Goal: Information Seeking & Learning: Learn about a topic

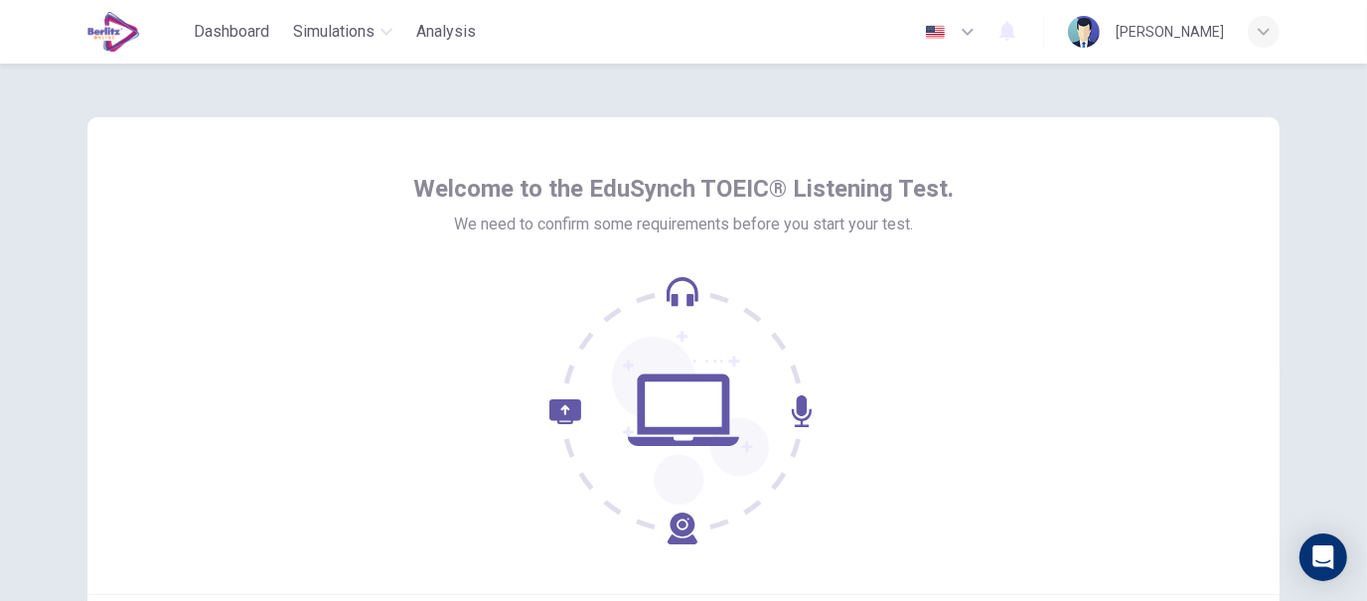
scroll to position [23, 0]
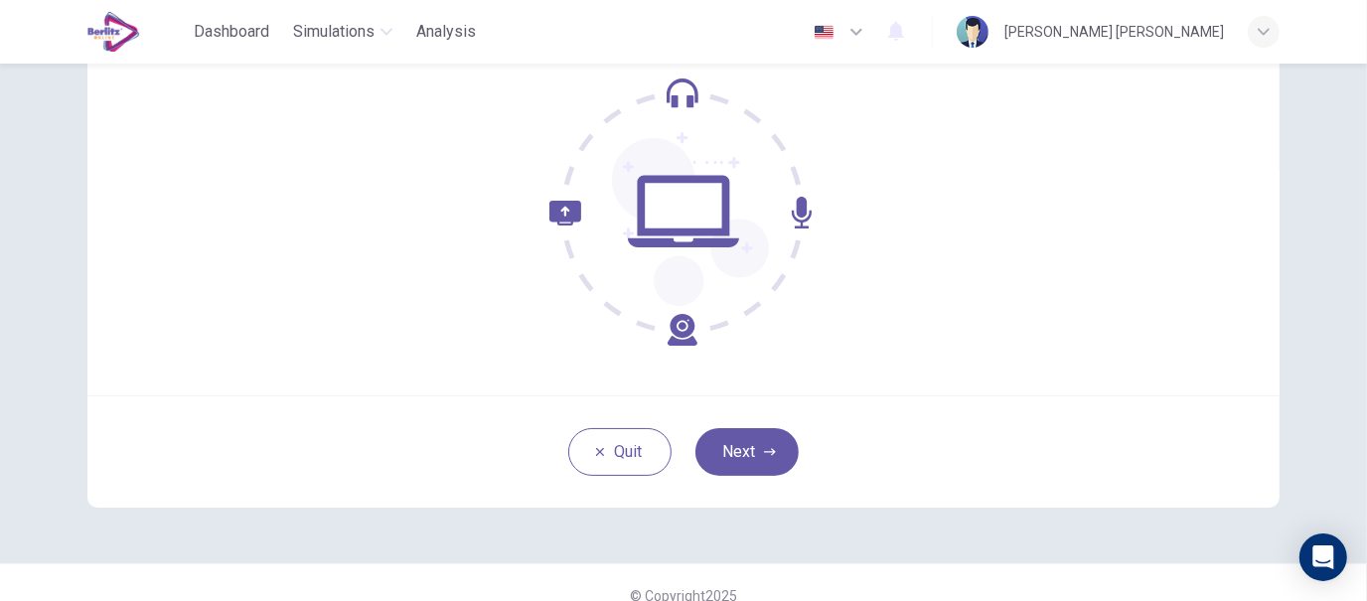
scroll to position [226, 0]
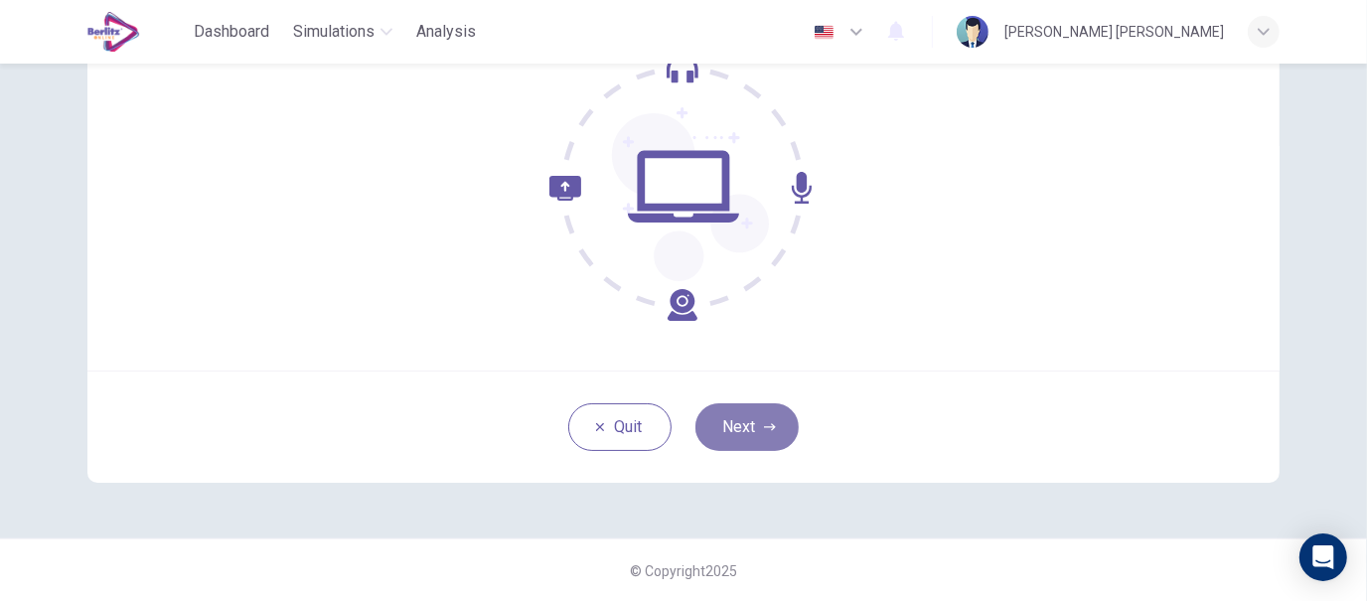
click at [764, 431] on icon "button" at bounding box center [770, 427] width 12 height 12
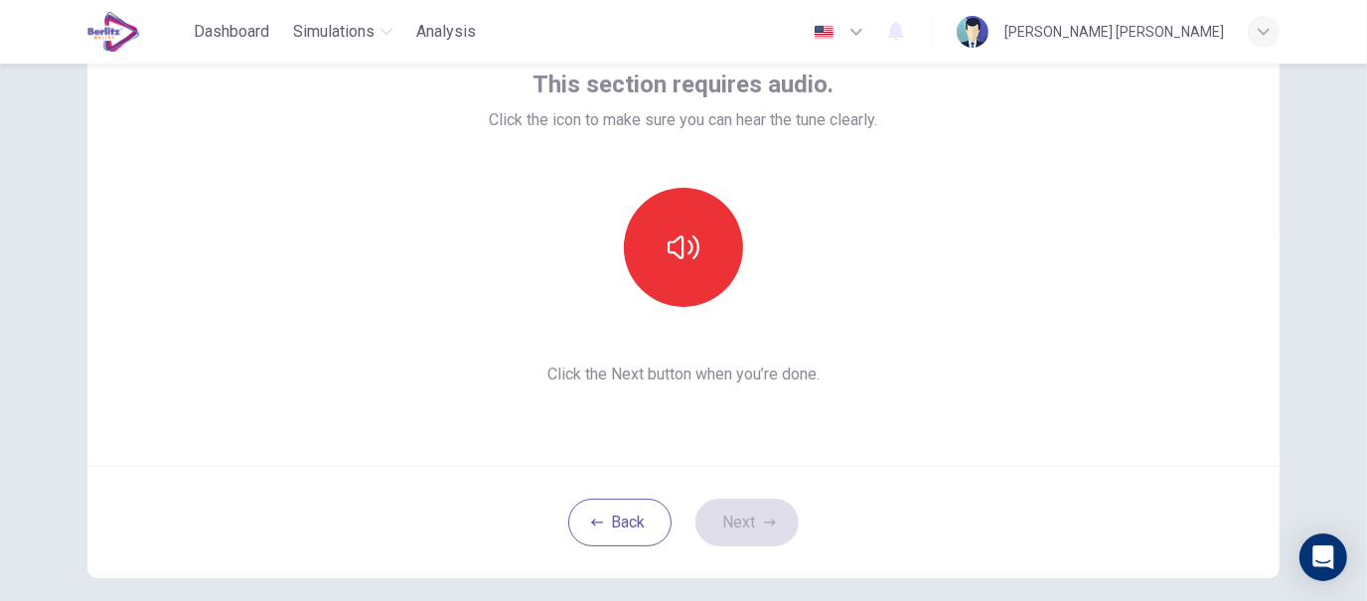
scroll to position [122, 0]
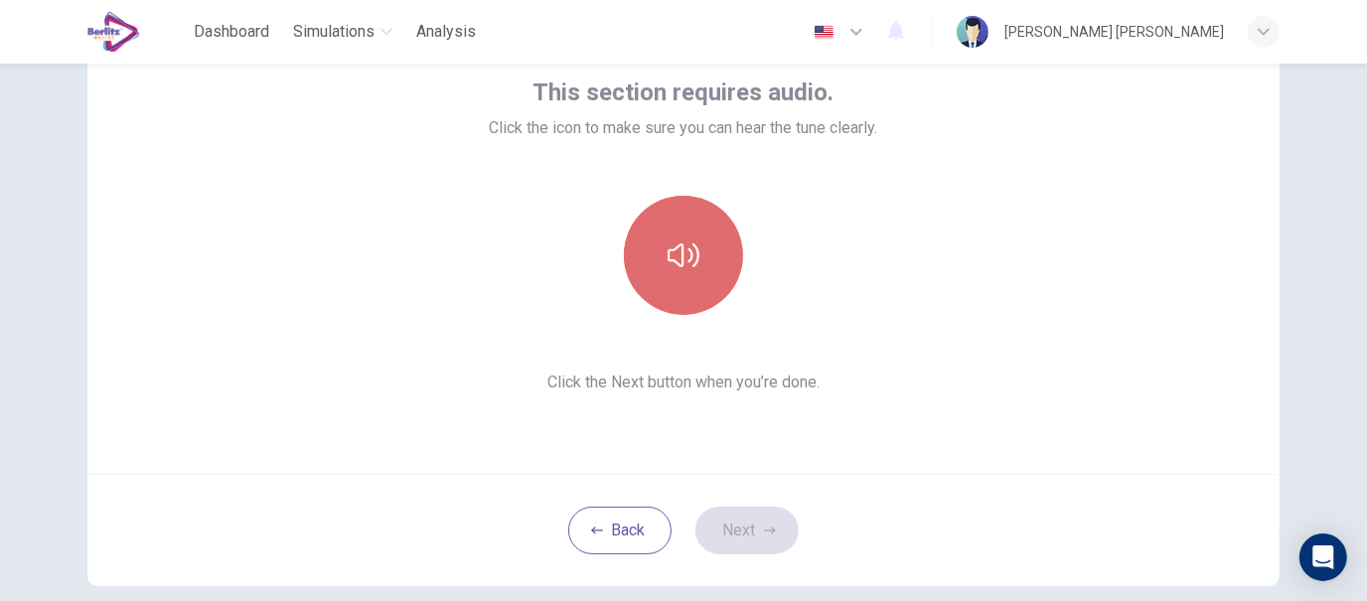
click at [681, 248] on icon "button" at bounding box center [684, 255] width 32 height 32
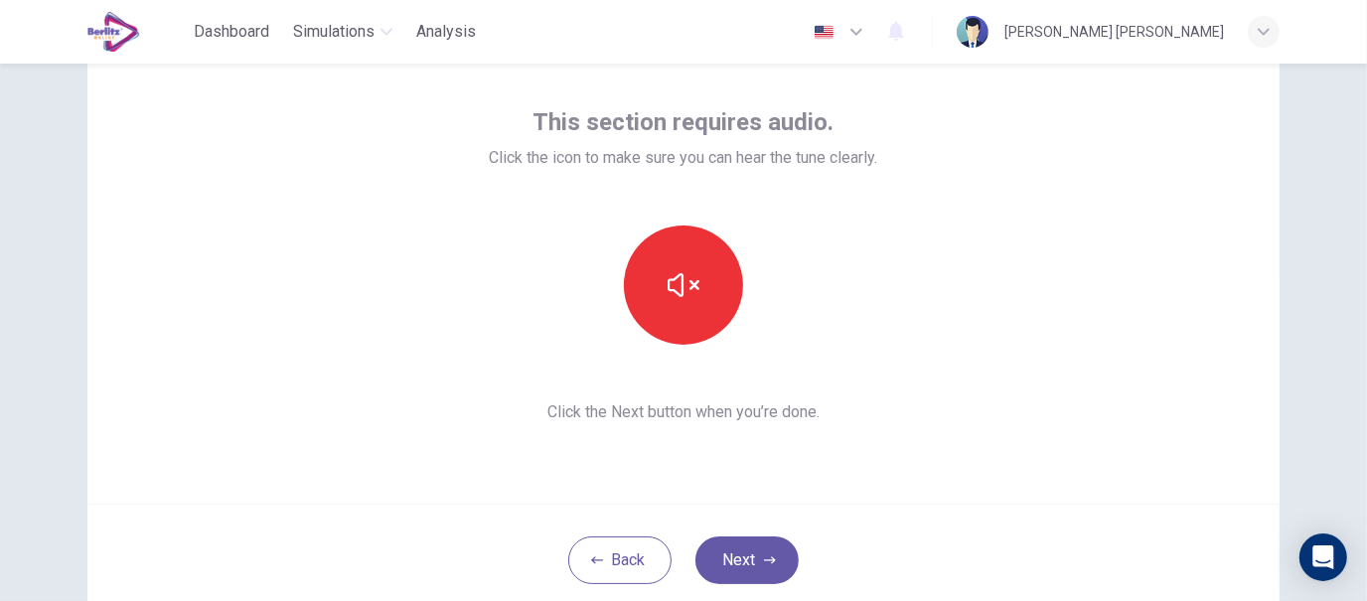
scroll to position [92, 0]
click at [780, 401] on span "Click the Next button when you’re done." at bounding box center [684, 412] width 388 height 24
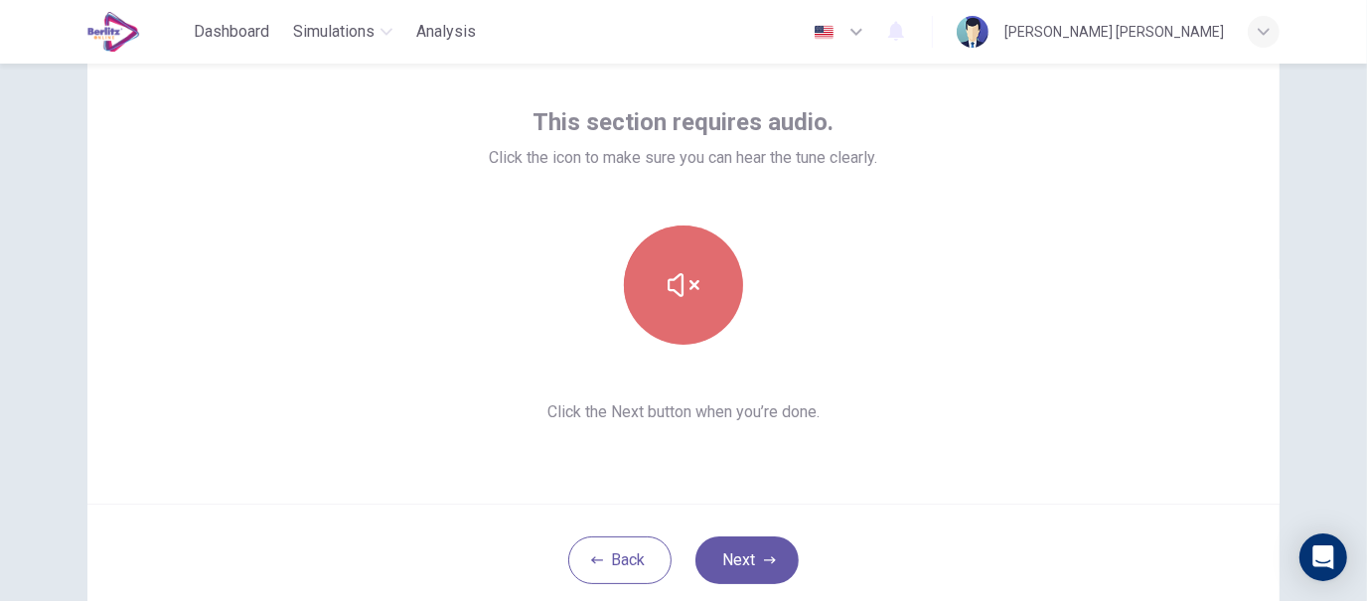
click at [704, 276] on button "button" at bounding box center [683, 285] width 119 height 119
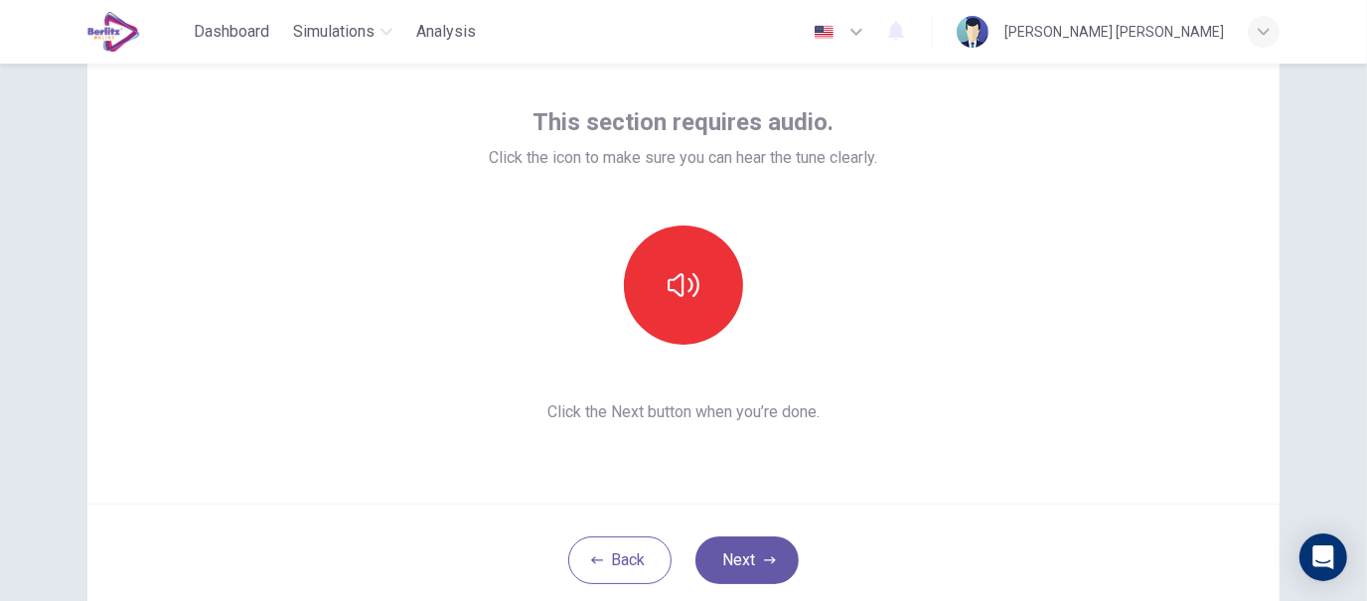
click at [922, 299] on div "This section requires audio. Click the icon to make sure you can hear the tune …" at bounding box center [683, 265] width 1192 height 477
click at [674, 270] on icon "button" at bounding box center [684, 285] width 32 height 32
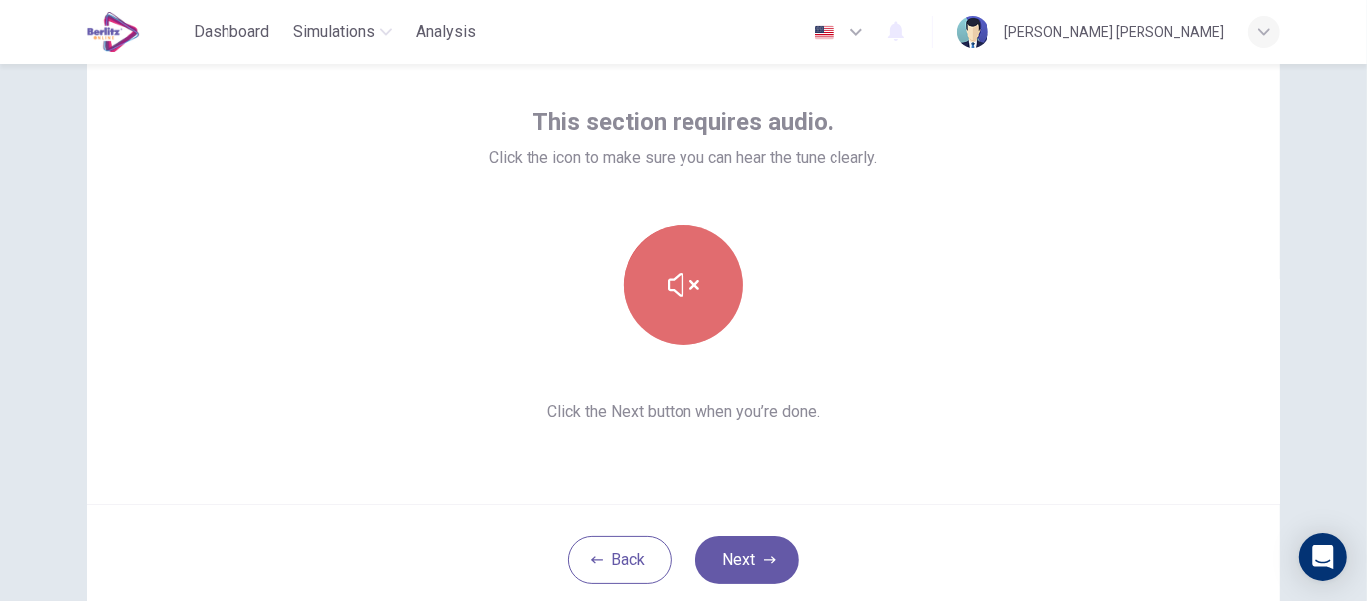
click at [674, 270] on icon "button" at bounding box center [684, 285] width 32 height 32
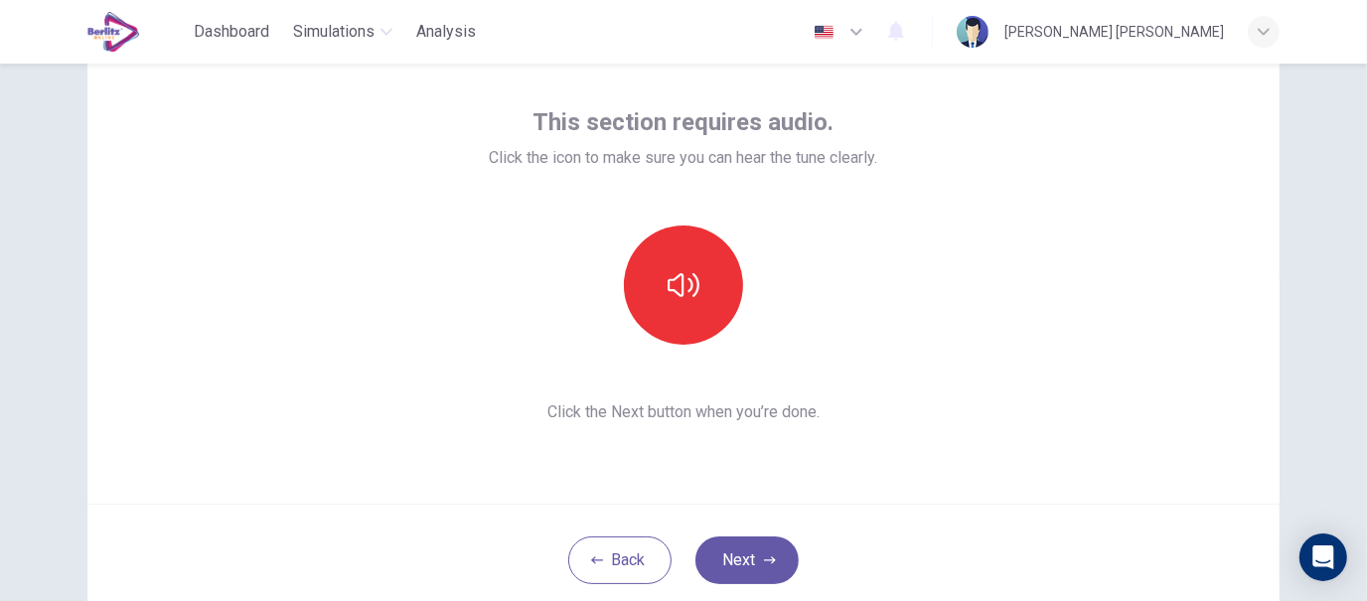
click at [67, 110] on div "This section requires audio. Click the icon to make sure you can hear the tune …" at bounding box center [684, 321] width 1256 height 700
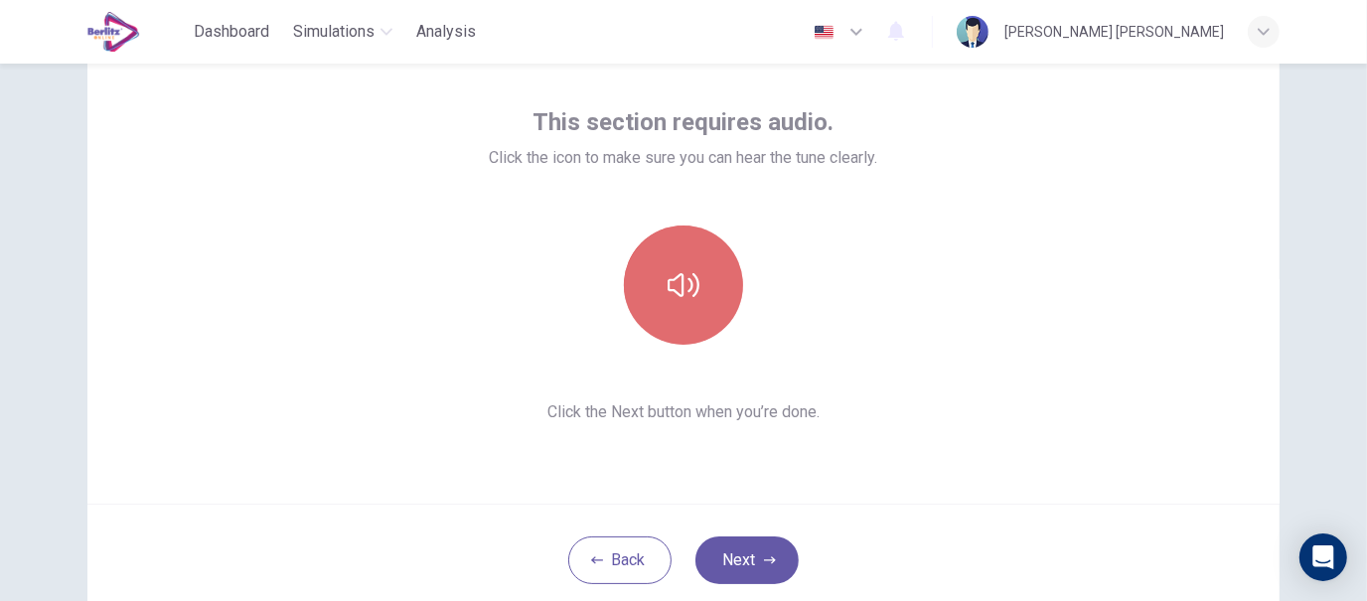
click at [722, 271] on button "button" at bounding box center [683, 285] width 119 height 119
click at [669, 291] on icon "button" at bounding box center [684, 285] width 32 height 24
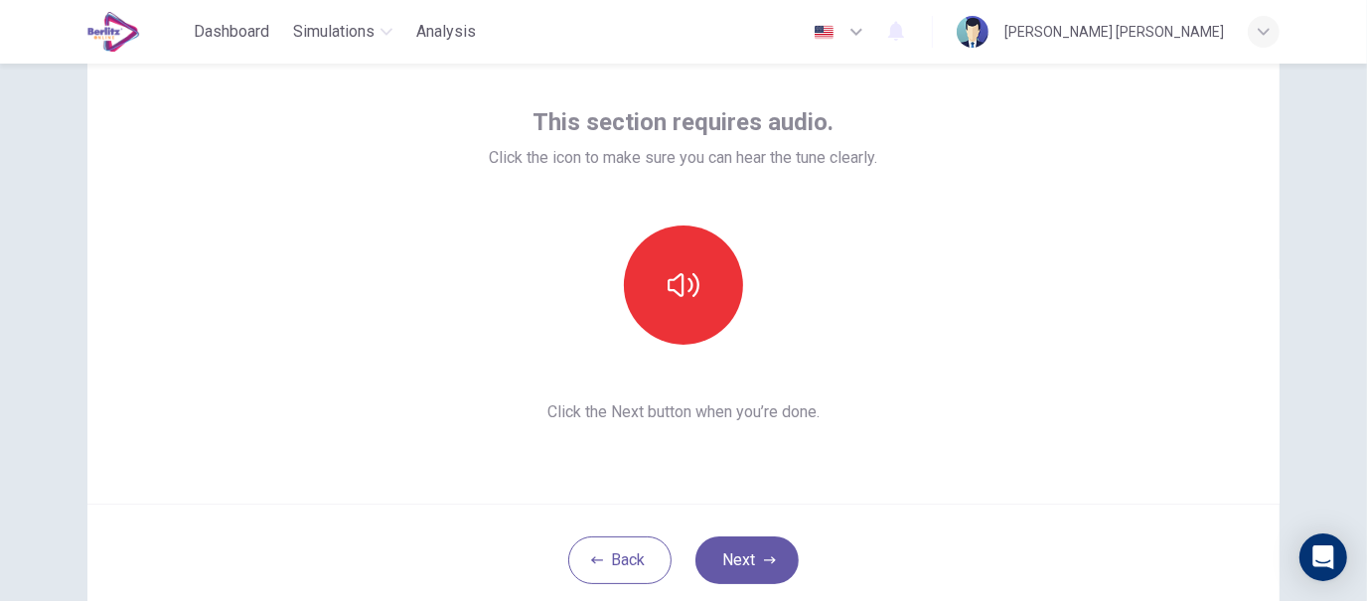
click at [755, 279] on div at bounding box center [683, 285] width 215 height 119
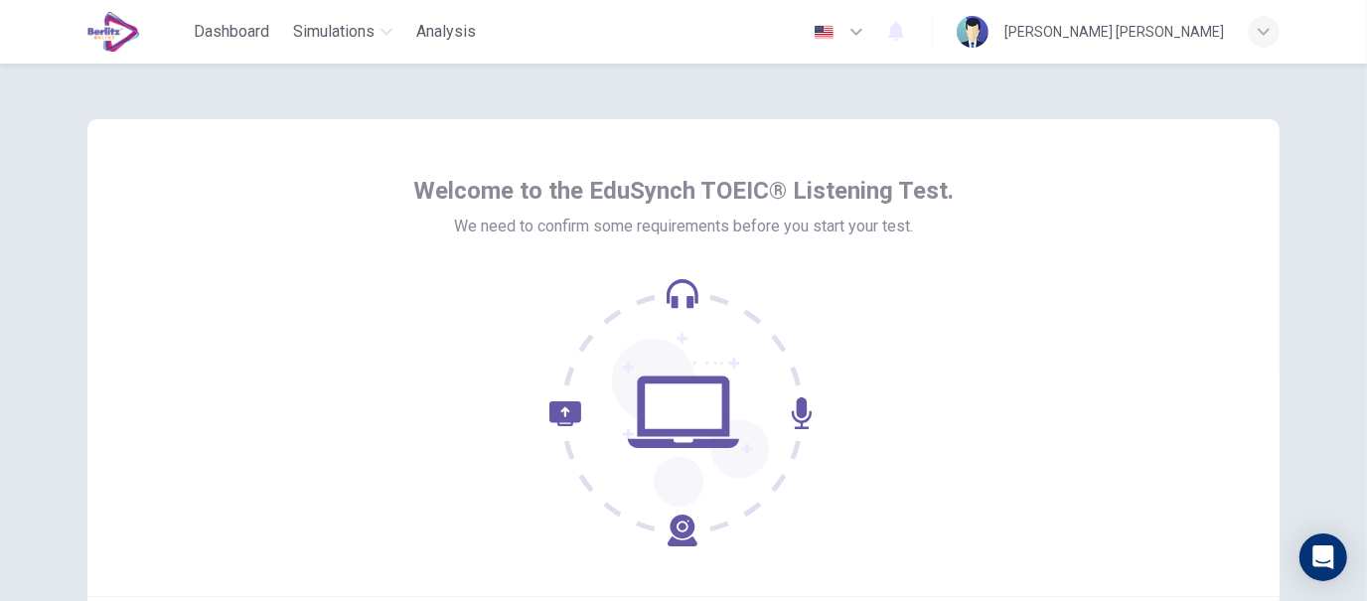
click at [564, 259] on div "Welcome to the EduSynch TOEIC® Listening Test. We need to confirm some requirem…" at bounding box center [683, 361] width 541 height 372
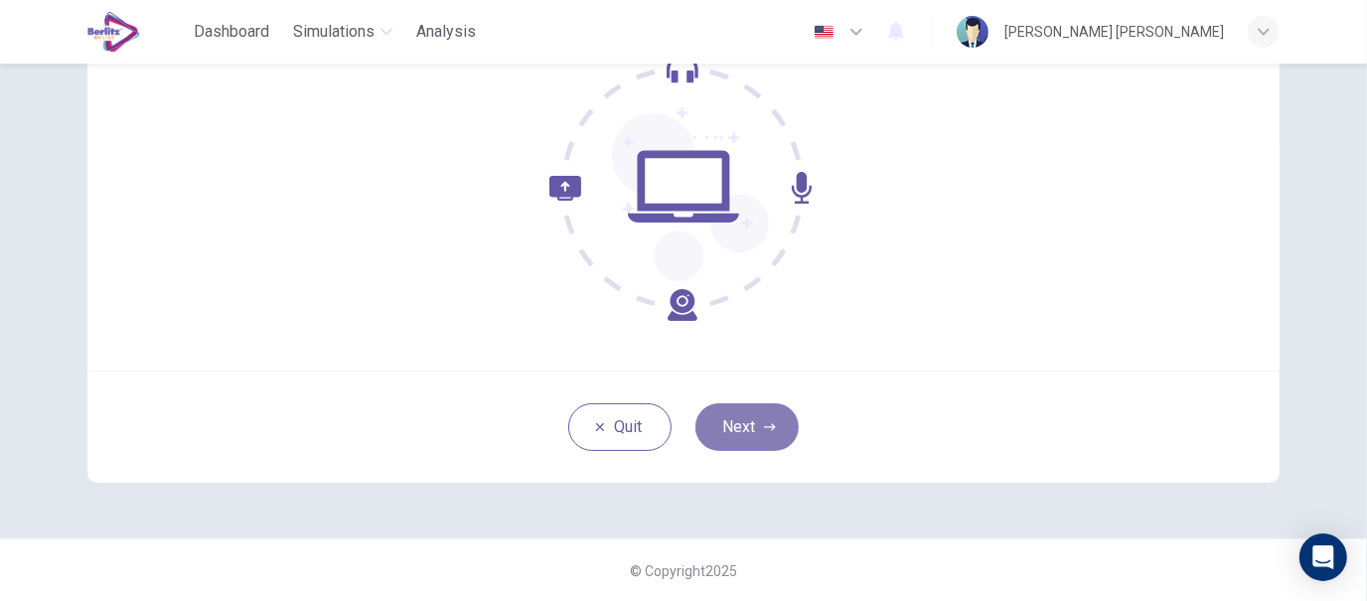
click at [736, 425] on button "Next" at bounding box center [747, 427] width 103 height 48
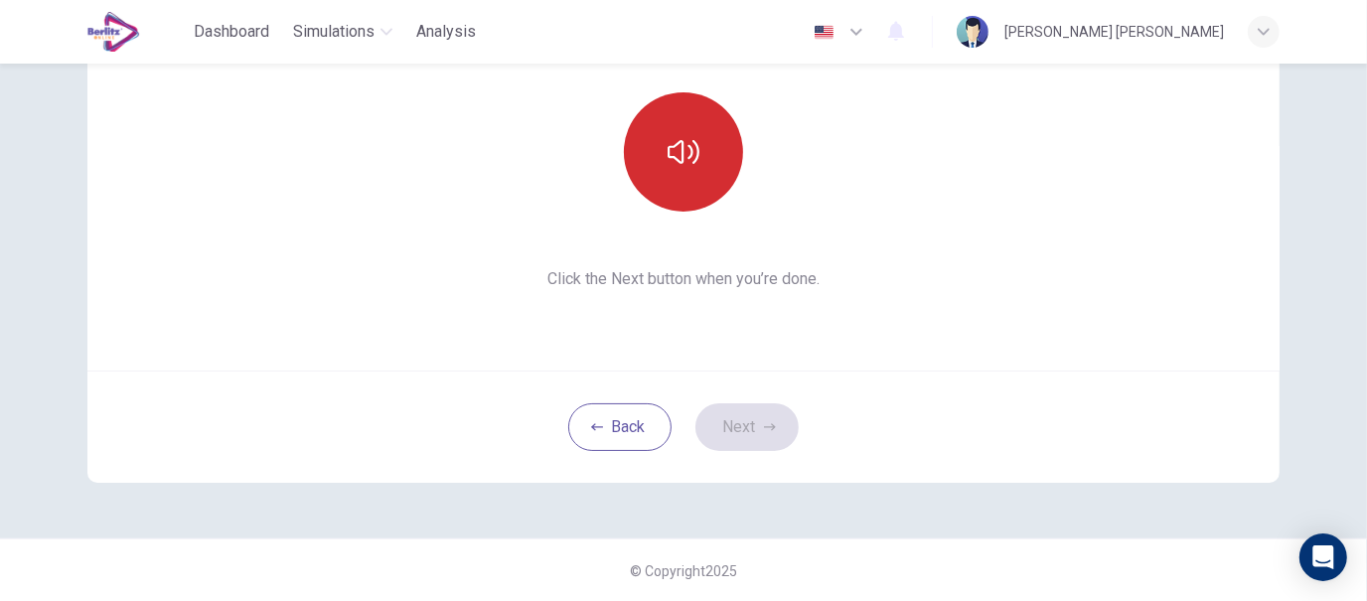
click at [668, 141] on icon "button" at bounding box center [684, 152] width 32 height 32
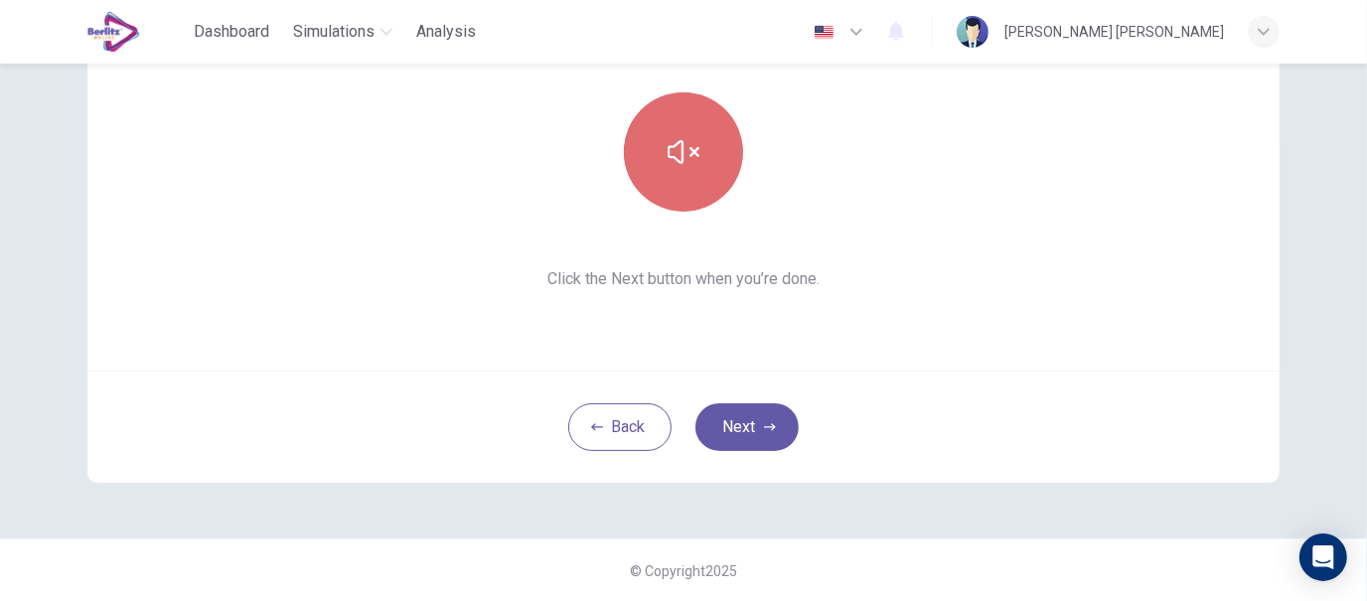
click at [668, 141] on icon "button" at bounding box center [684, 152] width 32 height 32
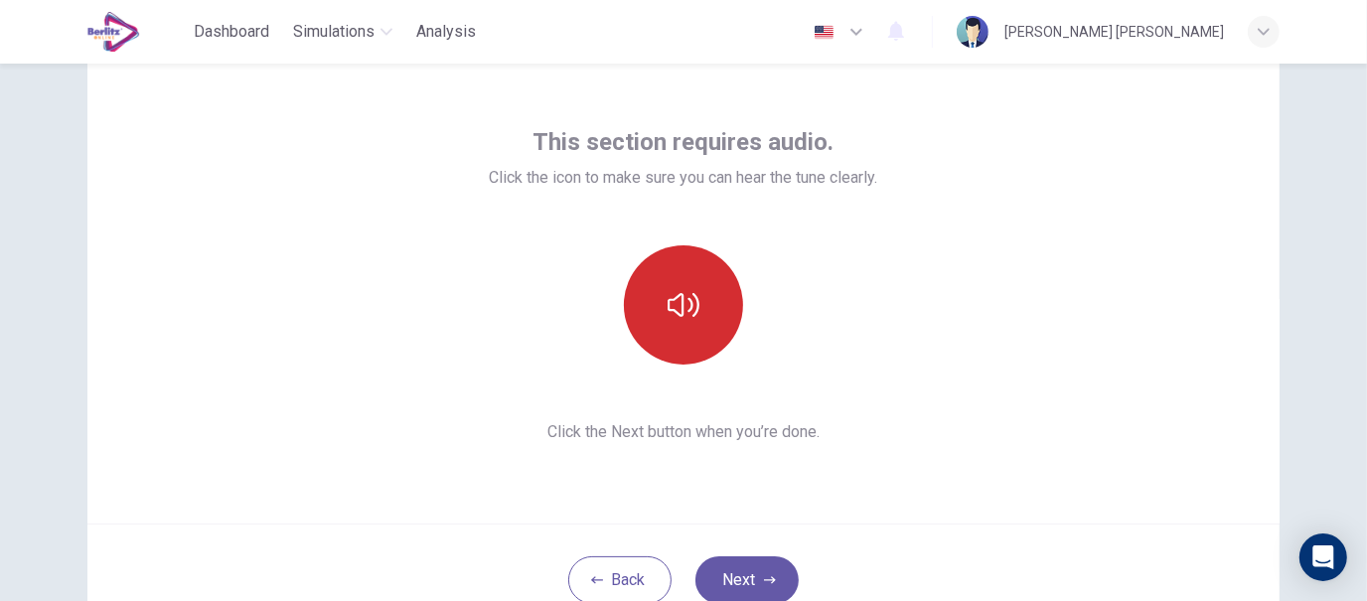
scroll to position [60, 0]
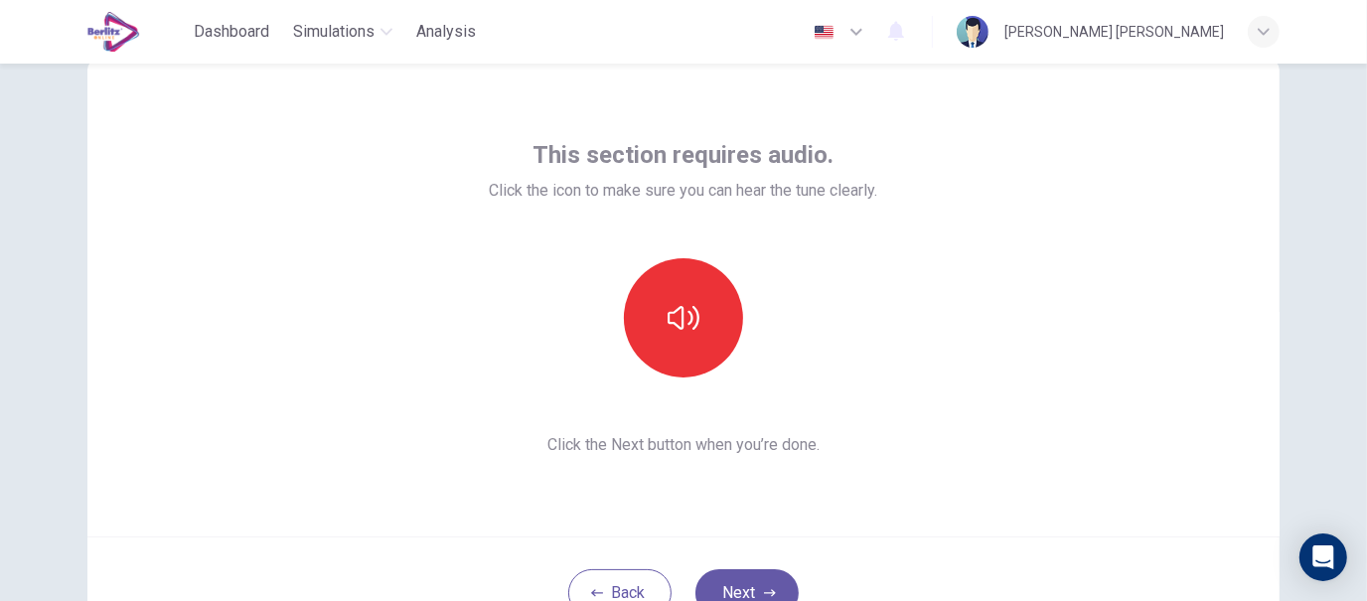
click at [648, 161] on span "This section requires audio." at bounding box center [684, 155] width 301 height 32
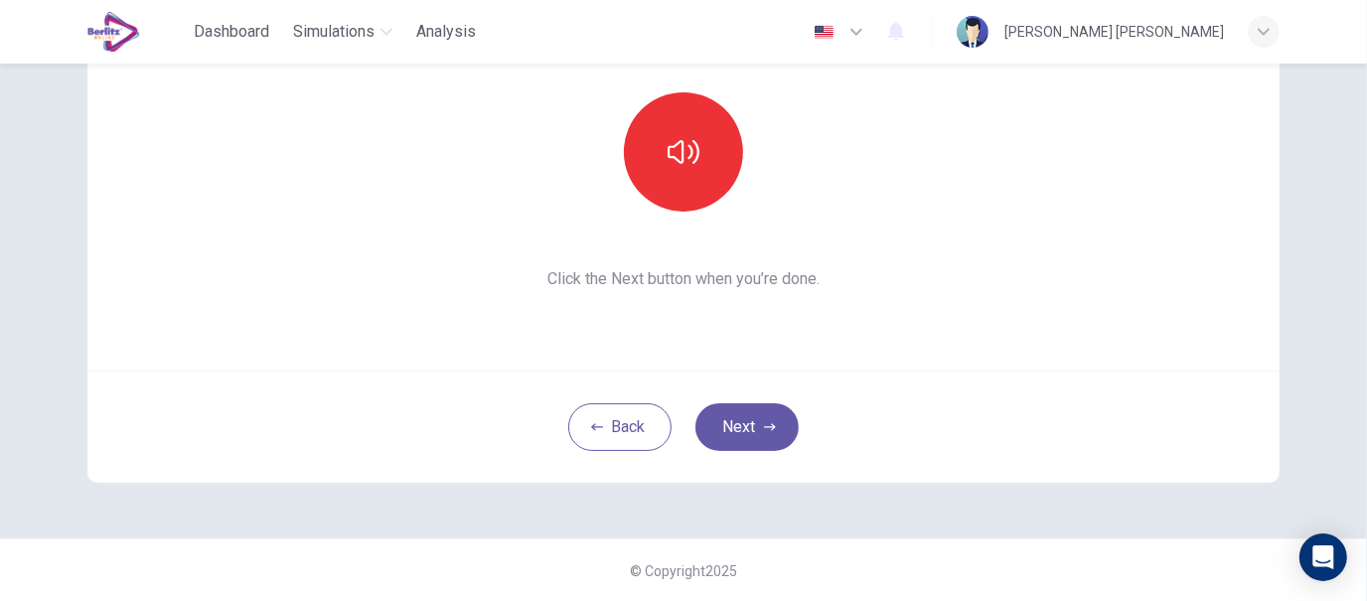
scroll to position [0, 0]
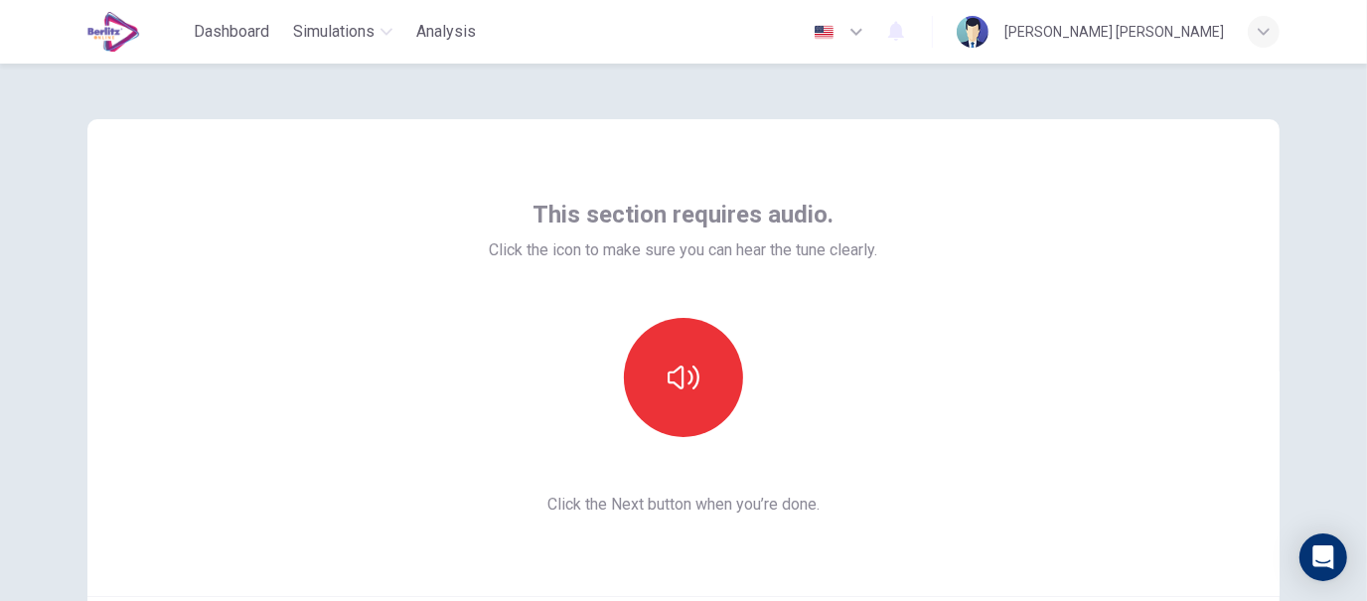
click at [596, 216] on span "This section requires audio." at bounding box center [684, 215] width 301 height 32
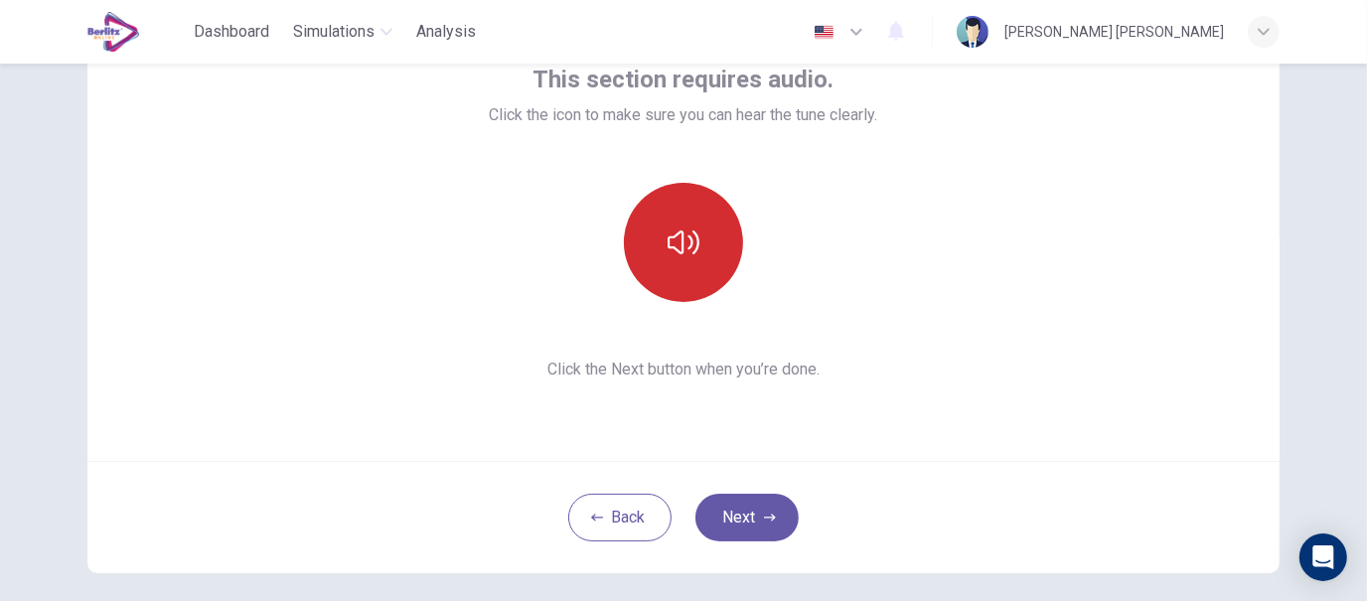
scroll to position [140, 0]
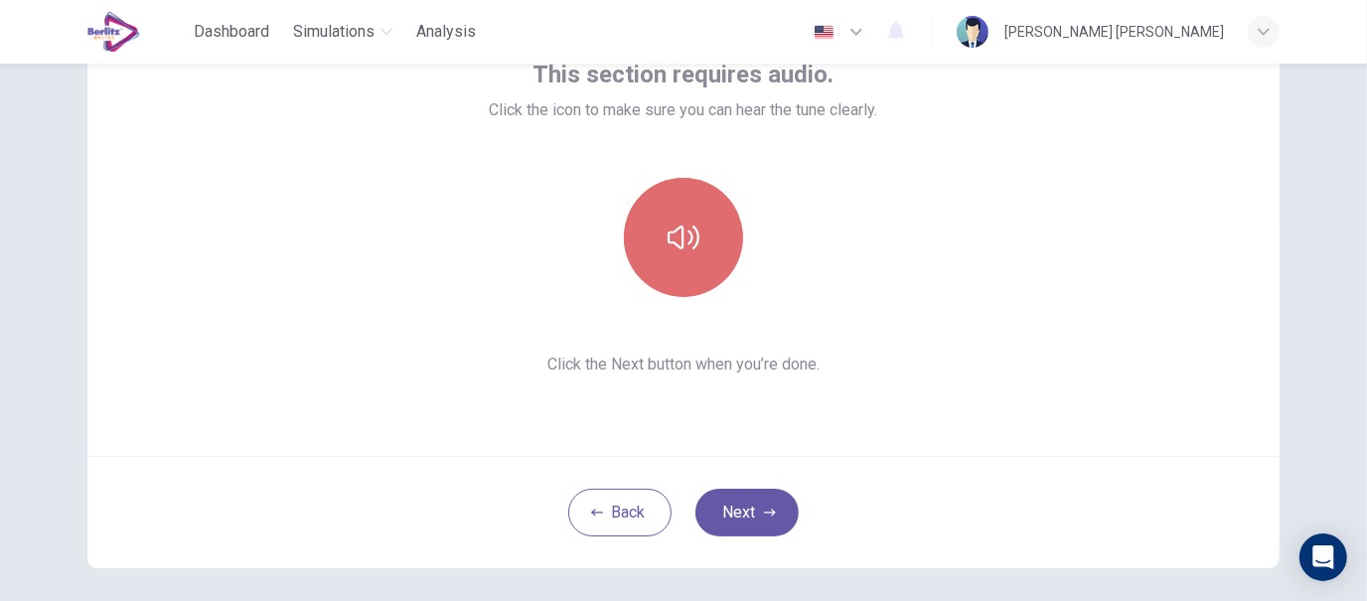
click at [688, 255] on button "button" at bounding box center [683, 237] width 119 height 119
click at [632, 214] on button "button" at bounding box center [683, 237] width 119 height 119
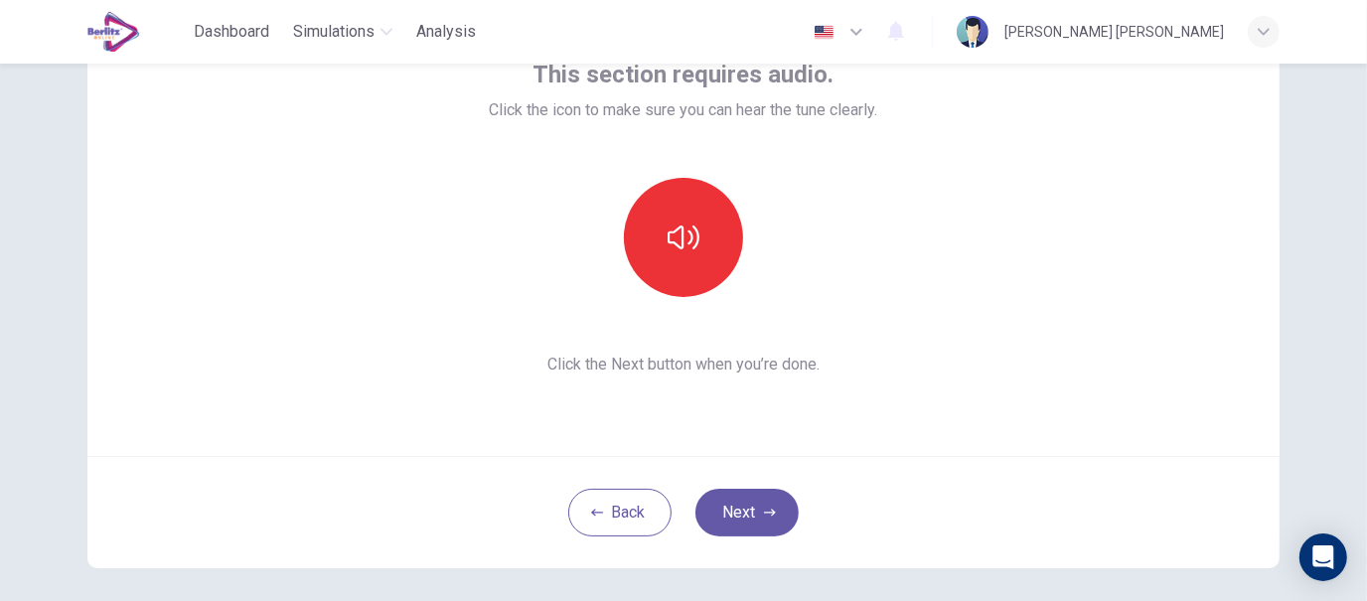
drag, startPoint x: 804, startPoint y: 306, endPoint x: 755, endPoint y: 372, distance: 81.7
click at [755, 372] on span "Click the Next button when you’re done." at bounding box center [684, 365] width 388 height 24
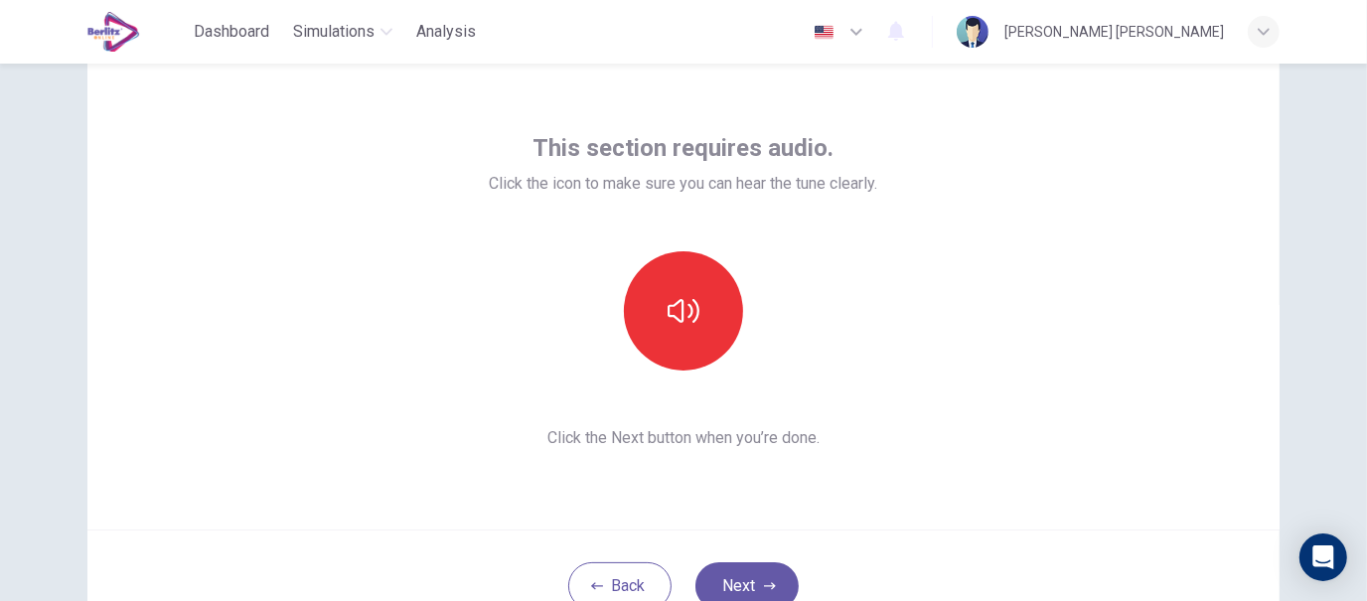
scroll to position [65, 0]
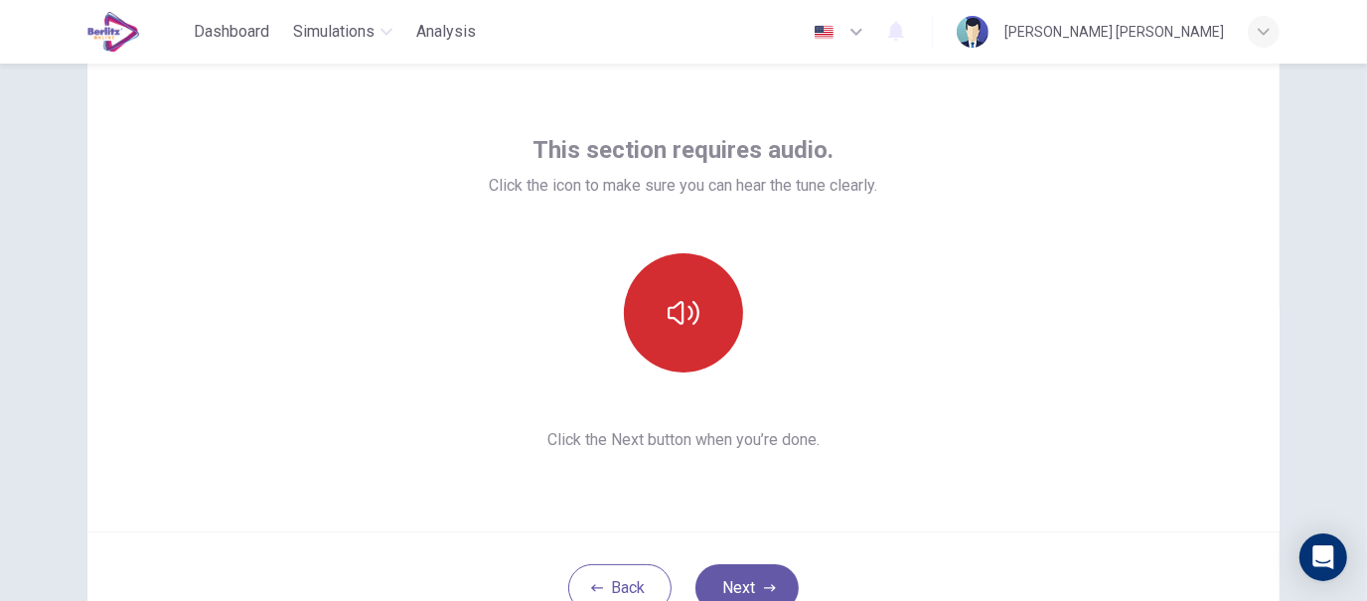
drag, startPoint x: 733, startPoint y: 359, endPoint x: 712, endPoint y: 348, distance: 23.6
click at [712, 348] on div at bounding box center [683, 312] width 215 height 119
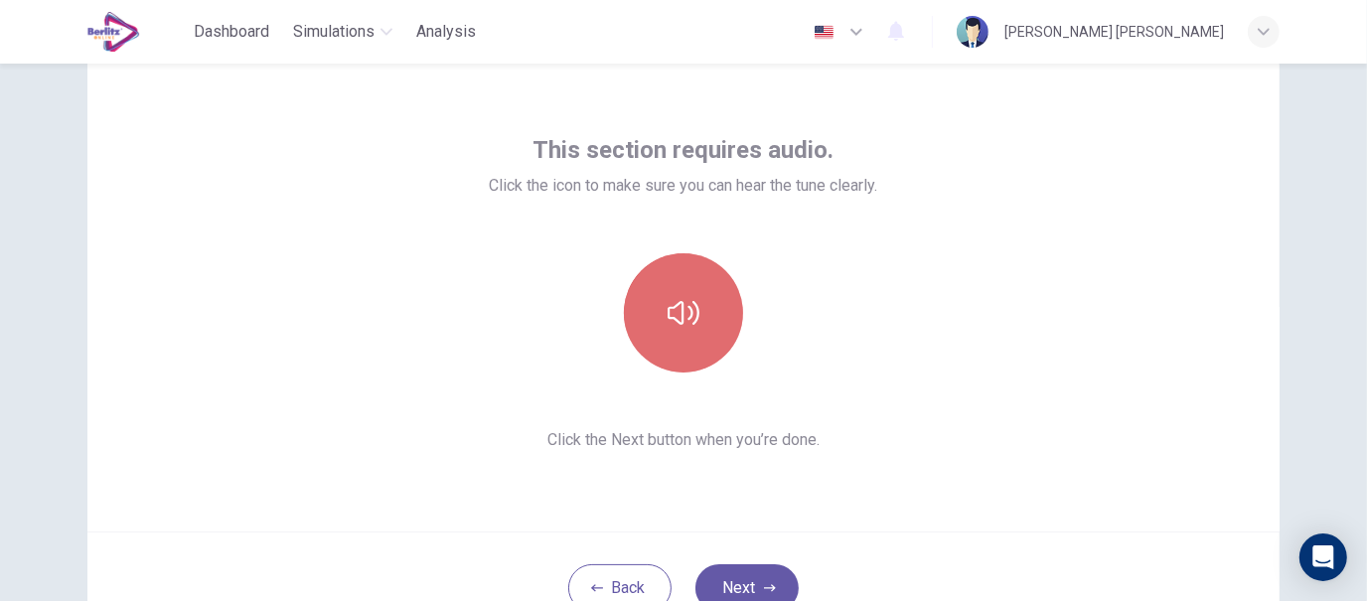
click at [712, 348] on button "button" at bounding box center [683, 312] width 119 height 119
click at [674, 309] on icon "button" at bounding box center [684, 313] width 32 height 32
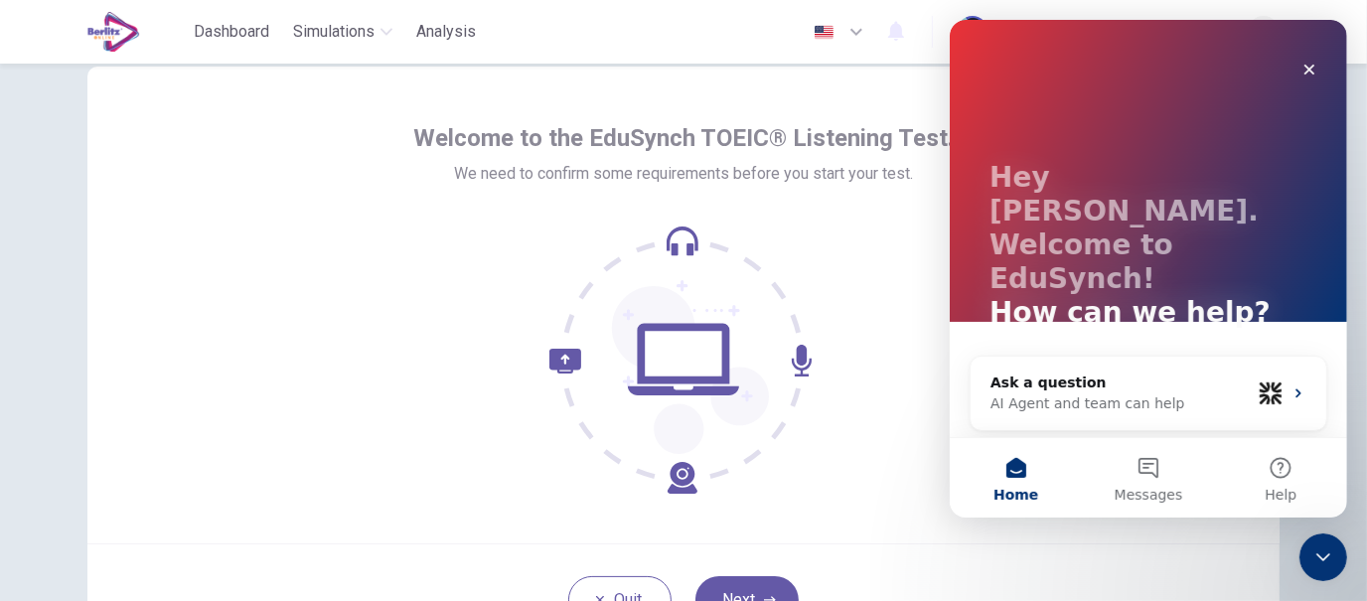
scroll to position [55, 0]
click at [695, 384] on icon at bounding box center [683, 358] width 111 height 72
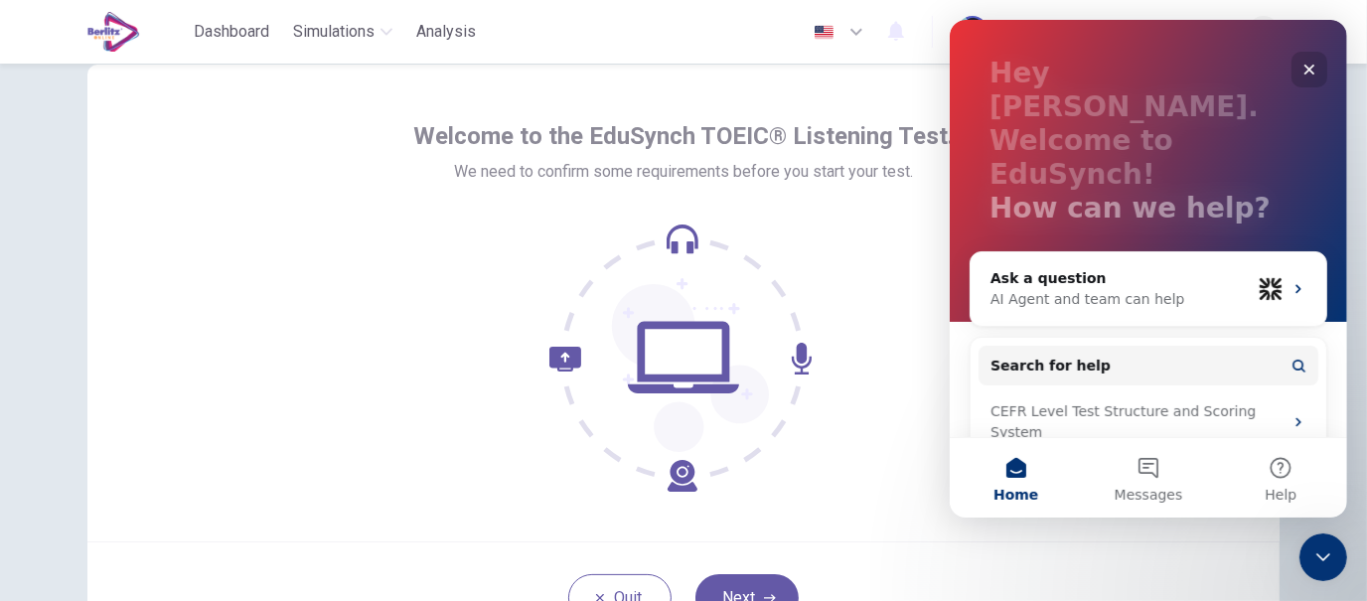
click at [1314, 67] on icon "Close" at bounding box center [1309, 70] width 16 height 16
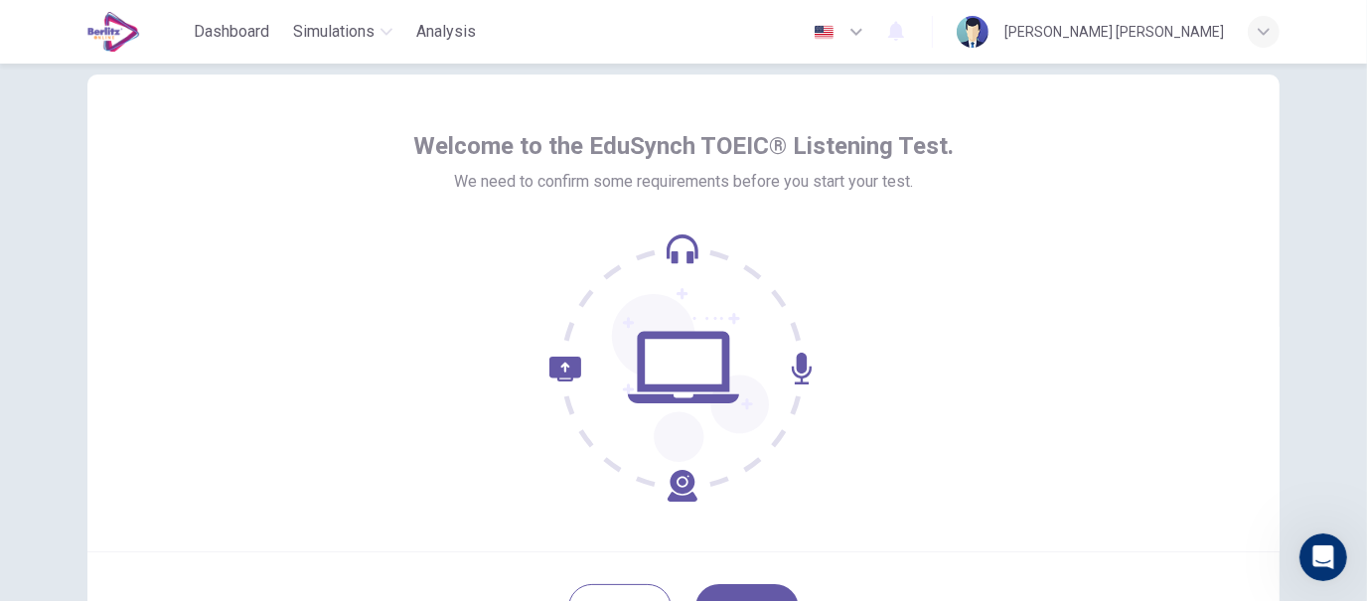
scroll to position [0, 0]
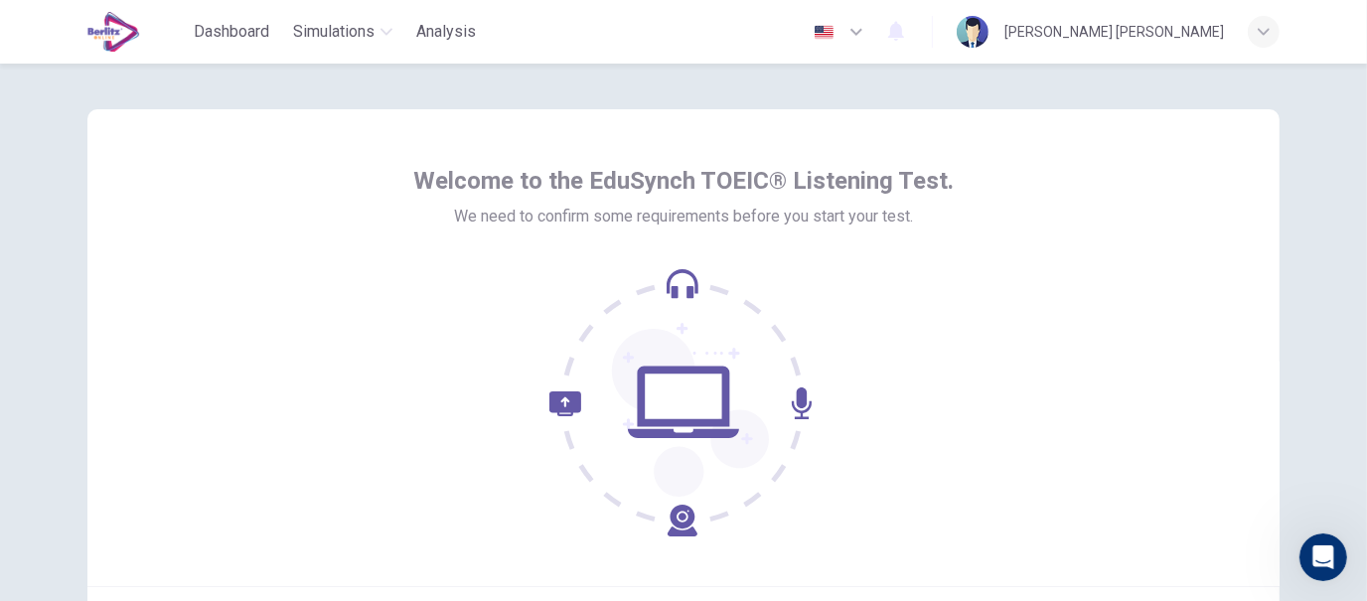
click at [721, 233] on div "Welcome to the EduSynch TOEIC® Listening Test. We need to confirm some requirem…" at bounding box center [683, 351] width 541 height 372
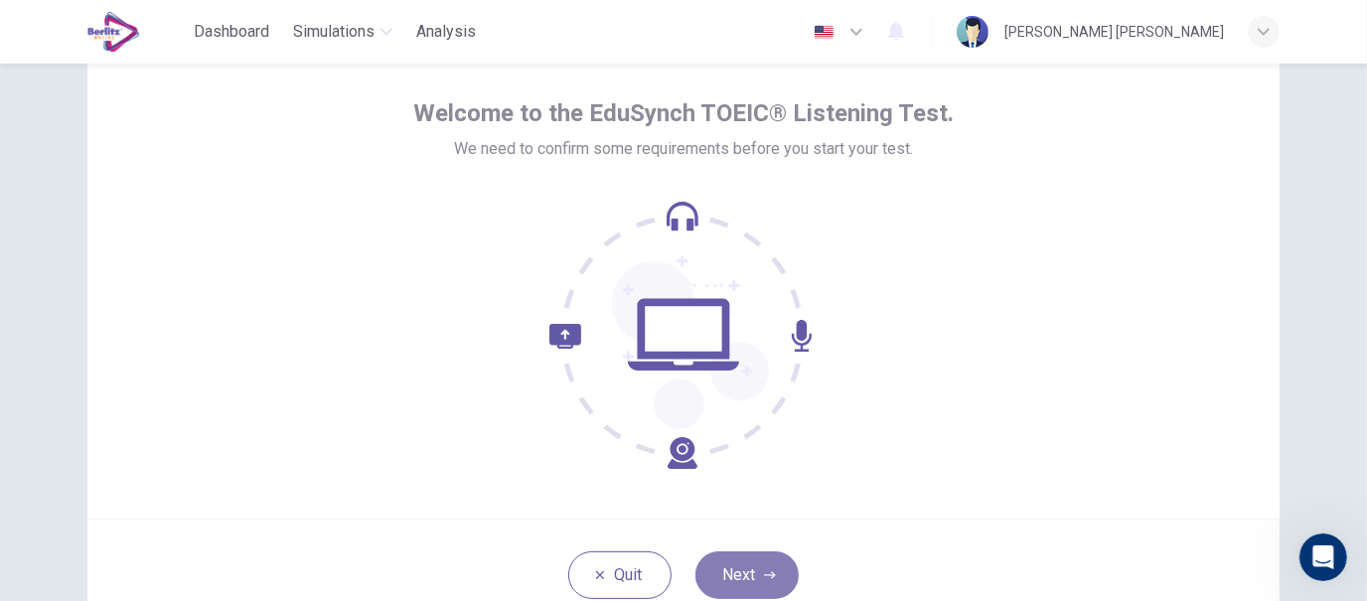
click at [725, 557] on button "Next" at bounding box center [747, 575] width 103 height 48
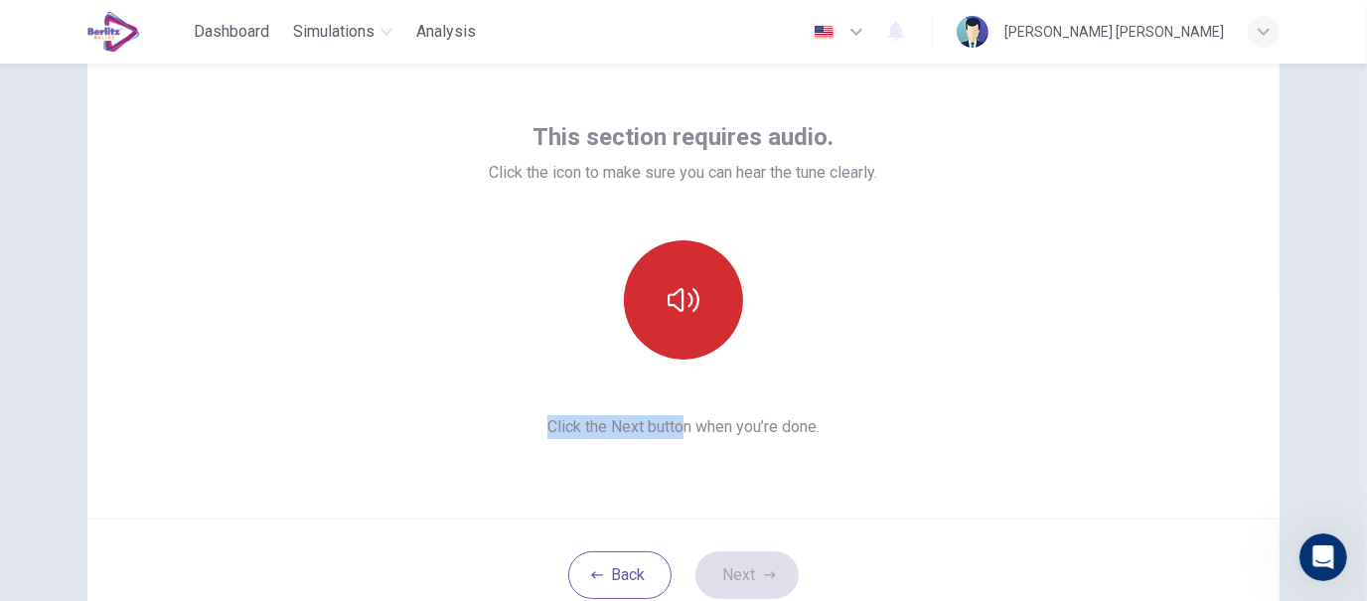
drag, startPoint x: 675, startPoint y: 394, endPoint x: 683, endPoint y: 324, distance: 71.0
click at [683, 324] on div "This section requires audio. Click the icon to make sure you can hear the tune …" at bounding box center [684, 280] width 388 height 318
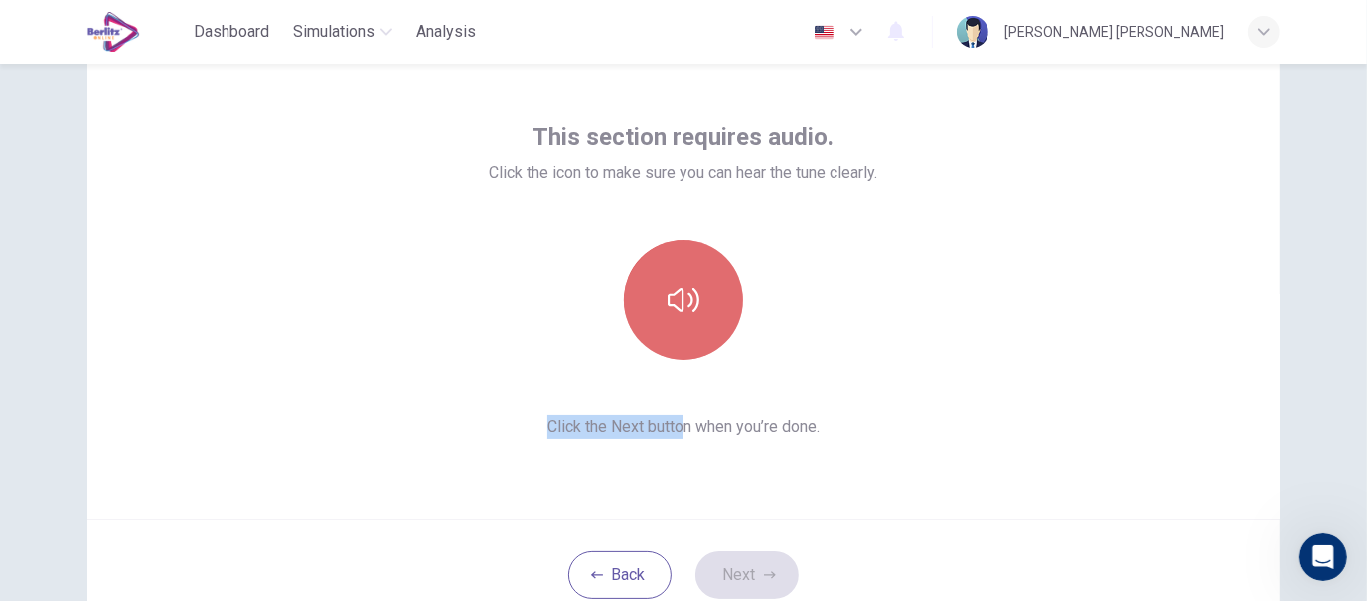
click at [683, 324] on button "button" at bounding box center [683, 299] width 119 height 119
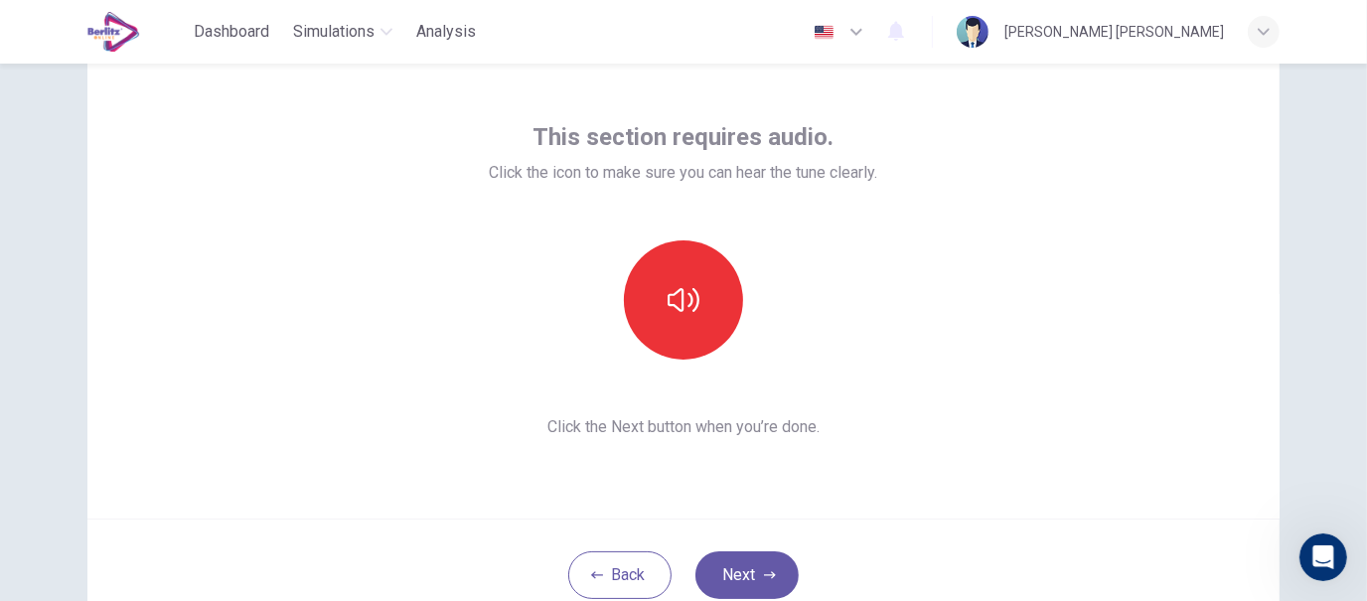
click at [855, 517] on div "This section requires audio. Click the icon to make sure you can hear the tune …" at bounding box center [683, 280] width 1192 height 477
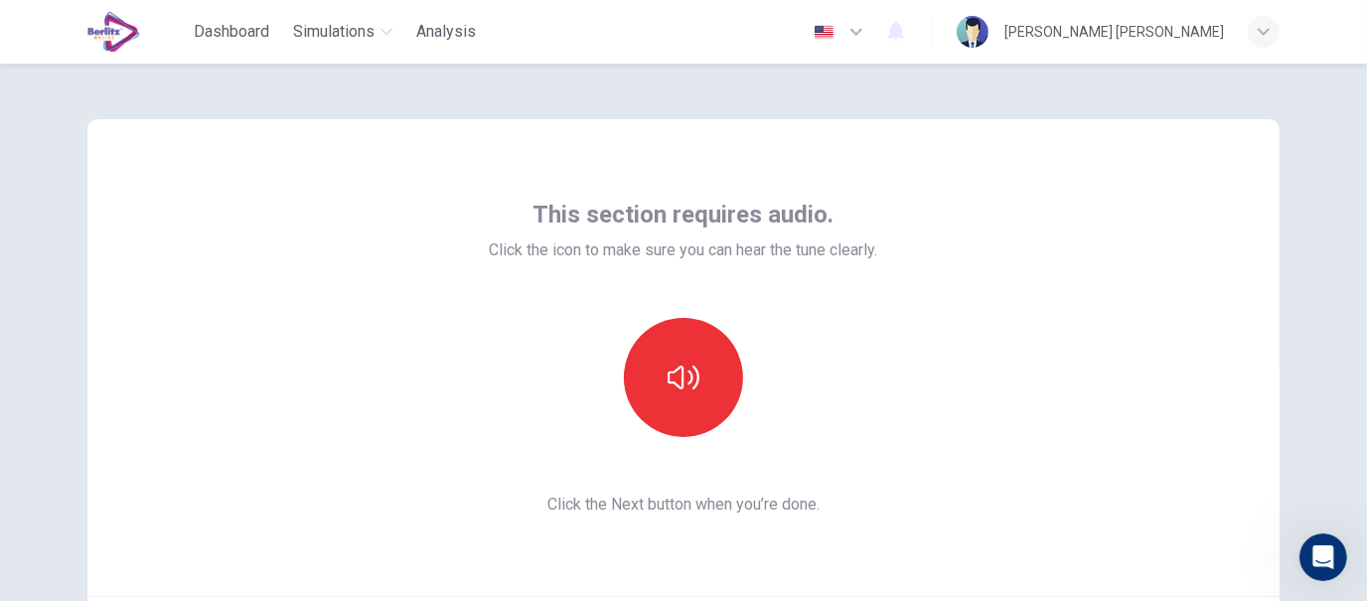
scroll to position [100, 0]
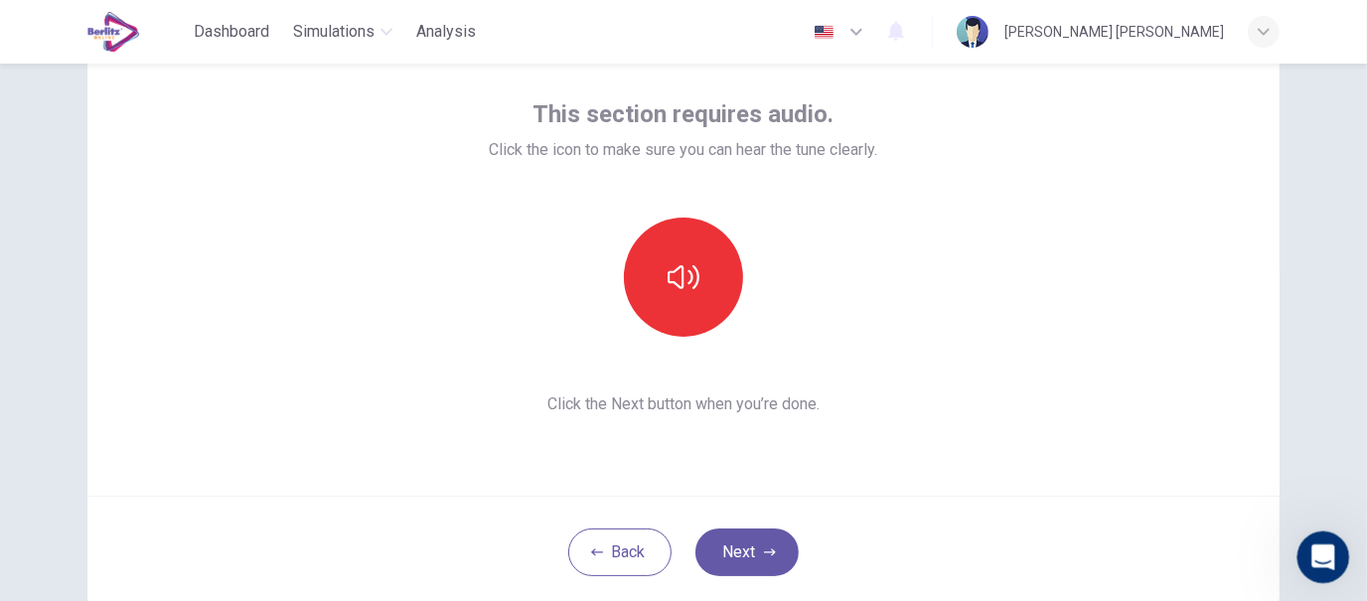
click at [1332, 559] on div "Open Intercom Messenger" at bounding box center [1321, 555] width 66 height 66
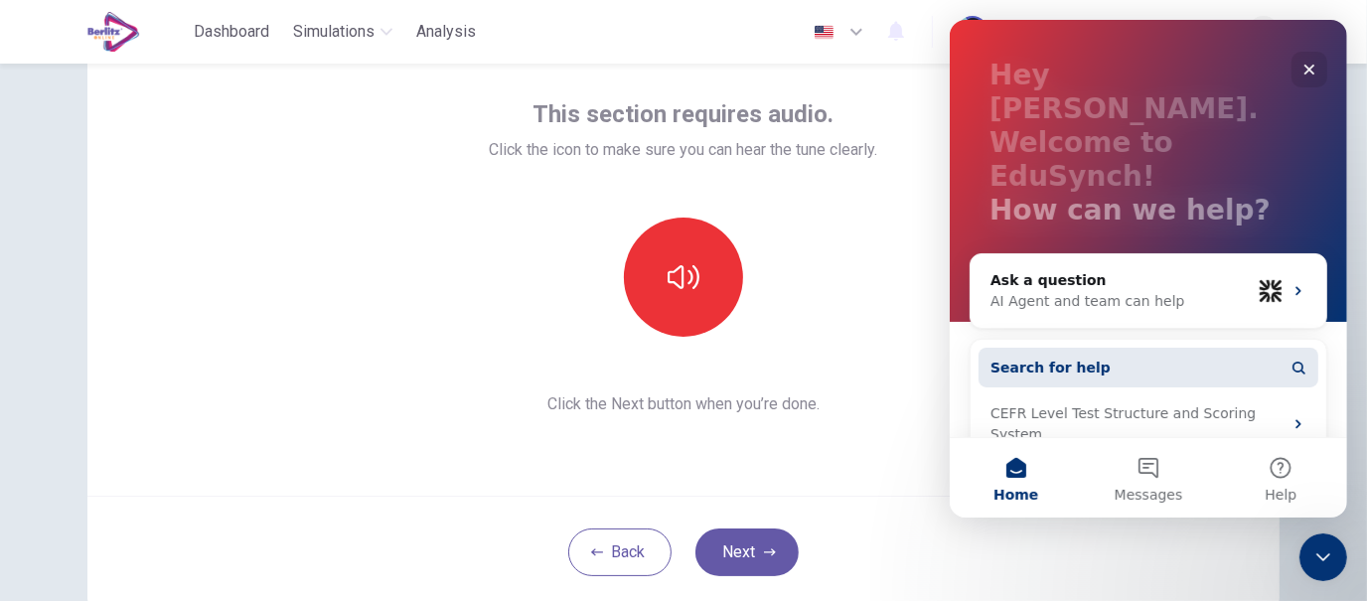
scroll to position [104, 0]
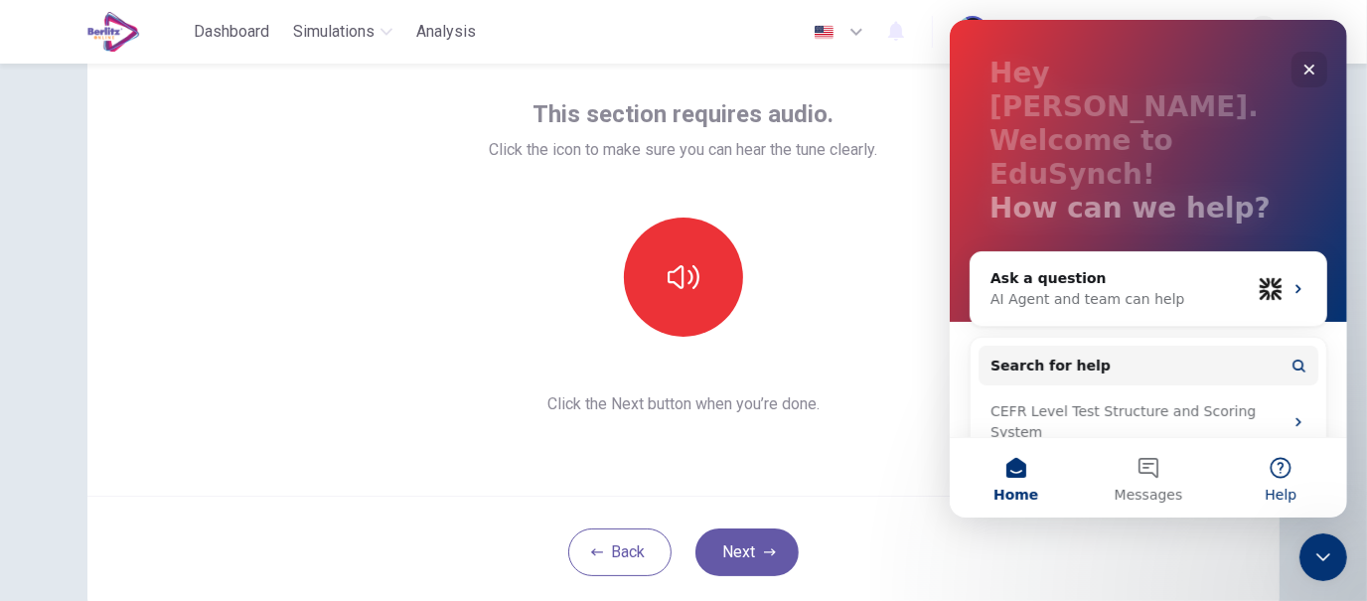
click at [1273, 473] on button "Help" at bounding box center [1280, 477] width 132 height 79
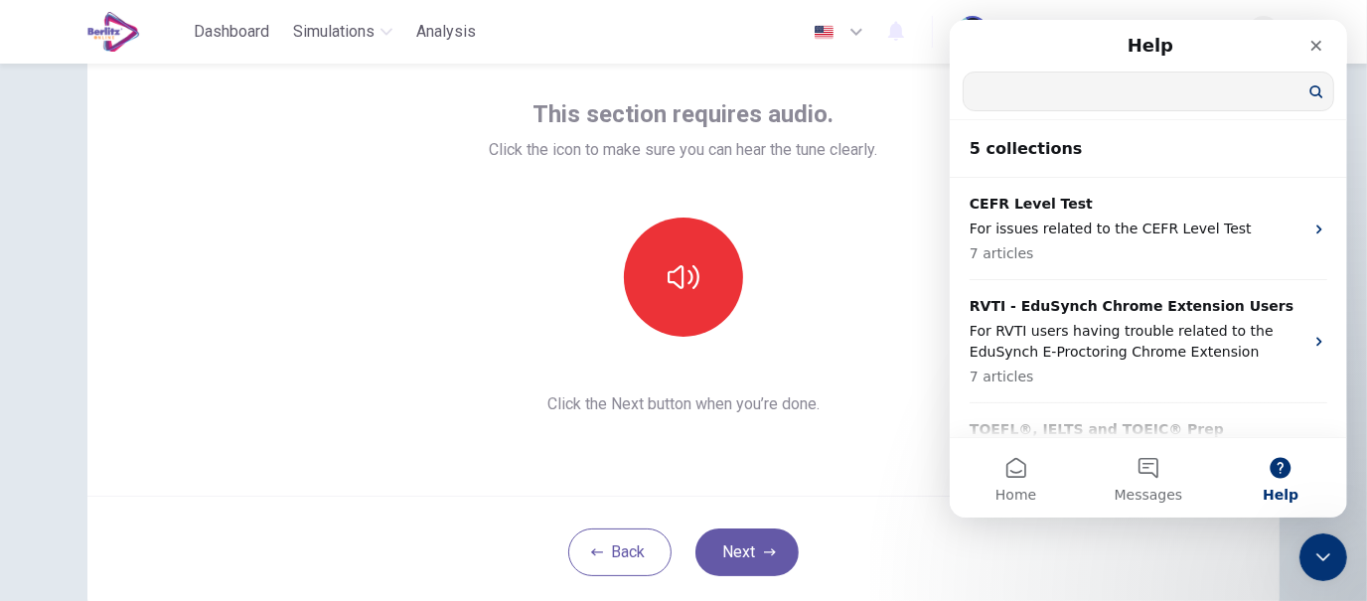
click at [1127, 94] on input "Search for help" at bounding box center [1148, 92] width 370 height 38
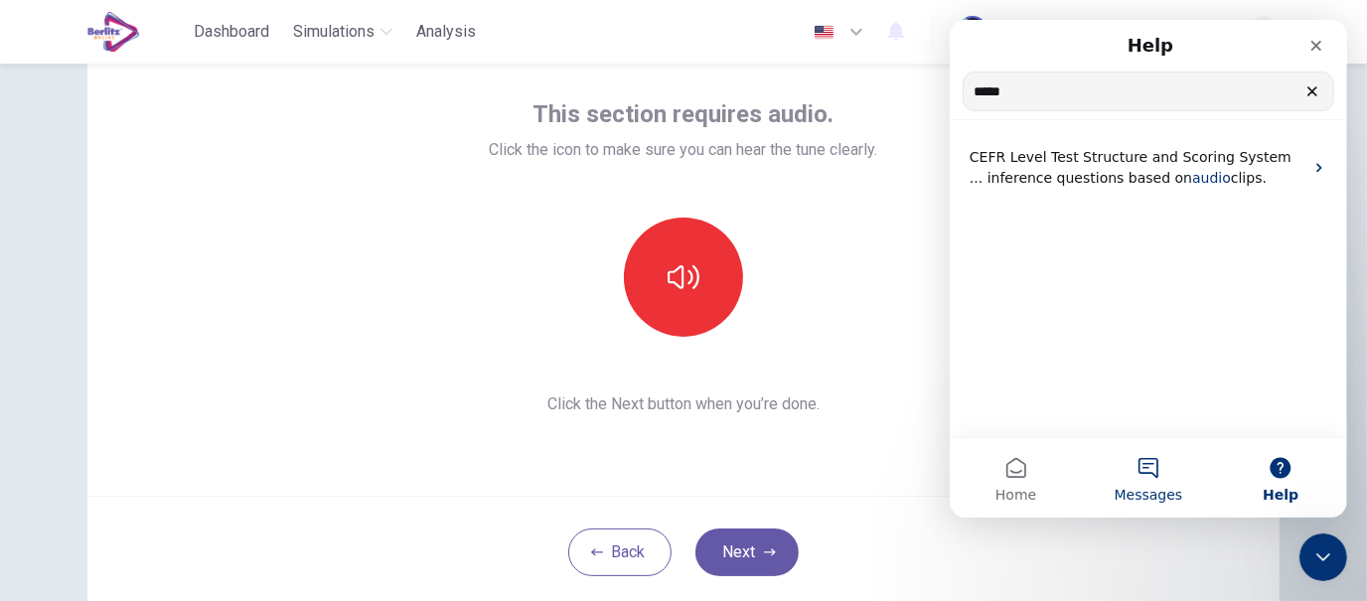
type input "*****"
click at [1125, 477] on button "Messages" at bounding box center [1147, 477] width 132 height 79
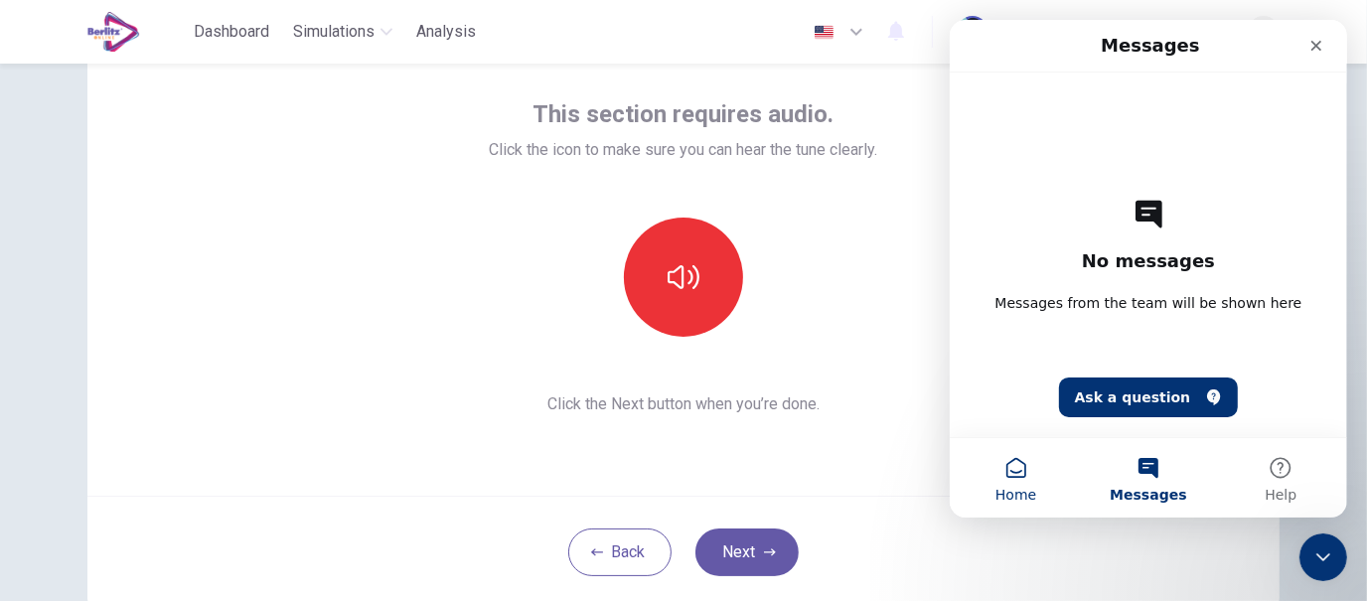
click at [1036, 484] on button "Home" at bounding box center [1015, 477] width 132 height 79
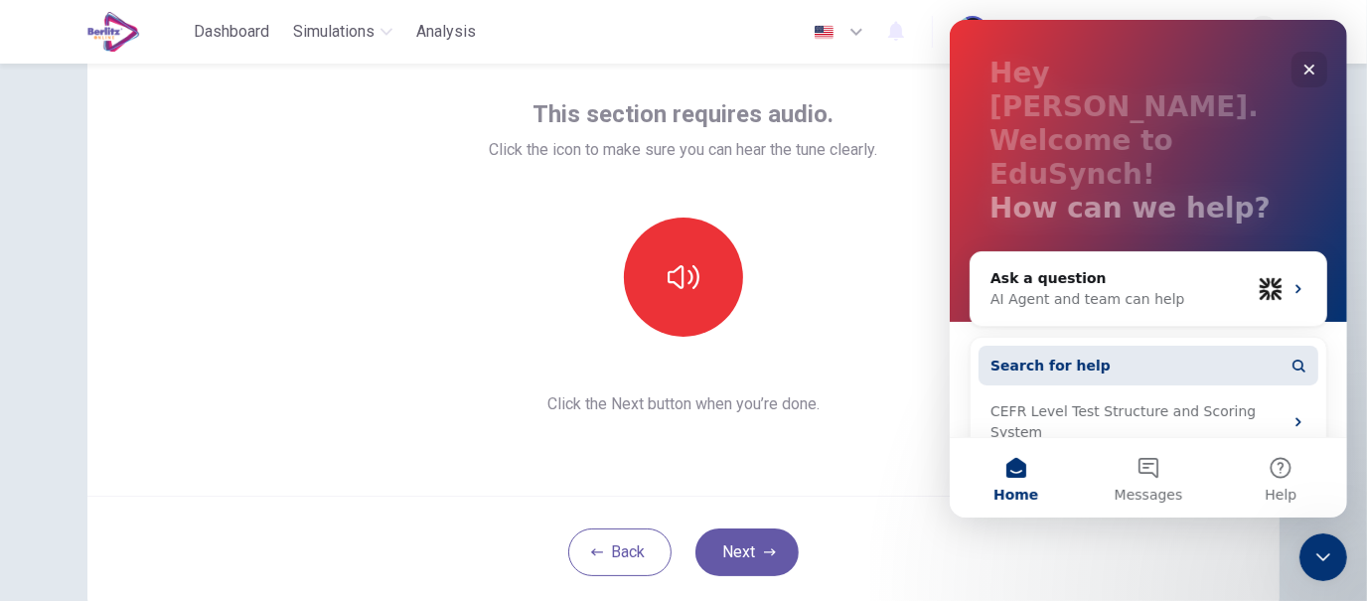
click at [1123, 346] on button "Search for help" at bounding box center [1148, 366] width 340 height 40
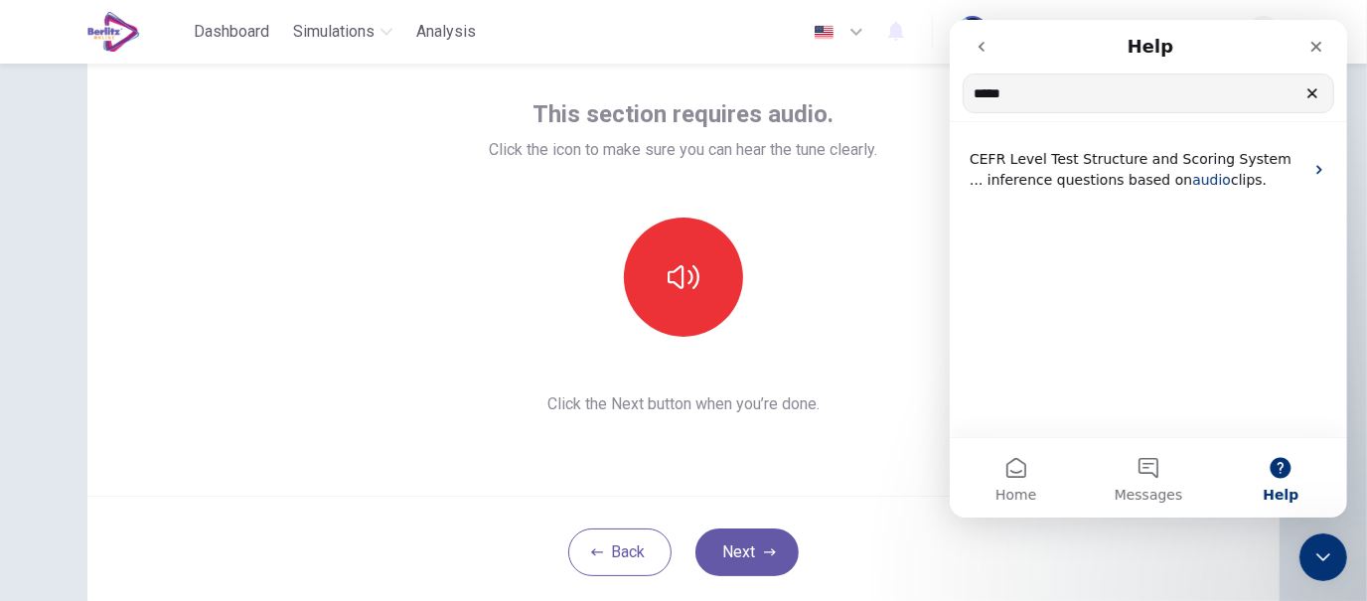
type input "*"
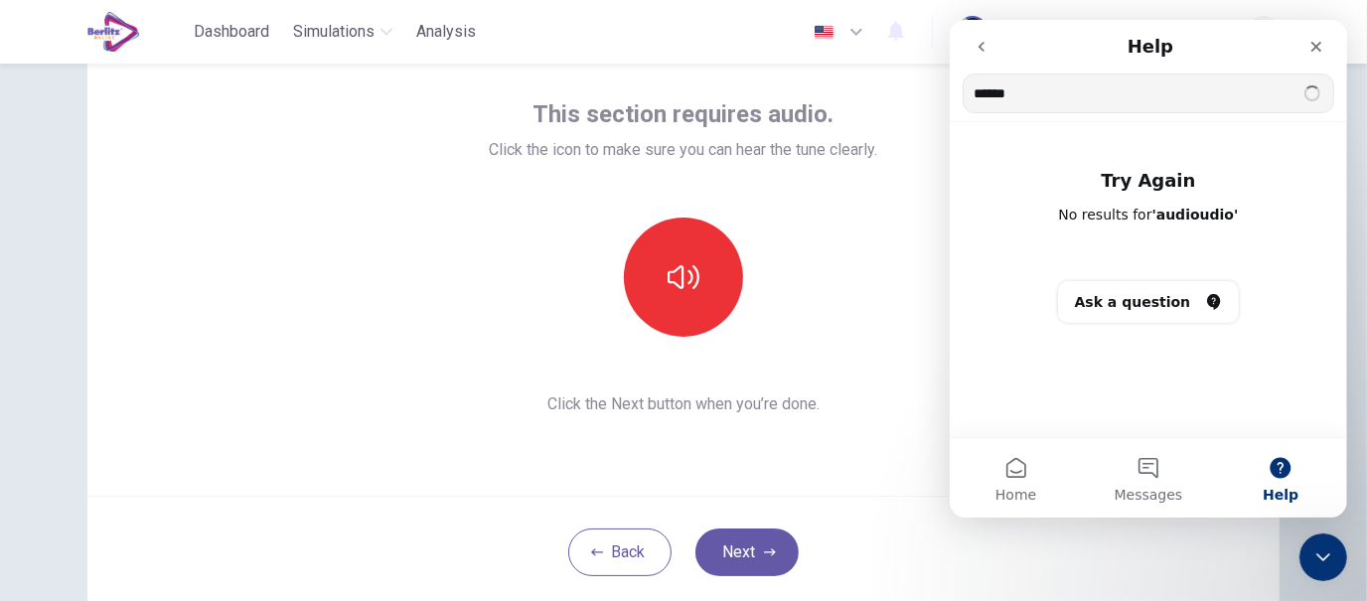
type input "*****"
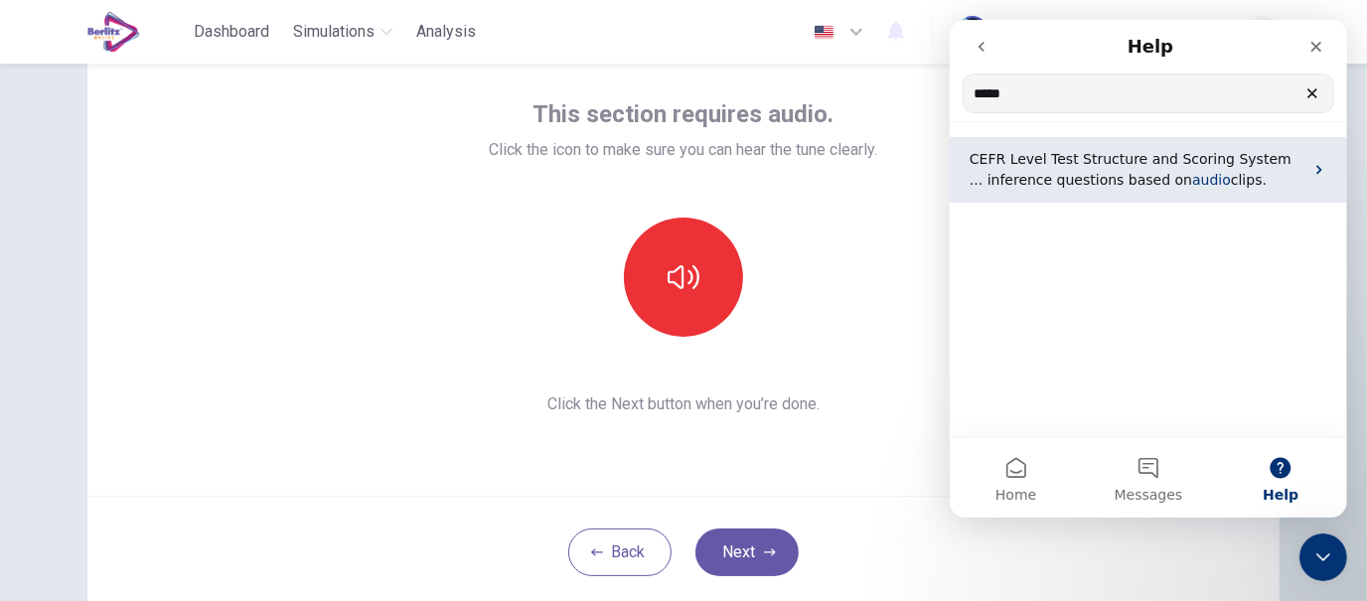
click at [1095, 176] on span "... inference questions based on" at bounding box center [1080, 180] width 223 height 16
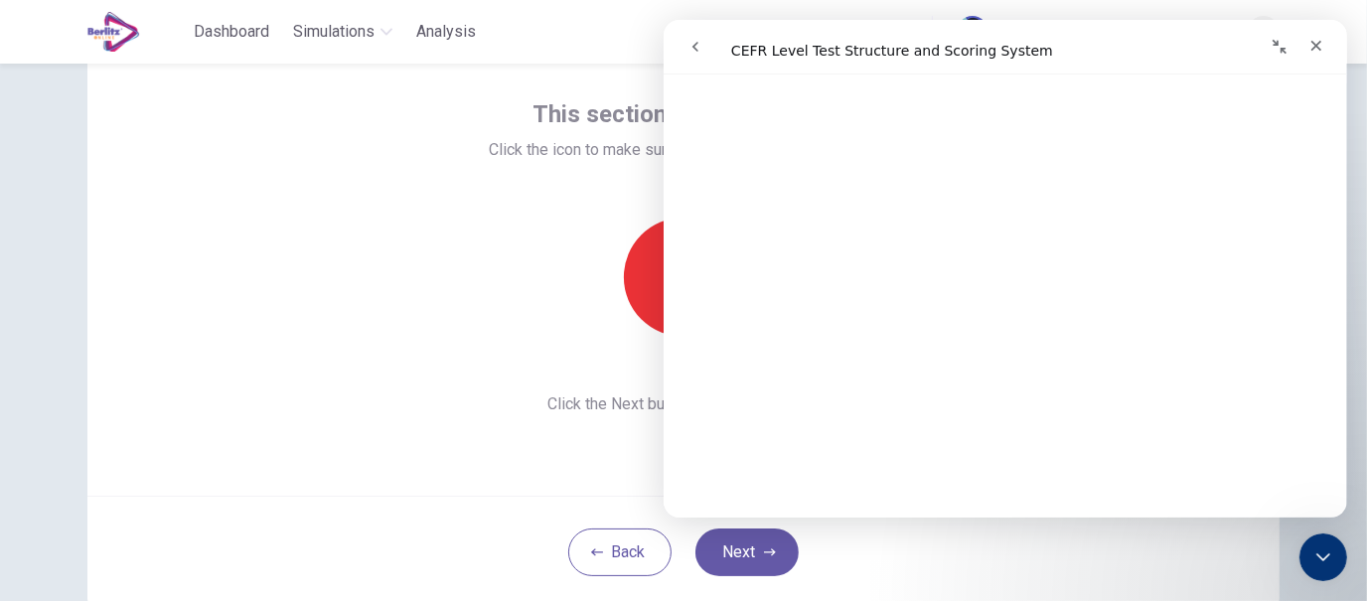
scroll to position [948, 0]
click at [694, 54] on icon "go back" at bounding box center [695, 47] width 16 height 16
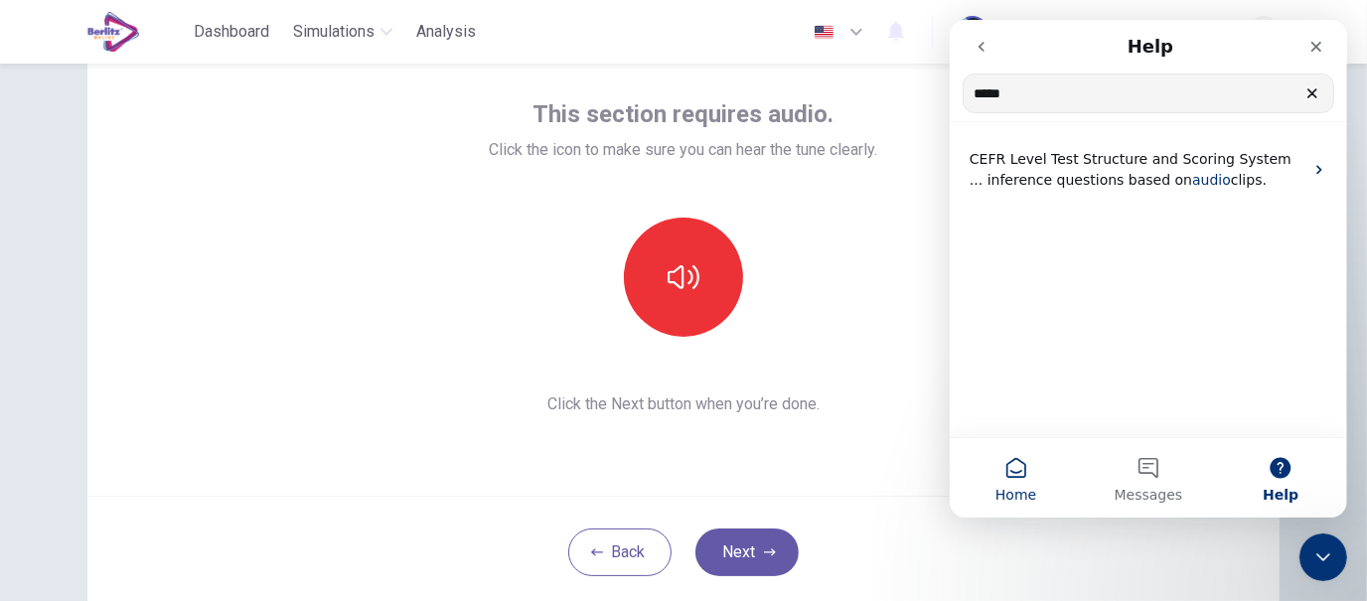
click at [1034, 487] on button "Home" at bounding box center [1015, 477] width 132 height 79
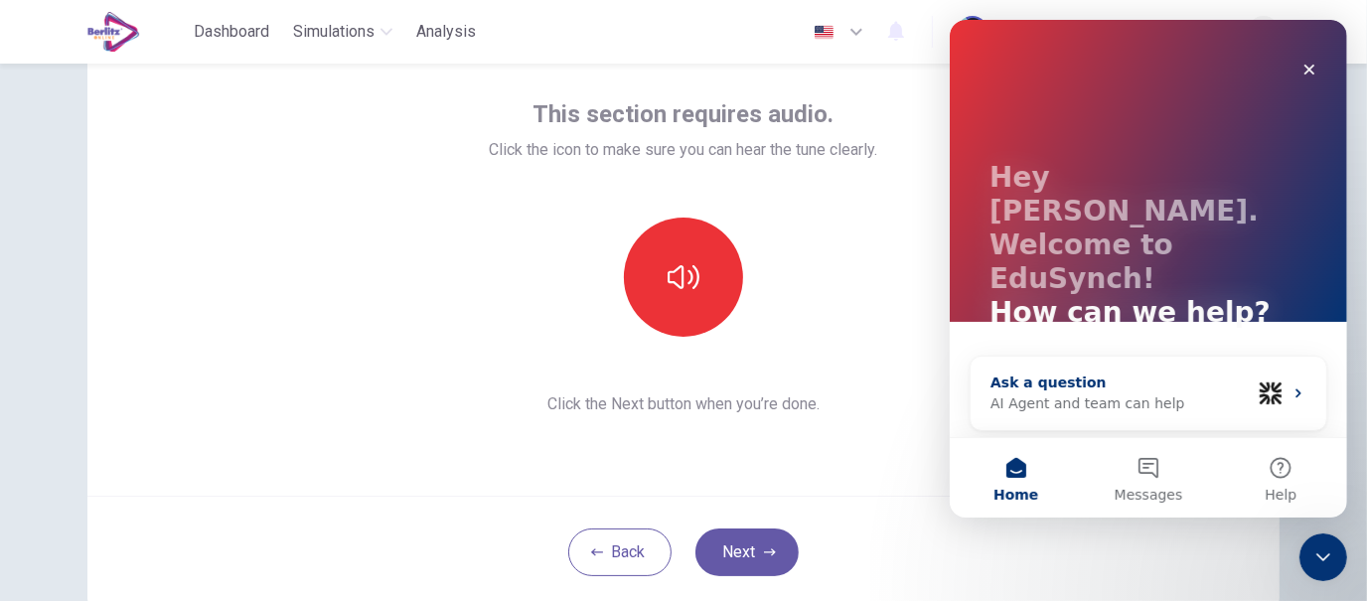
click at [1157, 393] on div "AI Agent and team can help" at bounding box center [1120, 403] width 260 height 21
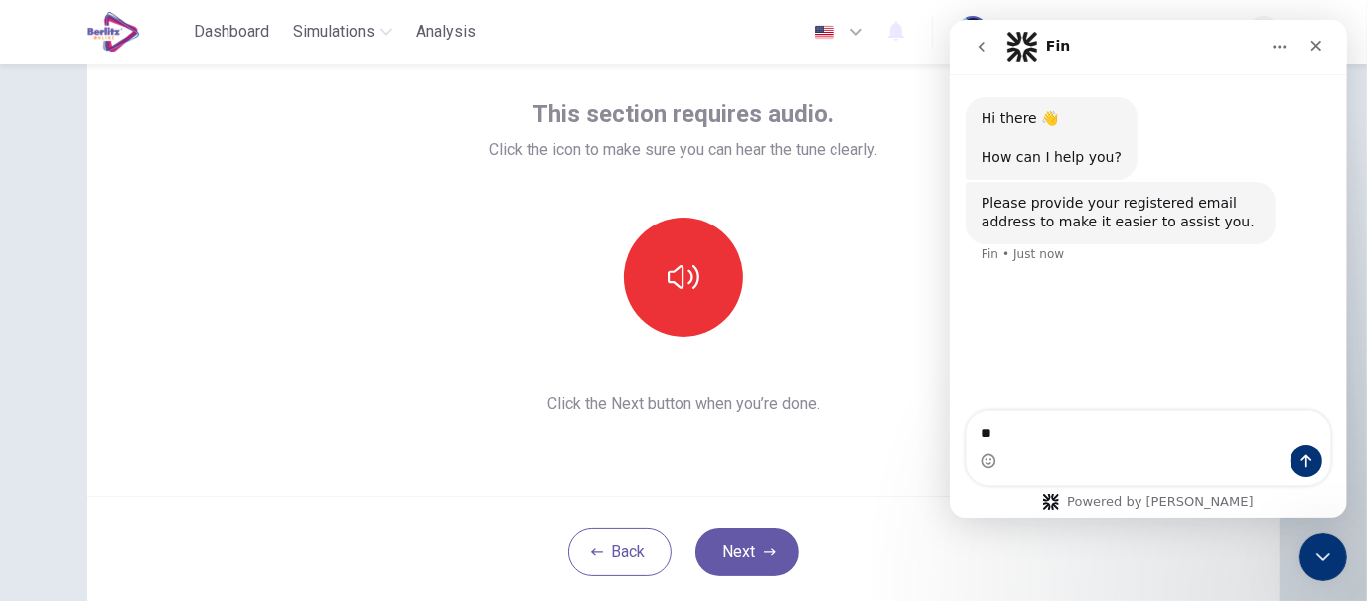
type textarea "*"
type textarea "**********"
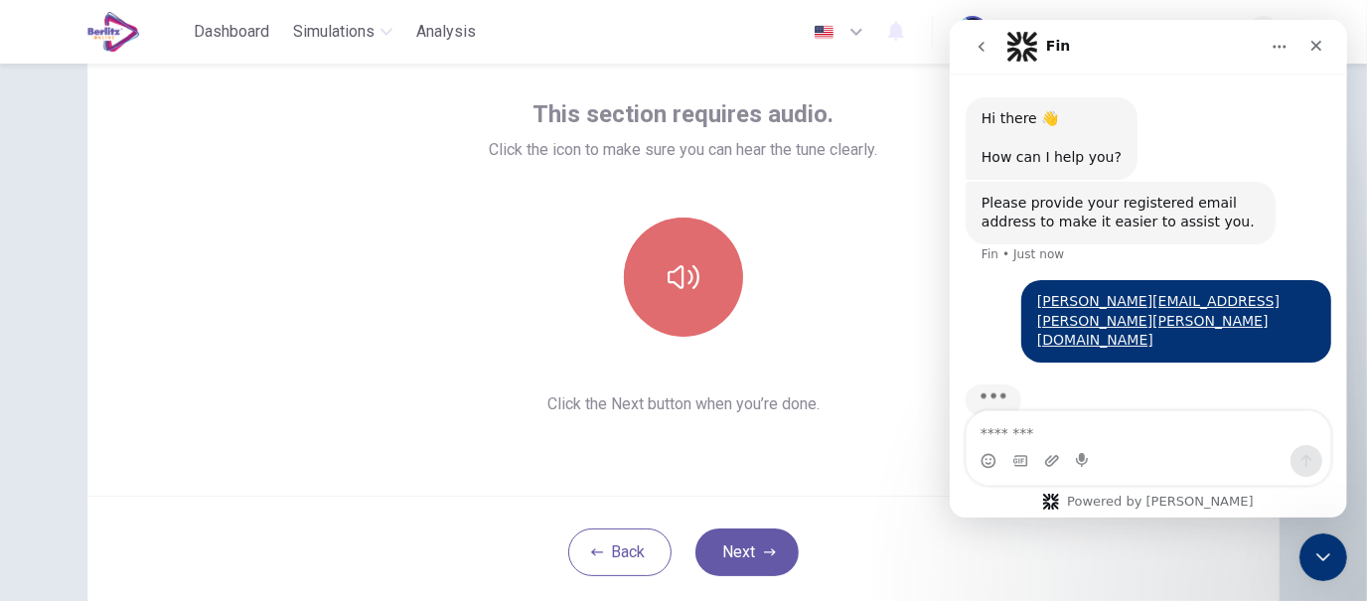
click at [682, 293] on button "button" at bounding box center [683, 277] width 119 height 119
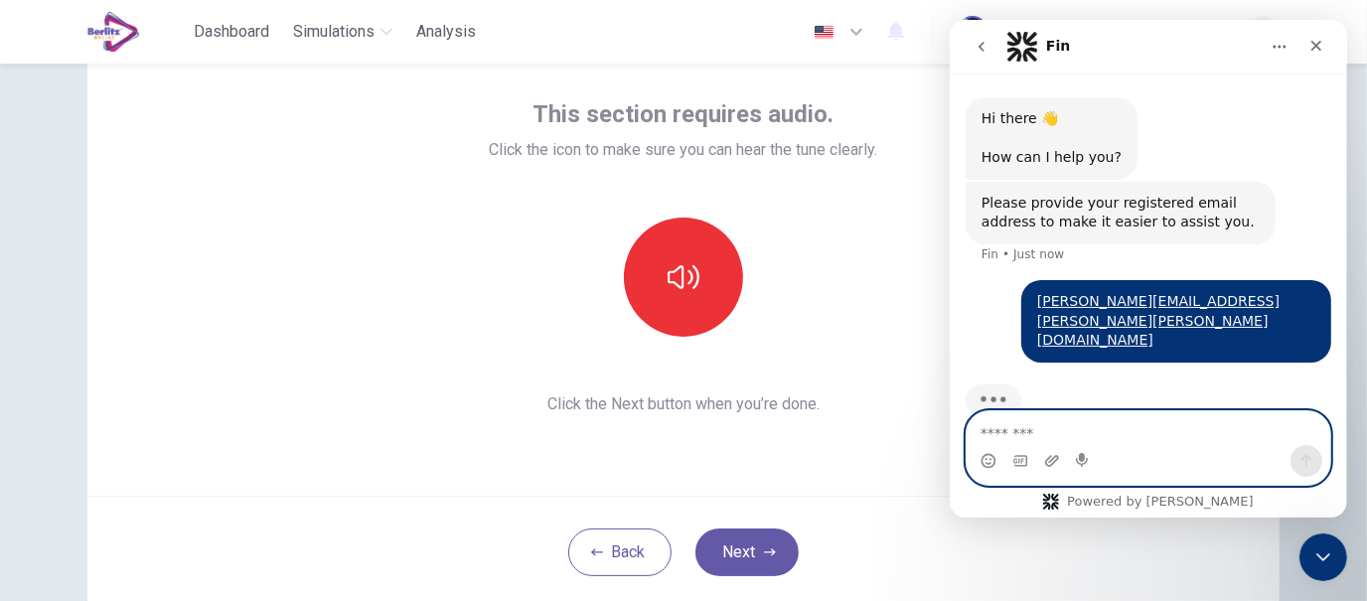
click at [1062, 426] on textarea "Message…" at bounding box center [1148, 428] width 364 height 34
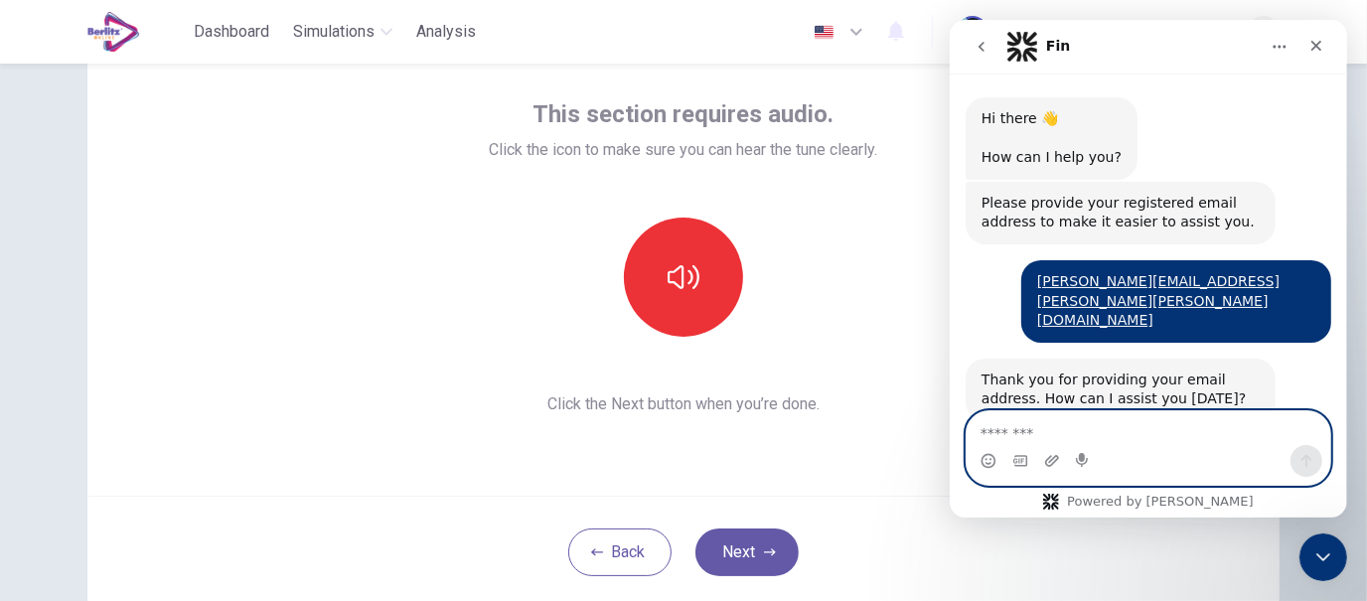
scroll to position [11, 0]
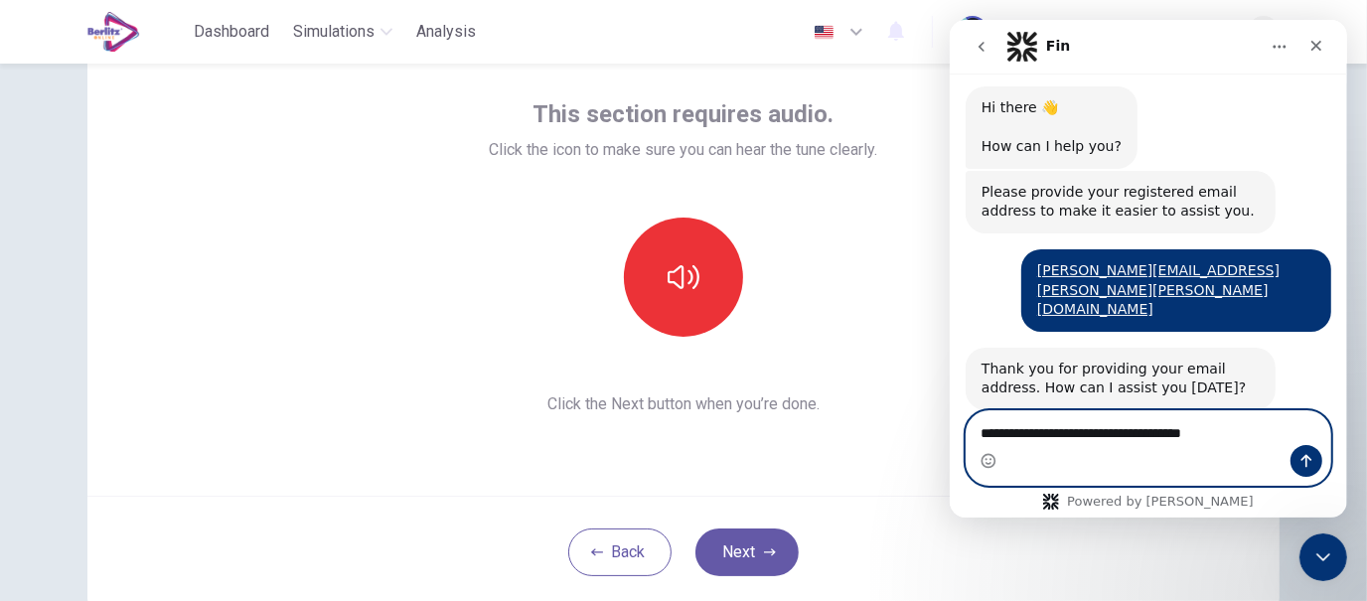
click at [1072, 433] on textarea "**********" at bounding box center [1148, 428] width 364 height 34
click at [1267, 439] on textarea "**********" at bounding box center [1148, 428] width 364 height 34
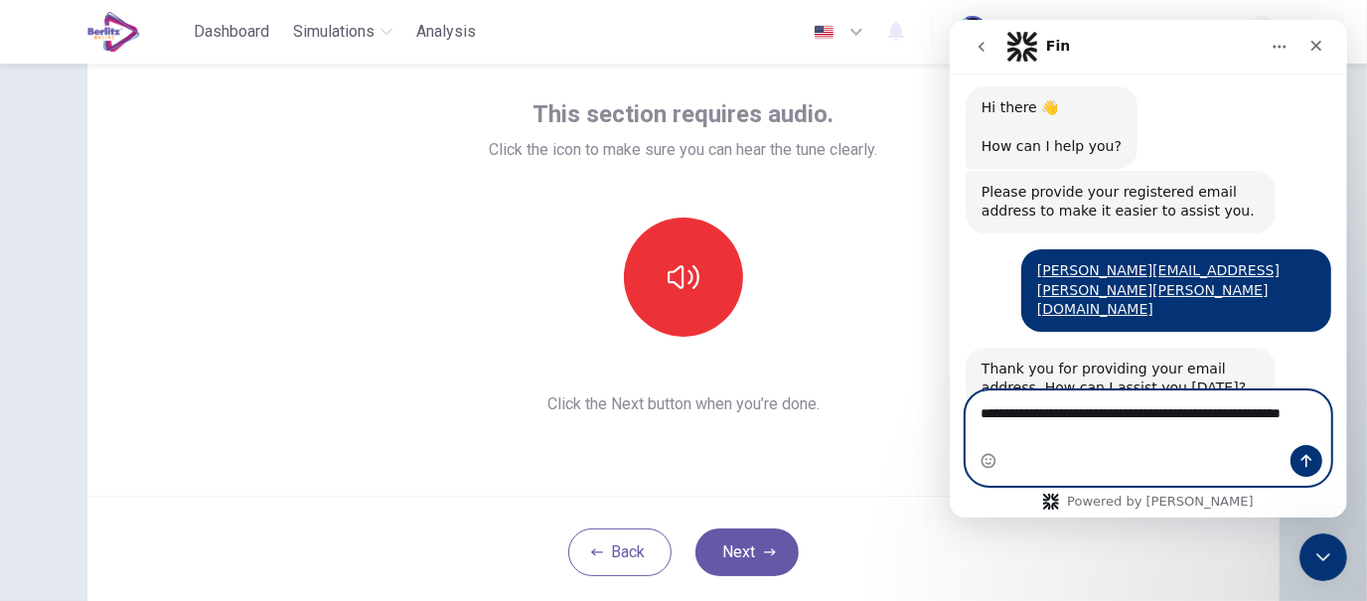
scroll to position [31, 0]
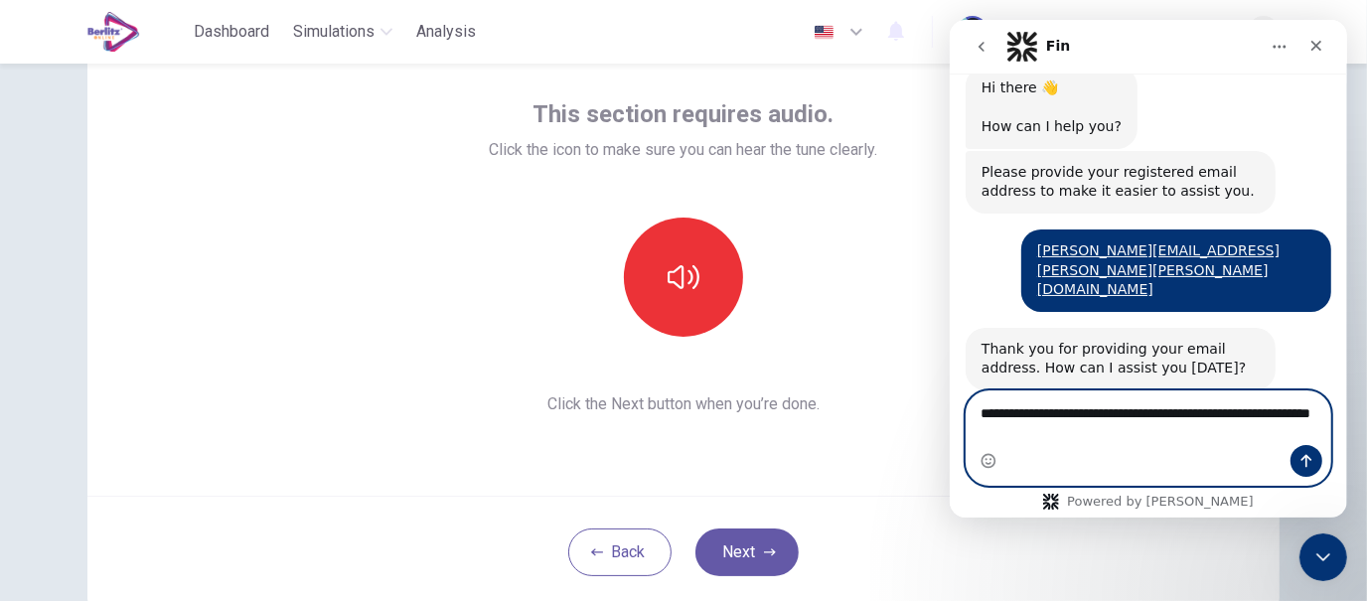
type textarea "**********"
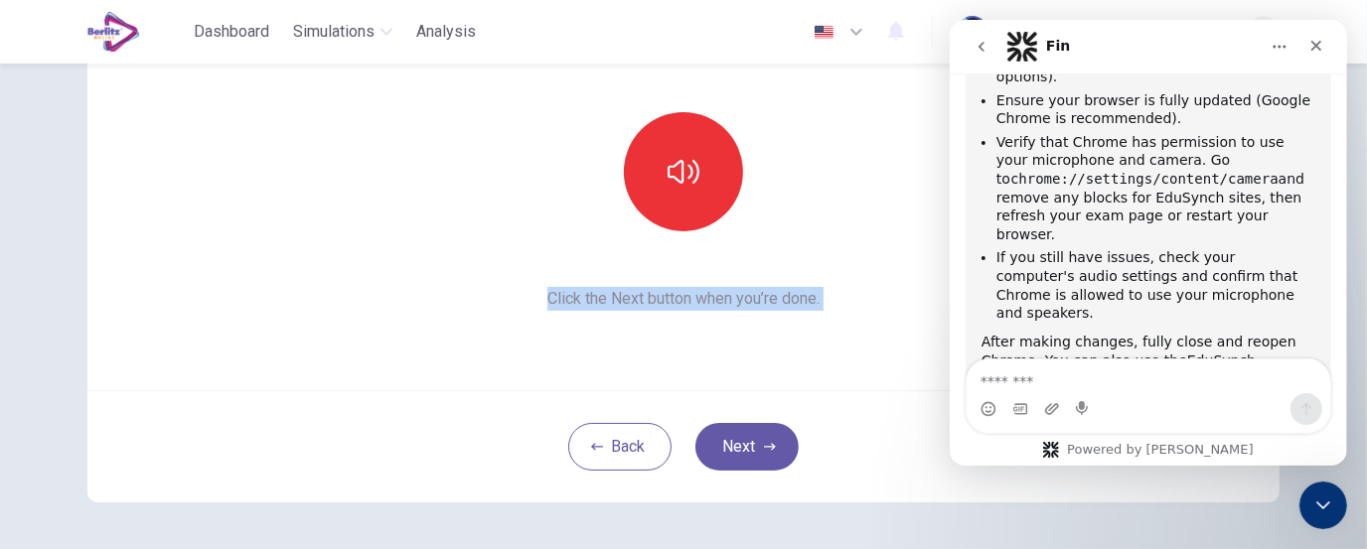
scroll to position [277, 0]
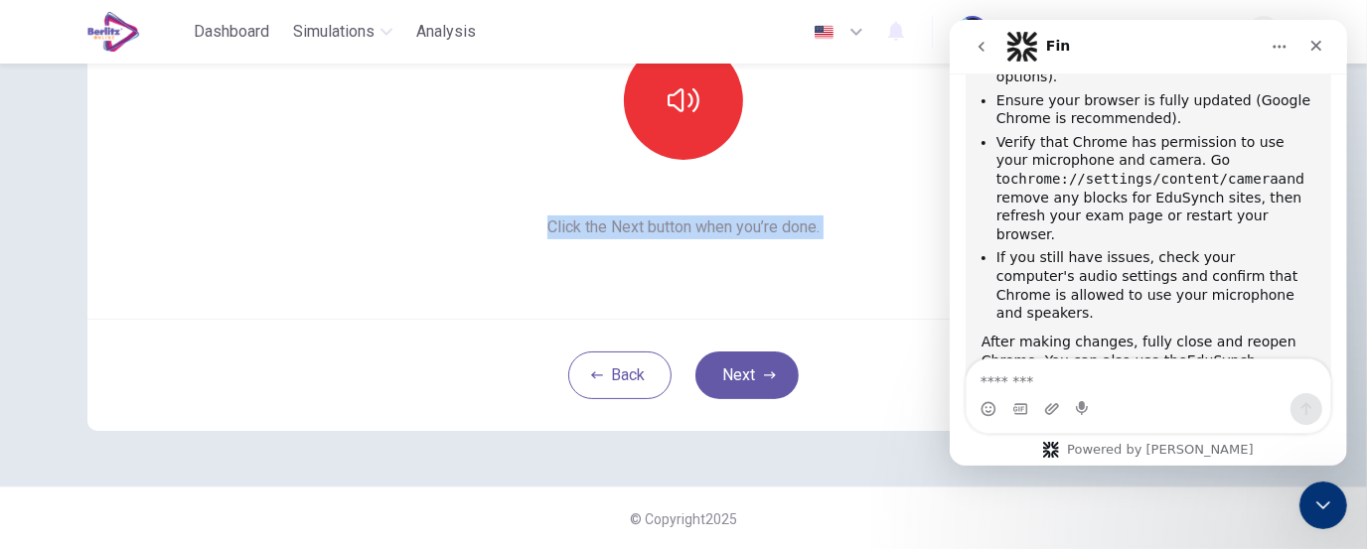
drag, startPoint x: 828, startPoint y: 358, endPoint x: 783, endPoint y: 436, distance: 90.3
click at [783, 436] on div "This section requires audio. Click the icon to make sure you can hear the tune …" at bounding box center [684, 136] width 1256 height 700
click at [751, 380] on button "Next" at bounding box center [747, 376] width 103 height 48
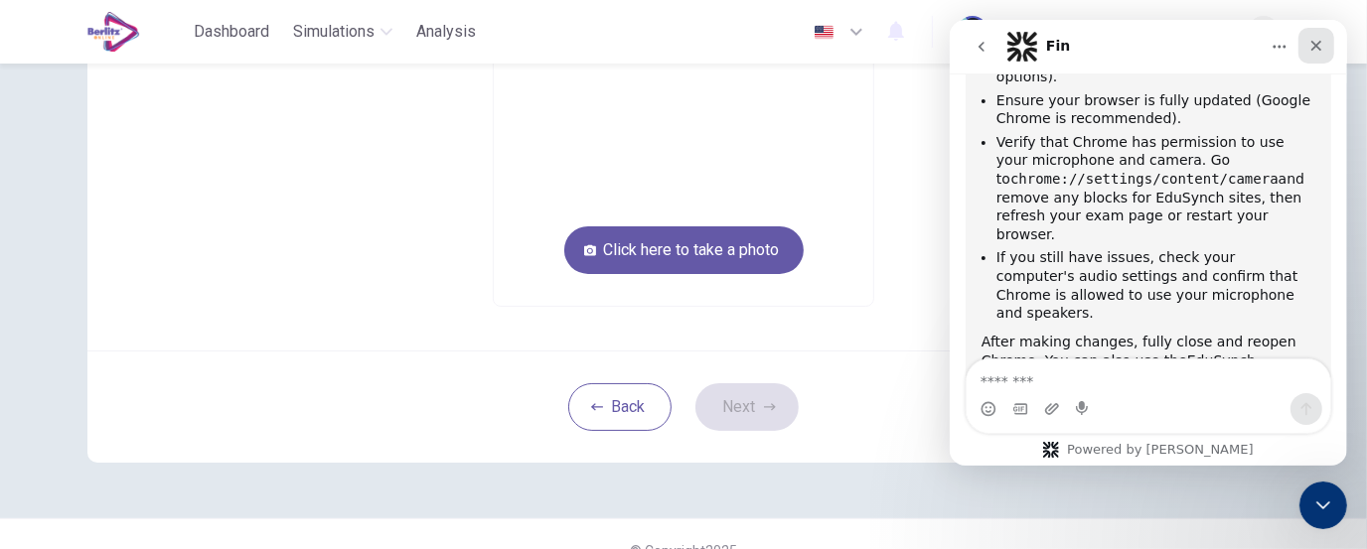
click at [1328, 41] on div "Close" at bounding box center [1316, 46] width 36 height 36
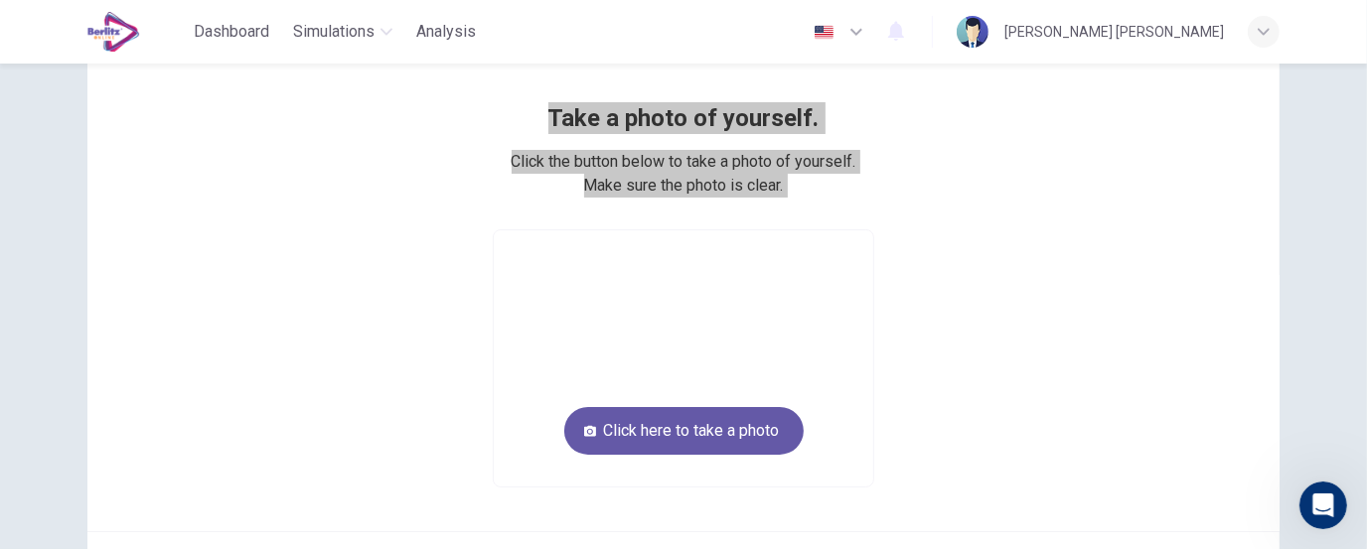
scroll to position [97, 0]
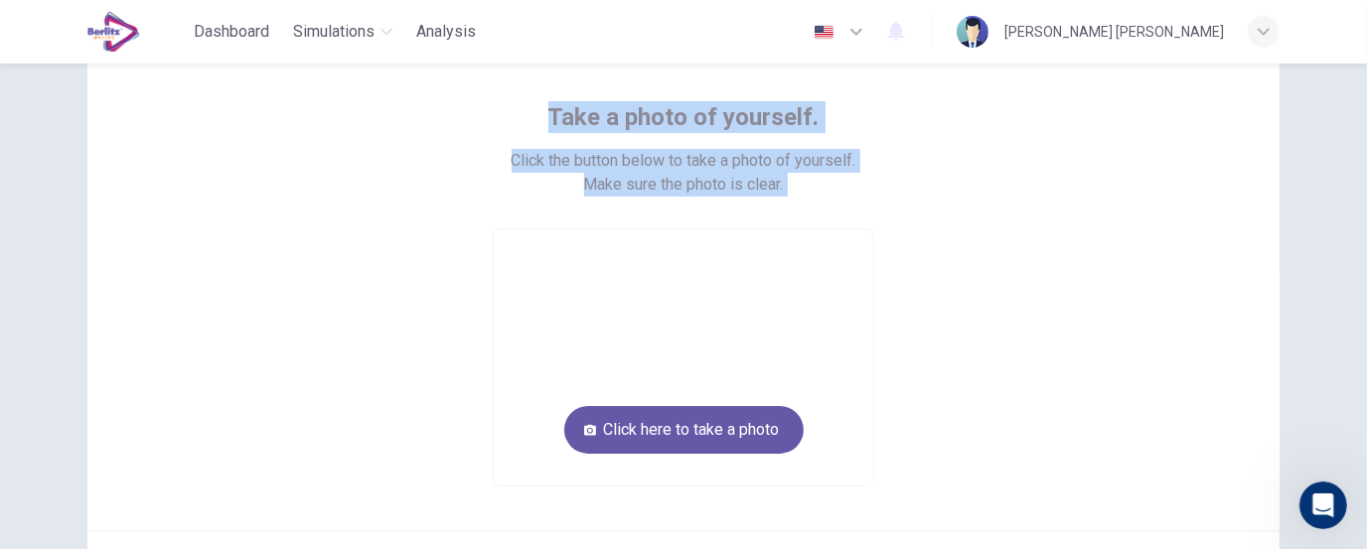
click at [960, 236] on div "Take a photo of yourself. Click the button below to take a photo of yourself. M…" at bounding box center [683, 294] width 898 height 386
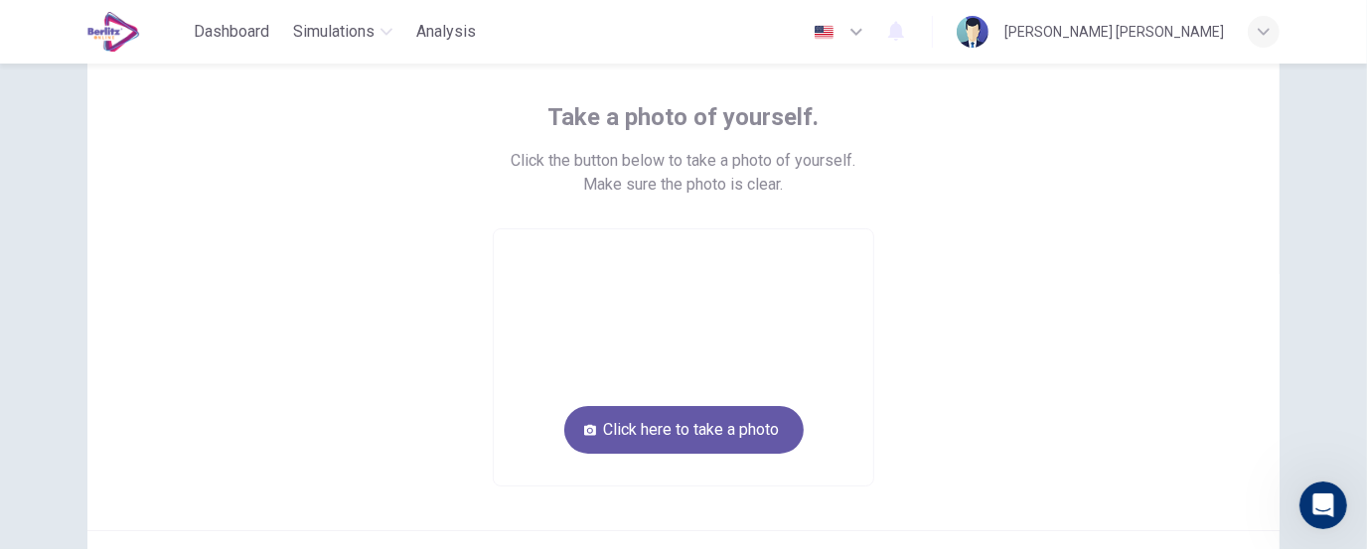
click at [960, 236] on div "Take a photo of yourself. Click the button below to take a photo of yourself. M…" at bounding box center [683, 294] width 898 height 386
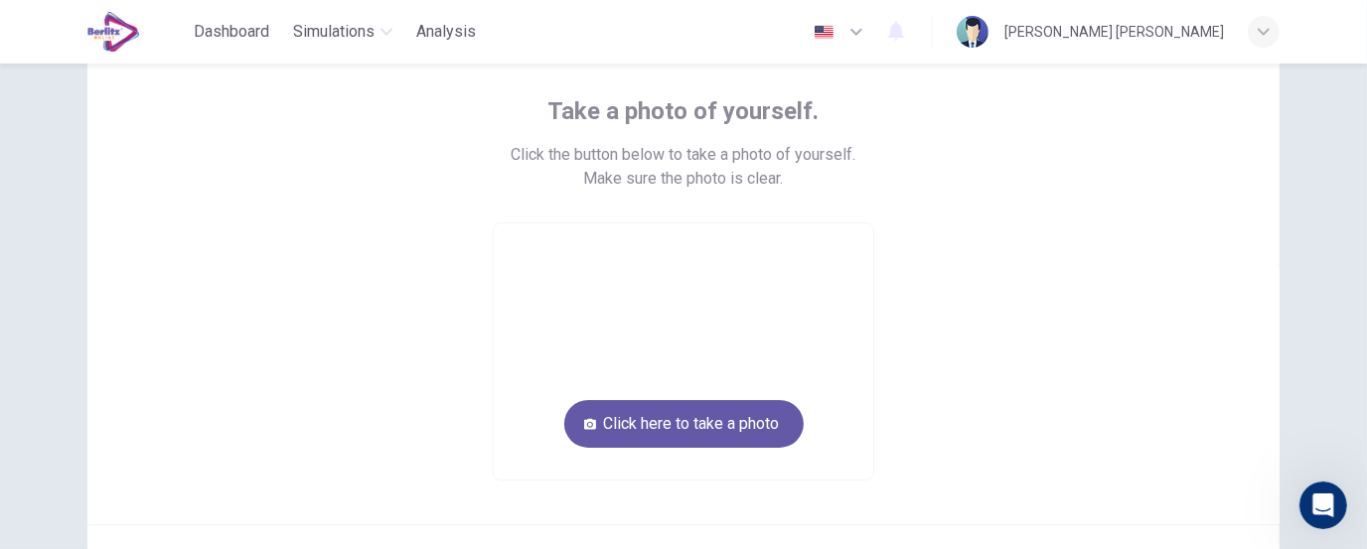
click at [960, 236] on div "Take a photo of yourself. Click the button below to take a photo of yourself. M…" at bounding box center [683, 288] width 898 height 386
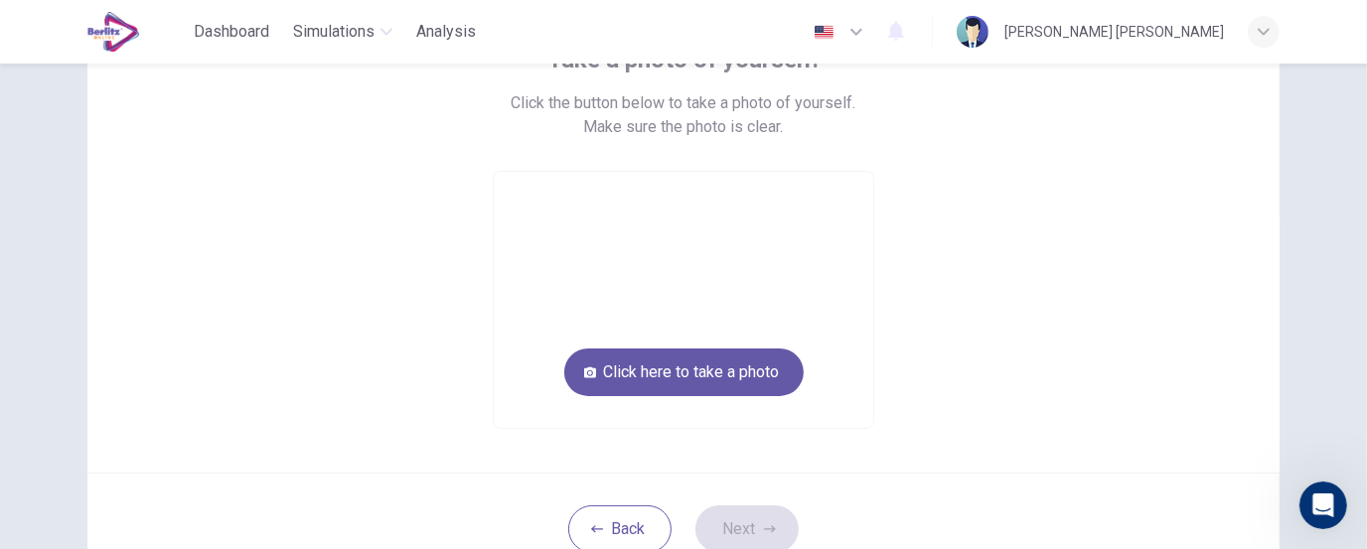
scroll to position [155, 0]
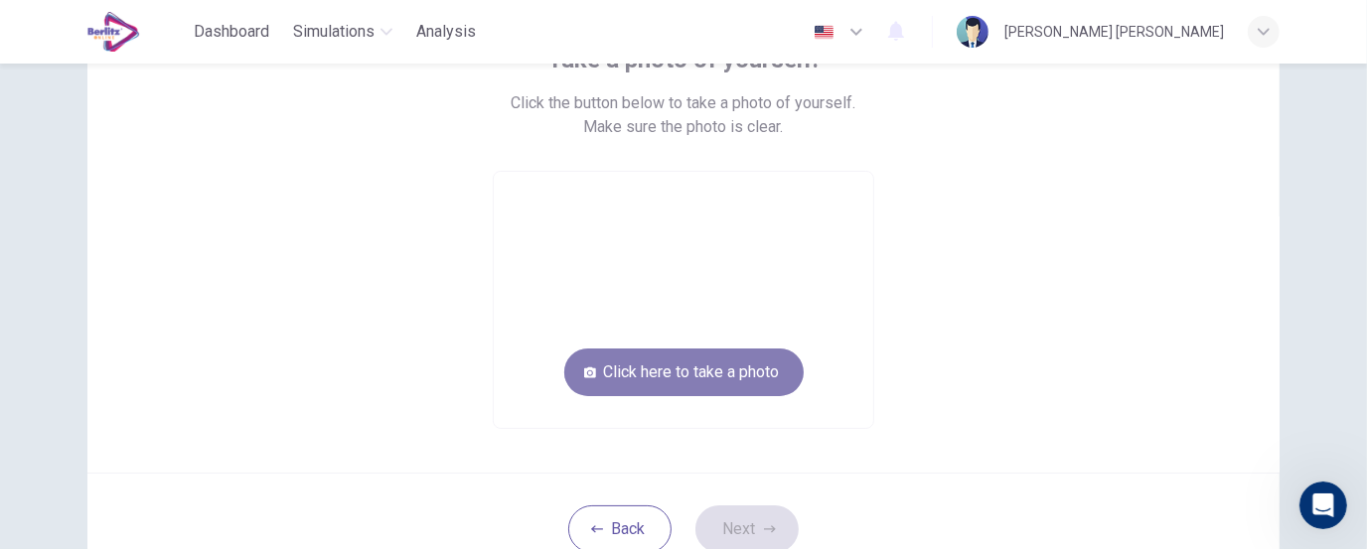
click at [704, 368] on button "Click here to take a photo" at bounding box center [683, 373] width 239 height 48
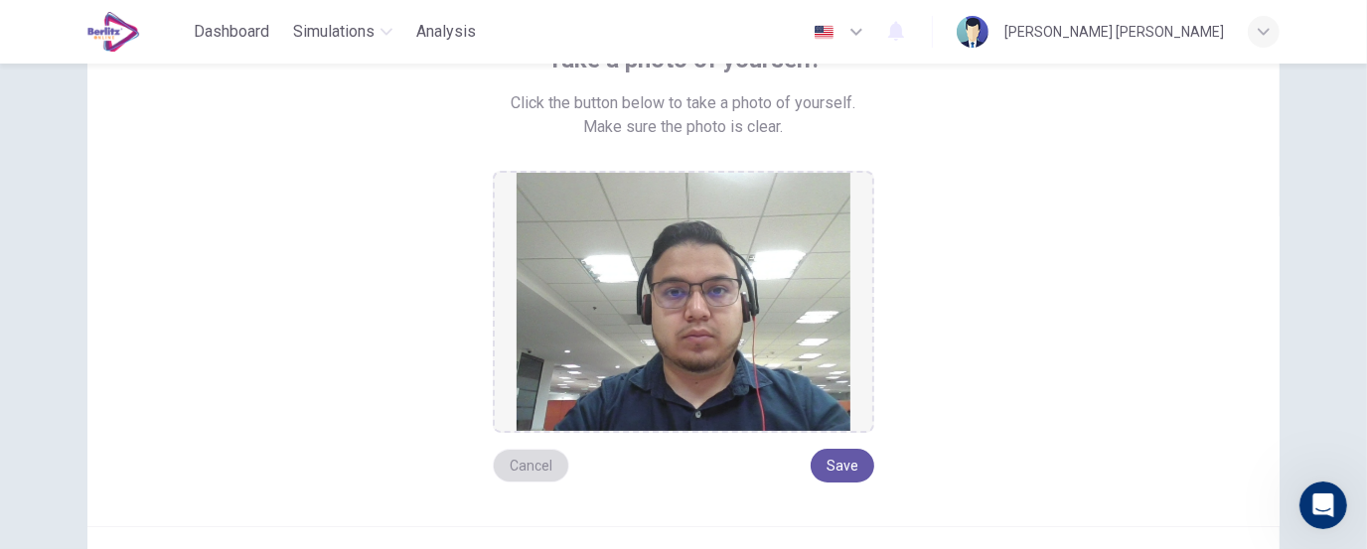
click at [534, 462] on button "Cancel" at bounding box center [531, 466] width 77 height 34
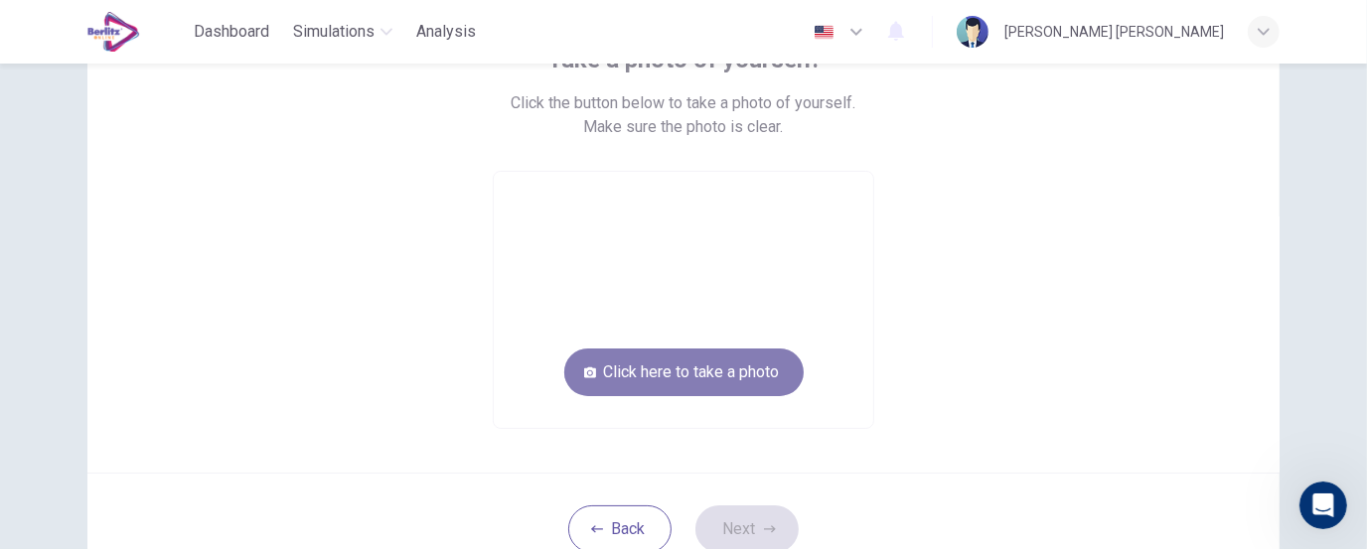
click at [681, 366] on button "Click here to take a photo" at bounding box center [683, 373] width 239 height 48
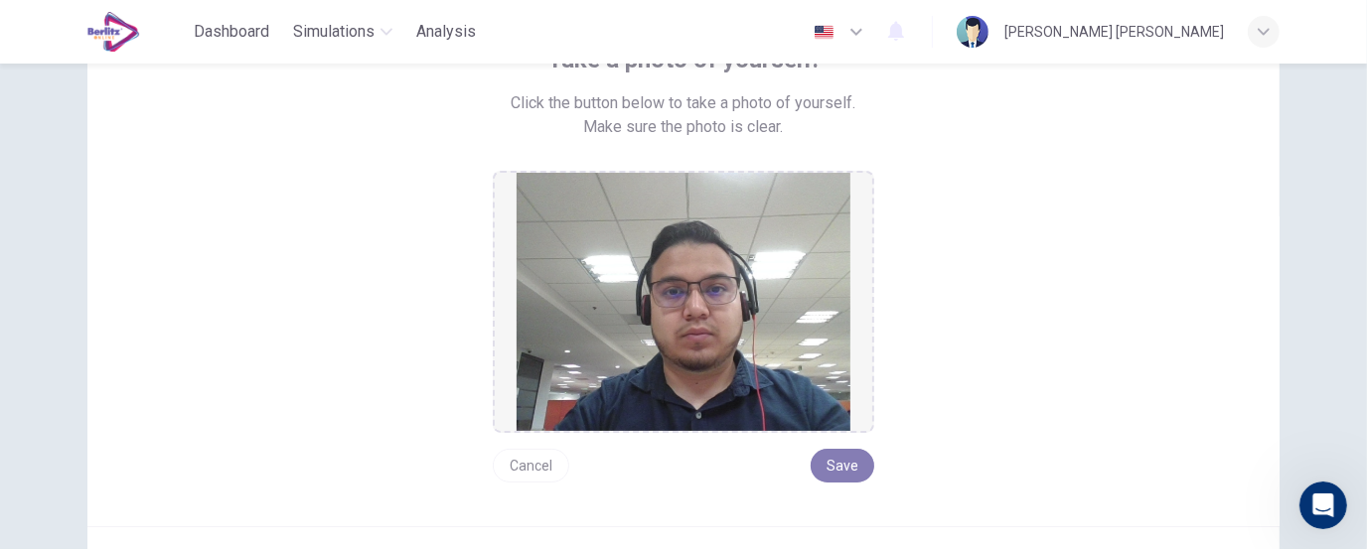
click at [844, 474] on button "Save" at bounding box center [843, 466] width 64 height 34
click at [531, 463] on button "Cancel" at bounding box center [531, 466] width 77 height 34
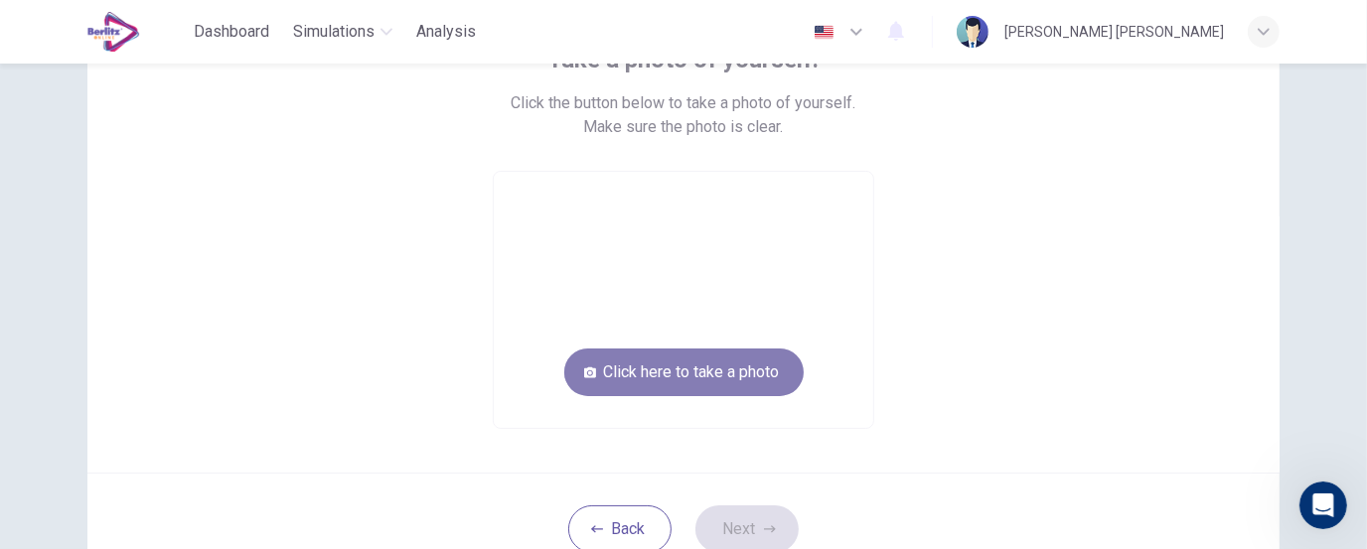
click at [733, 362] on button "Click here to take a photo" at bounding box center [683, 373] width 239 height 48
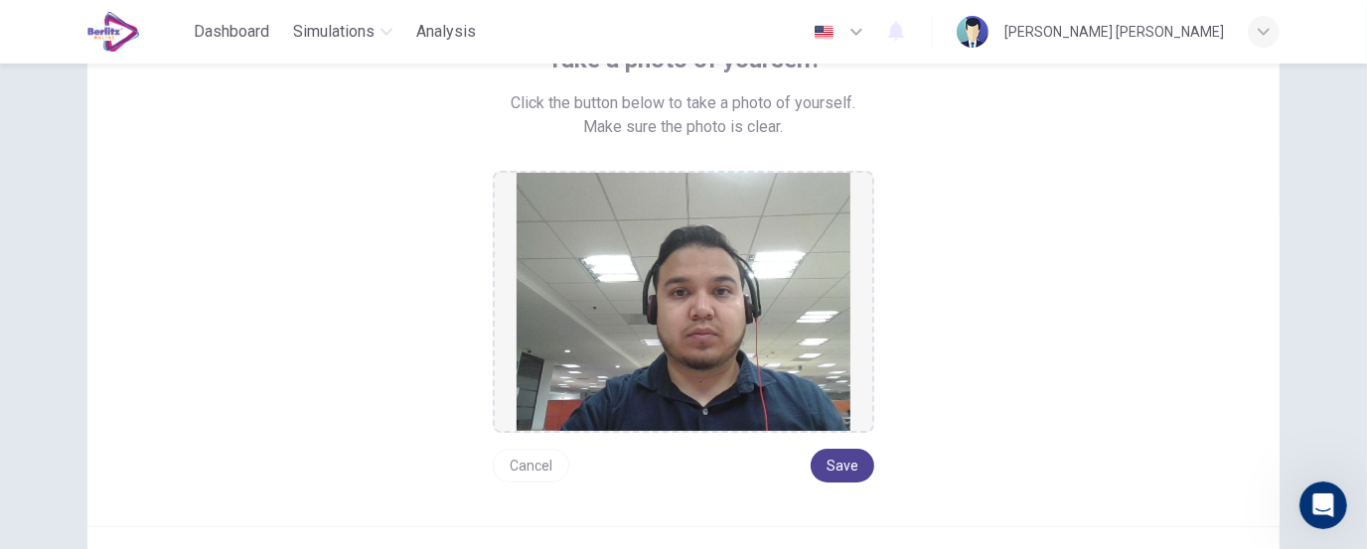
click at [823, 465] on button "Save" at bounding box center [843, 466] width 64 height 34
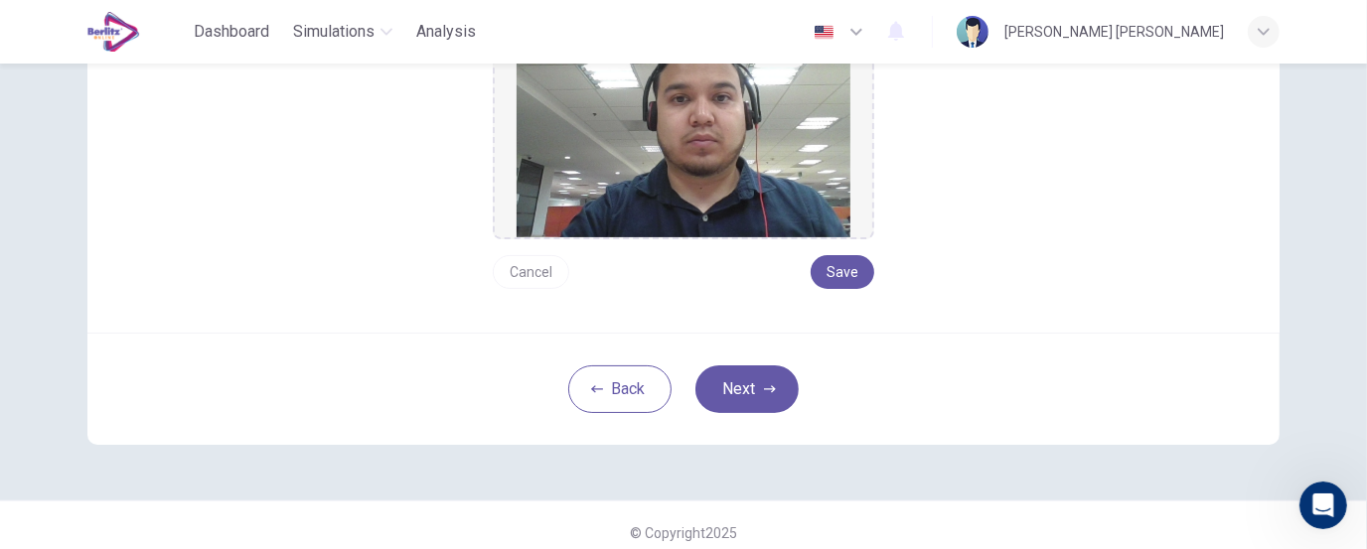
scroll to position [356, 0]
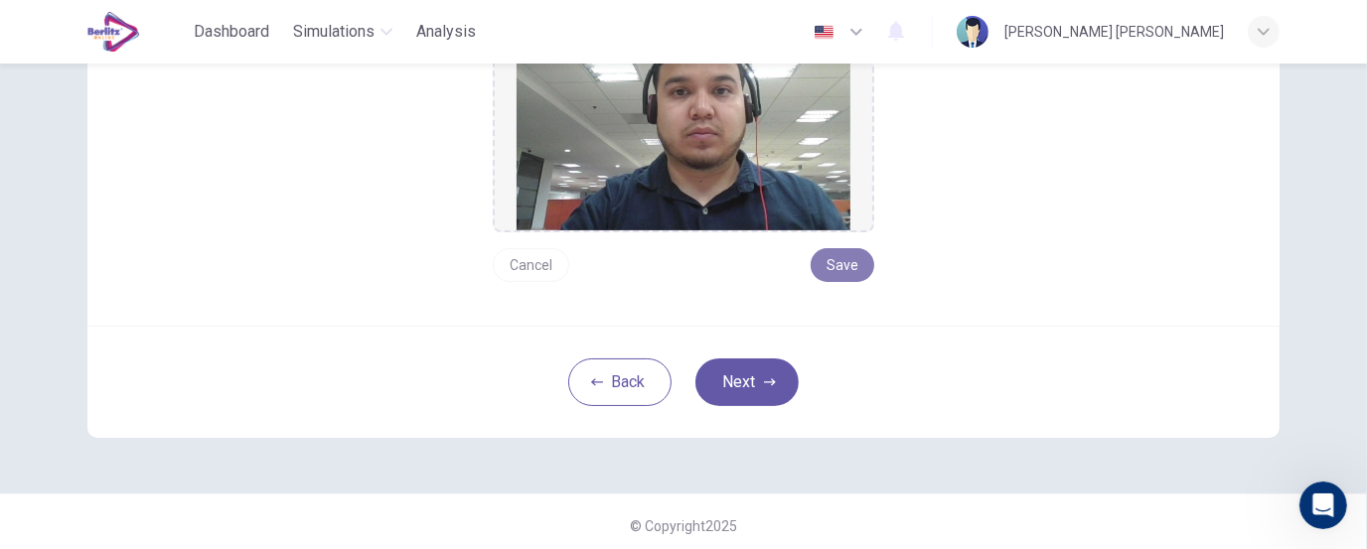
click at [840, 275] on button "Save" at bounding box center [843, 265] width 64 height 34
click at [768, 367] on button "Next" at bounding box center [747, 383] width 103 height 48
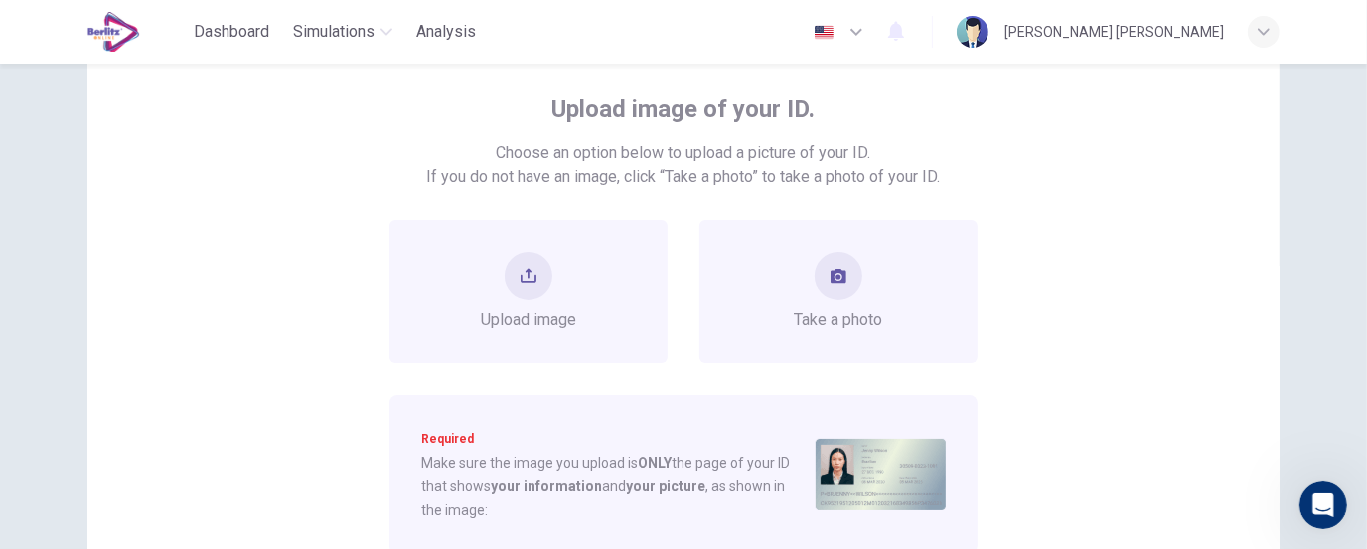
scroll to position [104, 0]
click at [823, 257] on button "take photo" at bounding box center [839, 277] width 48 height 48
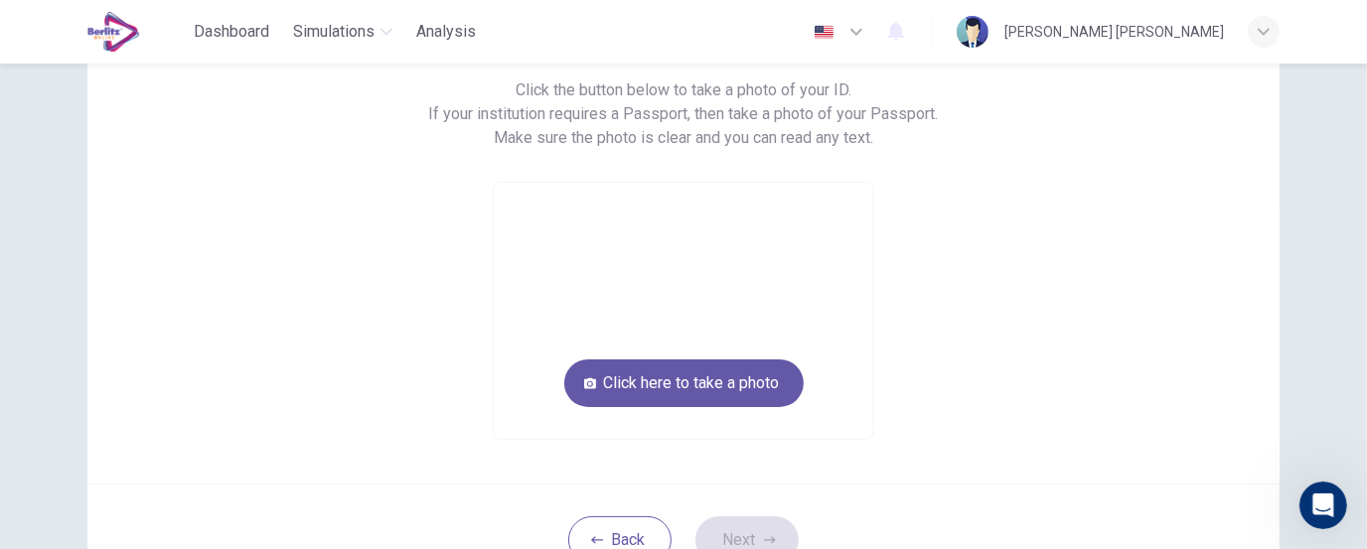
scroll to position [167, 0]
click at [630, 527] on button "Back" at bounding box center [619, 542] width 103 height 48
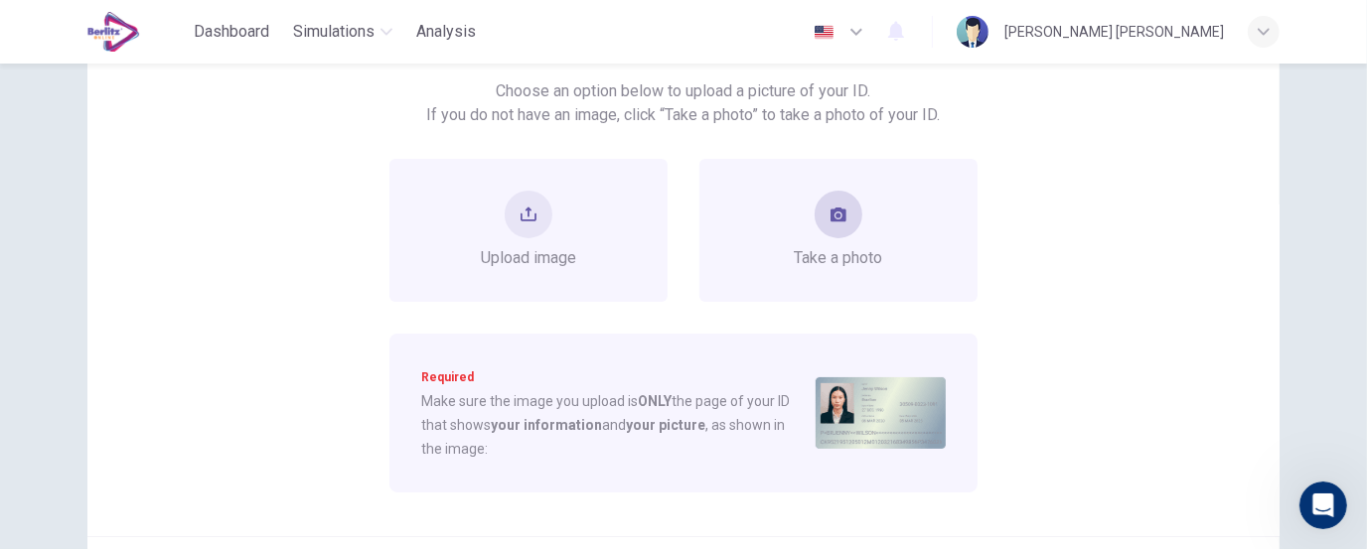
click at [808, 262] on span "Take a photo" at bounding box center [839, 258] width 88 height 24
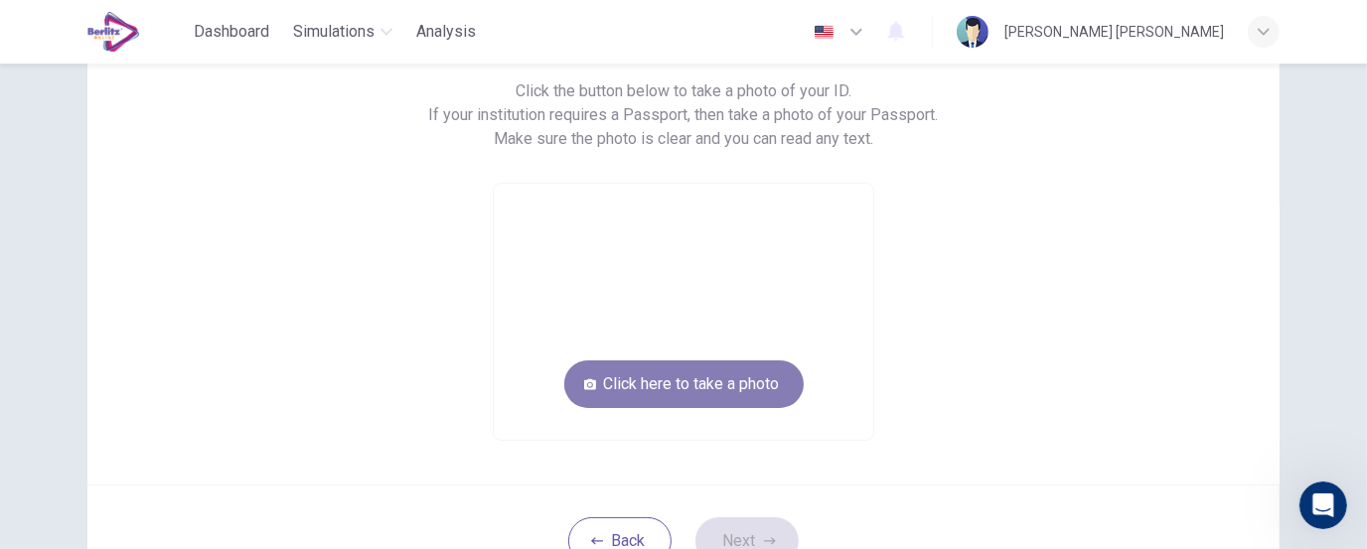
click at [742, 377] on button "Click here to take a photo" at bounding box center [683, 385] width 239 height 48
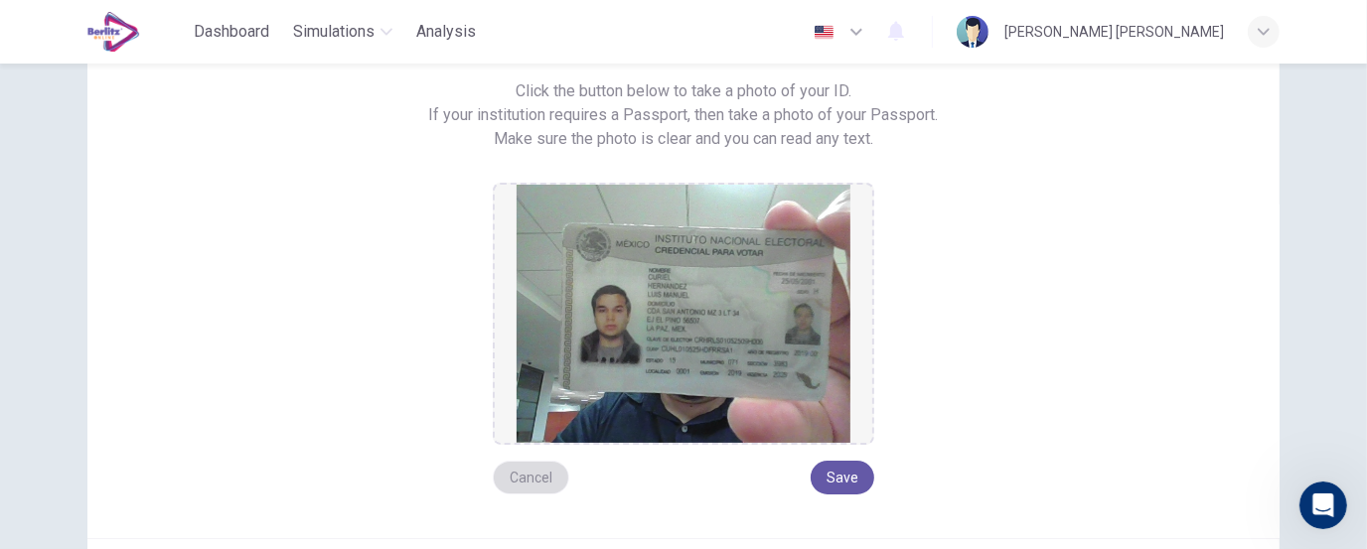
click at [535, 471] on button "Cancel" at bounding box center [531, 478] width 77 height 34
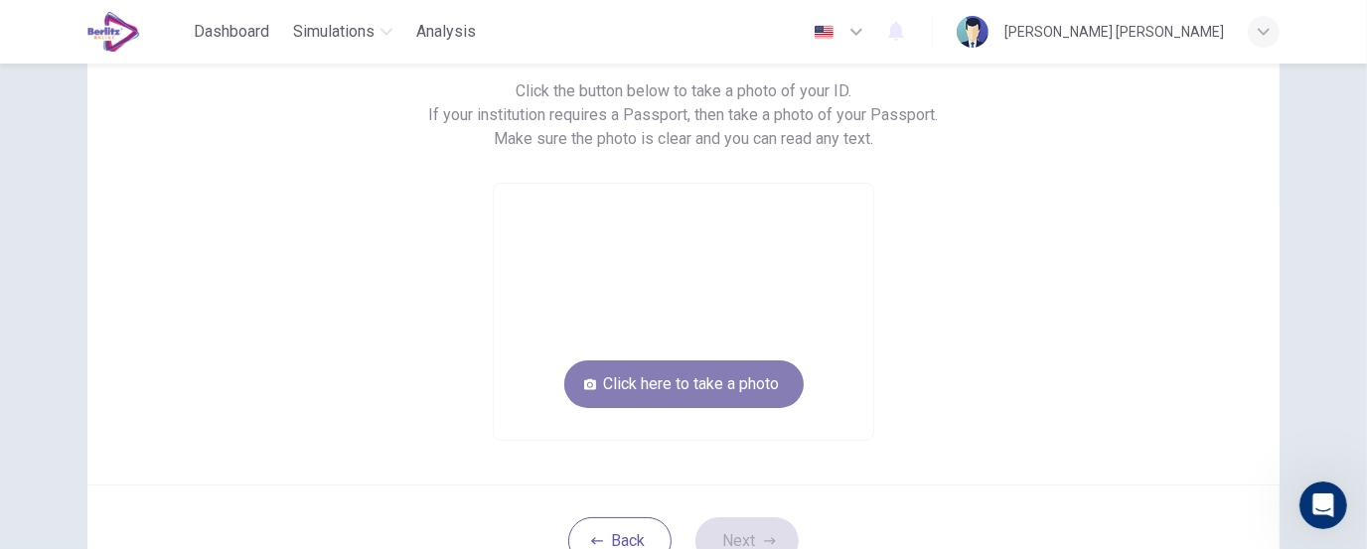
click at [677, 366] on button "Click here to take a photo" at bounding box center [683, 385] width 239 height 48
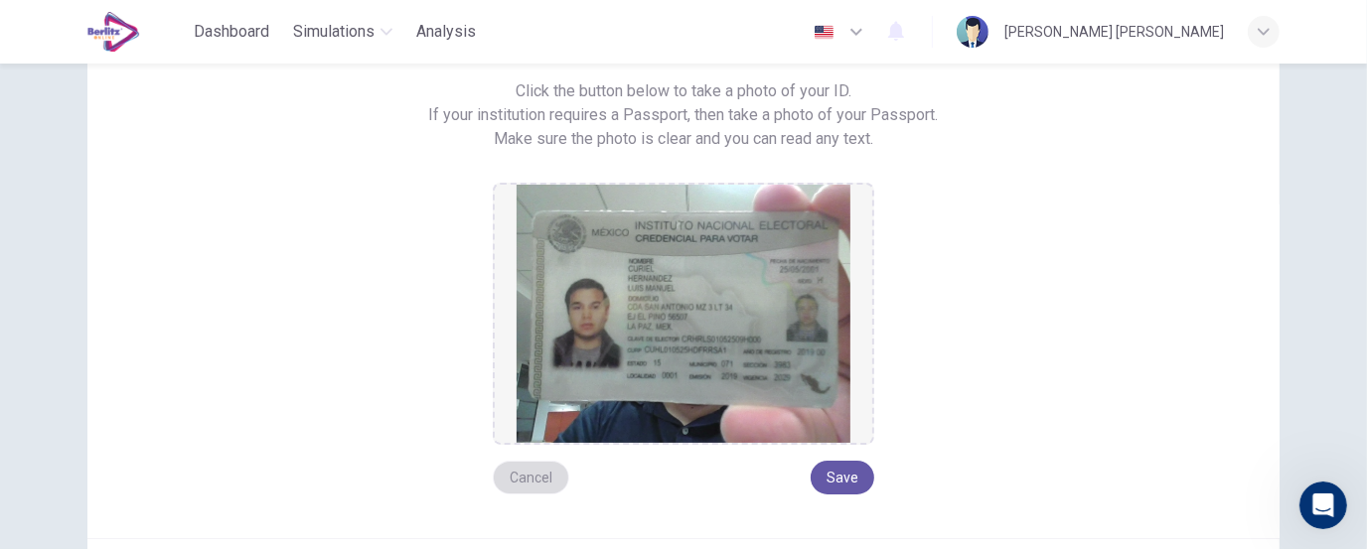
click at [522, 481] on button "Cancel" at bounding box center [531, 478] width 77 height 34
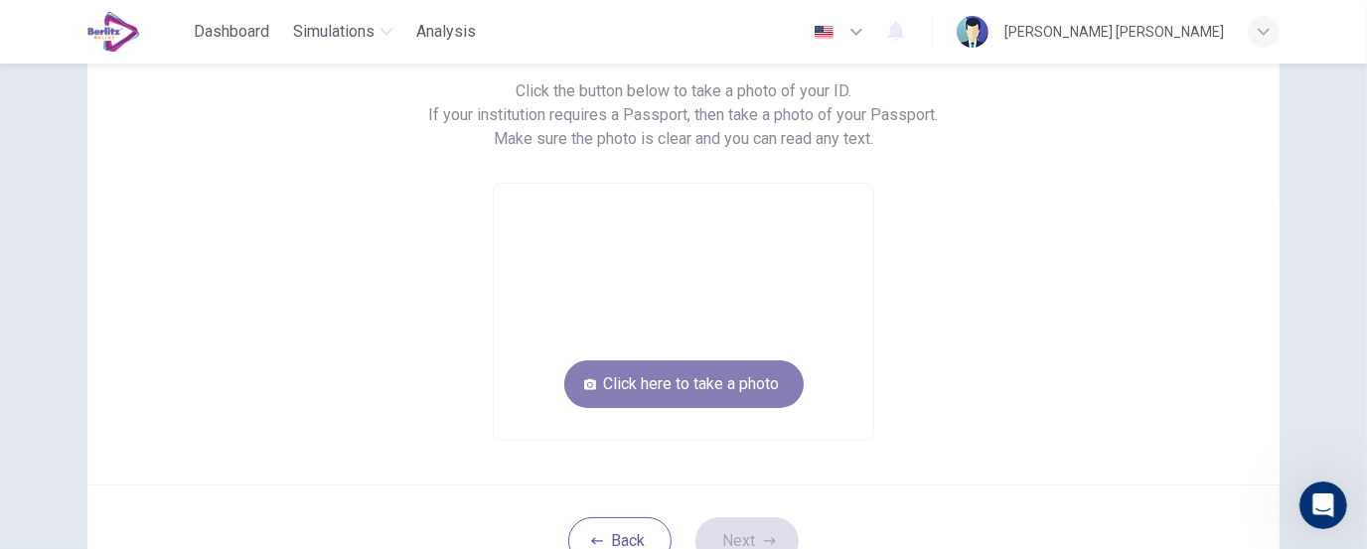
click at [670, 393] on button "Click here to take a photo" at bounding box center [683, 385] width 239 height 48
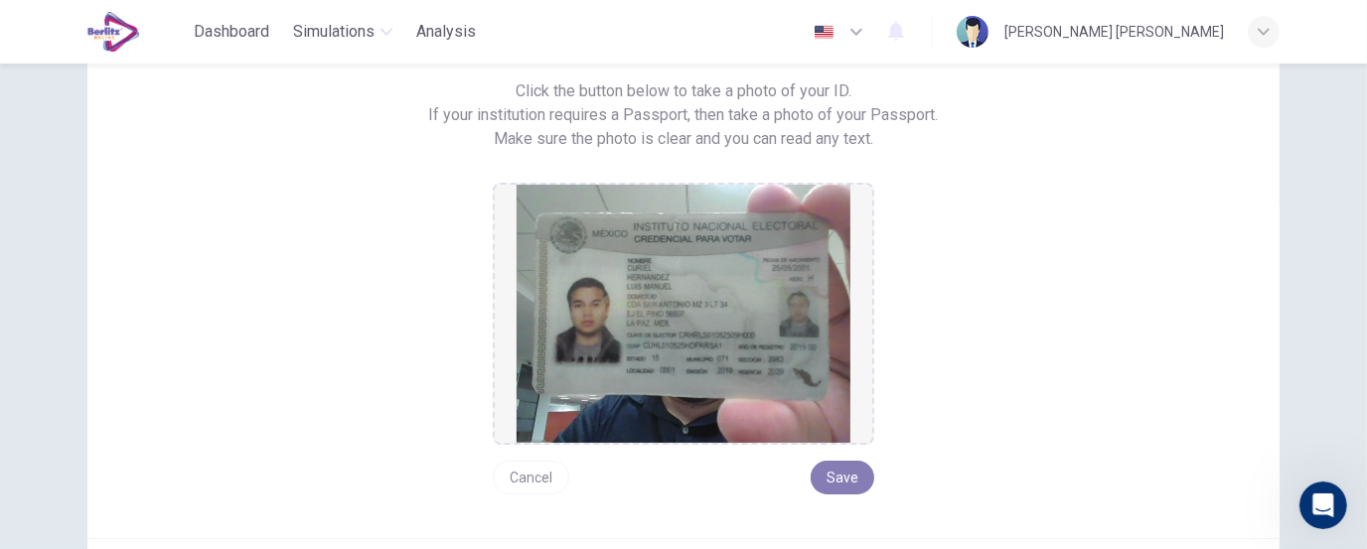
click at [856, 482] on button "Save" at bounding box center [843, 478] width 64 height 34
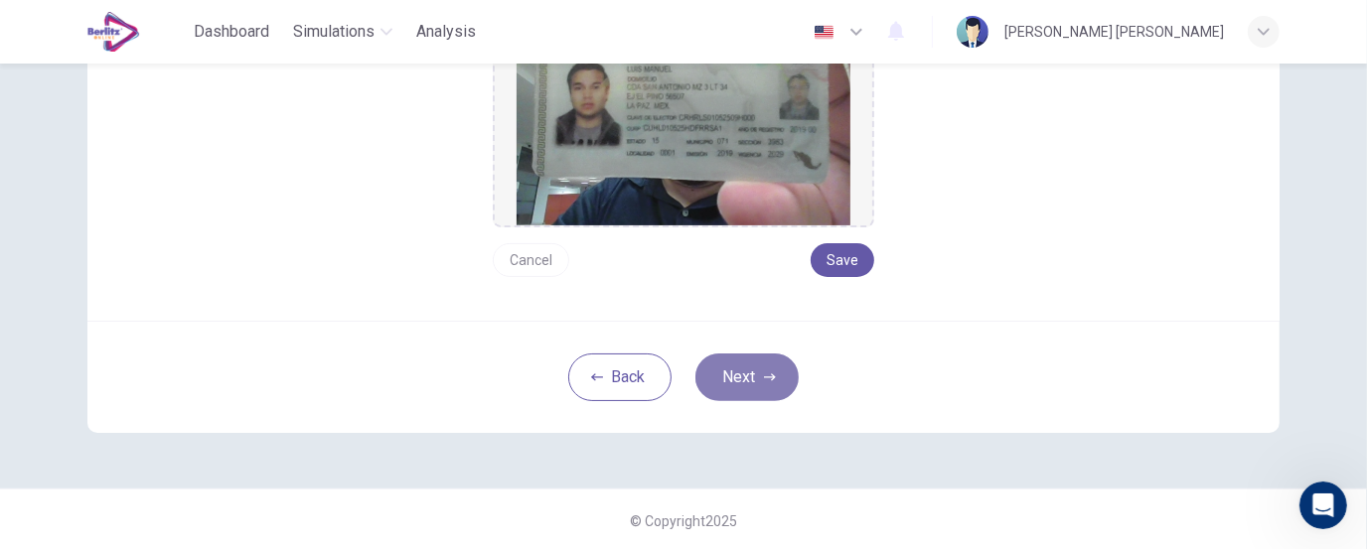
click at [722, 393] on button "Next" at bounding box center [747, 378] width 103 height 48
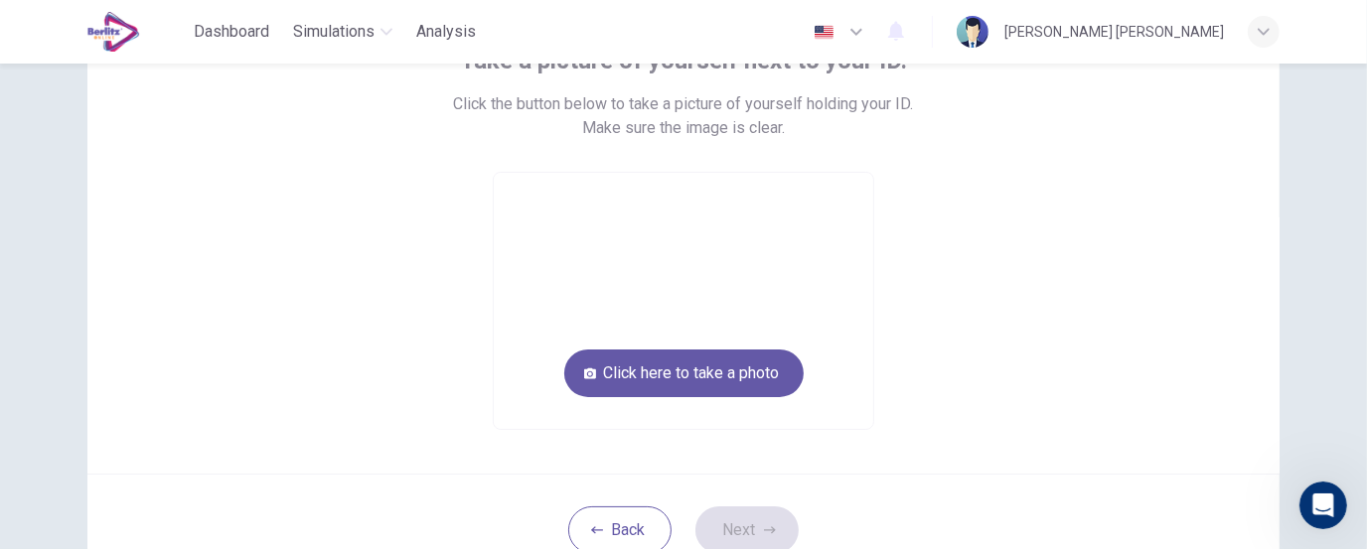
scroll to position [155, 0]
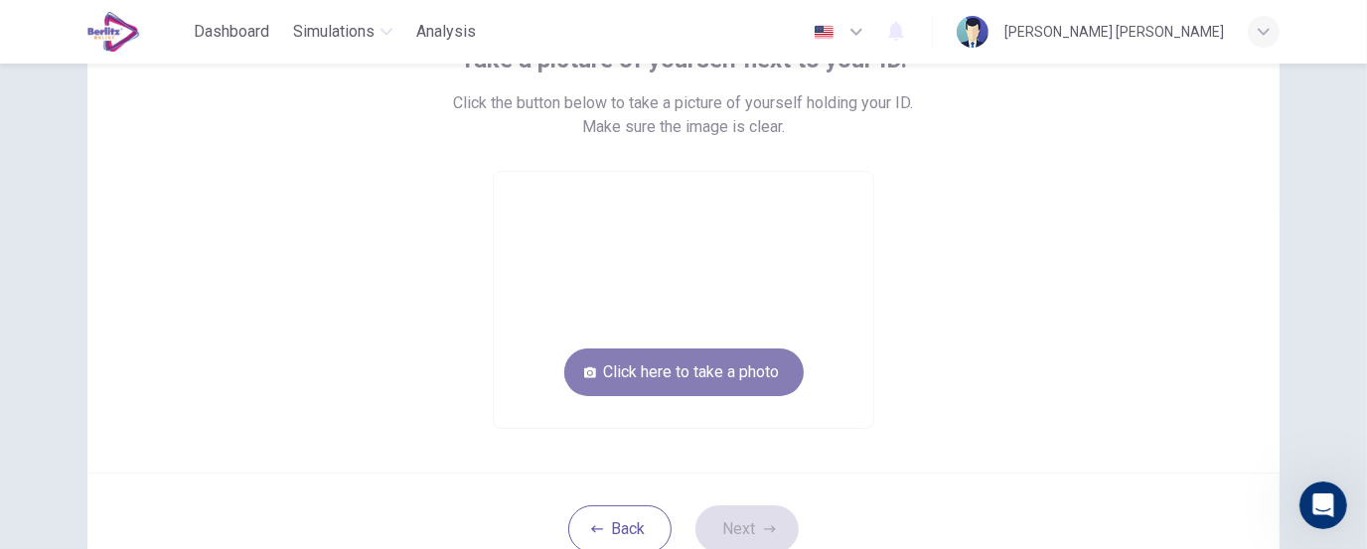
click at [739, 377] on button "Click here to take a photo" at bounding box center [683, 373] width 239 height 48
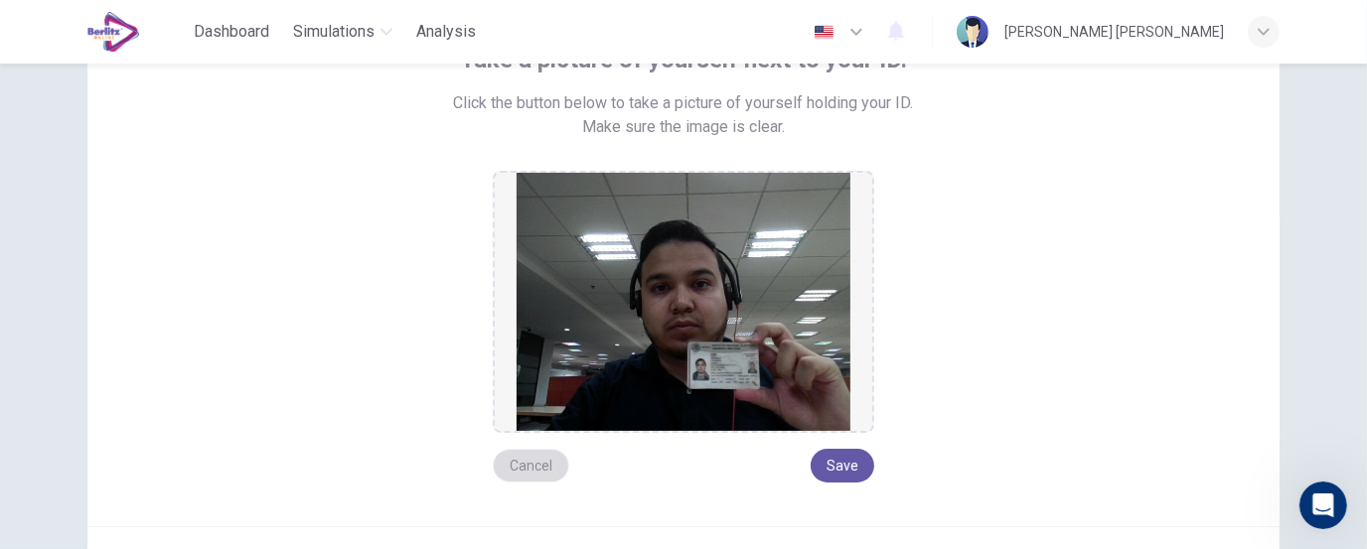
click at [526, 454] on button "Cancel" at bounding box center [531, 466] width 77 height 34
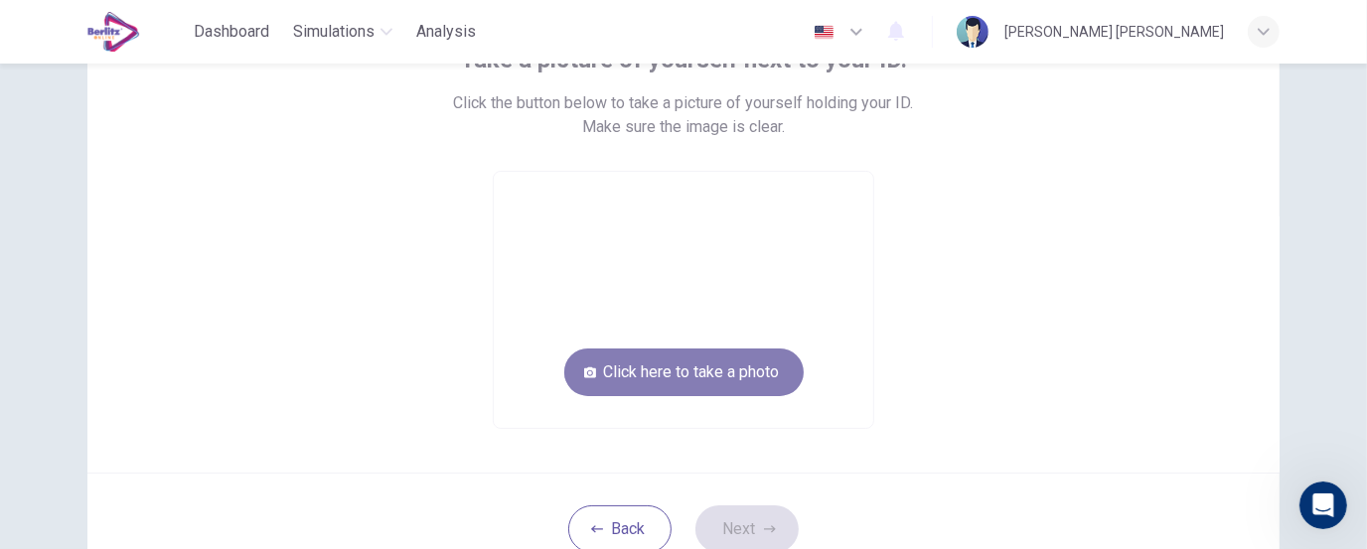
click at [628, 376] on button "Click here to take a photo" at bounding box center [683, 373] width 239 height 48
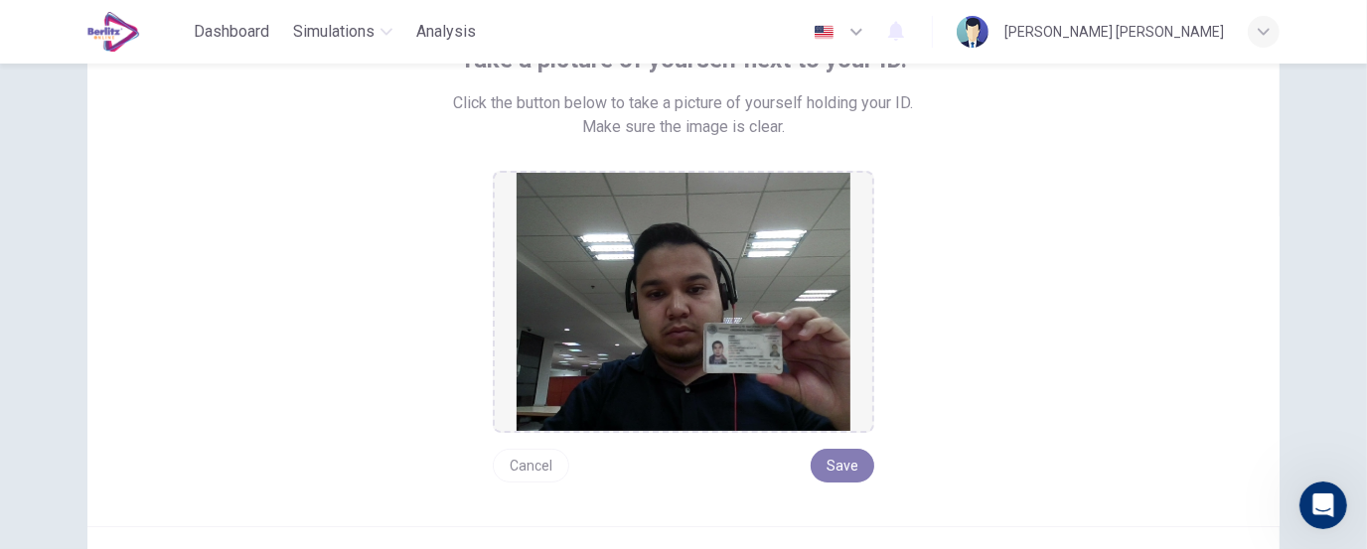
click at [825, 449] on button "Save" at bounding box center [843, 466] width 64 height 34
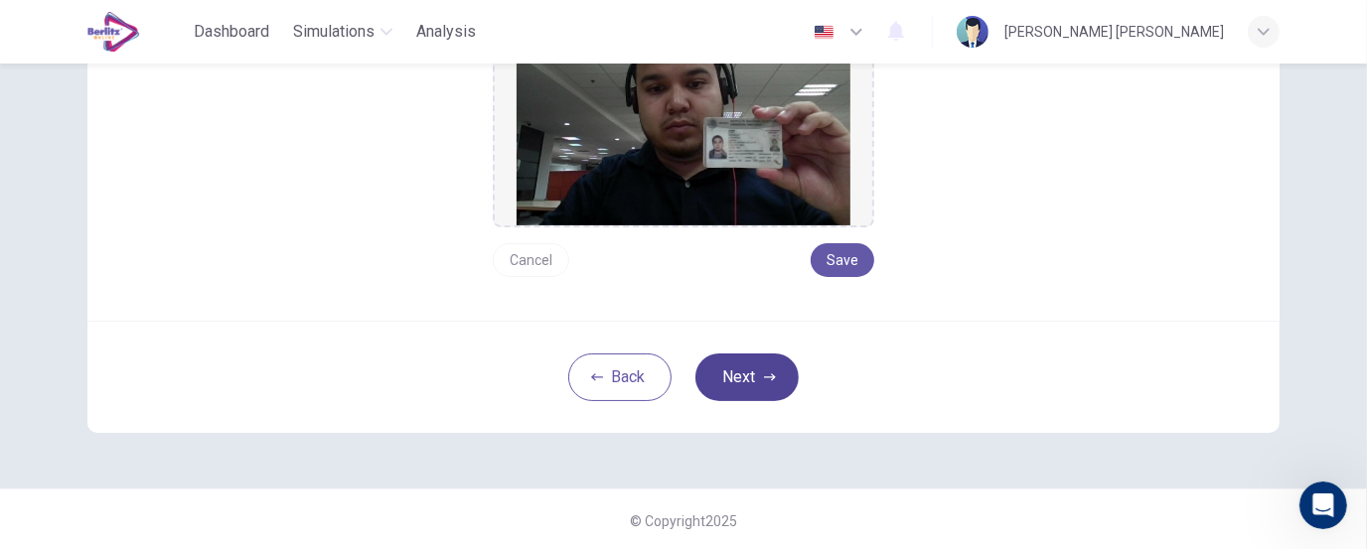
scroll to position [319, 0]
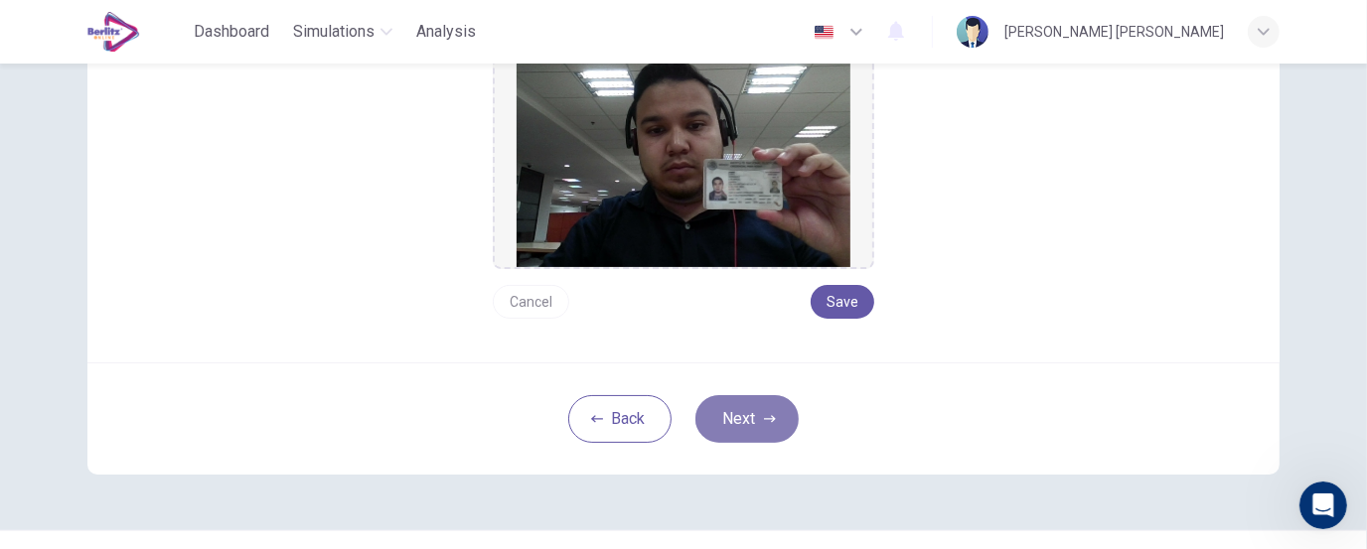
click at [754, 417] on button "Next" at bounding box center [747, 419] width 103 height 48
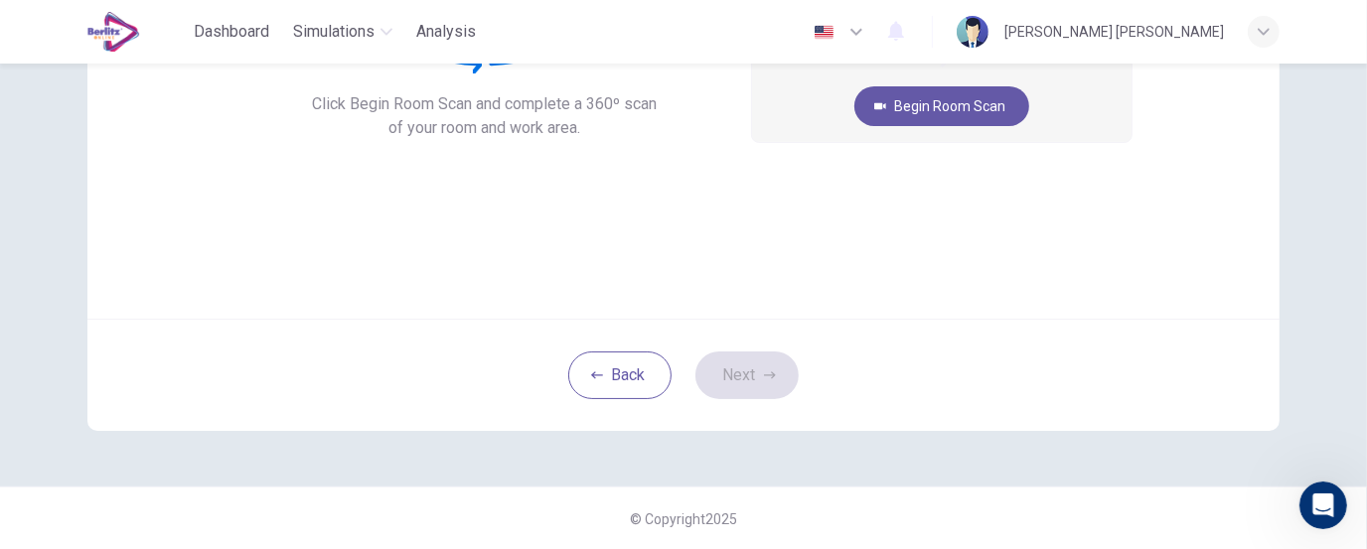
click at [756, 412] on div "Back Next" at bounding box center [683, 375] width 1192 height 112
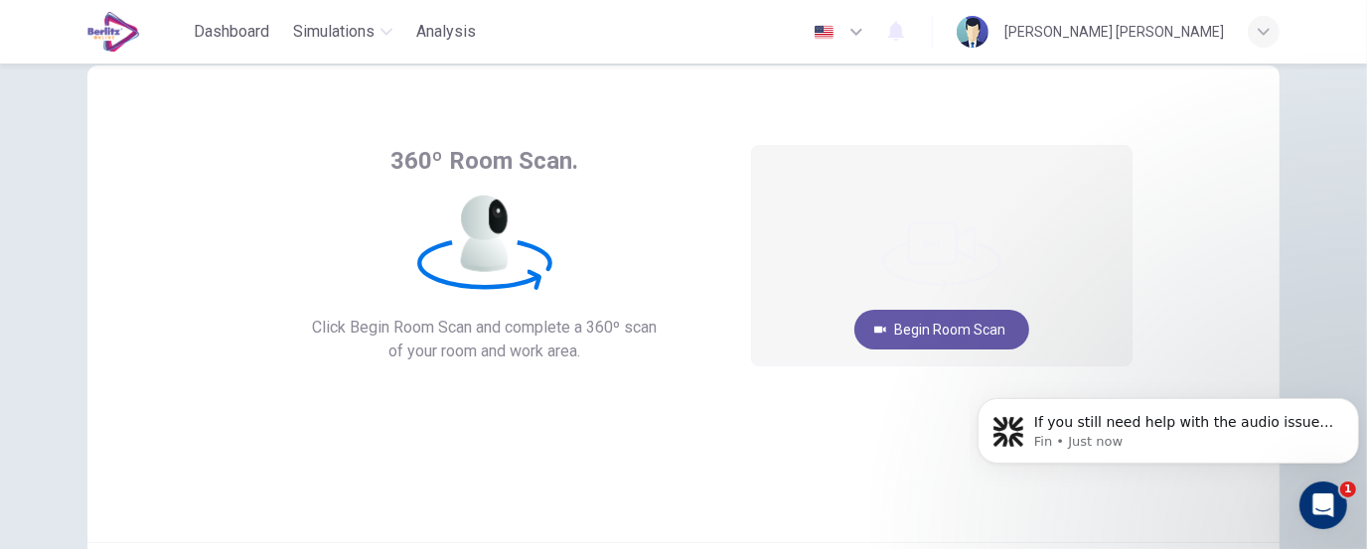
scroll to position [0, 0]
click at [1250, 414] on p "If you still need help with the audio issue during the listening section, I’m h…" at bounding box center [1183, 422] width 300 height 20
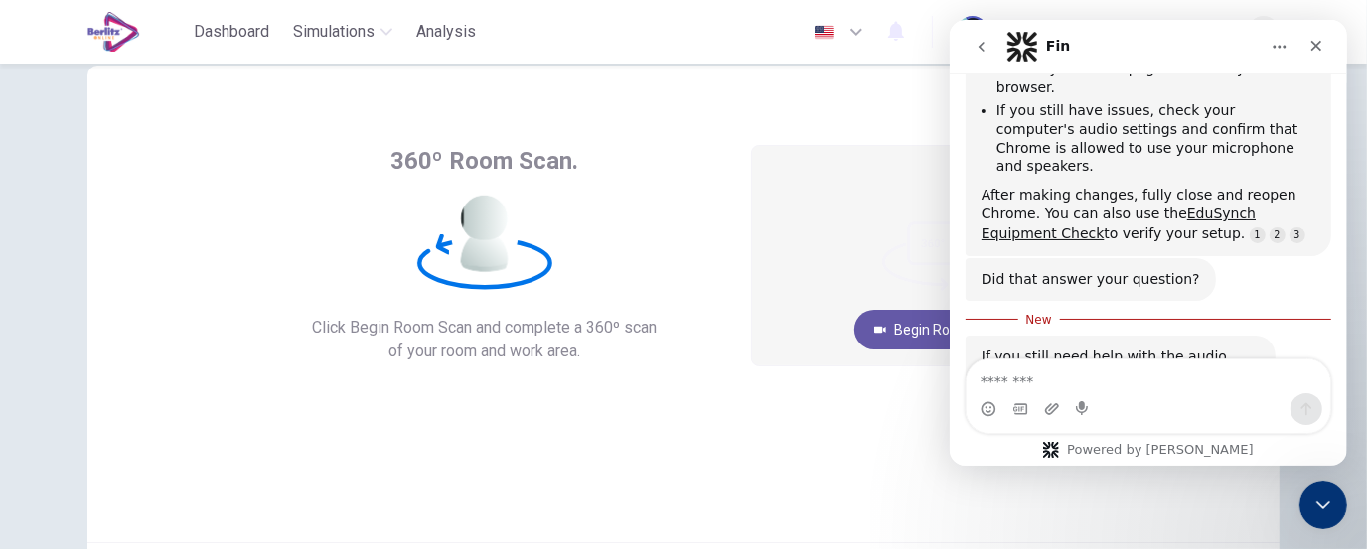
scroll to position [879, 0]
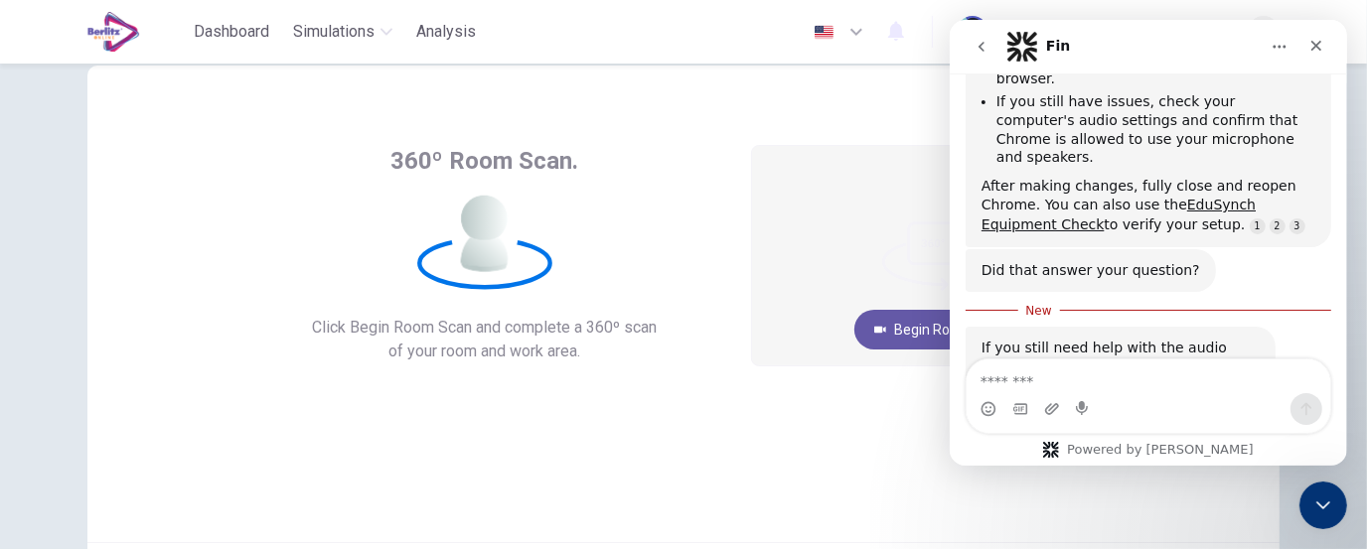
click at [755, 242] on video at bounding box center [942, 256] width 380 height 220
click at [1318, 57] on div "Close" at bounding box center [1316, 46] width 36 height 36
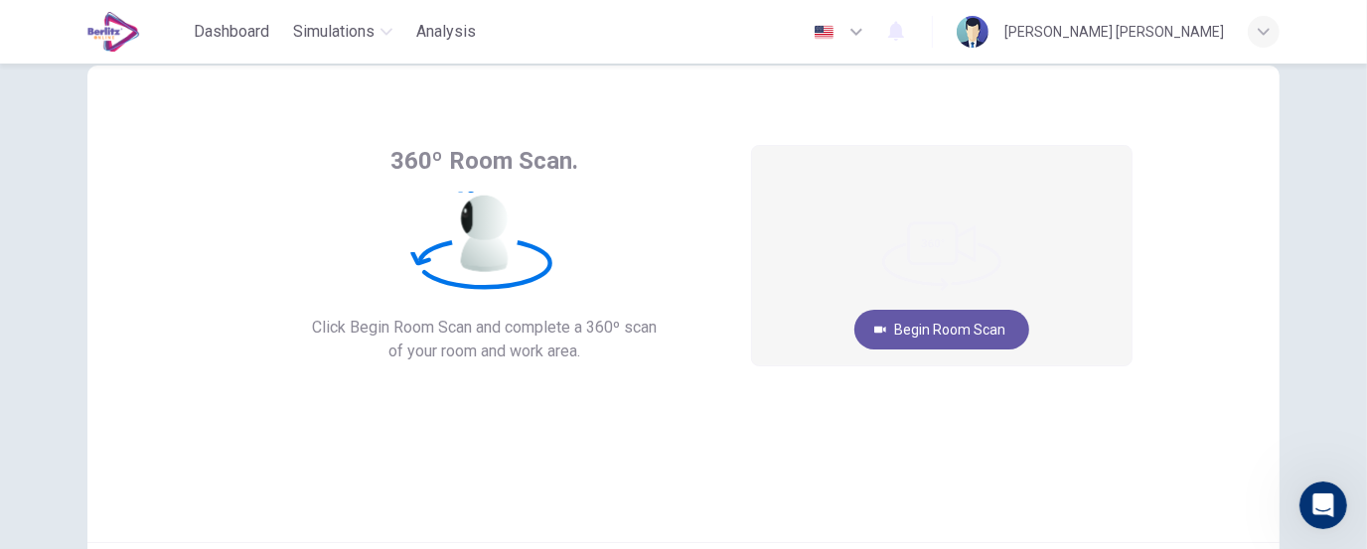
scroll to position [0, 0]
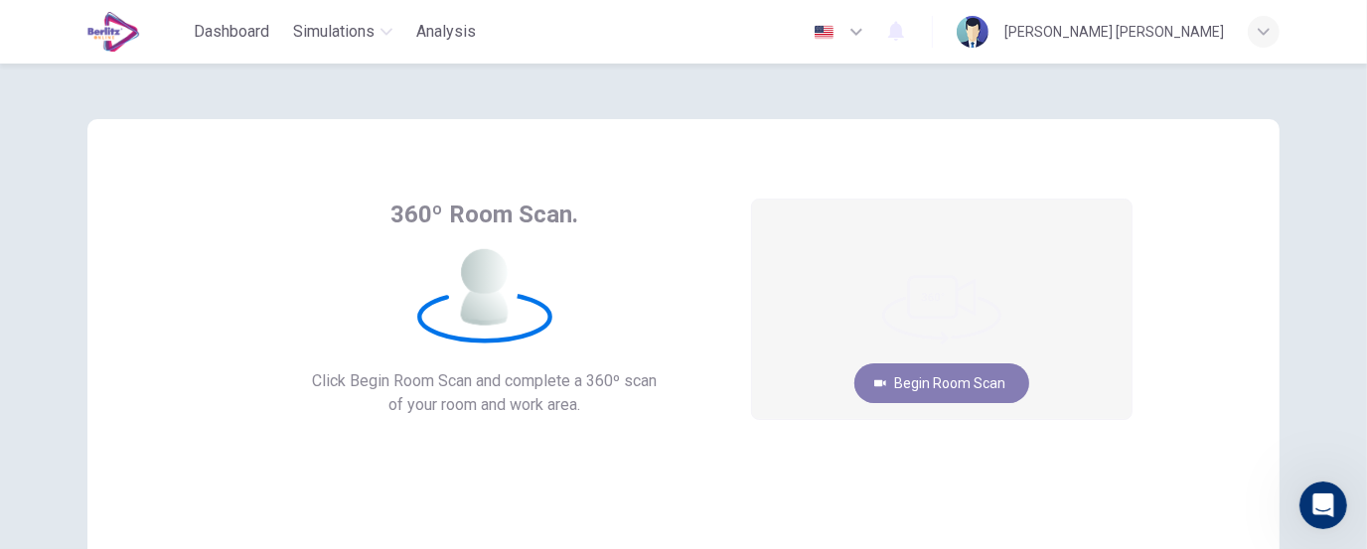
click at [986, 375] on button "Begin Room Scan" at bounding box center [942, 384] width 175 height 40
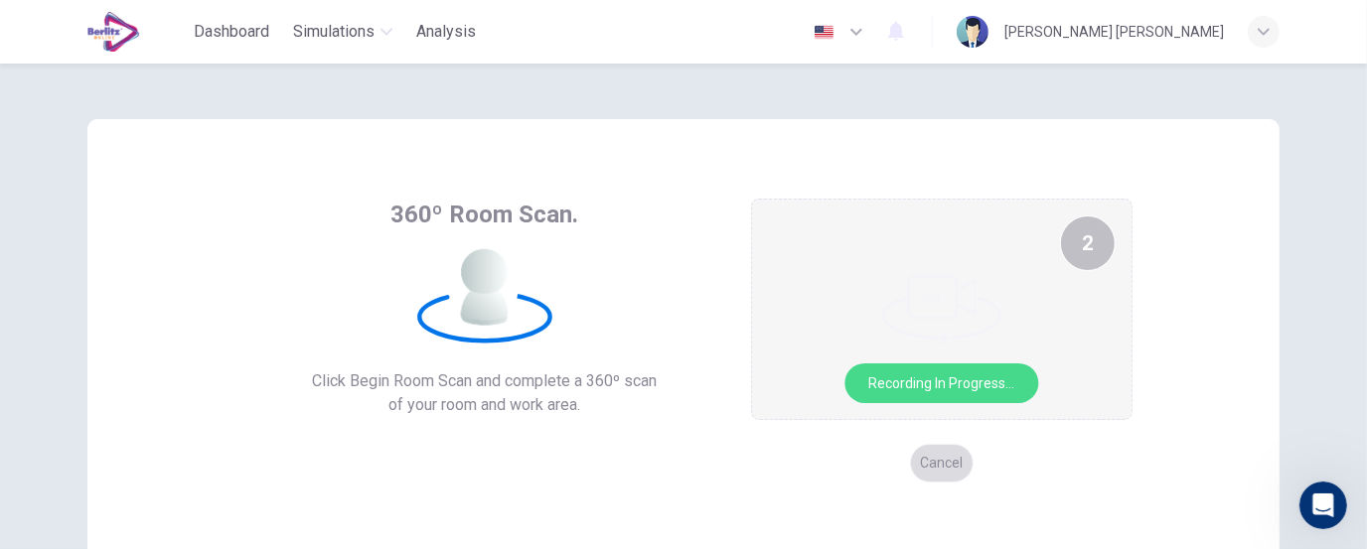
click at [922, 481] on button "Cancel" at bounding box center [942, 463] width 64 height 39
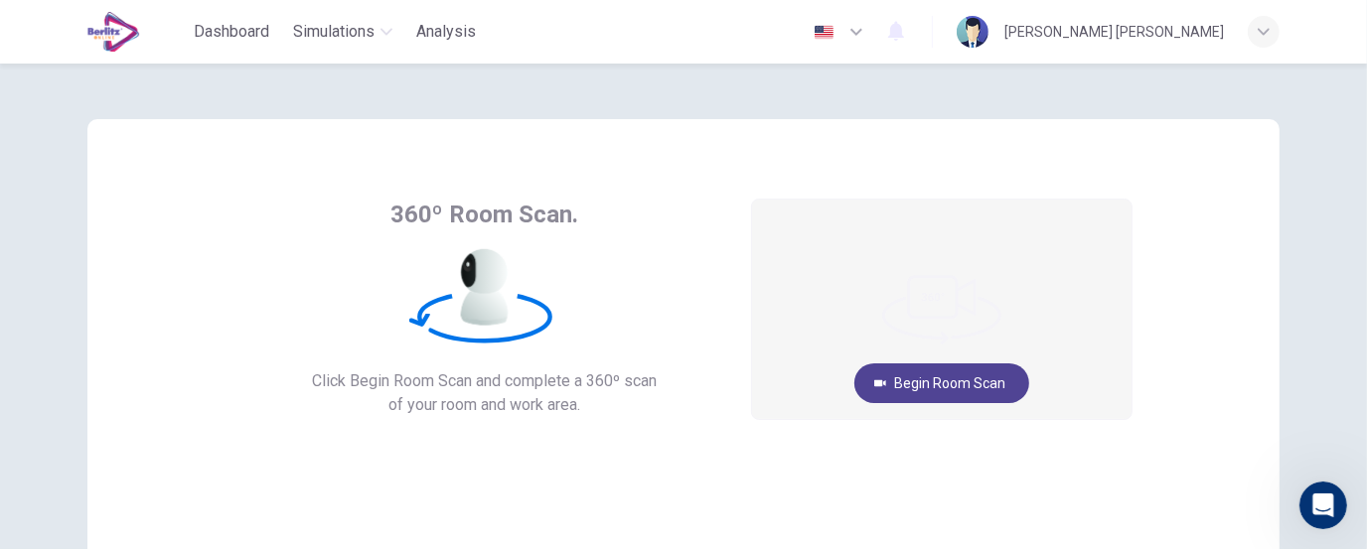
click at [967, 376] on button "Begin Room Scan" at bounding box center [942, 384] width 175 height 40
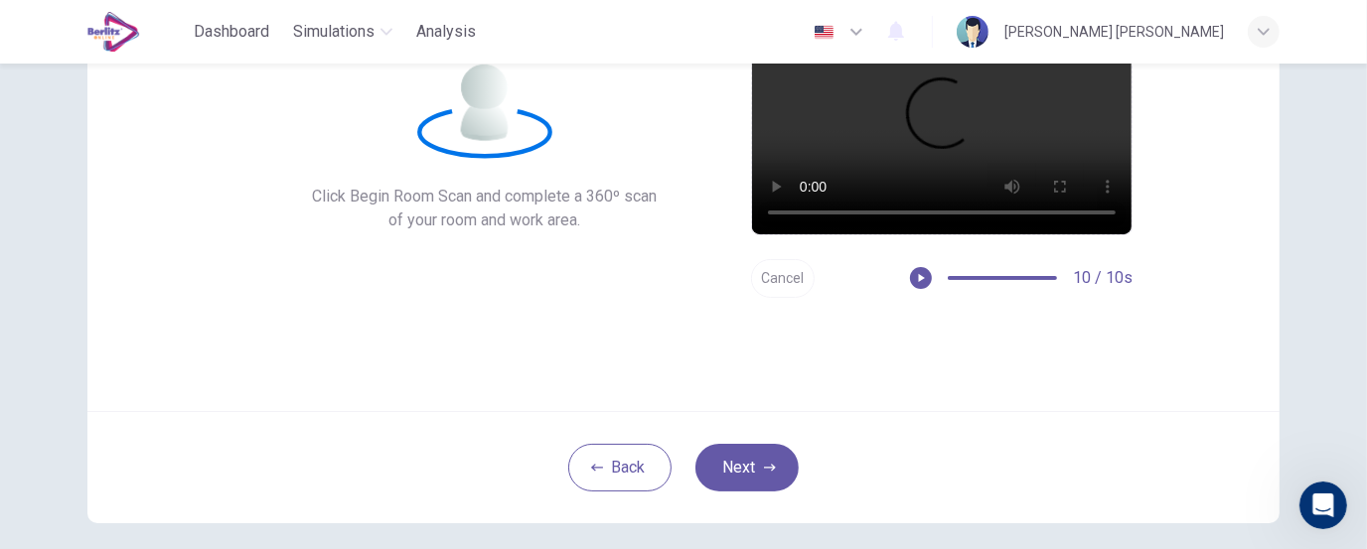
scroll to position [188, 0]
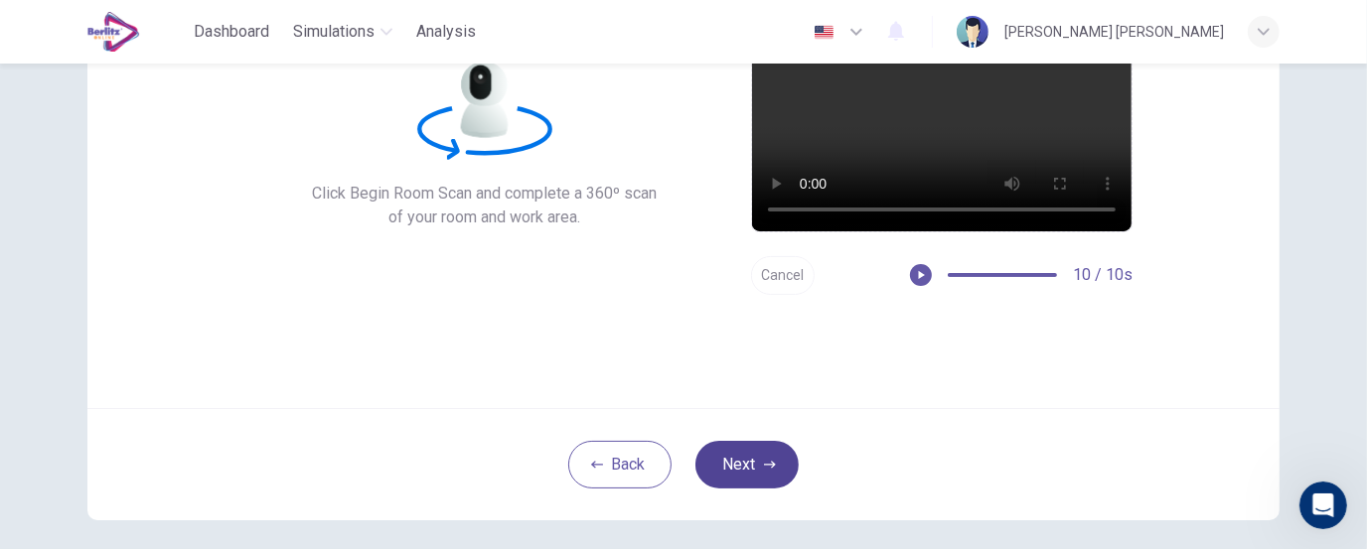
click at [747, 479] on button "Next" at bounding box center [747, 465] width 103 height 48
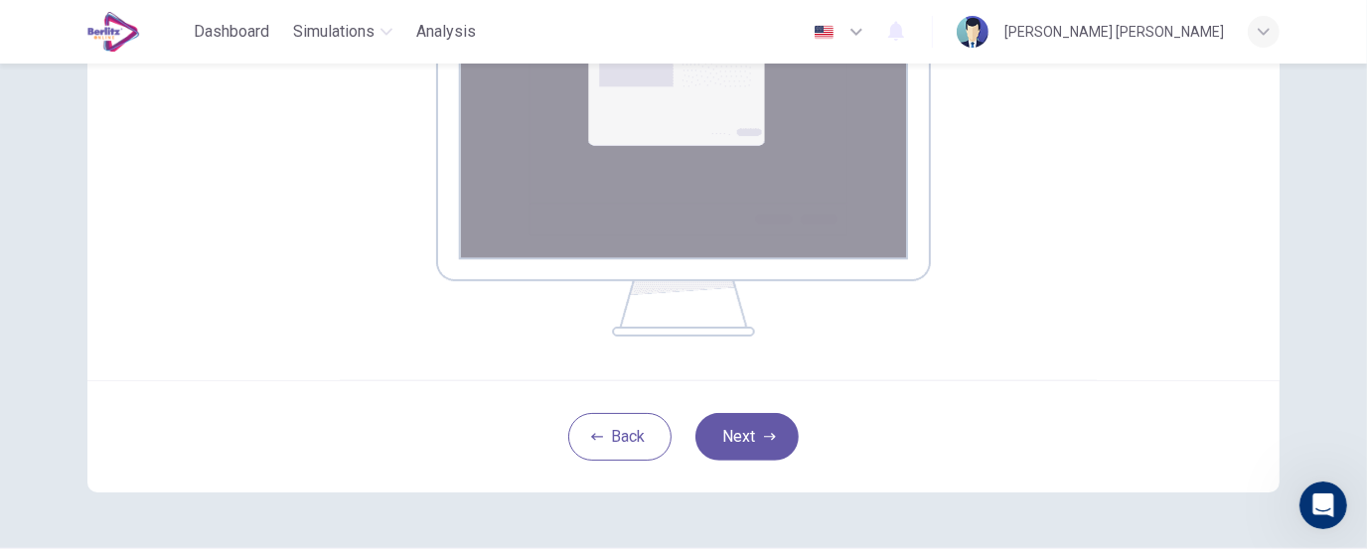
scroll to position [446, 0]
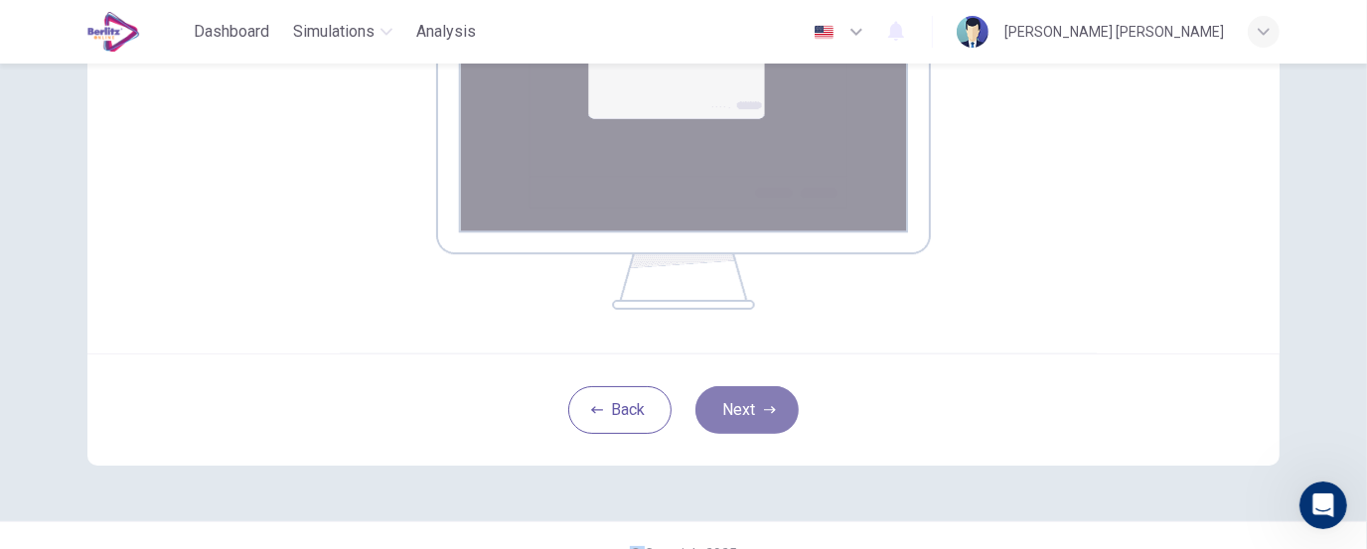
click at [743, 415] on button "Next" at bounding box center [747, 411] width 103 height 48
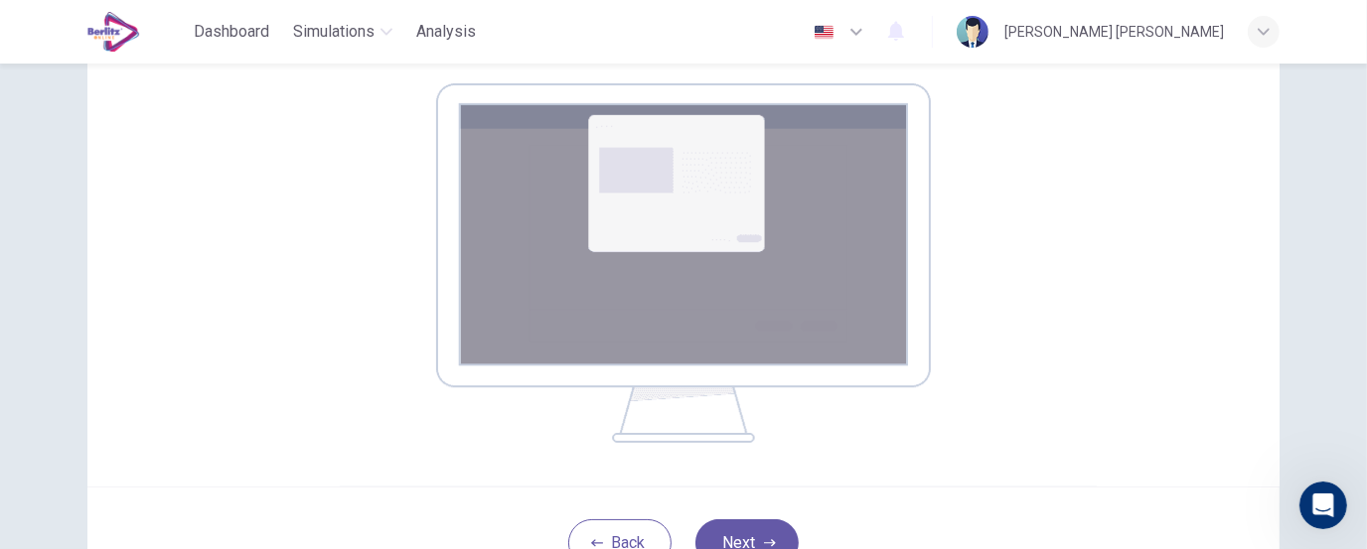
scroll to position [339, 0]
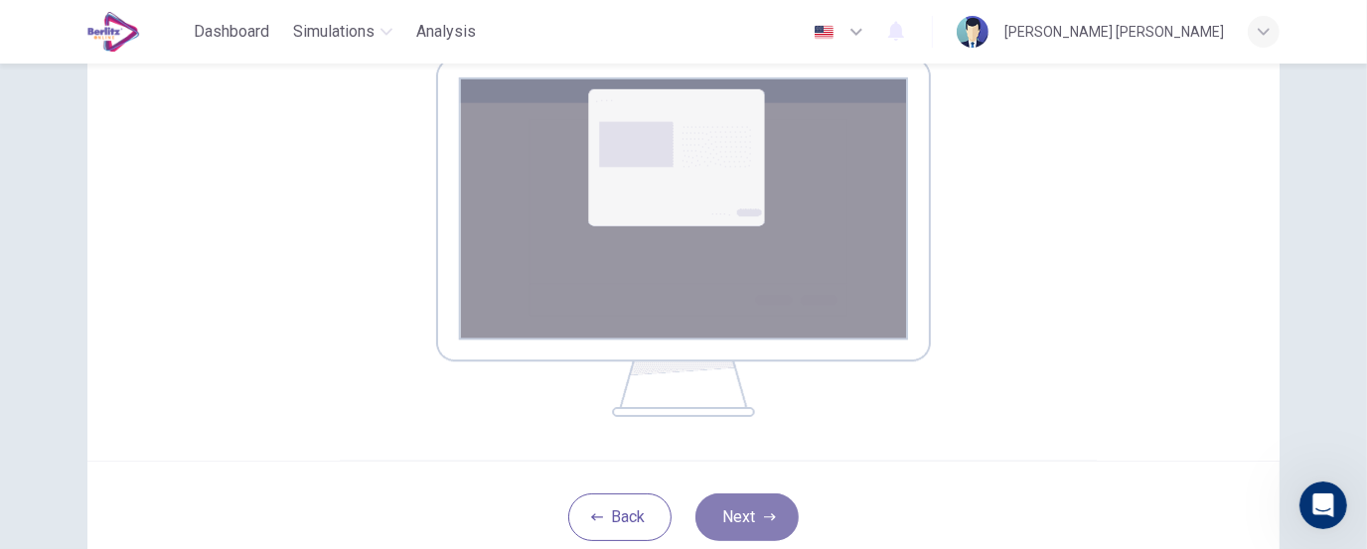
click at [772, 518] on button "Next" at bounding box center [747, 518] width 103 height 48
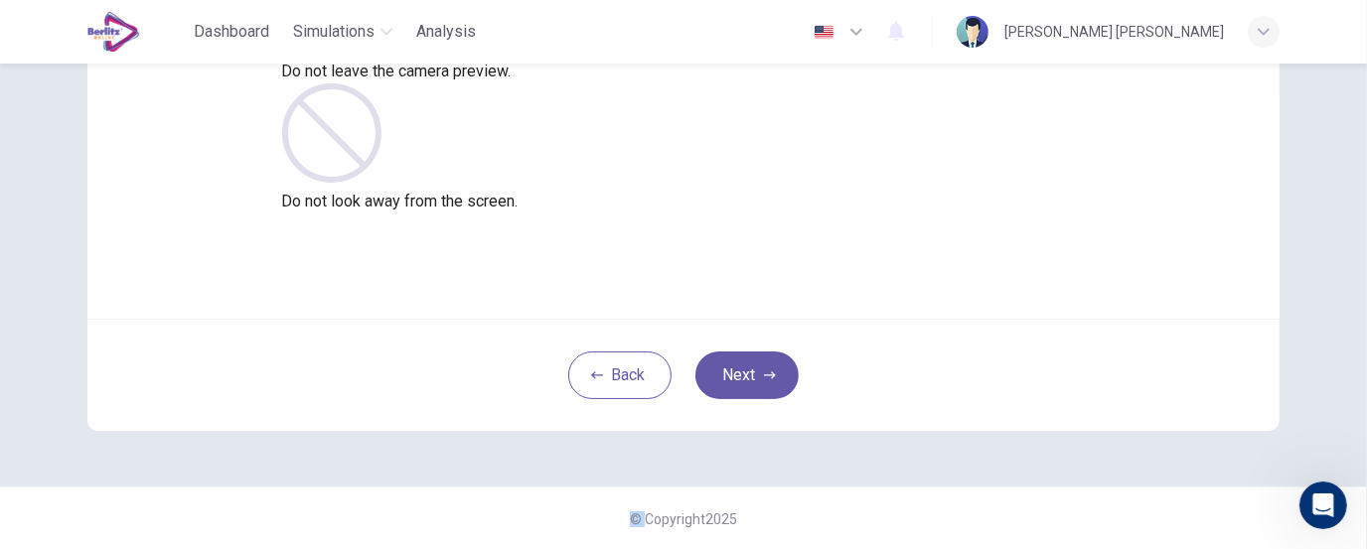
drag, startPoint x: 739, startPoint y: 354, endPoint x: 836, endPoint y: 197, distance: 184.2
click at [836, 197] on div "Ensure you are always fully visible If you cannot be seen or heard, your test w…" at bounding box center [683, 136] width 1192 height 589
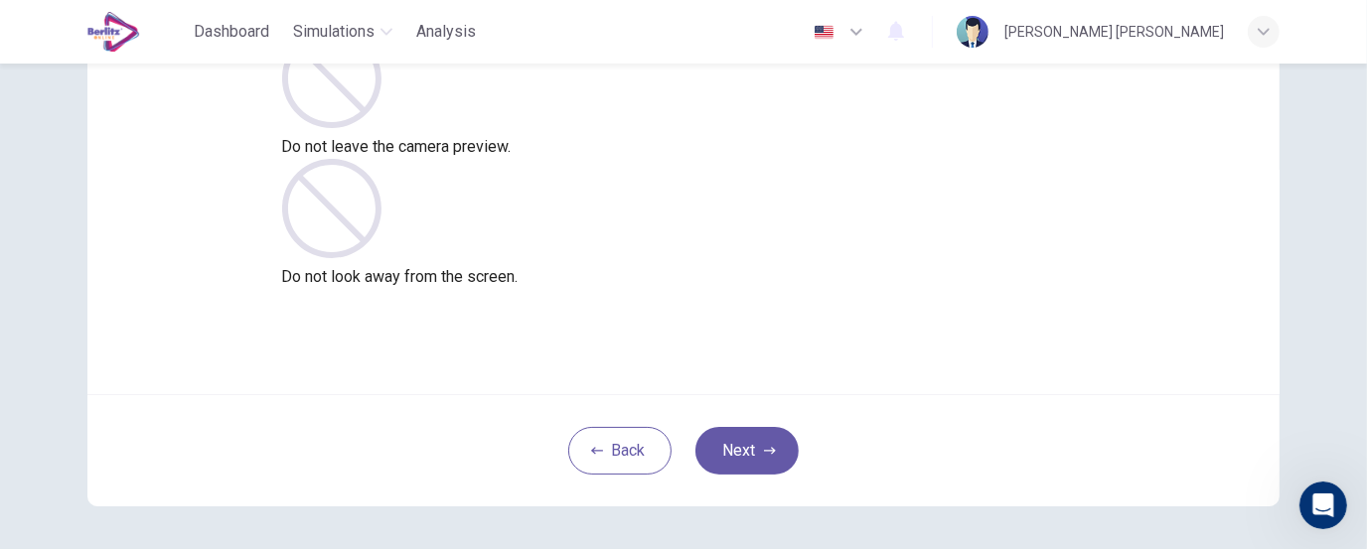
scroll to position [203, 0]
click at [774, 442] on button "Next" at bounding box center [747, 450] width 103 height 48
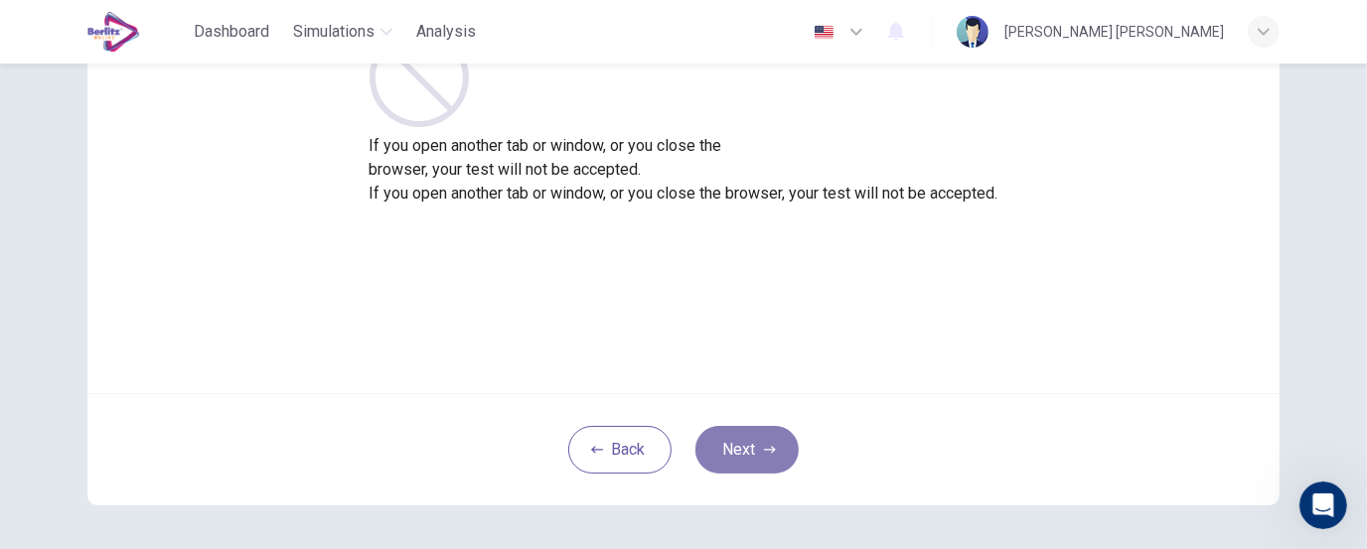
click at [773, 462] on button "Next" at bounding box center [747, 450] width 103 height 48
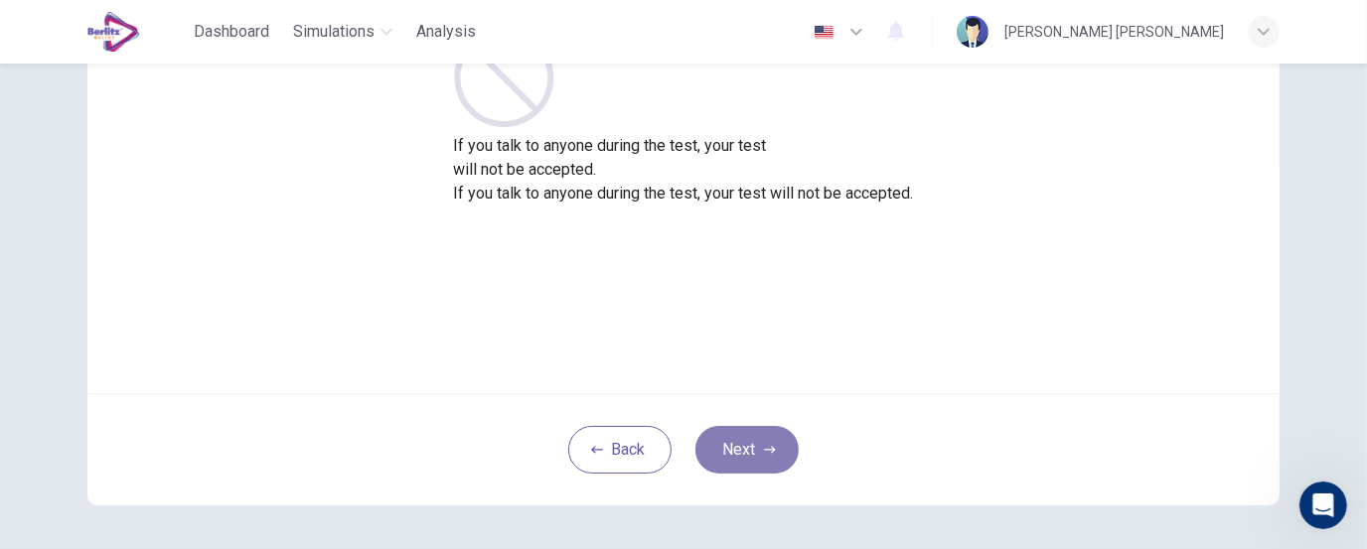
click at [773, 460] on button "Next" at bounding box center [747, 450] width 103 height 48
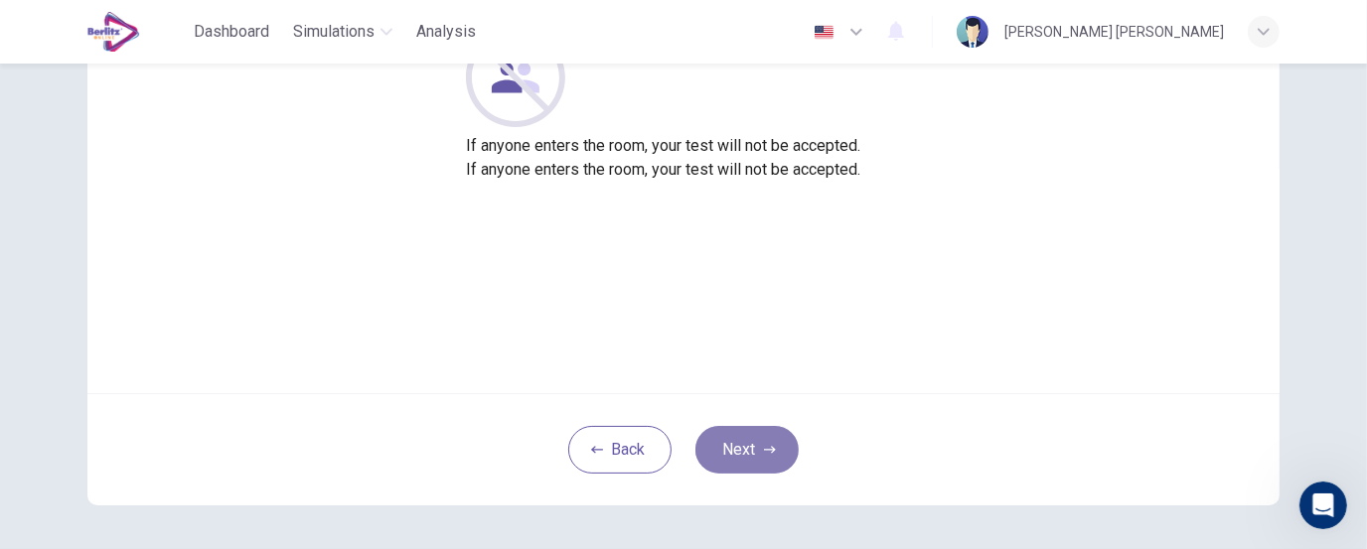
click at [771, 439] on button "Next" at bounding box center [747, 450] width 103 height 48
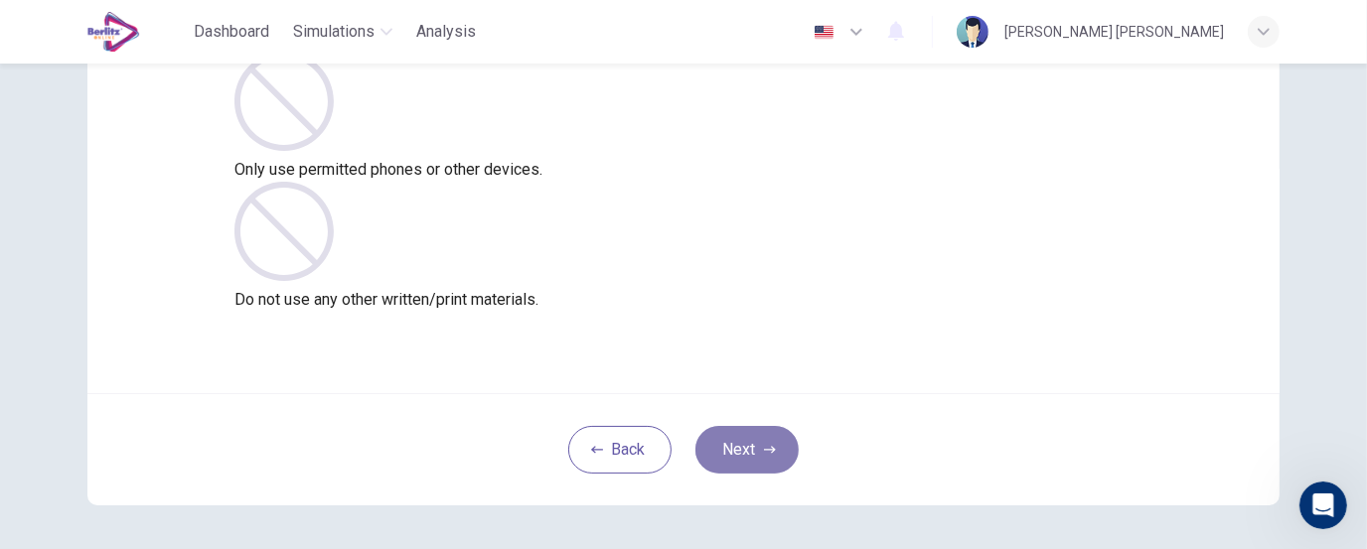
click at [771, 439] on button "Next" at bounding box center [747, 450] width 103 height 48
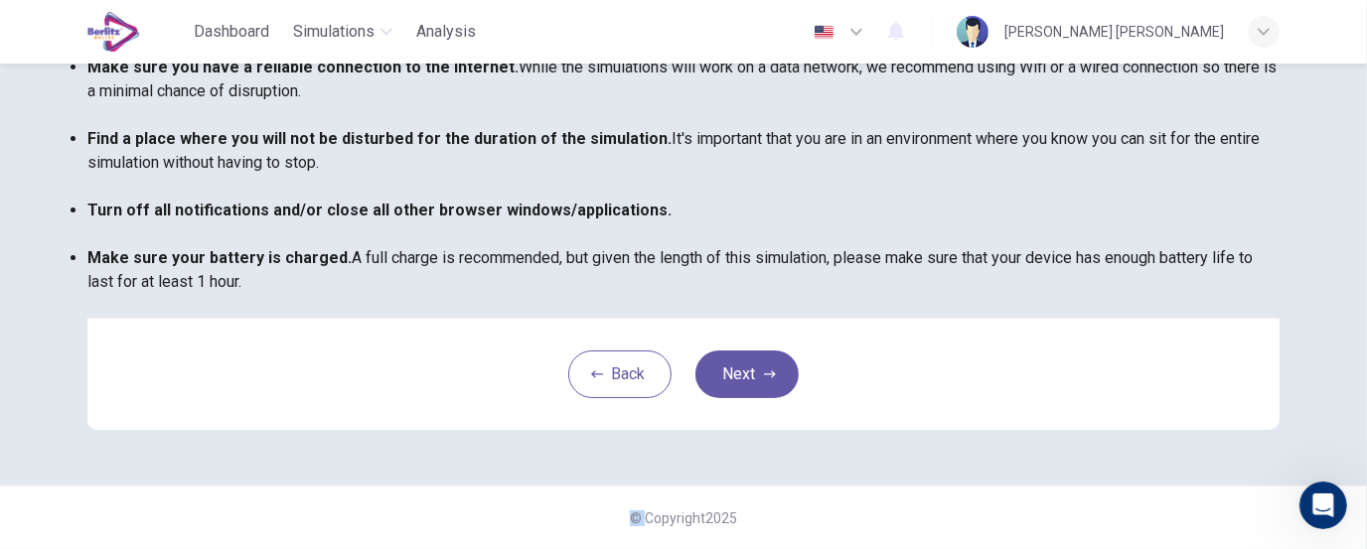
scroll to position [554, 0]
click at [724, 373] on button "Next" at bounding box center [747, 375] width 103 height 48
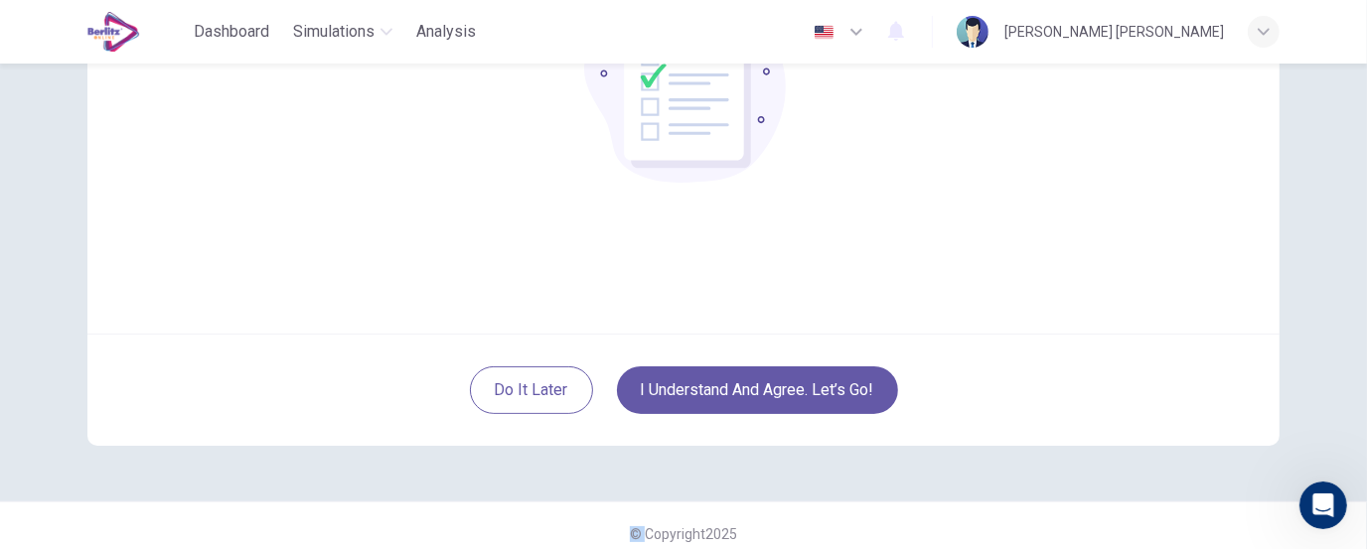
scroll to position [260, 0]
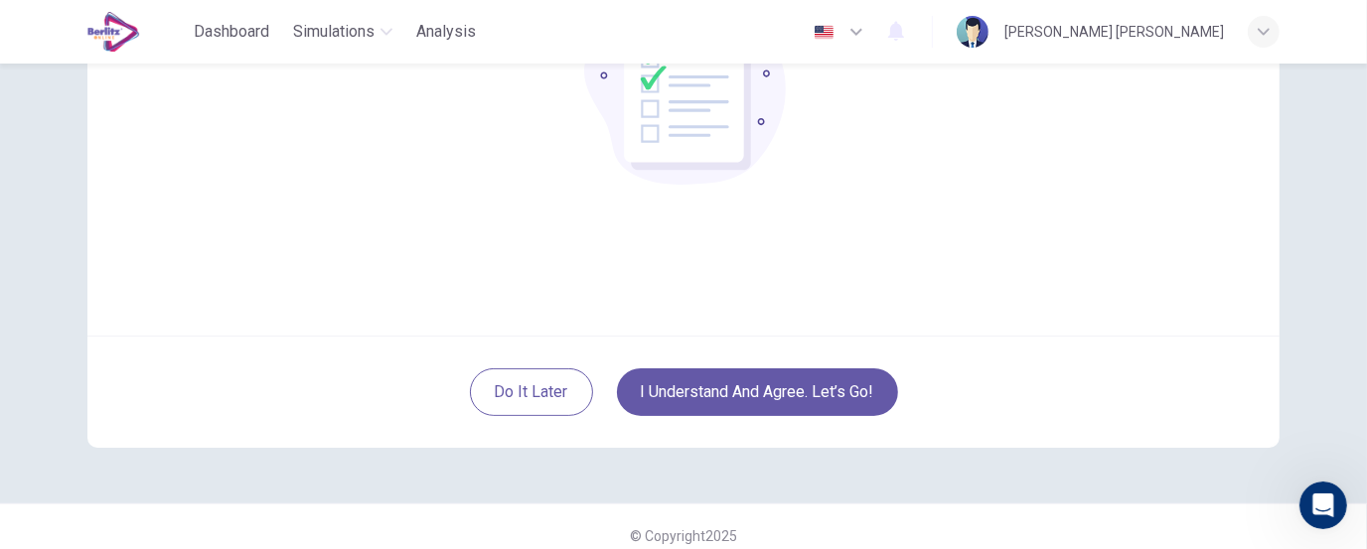
click at [658, 272] on div "You are ready to take the test. Good luck!" at bounding box center [683, 97] width 1192 height 477
click at [926, 445] on div "Do it later I understand and agree. Let’s go!" at bounding box center [683, 392] width 1192 height 112
click at [1352, 511] on div "© Copyright 2025" at bounding box center [683, 536] width 1367 height 64
click at [1343, 506] on div "Open Intercom Messenger" at bounding box center [1321, 503] width 66 height 66
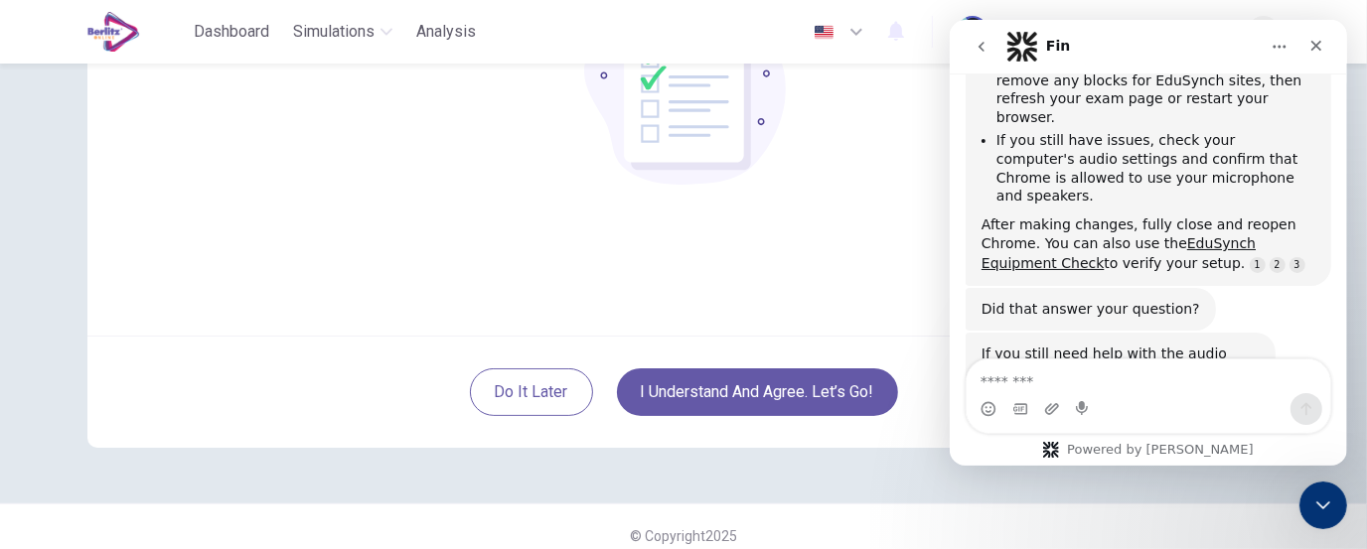
scroll to position [847, 0]
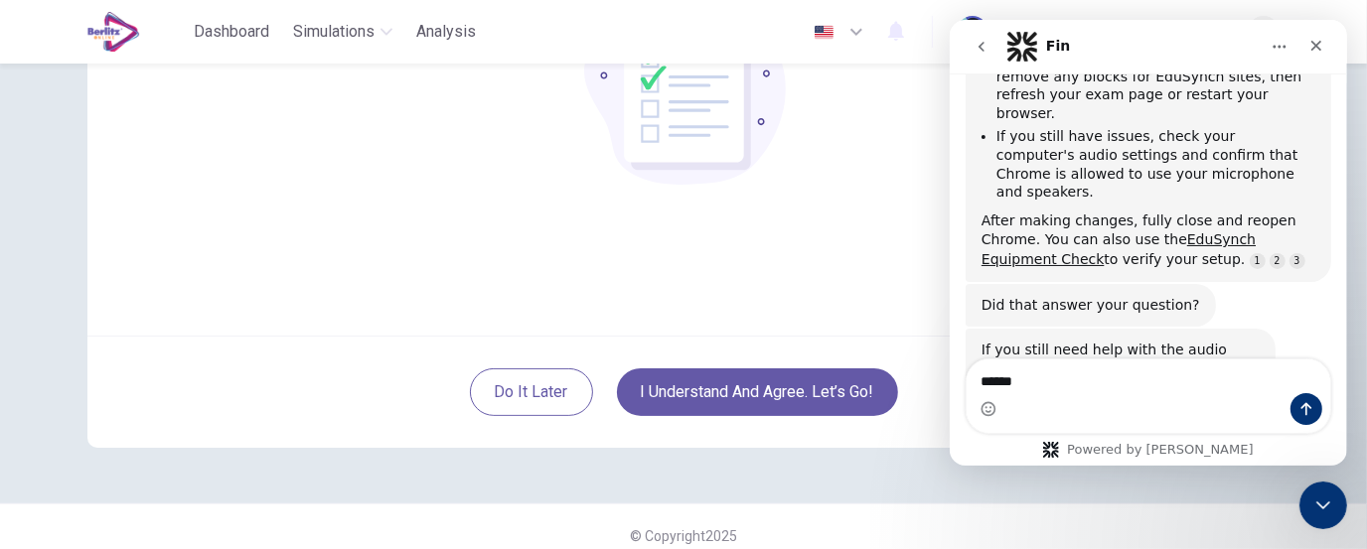
type textarea "******"
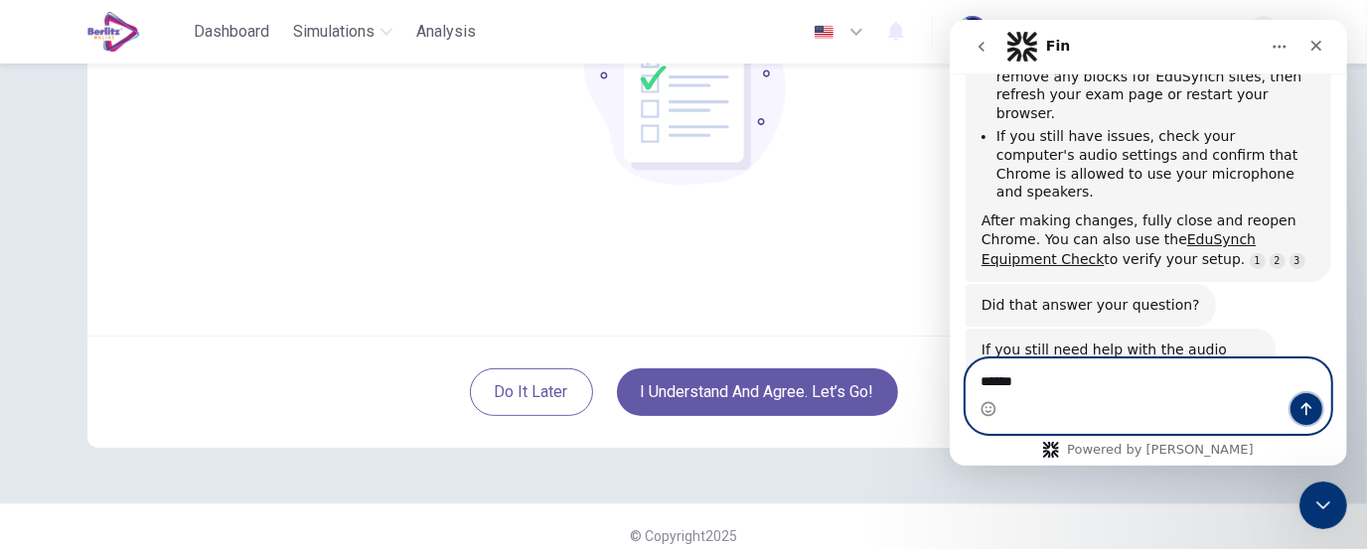
click at [1303, 404] on icon "Send a message…" at bounding box center [1306, 409] width 16 height 16
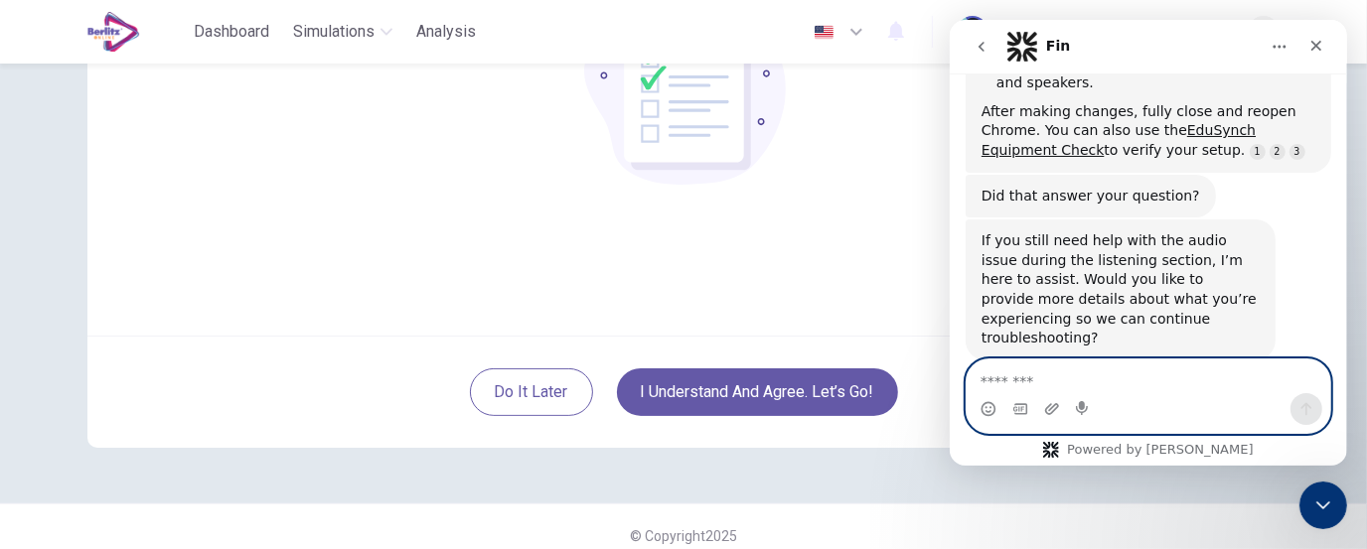
scroll to position [971, 0]
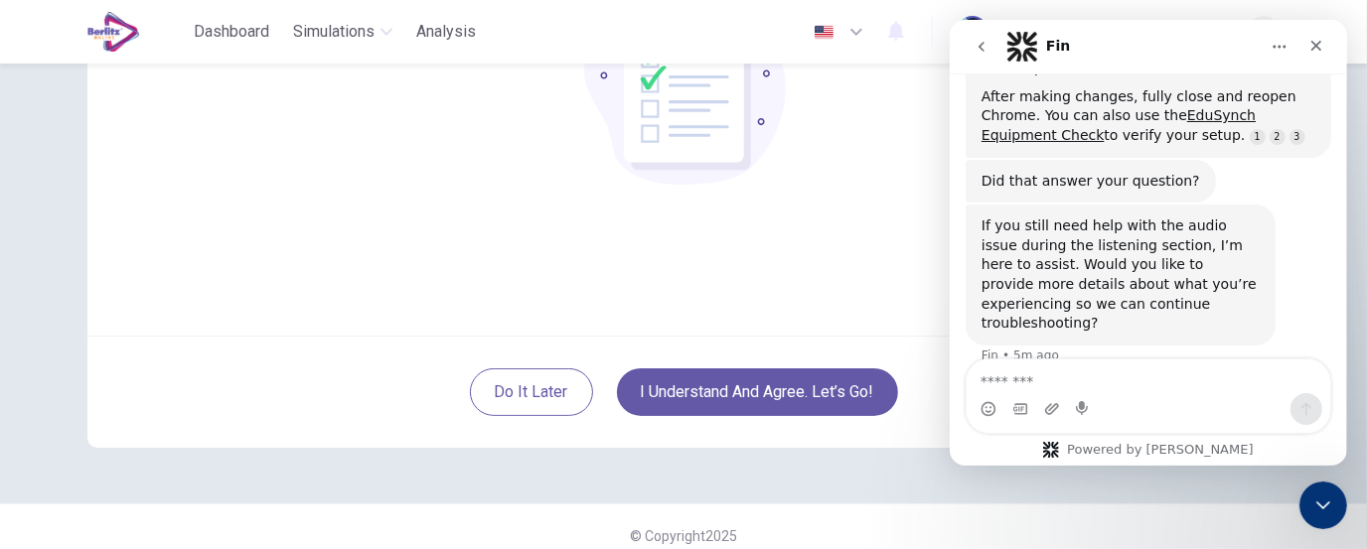
click at [853, 261] on div "You are ready to take the test. Good luck!" at bounding box center [683, 97] width 1192 height 477
click at [1336, 524] on div "Close Intercom Messenger" at bounding box center [1321, 503] width 48 height 48
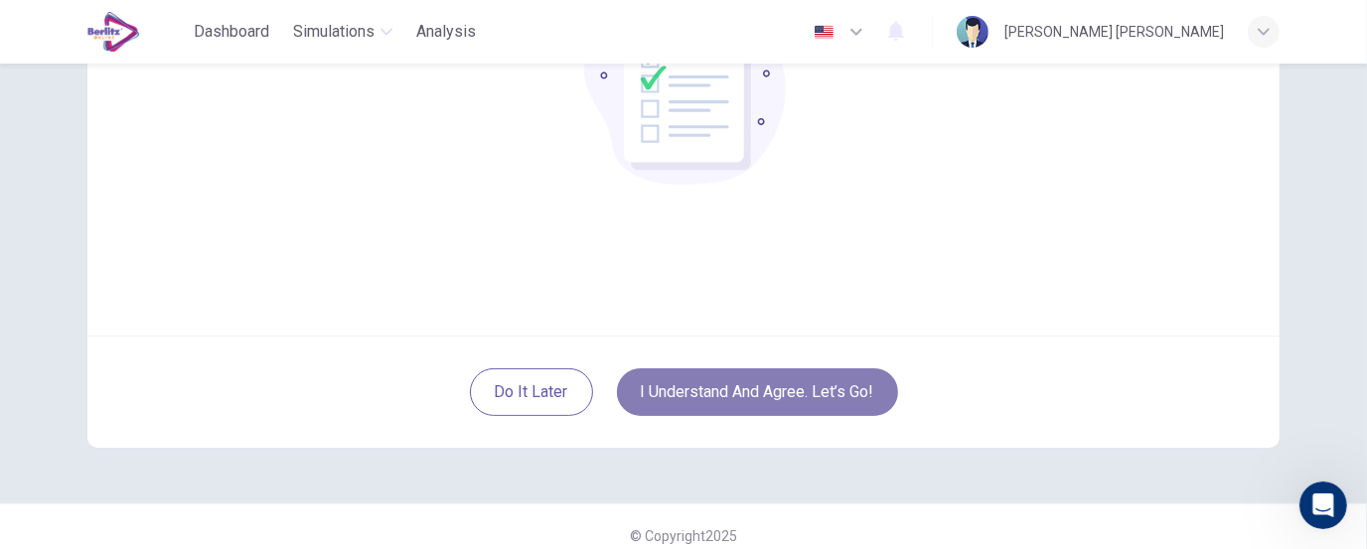
click at [826, 369] on button "I understand and agree. Let’s go!" at bounding box center [757, 393] width 281 height 48
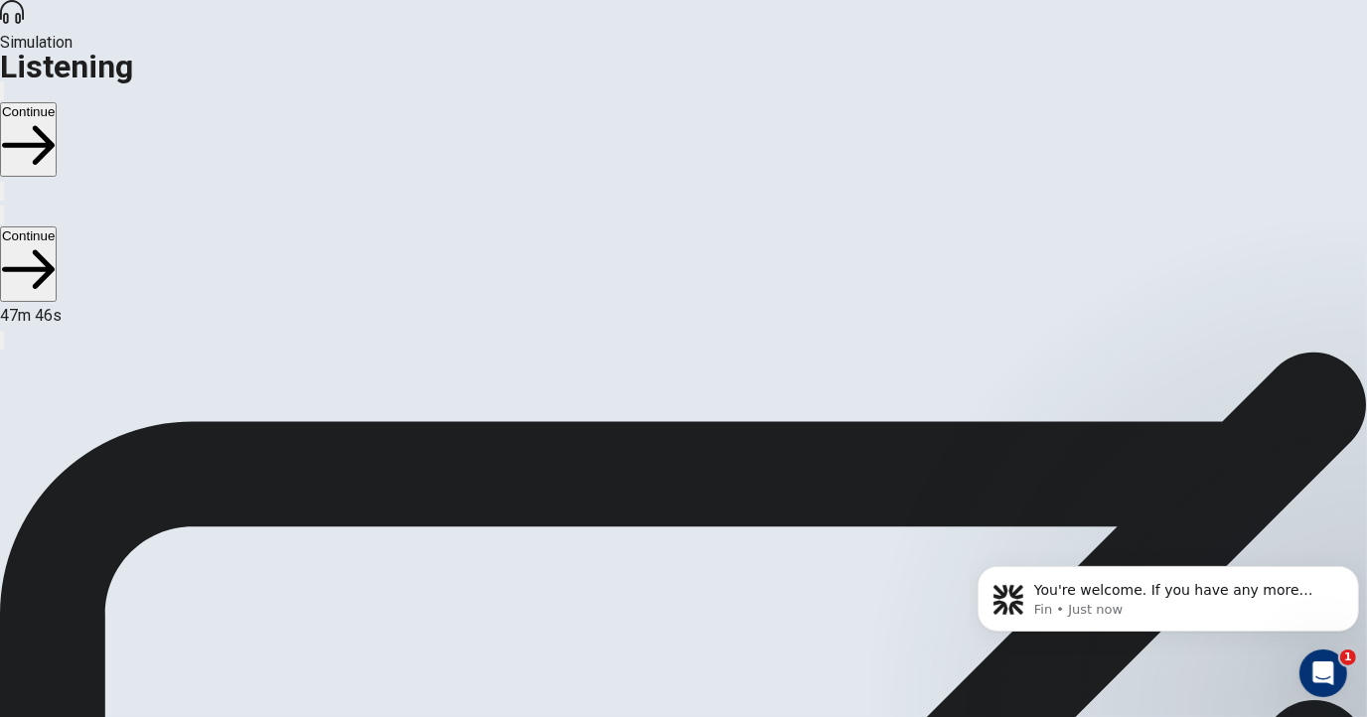
drag, startPoint x: 1267, startPoint y: 187, endPoint x: 1312, endPoint y: 154, distance: 55.4
click at [1312, 352] on div "Listening Test In the Listening test, you will be asked to demonstrate how well…" at bounding box center [683, 352] width 1367 height 0
click at [1314, 600] on icon "Open Intercom Messenger" at bounding box center [1321, 671] width 33 height 33
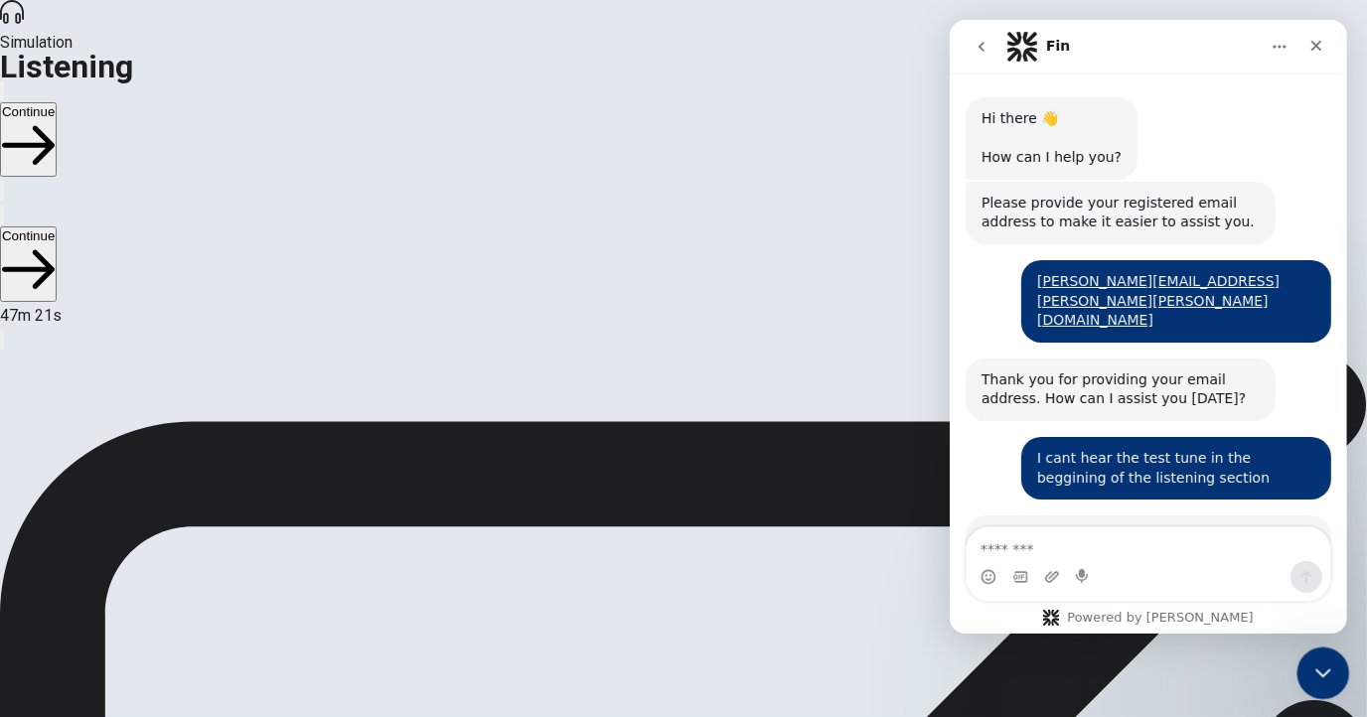
scroll to position [2, 0]
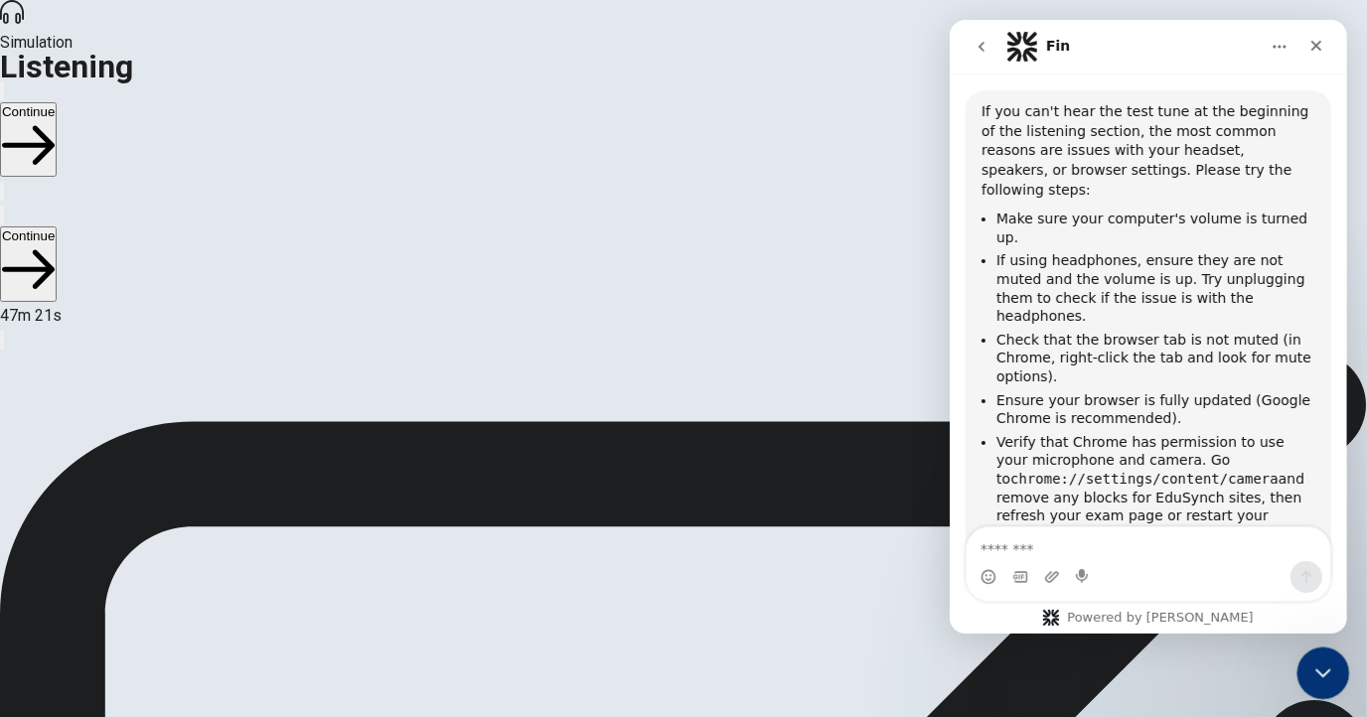
click at [1314, 600] on icon "Close Intercom Messenger" at bounding box center [1321, 671] width 24 height 24
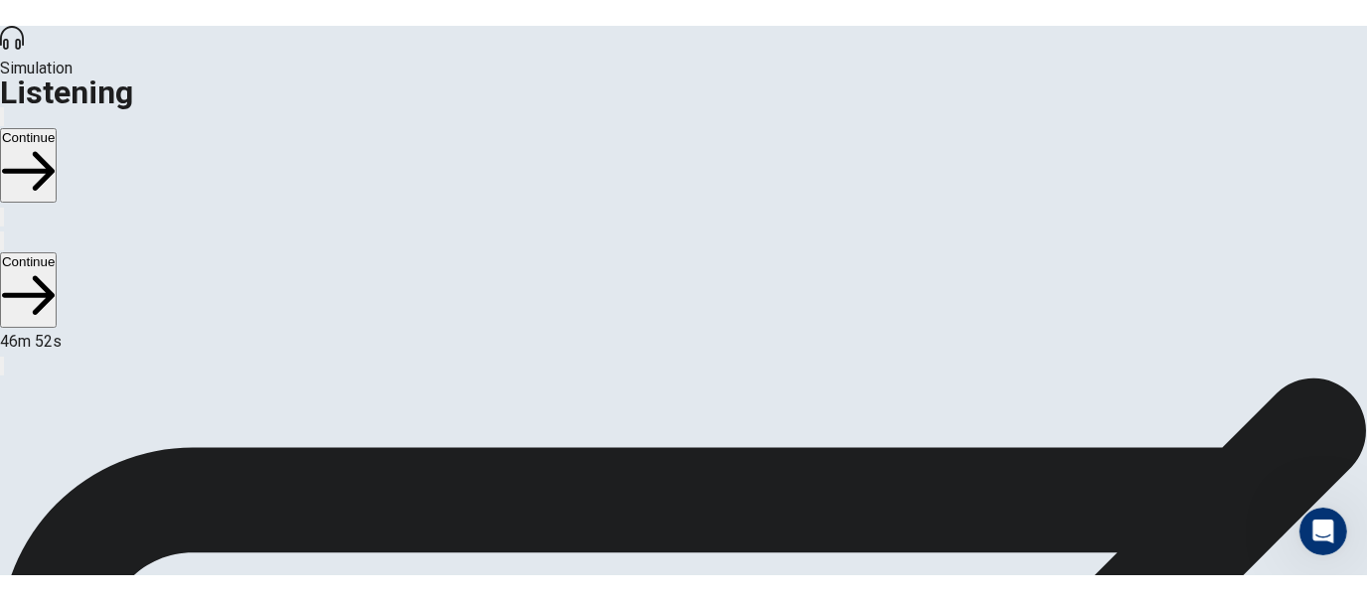
scroll to position [1036, 0]
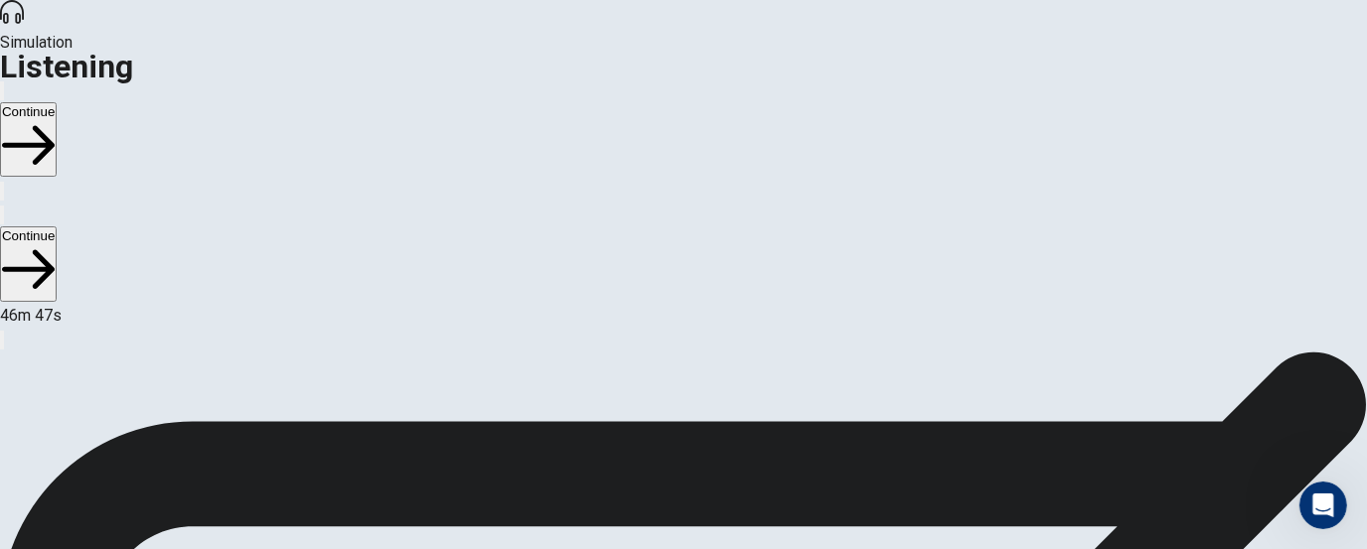
click at [126, 56] on div "Simulation Listening Continue" at bounding box center [683, 101] width 1367 height 203
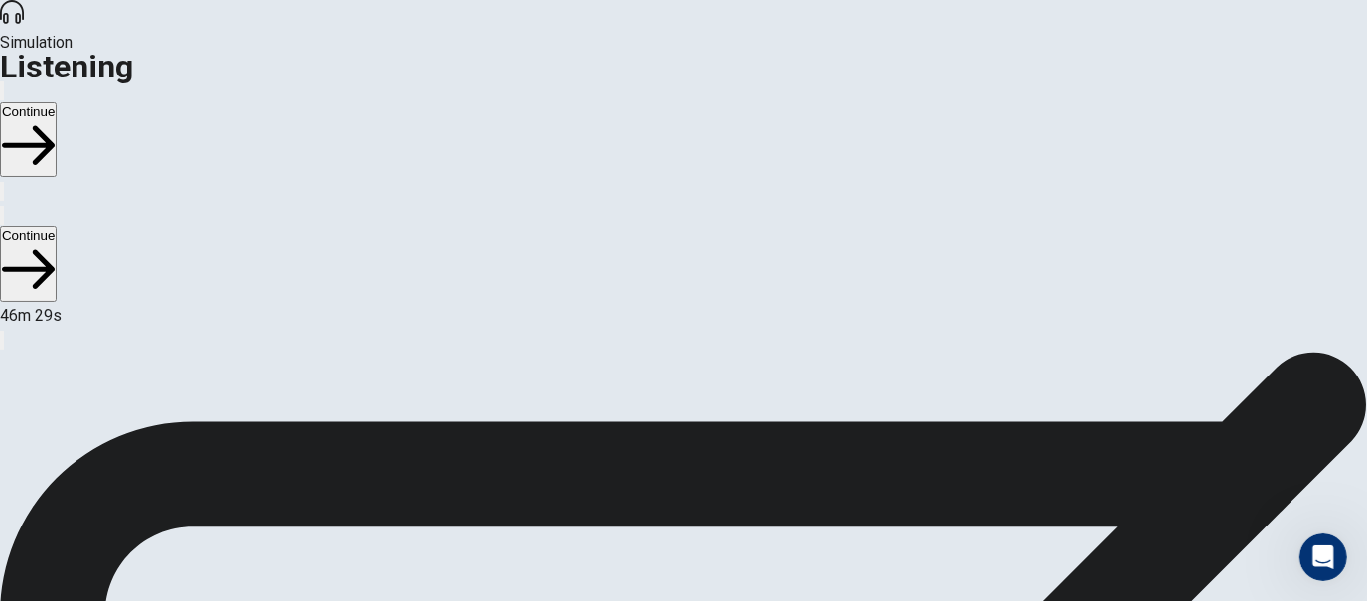
scroll to position [280, 0]
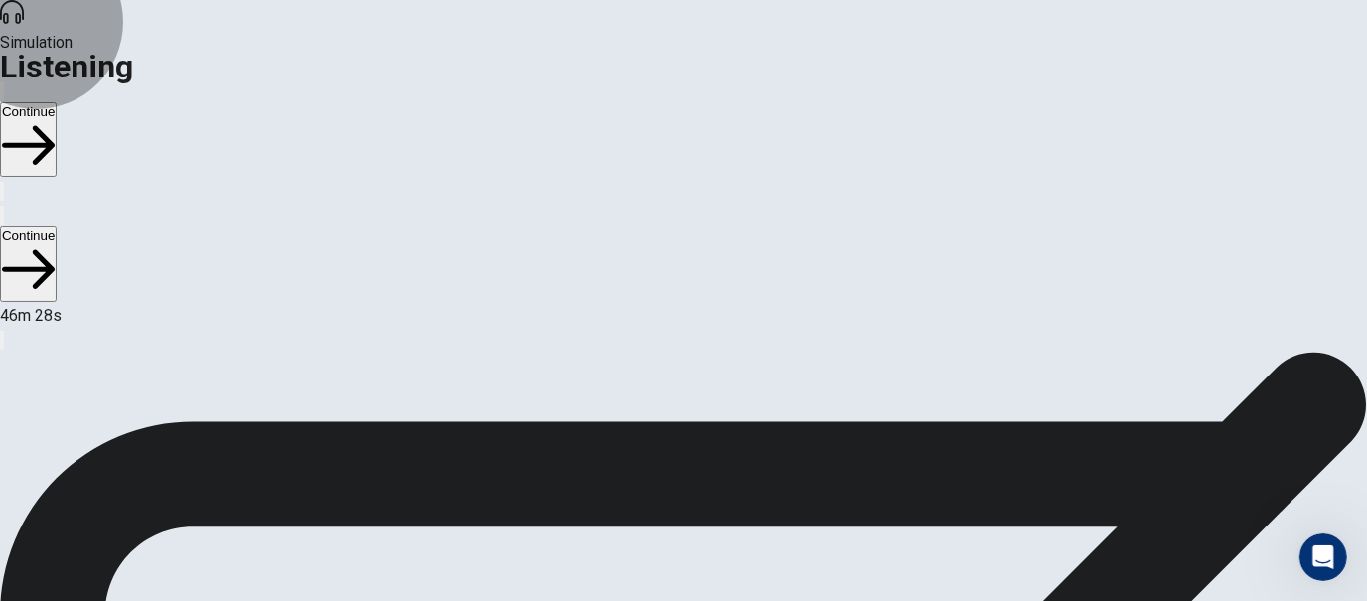
click at [57, 102] on button "Continue" at bounding box center [28, 139] width 57 height 75
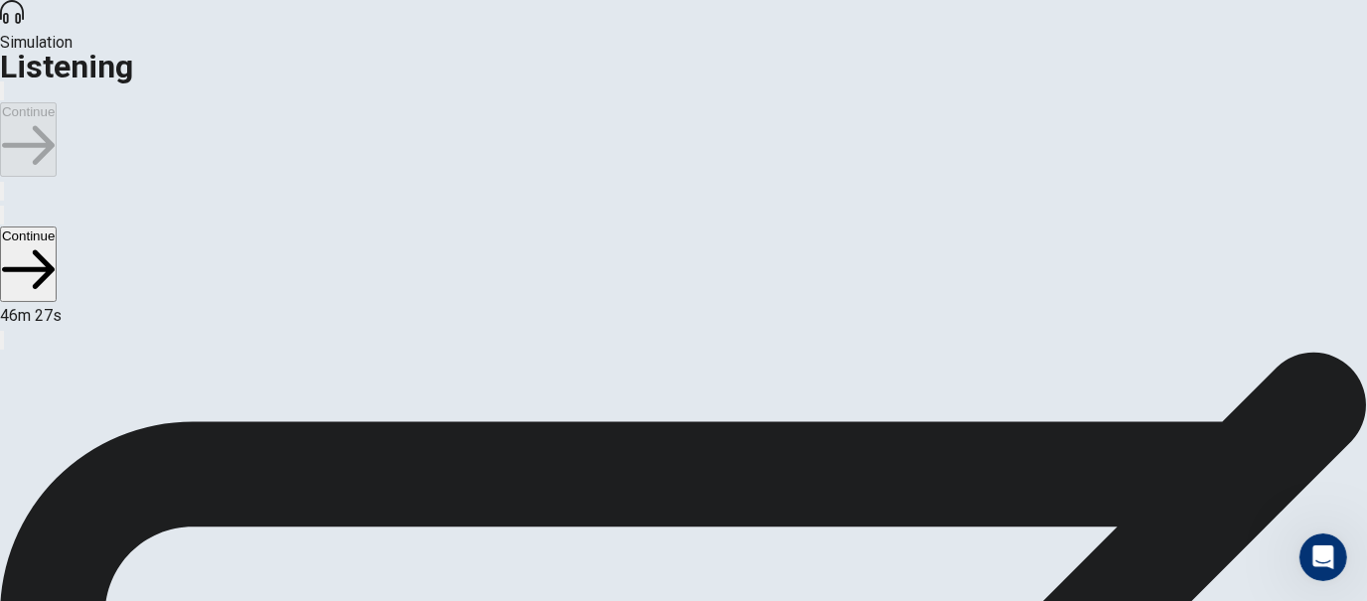
scroll to position [0, 0]
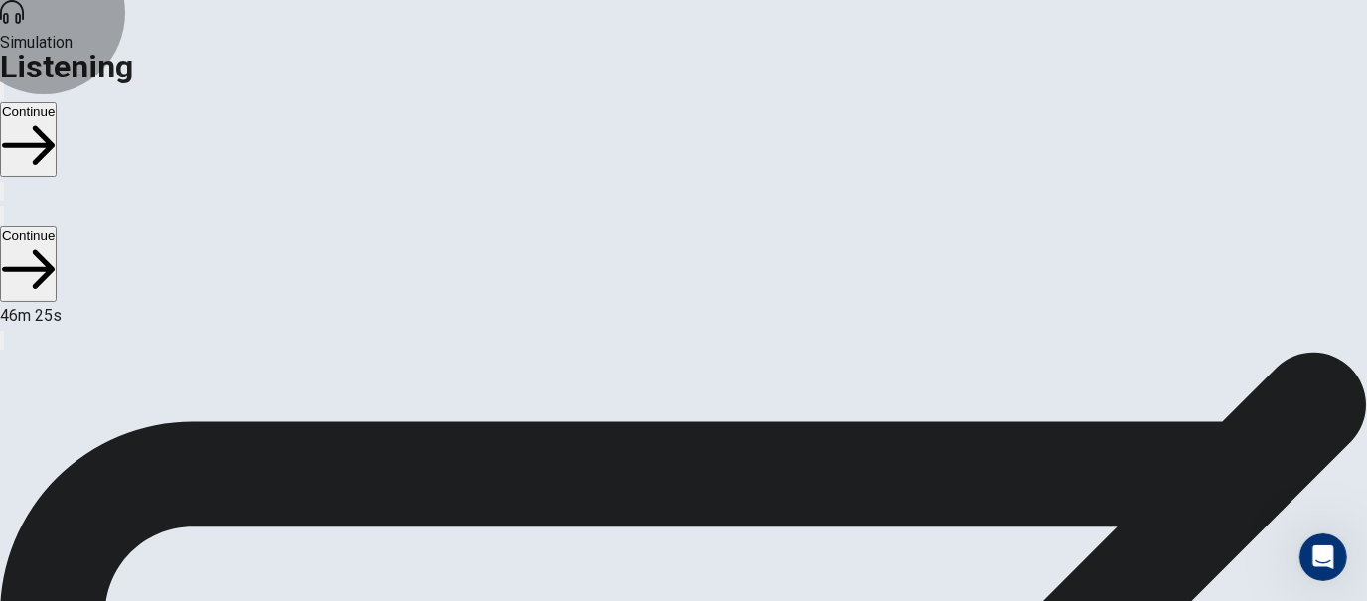
click at [57, 102] on button "Continue" at bounding box center [28, 139] width 57 height 75
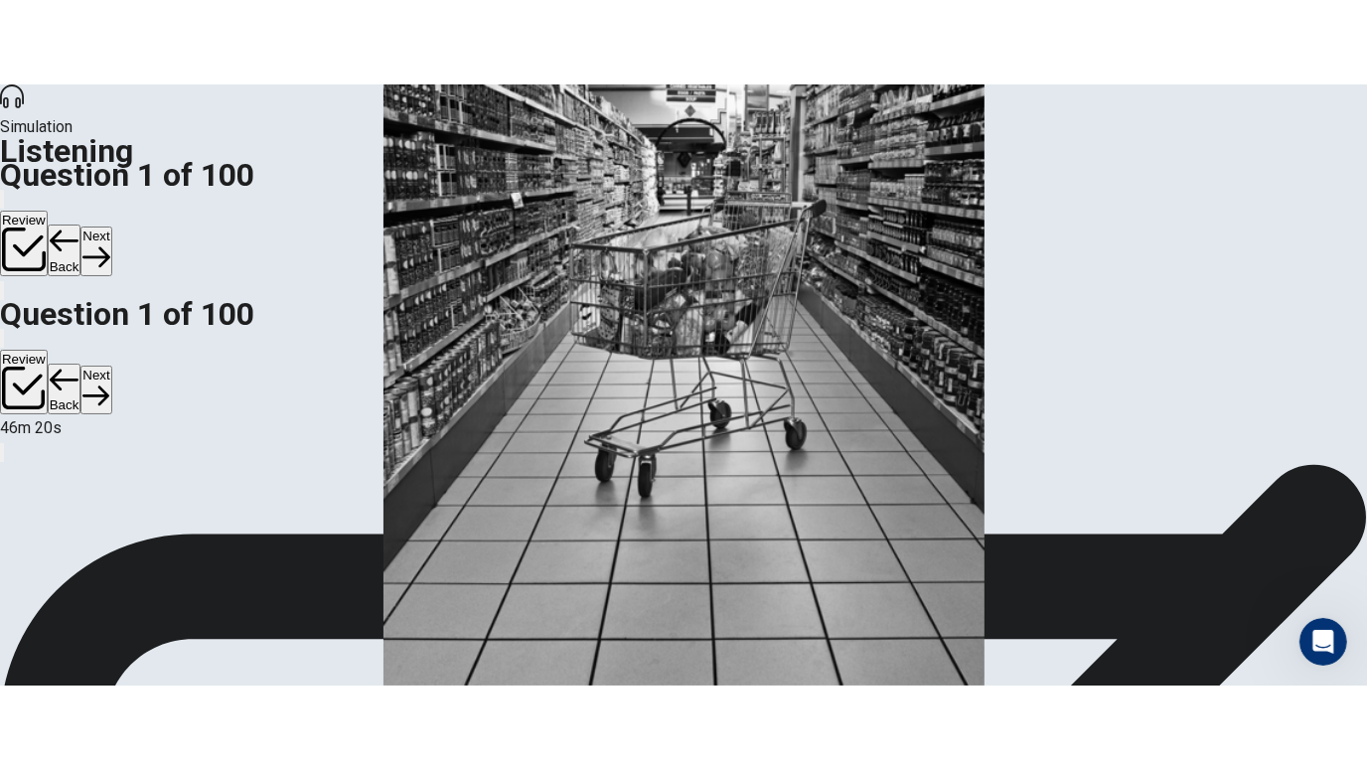
scroll to position [817, 0]
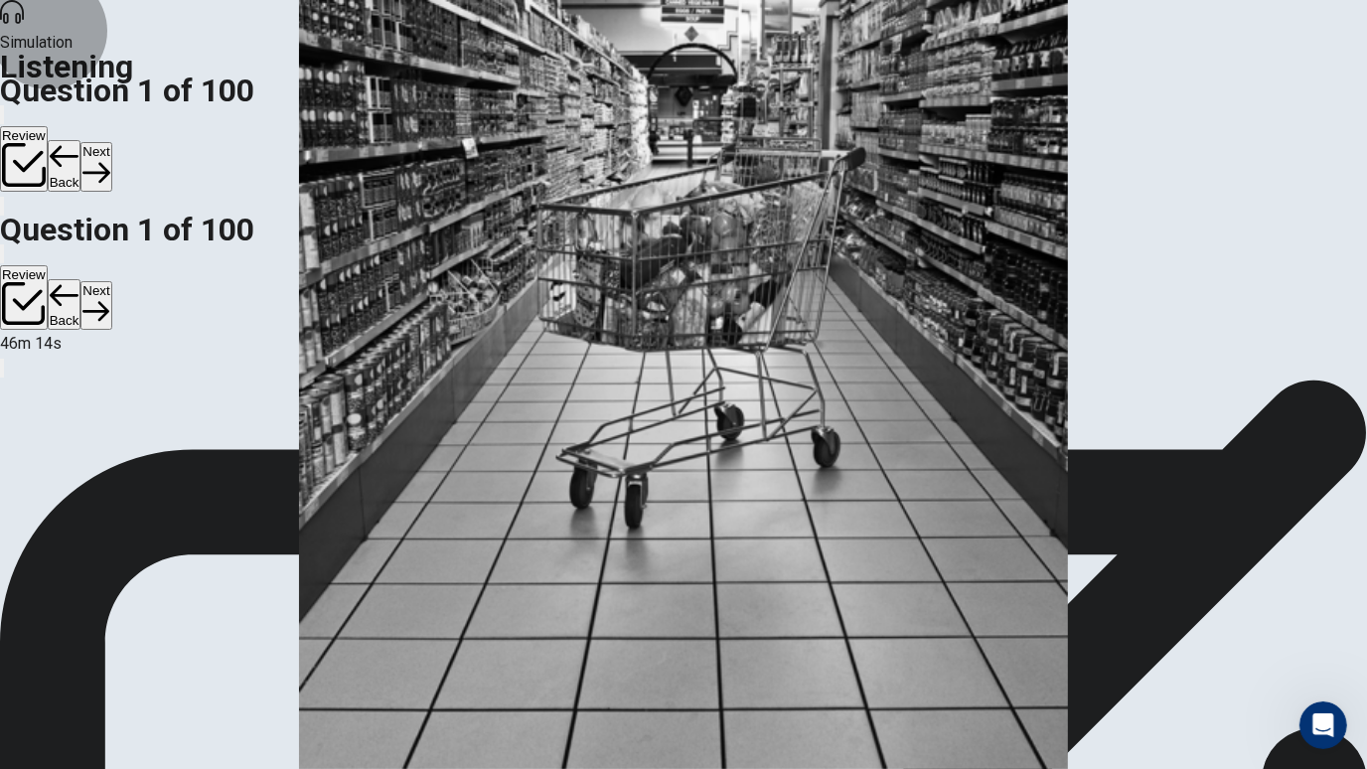
click at [111, 142] on button "Next" at bounding box center [95, 166] width 31 height 49
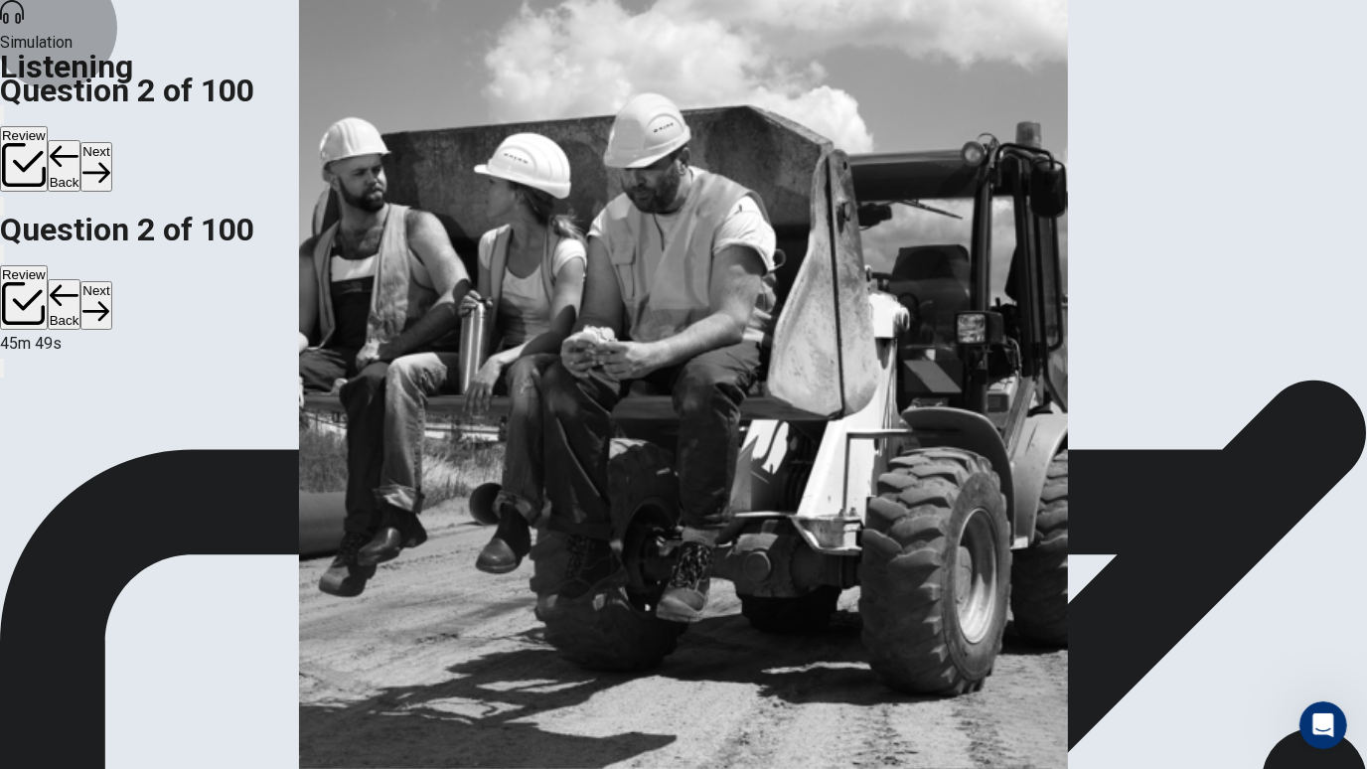
click at [111, 142] on button "Next" at bounding box center [95, 166] width 31 height 49
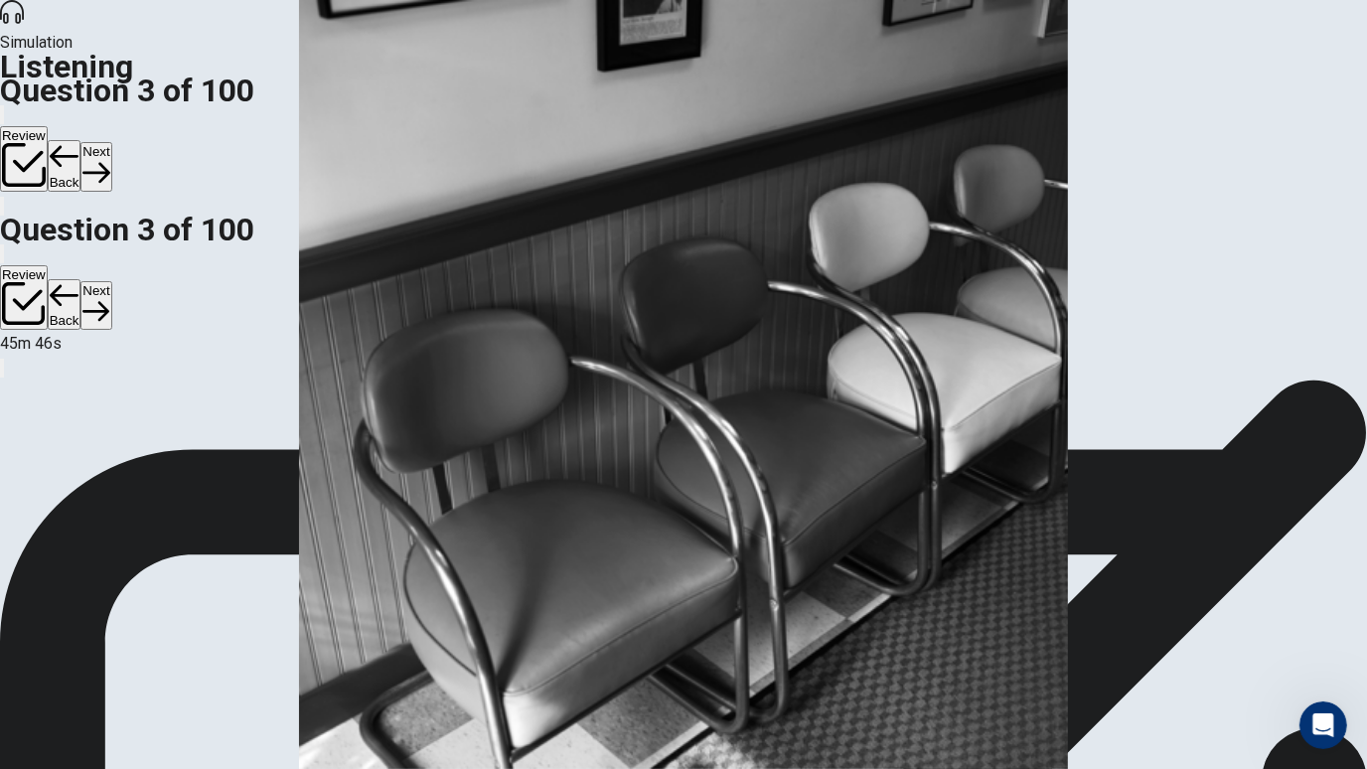
click at [532, 304] on img at bounding box center [683, 384] width 1367 height 769
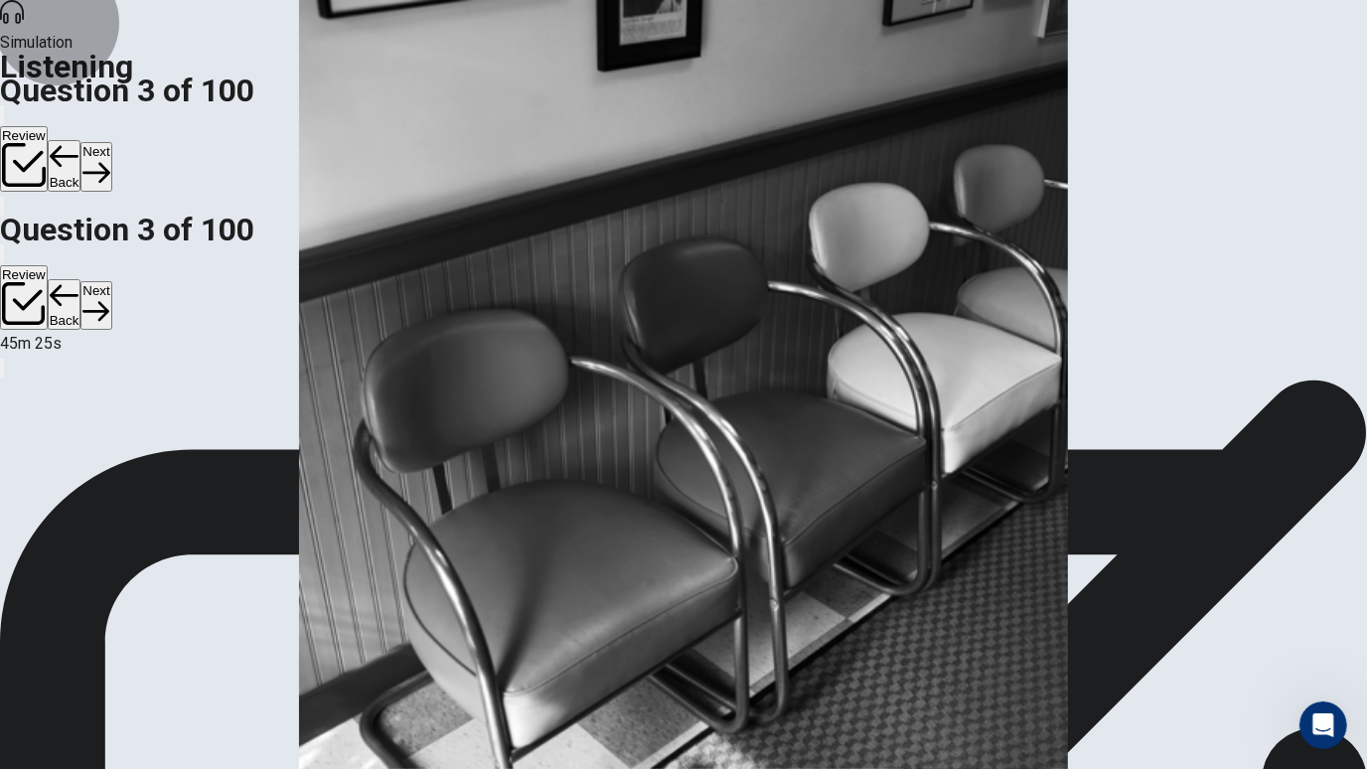
click at [111, 142] on button "Next" at bounding box center [95, 166] width 31 height 49
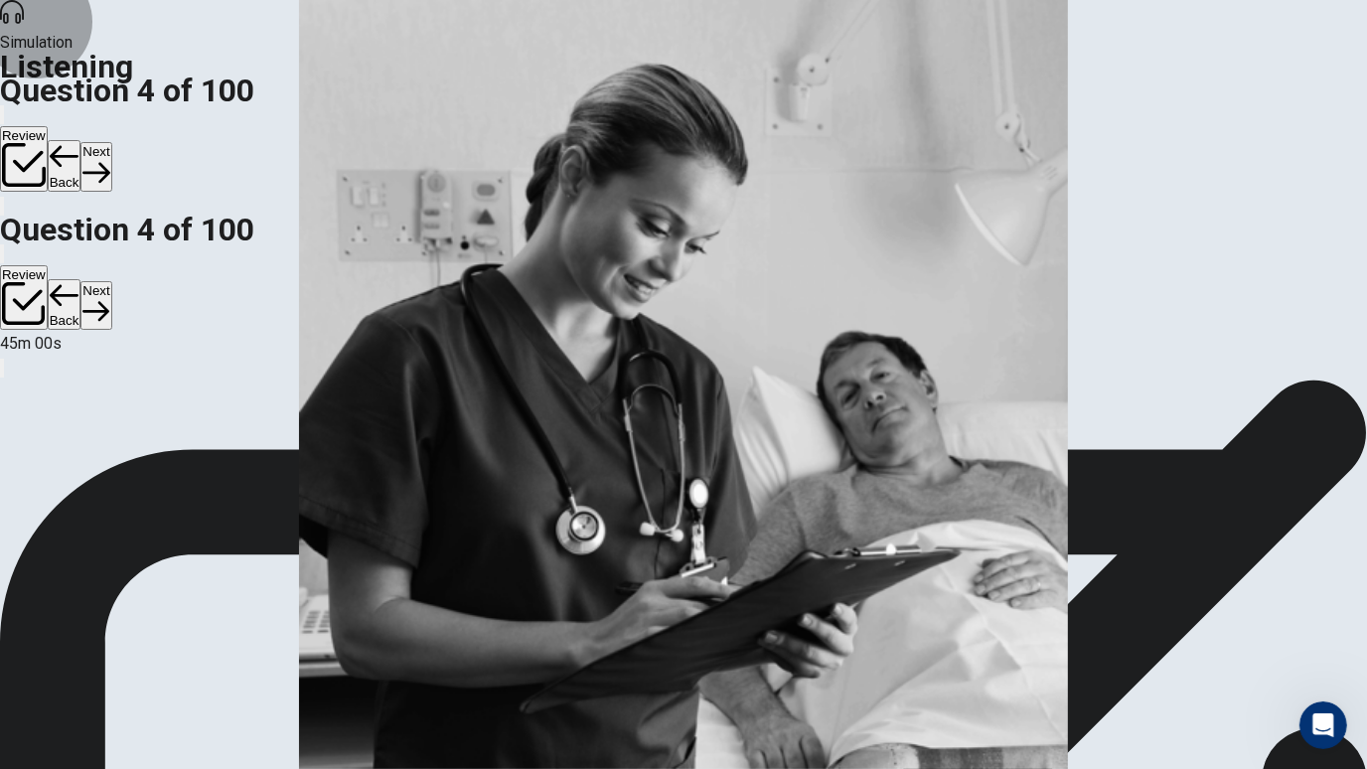
click at [111, 142] on button "Next" at bounding box center [95, 166] width 31 height 49
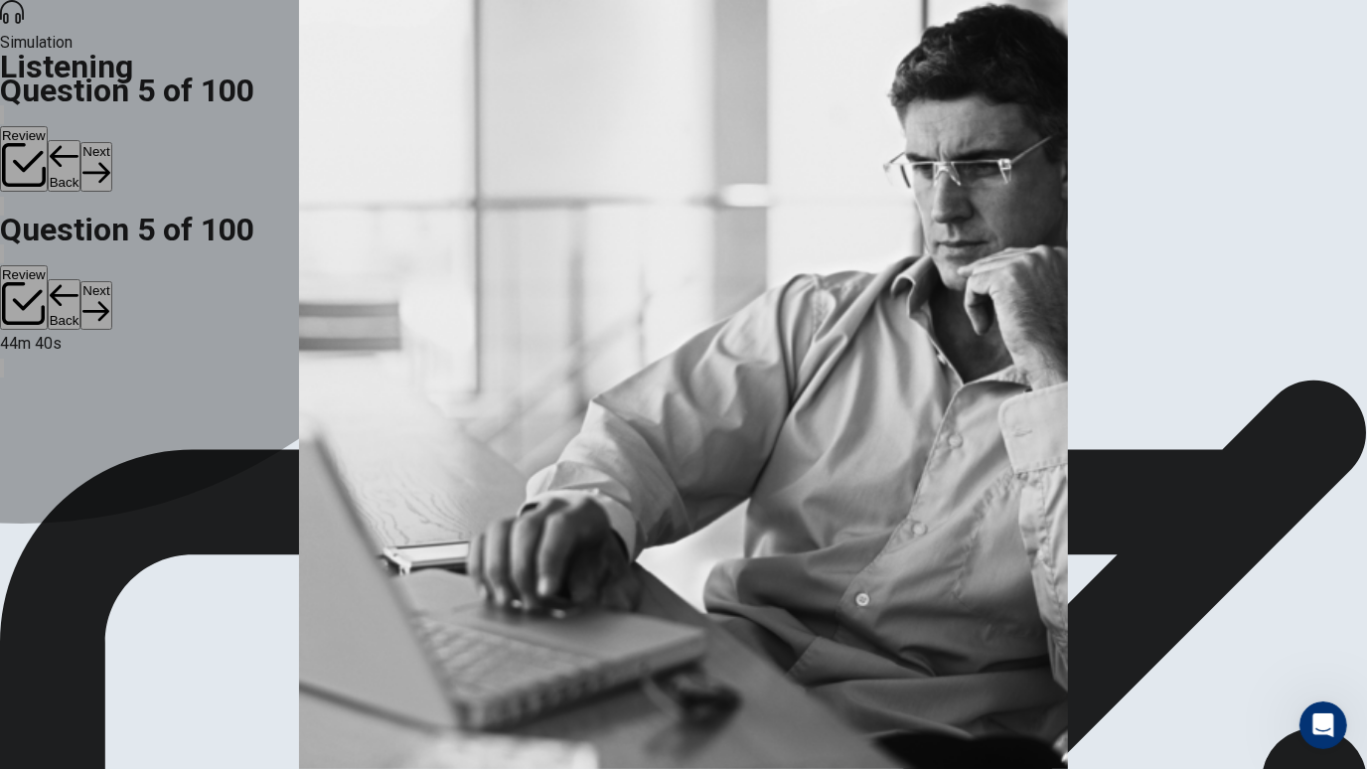
drag, startPoint x: 741, startPoint y: 347, endPoint x: 760, endPoint y: 347, distance: 18.9
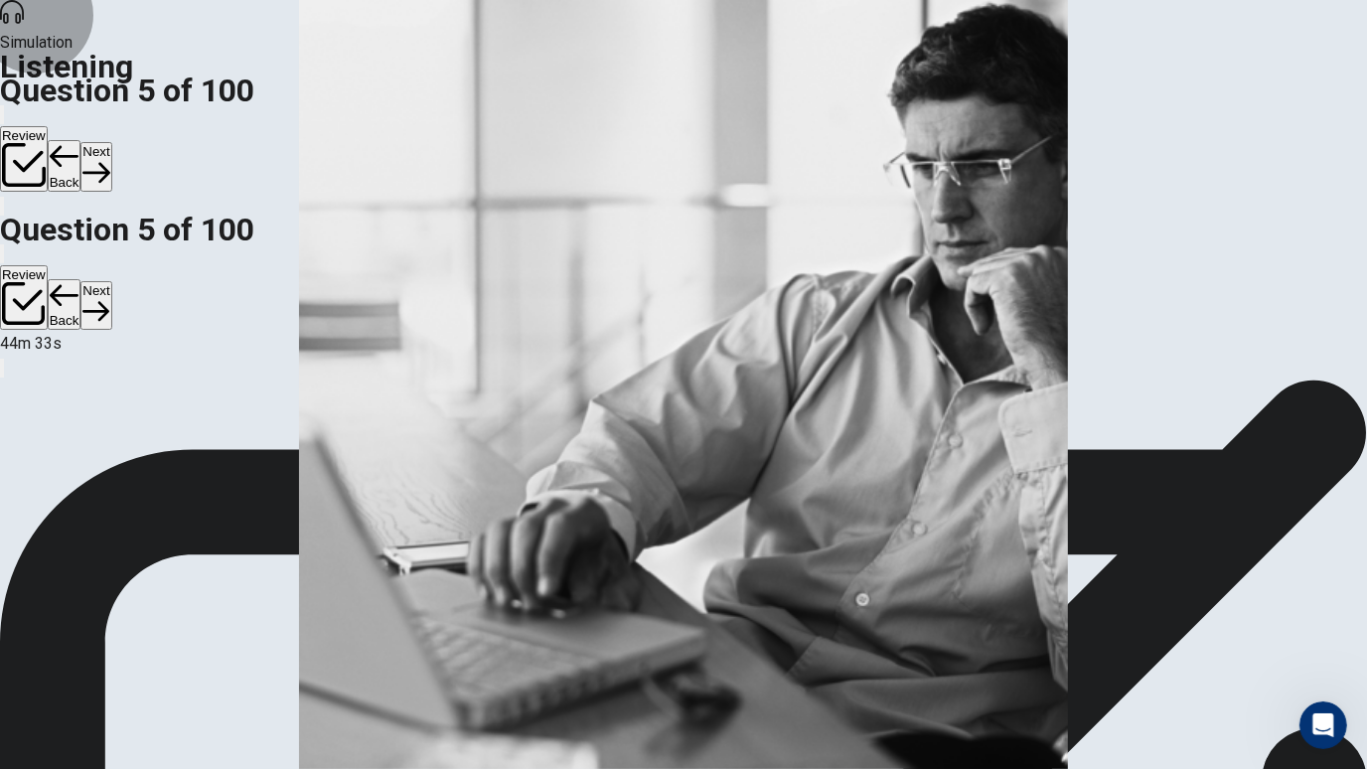
click at [111, 142] on button "Next" at bounding box center [95, 166] width 31 height 49
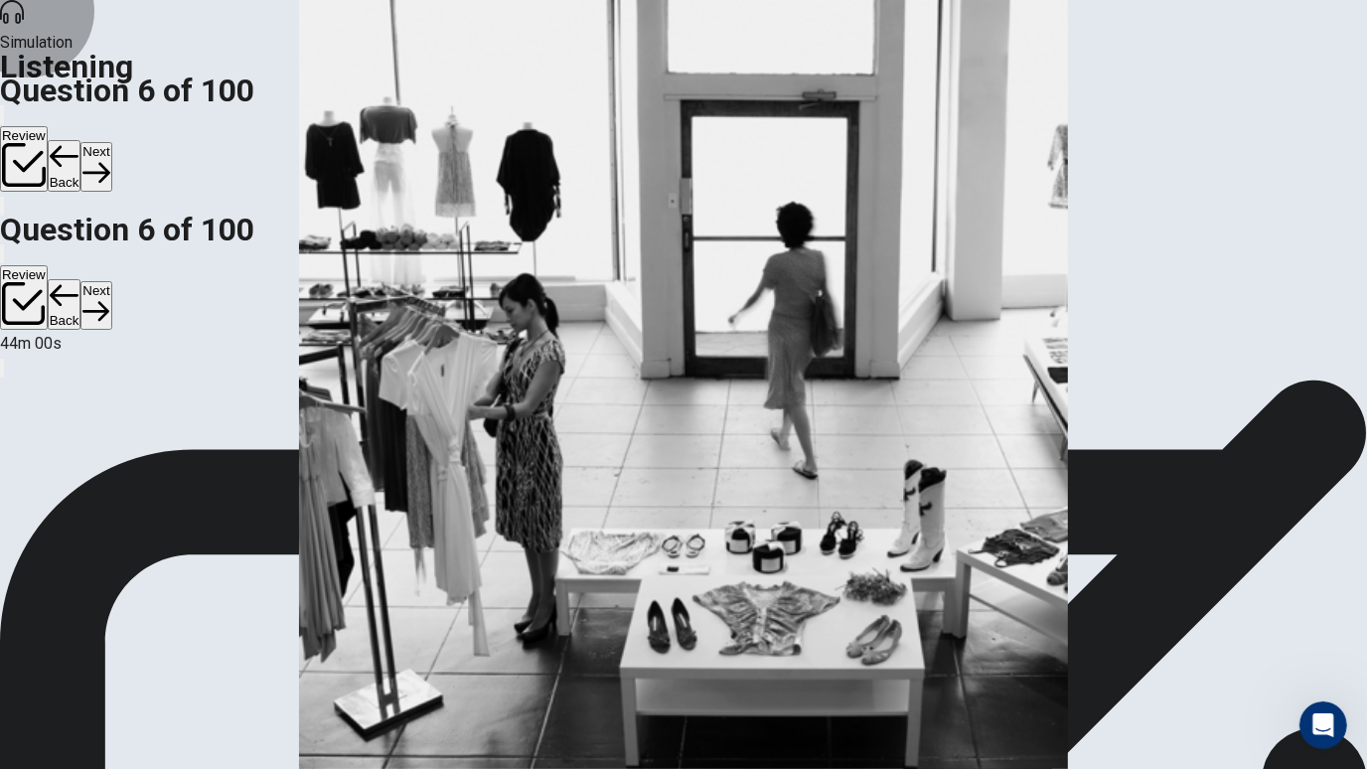
click at [111, 142] on button "Next" at bounding box center [95, 166] width 31 height 49
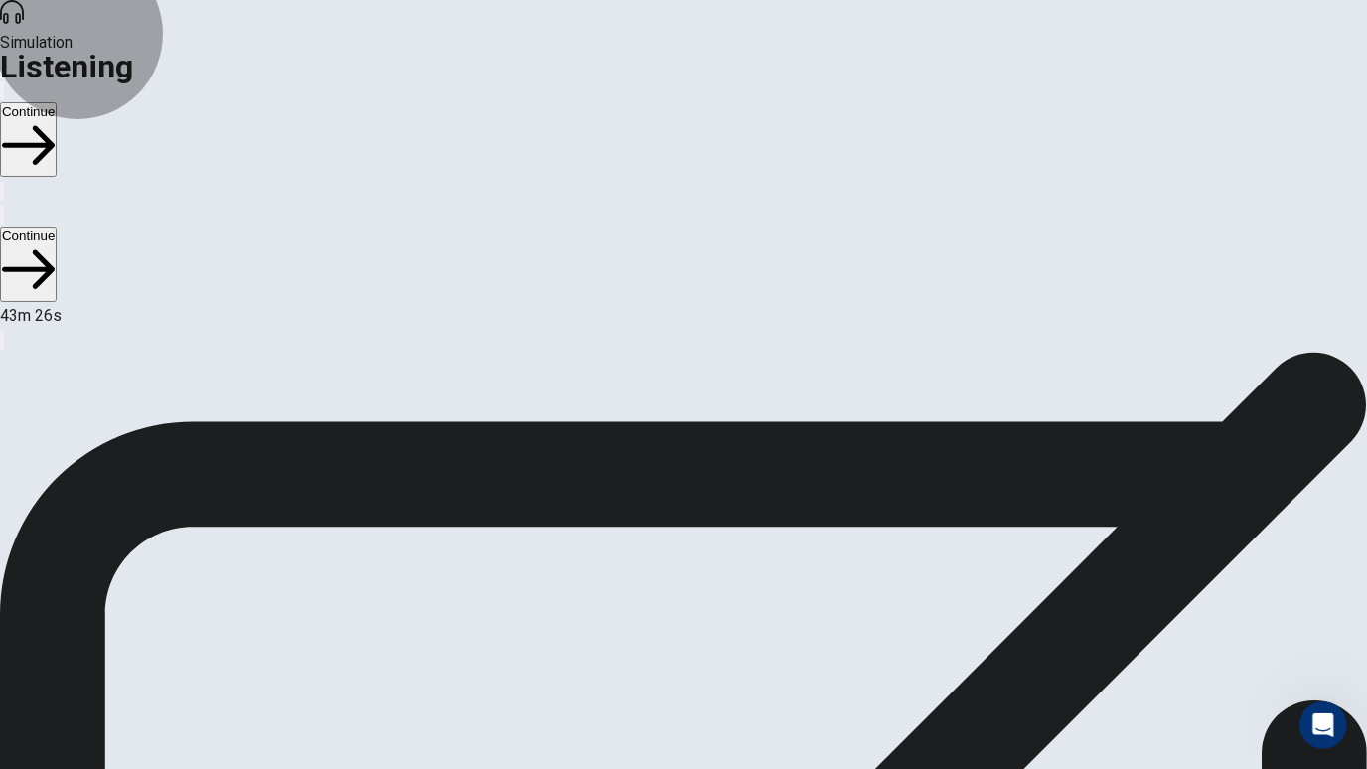
click at [57, 102] on button "Continue" at bounding box center [28, 139] width 57 height 75
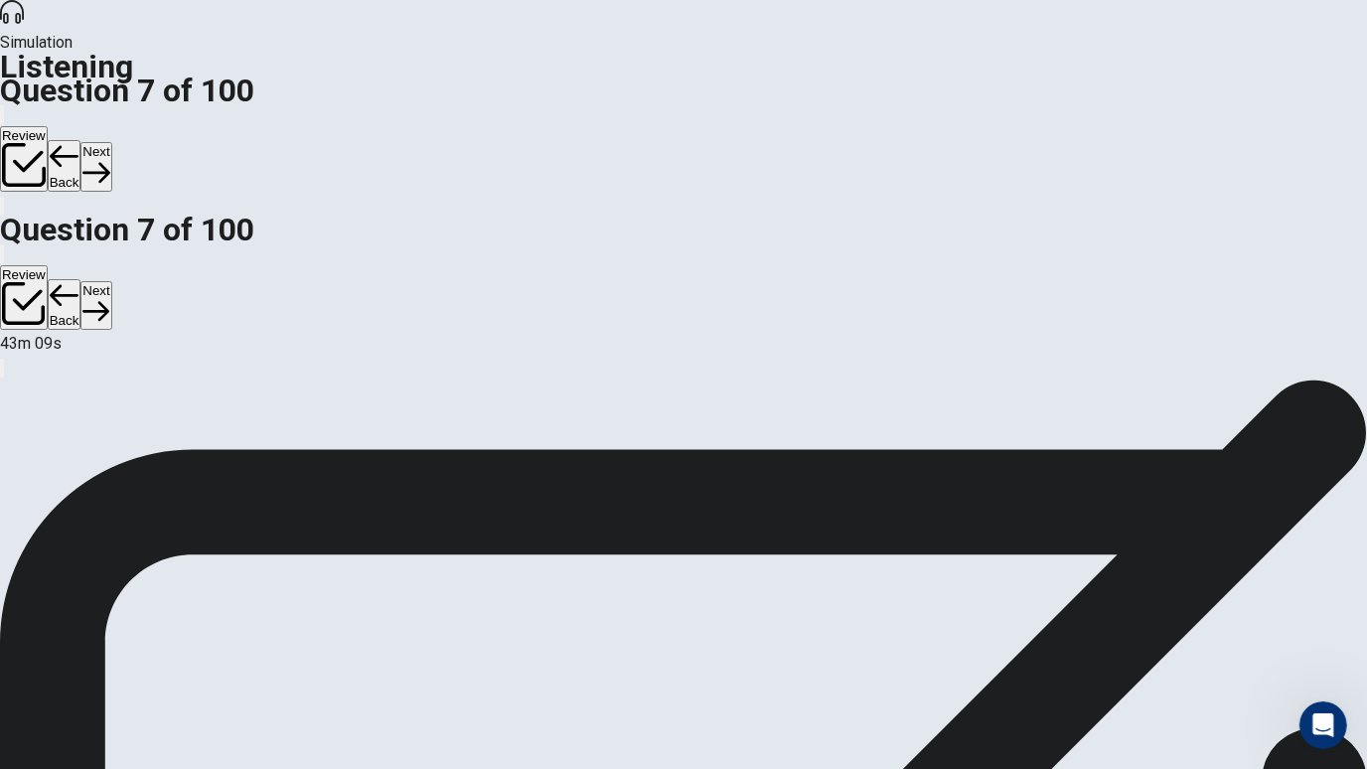
click at [298, 378] on video at bounding box center [149, 452] width 298 height 149
drag, startPoint x: 1270, startPoint y: 181, endPoint x: 1237, endPoint y: 206, distance: 41.1
click at [111, 142] on button "Next" at bounding box center [95, 166] width 31 height 49
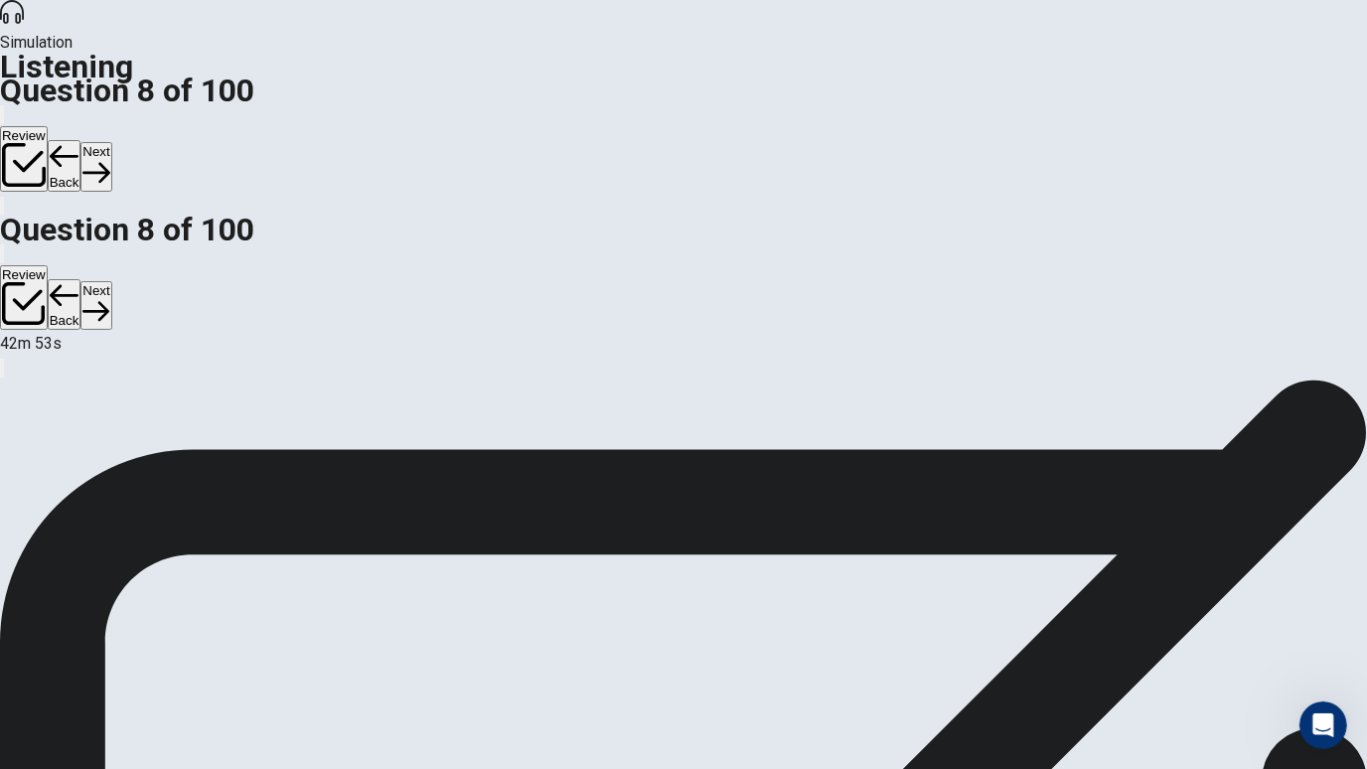
click at [111, 142] on button "Next" at bounding box center [95, 166] width 31 height 49
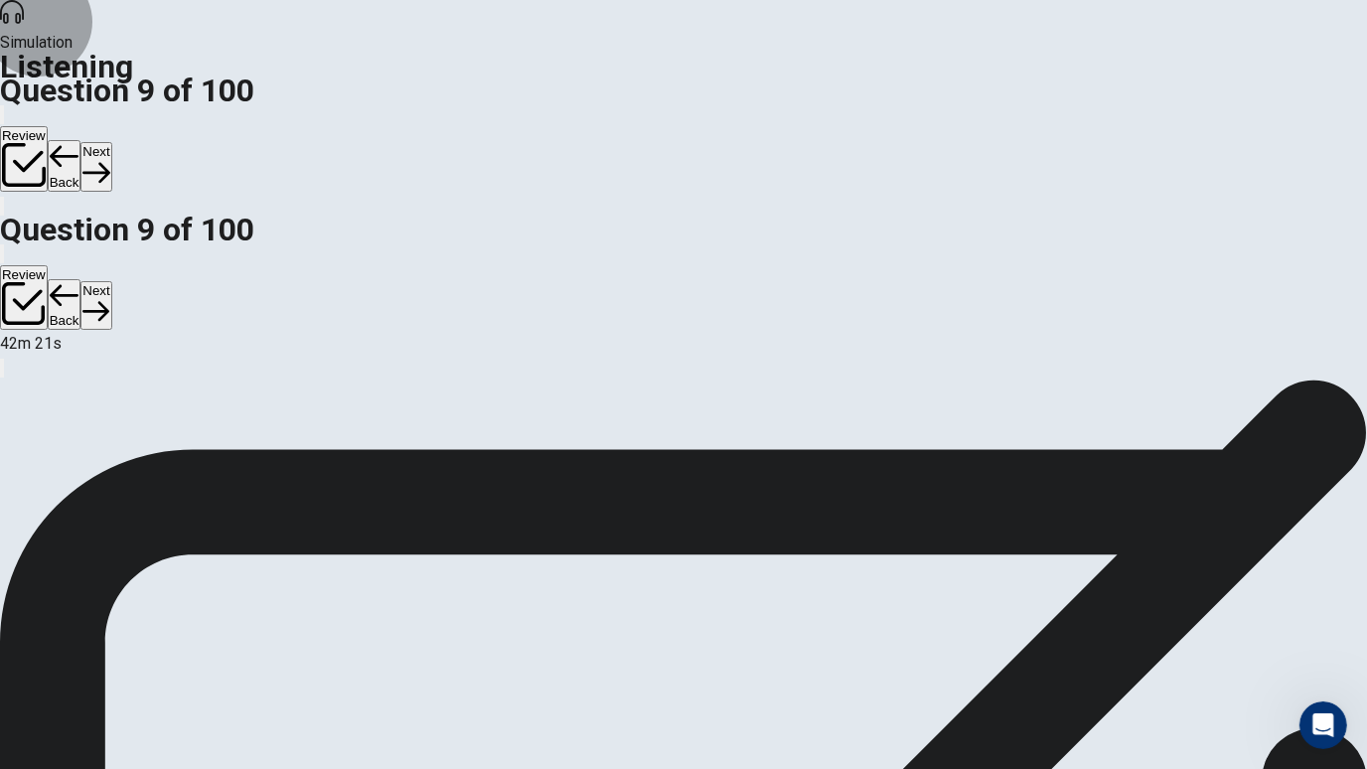
click at [111, 142] on button "Next" at bounding box center [95, 166] width 31 height 49
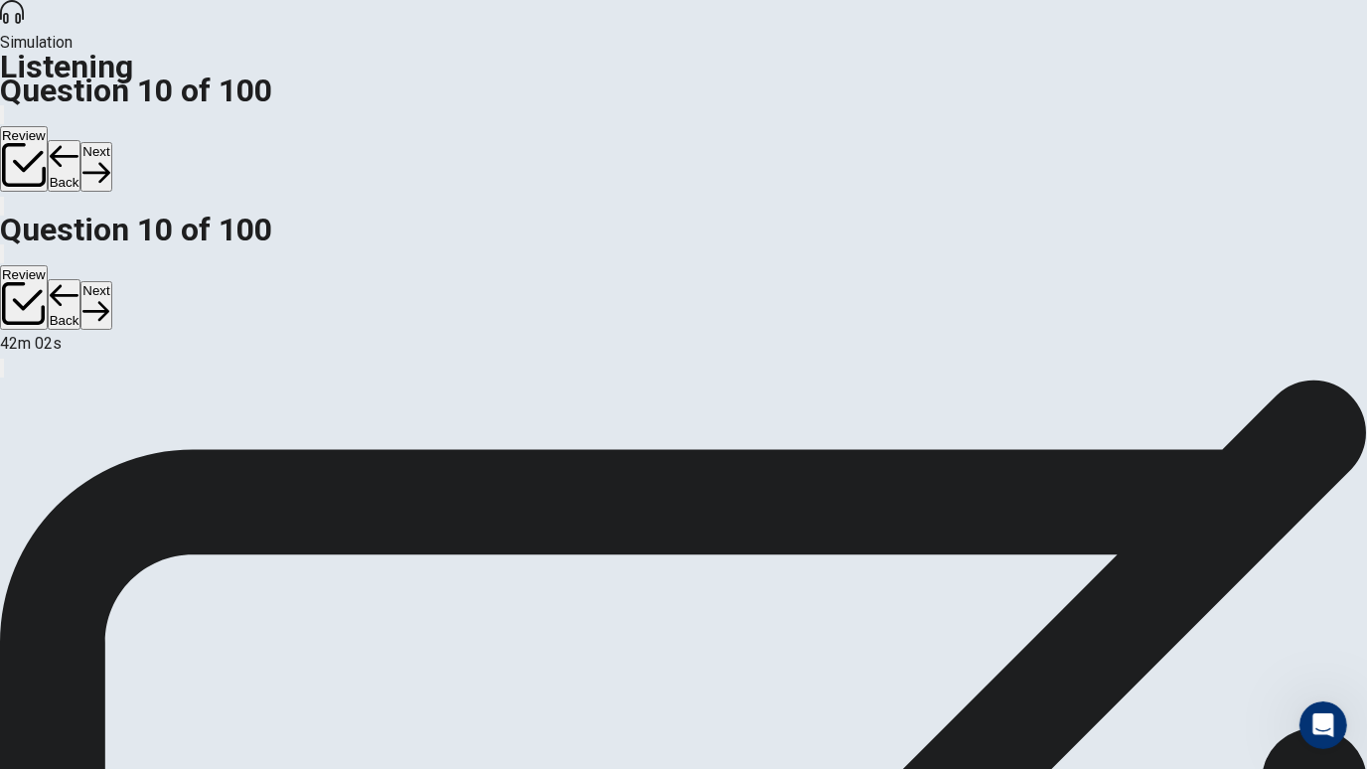
click at [111, 142] on button "Next" at bounding box center [95, 166] width 31 height 49
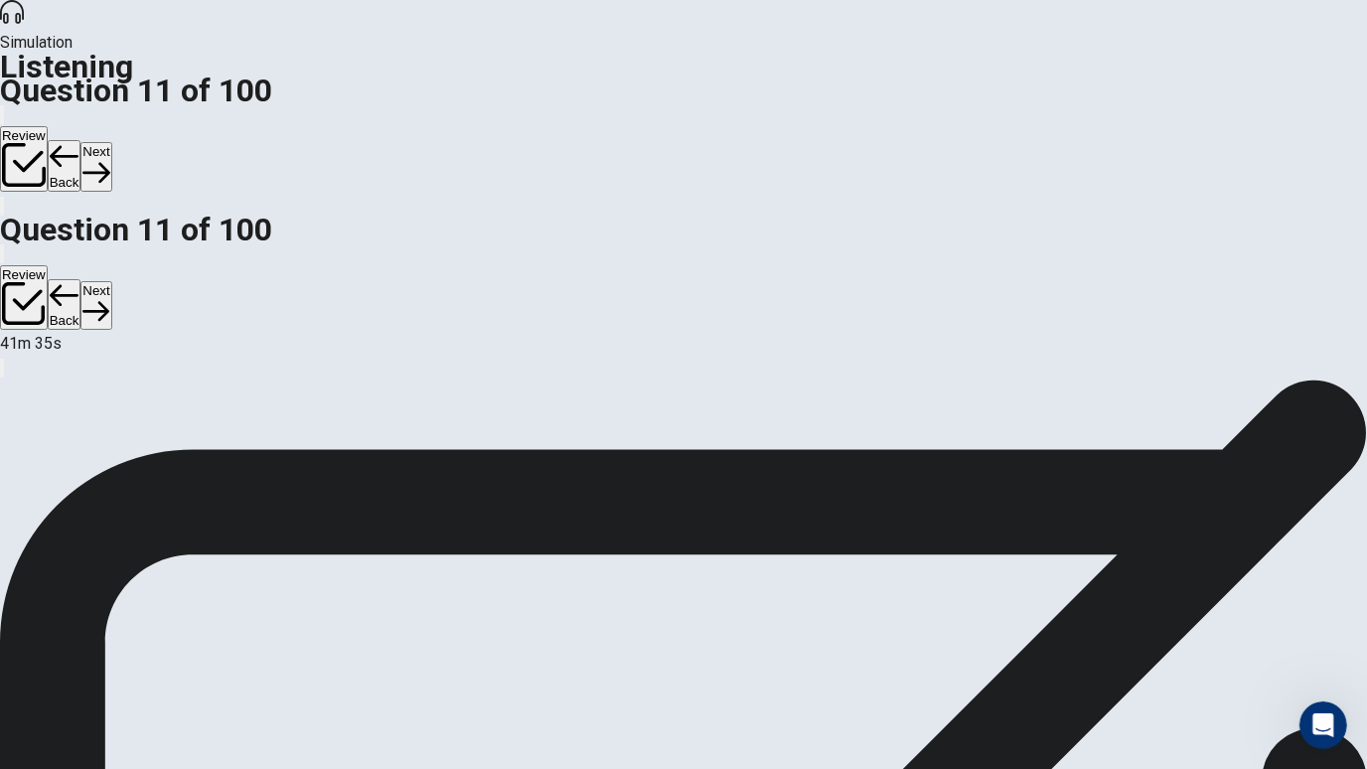
click at [111, 142] on button "Next" at bounding box center [95, 166] width 31 height 49
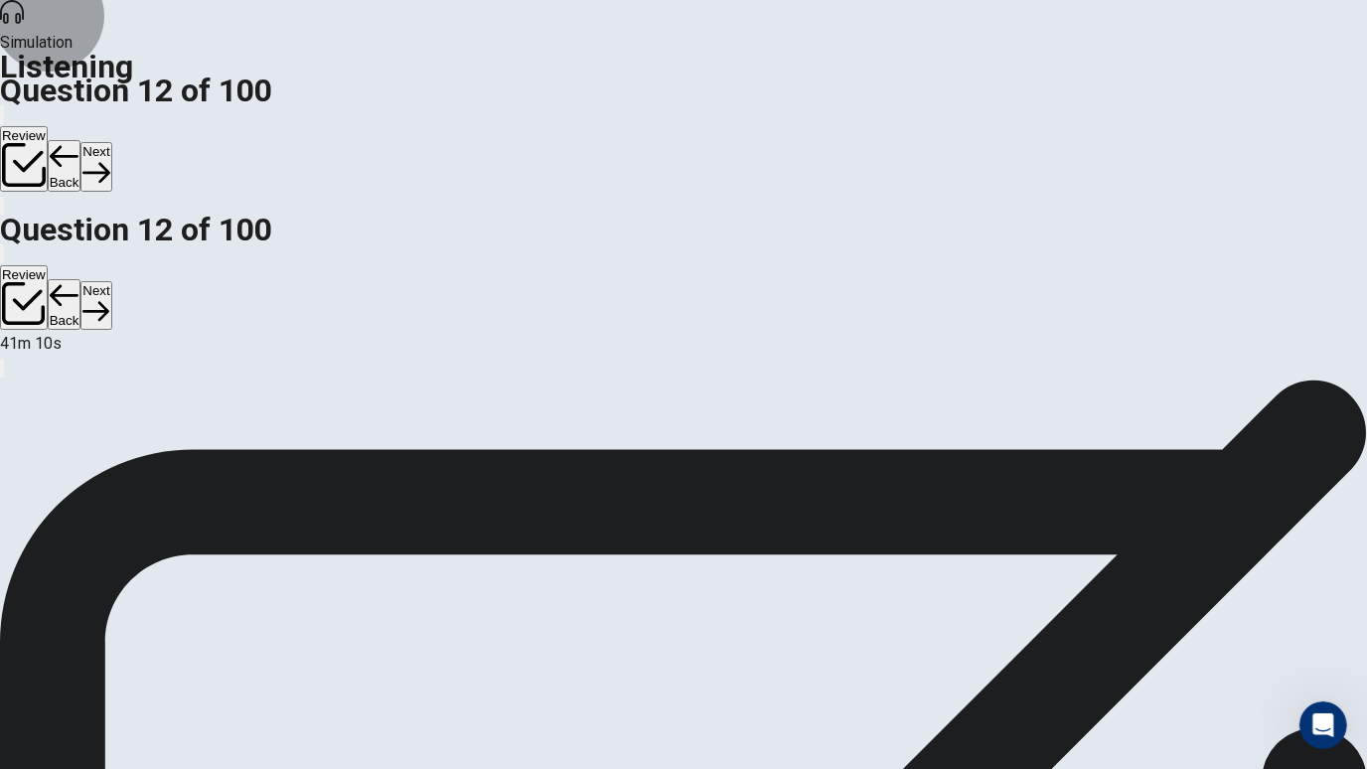
click at [111, 142] on button "Next" at bounding box center [95, 166] width 31 height 49
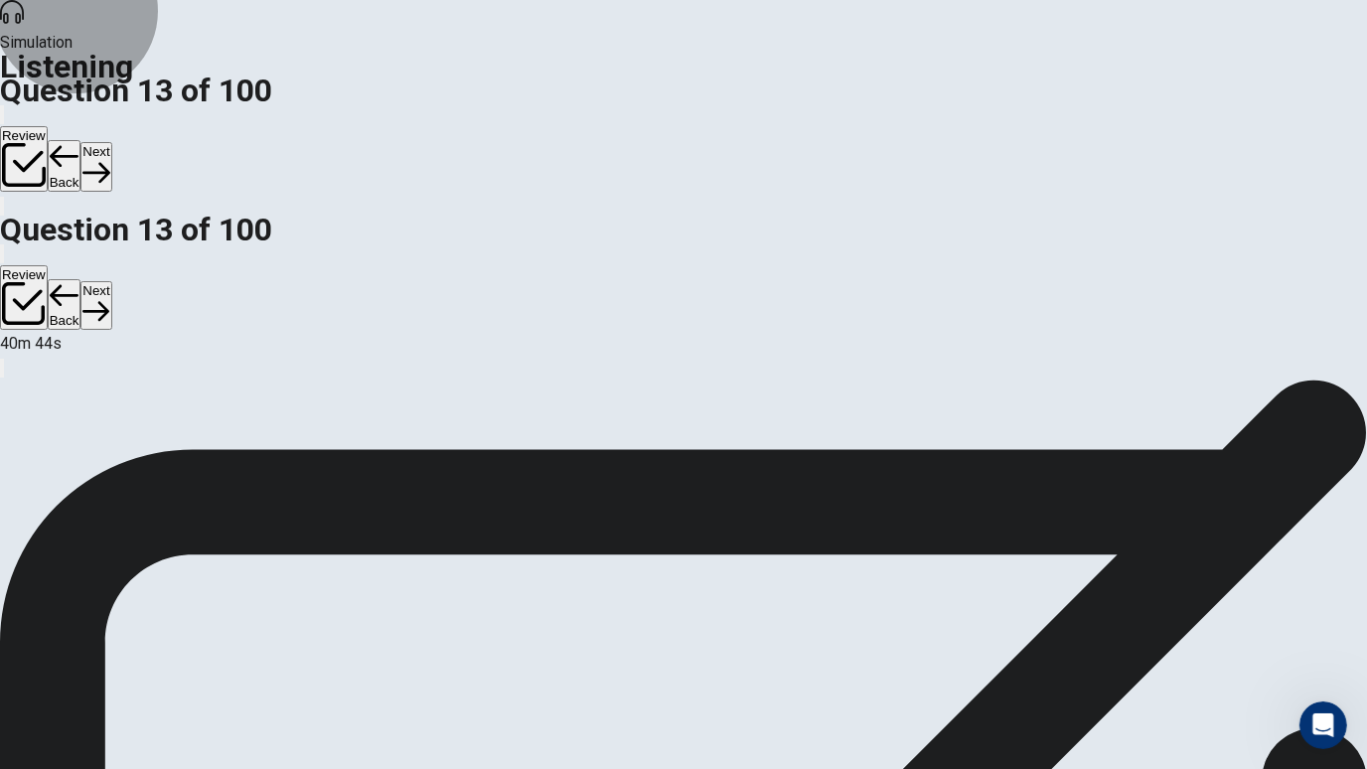
click at [111, 142] on button "Next" at bounding box center [95, 166] width 31 height 49
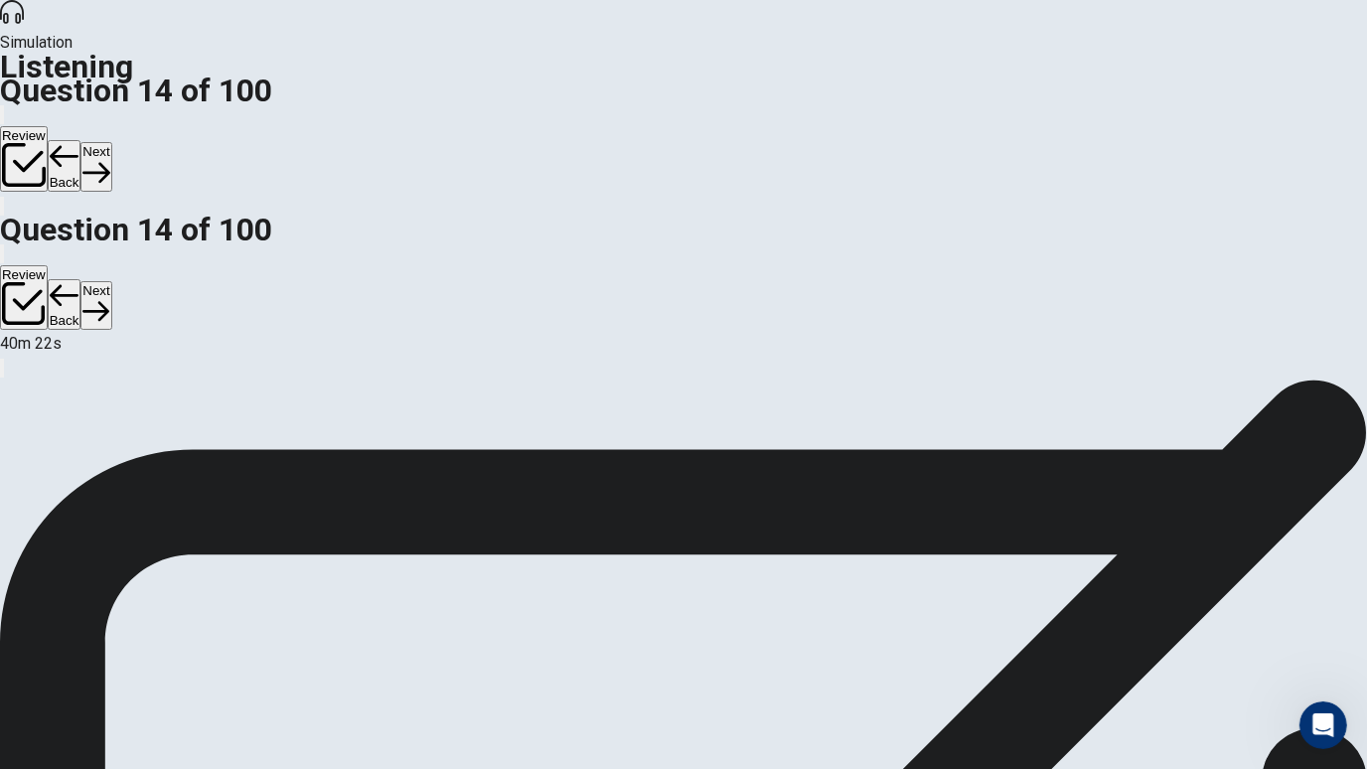
click at [111, 142] on button "Next" at bounding box center [95, 166] width 31 height 49
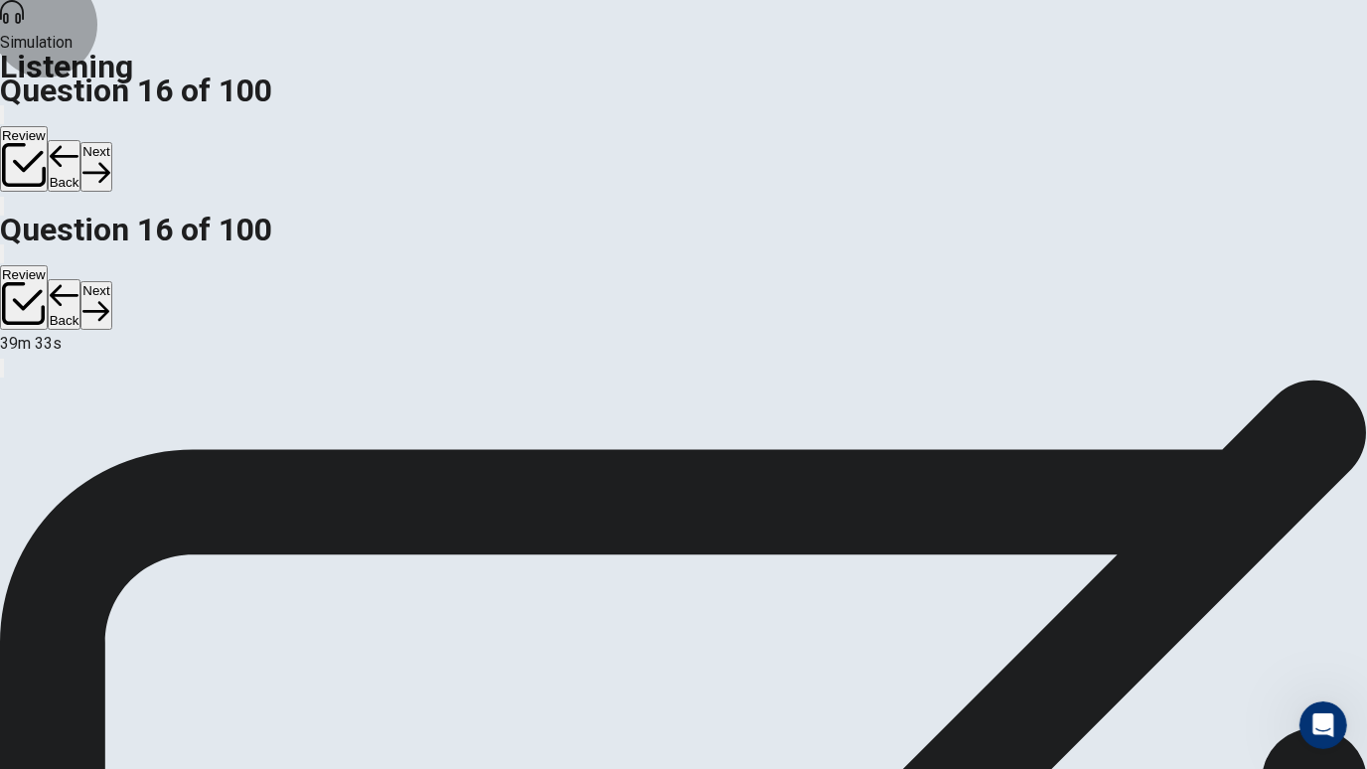
click at [111, 142] on button "Next" at bounding box center [95, 166] width 31 height 49
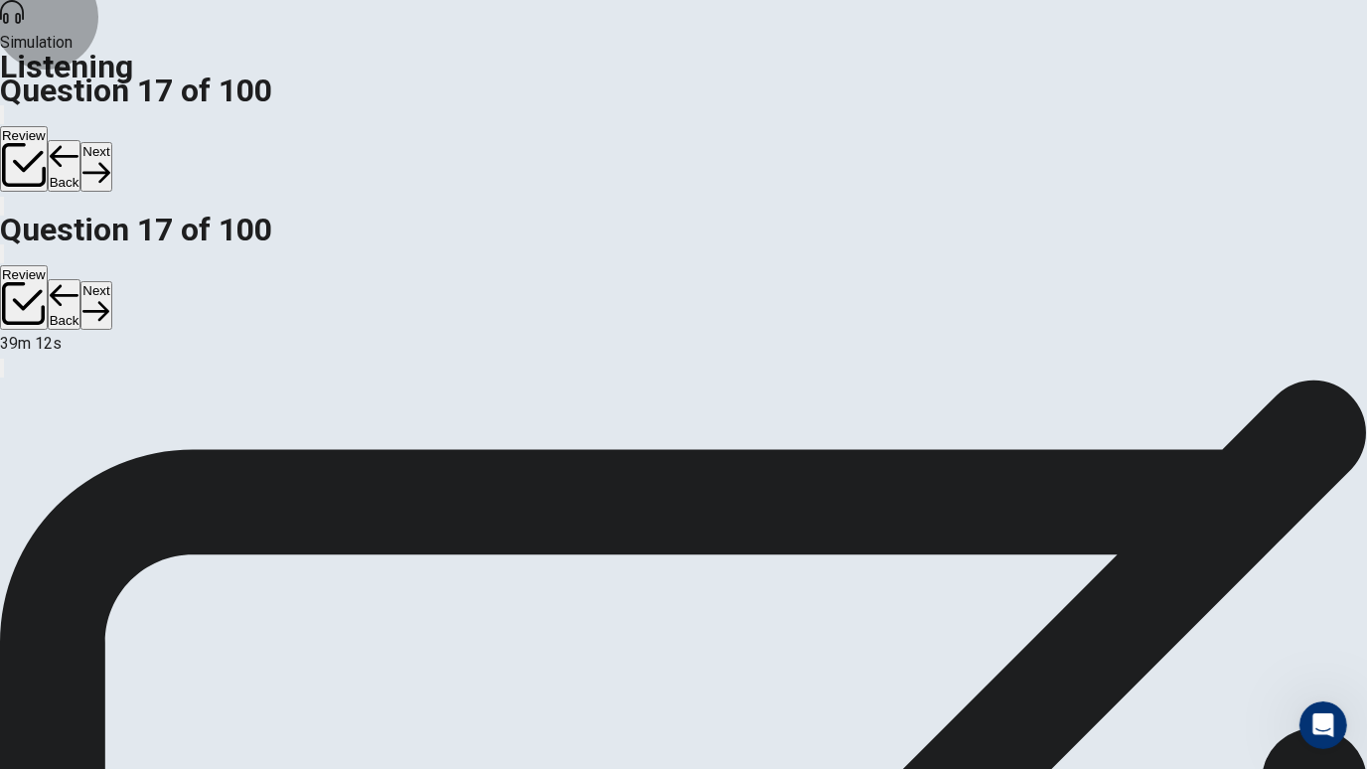
click at [111, 142] on button "Next" at bounding box center [95, 166] width 31 height 49
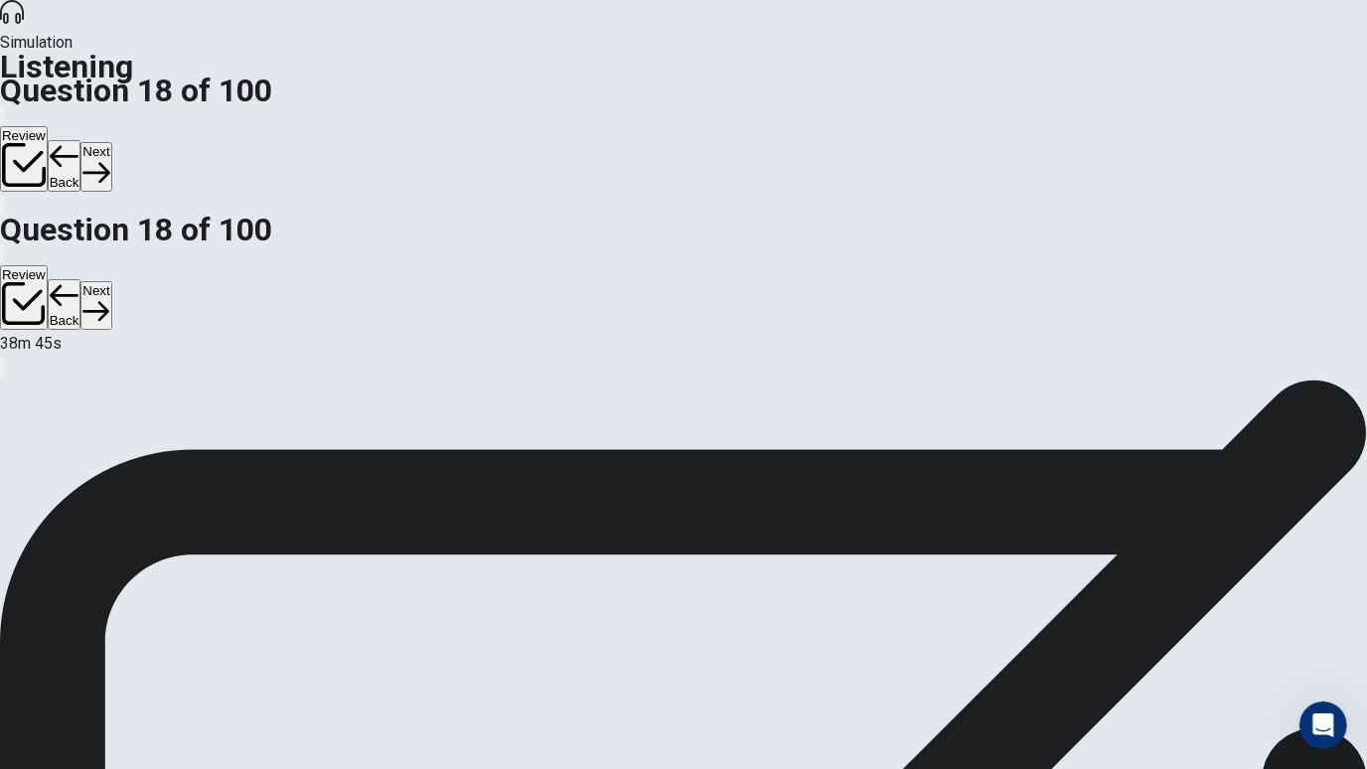
click at [111, 142] on button "Next" at bounding box center [95, 166] width 31 height 49
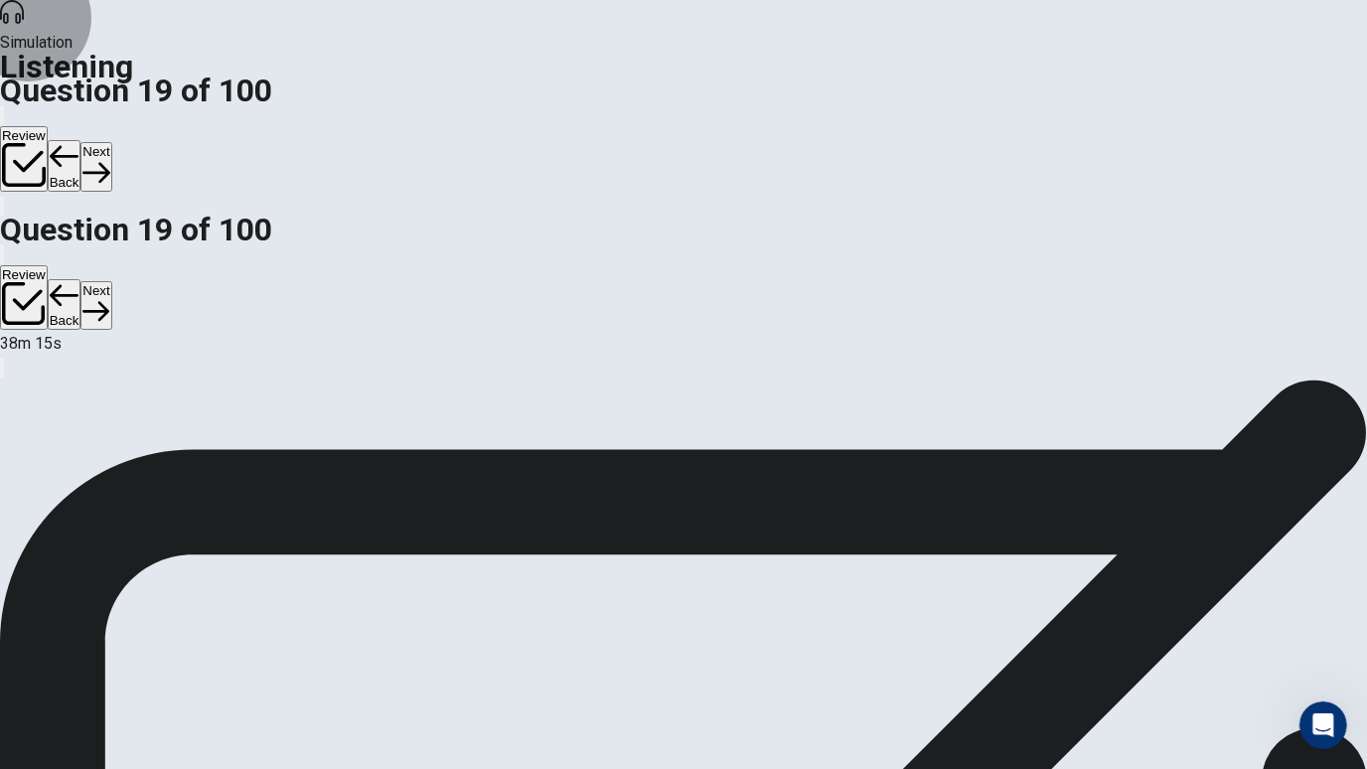
click at [111, 142] on button "Next" at bounding box center [95, 166] width 31 height 49
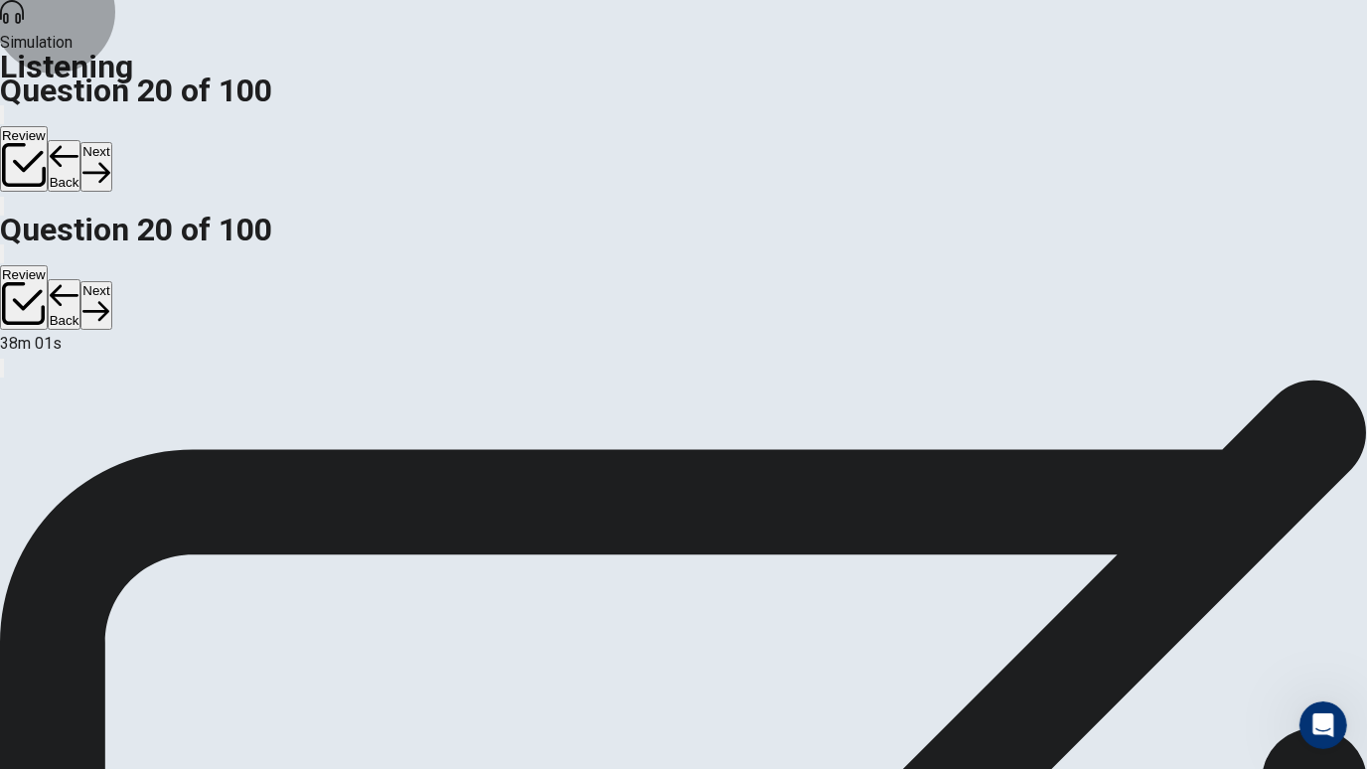
click at [81, 140] on button "Back" at bounding box center [65, 166] width 34 height 52
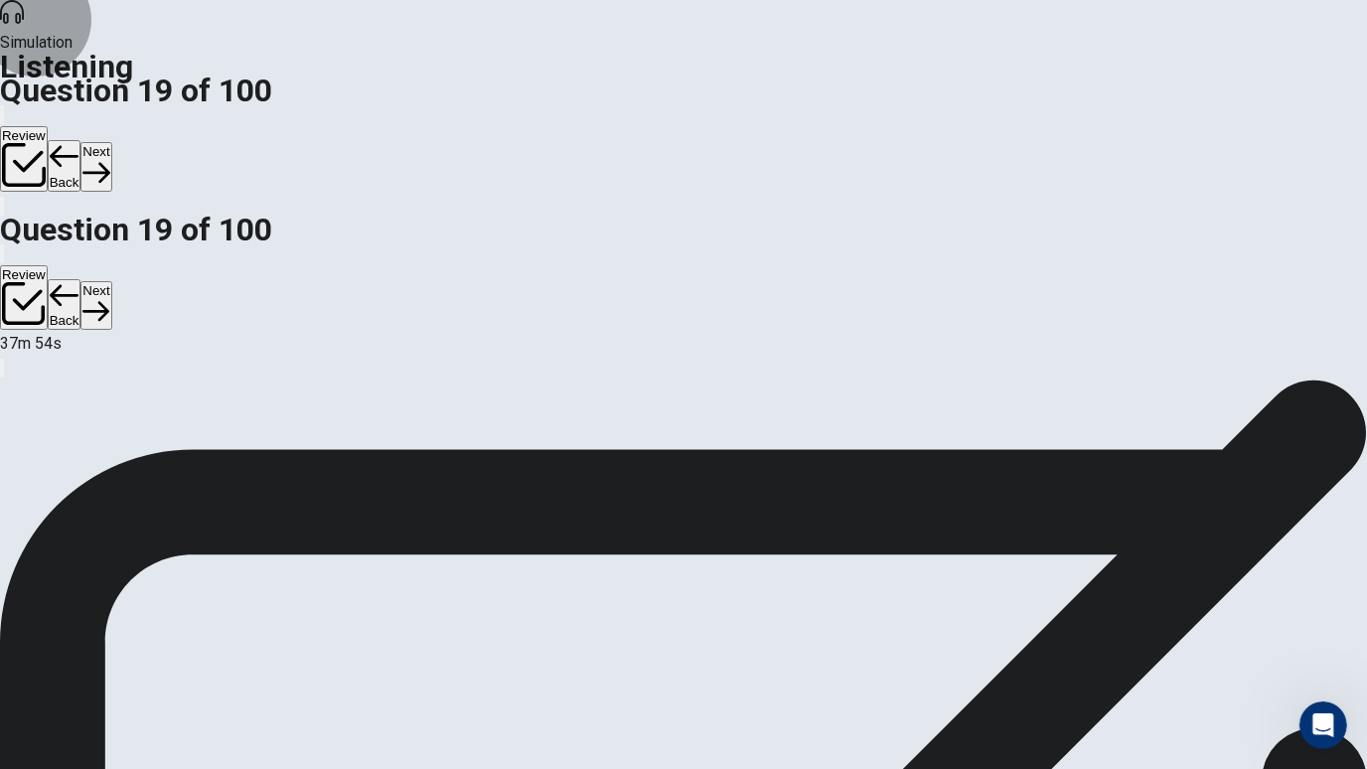
click at [111, 142] on button "Next" at bounding box center [95, 166] width 31 height 49
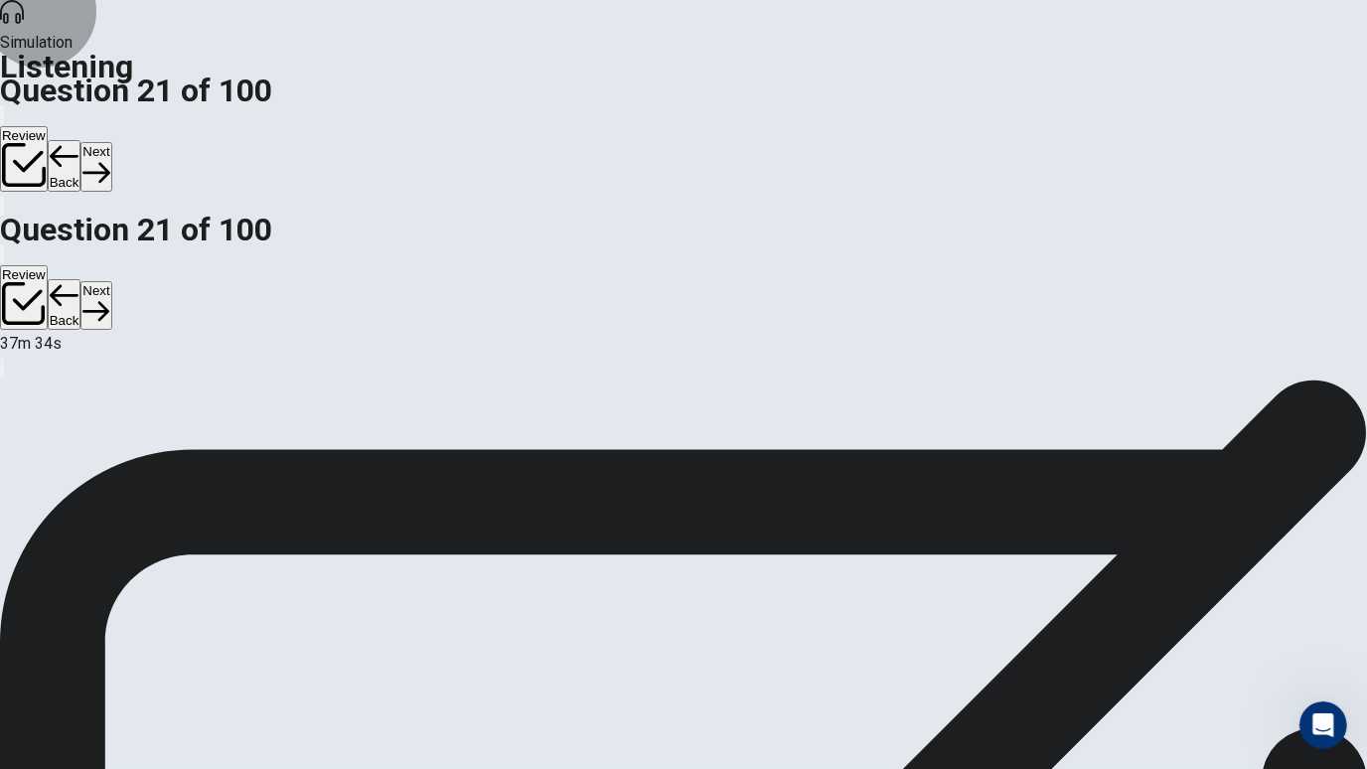
click at [111, 142] on button "Next" at bounding box center [95, 166] width 31 height 49
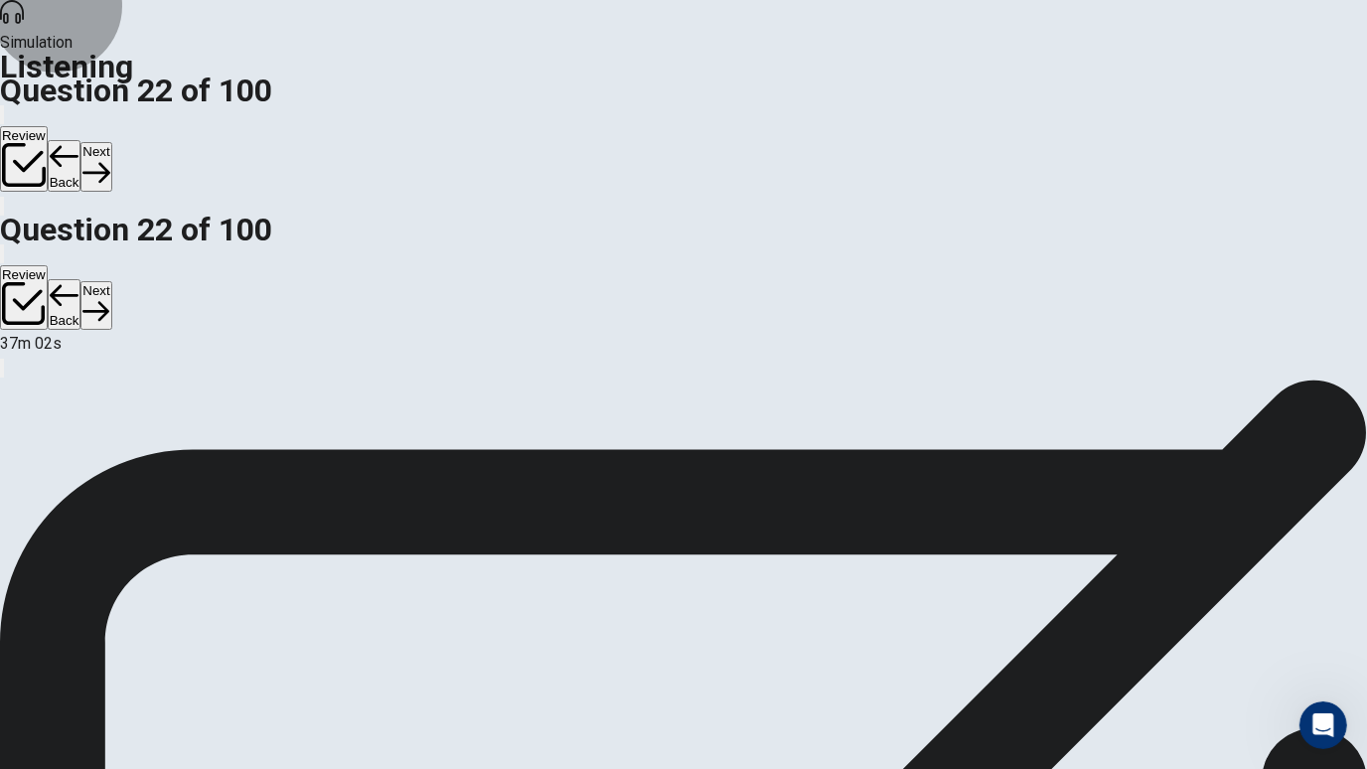
click at [111, 142] on button "Next" at bounding box center [95, 166] width 31 height 49
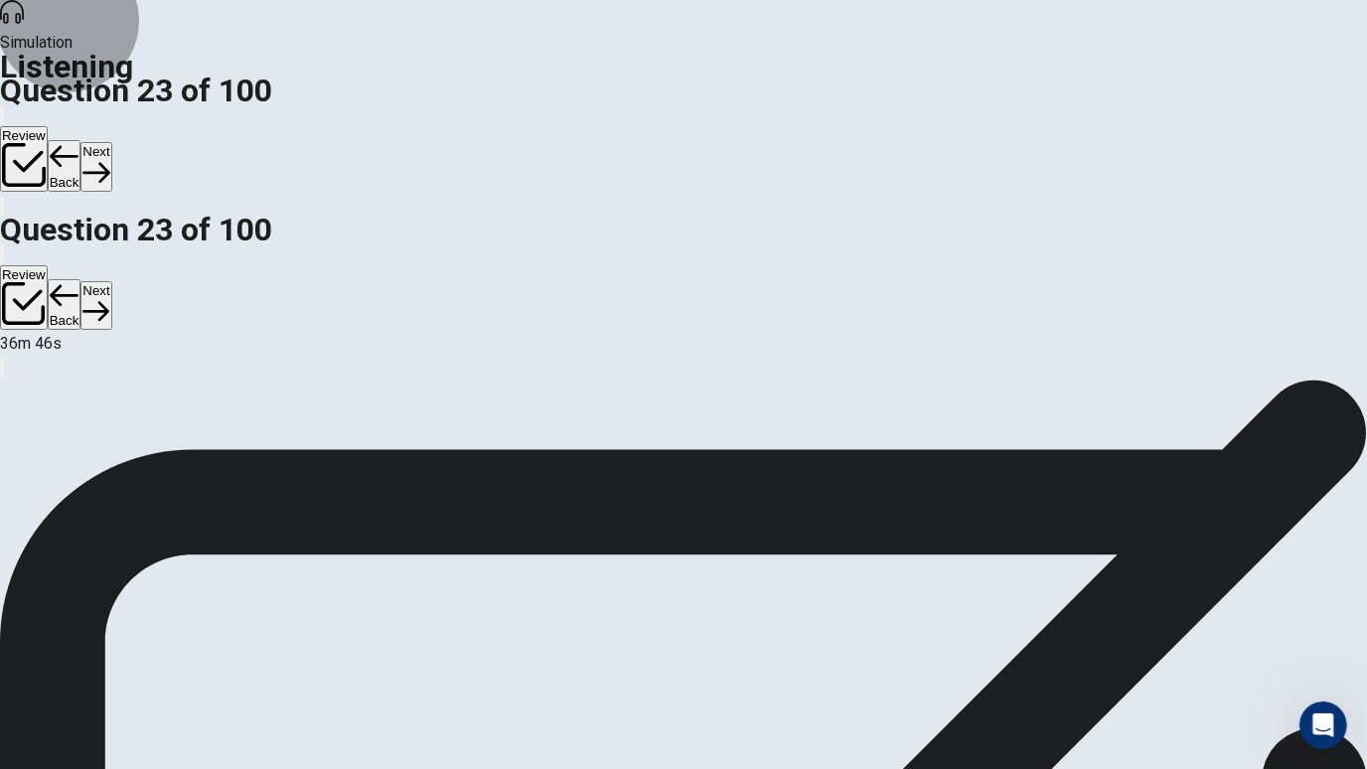
click at [109, 163] on icon "button" at bounding box center [95, 173] width 27 height 20
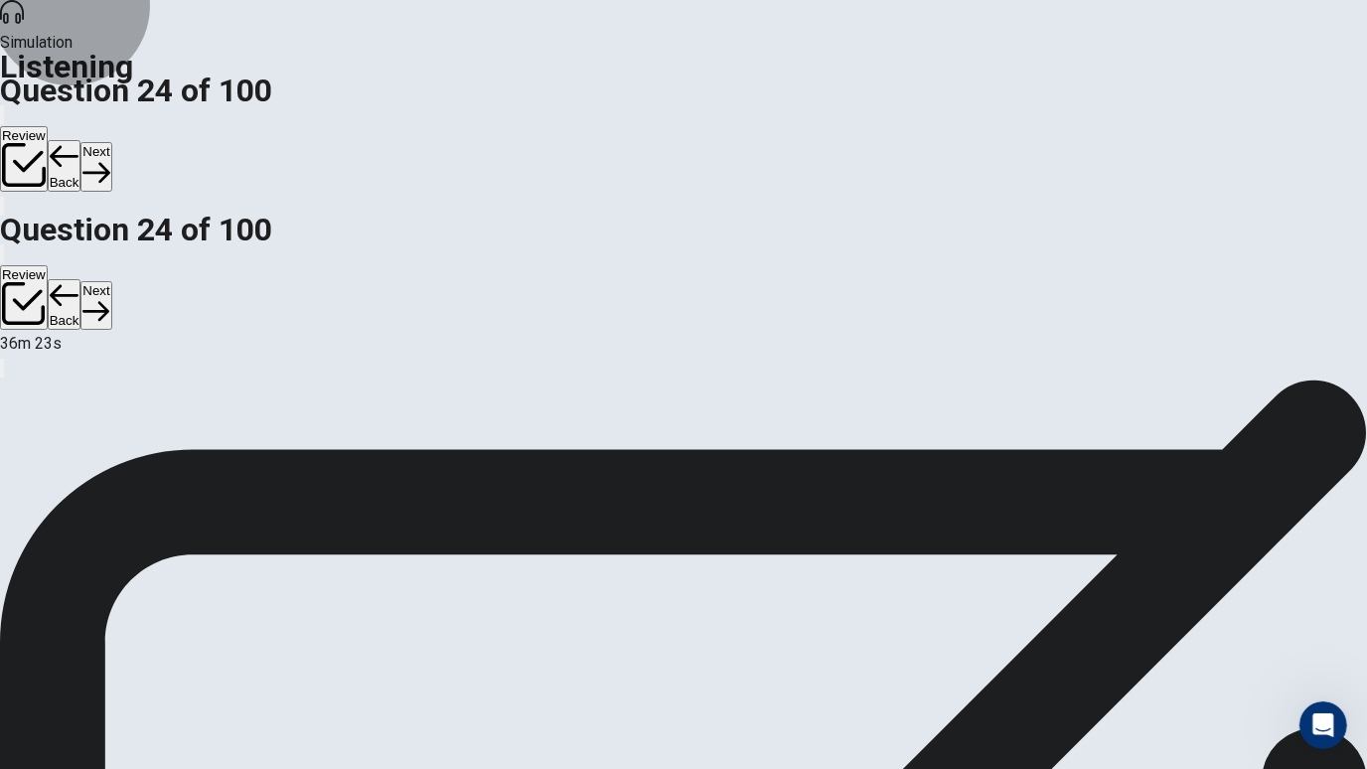
click at [111, 142] on button "Next" at bounding box center [95, 166] width 31 height 49
click at [81, 140] on button "Back" at bounding box center [65, 166] width 34 height 52
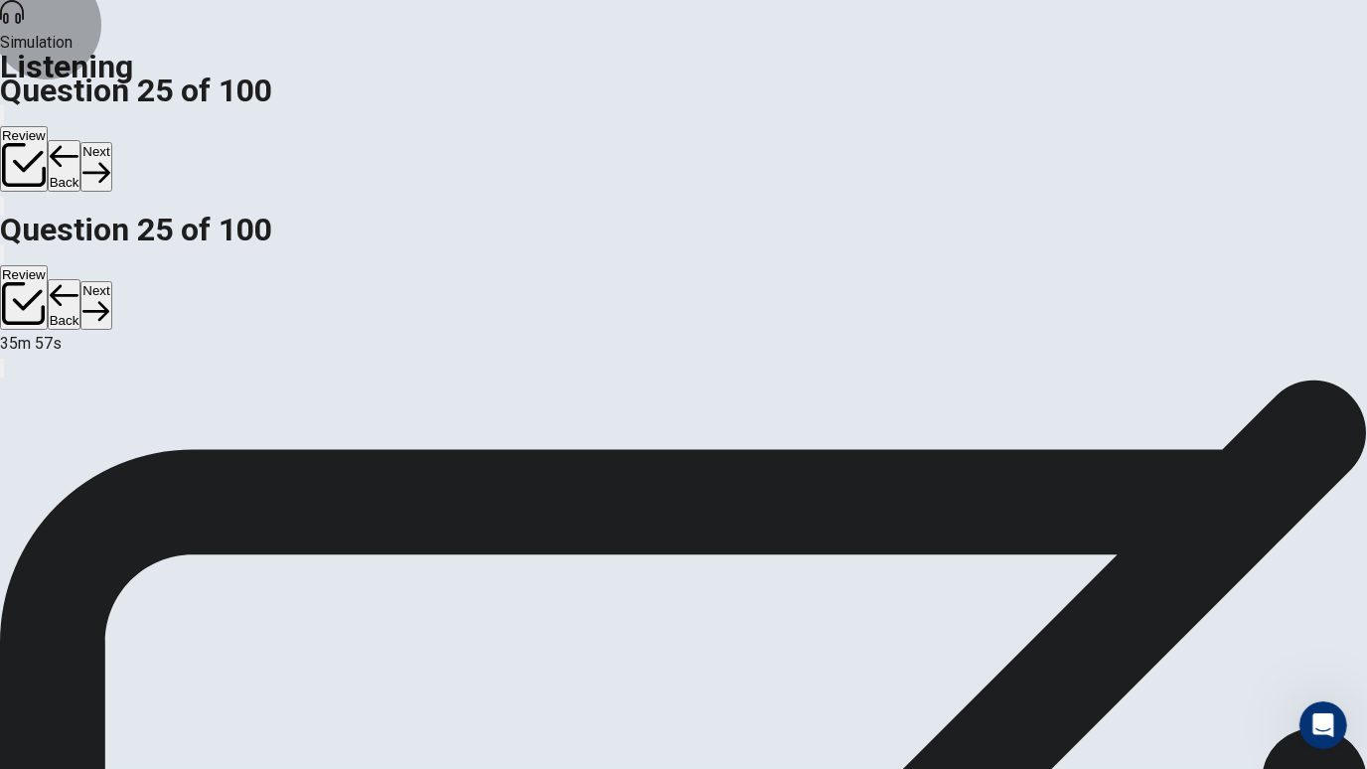
click at [111, 142] on button "Next" at bounding box center [95, 166] width 31 height 49
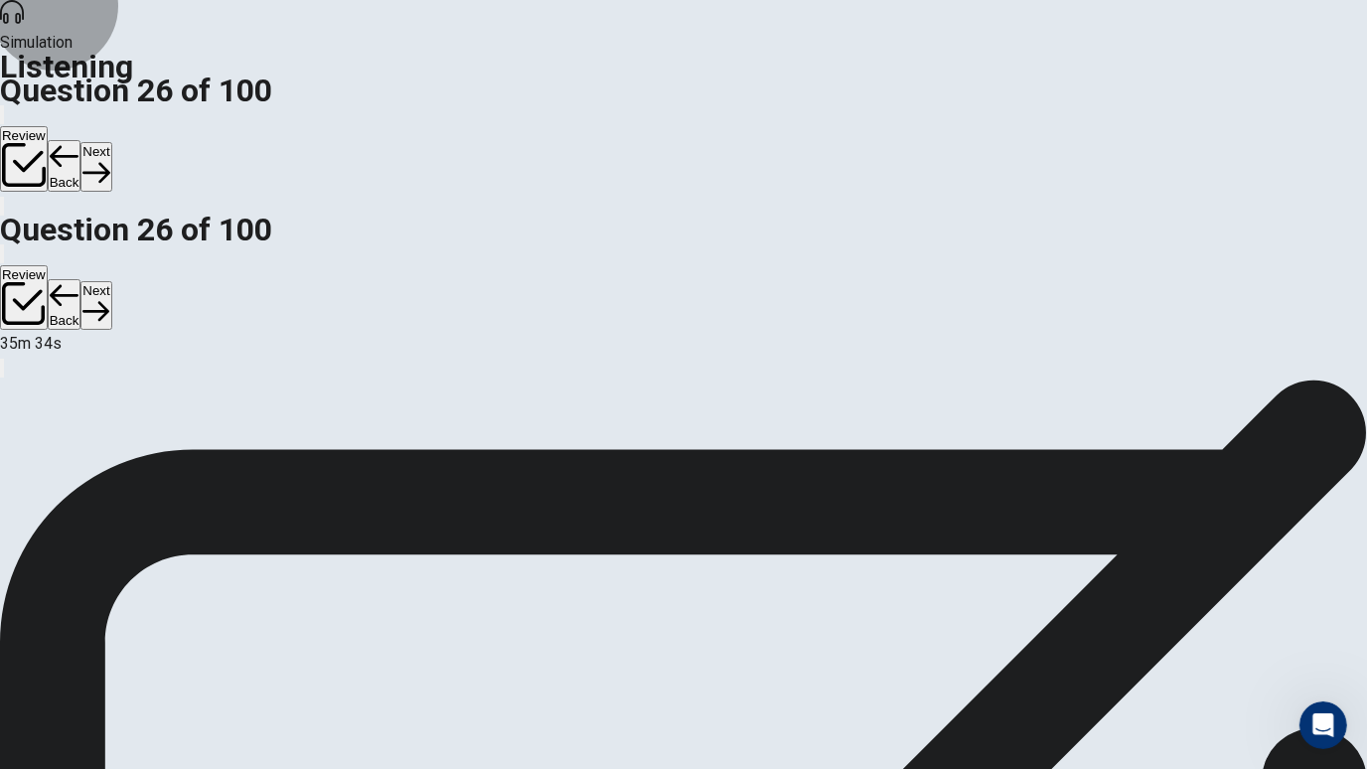
click at [111, 142] on button "Next" at bounding box center [95, 166] width 31 height 49
drag, startPoint x: 974, startPoint y: 201, endPoint x: 1008, endPoint y: 331, distance: 134.5
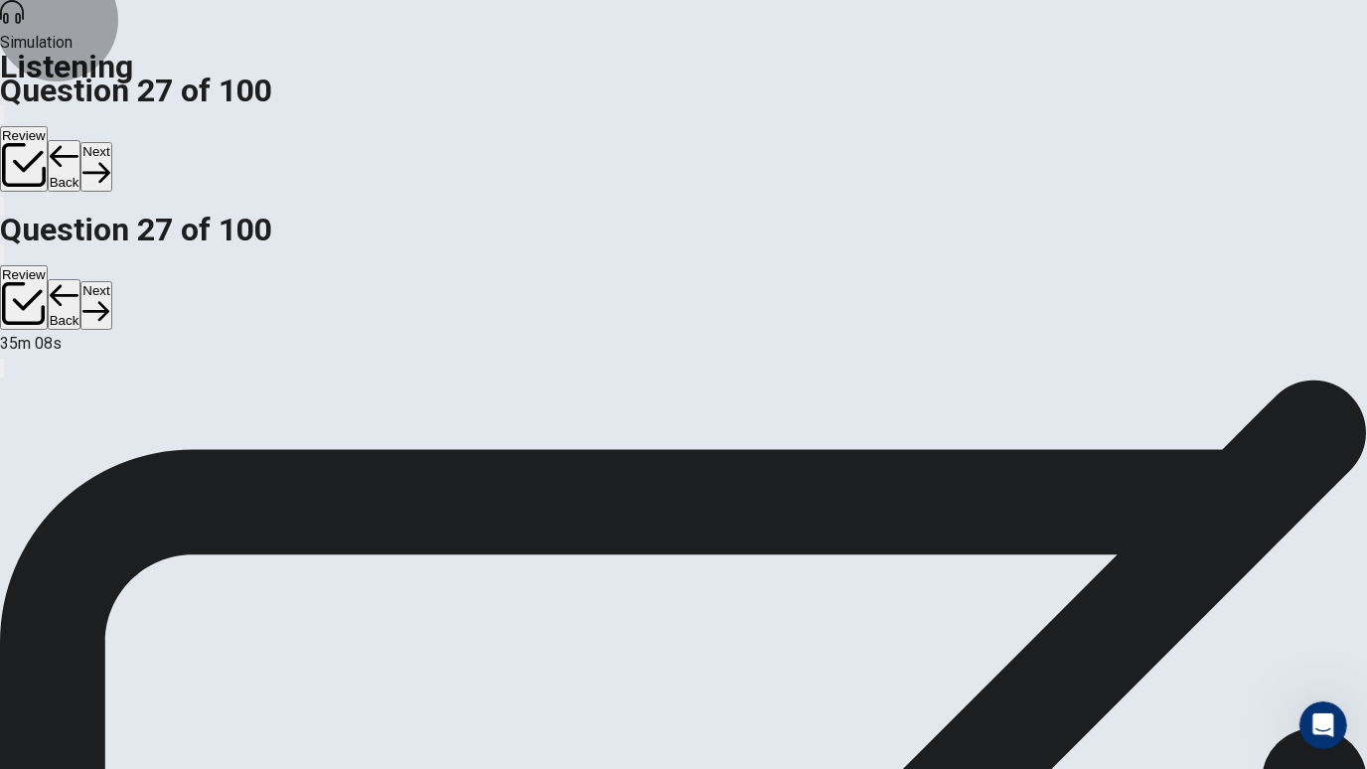
click at [111, 142] on button "Next" at bounding box center [95, 166] width 31 height 49
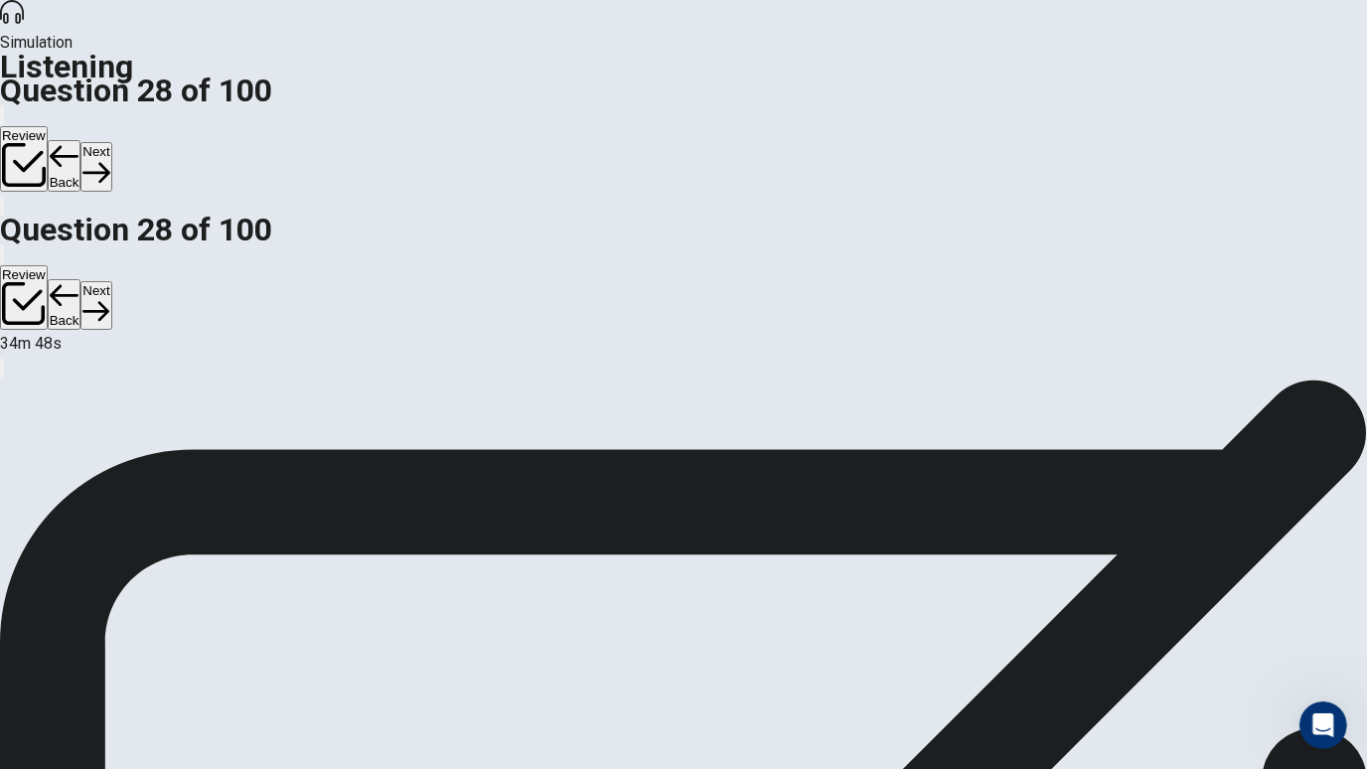
click at [111, 142] on button "Next" at bounding box center [95, 166] width 31 height 49
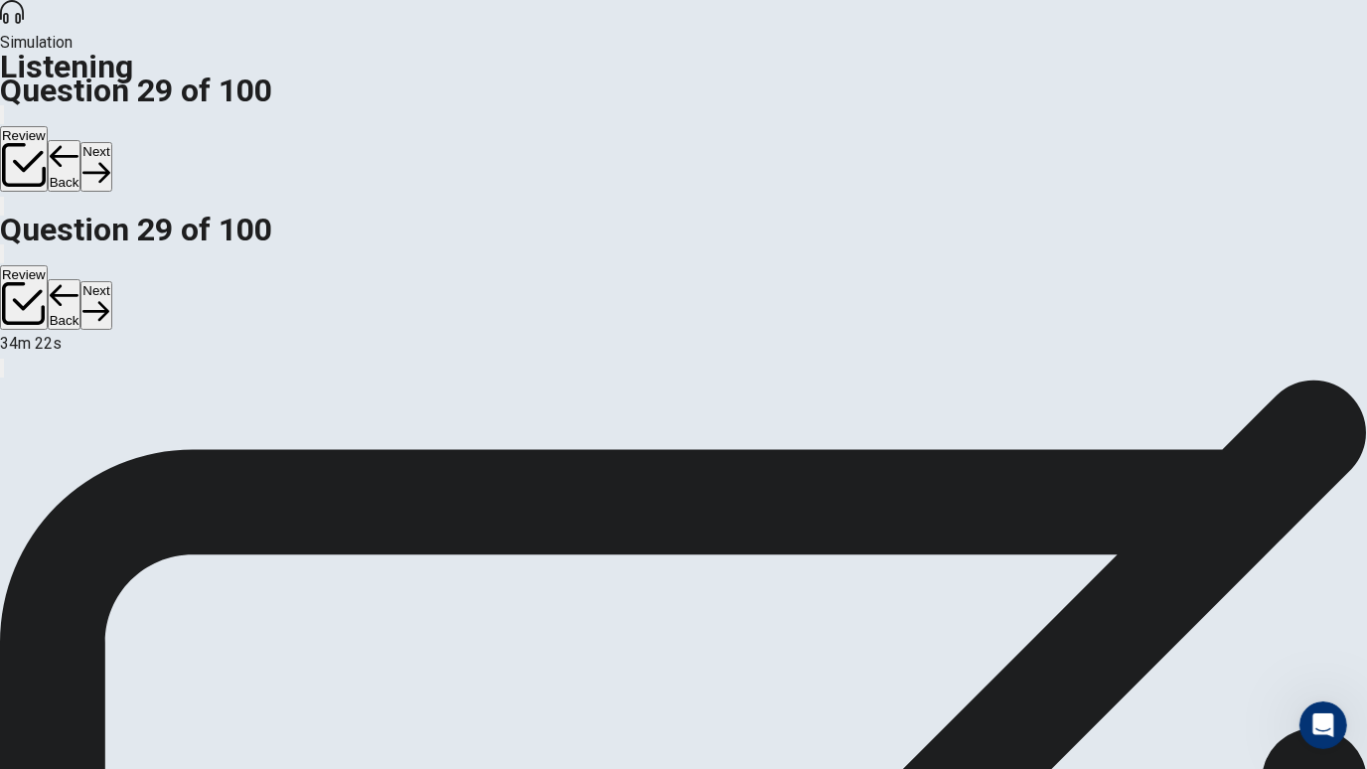
click at [111, 142] on button "Next" at bounding box center [95, 166] width 31 height 49
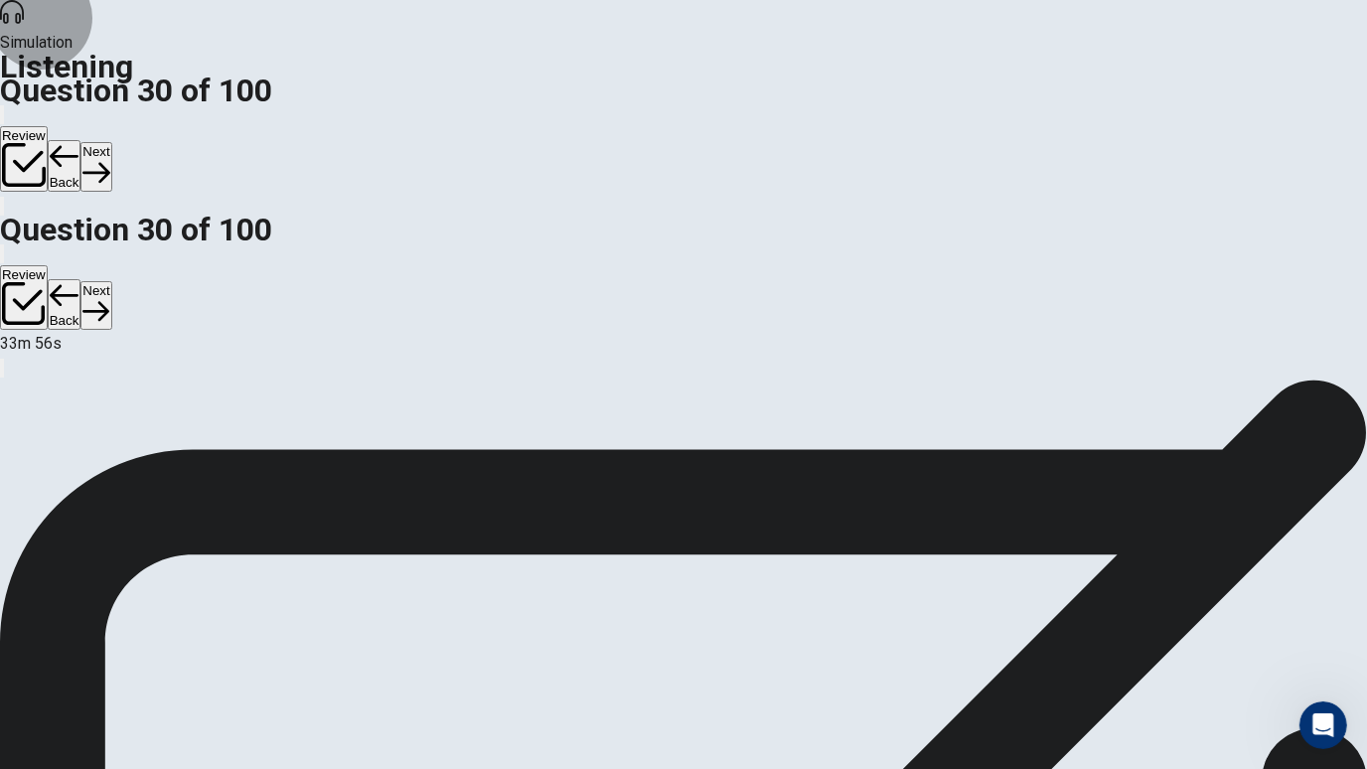
click at [111, 142] on button "Next" at bounding box center [95, 166] width 31 height 49
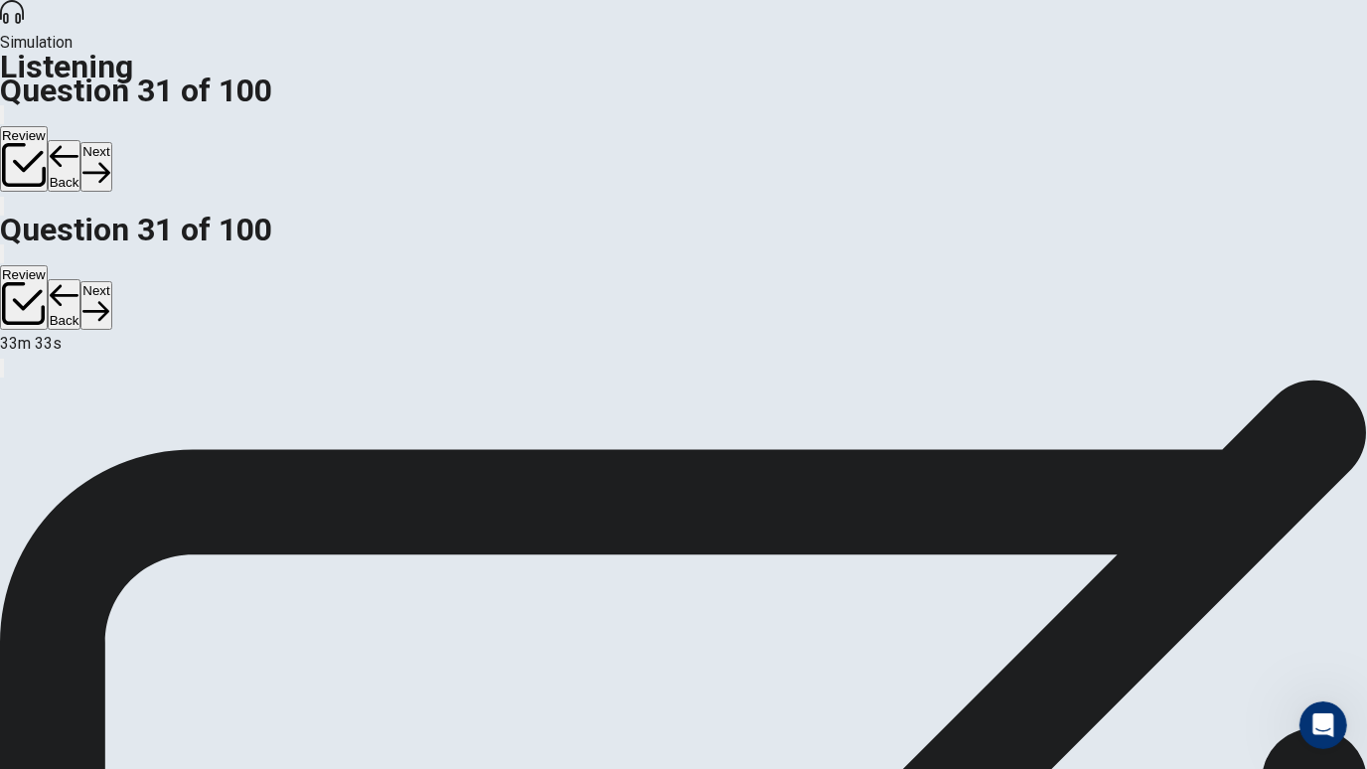
click at [111, 142] on button "Next" at bounding box center [95, 166] width 31 height 49
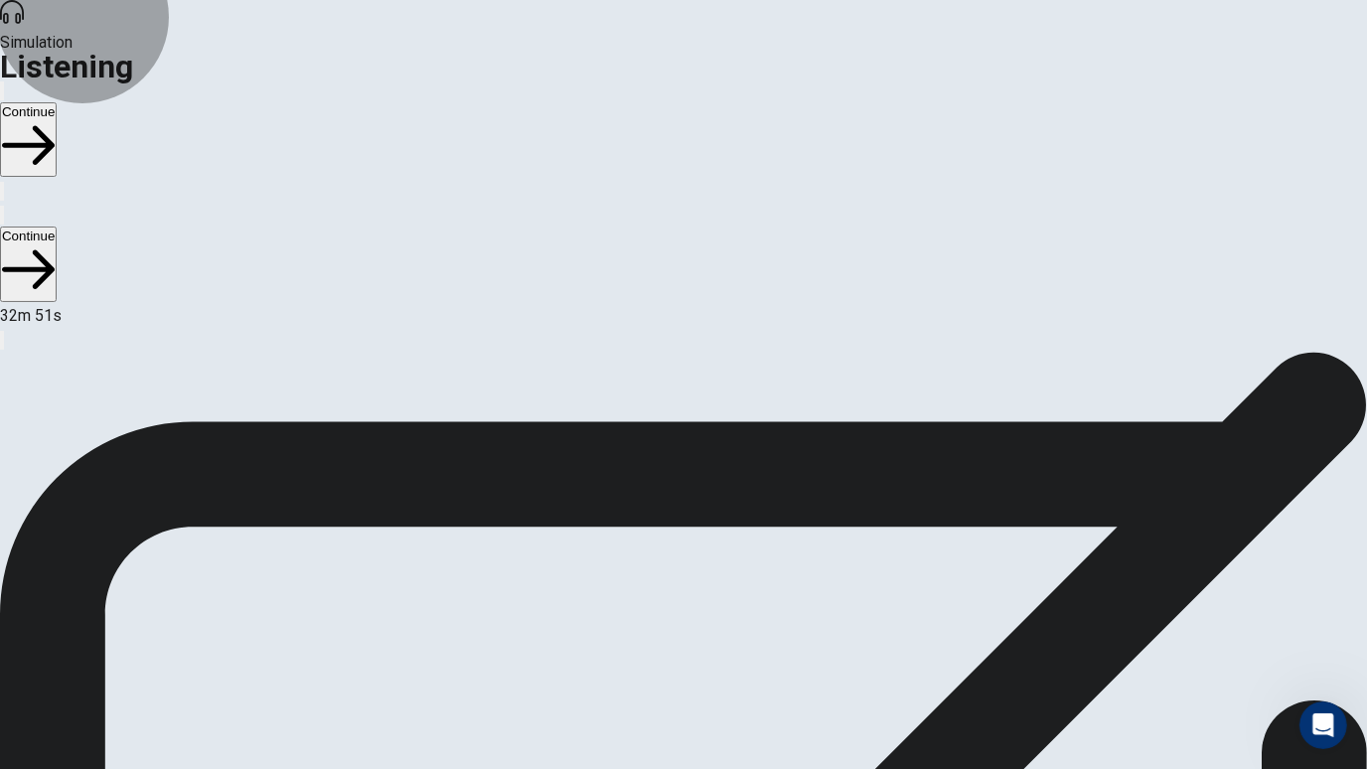
click at [57, 102] on button "Continue" at bounding box center [28, 139] width 57 height 75
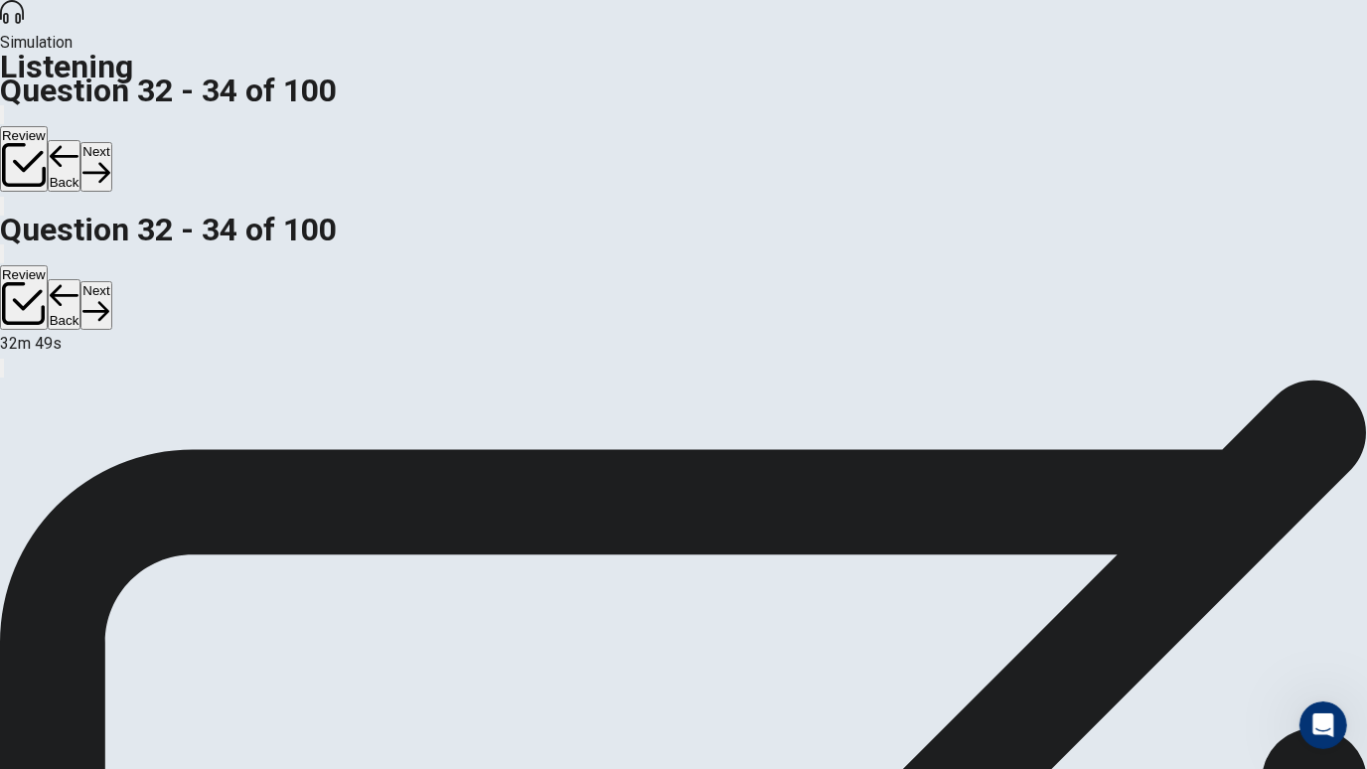
scroll to position [0, 0]
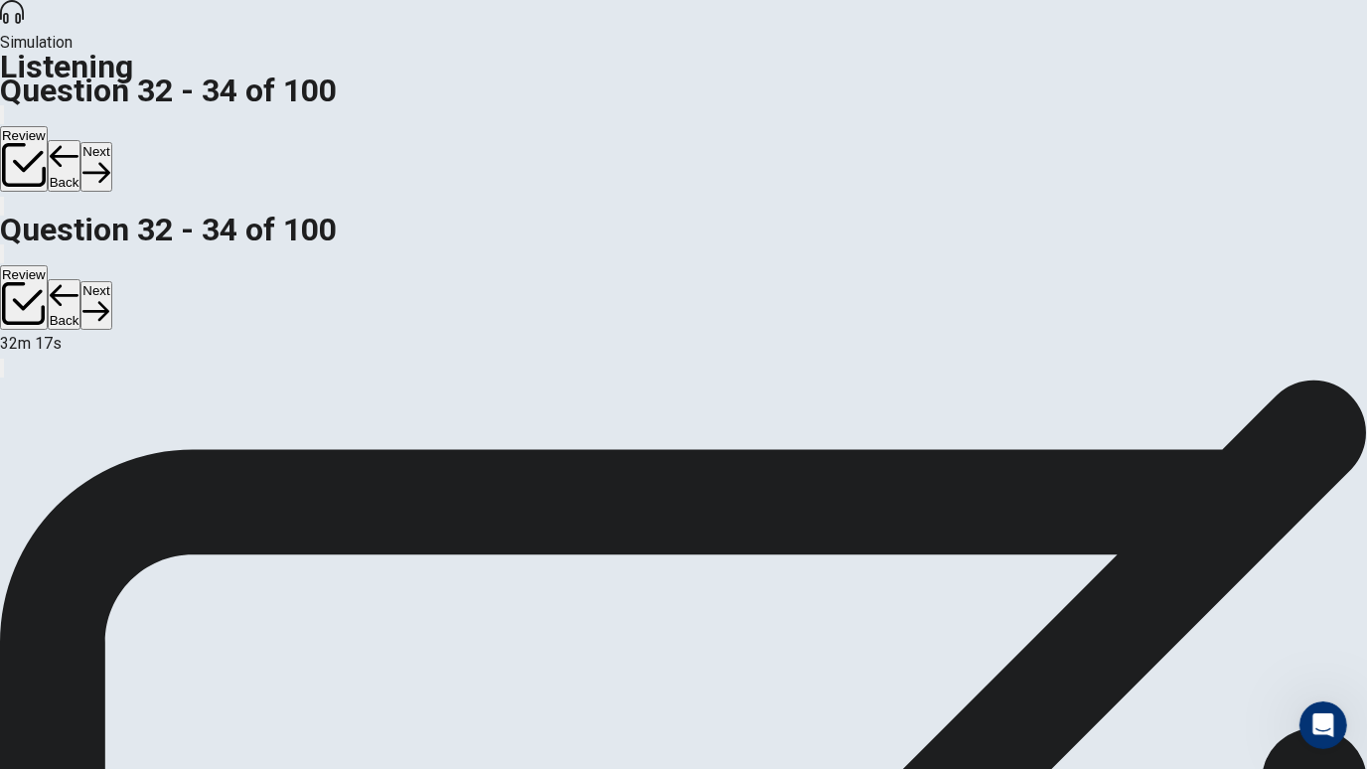
scroll to position [201, 0]
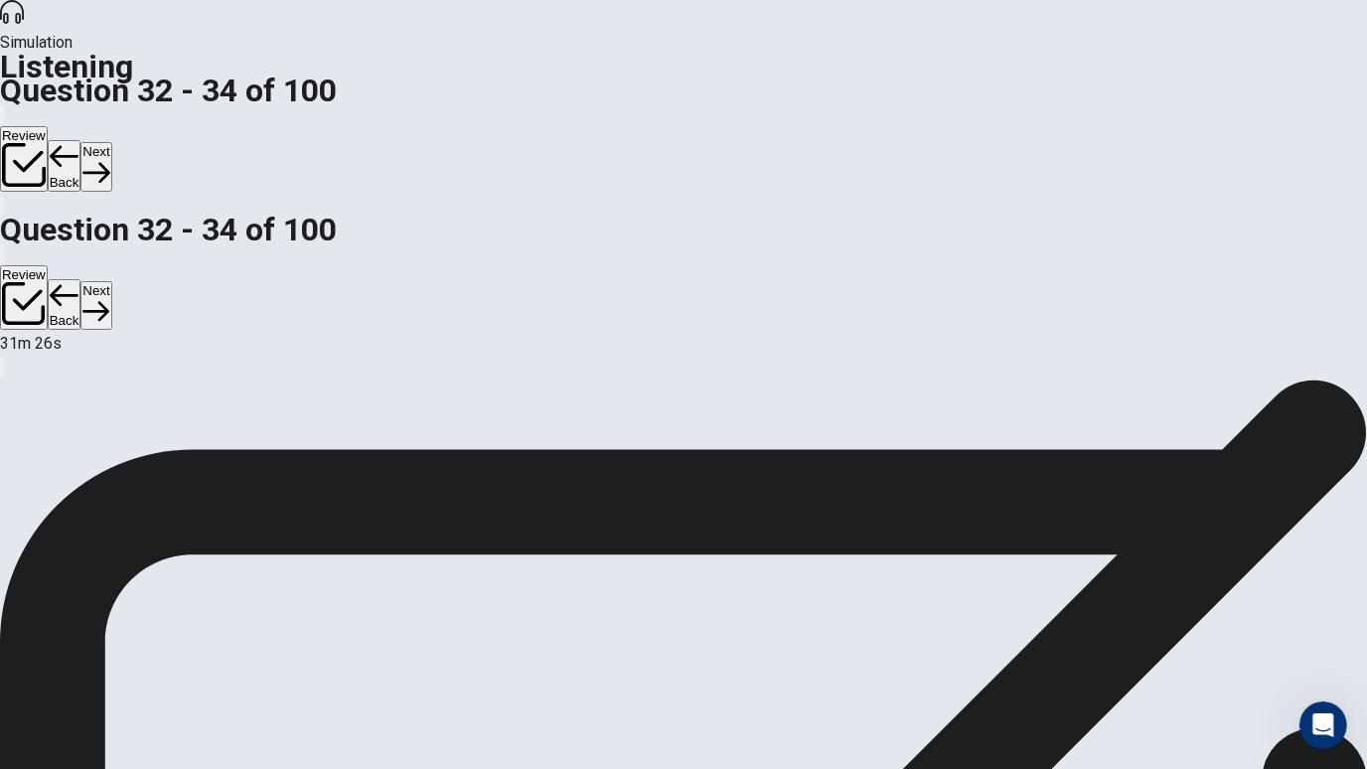
scroll to position [0, 0]
click at [1163, 102] on div "Review Back Next" at bounding box center [683, 159] width 1367 height 115
click at [111, 142] on button "Next" at bounding box center [95, 166] width 31 height 49
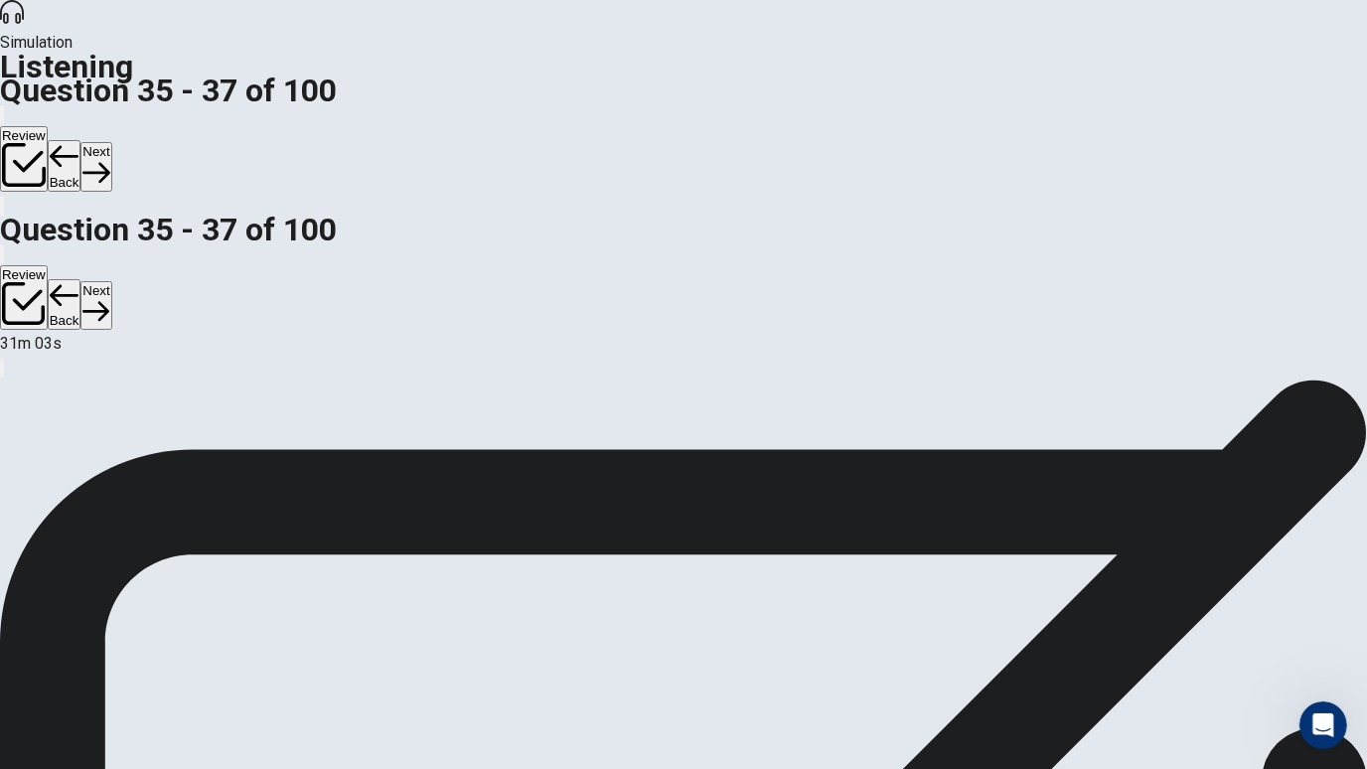
scroll to position [68, 0]
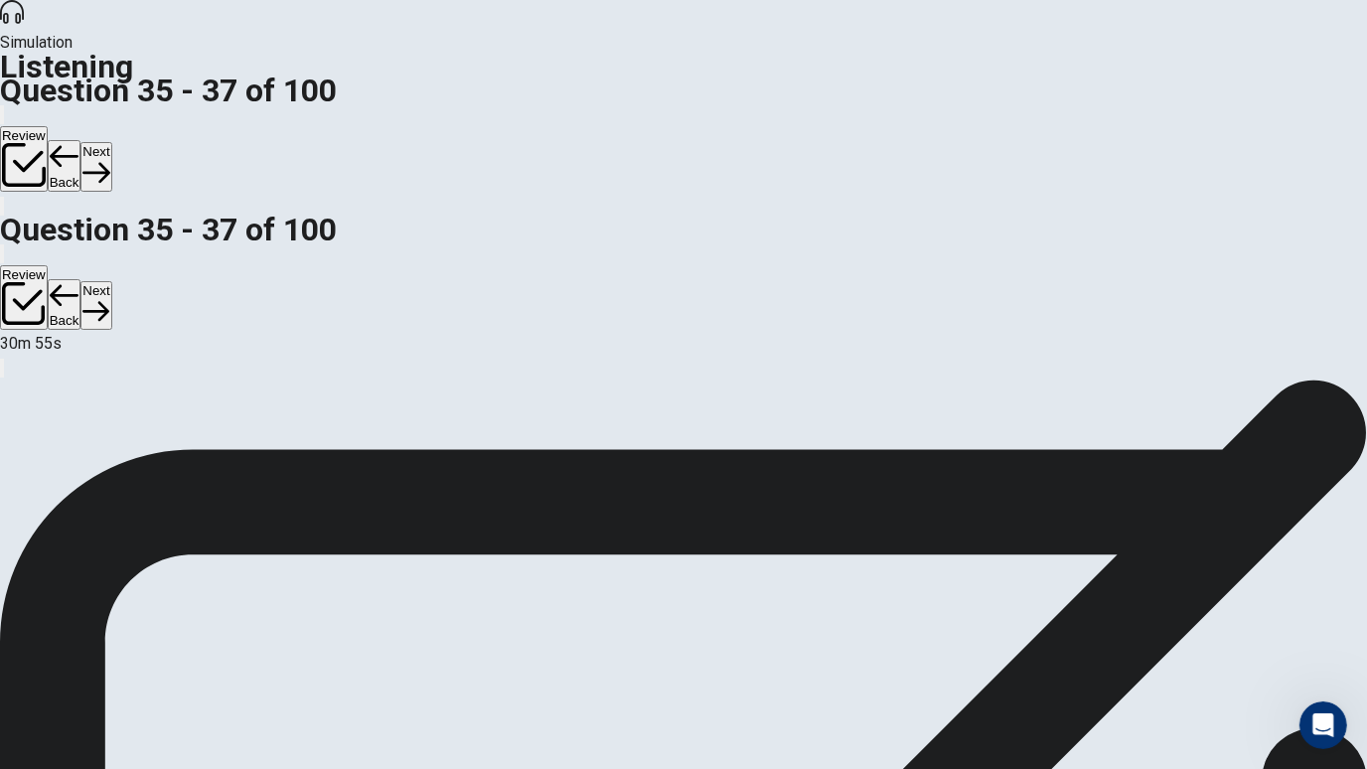
scroll to position [177, 0]
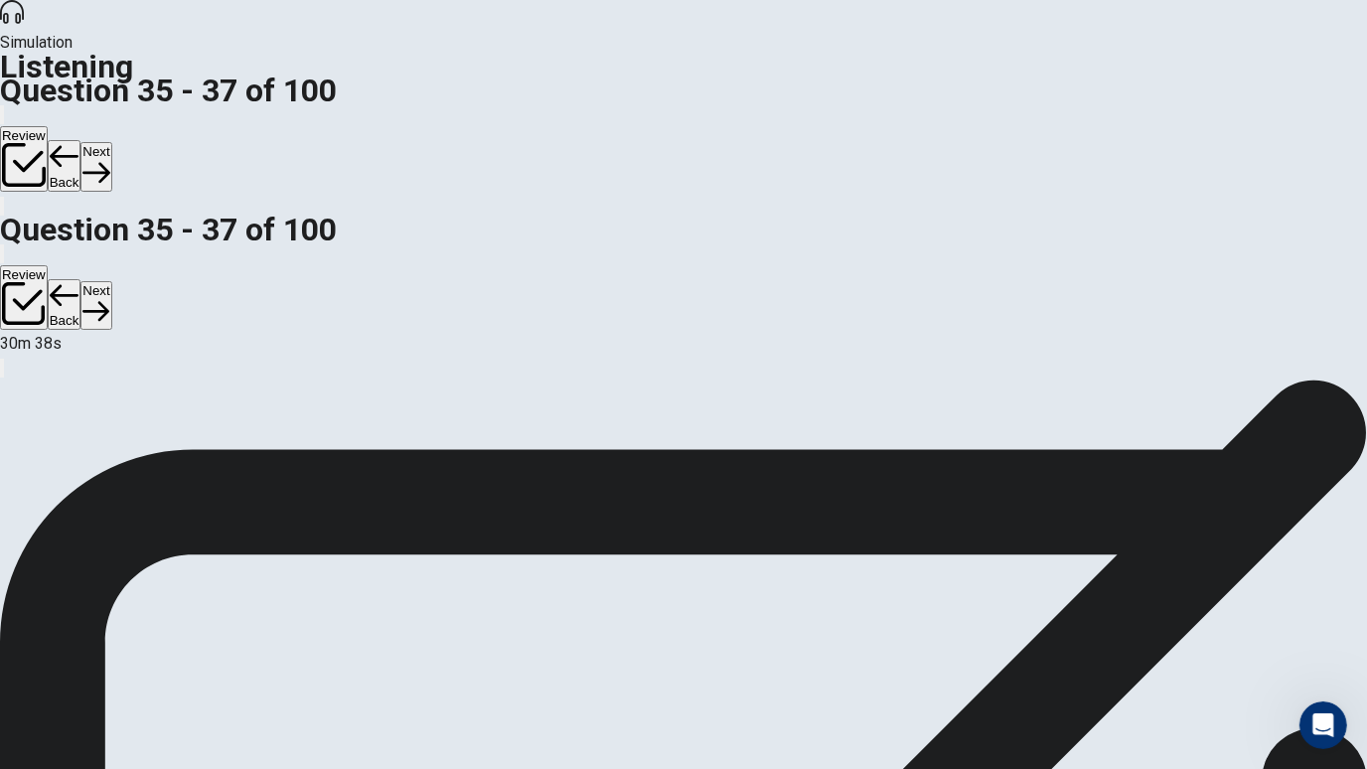
scroll to position [201, 0]
click at [111, 142] on button "Next" at bounding box center [95, 166] width 31 height 49
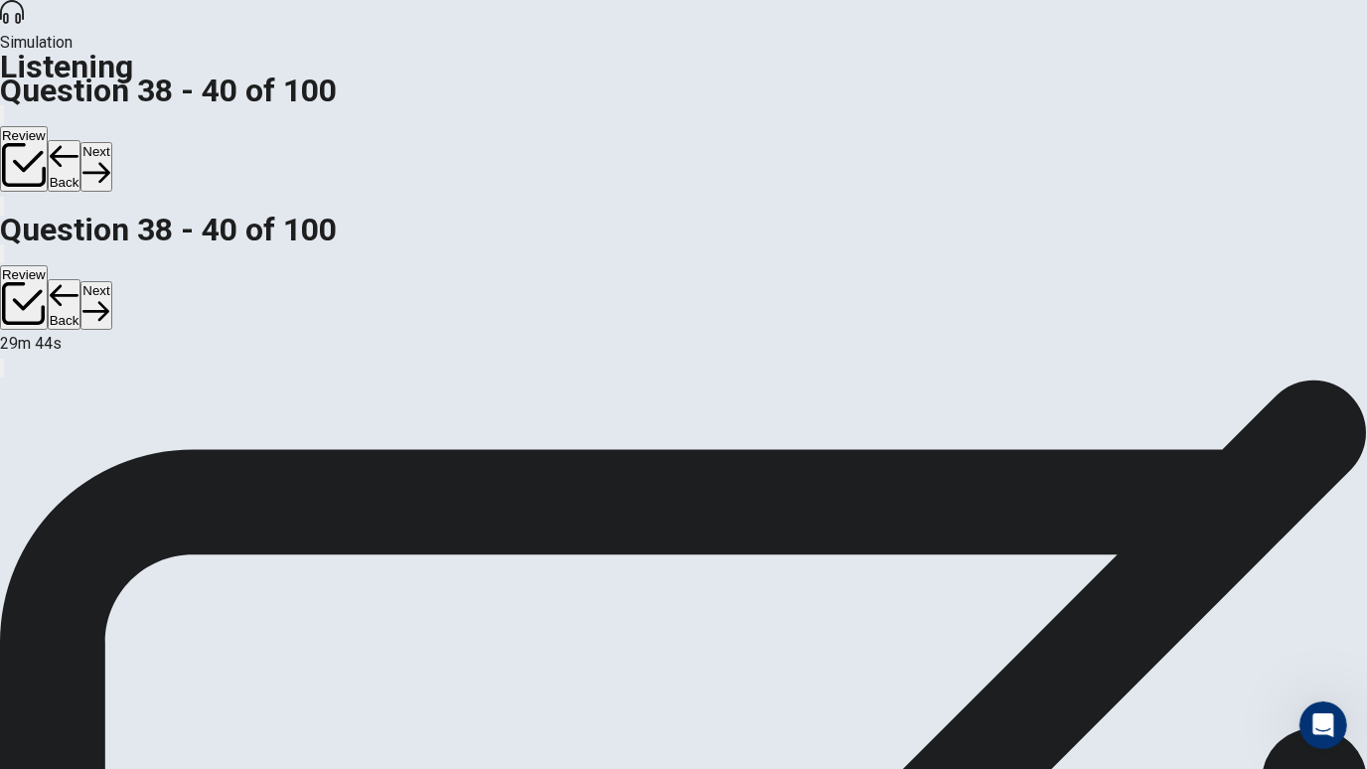
scroll to position [50, 0]
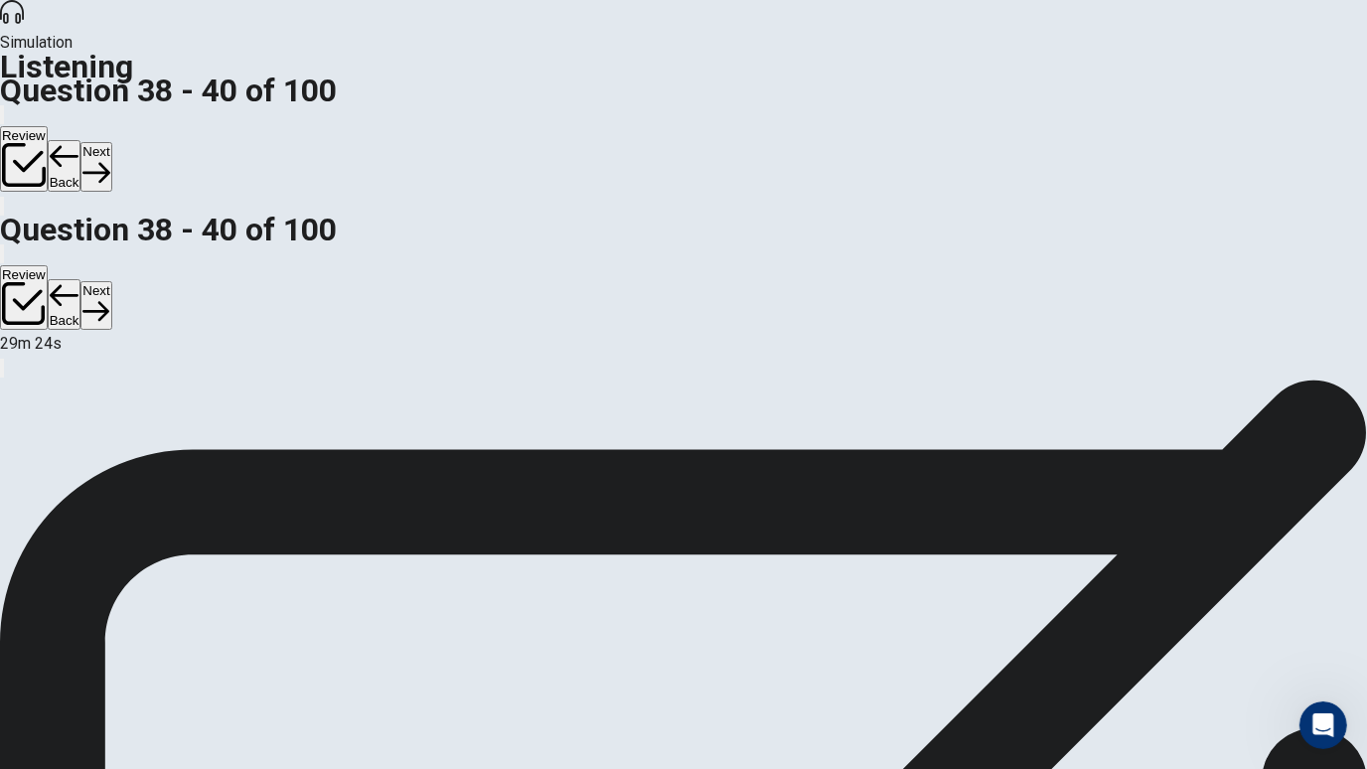
scroll to position [145, 0]
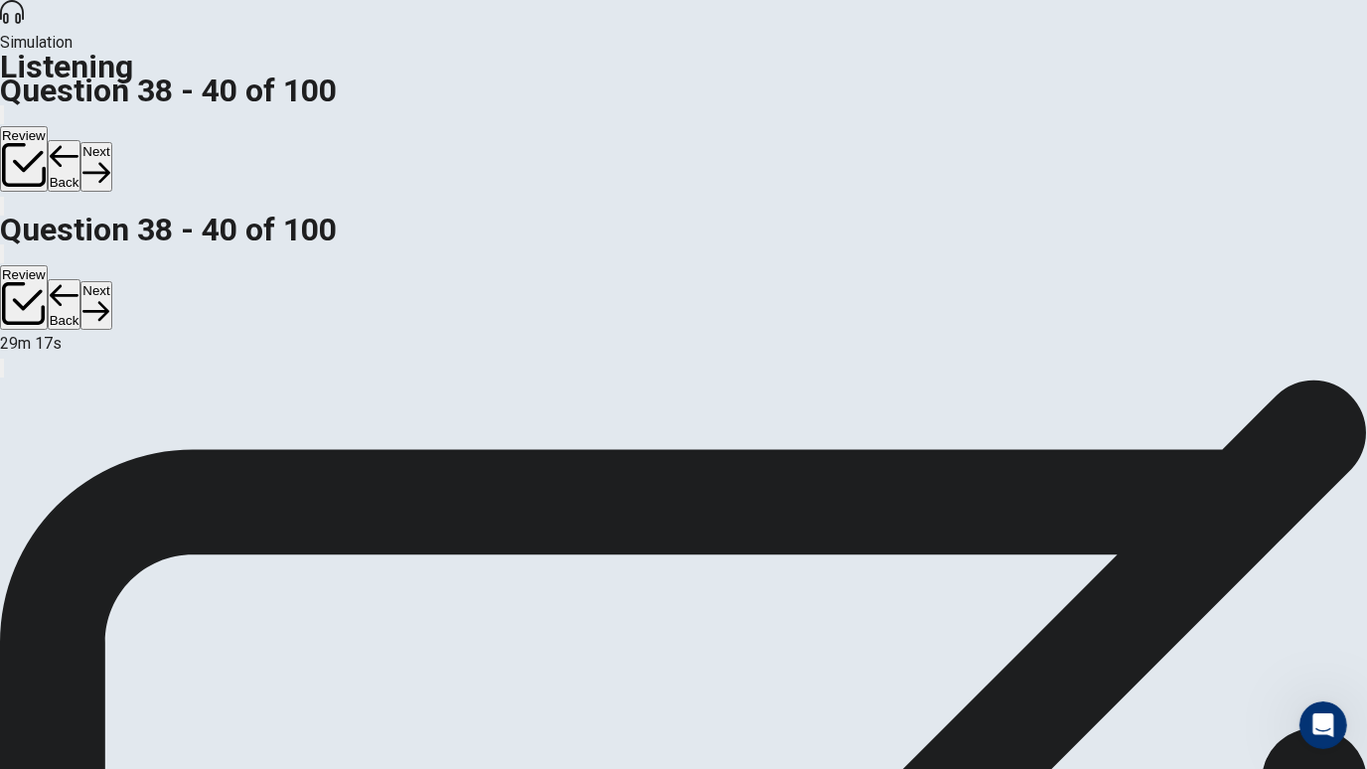
scroll to position [201, 0]
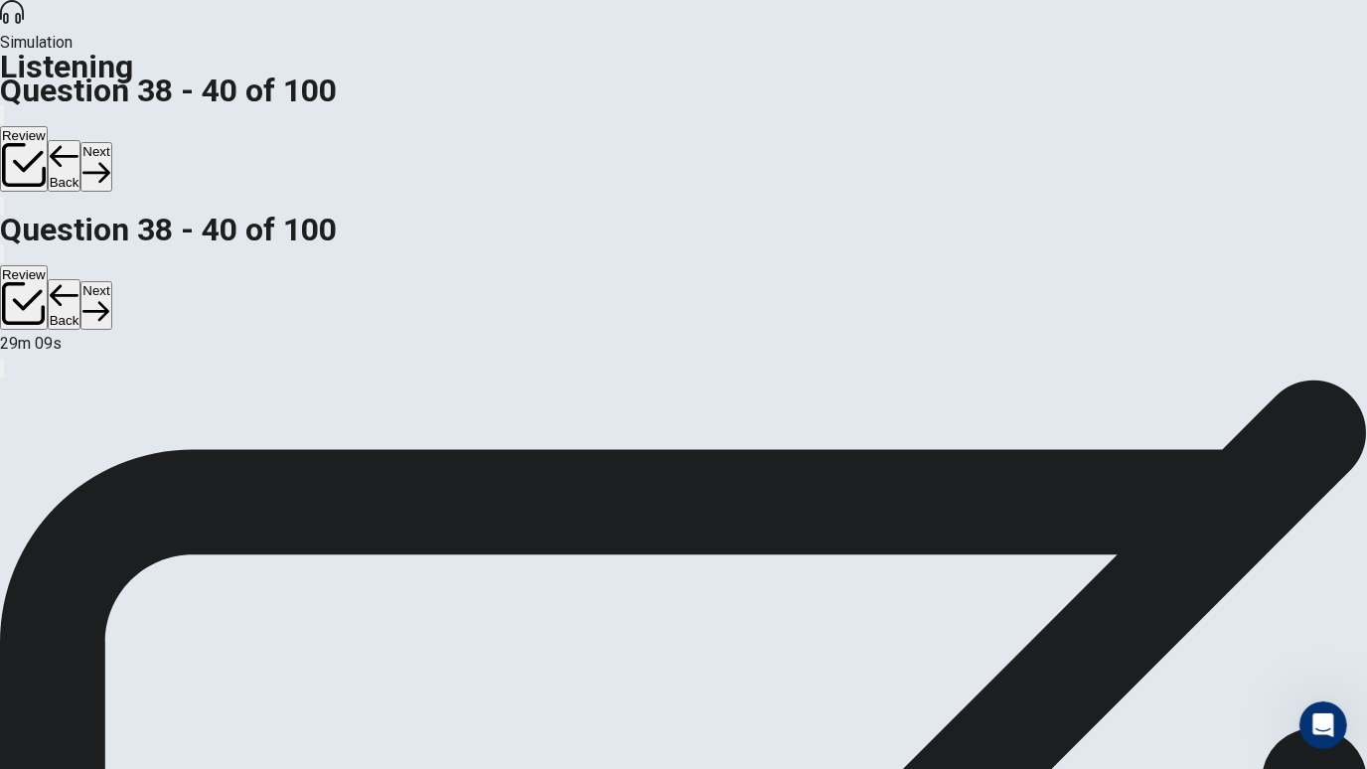
scroll to position [0, 0]
click at [111, 142] on button "Next" at bounding box center [95, 166] width 31 height 49
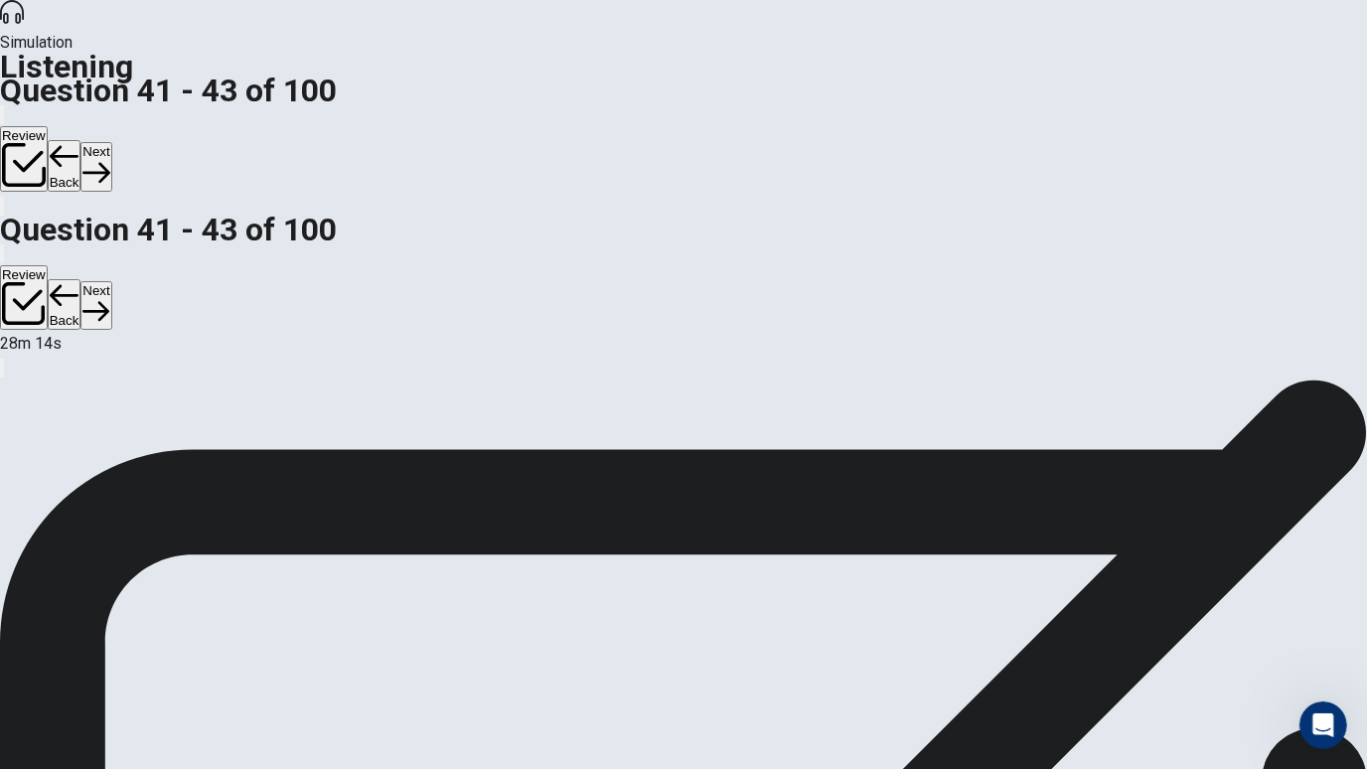
scroll to position [120, 0]
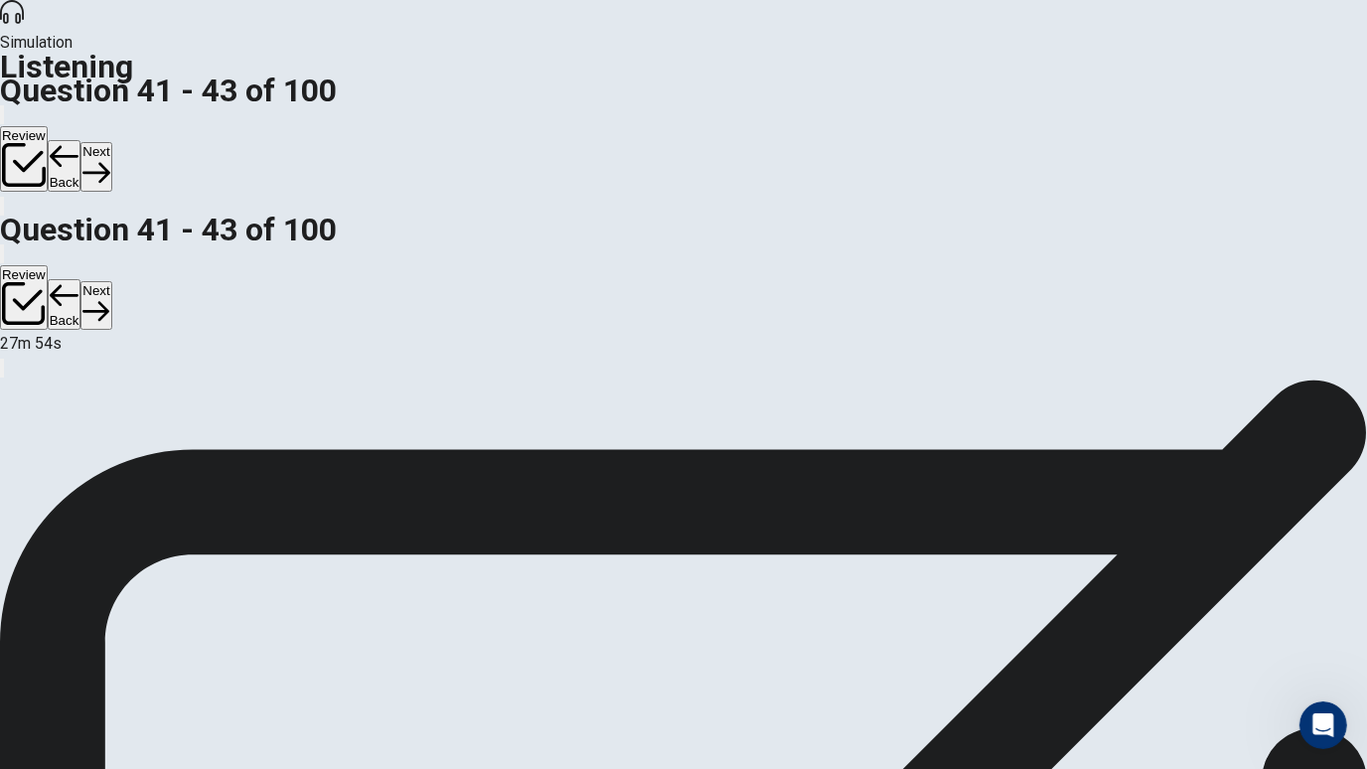
scroll to position [177, 0]
click at [111, 142] on button "Next" at bounding box center [95, 166] width 31 height 49
click at [81, 140] on button "Back" at bounding box center [65, 166] width 34 height 52
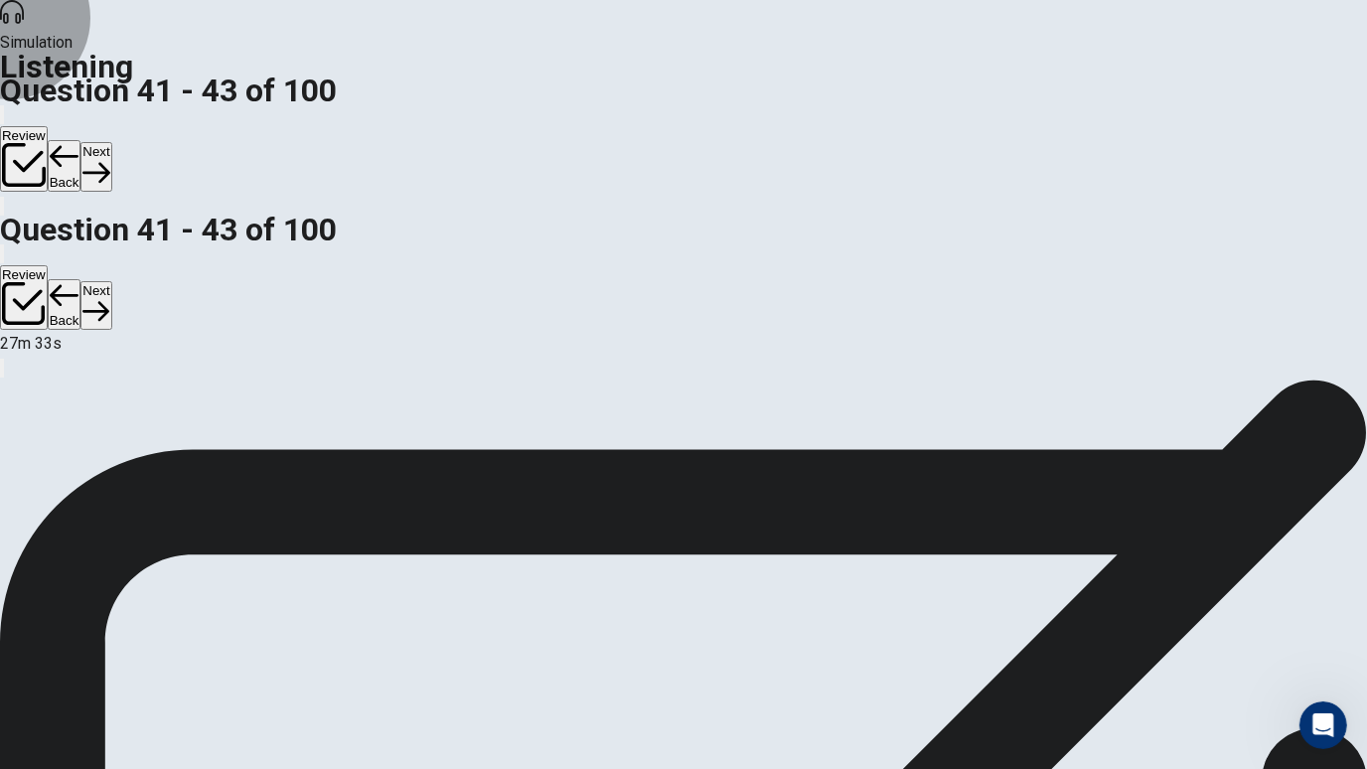
click at [111, 142] on button "Next" at bounding box center [95, 166] width 31 height 49
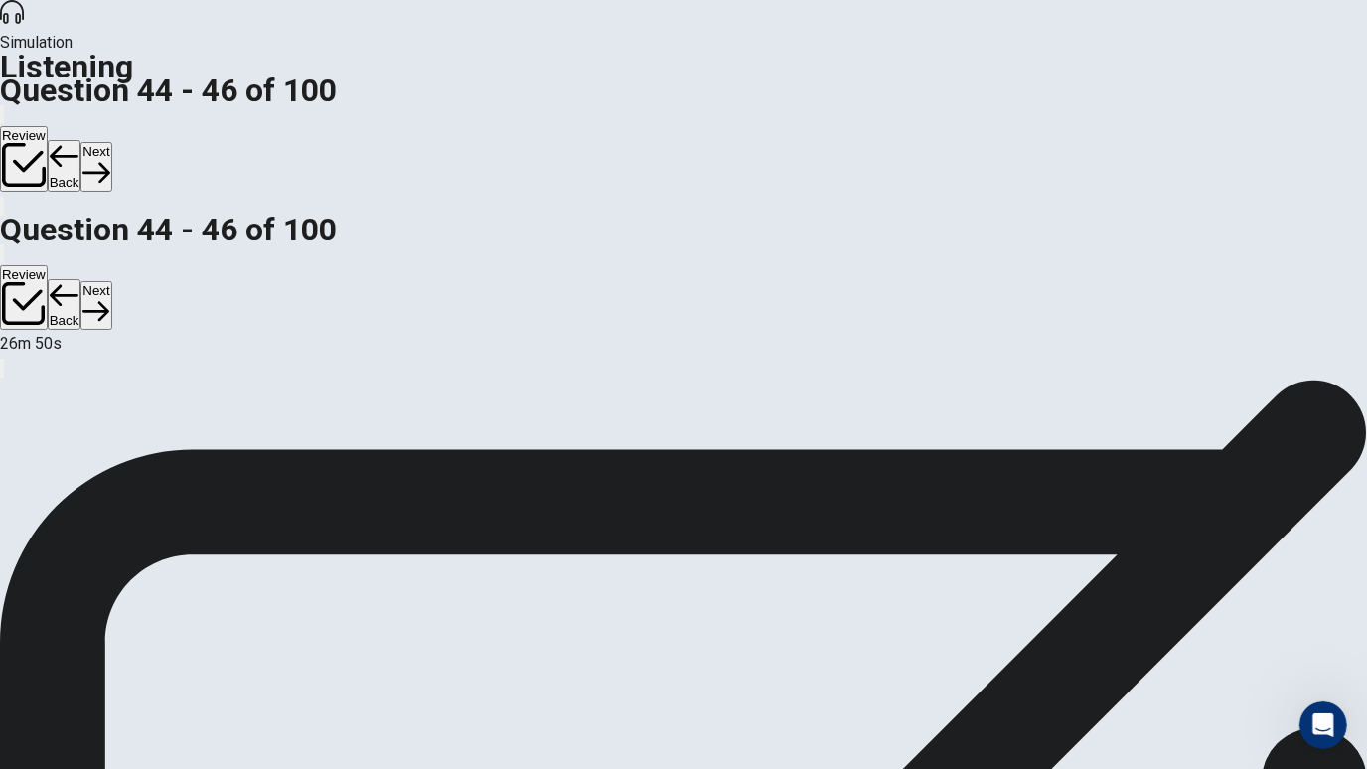
scroll to position [142, 0]
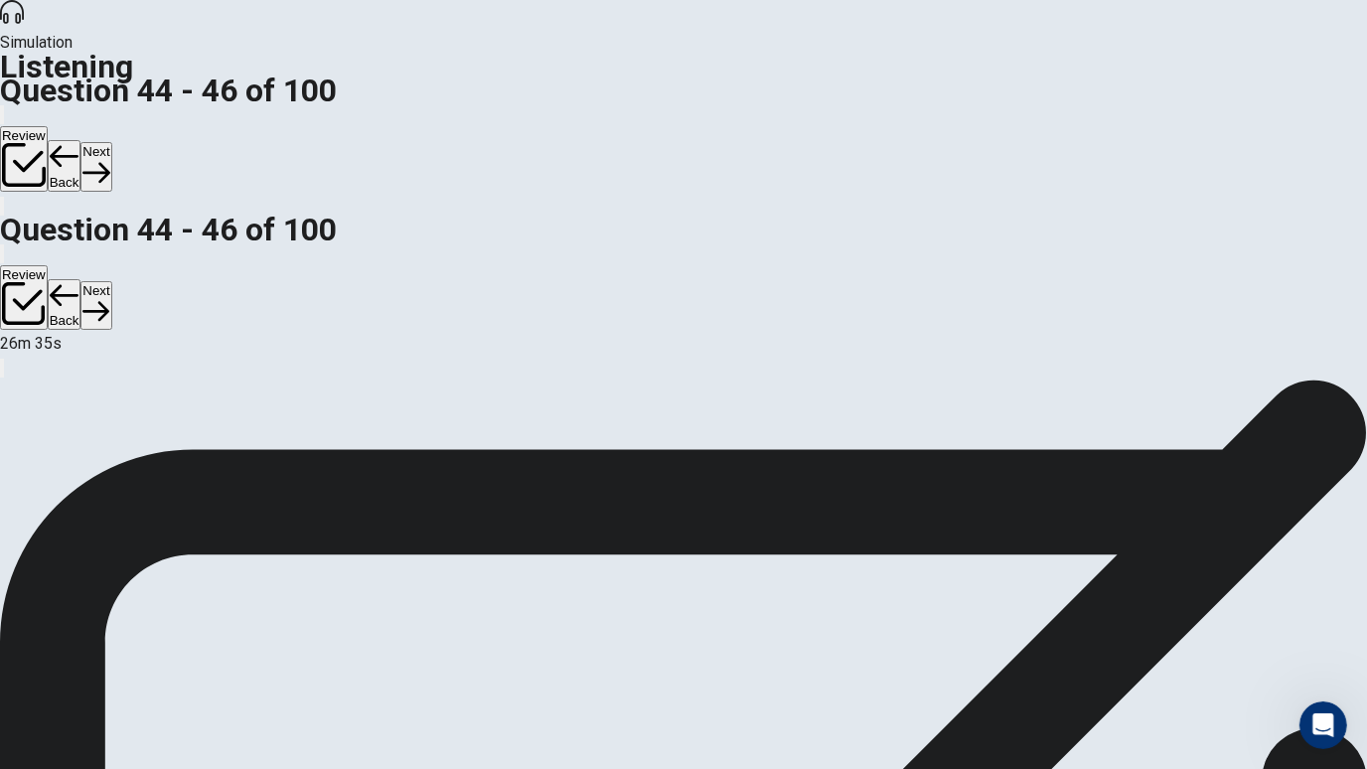
scroll to position [201, 0]
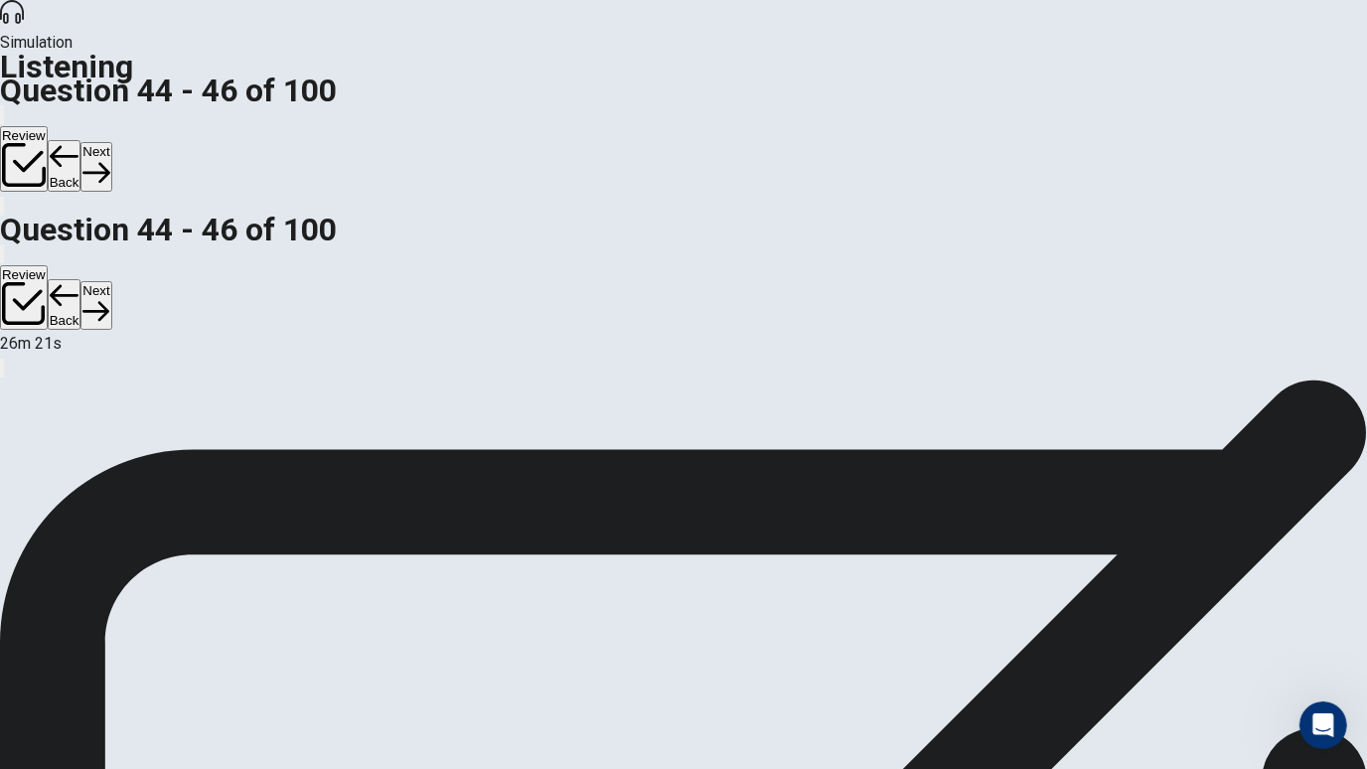
scroll to position [0, 0]
click at [111, 142] on button "Next" at bounding box center [95, 166] width 31 height 49
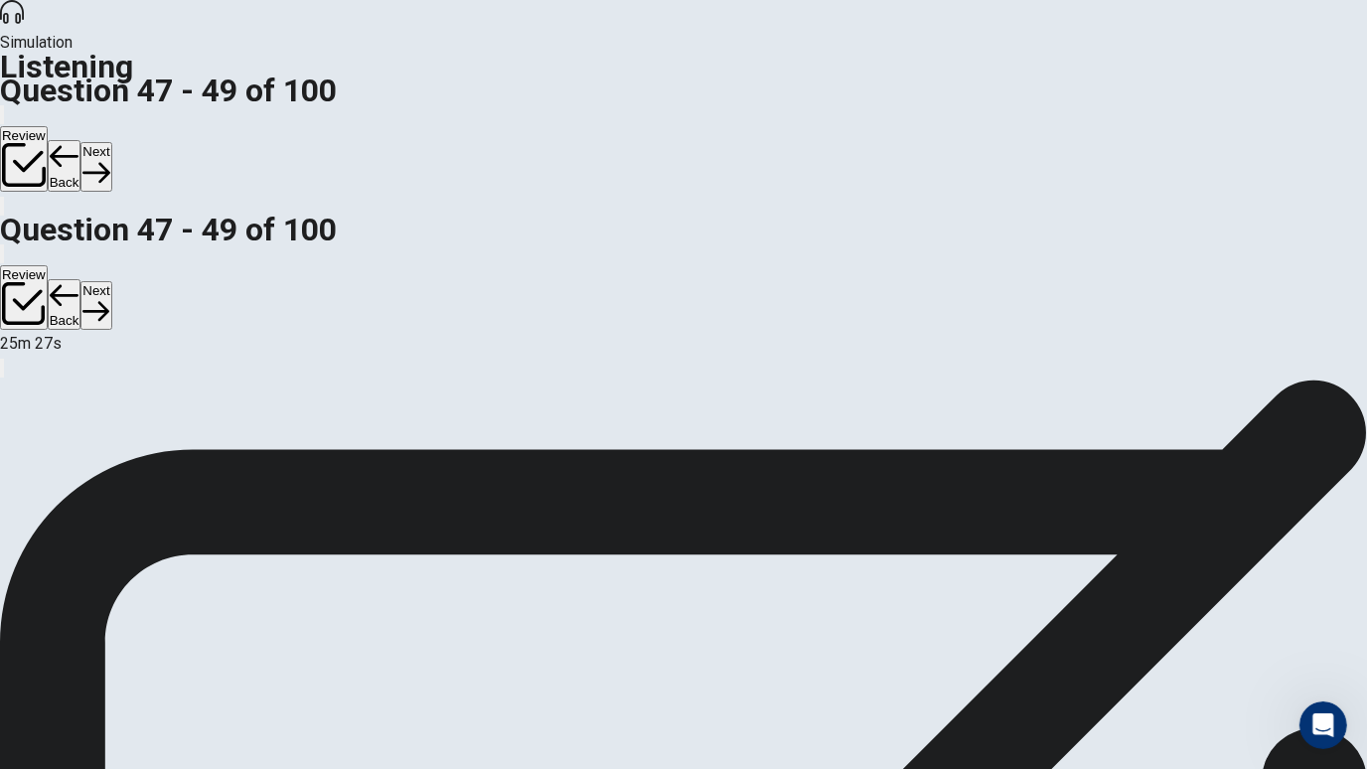
scroll to position [225, 0]
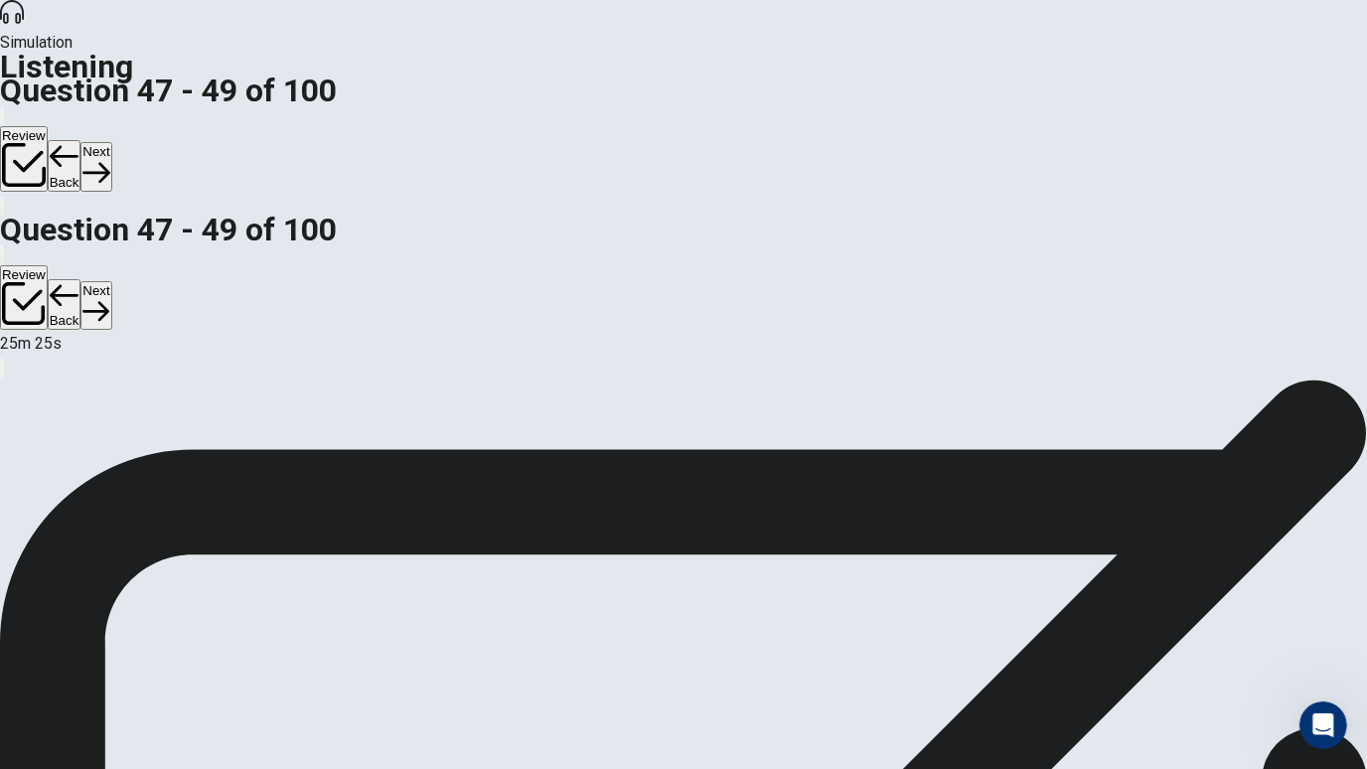
scroll to position [148, 0]
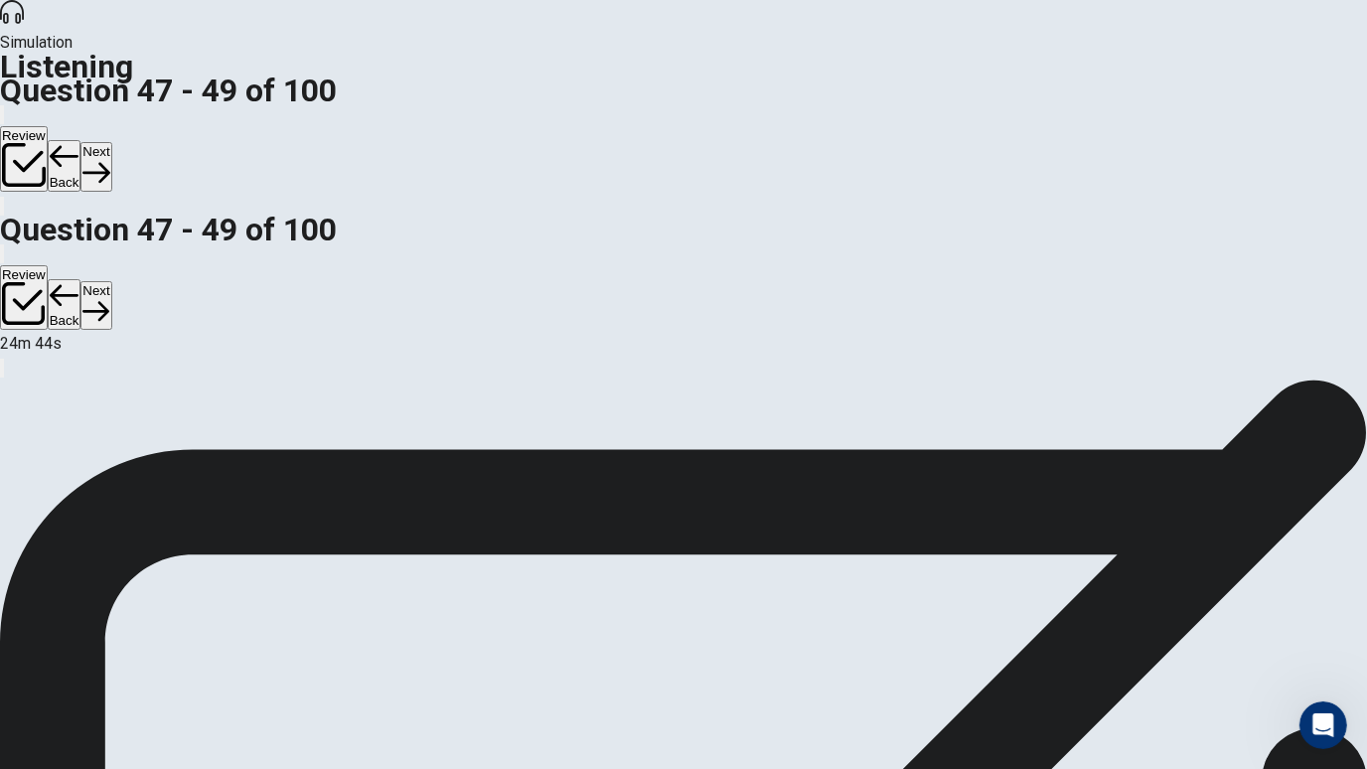
scroll to position [177, 0]
click at [111, 142] on button "Next" at bounding box center [95, 166] width 31 height 49
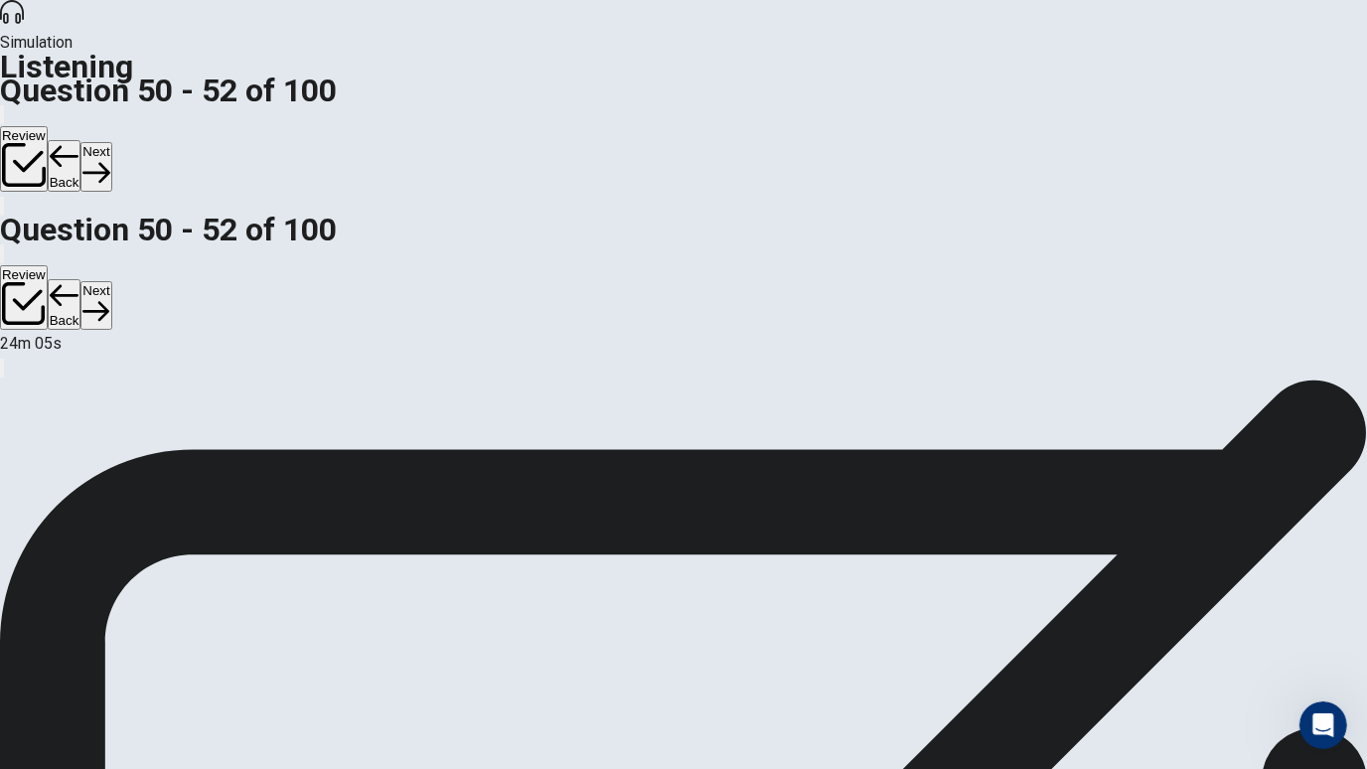
scroll to position [201, 0]
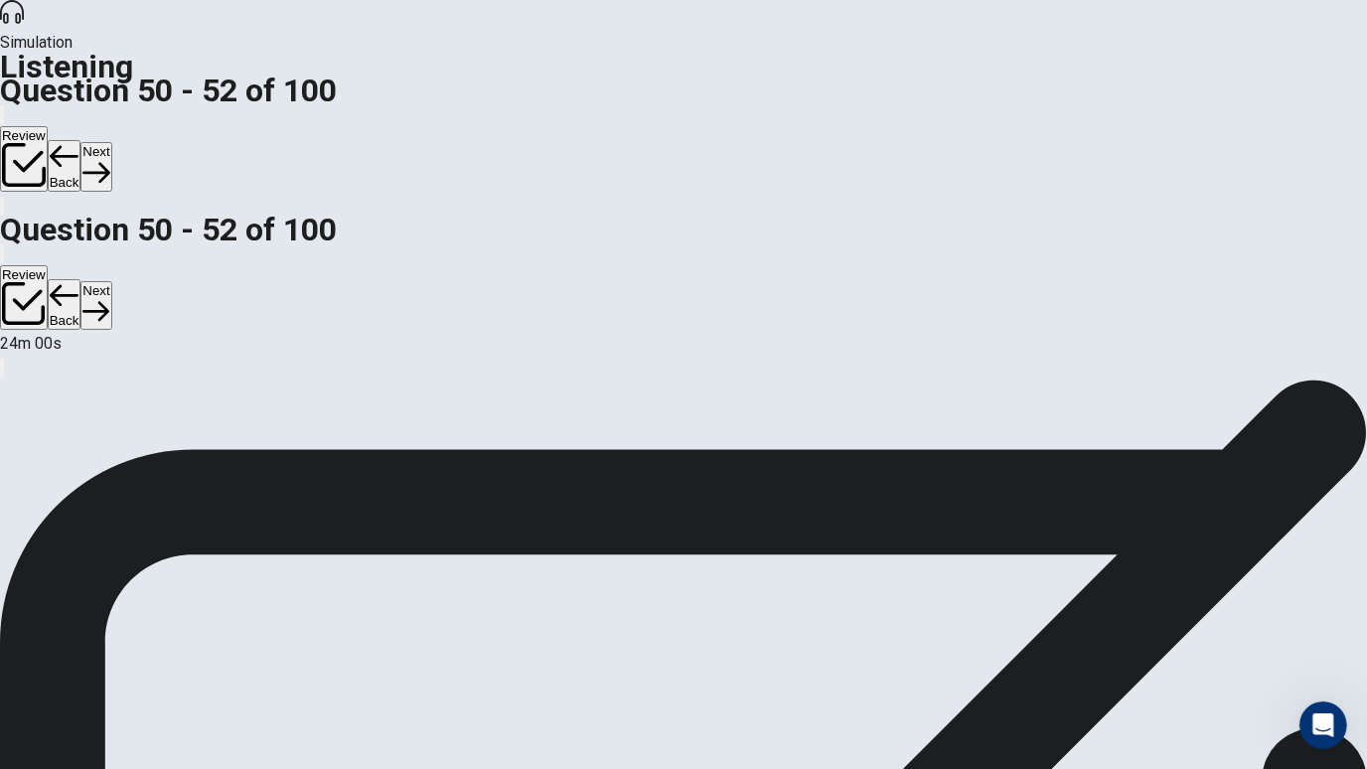
scroll to position [153, 0]
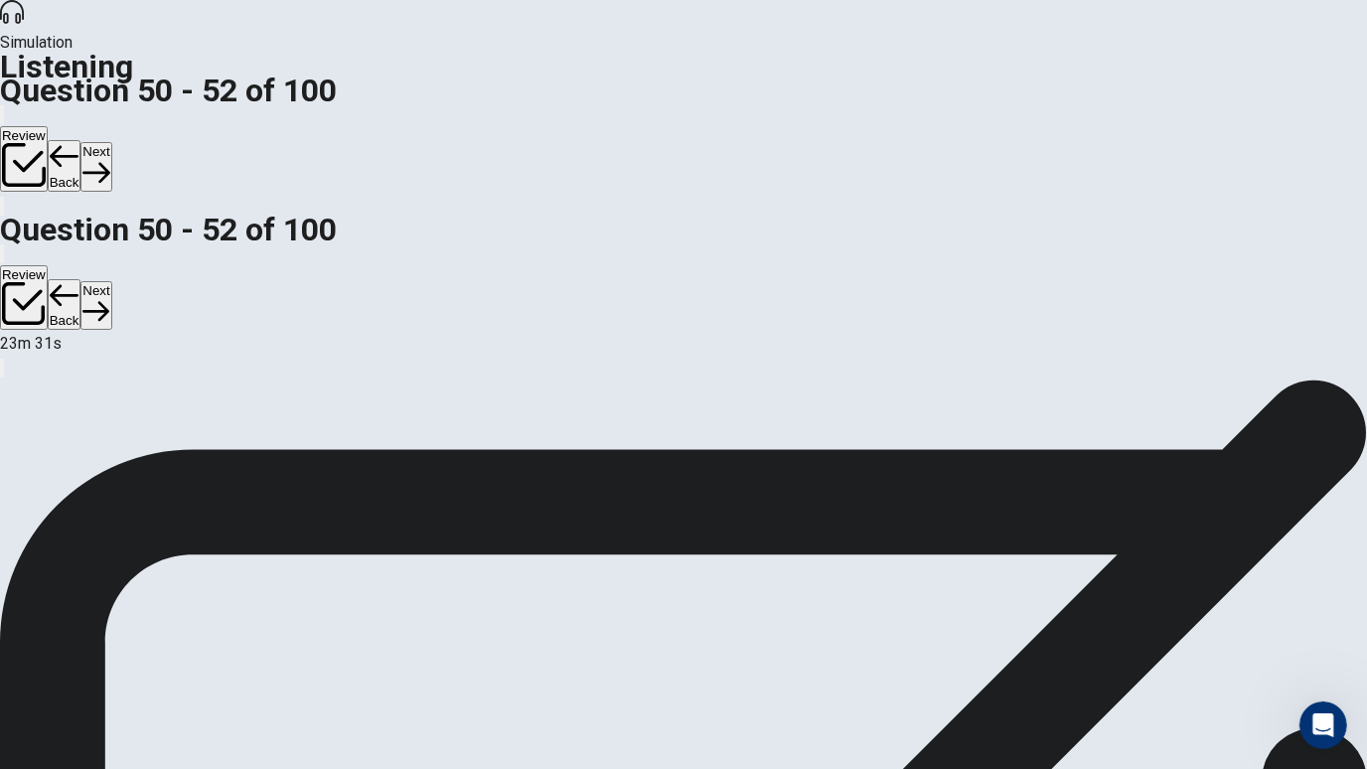
scroll to position [0, 0]
click at [111, 142] on button "Next" at bounding box center [95, 166] width 31 height 49
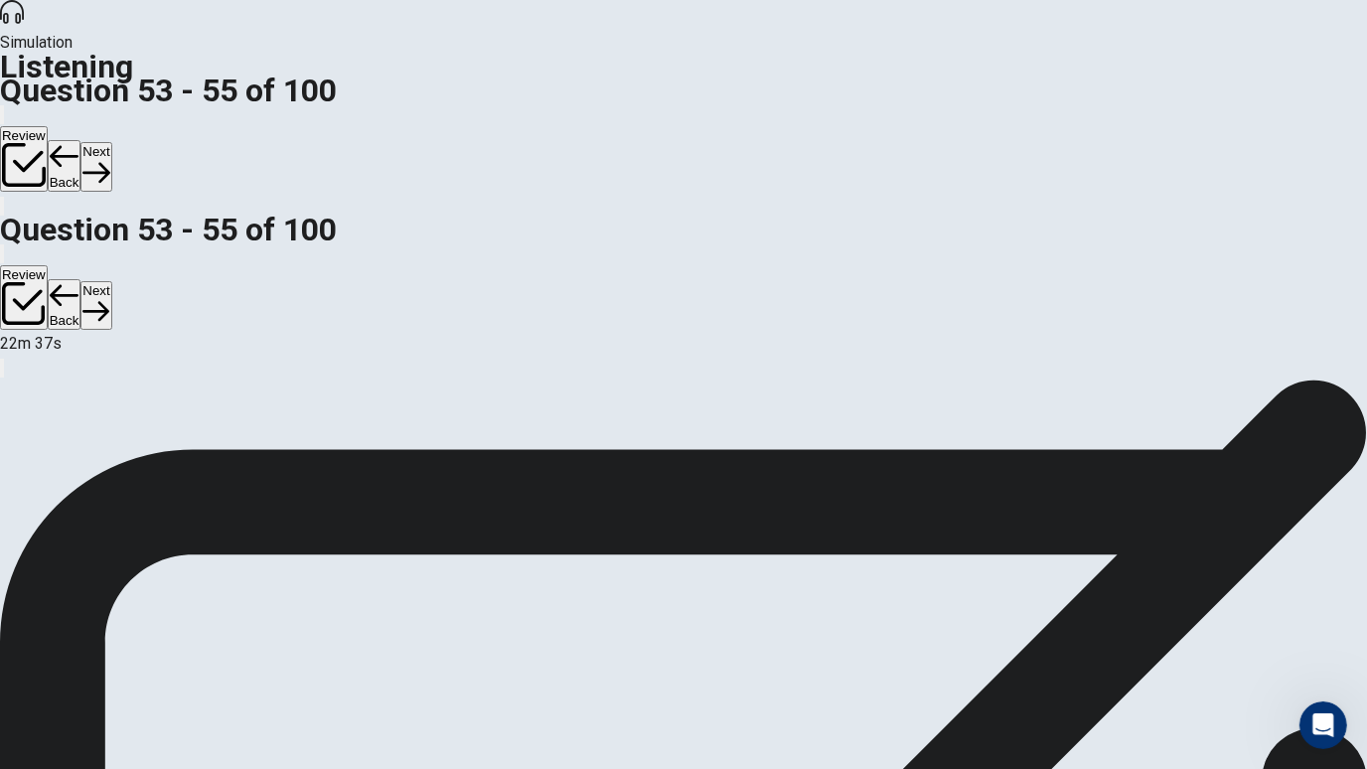
scroll to position [201, 0]
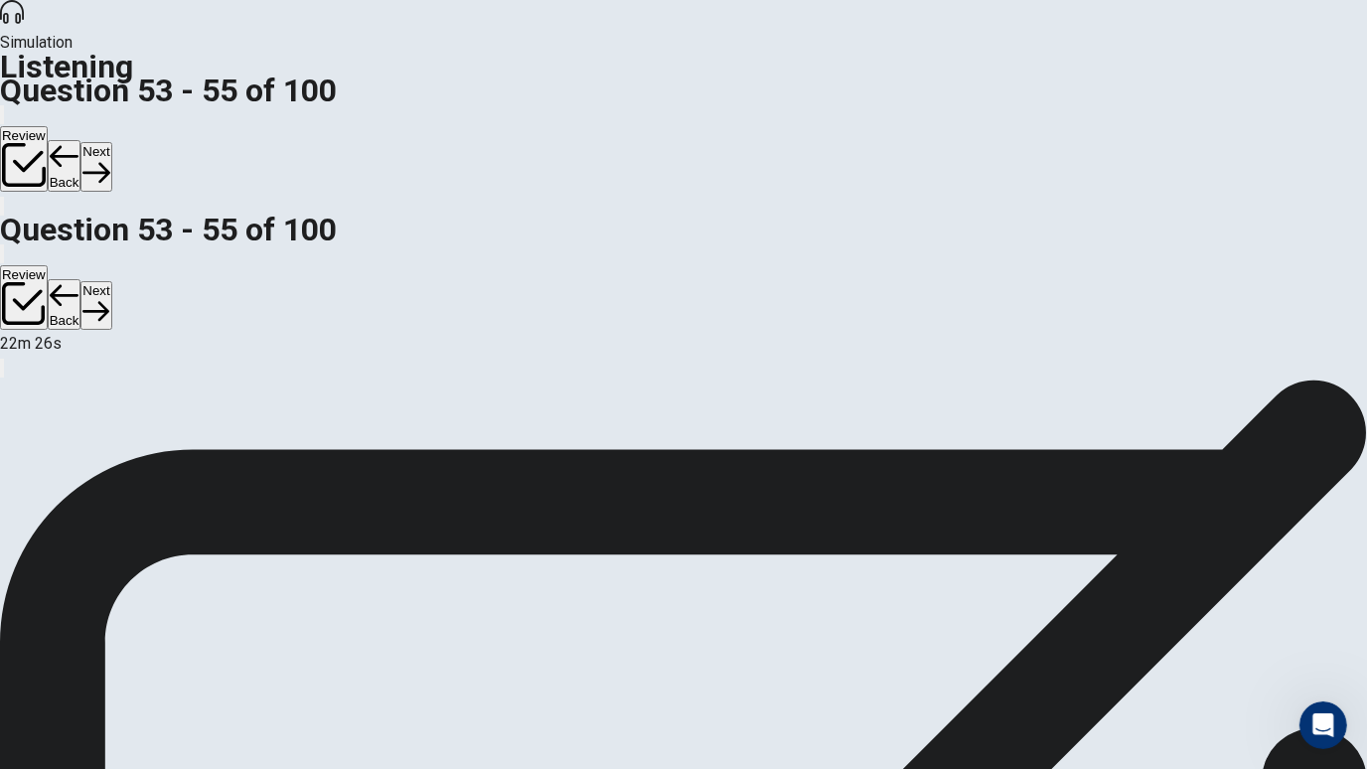
scroll to position [109, 0]
click at [111, 142] on button "Next" at bounding box center [95, 166] width 31 height 49
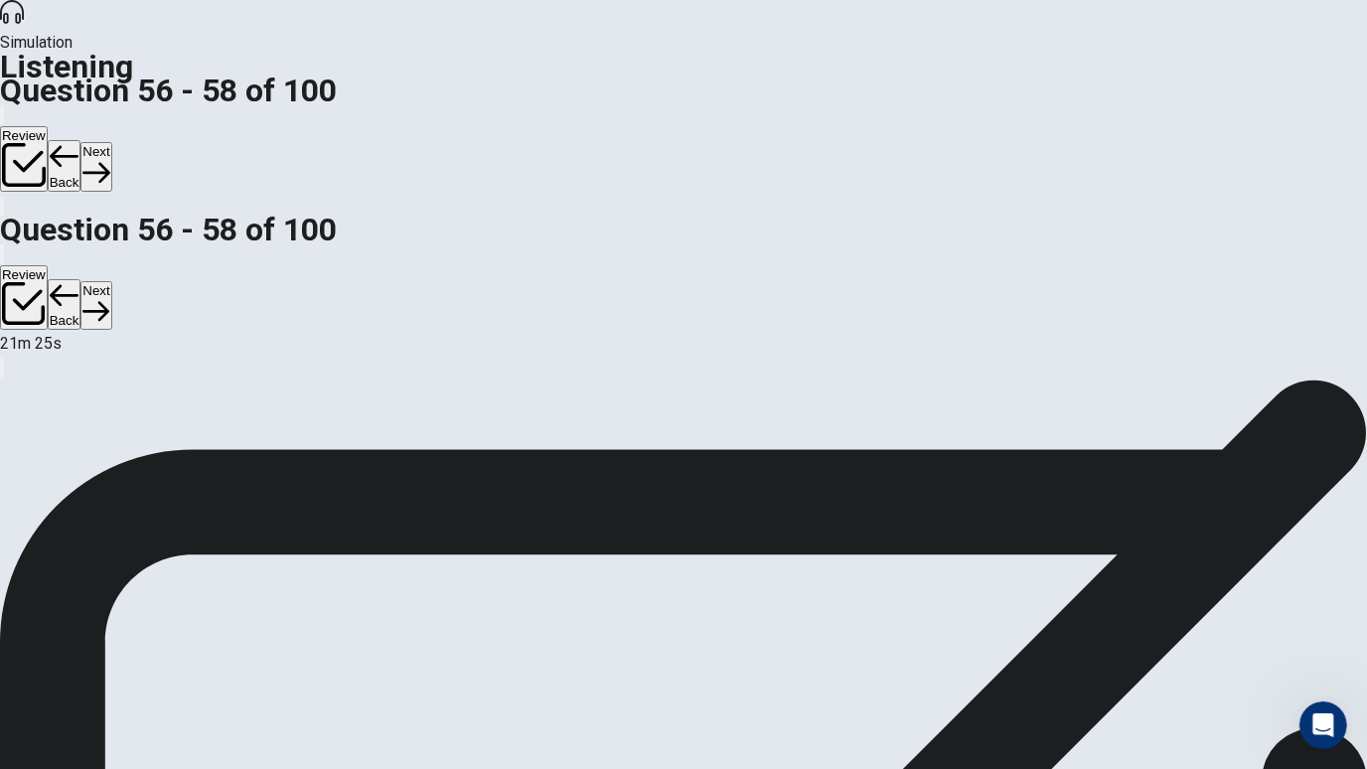
scroll to position [170, 0]
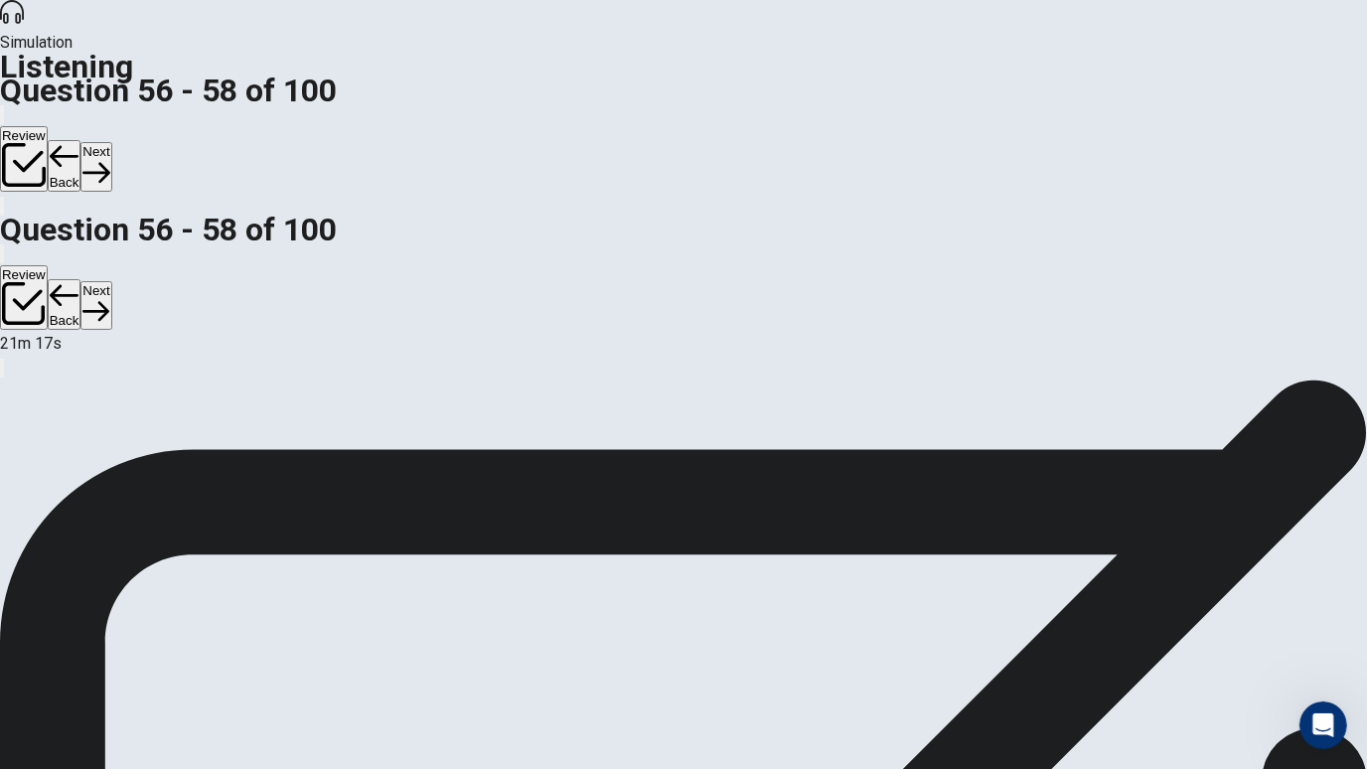
scroll to position [177, 0]
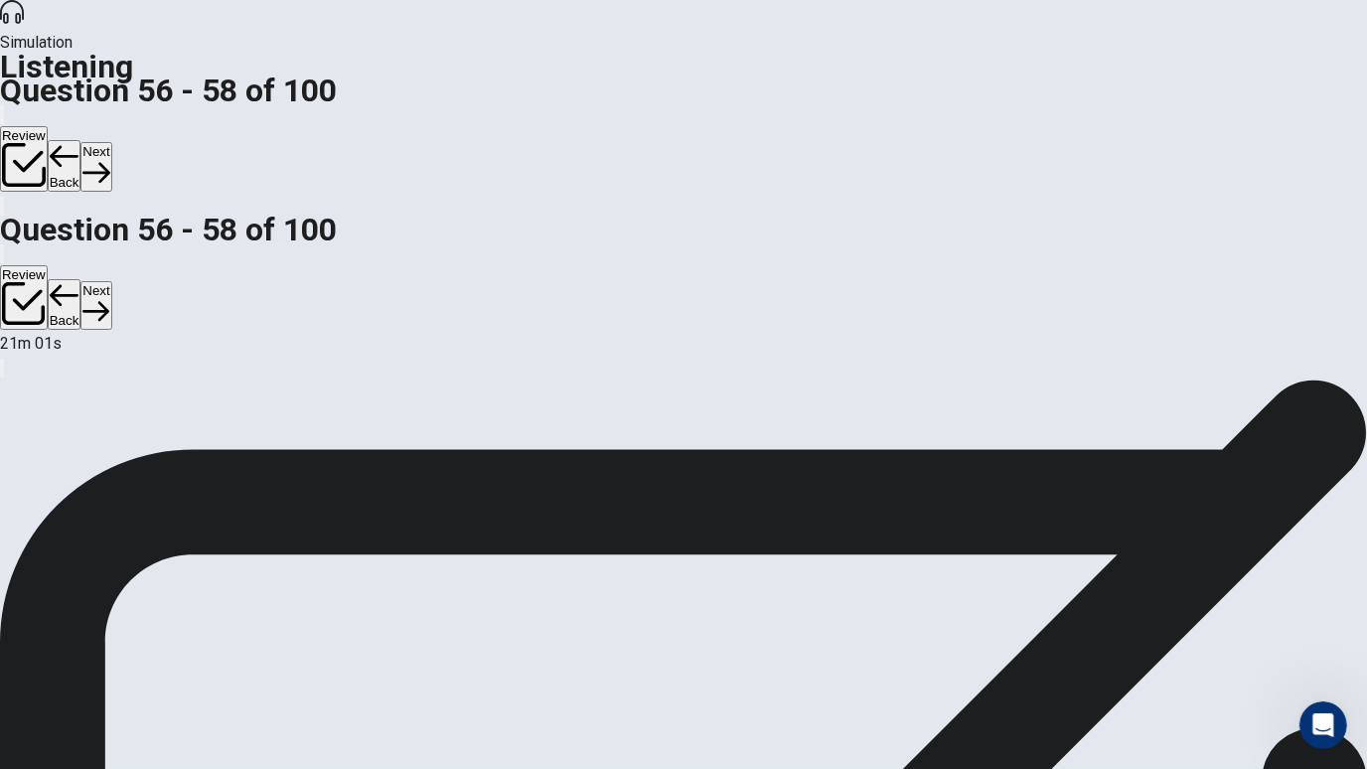
scroll to position [177, 0]
click at [111, 142] on button "Next" at bounding box center [95, 166] width 31 height 49
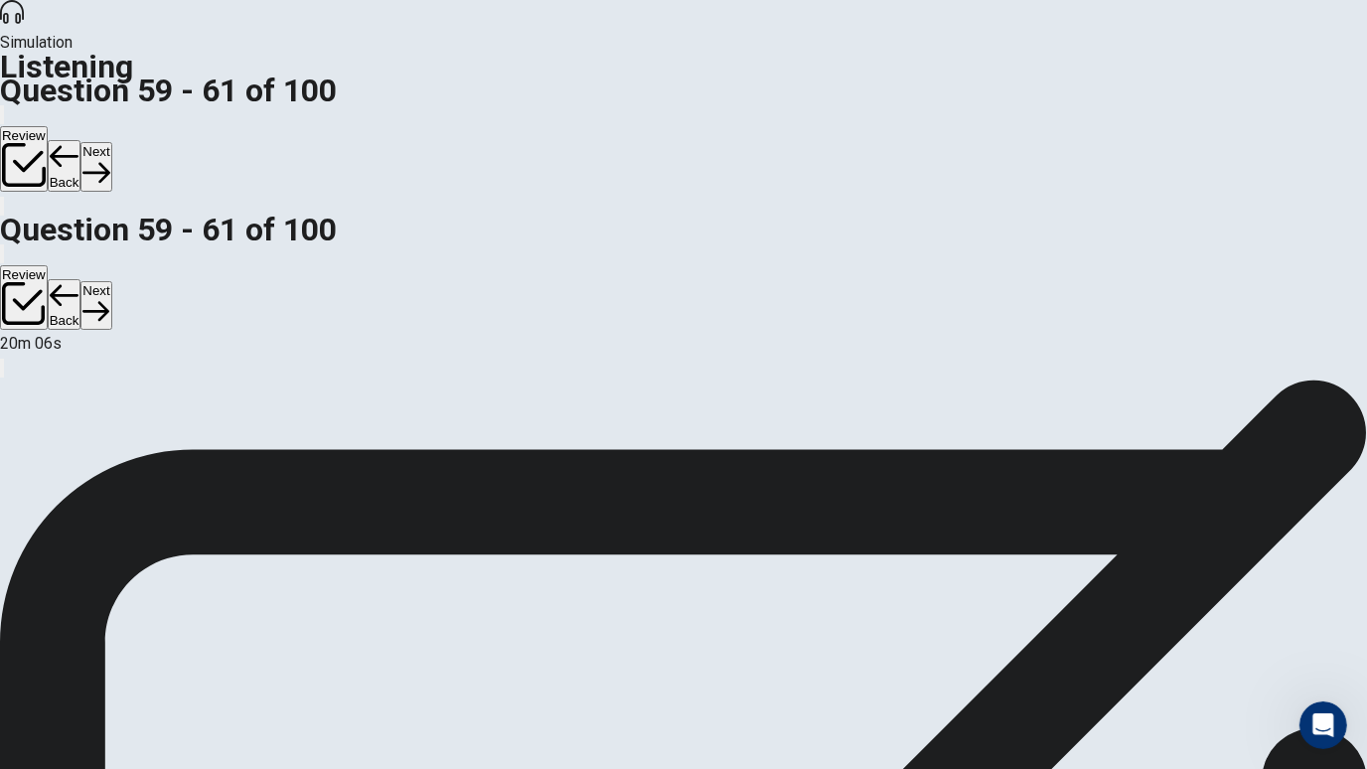
scroll to position [201, 0]
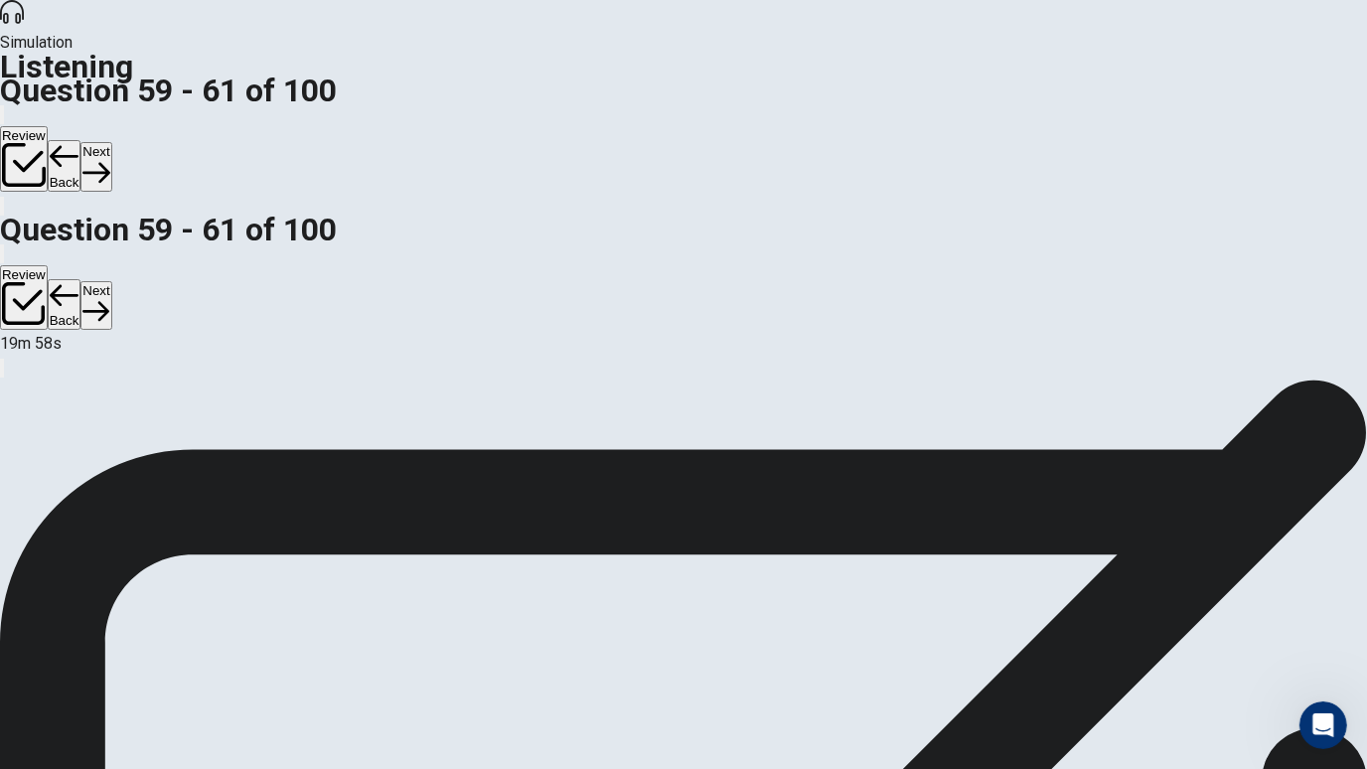
scroll to position [177, 0]
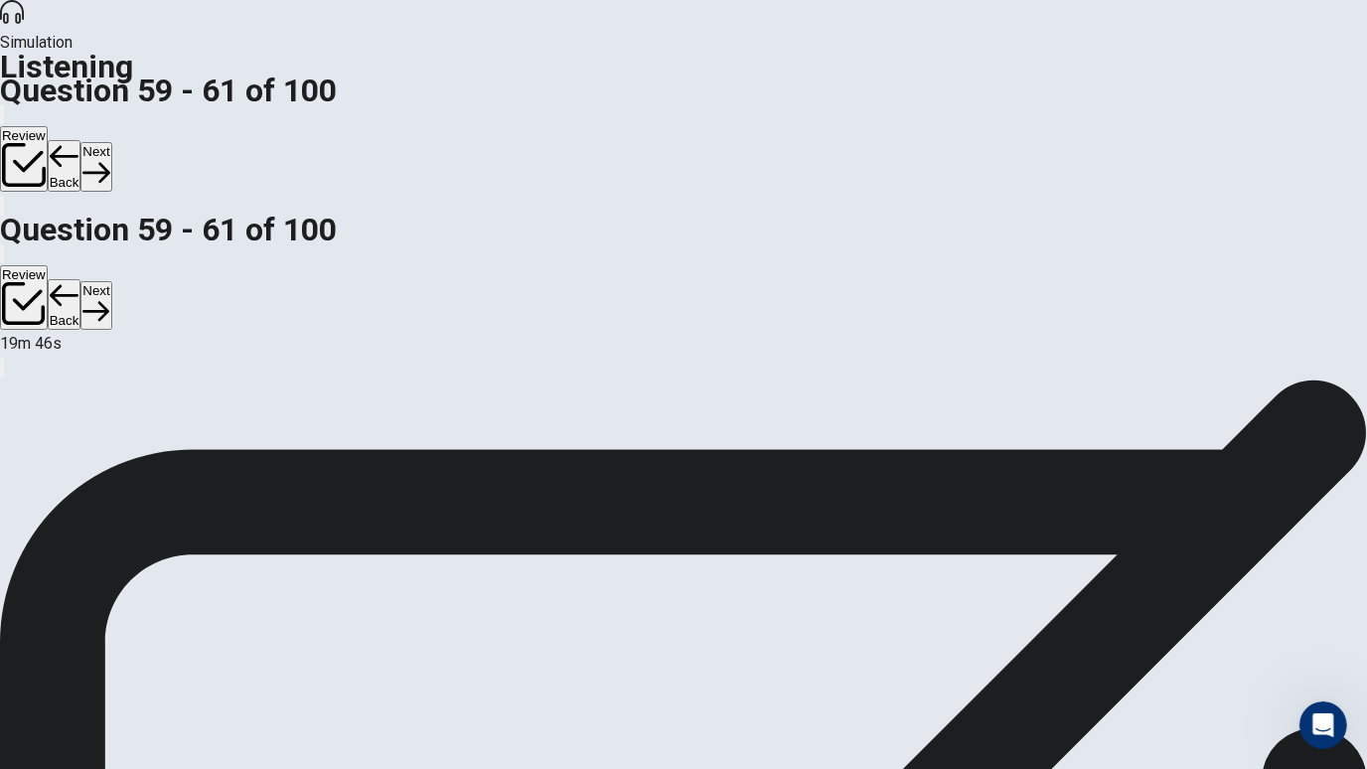
scroll to position [0, 0]
click at [111, 142] on button "Next" at bounding box center [95, 166] width 31 height 49
click at [81, 140] on button "Back" at bounding box center [65, 166] width 34 height 52
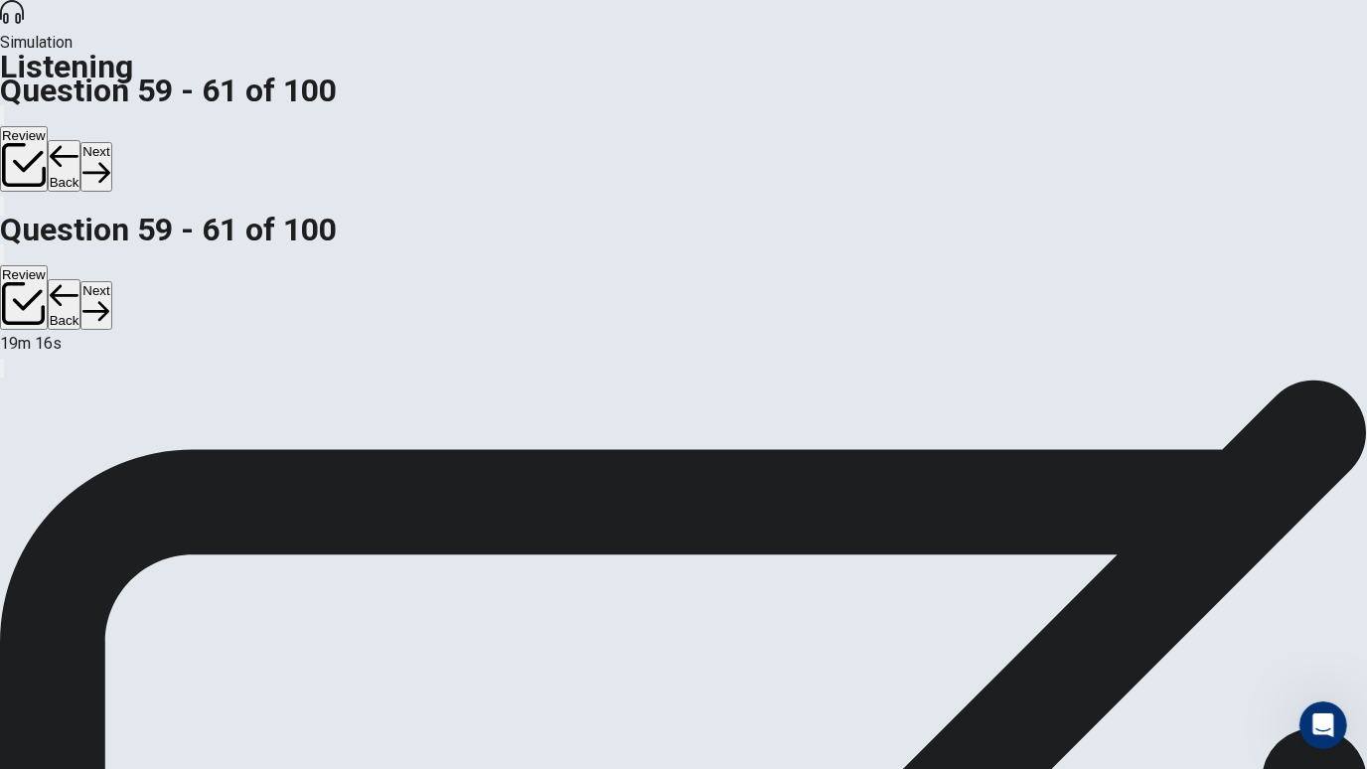
click at [111, 142] on button "Next" at bounding box center [95, 166] width 31 height 49
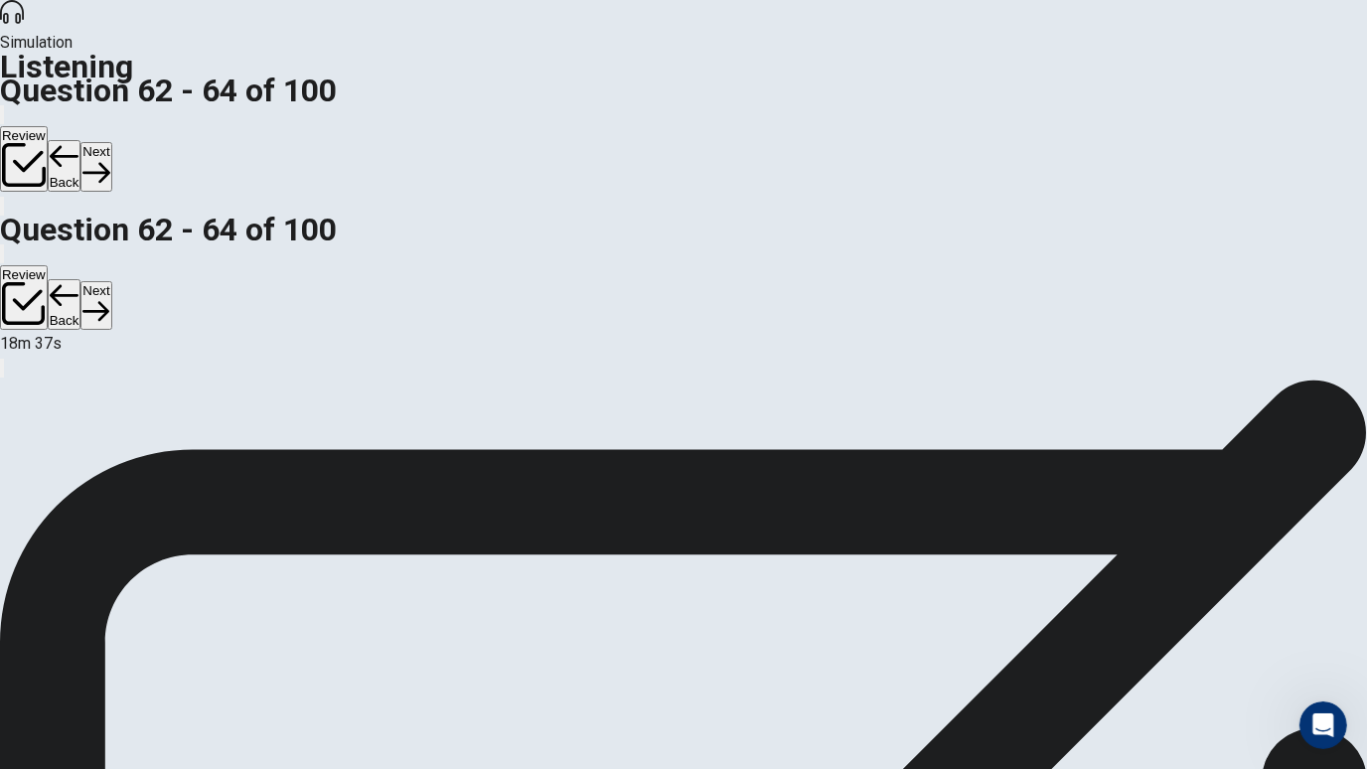
scroll to position [75, 0]
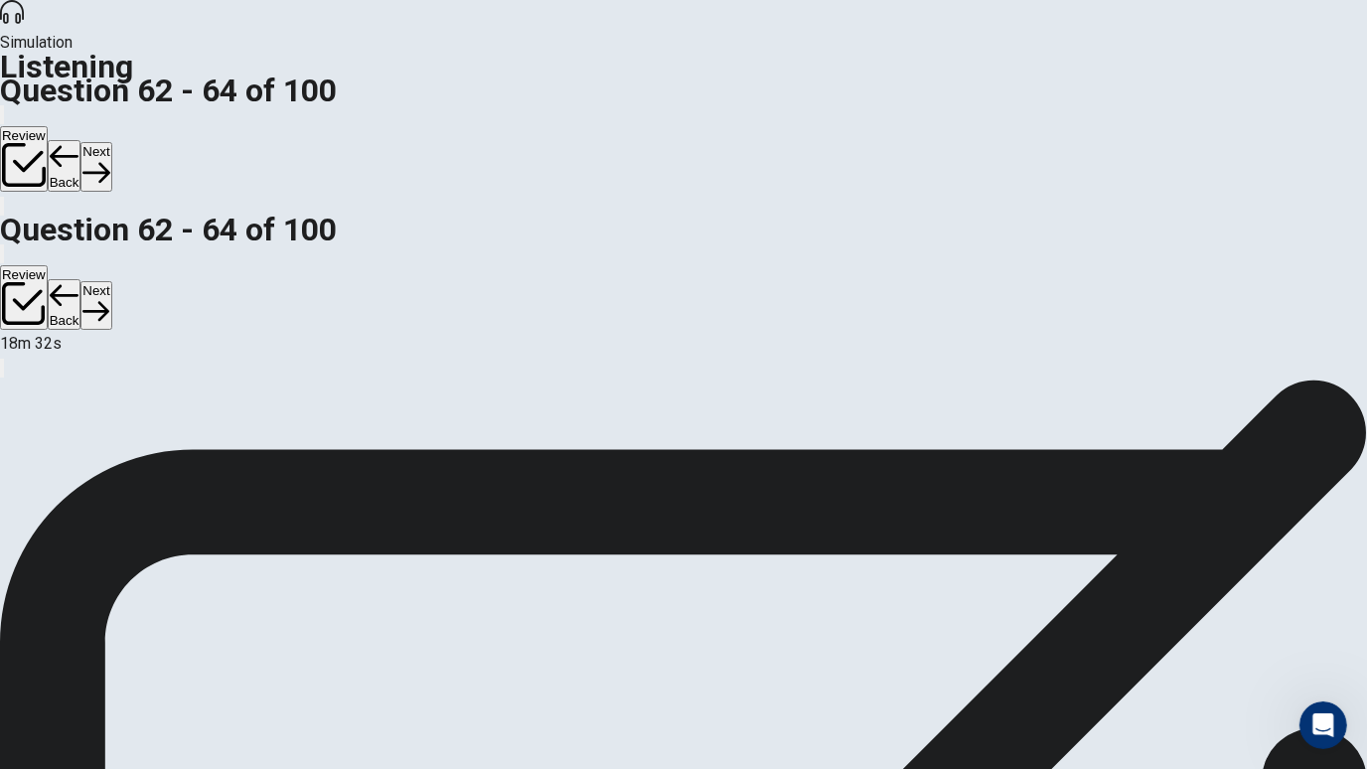
scroll to position [137, 0]
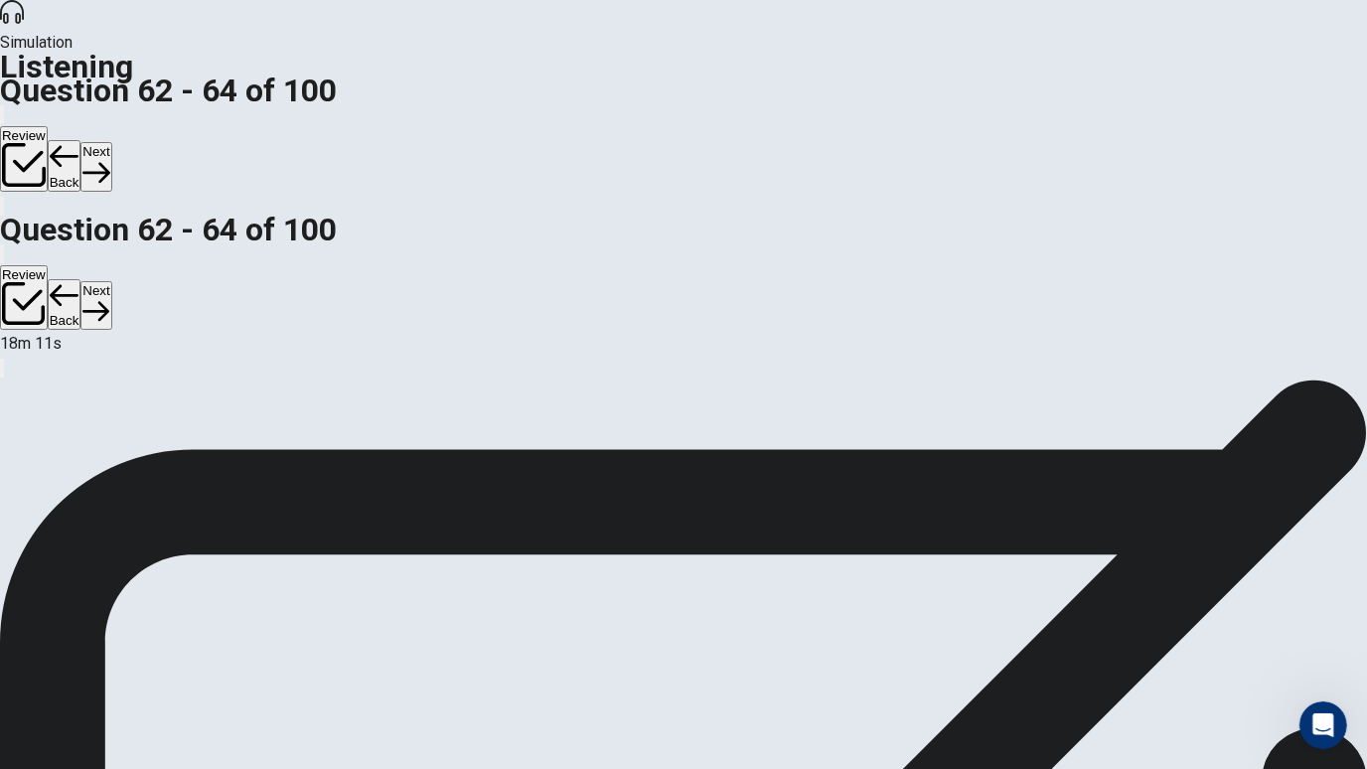
scroll to position [160, 0]
click at [111, 142] on button "Next" at bounding box center [95, 166] width 31 height 49
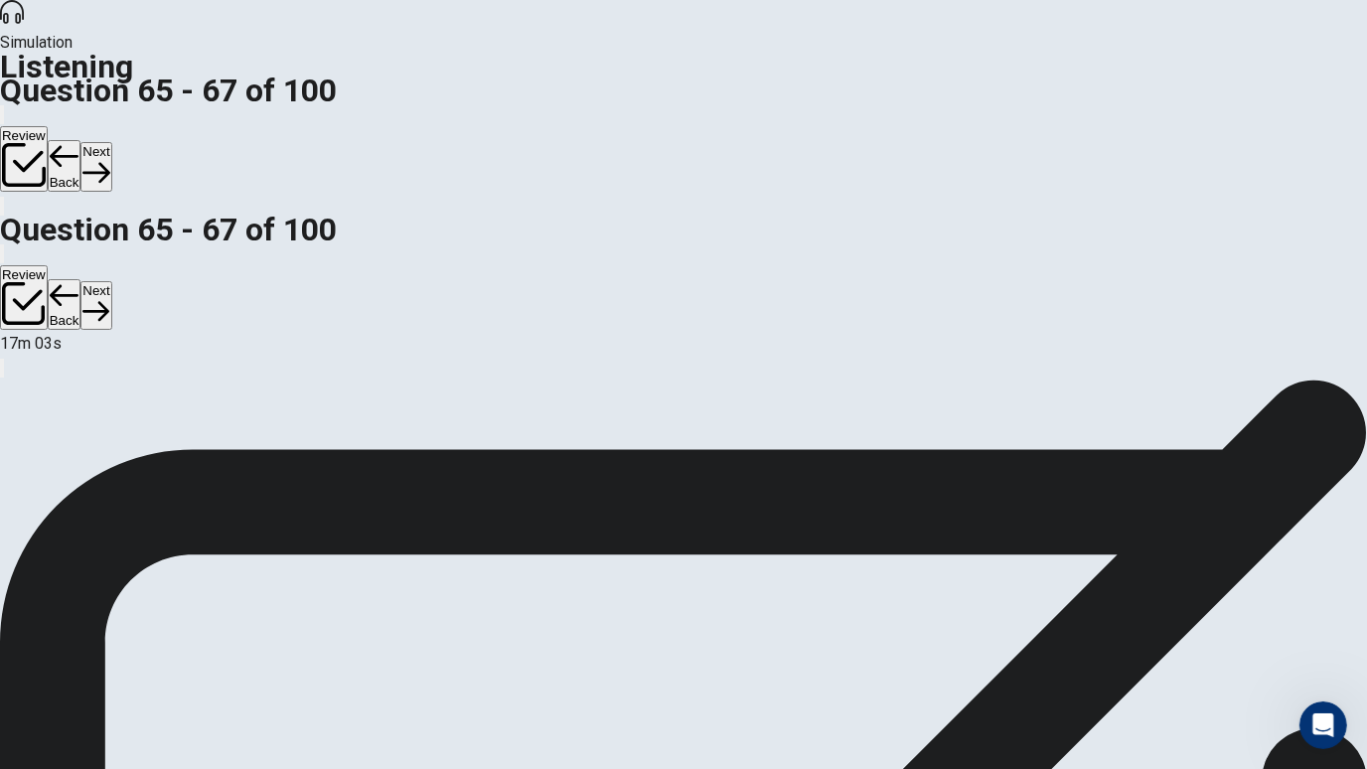
scroll to position [130, 0]
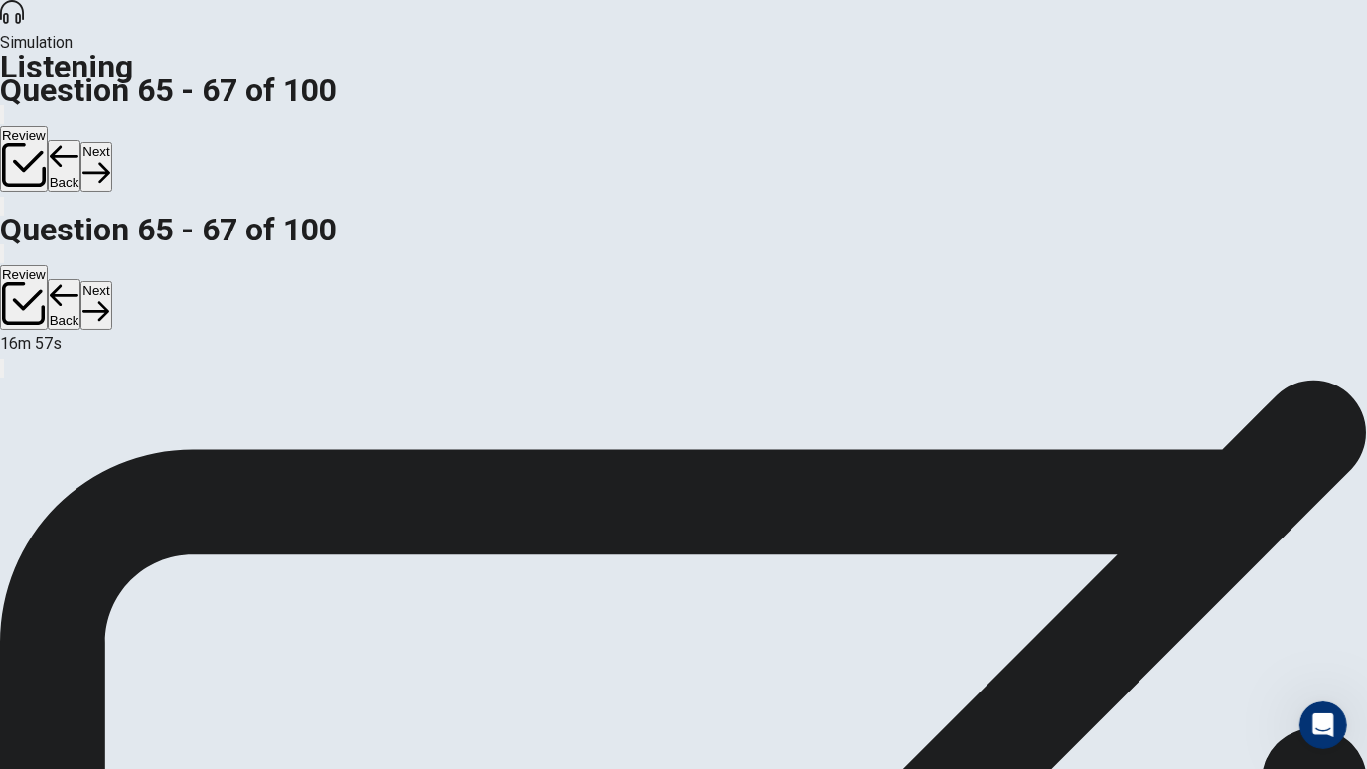
scroll to position [143, 0]
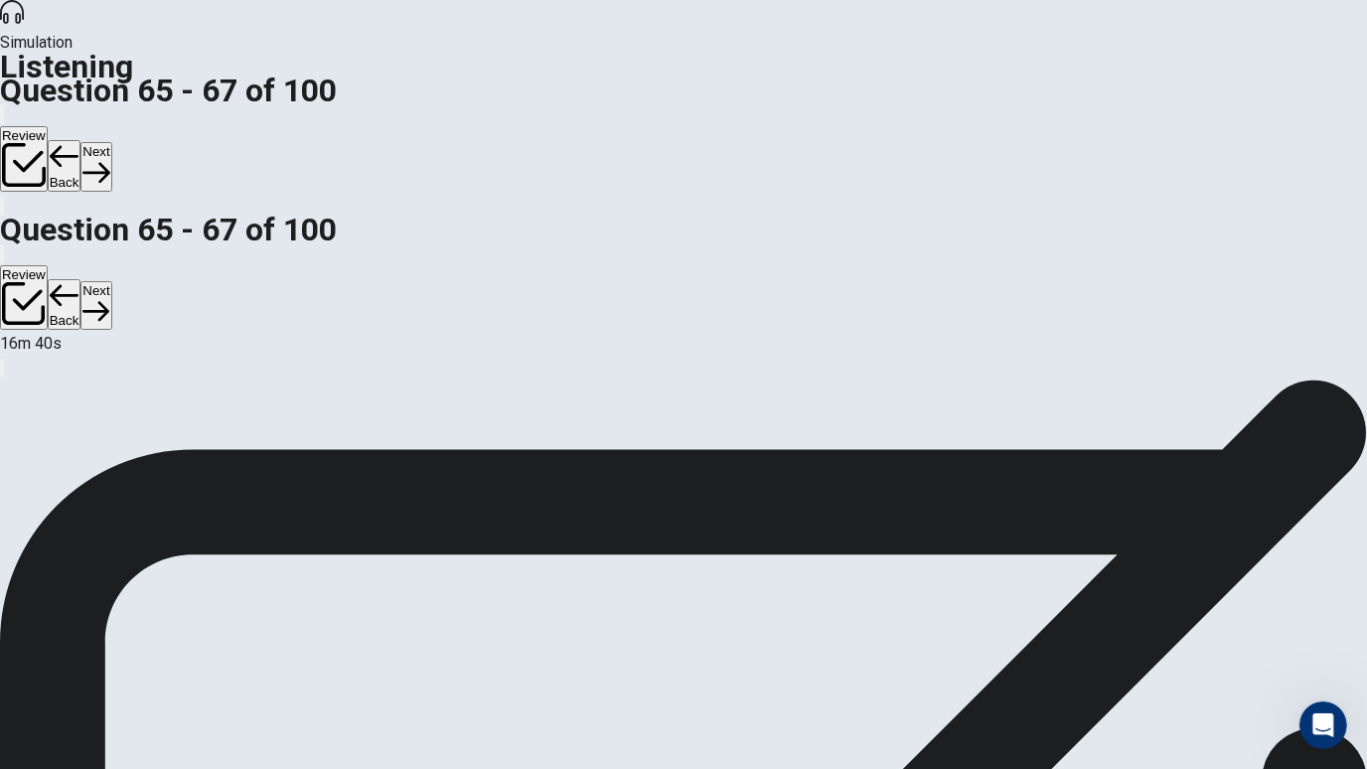
scroll to position [201, 0]
click at [111, 142] on button "Next" at bounding box center [95, 166] width 31 height 49
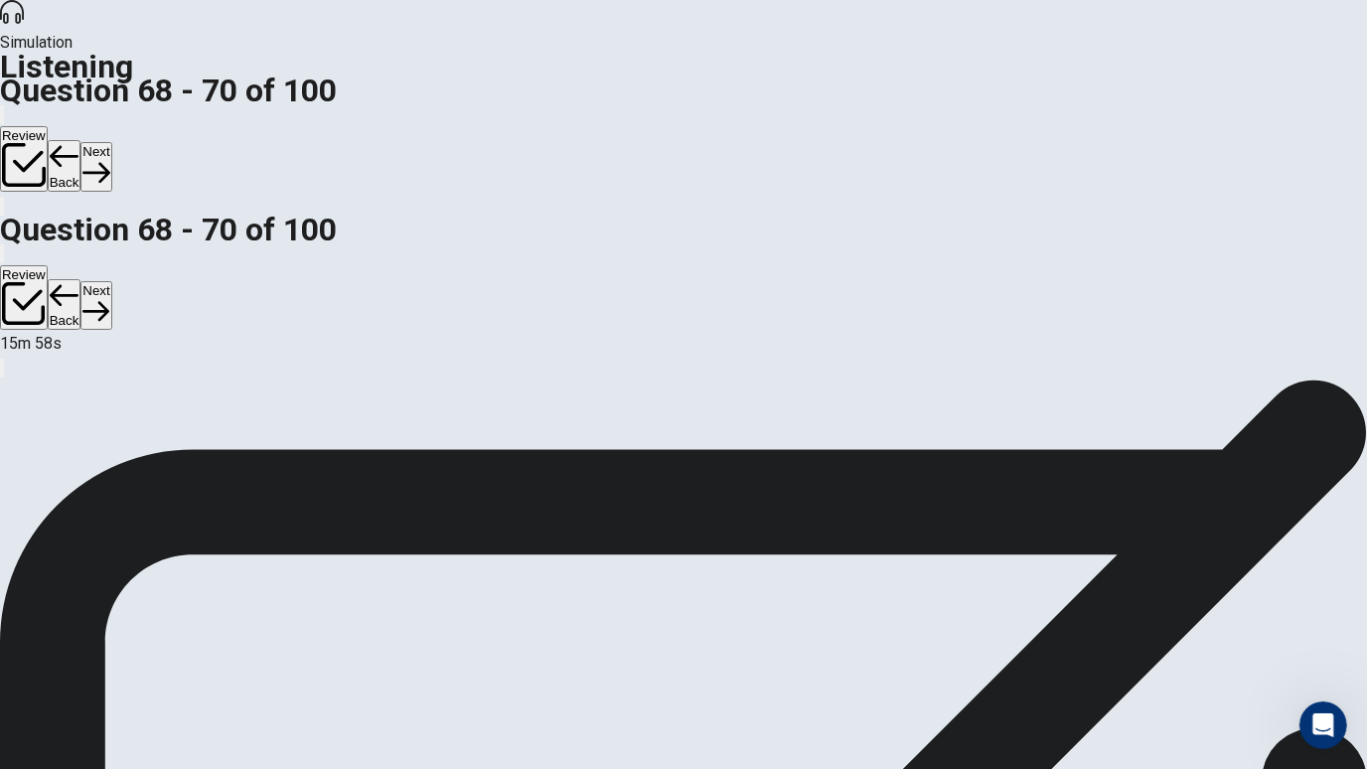
scroll to position [79, 0]
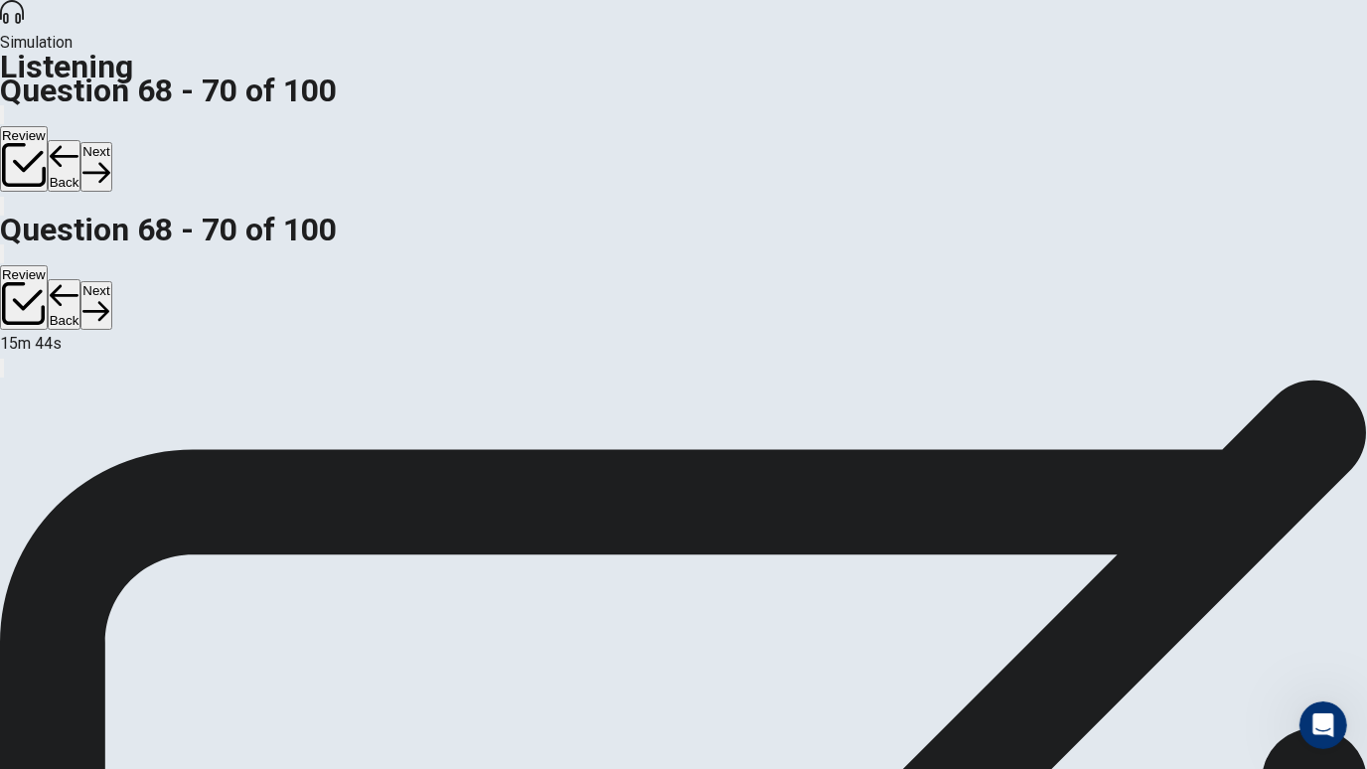
scroll to position [122, 0]
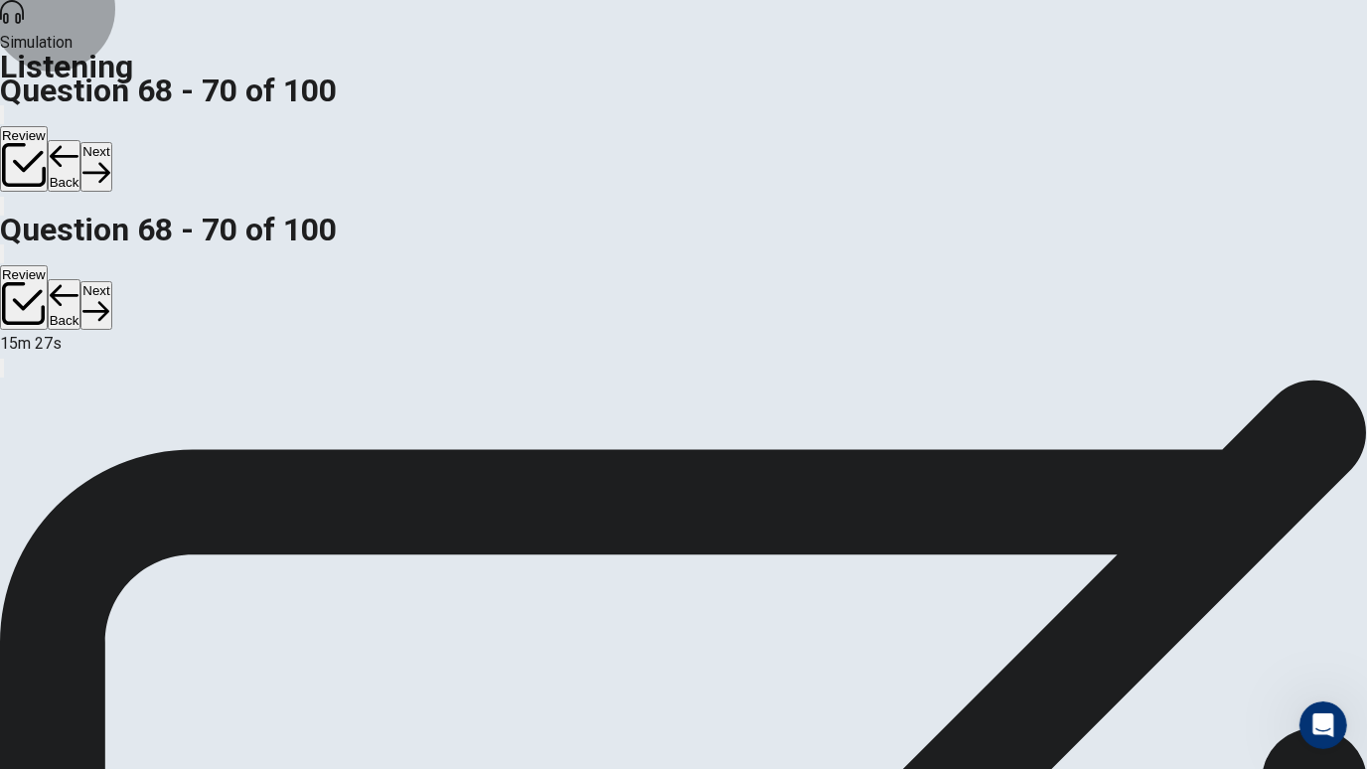
click at [111, 142] on button "Next" at bounding box center [95, 166] width 31 height 49
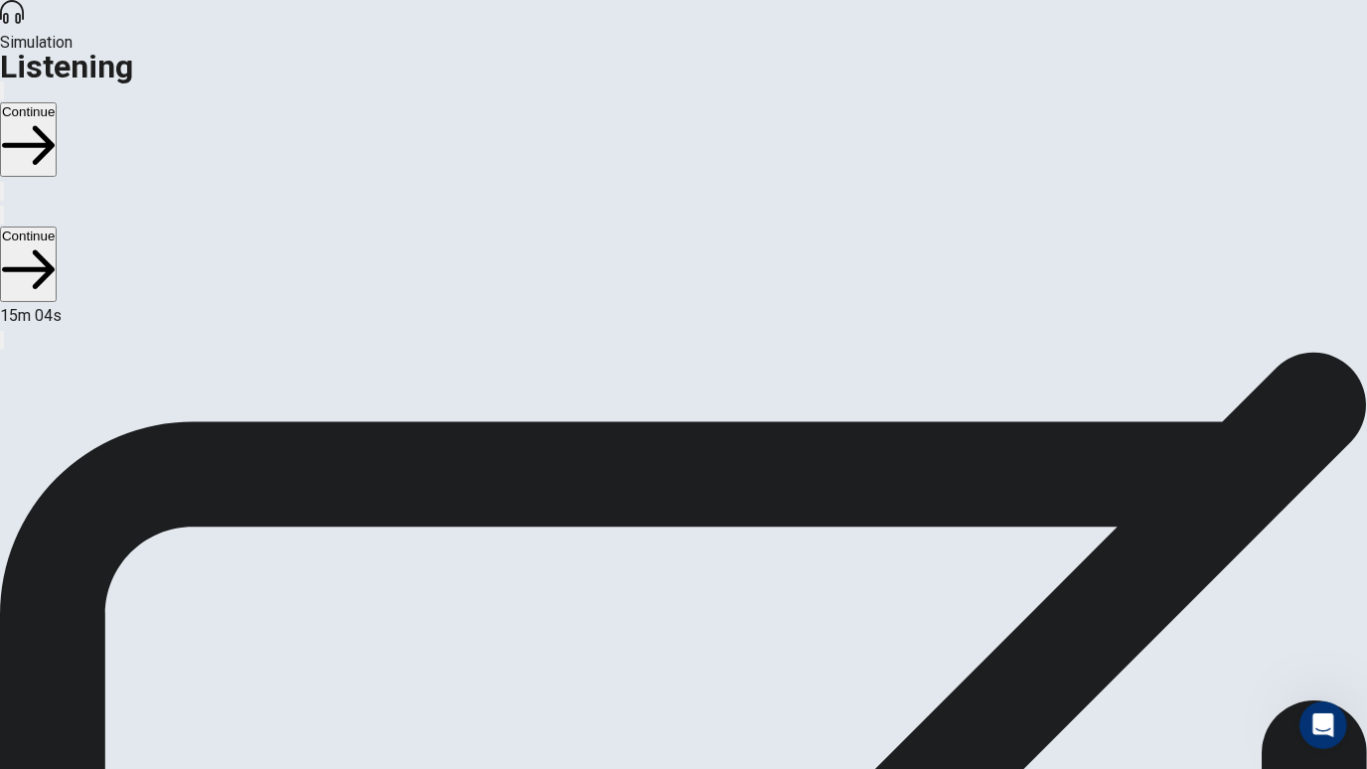
scroll to position [0, 0]
click at [57, 102] on button "Continue" at bounding box center [28, 139] width 57 height 75
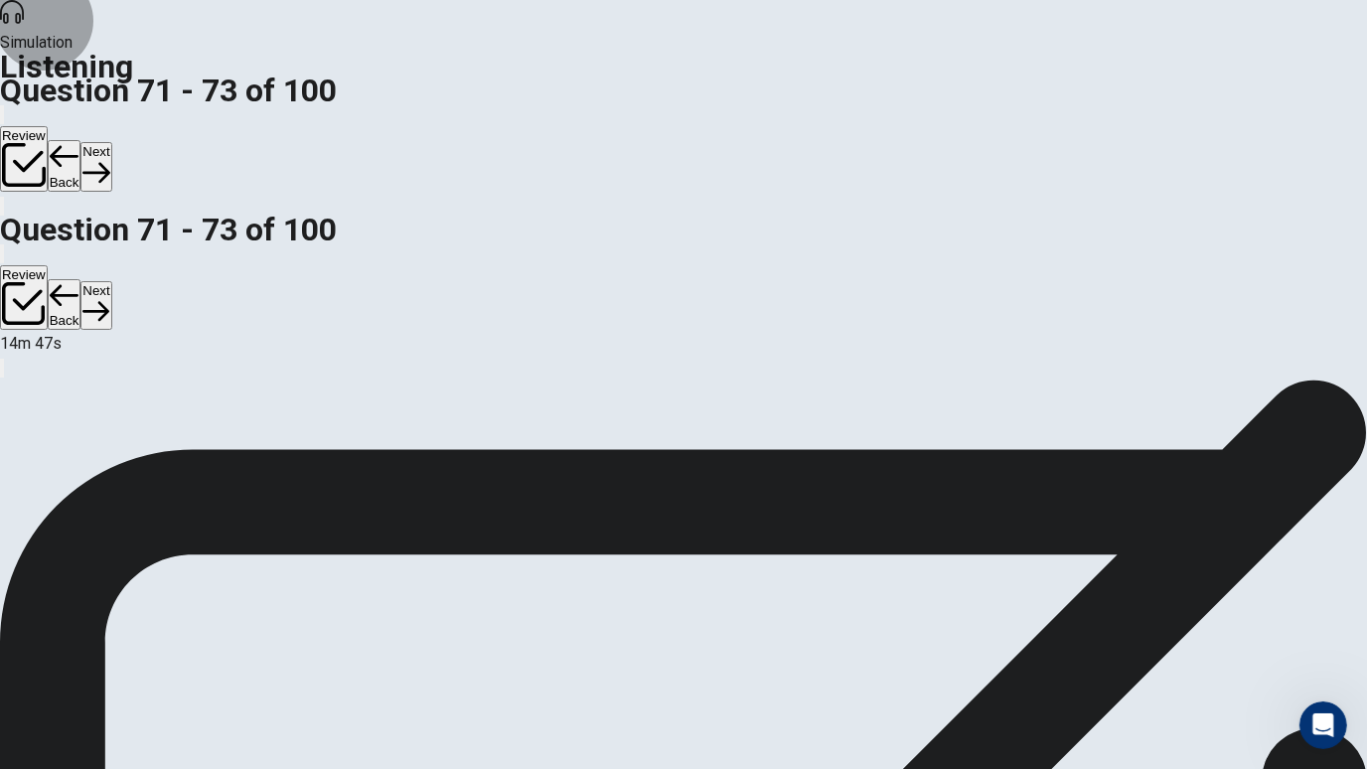
click at [81, 140] on button "Back" at bounding box center [65, 166] width 34 height 52
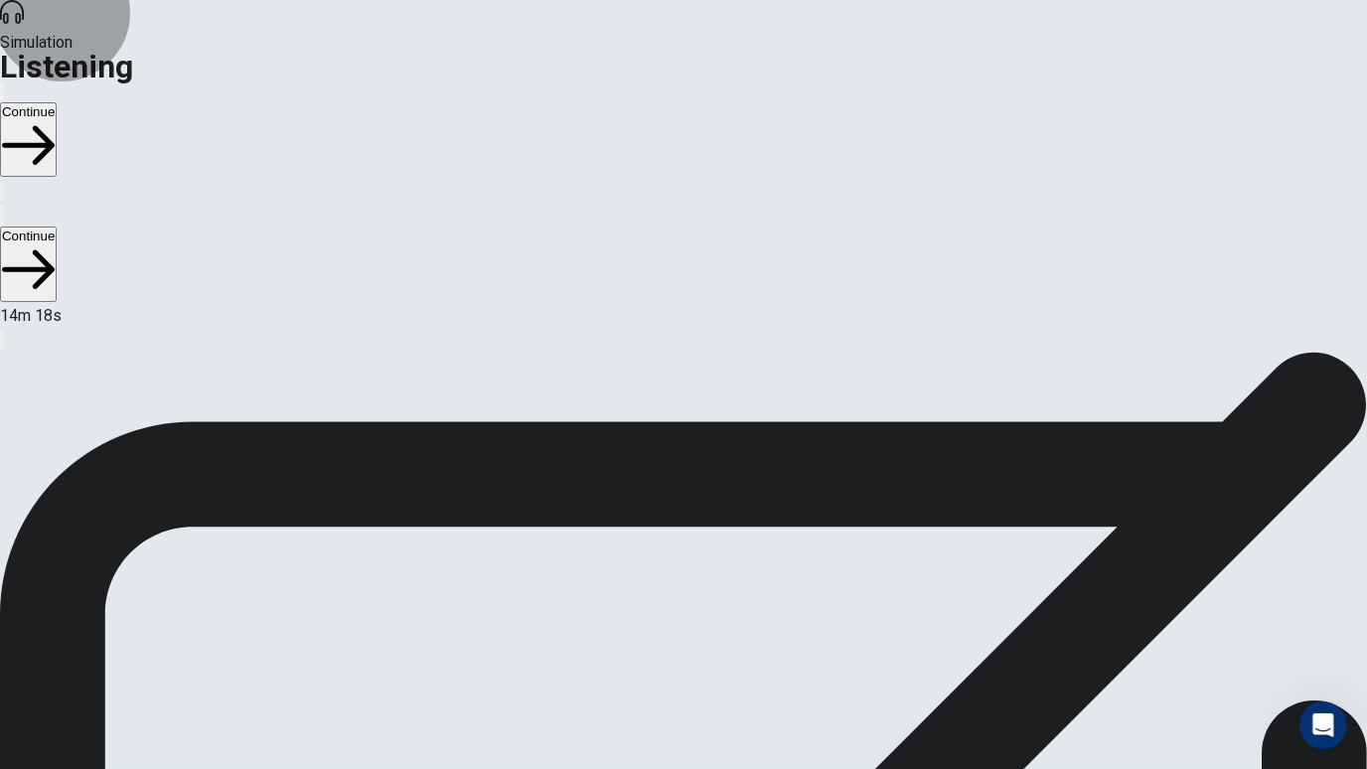
click at [57, 102] on button "Continue" at bounding box center [28, 139] width 57 height 75
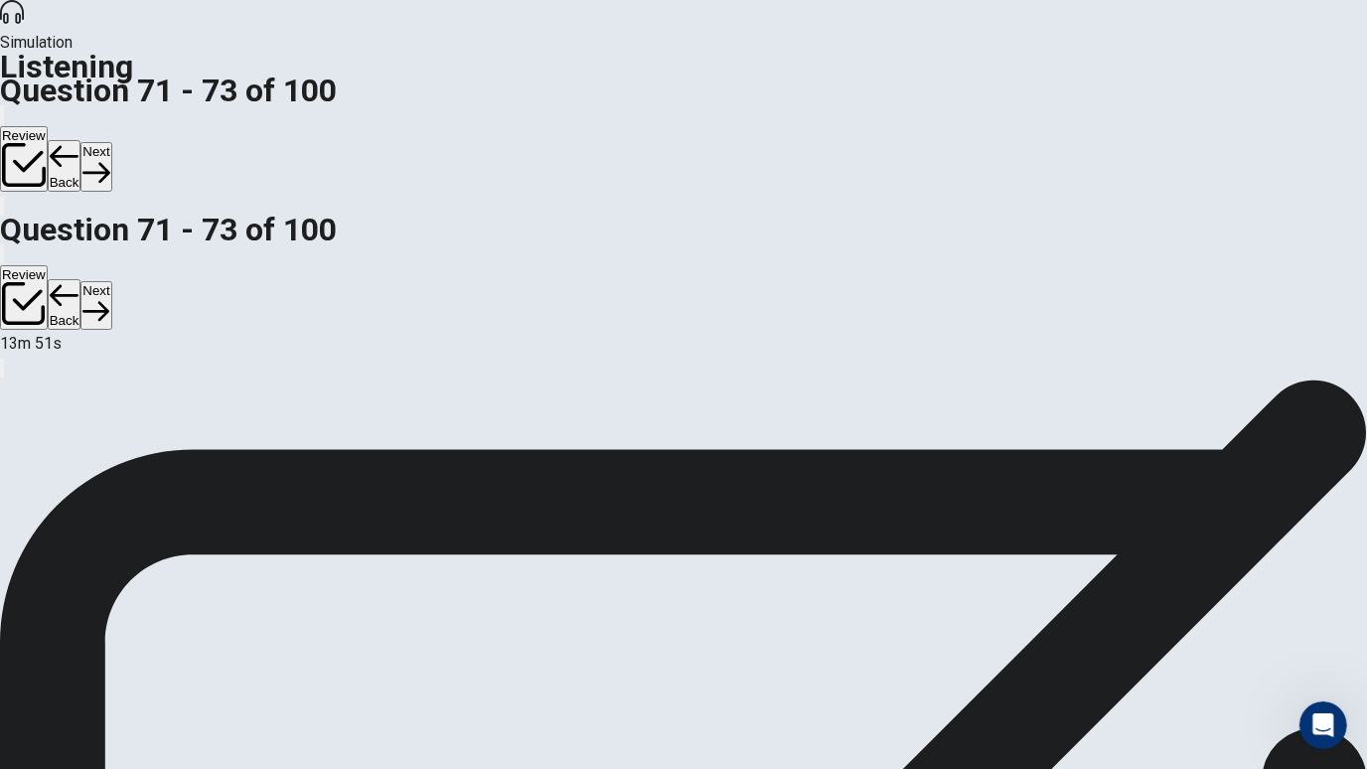
scroll to position [171, 0]
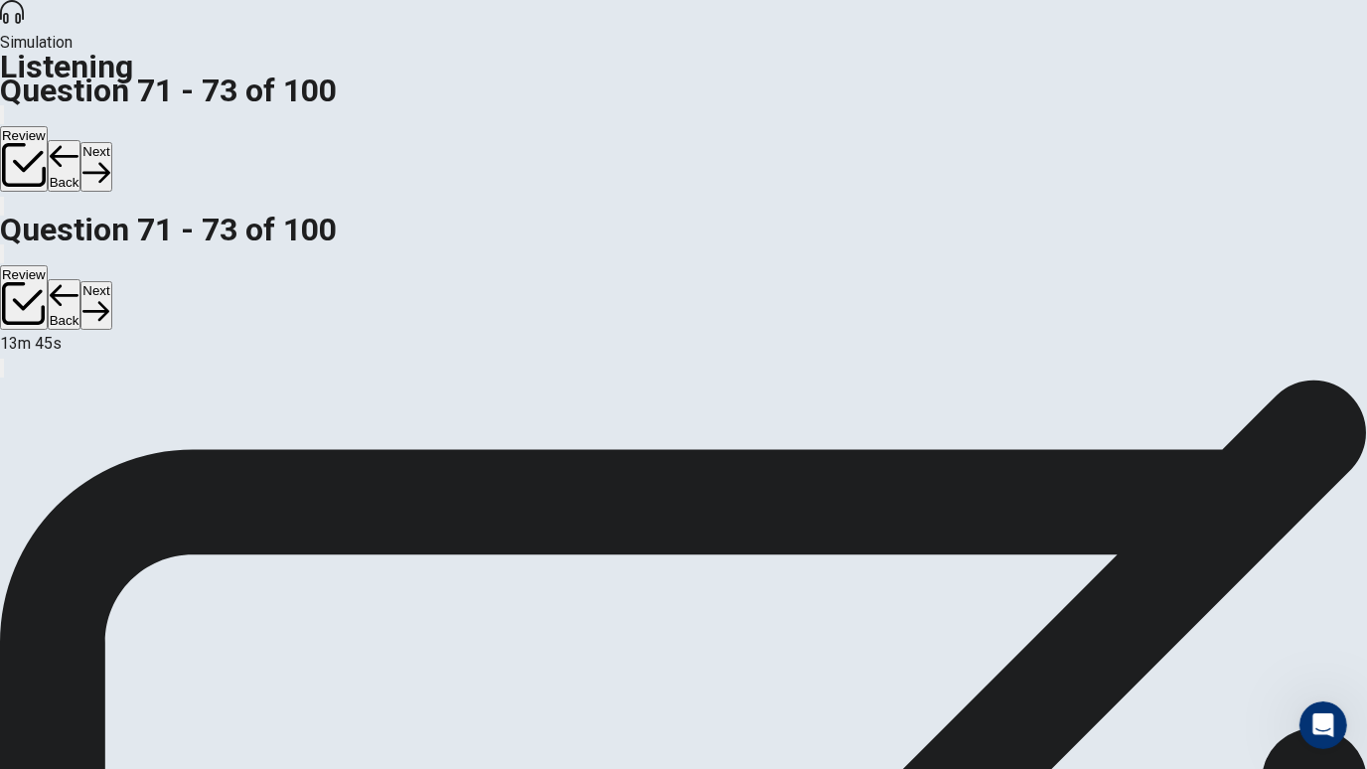
scroll to position [225, 0]
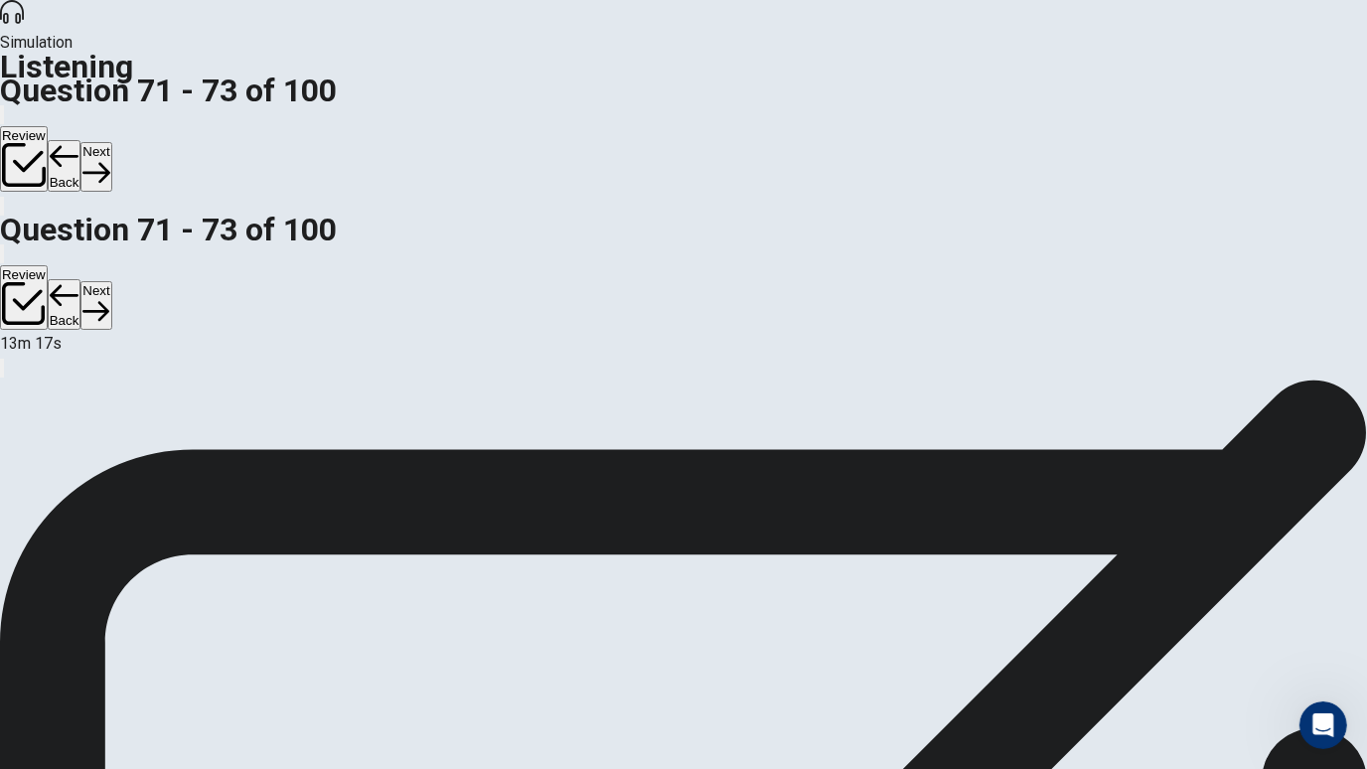
scroll to position [105, 0]
click at [111, 142] on button "Next" at bounding box center [95, 166] width 31 height 49
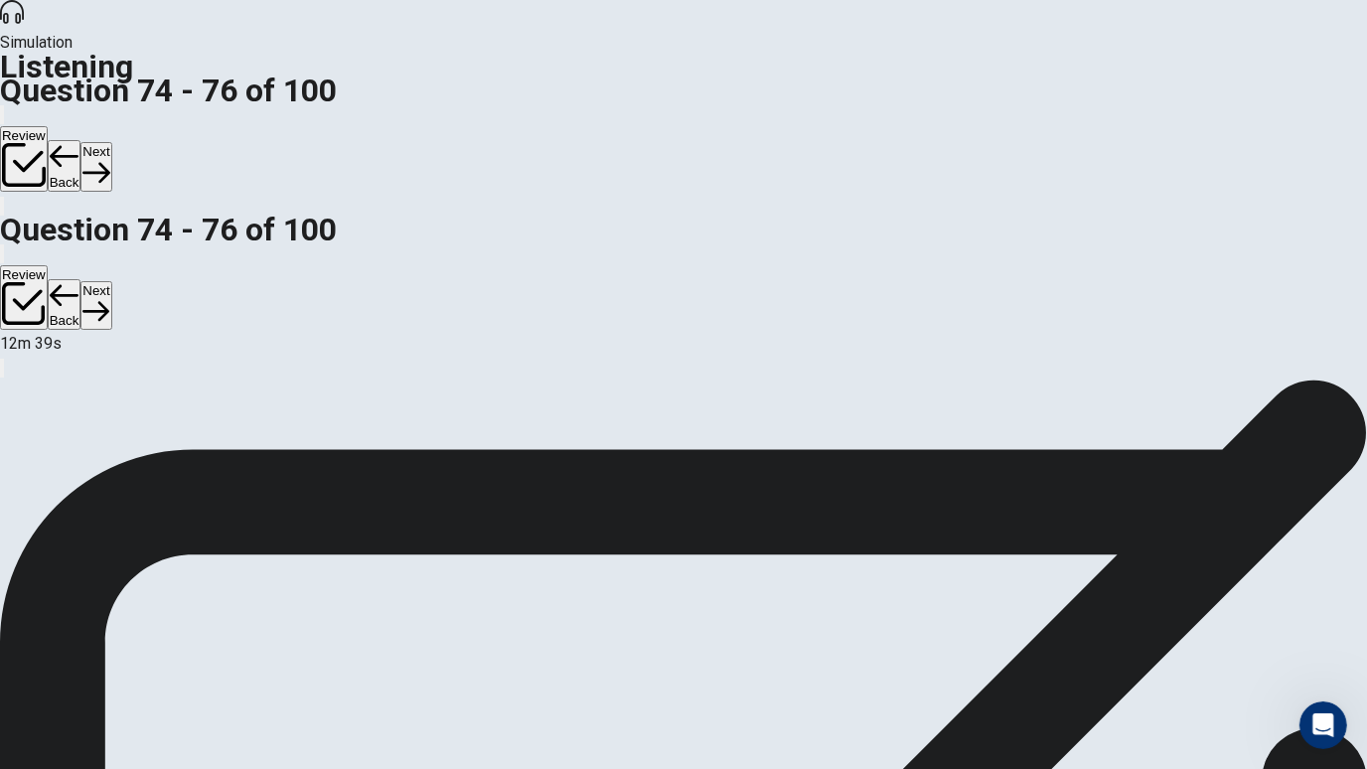
scroll to position [68, 0]
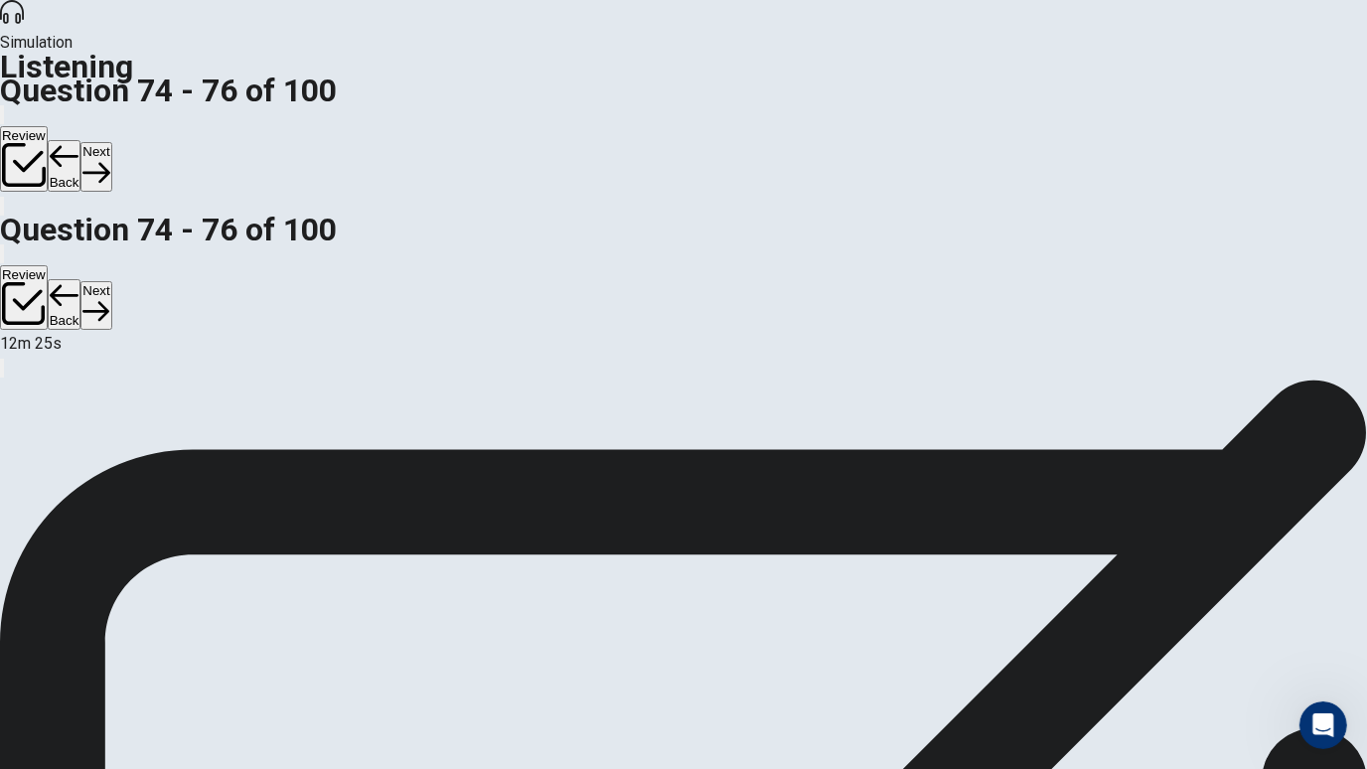
scroll to position [97, 0]
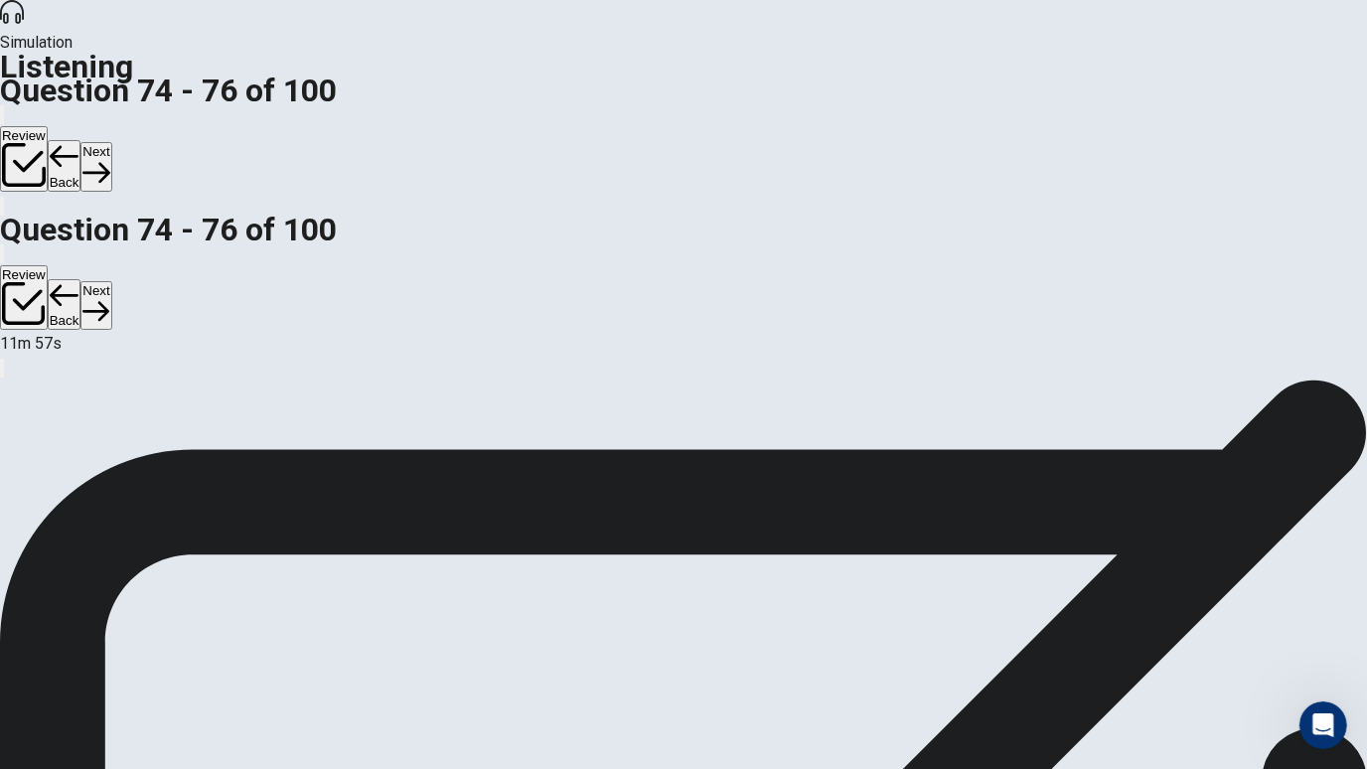
scroll to position [177, 0]
click at [109, 159] on icon "button" at bounding box center [95, 172] width 27 height 27
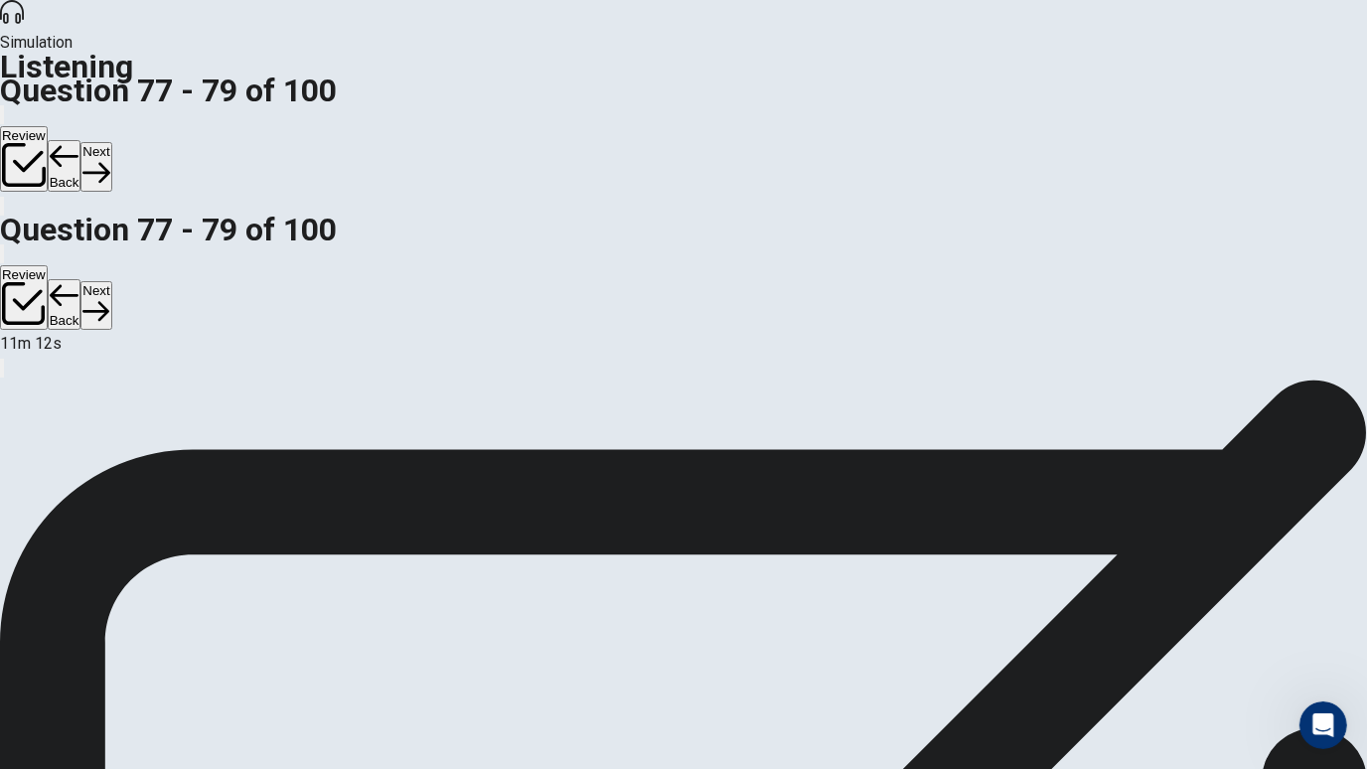
scroll to position [201, 0]
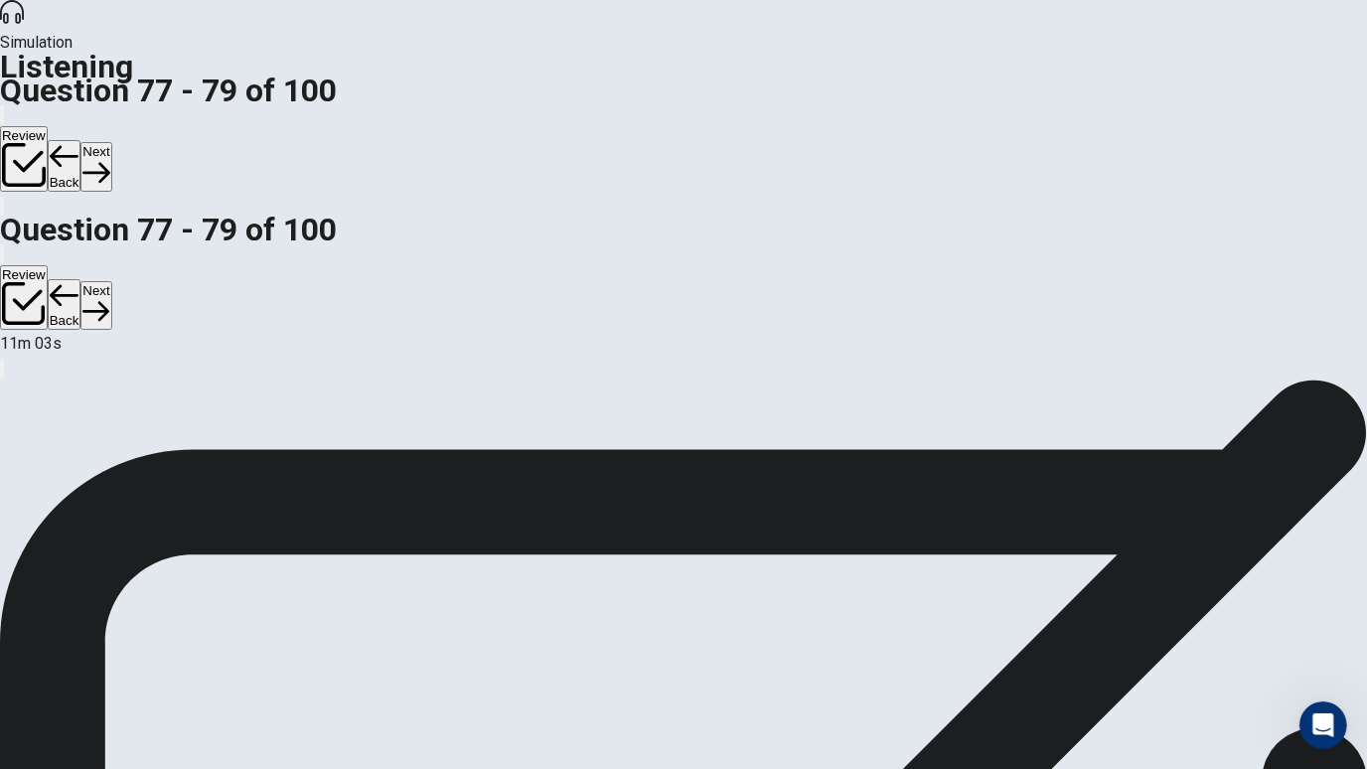
scroll to position [130, 0]
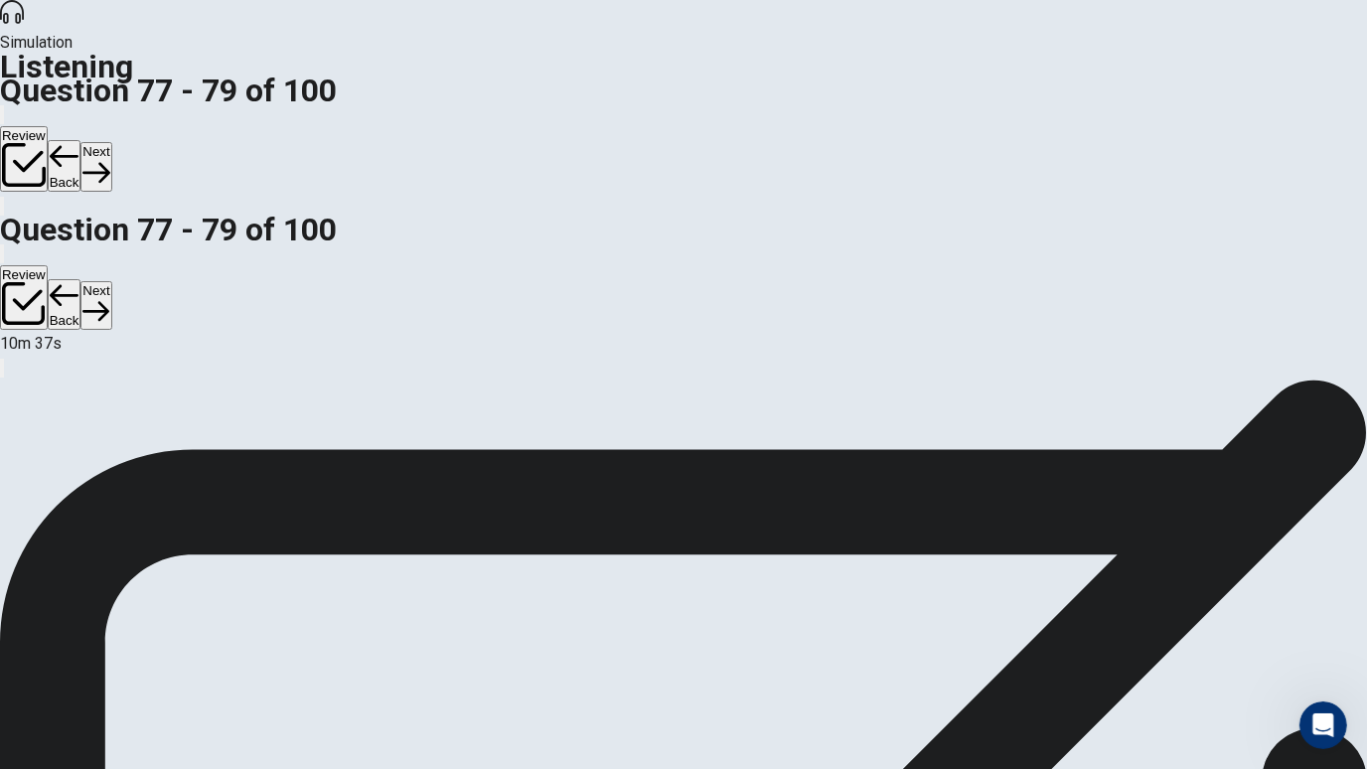
scroll to position [159, 0]
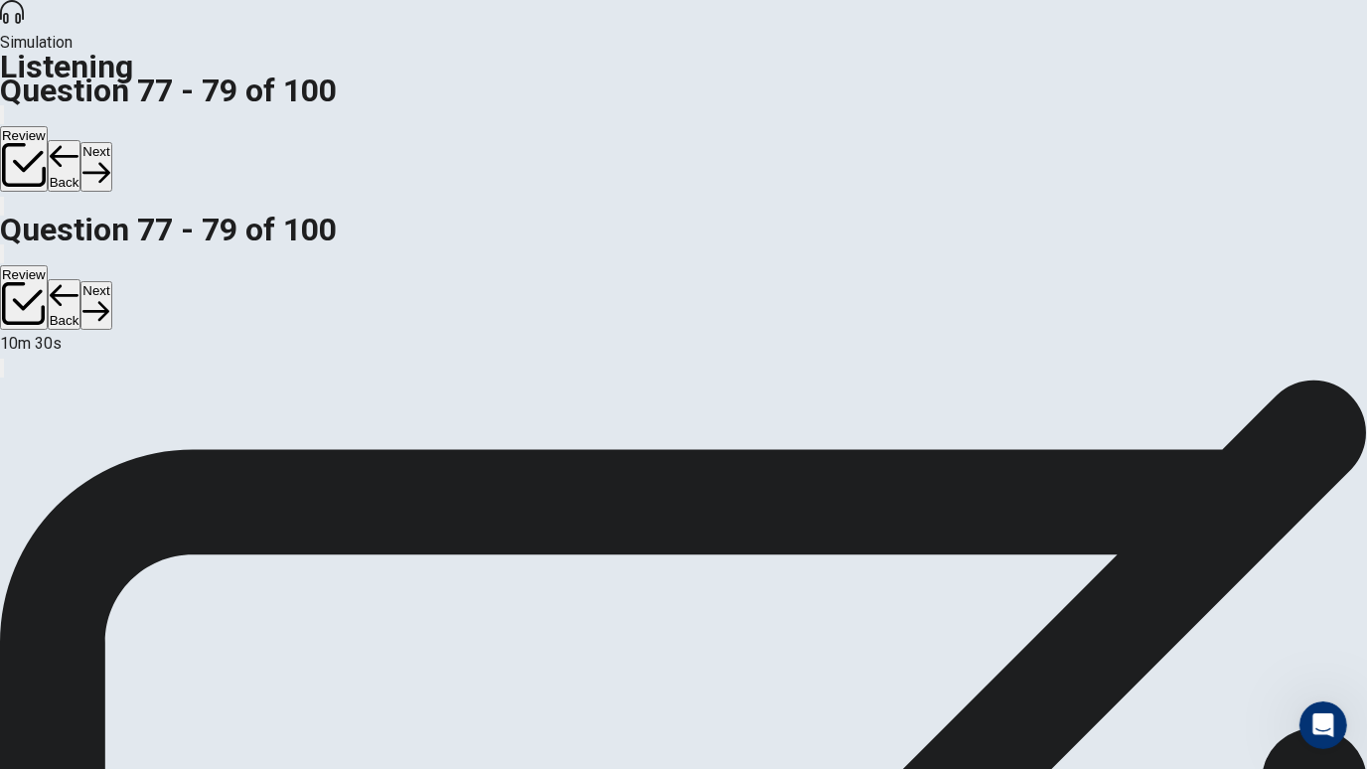
scroll to position [225, 0]
click at [111, 142] on button "Next" at bounding box center [95, 166] width 31 height 49
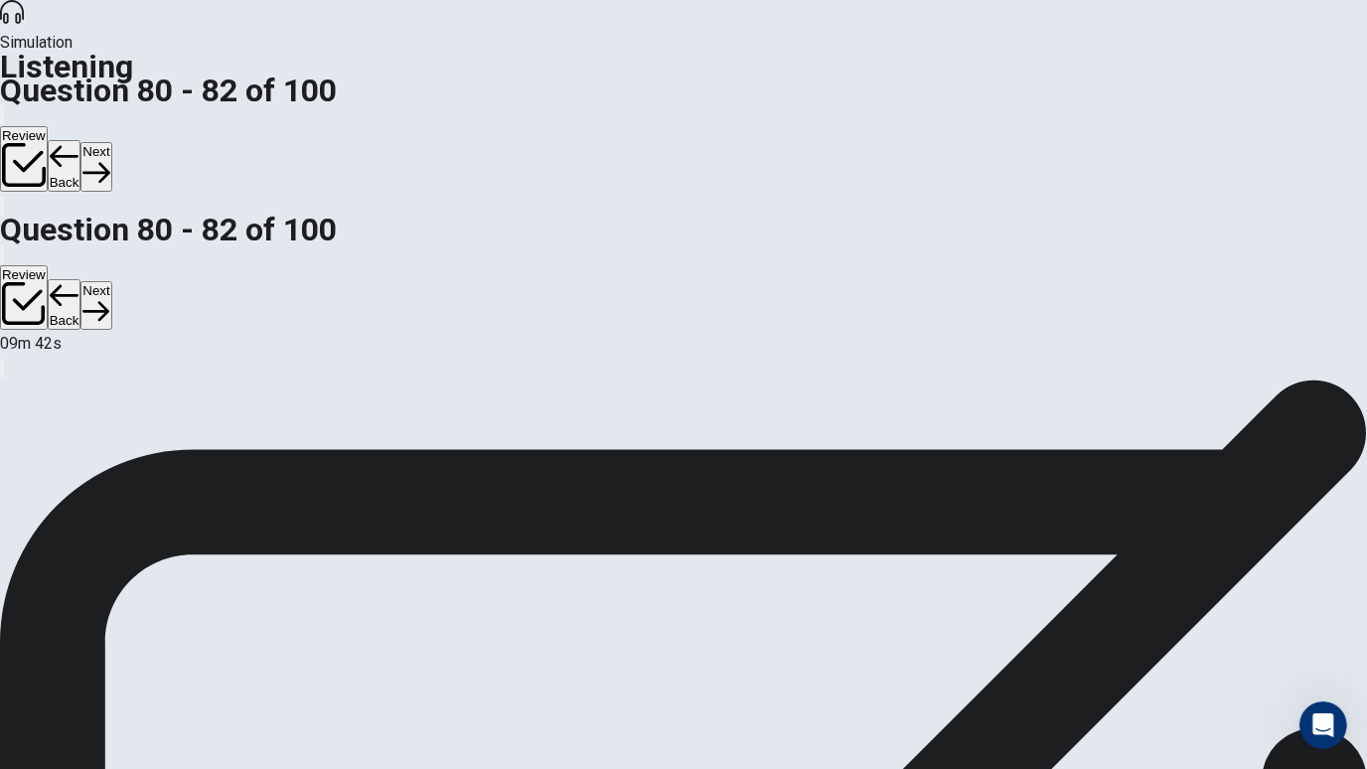
scroll to position [105, 0]
drag, startPoint x: 400, startPoint y: 701, endPoint x: 418, endPoint y: 667, distance: 39.1
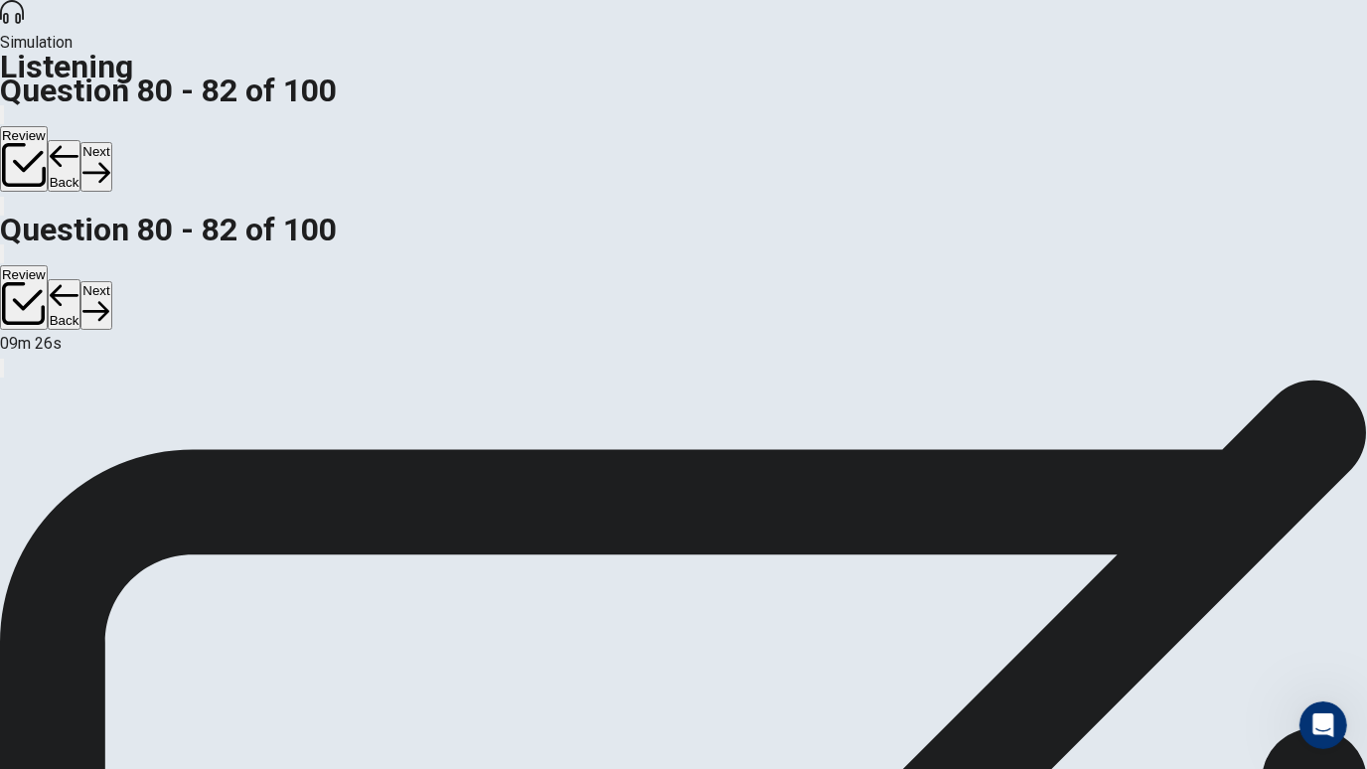
scroll to position [37, 0]
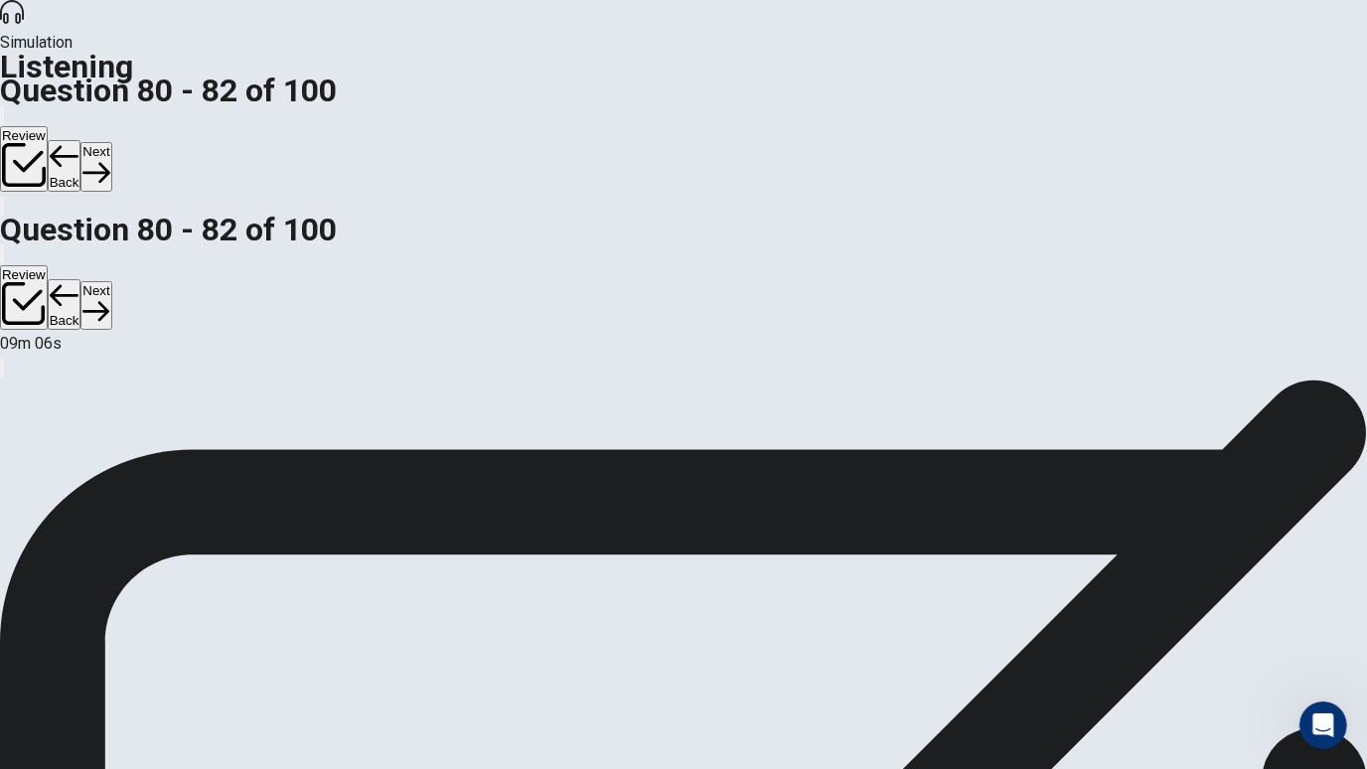
scroll to position [0, 0]
click at [111, 142] on button "Next" at bounding box center [95, 166] width 31 height 49
drag, startPoint x: 408, startPoint y: 567, endPoint x: 423, endPoint y: 554, distance: 19.7
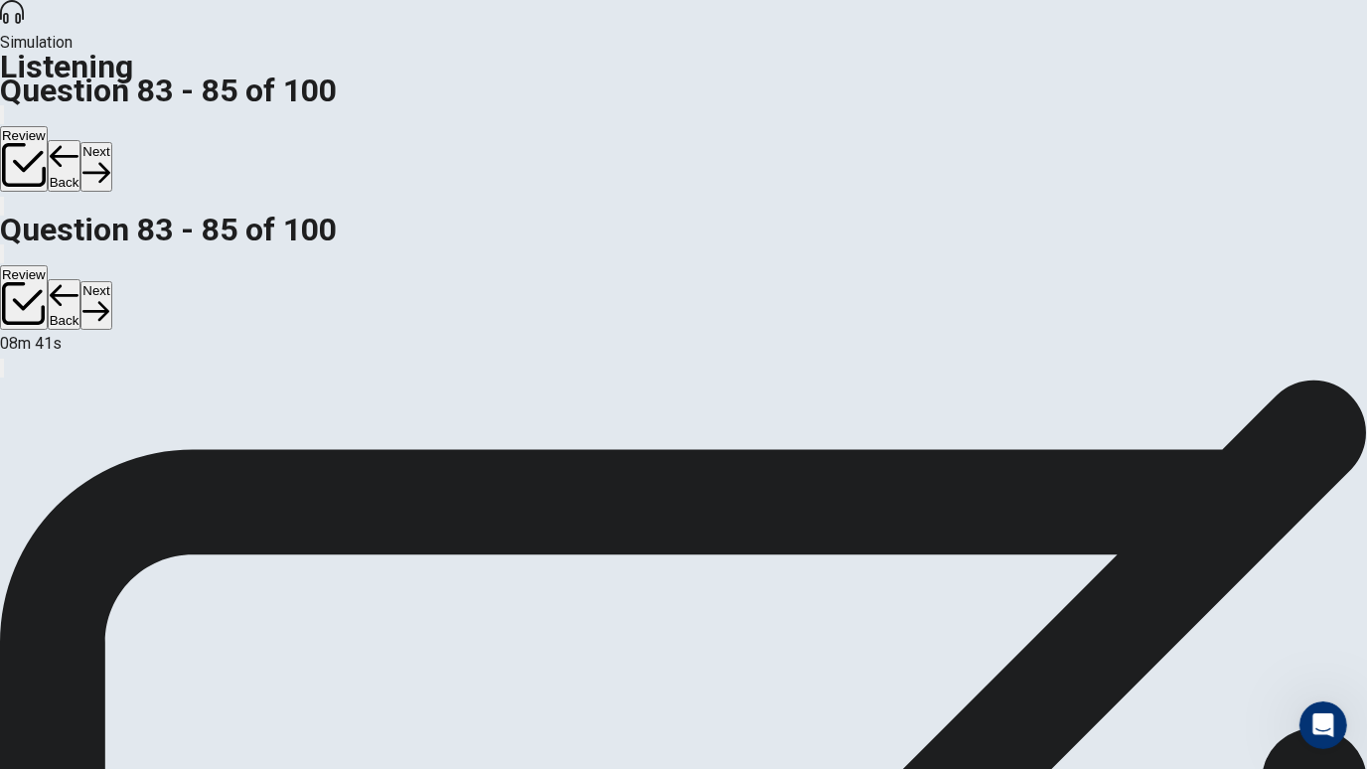
scroll to position [0, 0]
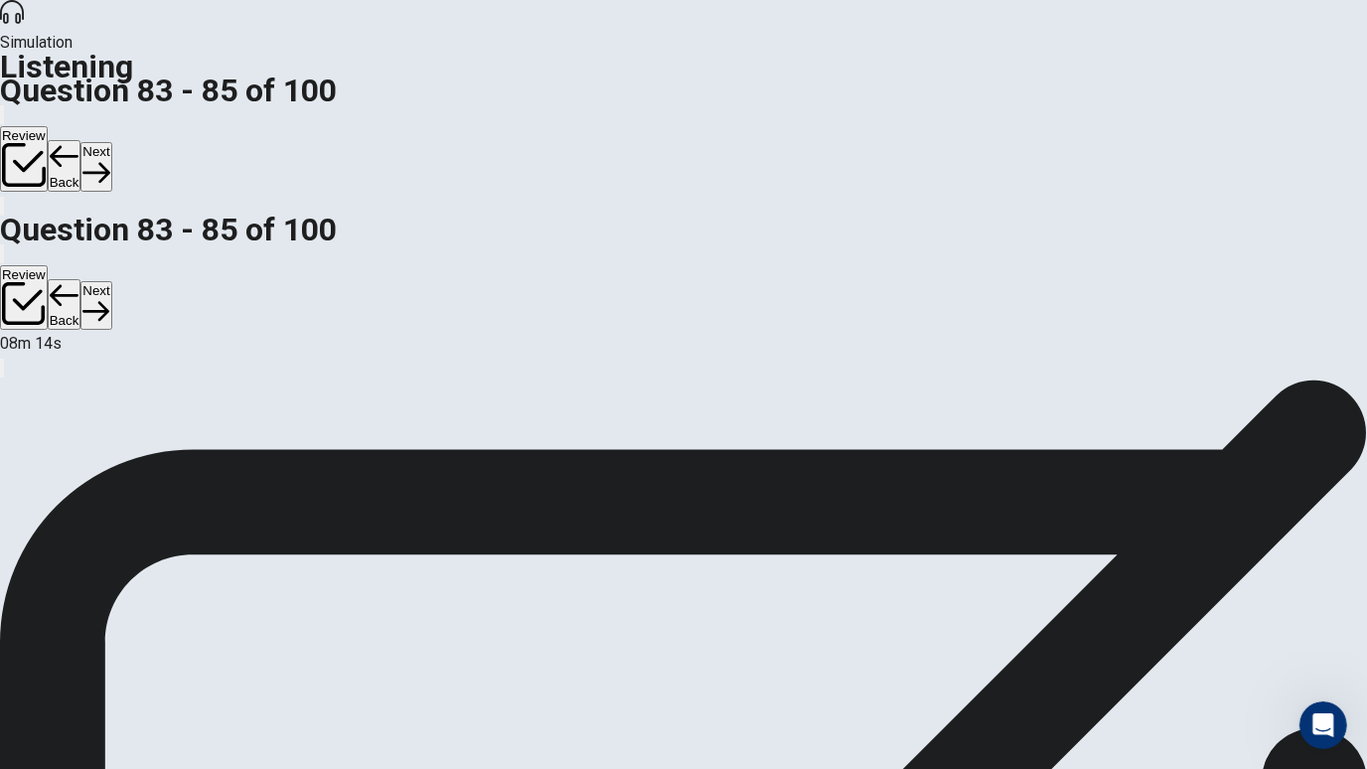
scroll to position [73, 0]
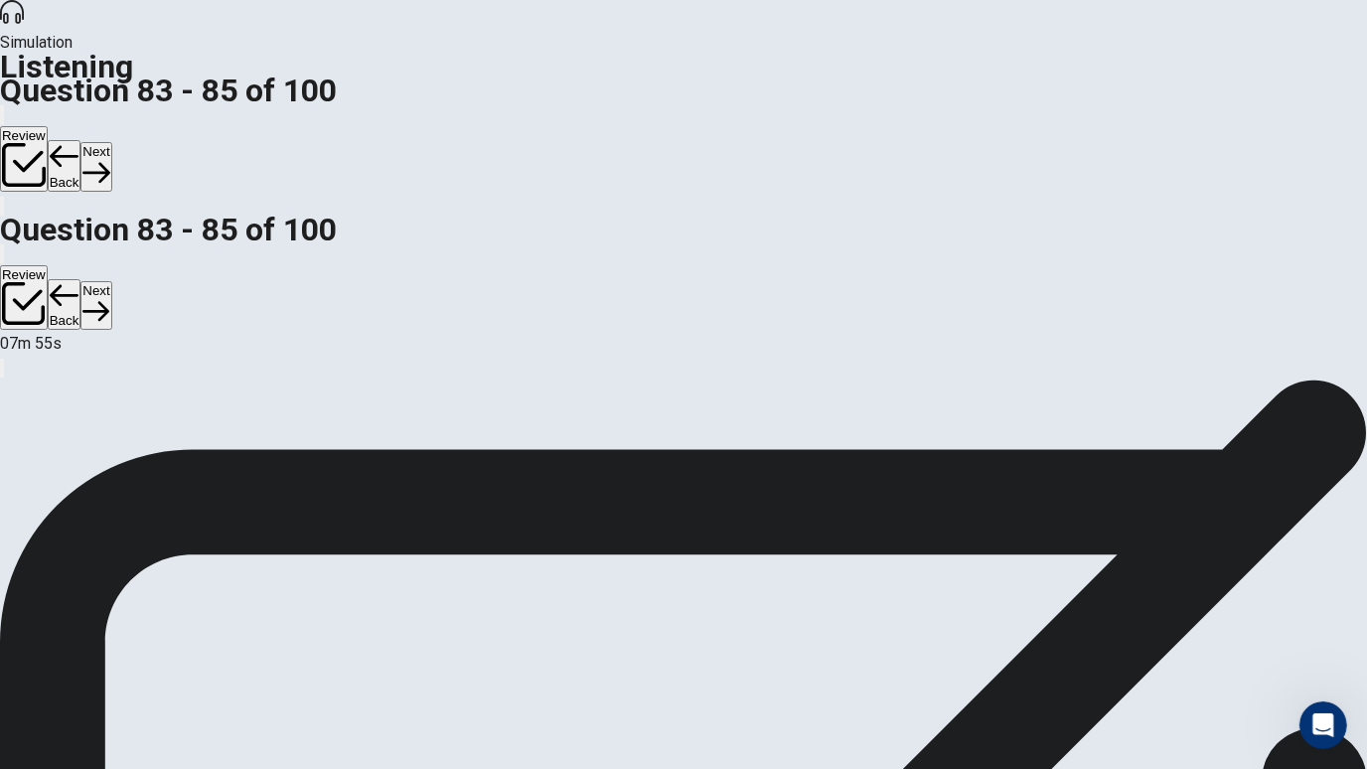
scroll to position [177, 0]
click at [111, 142] on button "Next" at bounding box center [95, 166] width 31 height 49
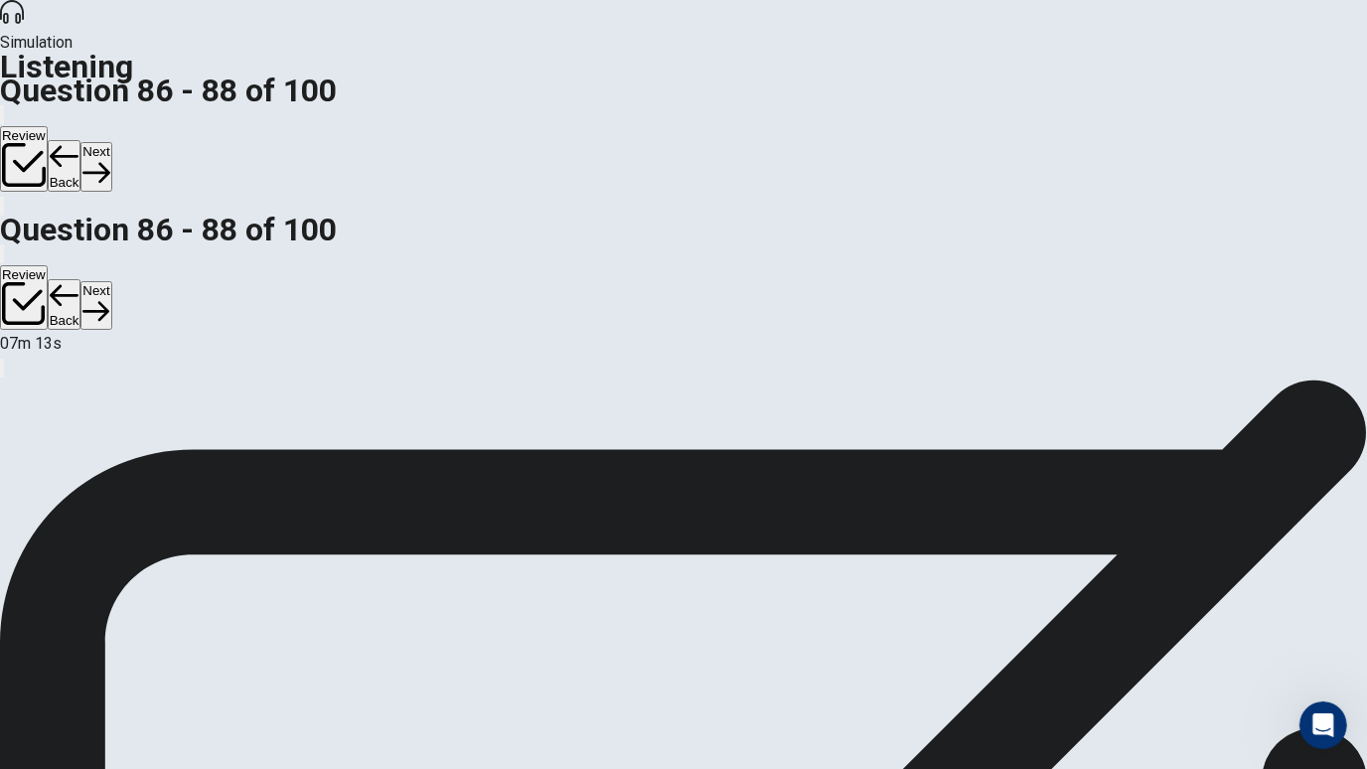
scroll to position [5, 0]
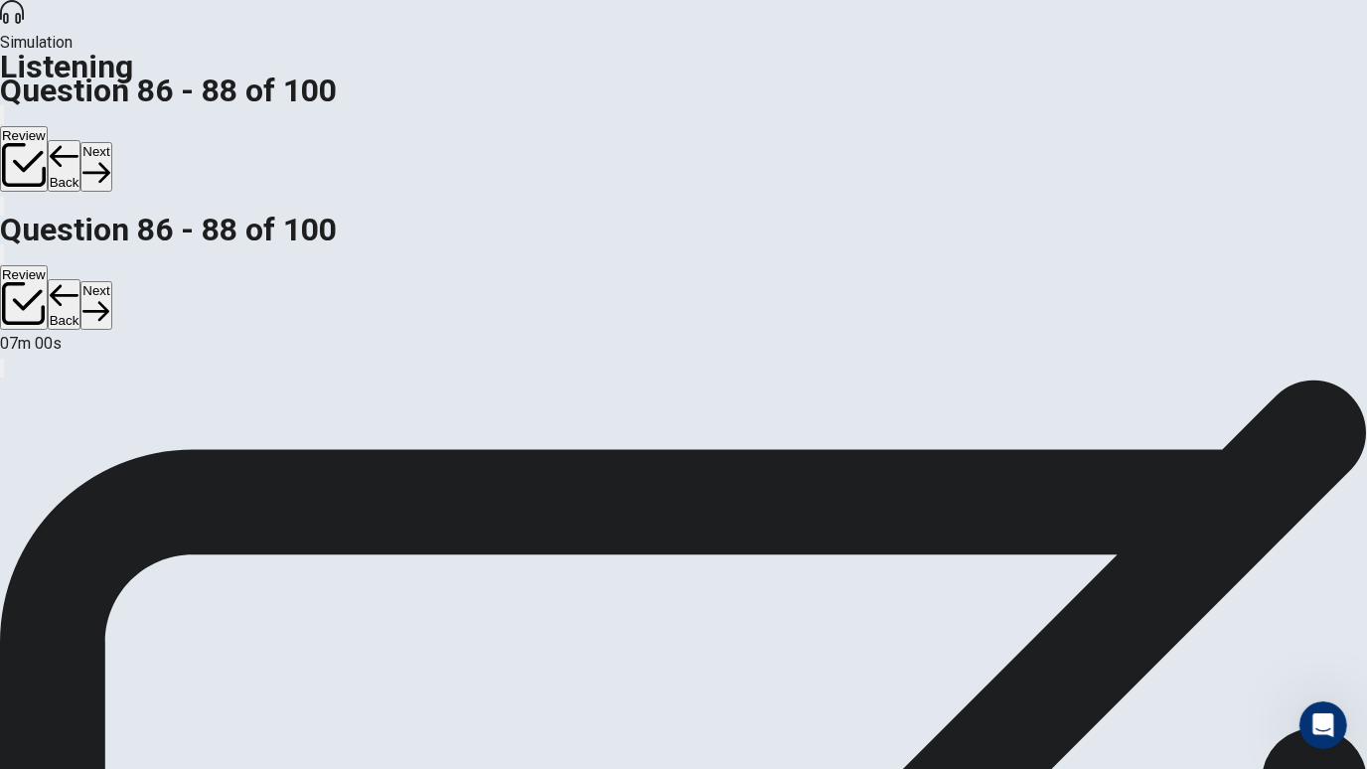
scroll to position [200, 0]
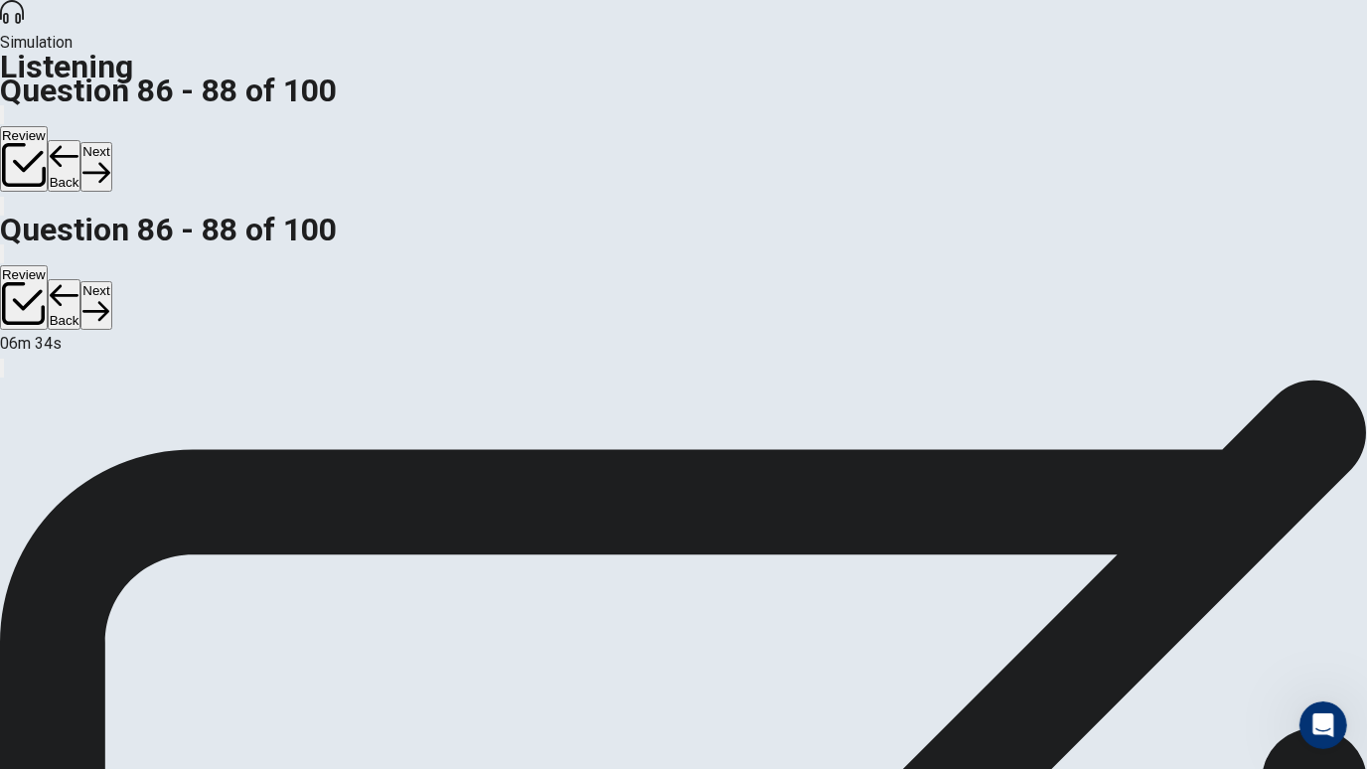
scroll to position [201, 0]
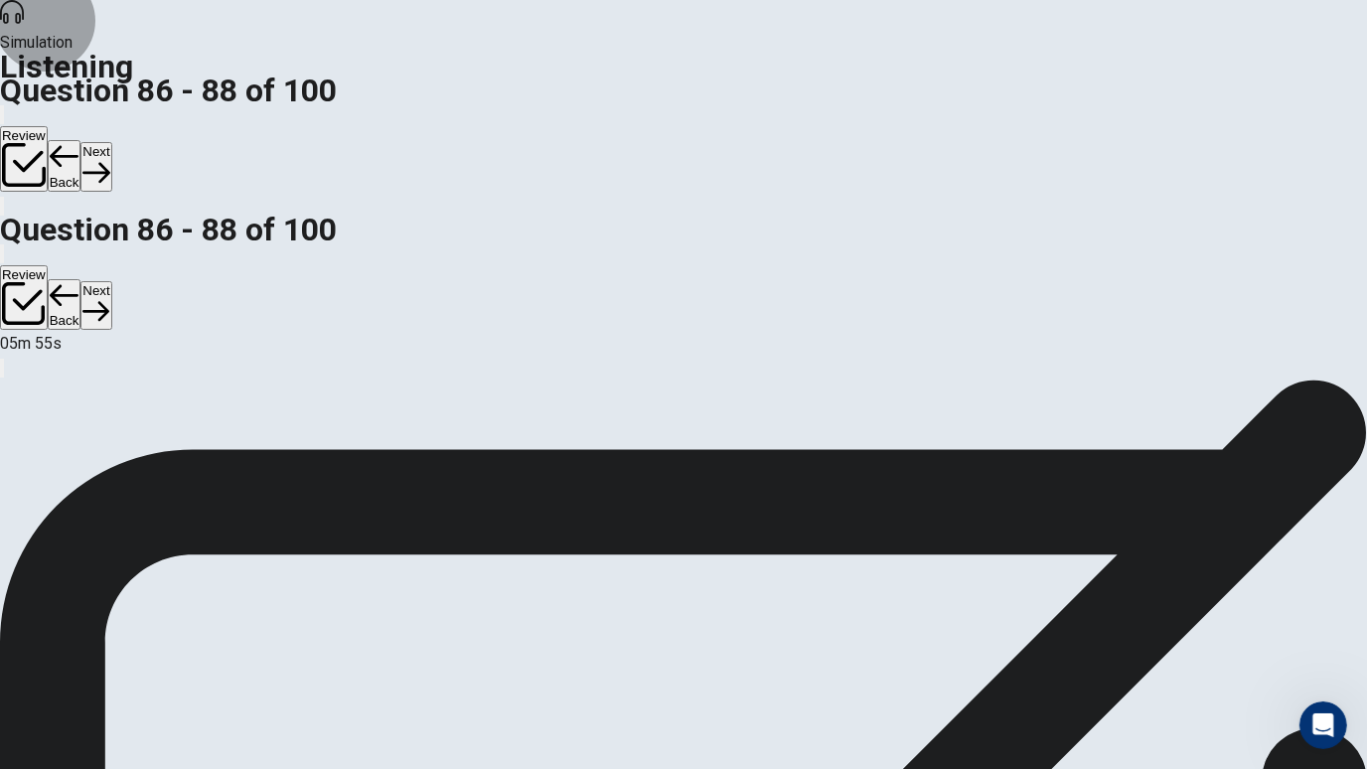
click at [111, 142] on button "Next" at bounding box center [95, 166] width 31 height 49
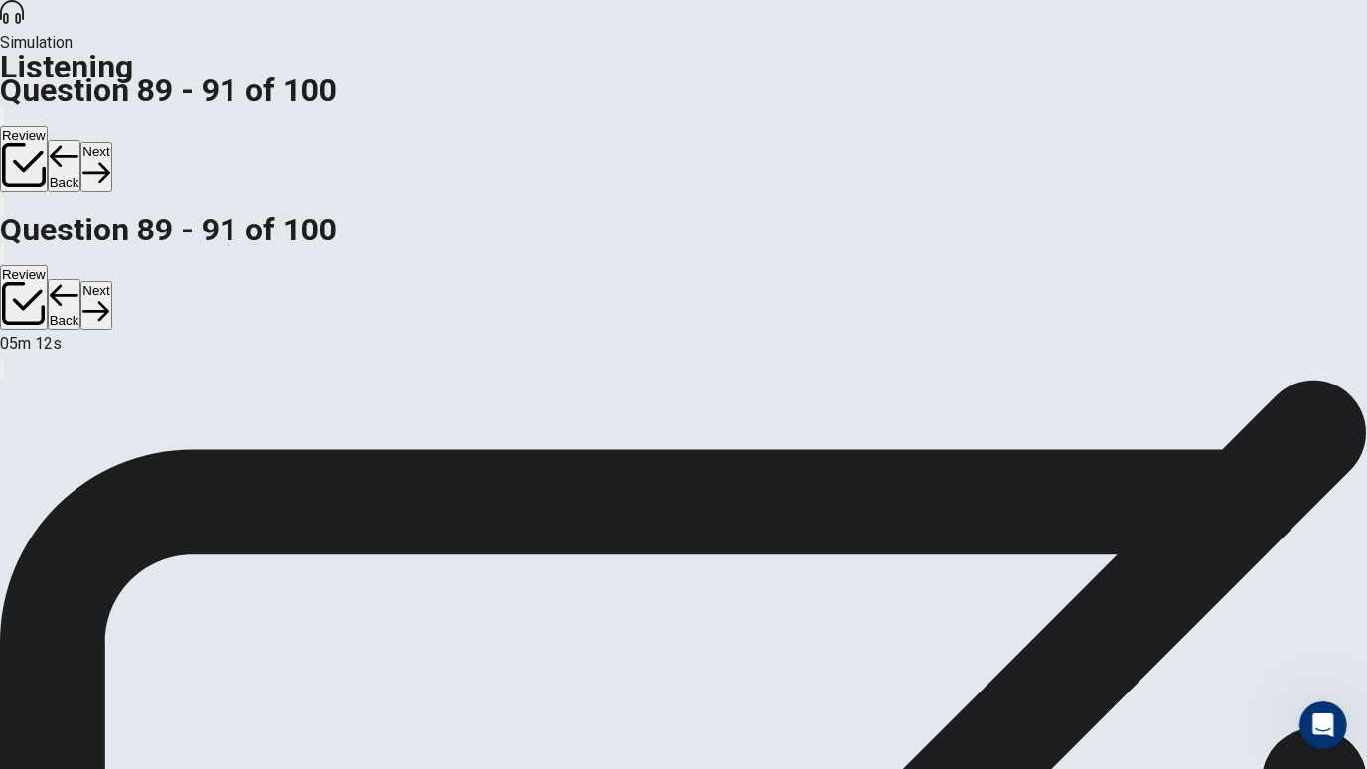
scroll to position [82, 0]
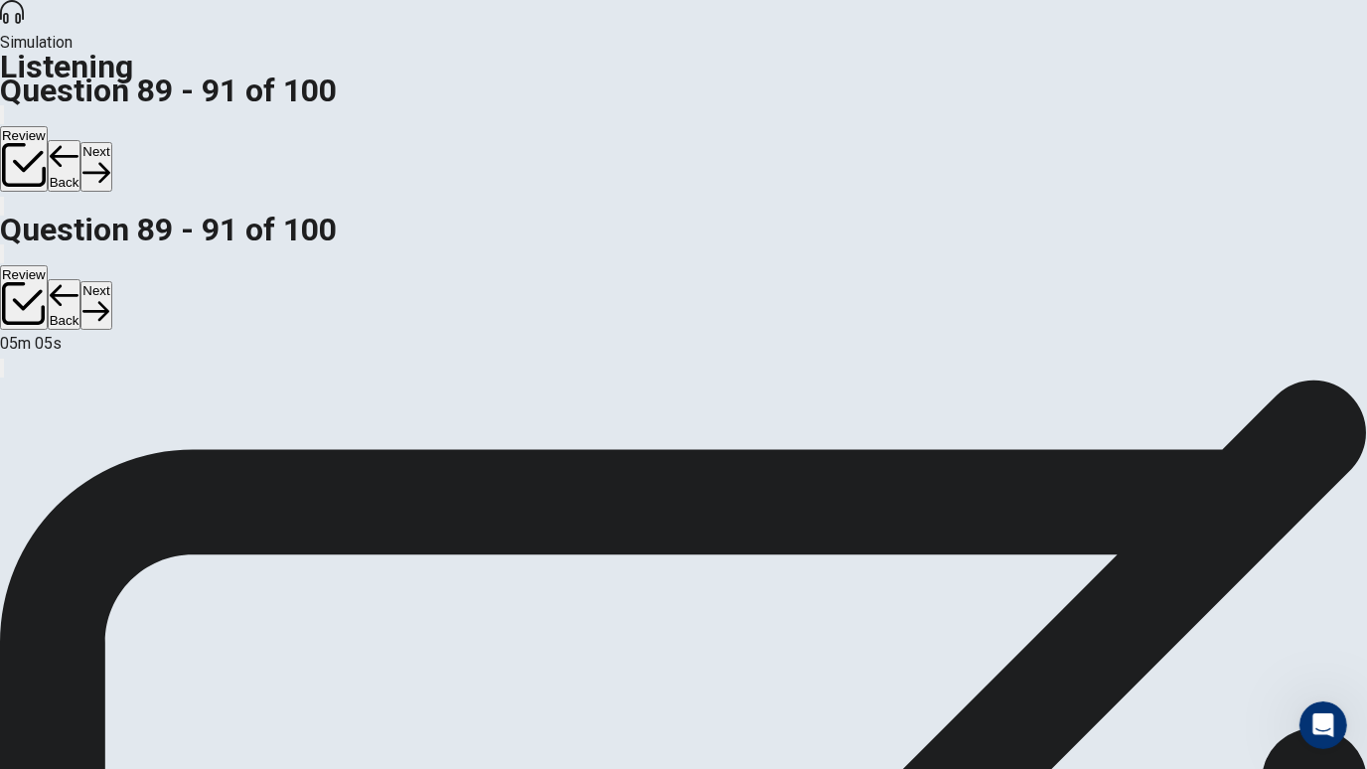
scroll to position [62, 0]
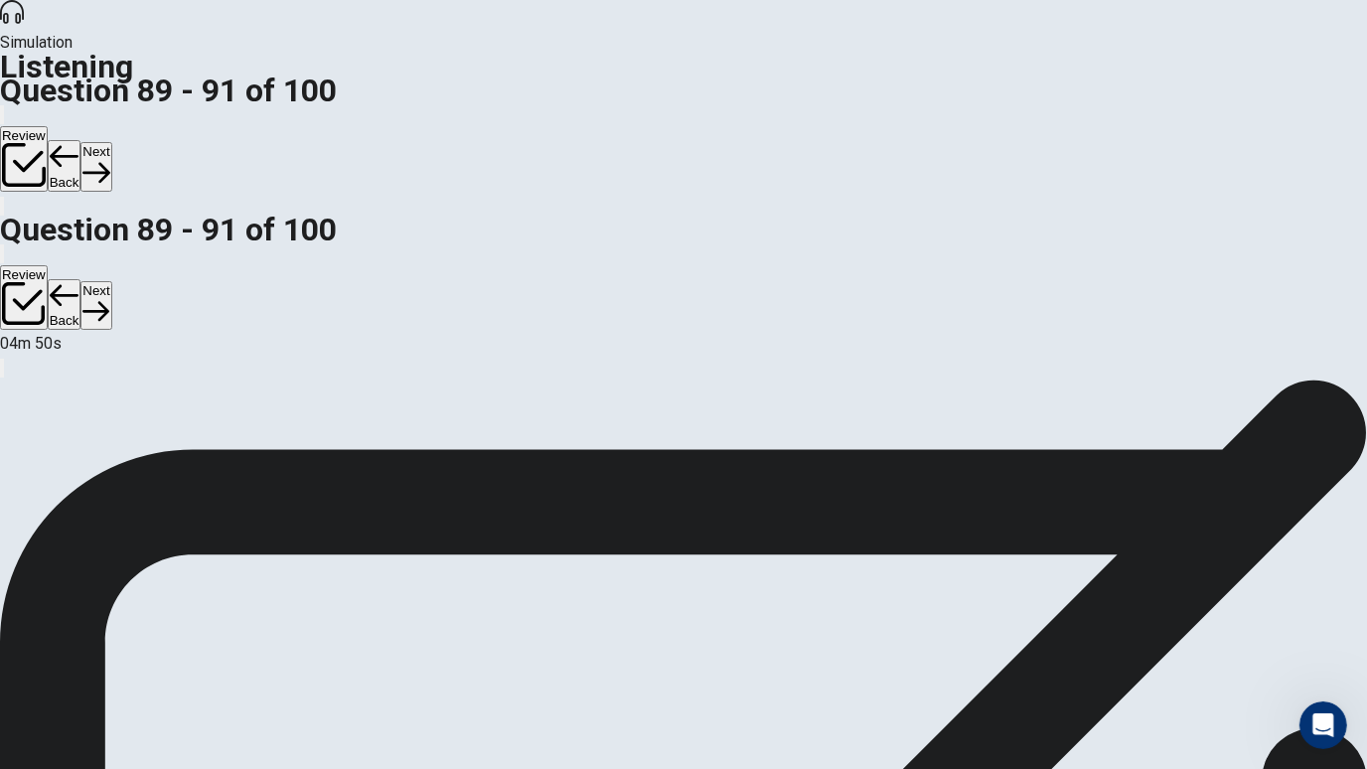
scroll to position [127, 0]
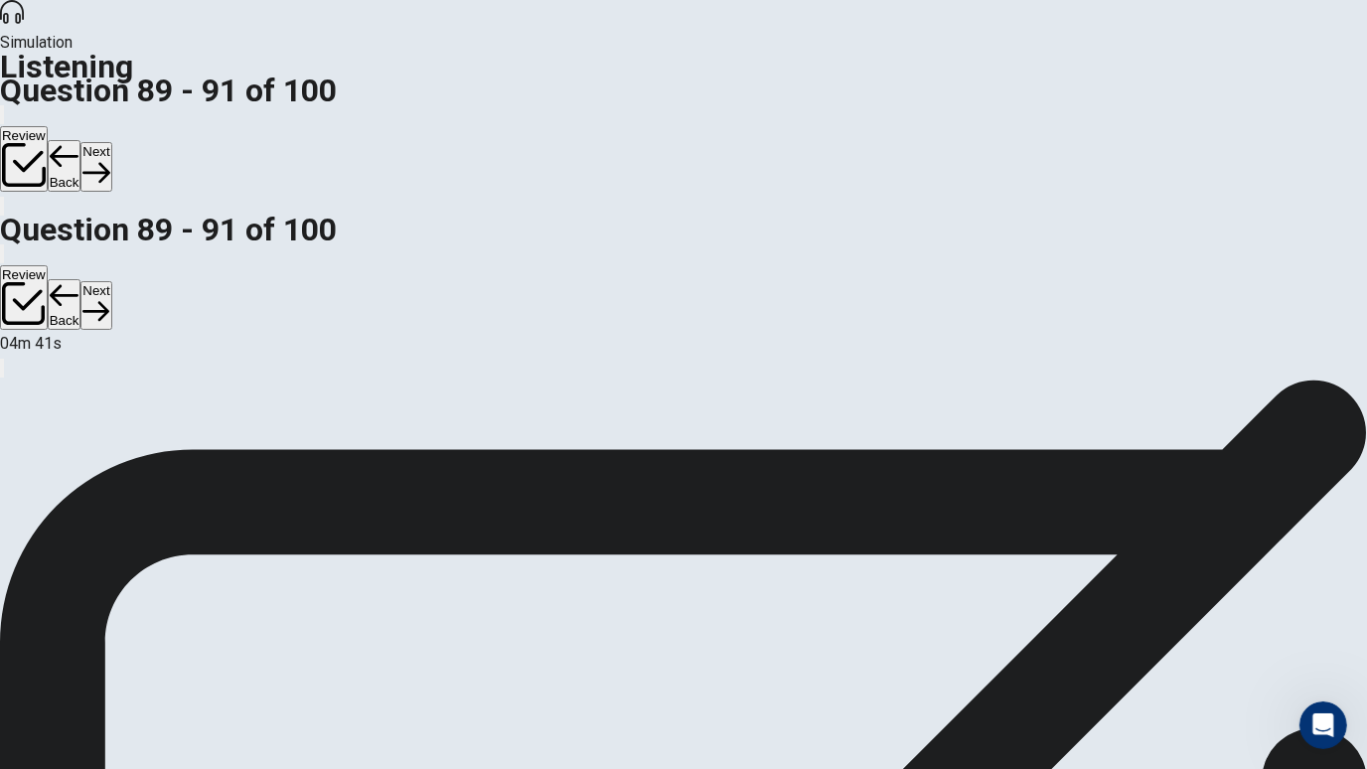
scroll to position [135, 0]
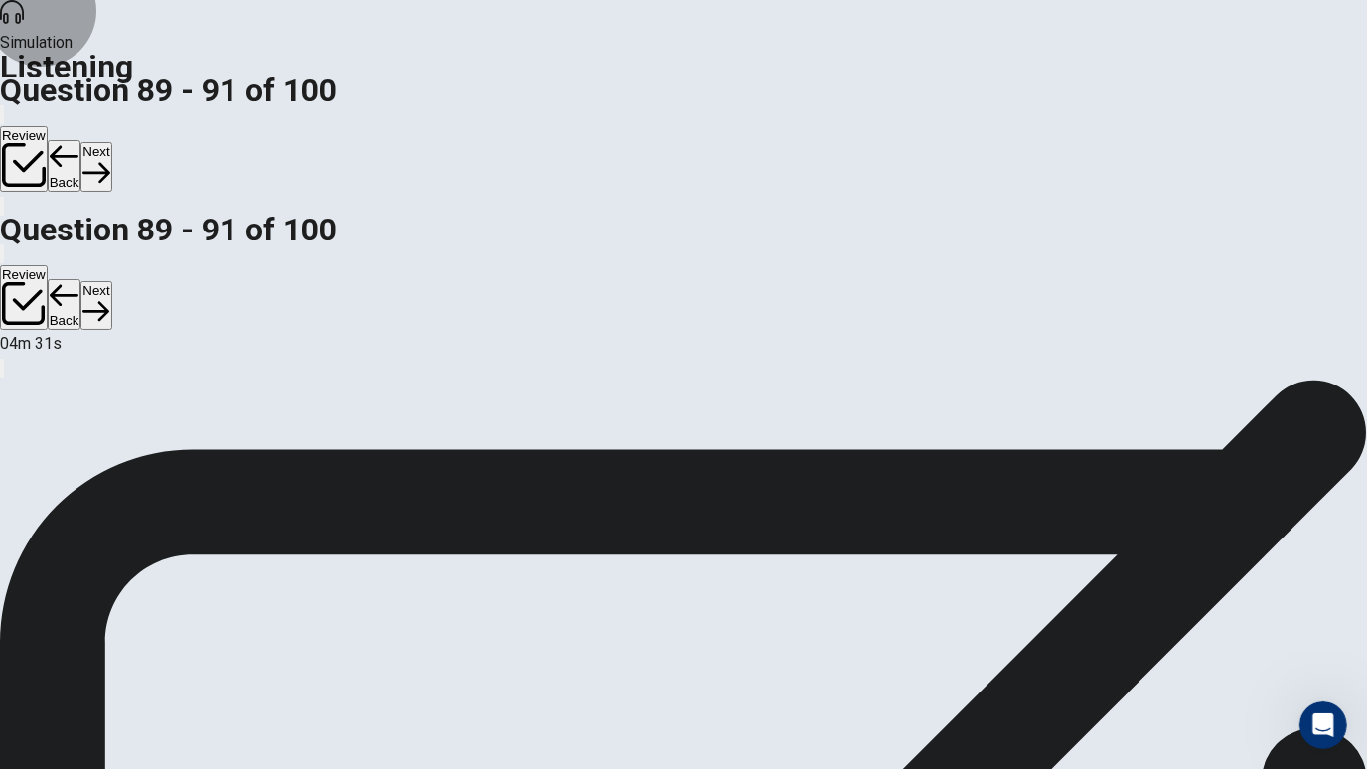
click at [111, 142] on button "Next" at bounding box center [95, 166] width 31 height 49
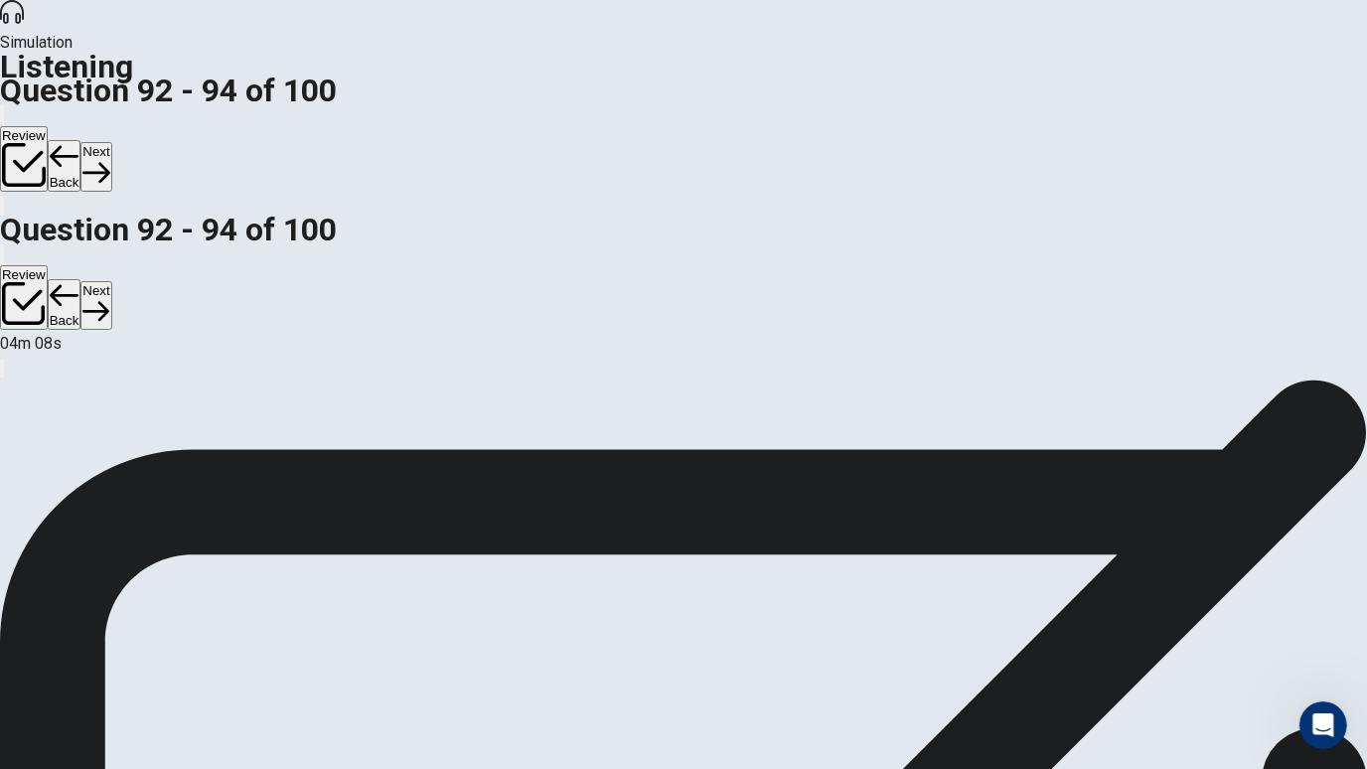
scroll to position [95, 0]
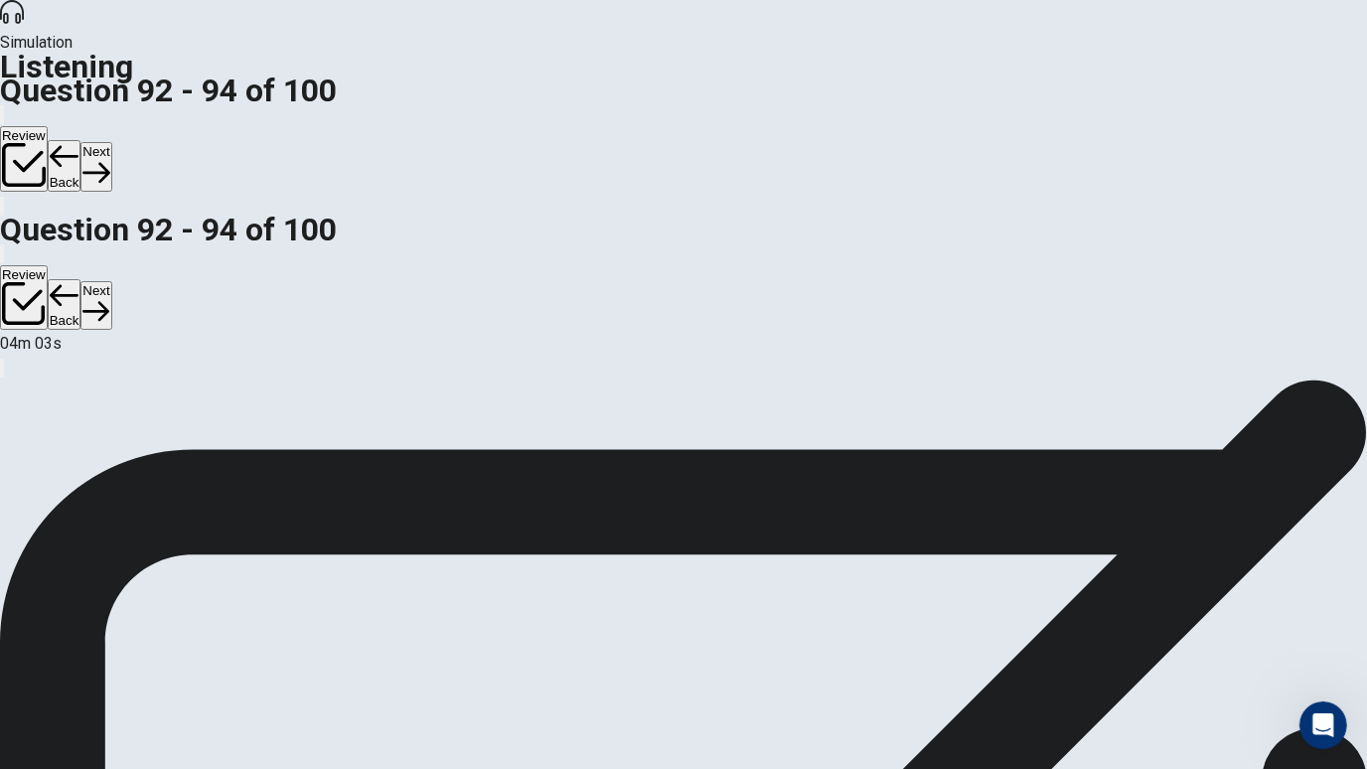
scroll to position [153, 0]
click at [111, 142] on button "Next" at bounding box center [95, 166] width 31 height 49
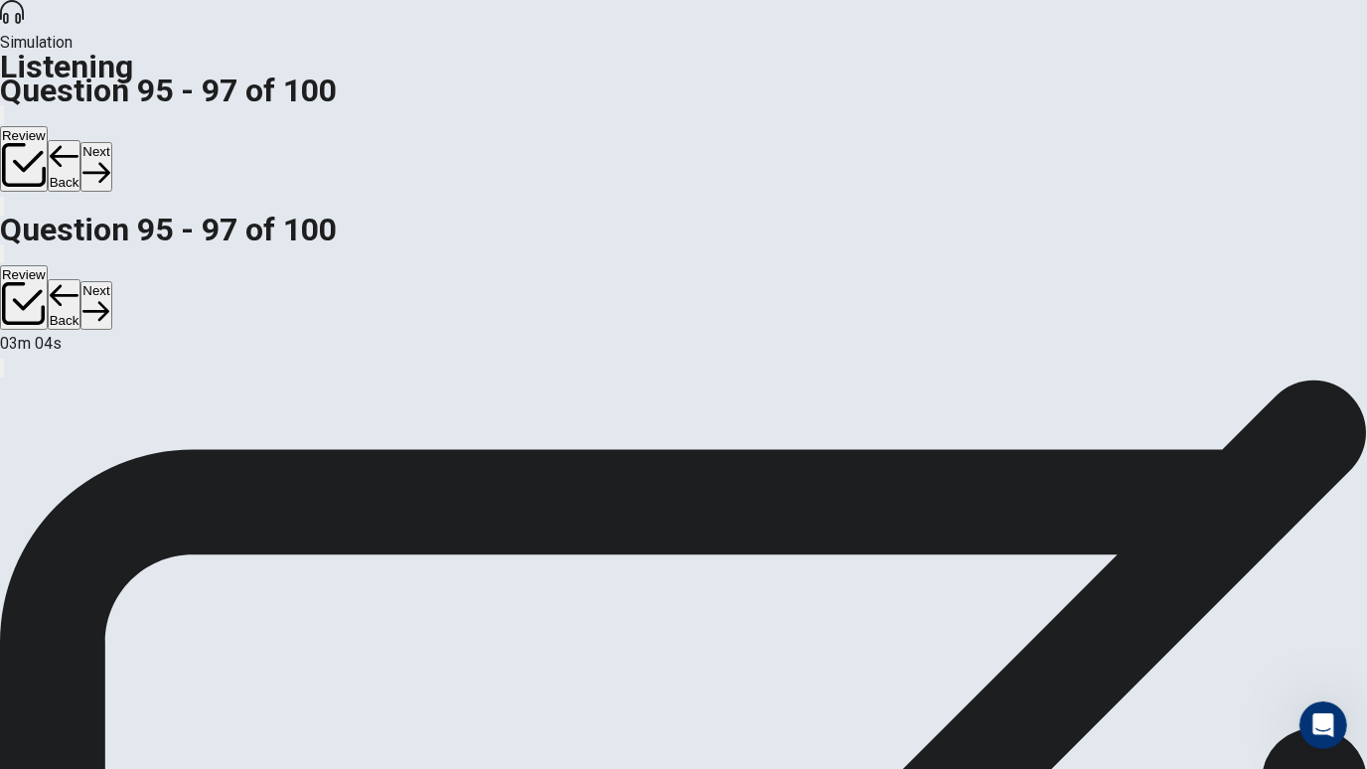
scroll to position [0, 0]
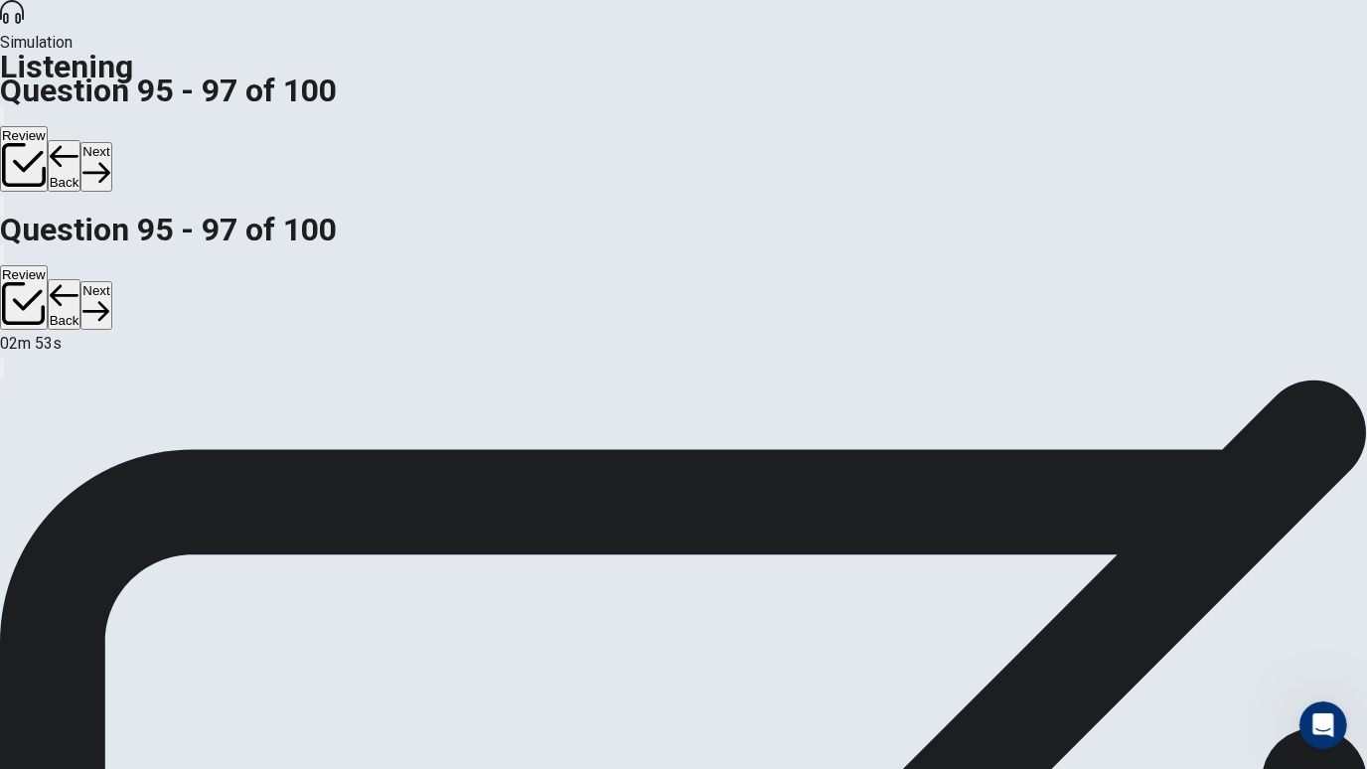
scroll to position [140, 0]
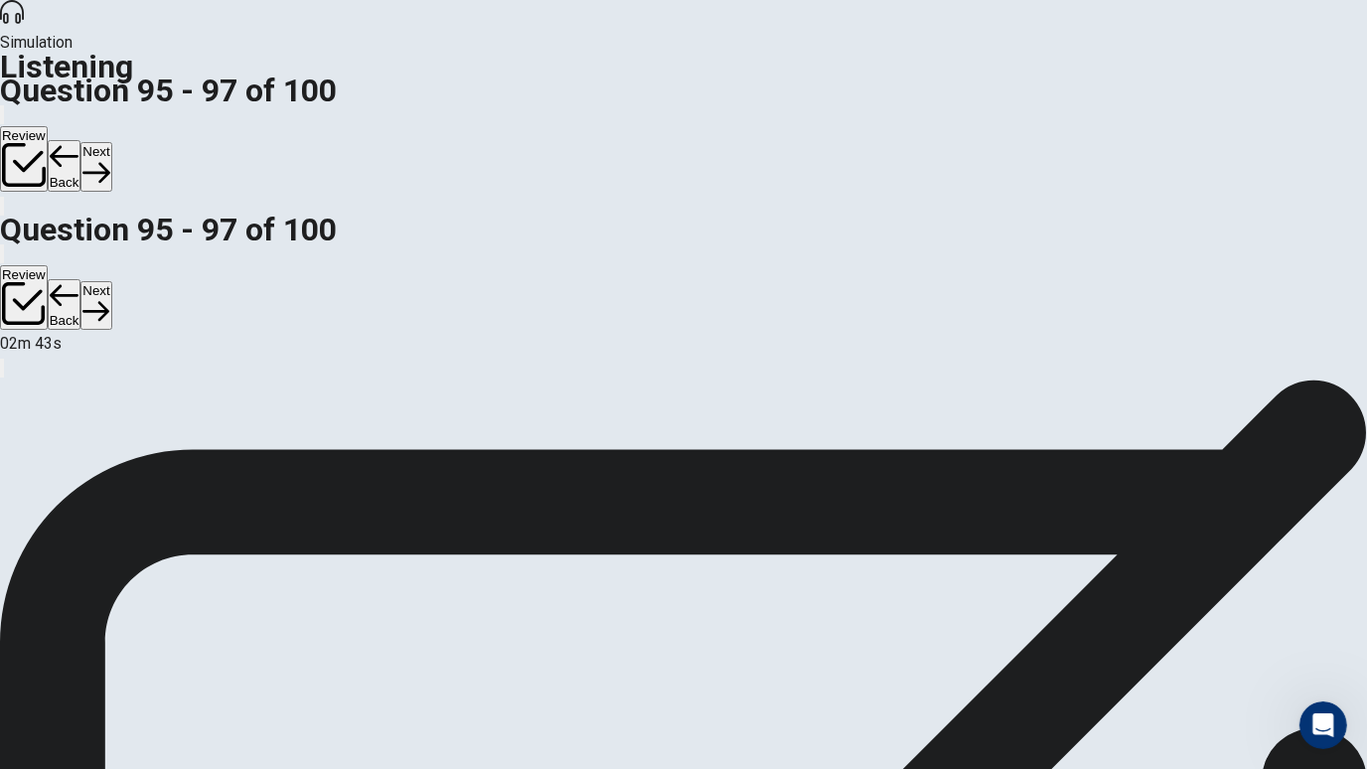
scroll to position [99, 0]
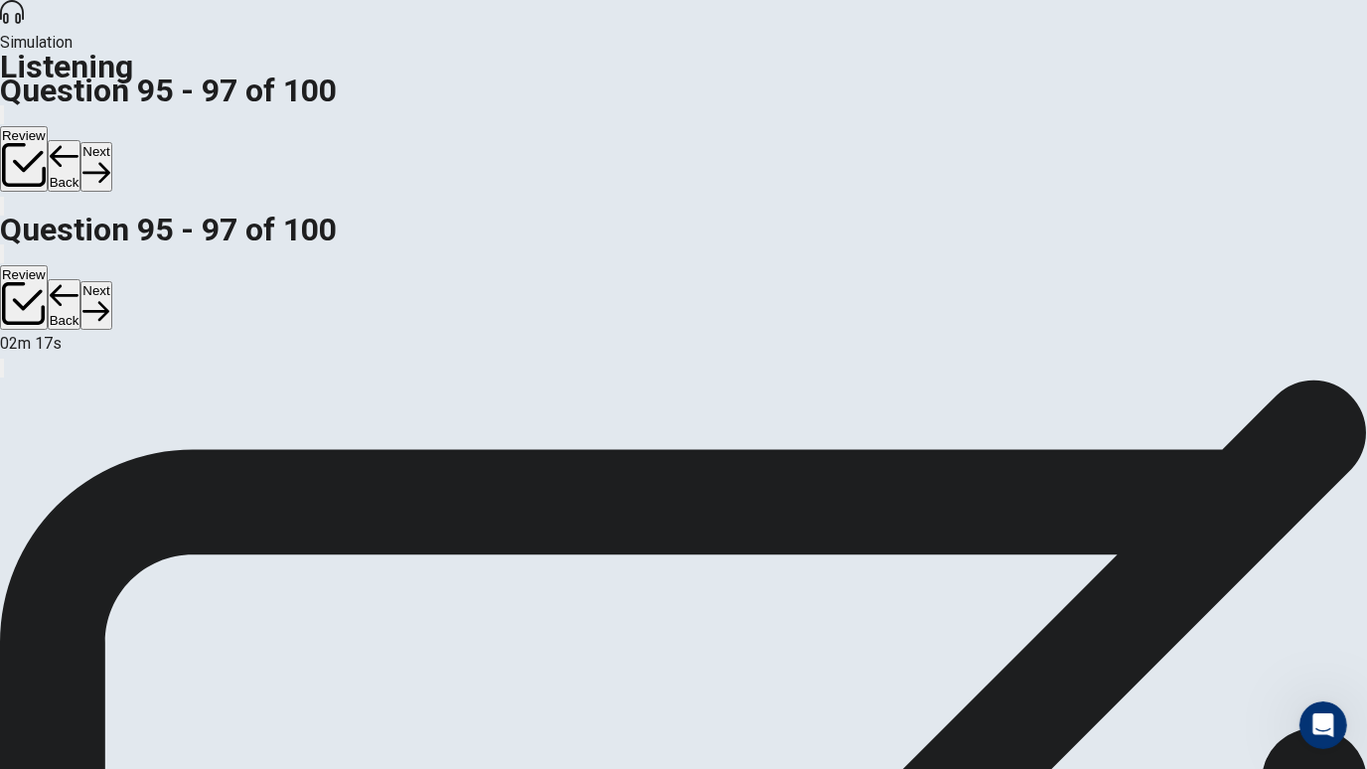
scroll to position [177, 0]
click at [111, 142] on button "Next" at bounding box center [95, 166] width 31 height 49
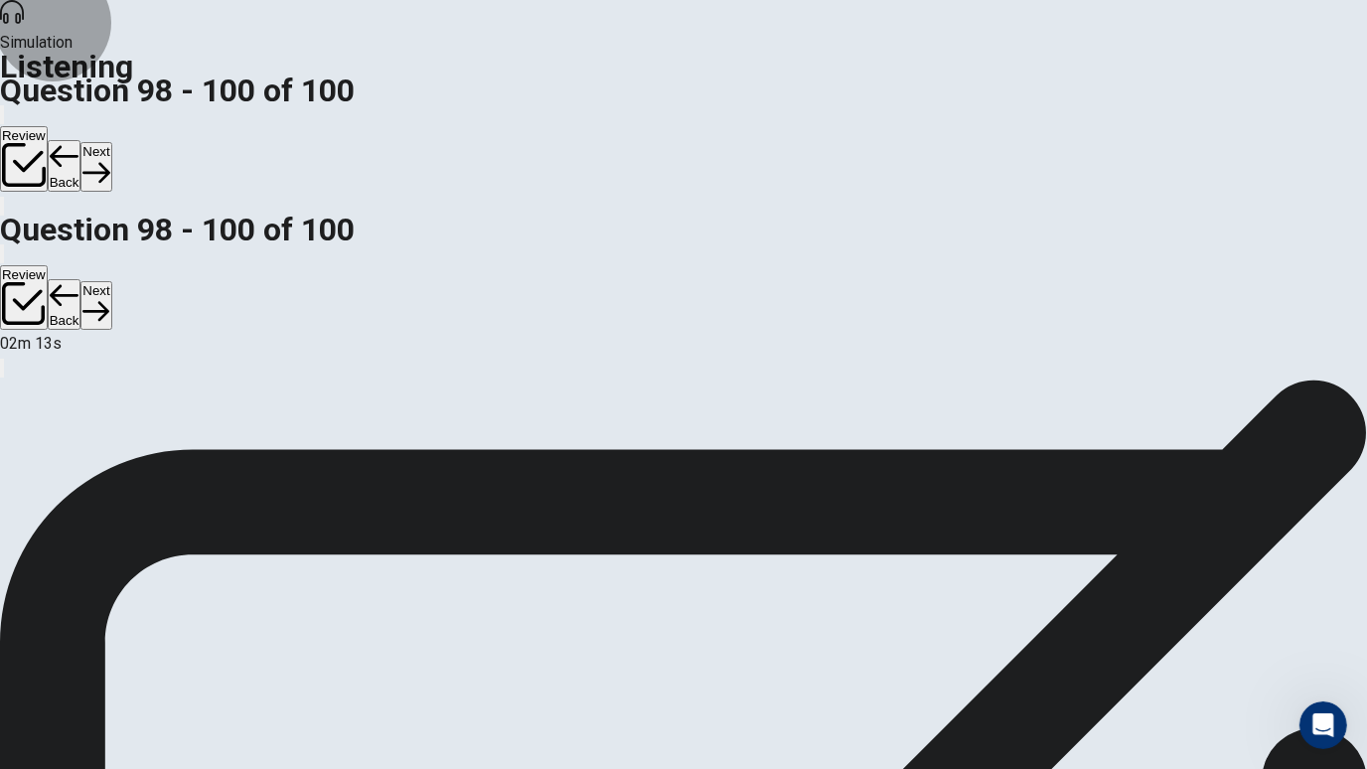
click at [81, 140] on button "Back" at bounding box center [65, 166] width 34 height 52
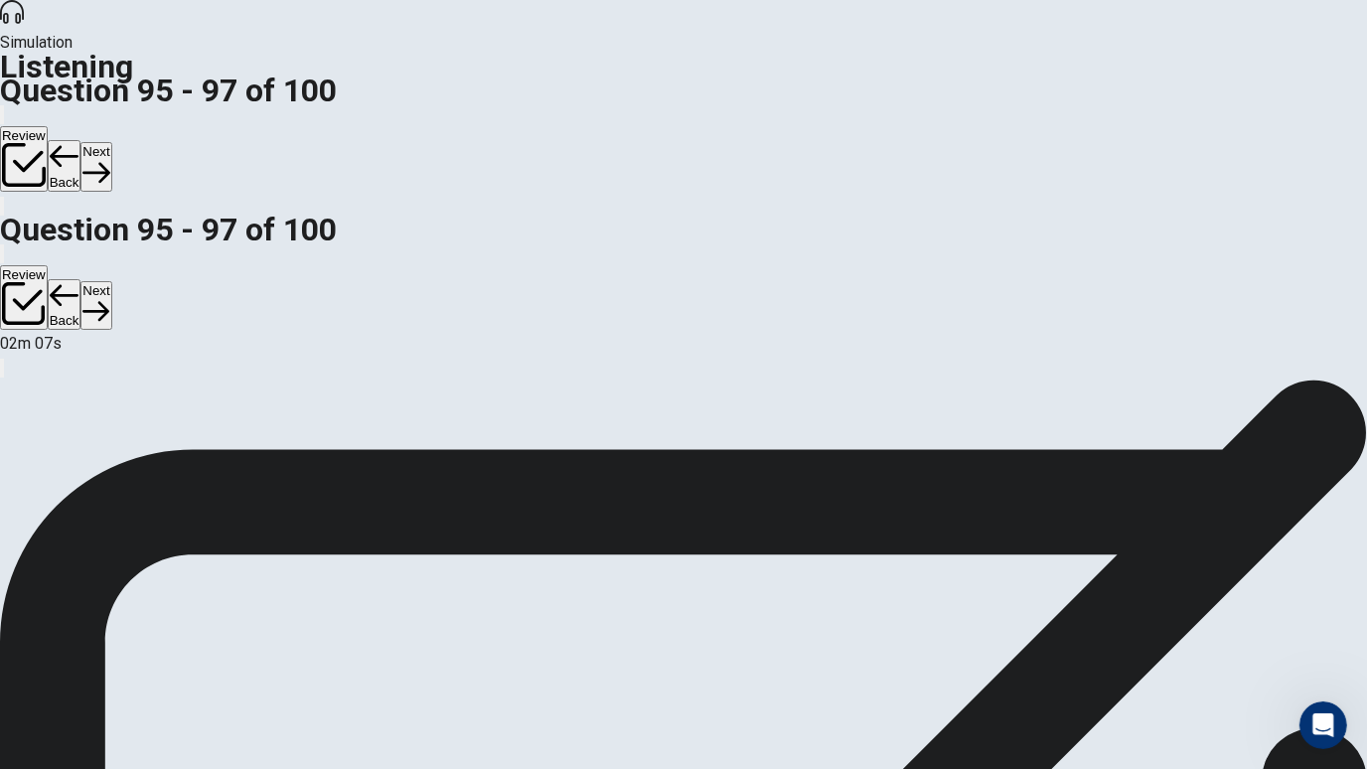
scroll to position [133, 0]
click at [111, 142] on button "Next" at bounding box center [95, 166] width 31 height 49
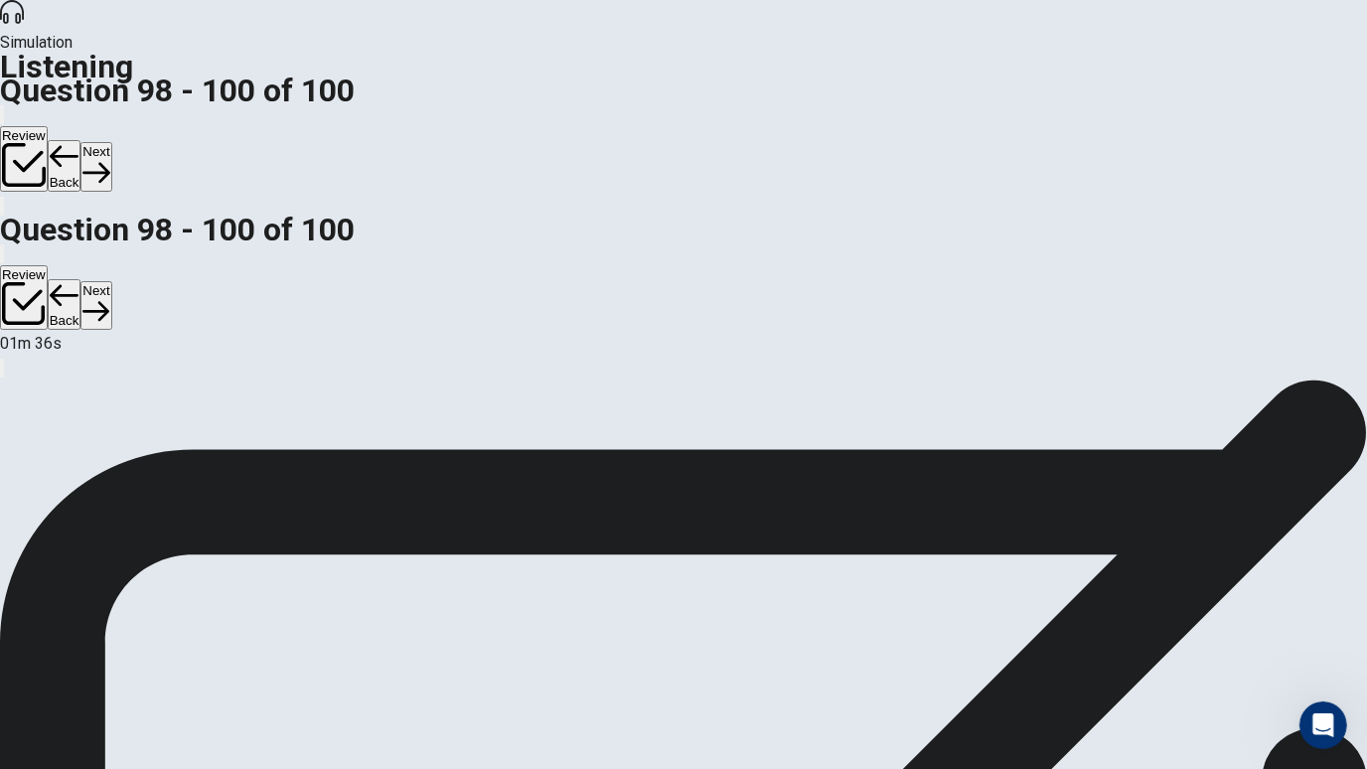
scroll to position [89, 0]
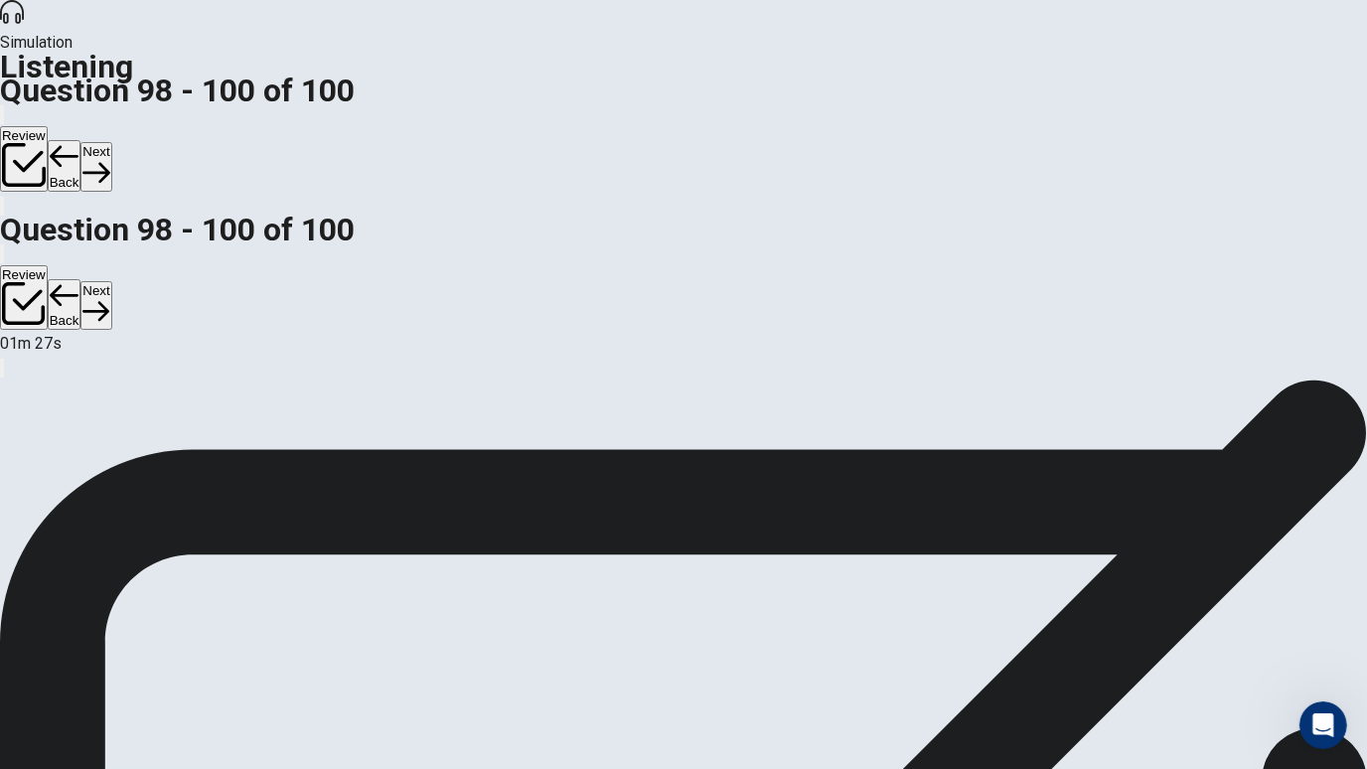
scroll to position [84, 0]
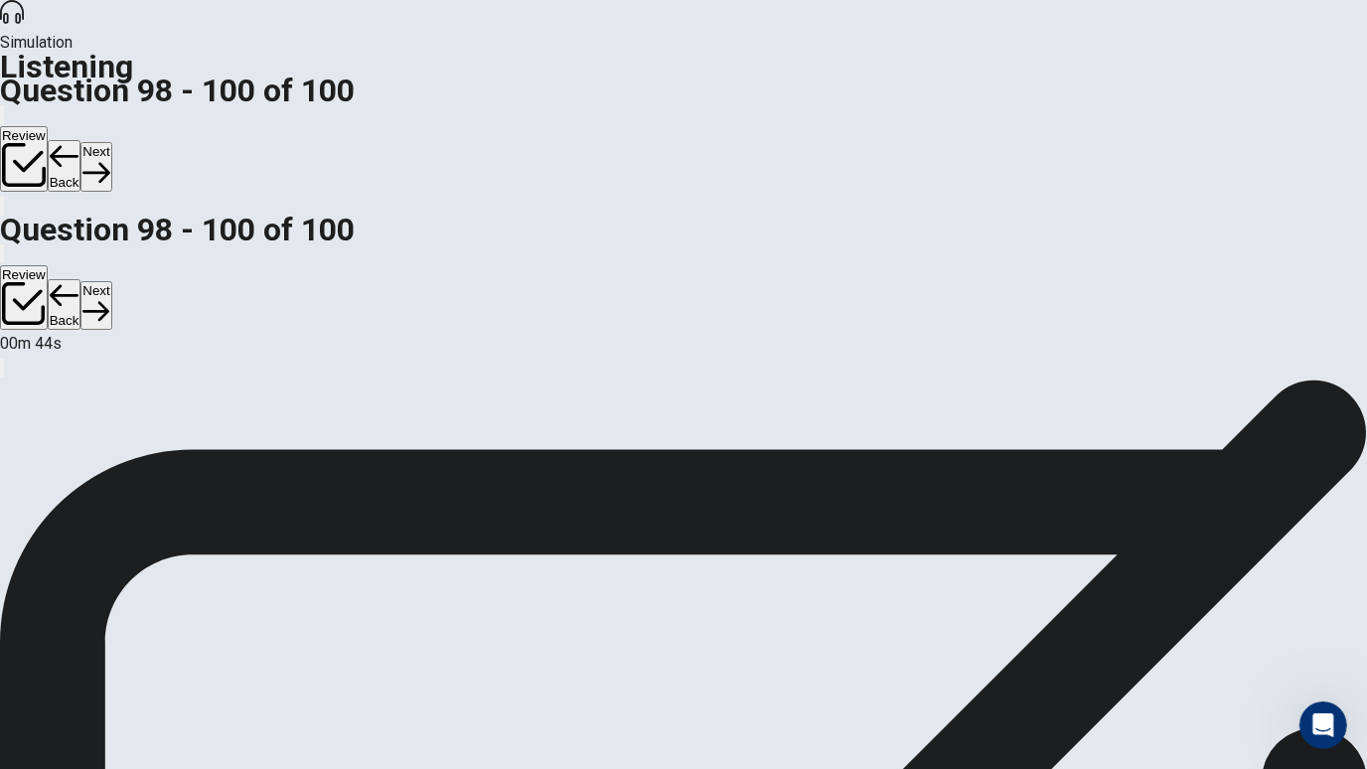
scroll to position [201, 0]
click at [111, 142] on button "Next" at bounding box center [95, 166] width 31 height 49
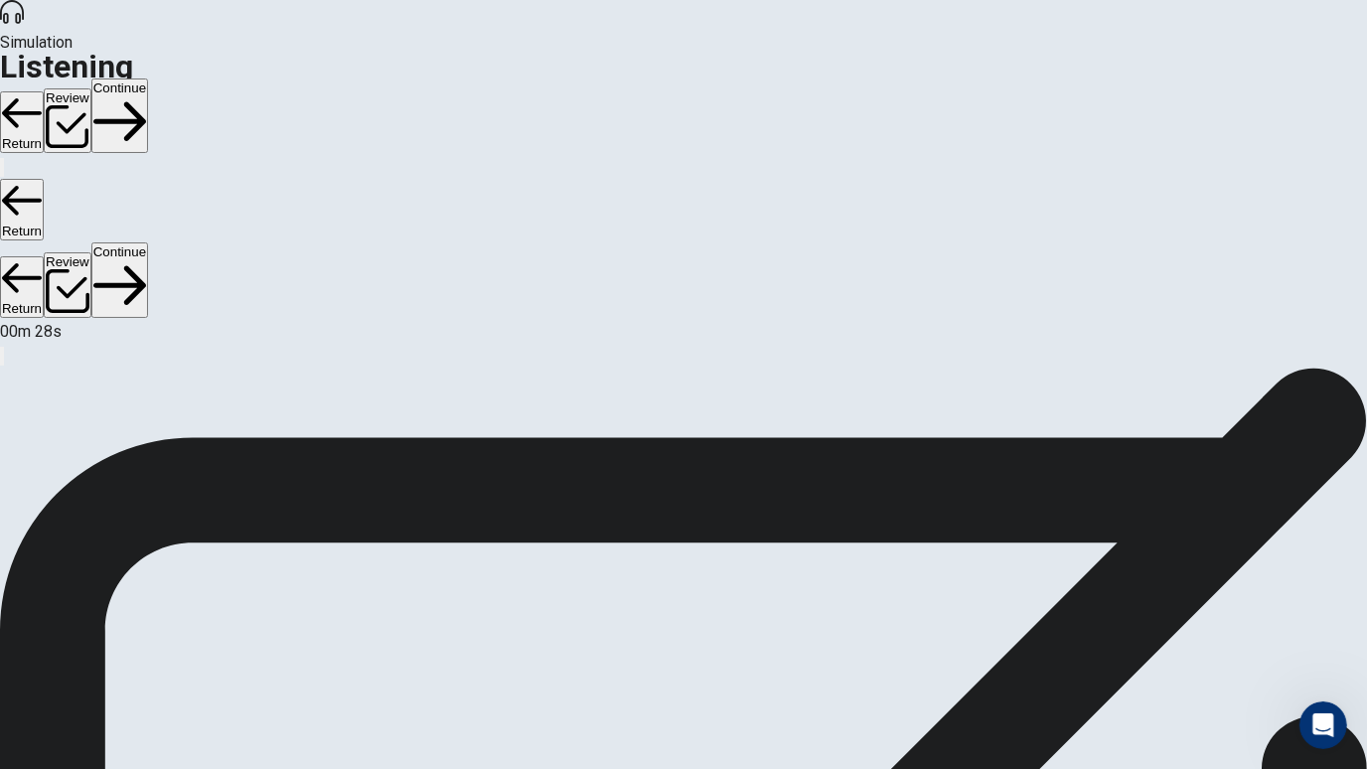
scroll to position [0, 0]
click at [91, 88] on button "Review" at bounding box center [68, 121] width 48 height 66
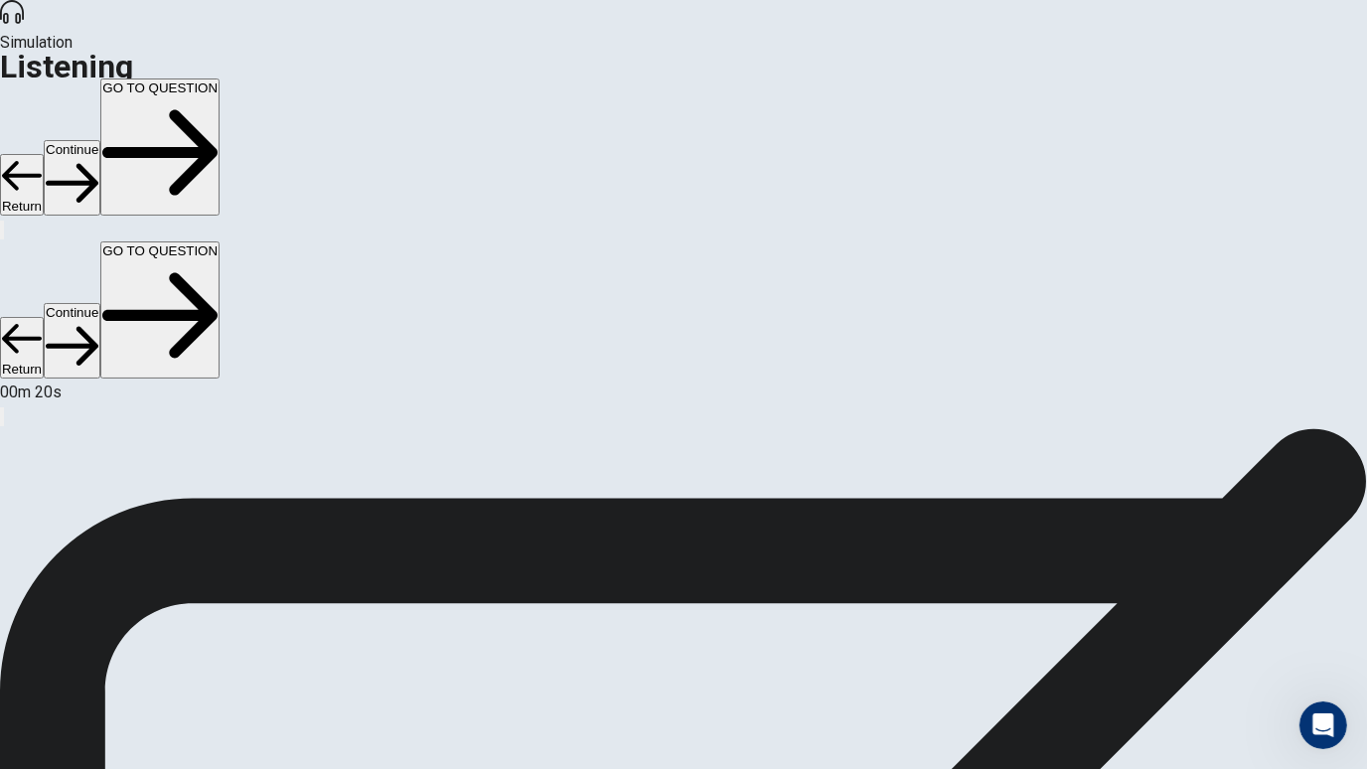
scroll to position [283, 0]
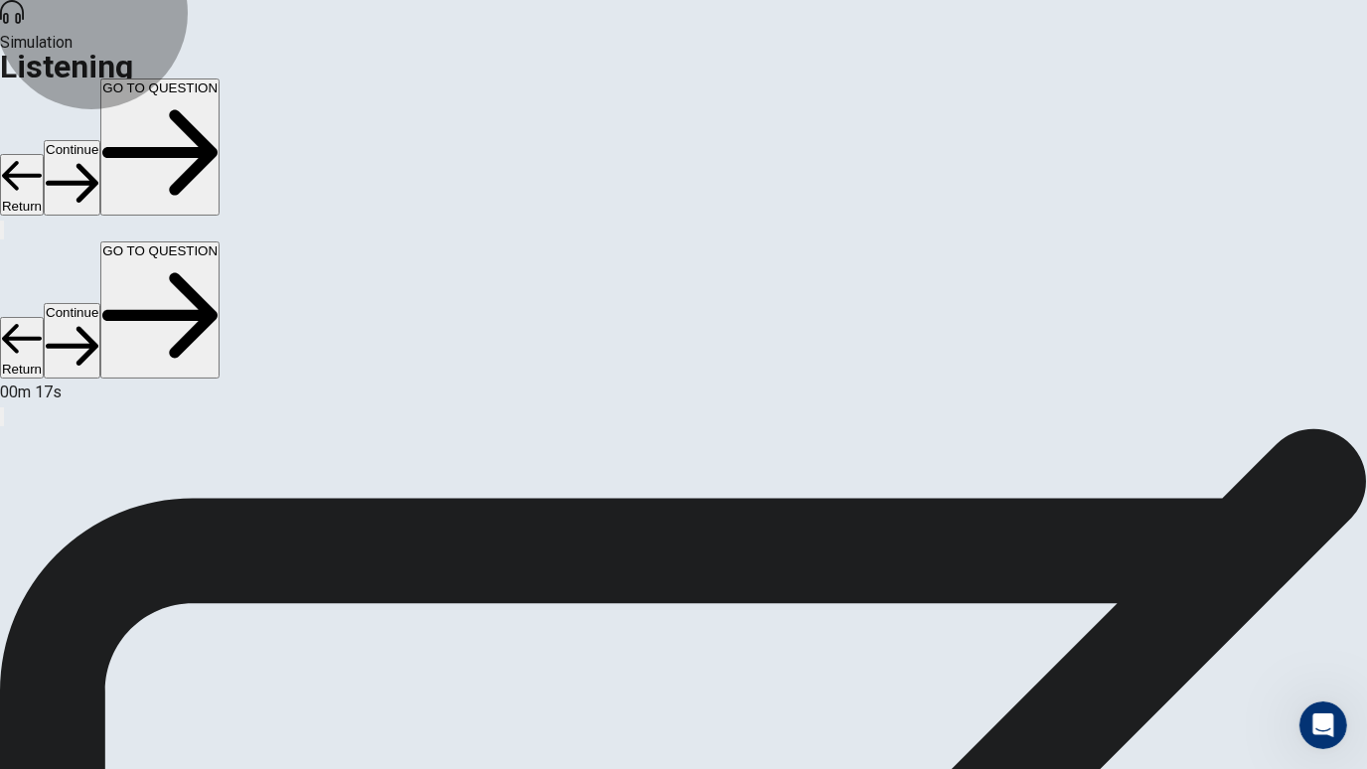
click at [98, 157] on icon "button" at bounding box center [72, 183] width 53 height 53
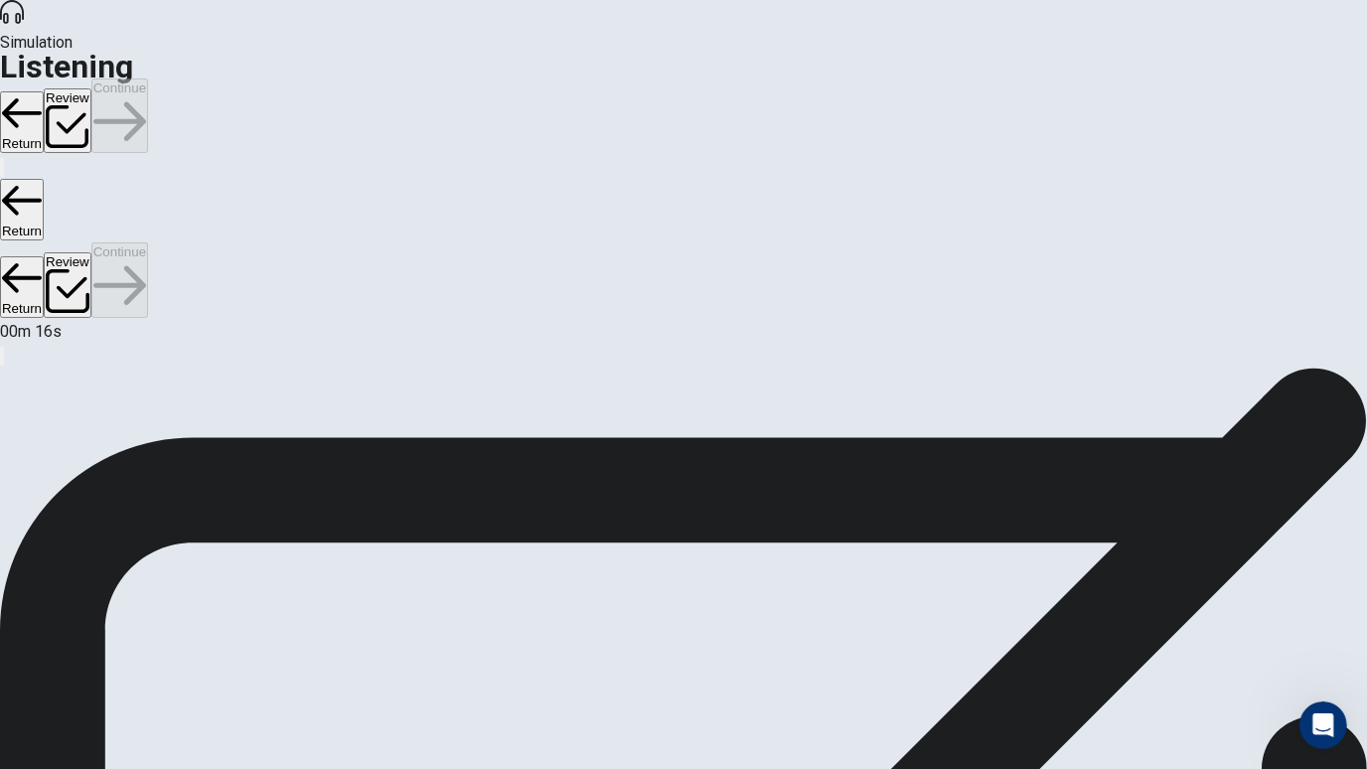
scroll to position [0, 0]
drag, startPoint x: 1137, startPoint y: 47, endPoint x: 1131, endPoint y: 91, distance: 45.1
click at [1131, 91] on div "Simulation Listening Return Review Continue Return Return Review Continue 48m 1…" at bounding box center [683, 384] width 1367 height 769
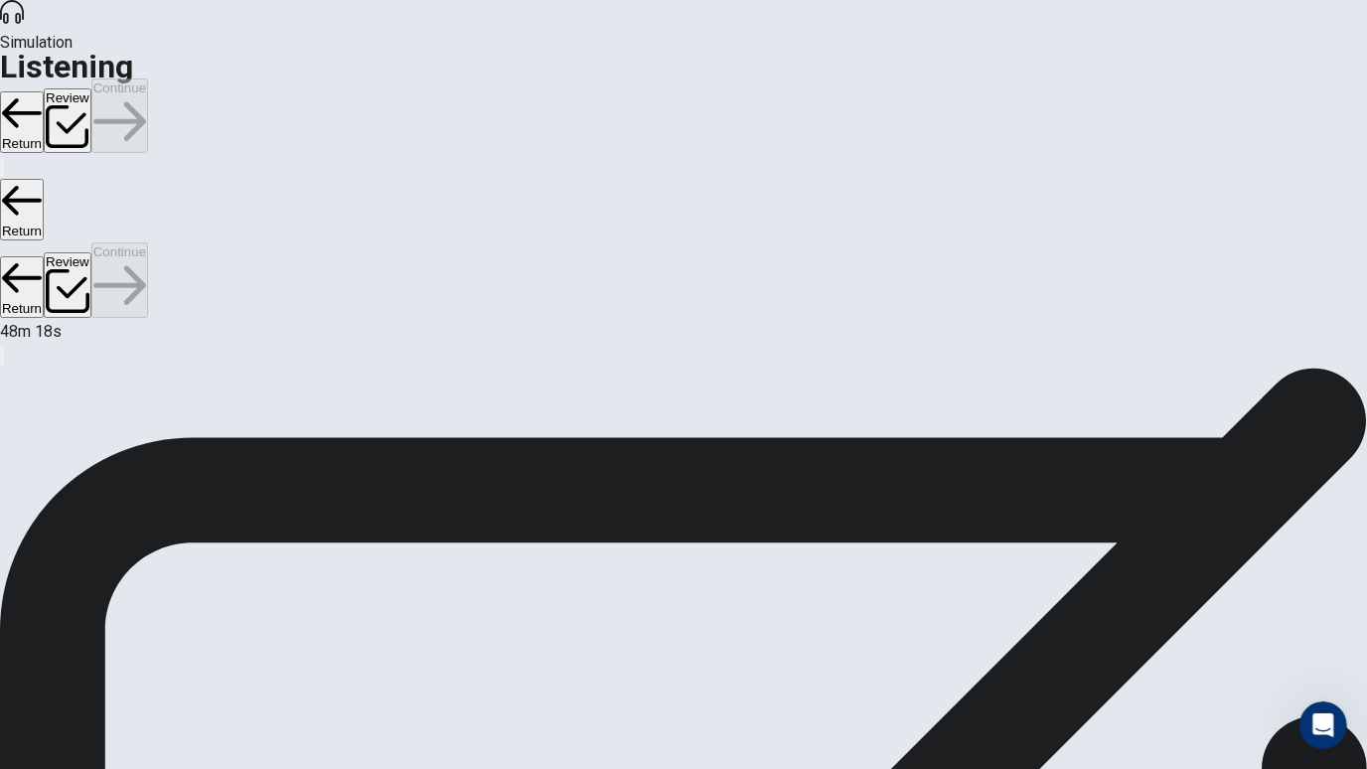
click at [1131, 320] on div at bounding box center [683, 320] width 1367 height 0
click at [91, 88] on button "Review" at bounding box center [68, 121] width 48 height 66
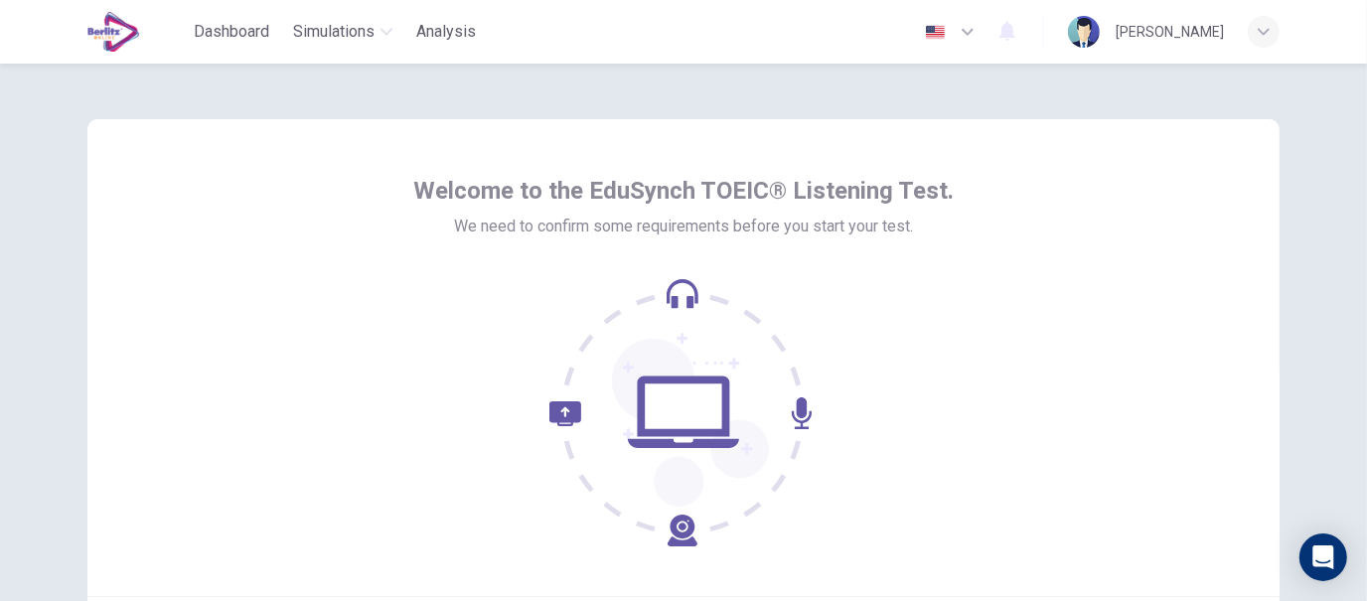
scroll to position [226, 0]
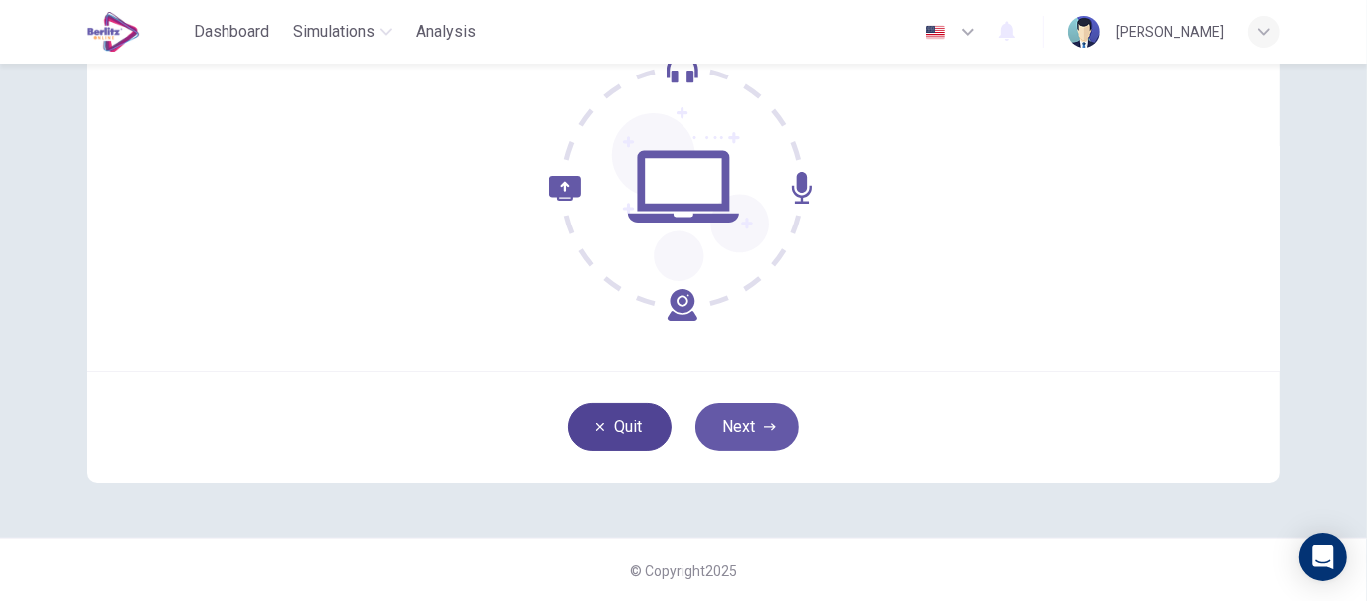
click at [625, 440] on button "Quit" at bounding box center [619, 427] width 103 height 48
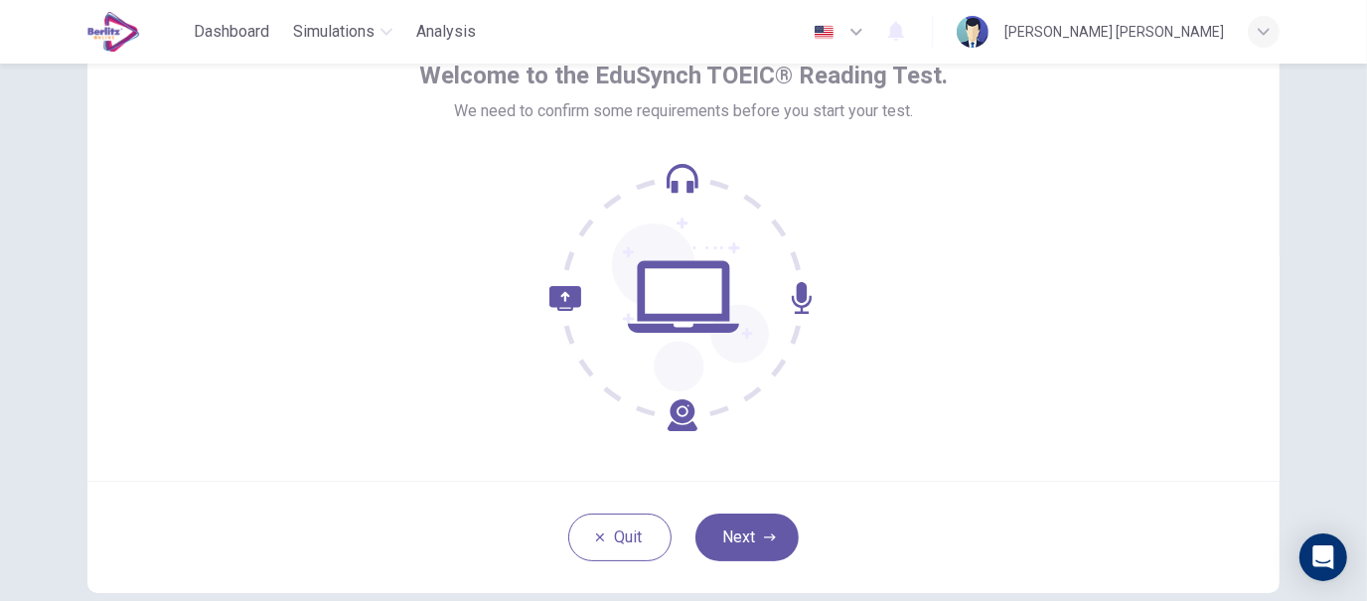
scroll to position [226, 0]
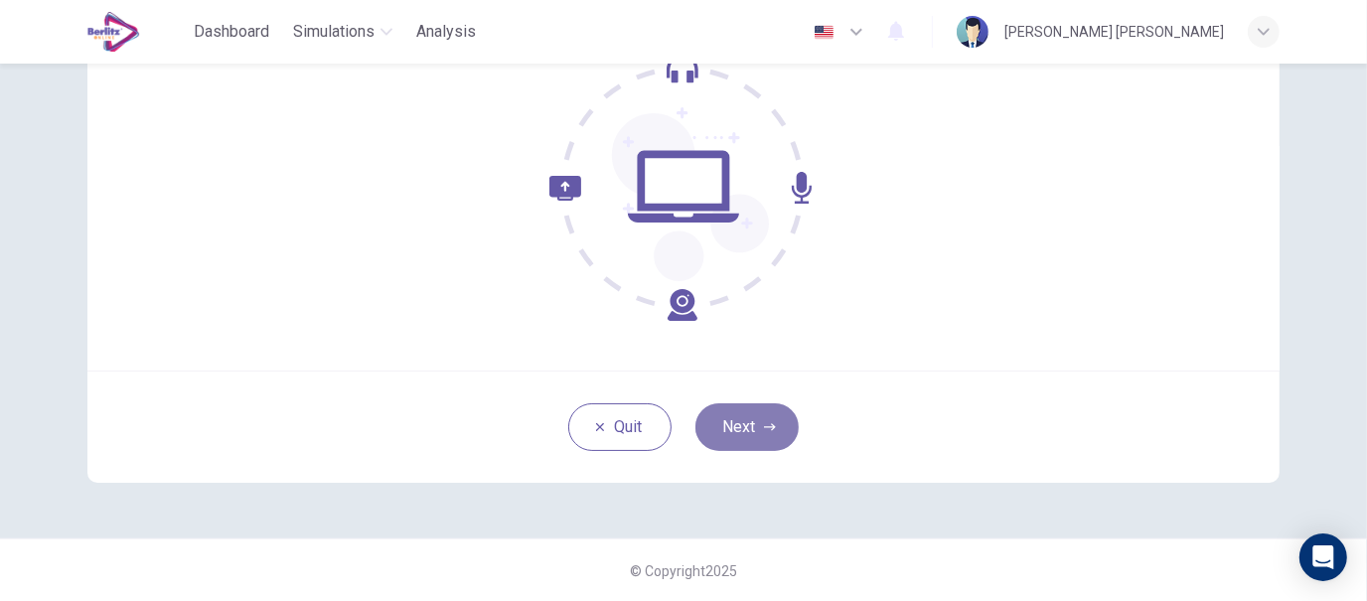
click at [757, 426] on button "Next" at bounding box center [747, 427] width 103 height 48
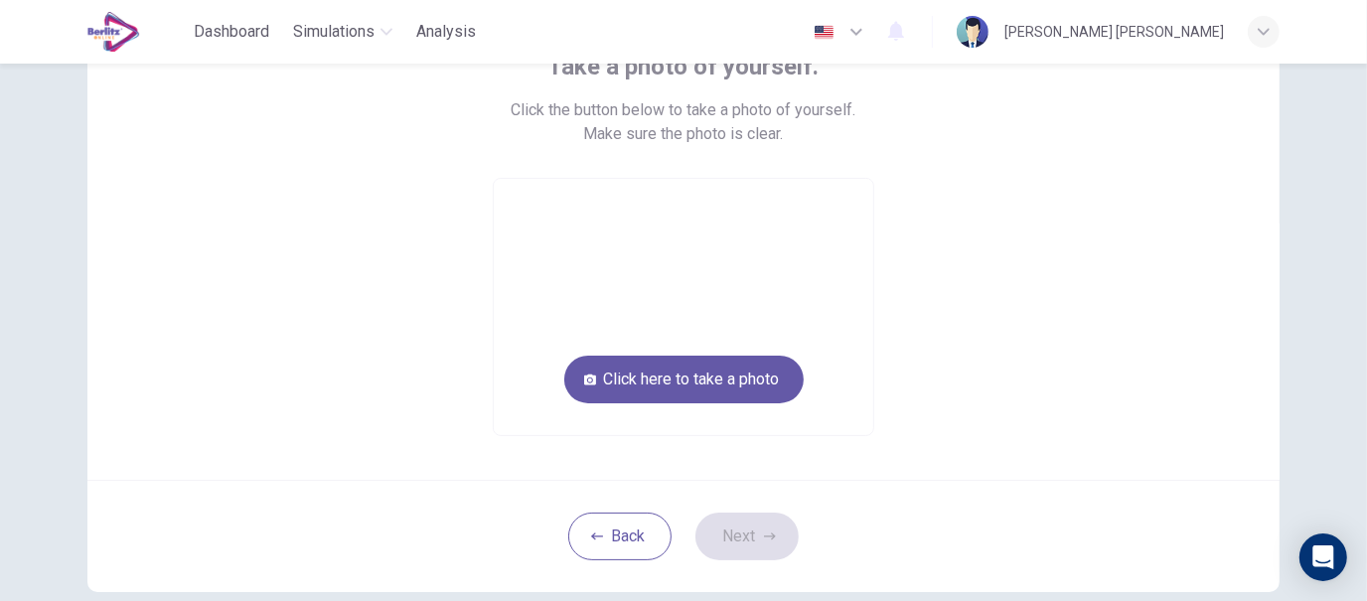
scroll to position [147, 0]
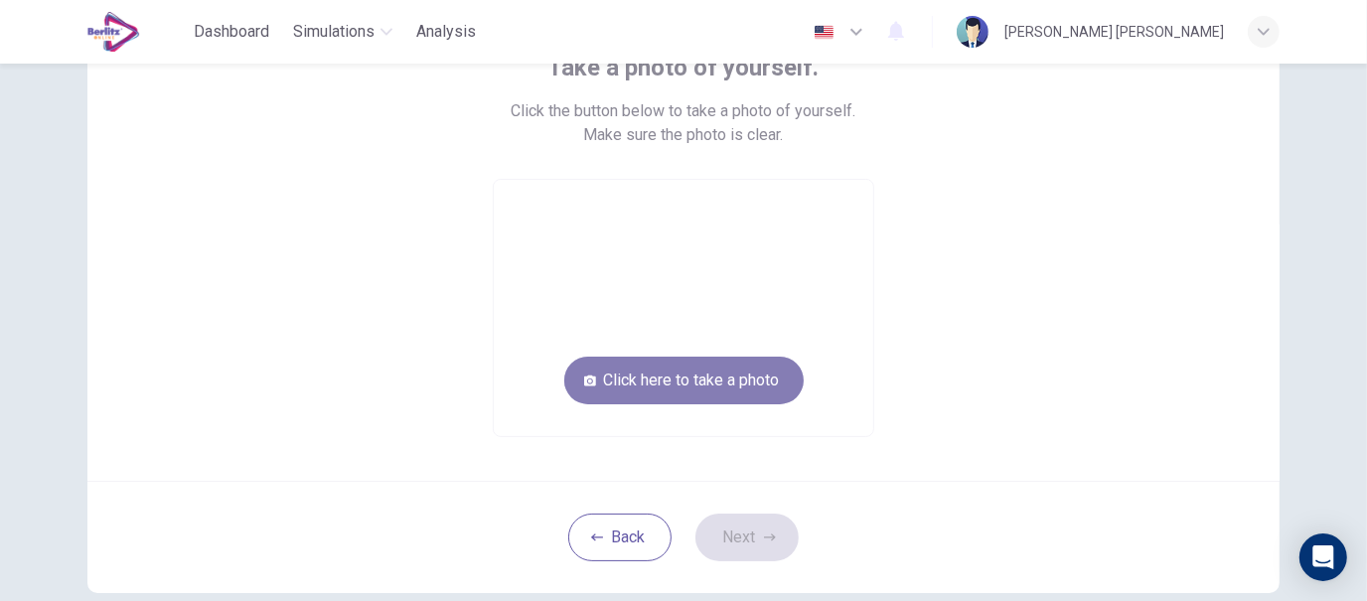
click at [760, 388] on button "Click here to take a photo" at bounding box center [683, 381] width 239 height 48
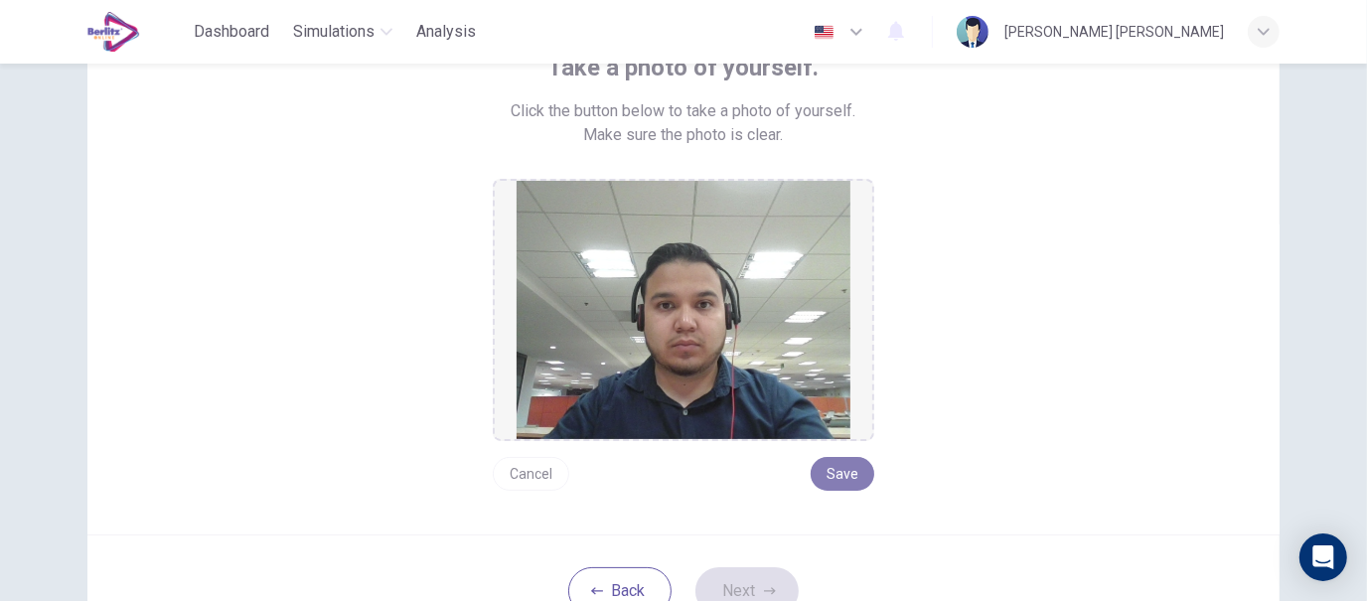
click at [851, 479] on button "Save" at bounding box center [843, 474] width 64 height 34
click at [777, 580] on button "Next" at bounding box center [747, 591] width 103 height 48
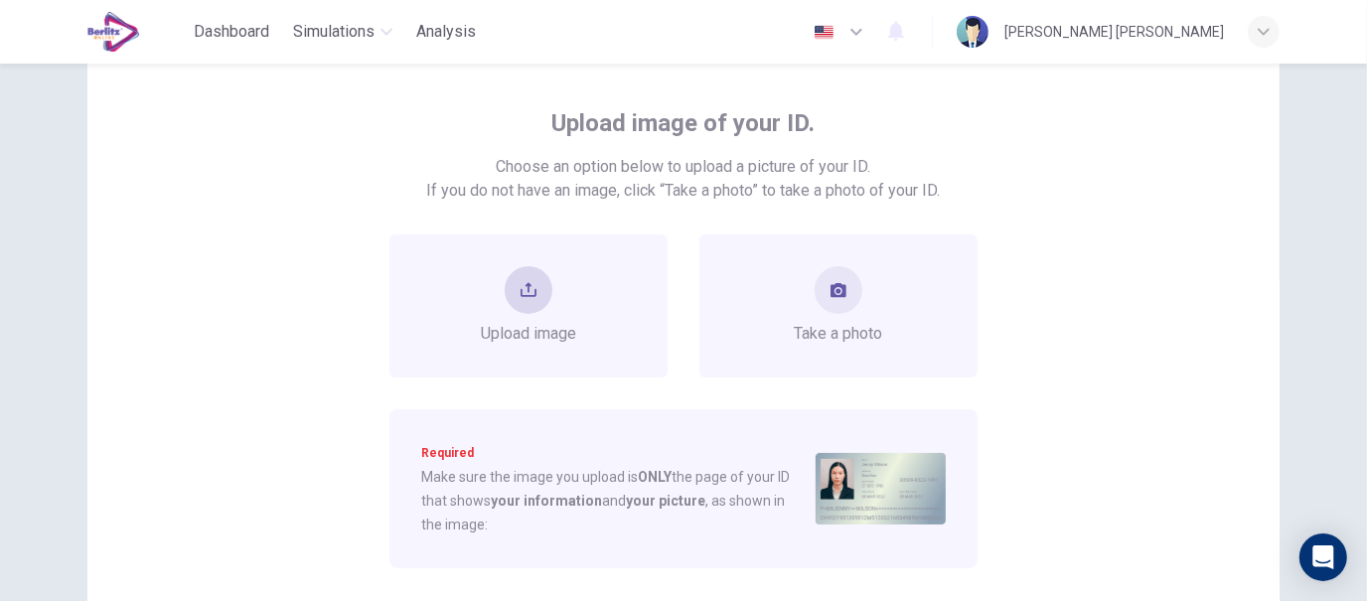
scroll to position [85, 0]
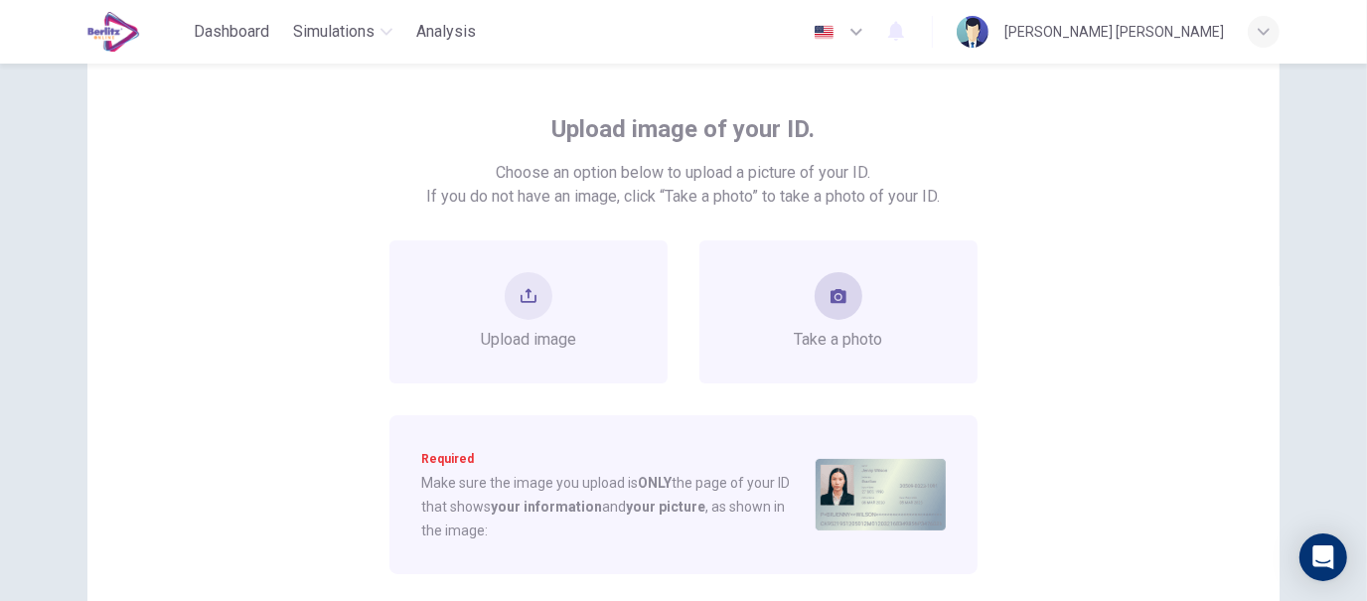
click at [745, 313] on div "Take a photo" at bounding box center [838, 311] width 278 height 143
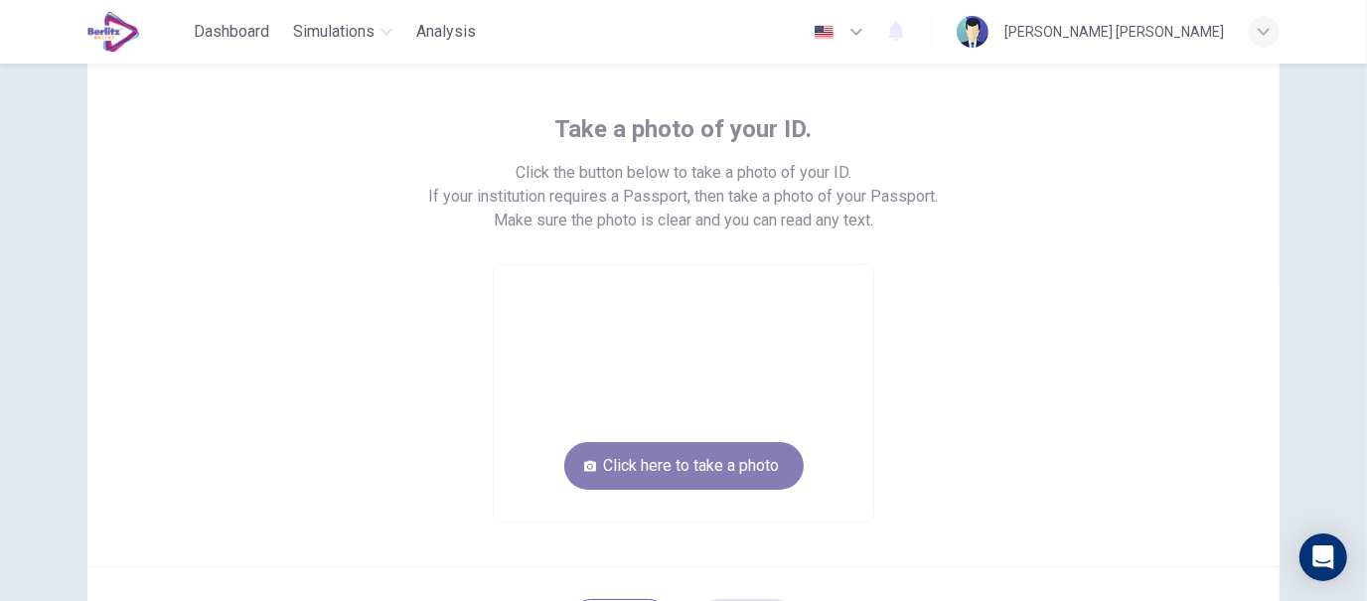
click at [727, 451] on button "Click here to take a photo" at bounding box center [683, 466] width 239 height 48
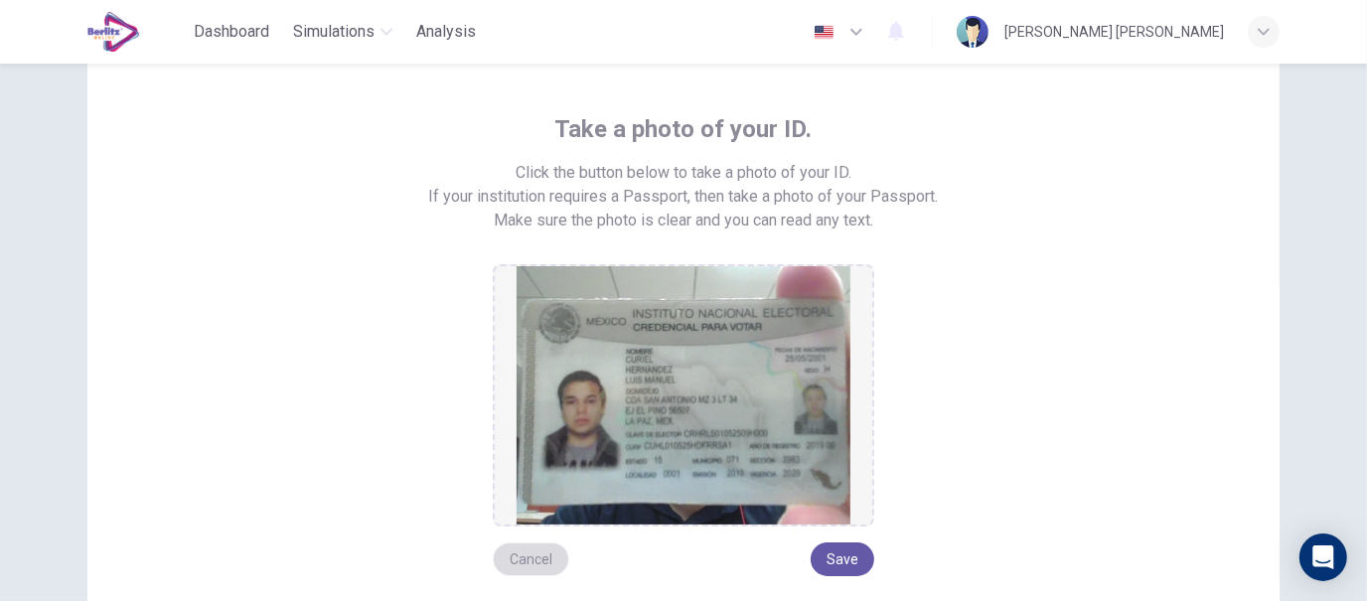
click at [512, 559] on button "Cancel" at bounding box center [531, 560] width 77 height 34
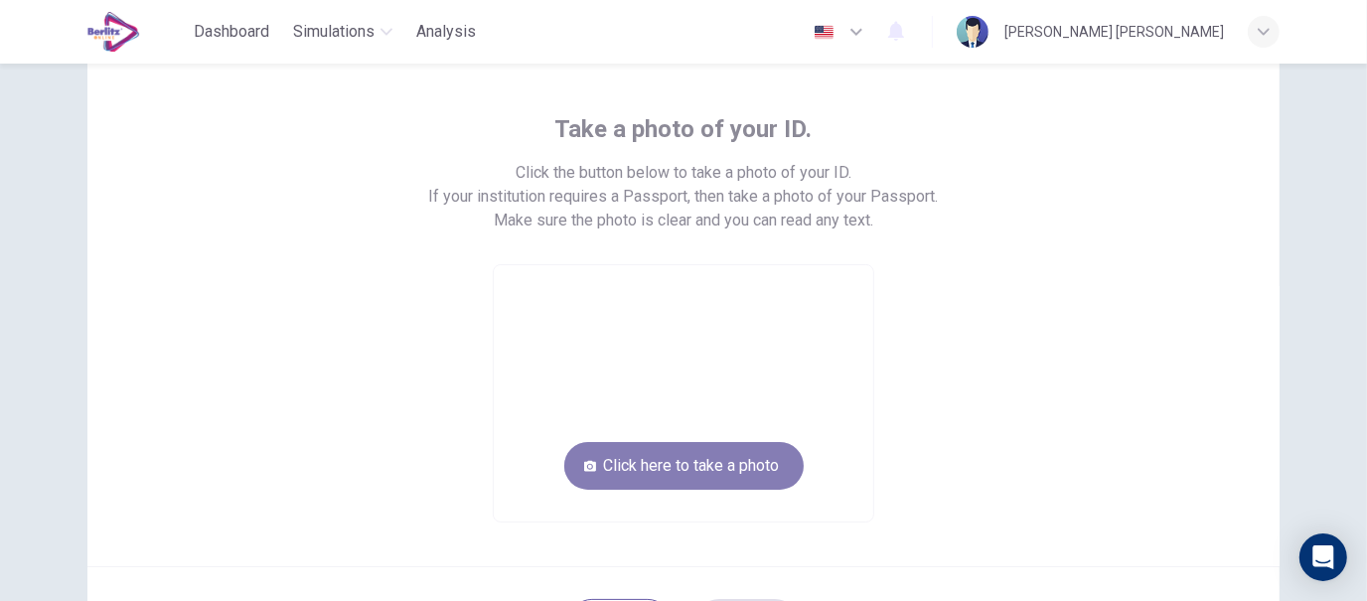
click at [653, 482] on button "Click here to take a photo" at bounding box center [683, 466] width 239 height 48
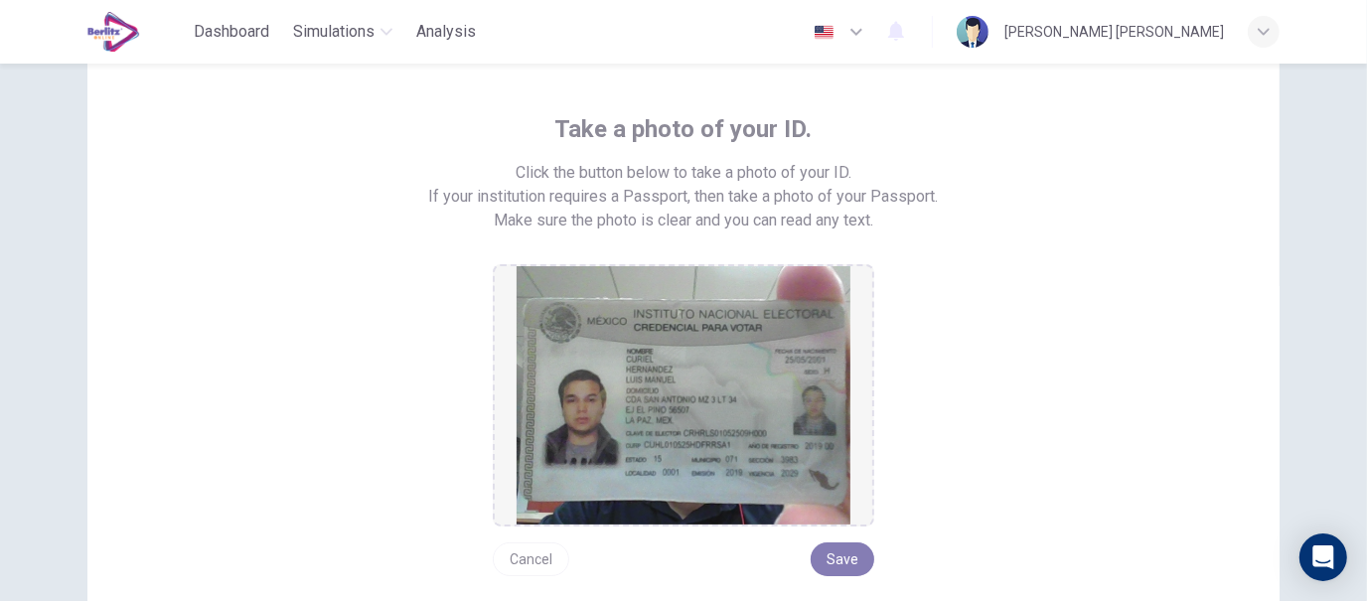
click at [833, 546] on button "Save" at bounding box center [843, 560] width 64 height 34
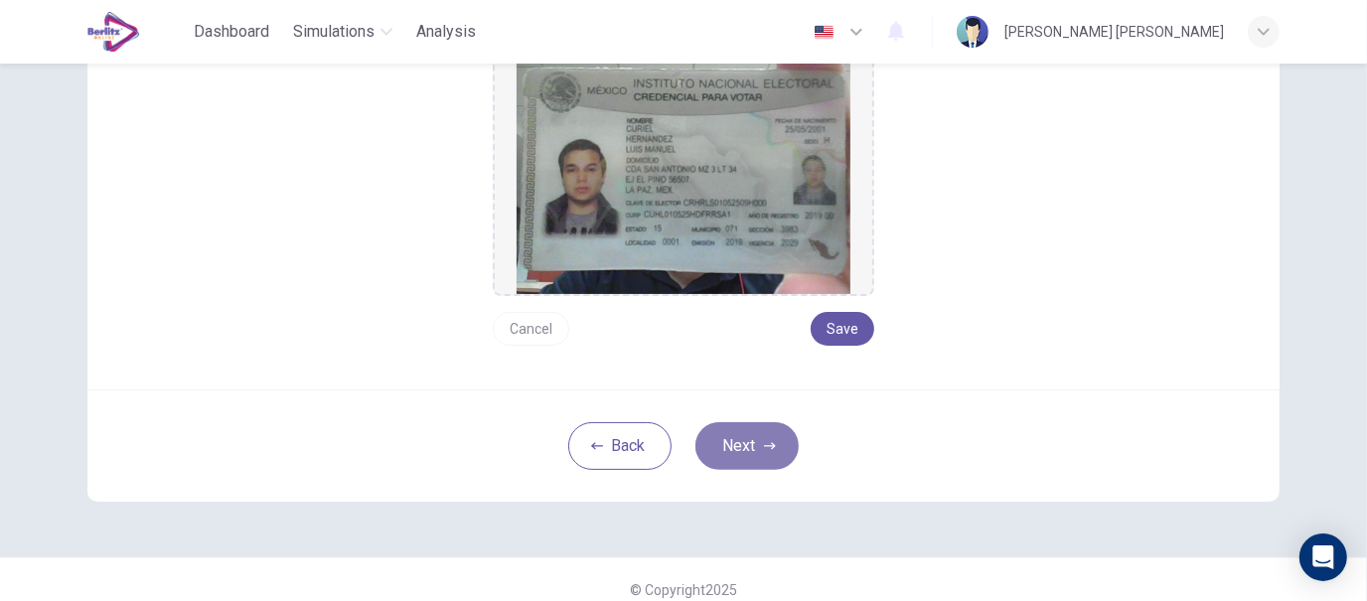
click at [728, 444] on button "Next" at bounding box center [747, 446] width 103 height 48
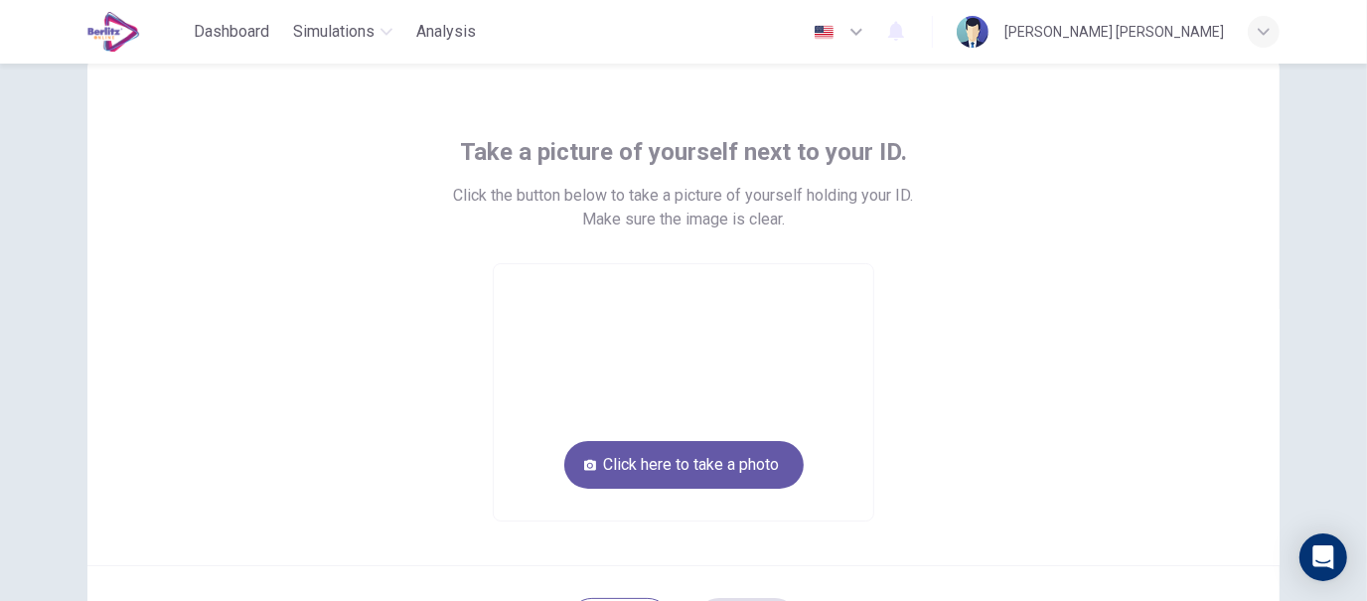
scroll to position [64, 0]
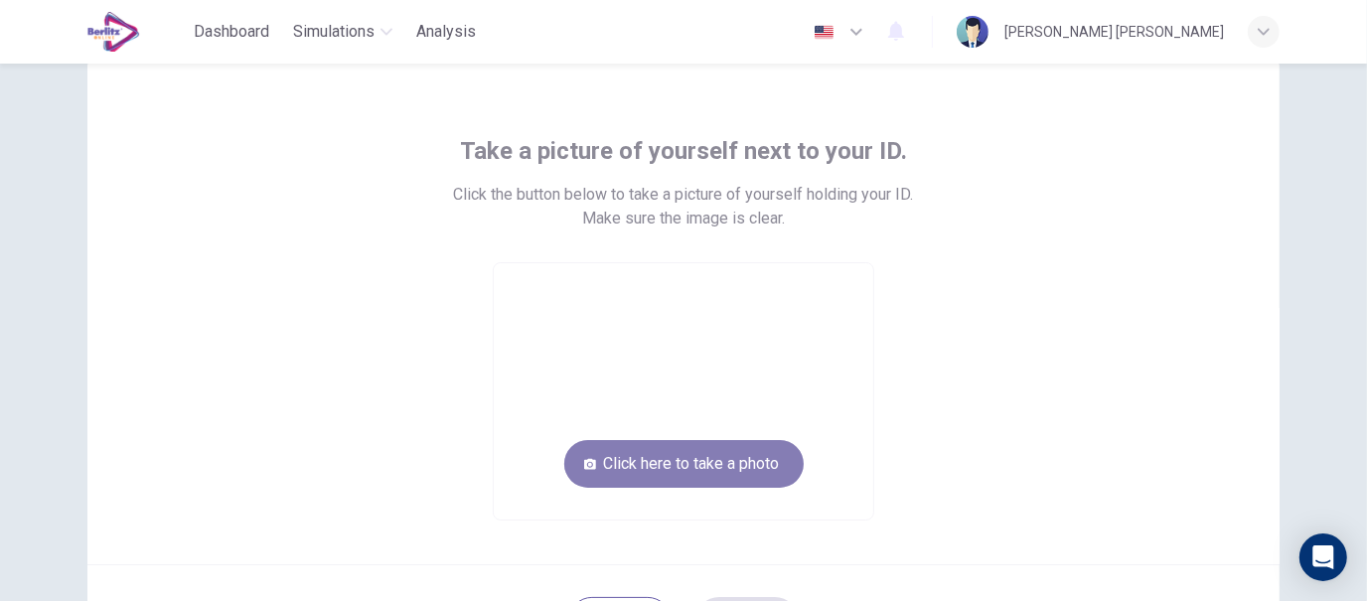
click at [751, 454] on button "Click here to take a photo" at bounding box center [683, 464] width 239 height 48
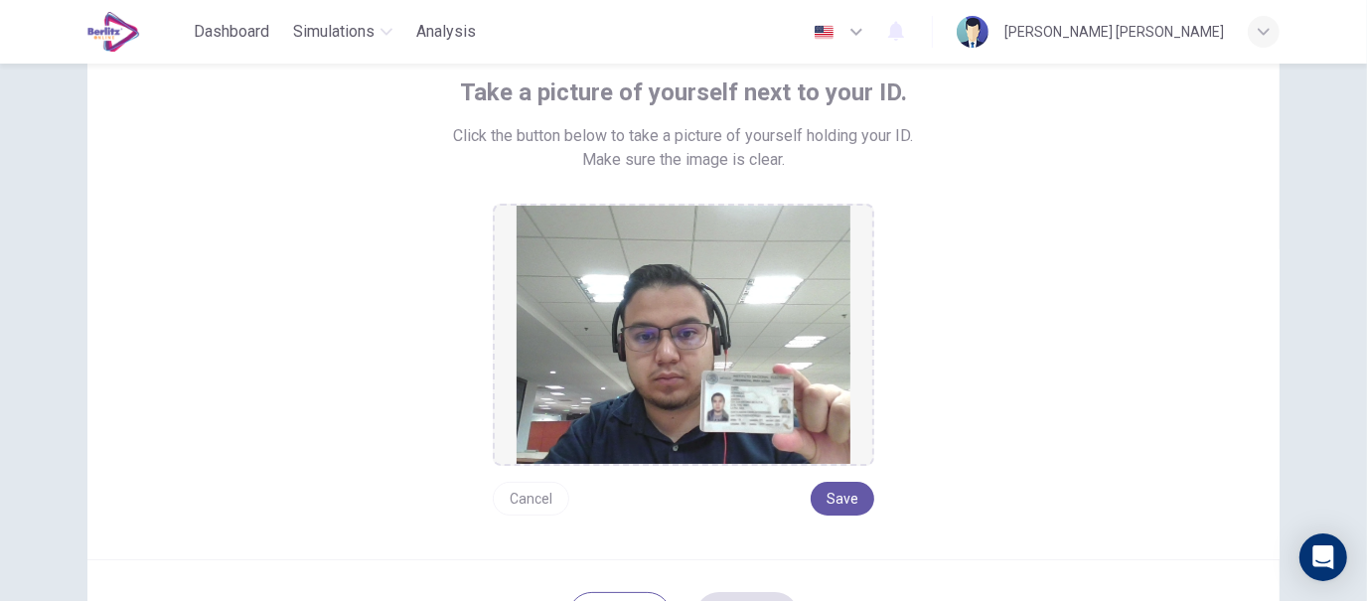
scroll to position [136, 0]
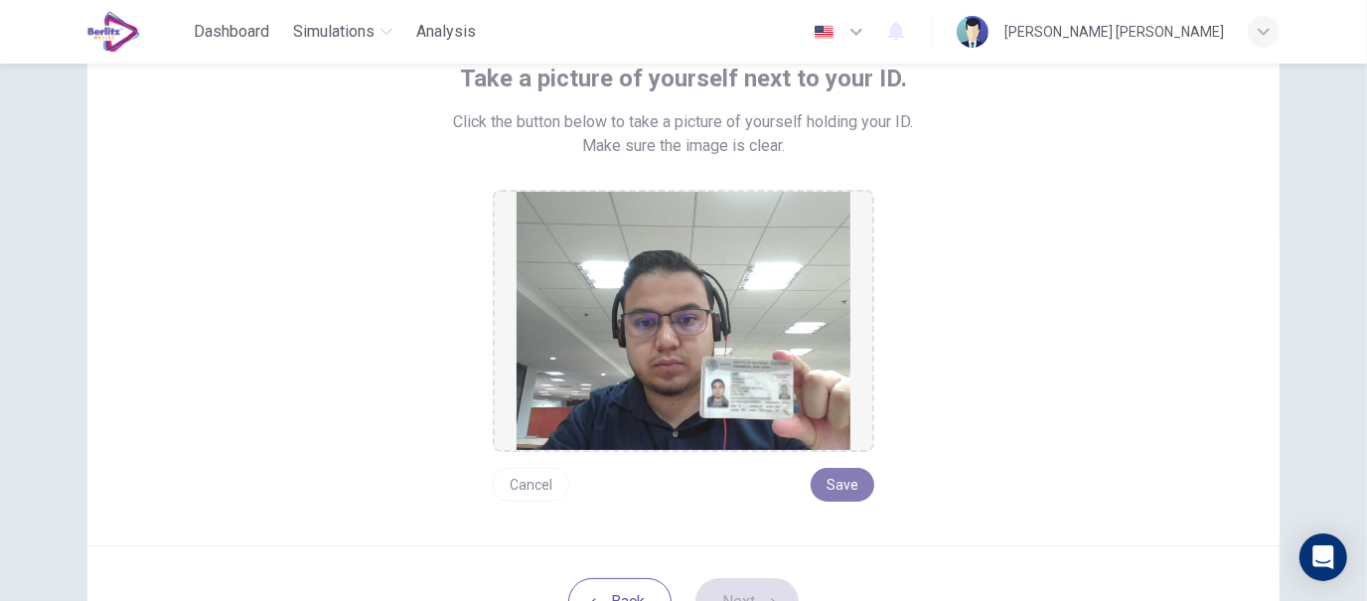
click at [826, 477] on button "Save" at bounding box center [843, 485] width 64 height 34
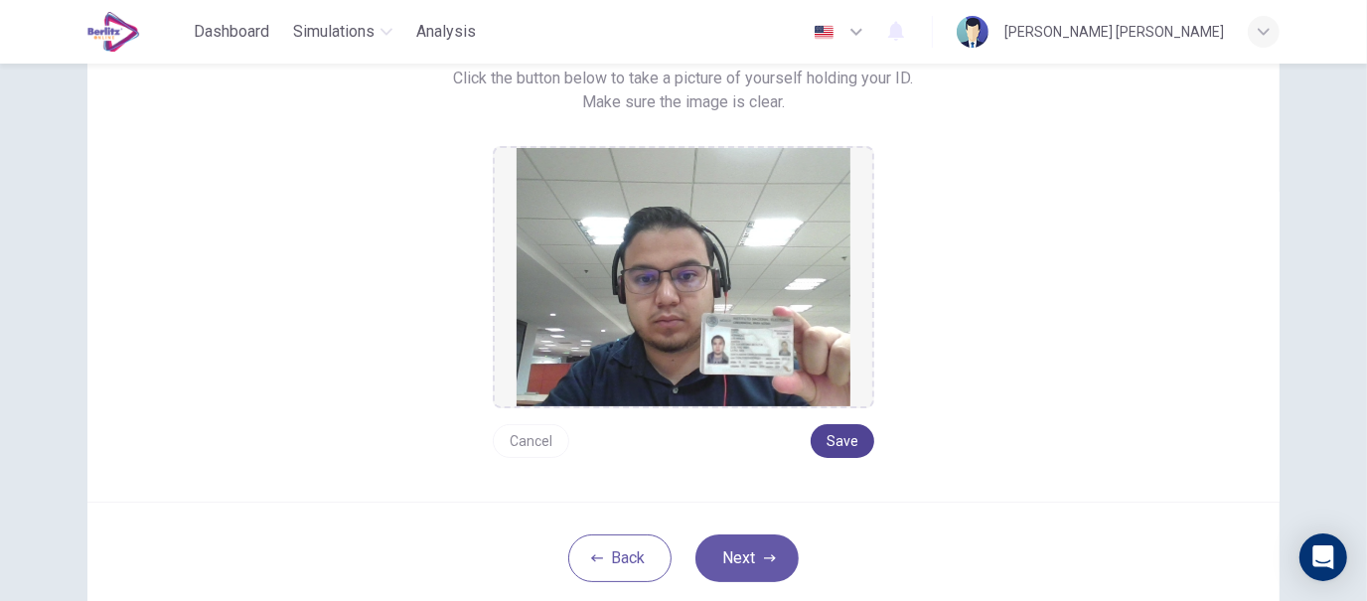
scroll to position [198, 0]
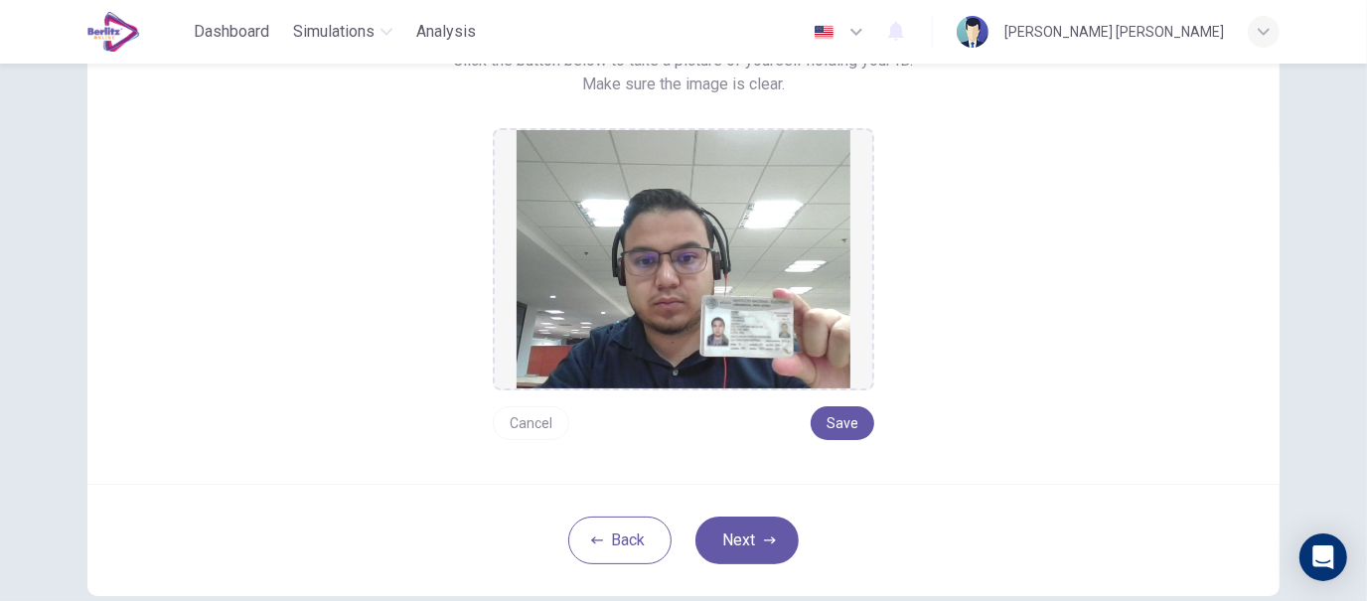
click at [755, 505] on div "Back Next" at bounding box center [683, 540] width 1192 height 112
click at [750, 526] on button "Next" at bounding box center [747, 541] width 103 height 48
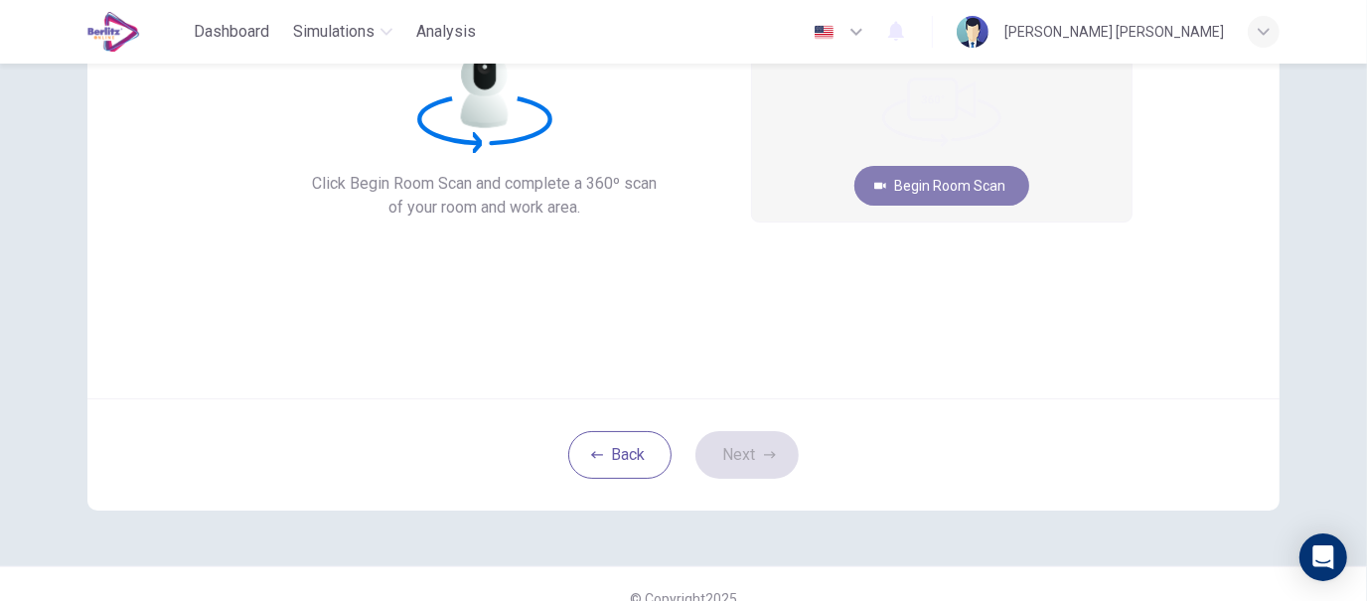
click at [965, 174] on button "Begin Room Scan" at bounding box center [942, 186] width 175 height 40
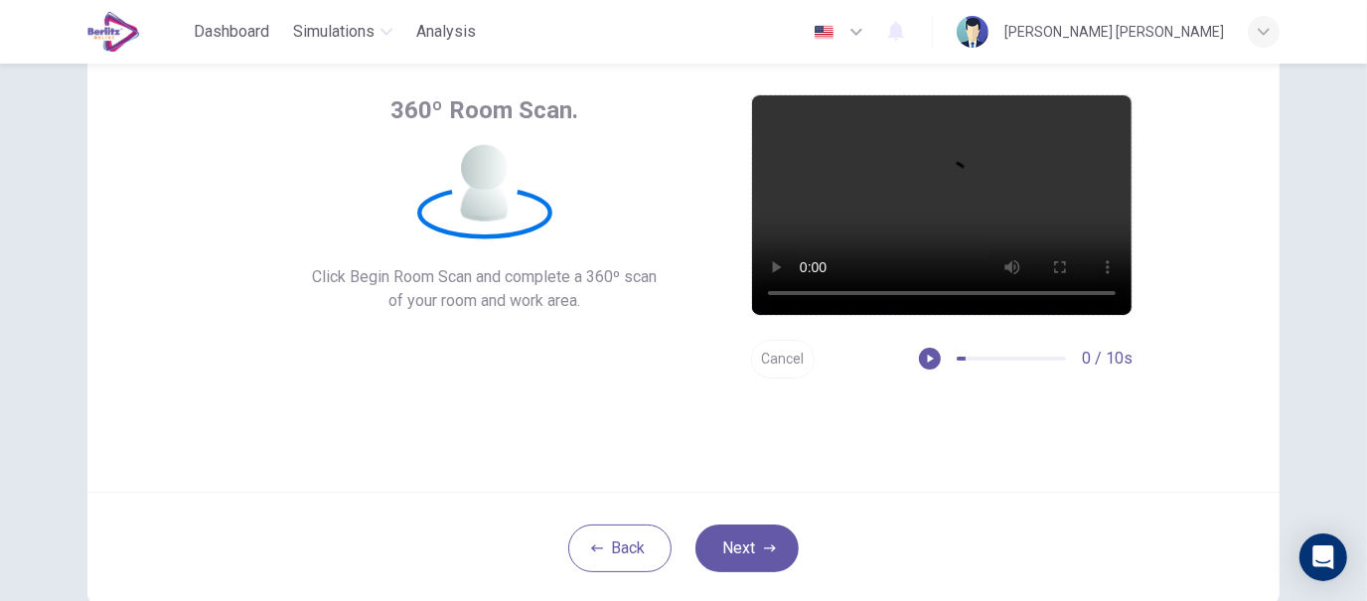
scroll to position [70, 0]
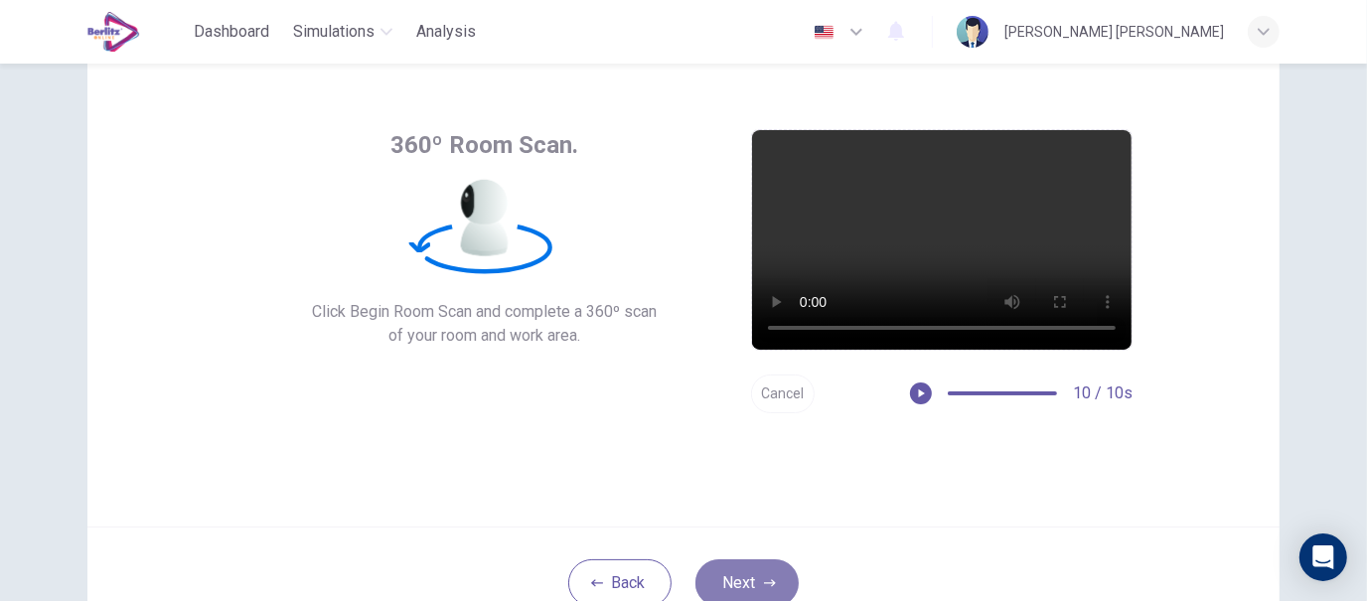
click at [789, 590] on button "Next" at bounding box center [747, 583] width 103 height 48
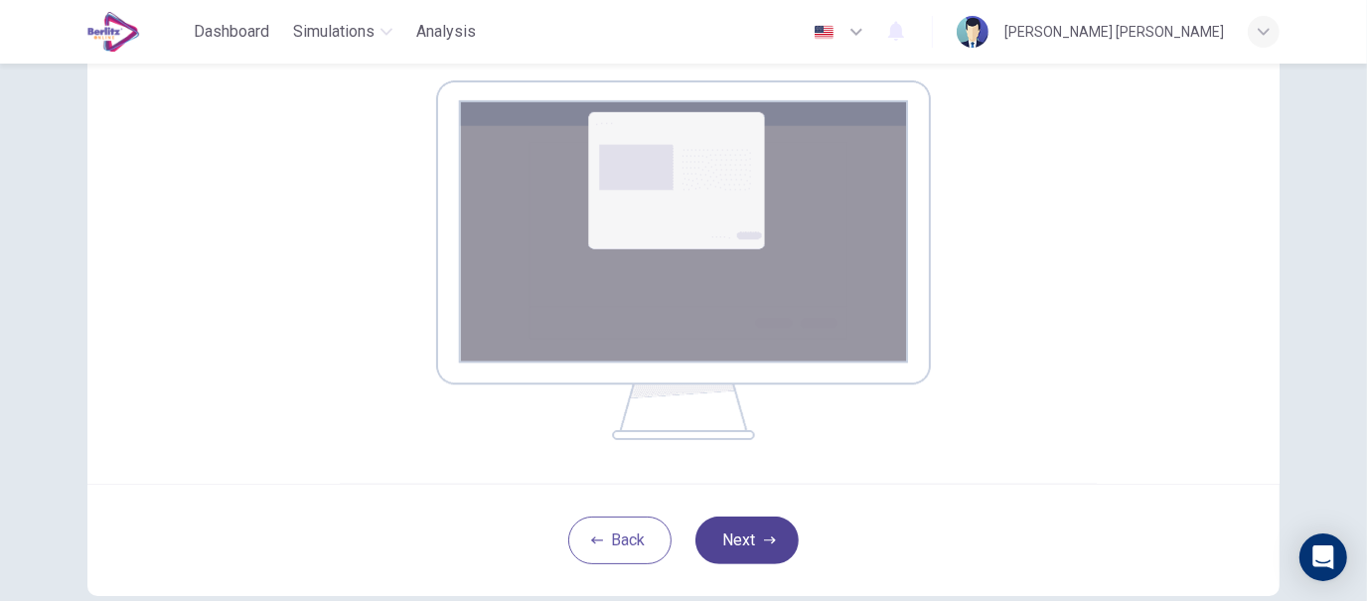
scroll to position [316, 0]
click at [766, 537] on icon "button" at bounding box center [770, 541] width 12 height 12
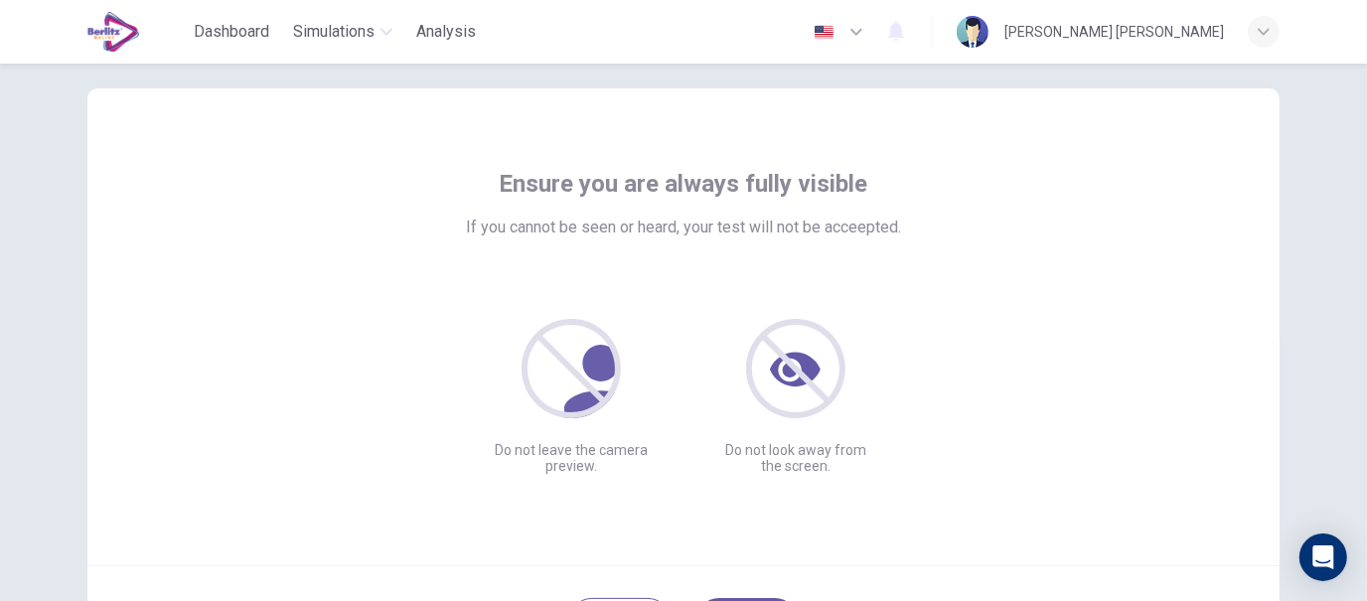
scroll to position [226, 0]
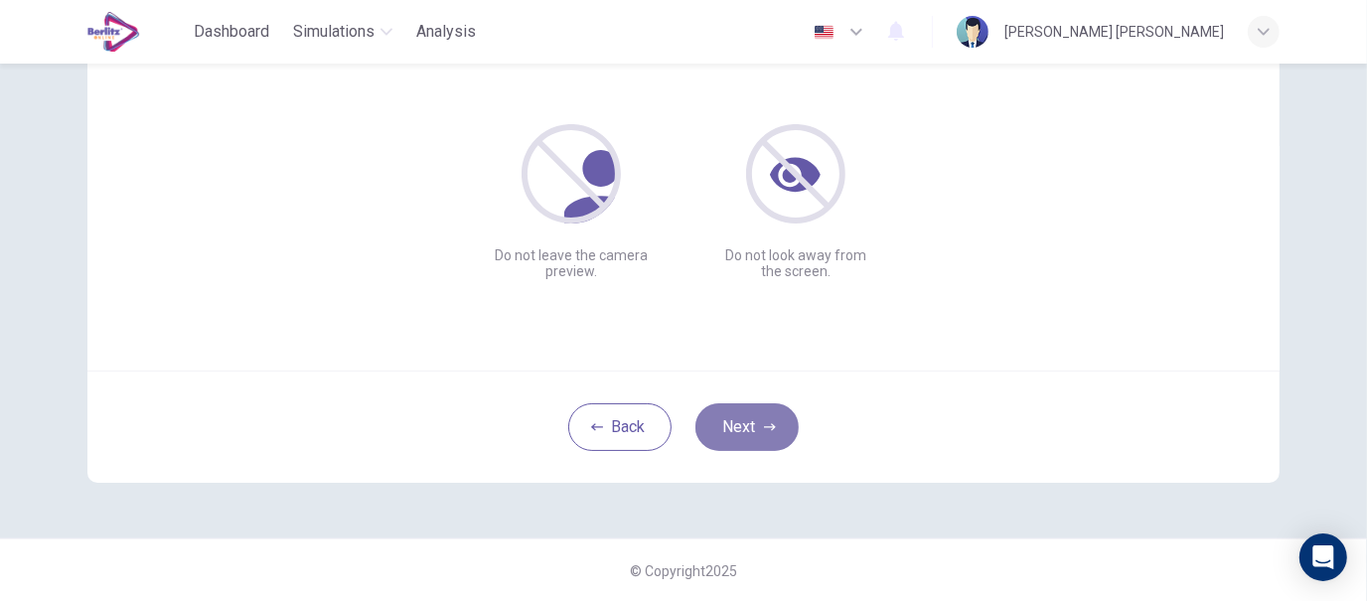
click at [727, 430] on button "Next" at bounding box center [747, 427] width 103 height 48
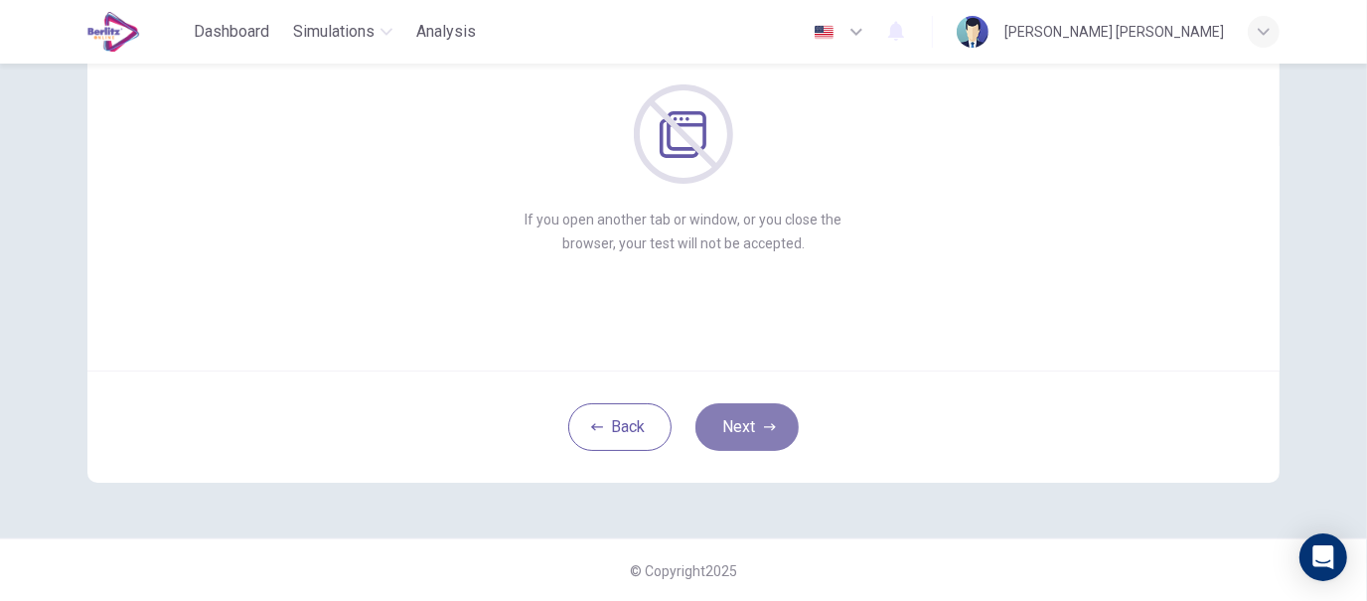
click at [746, 412] on button "Next" at bounding box center [747, 427] width 103 height 48
click at [736, 424] on button "Next" at bounding box center [747, 427] width 103 height 48
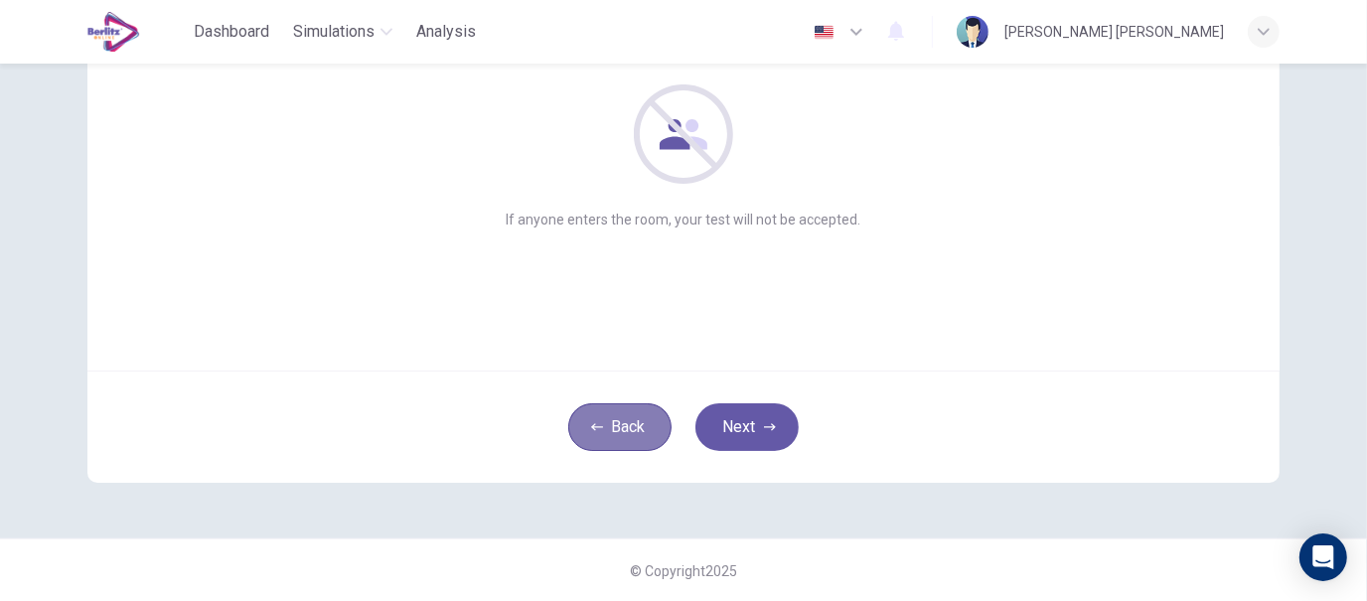
click at [645, 427] on button "Back" at bounding box center [619, 427] width 103 height 48
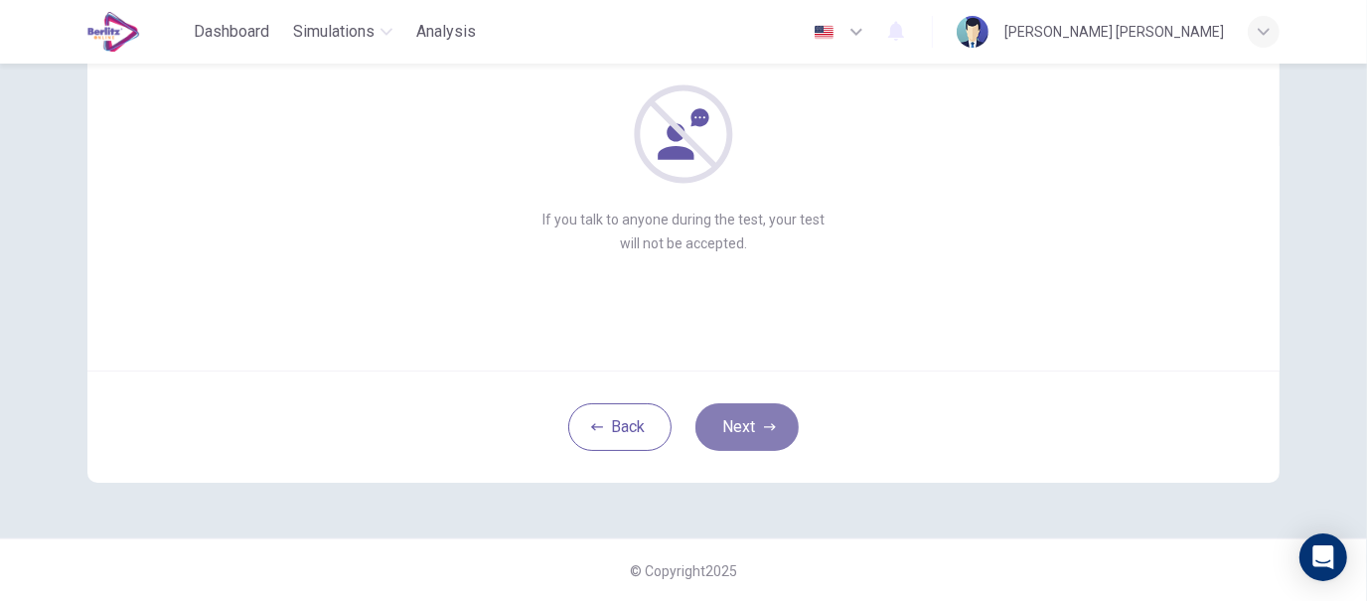
click at [715, 448] on button "Next" at bounding box center [747, 427] width 103 height 48
click at [750, 426] on button "Next" at bounding box center [747, 427] width 103 height 48
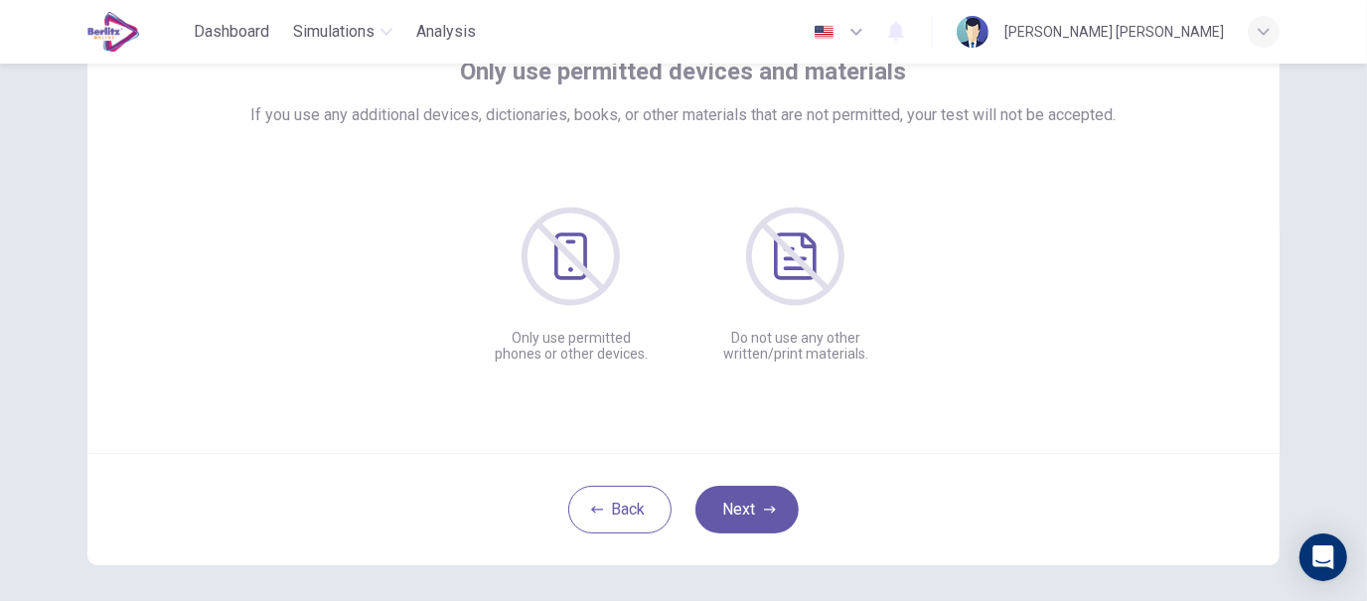
scroll to position [140, 0]
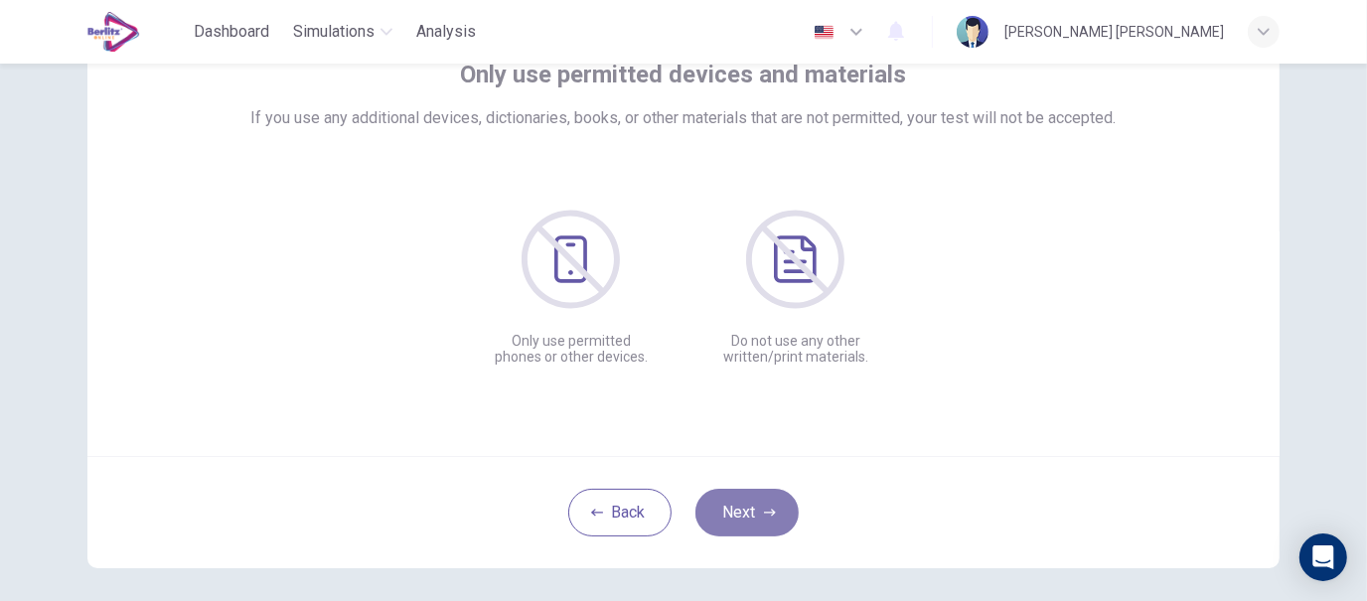
click at [746, 502] on button "Next" at bounding box center [747, 513] width 103 height 48
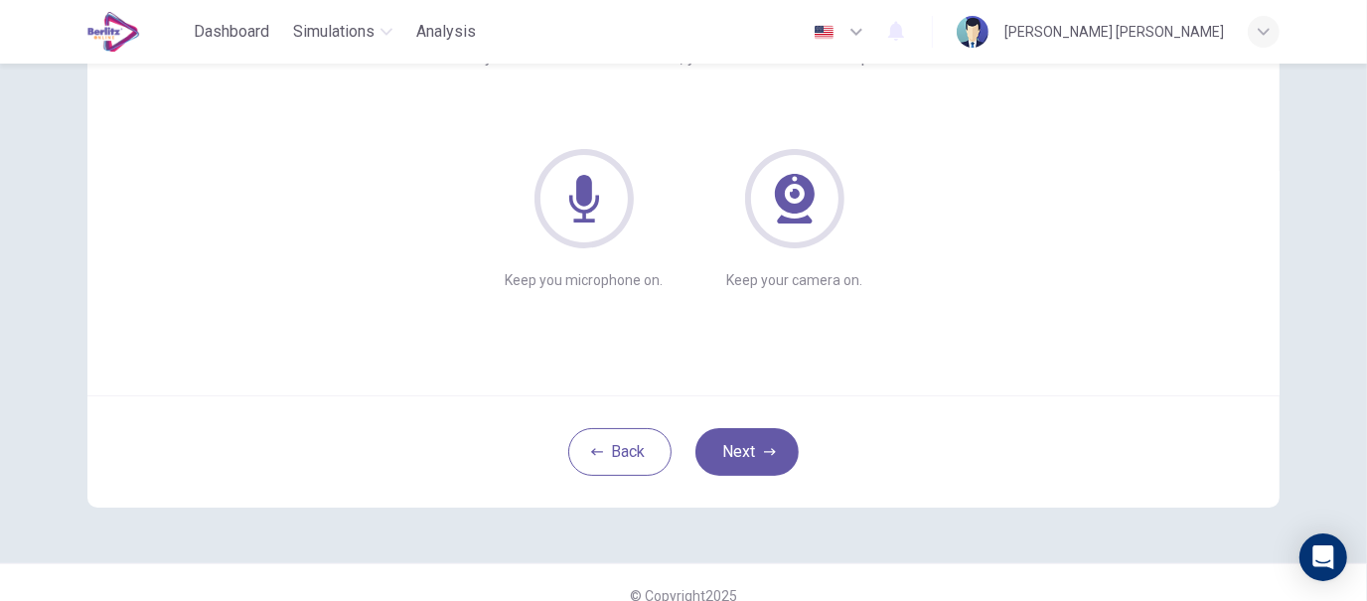
scroll to position [201, 0]
click at [747, 452] on button "Next" at bounding box center [747, 452] width 103 height 48
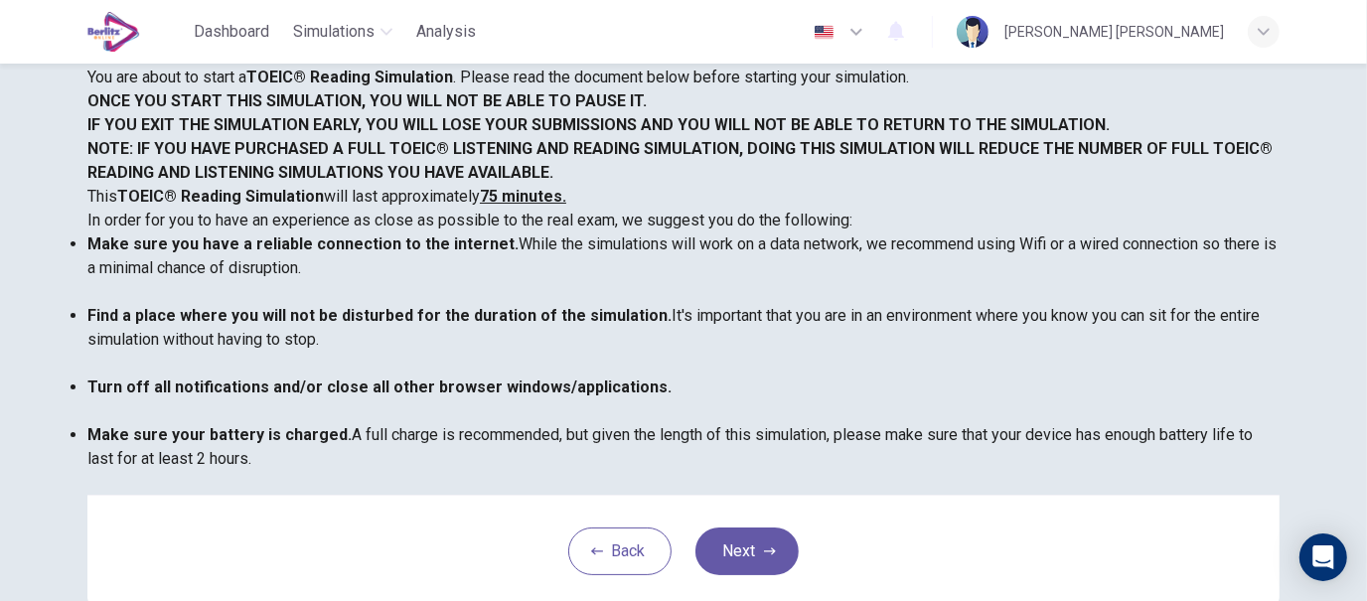
scroll to position [502, 0]
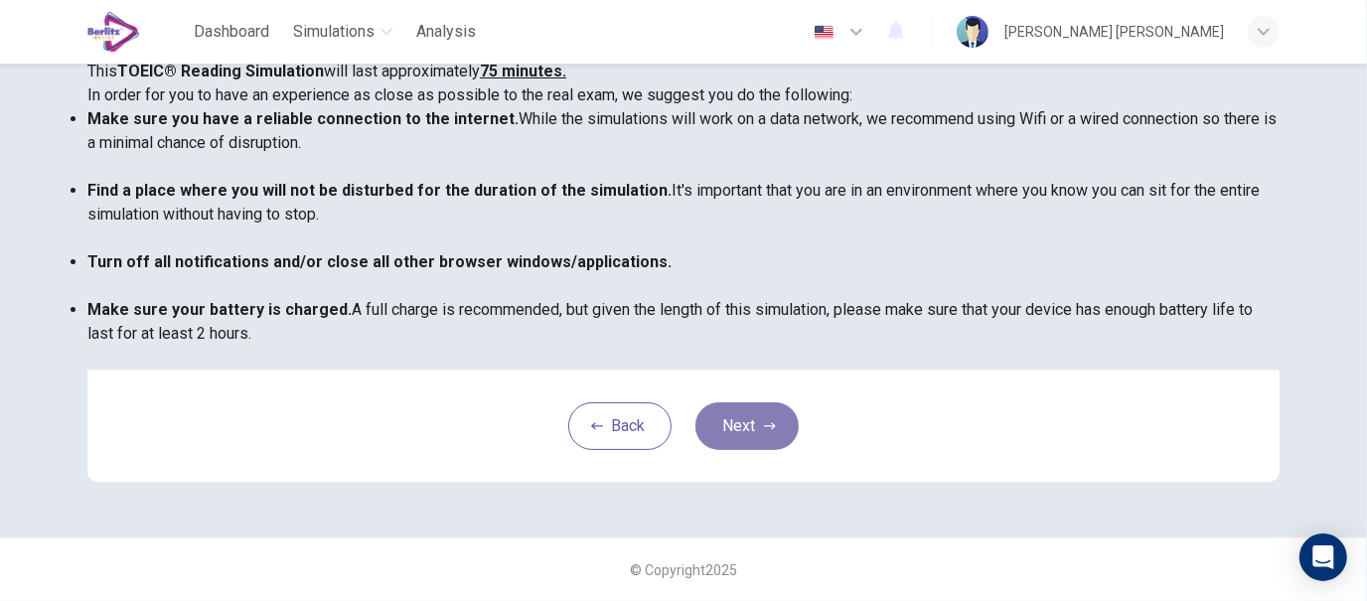
click at [725, 430] on button "Next" at bounding box center [747, 426] width 103 height 48
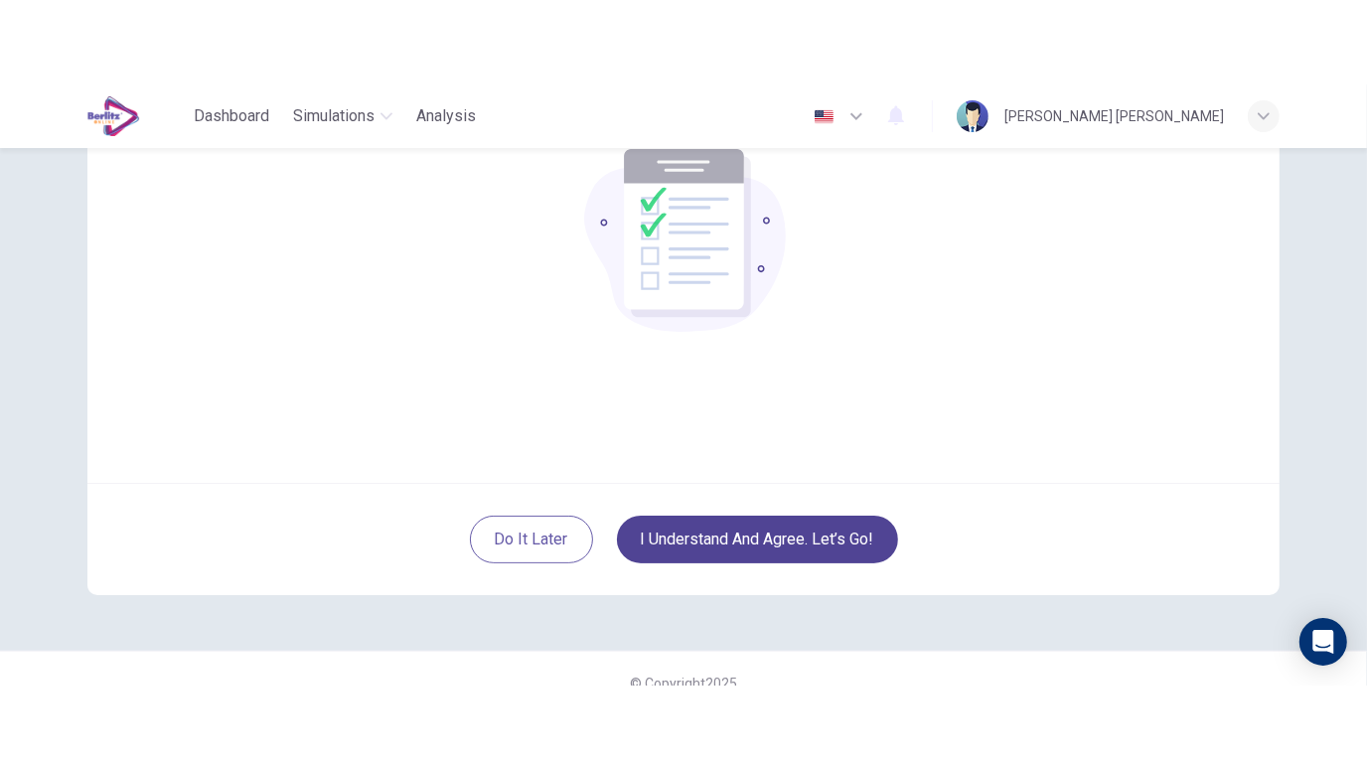
scroll to position [226, 0]
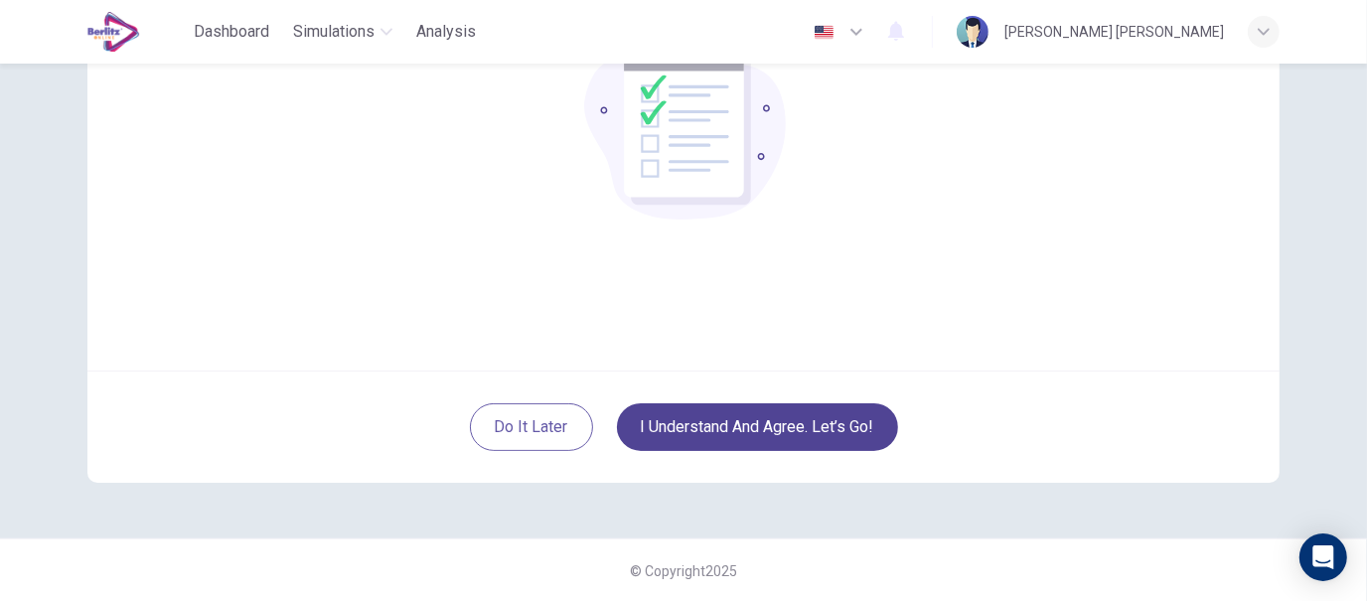
click at [723, 434] on button "I understand and agree. Let’s go!" at bounding box center [757, 427] width 281 height 48
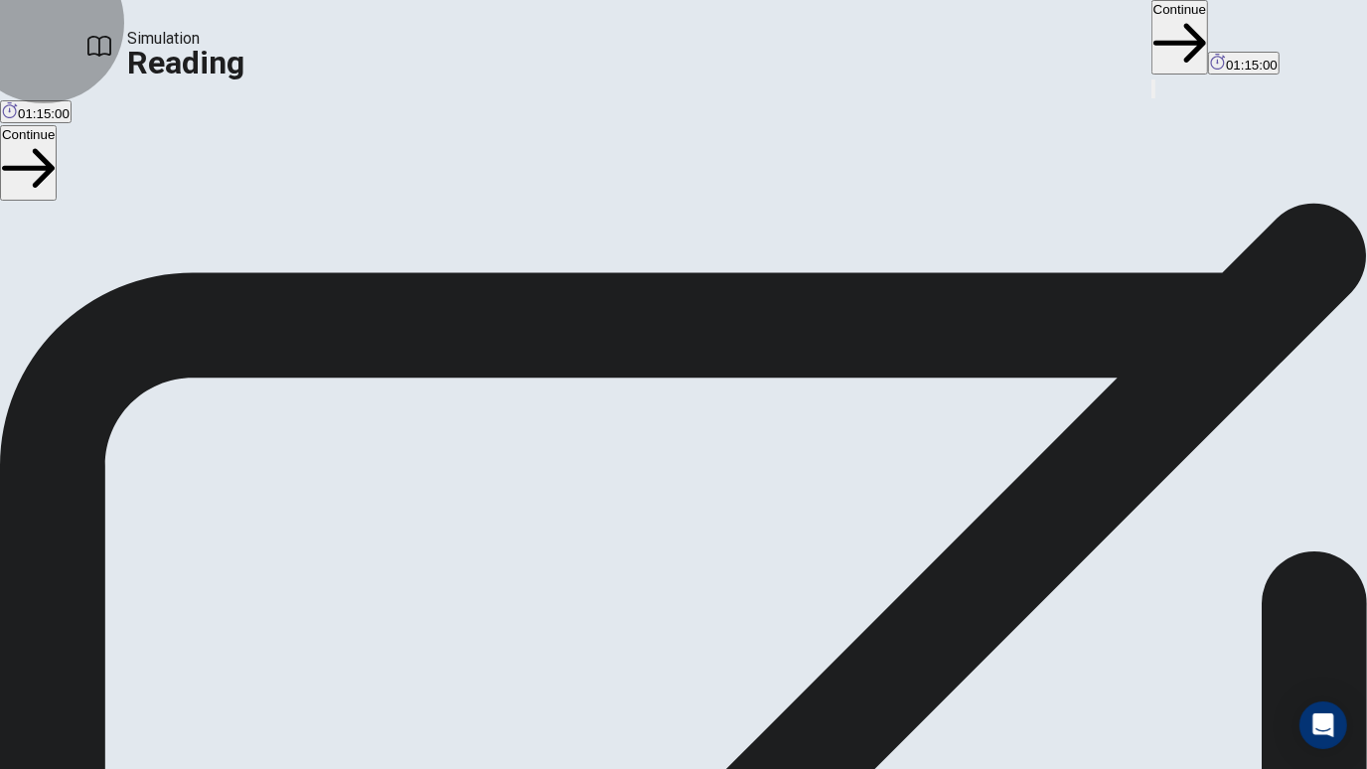
click at [1152, 37] on button "Continue" at bounding box center [1180, 37] width 57 height 75
click at [1152, 33] on button "Continue" at bounding box center [1180, 37] width 57 height 75
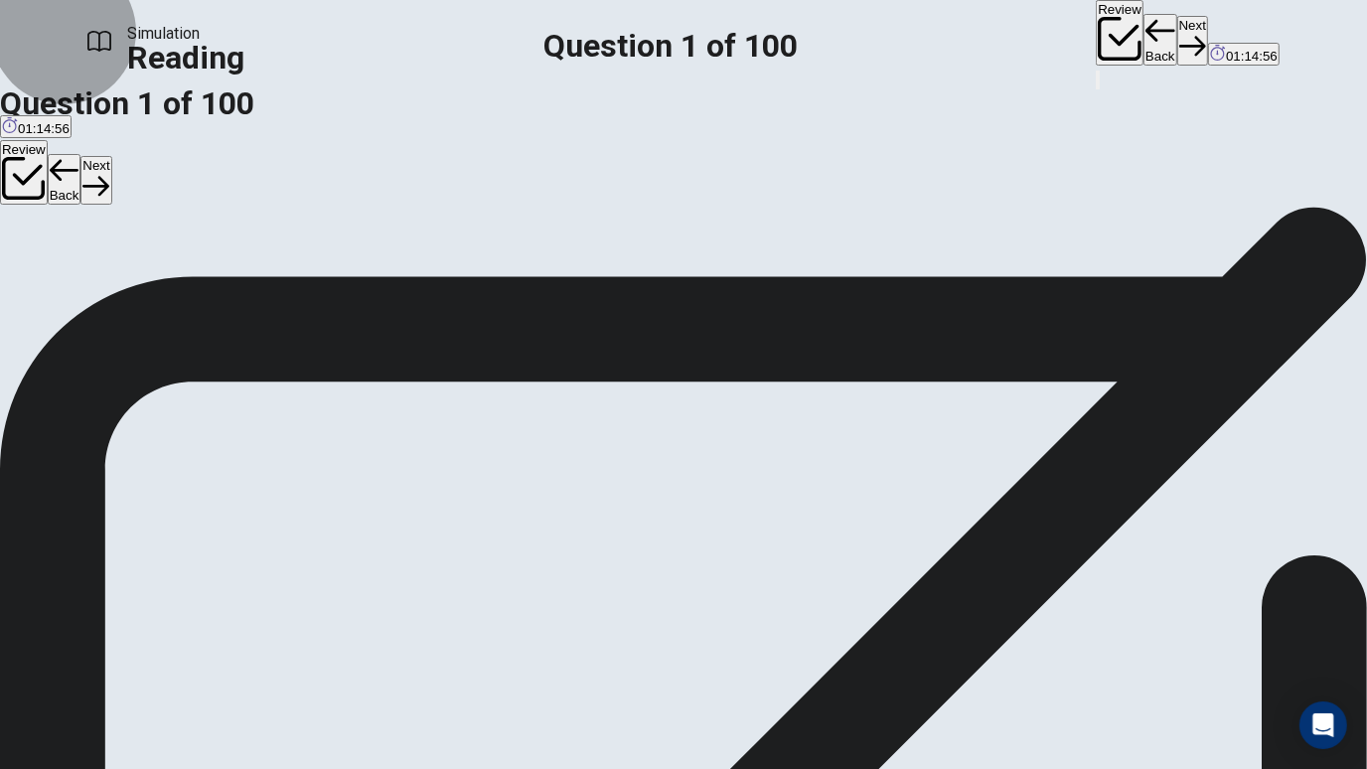
click at [1144, 46] on button "Back" at bounding box center [1161, 40] width 34 height 52
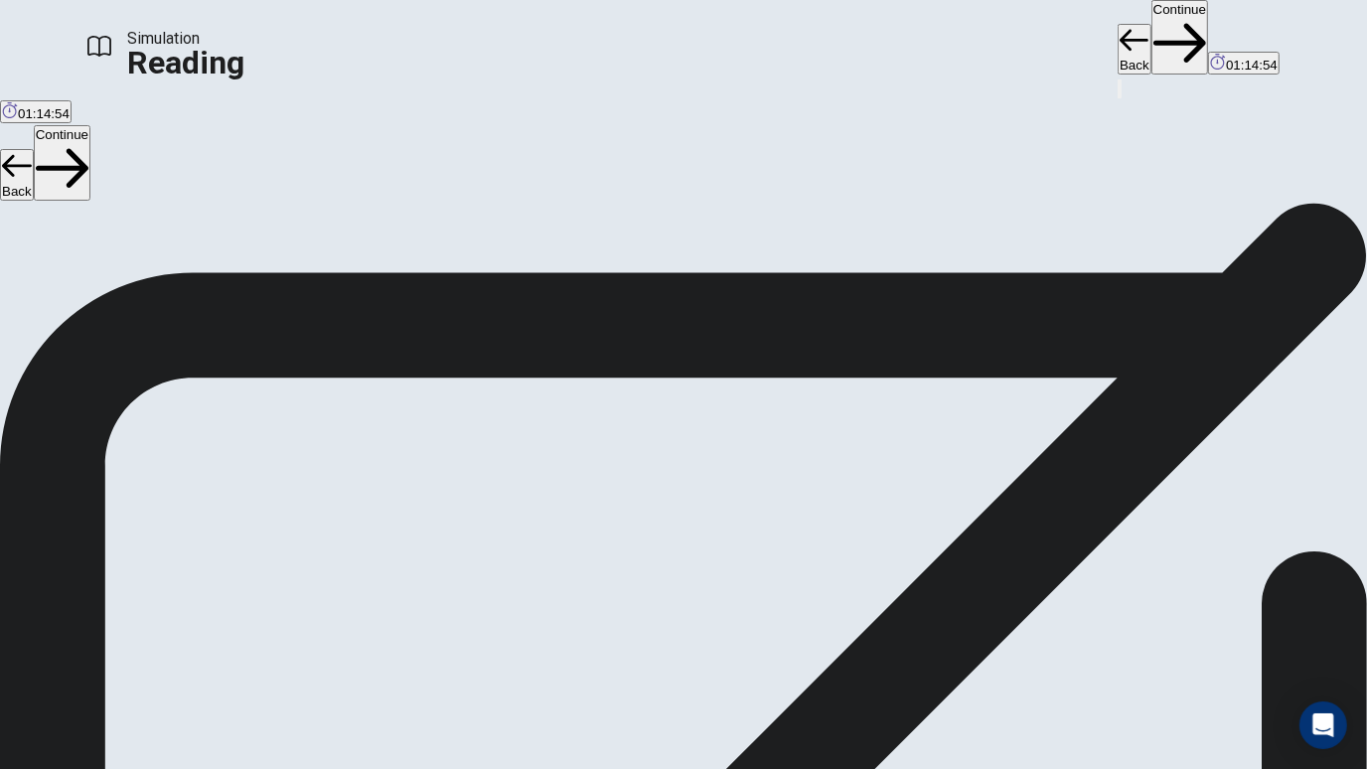
click at [1152, 41] on button "Continue" at bounding box center [1180, 37] width 57 height 75
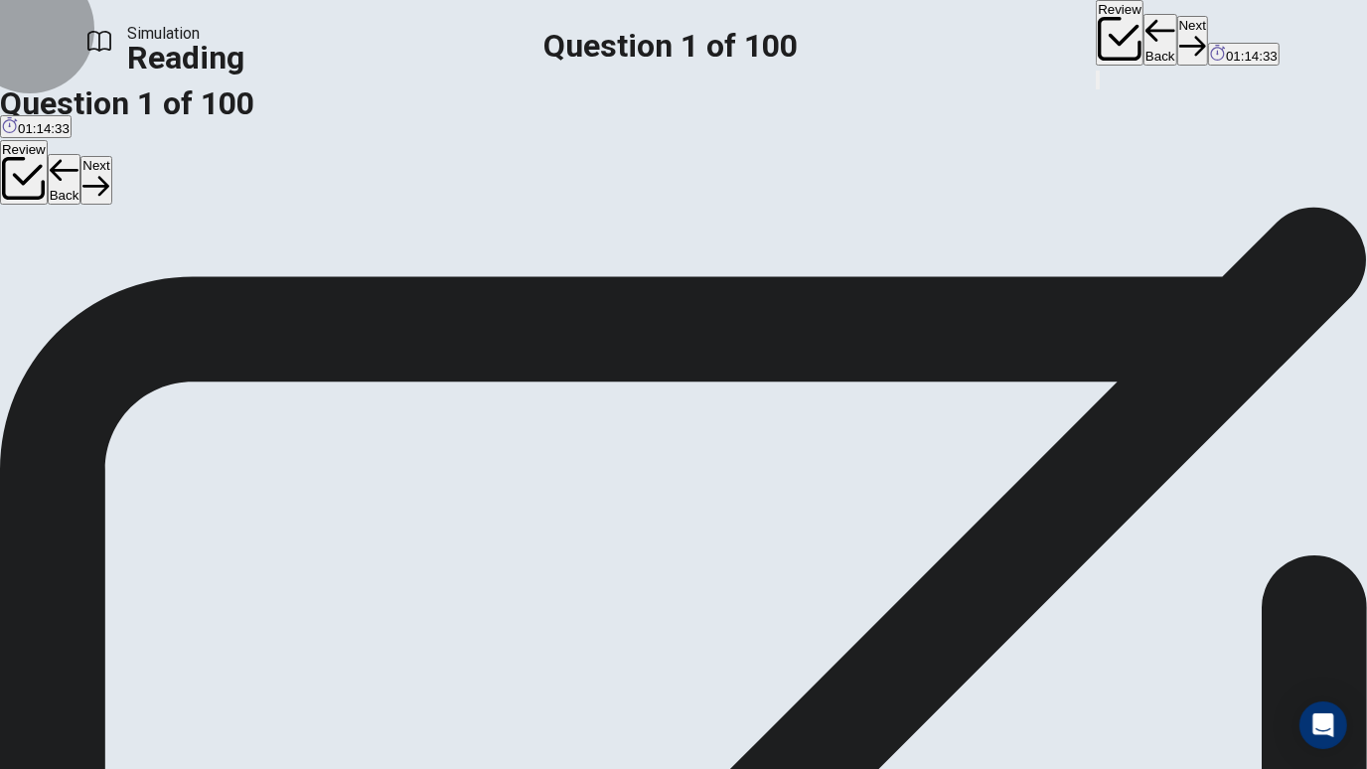
click at [1177, 43] on button "Next" at bounding box center [1192, 40] width 31 height 49
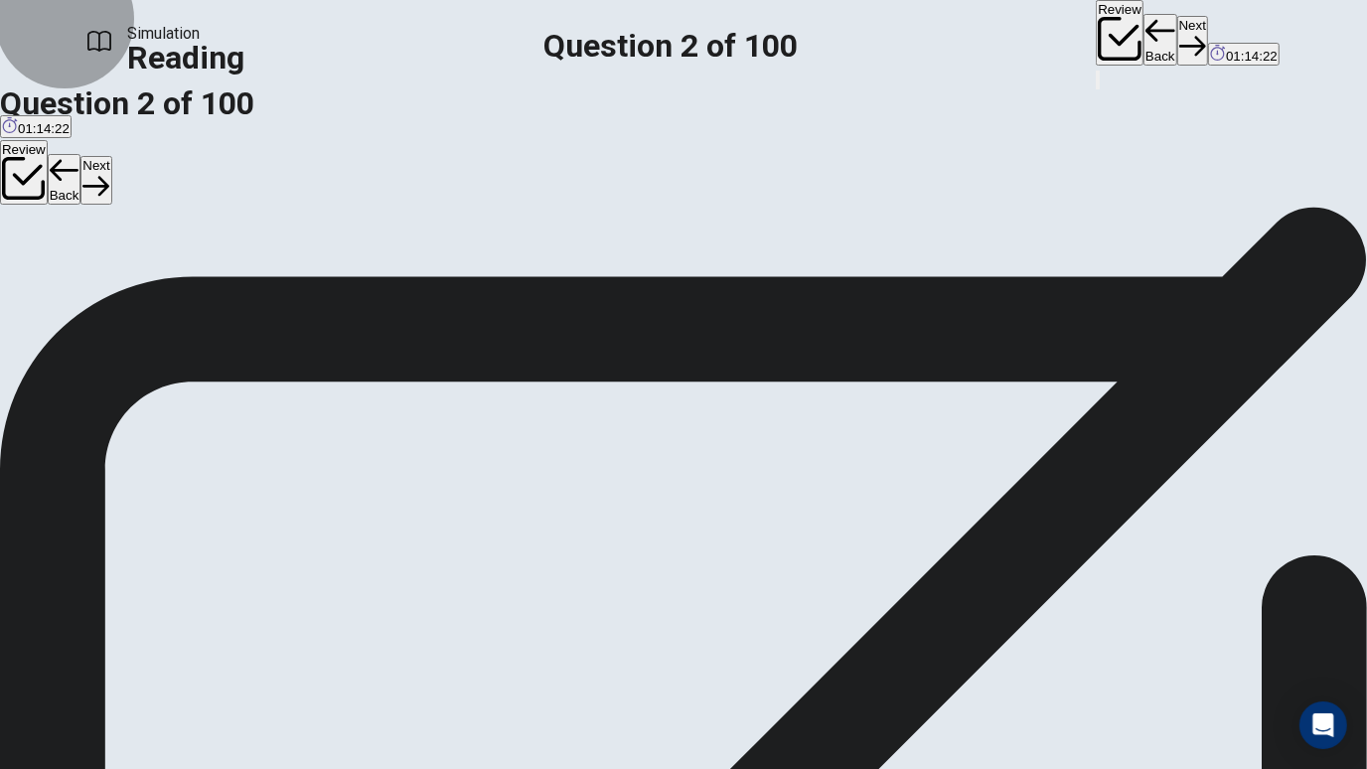
click at [1179, 37] on icon "button" at bounding box center [1192, 47] width 27 height 20
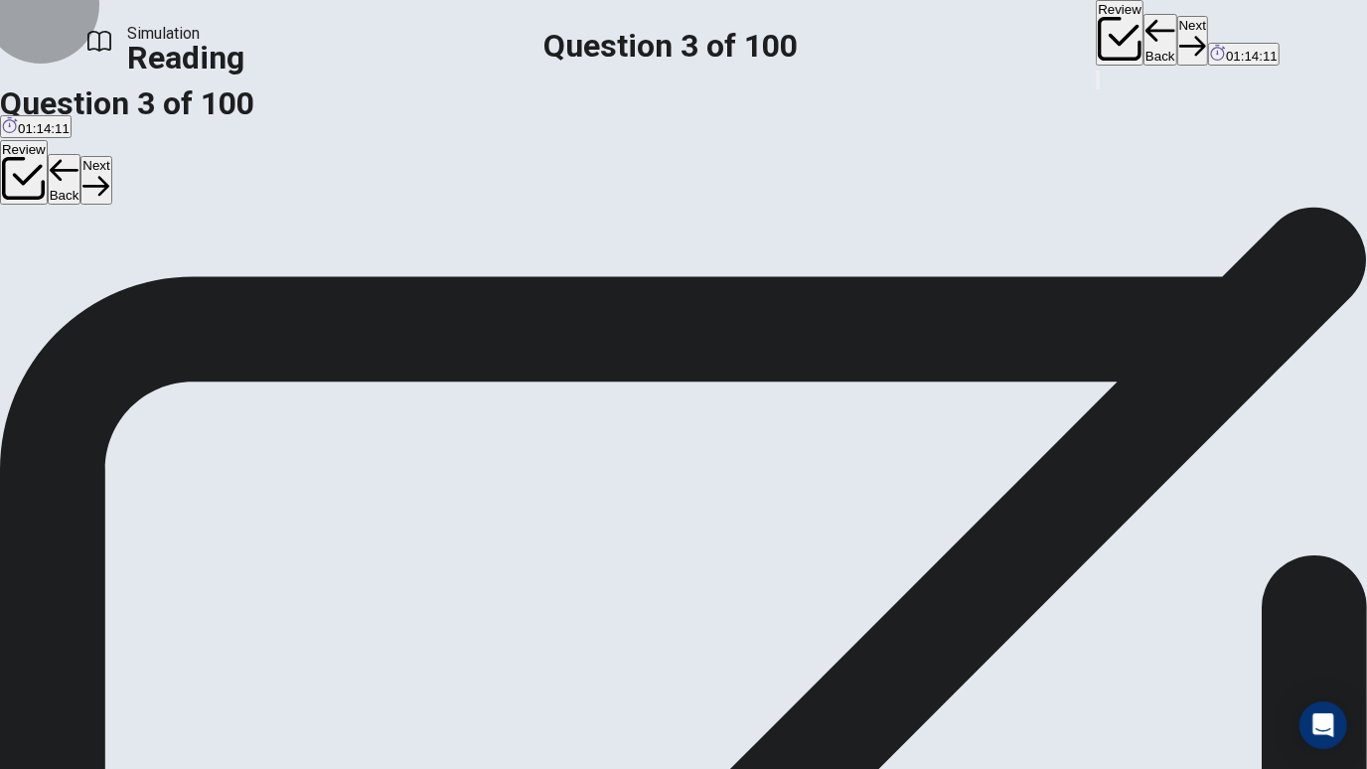
click at [1177, 19] on button "Next" at bounding box center [1192, 40] width 31 height 49
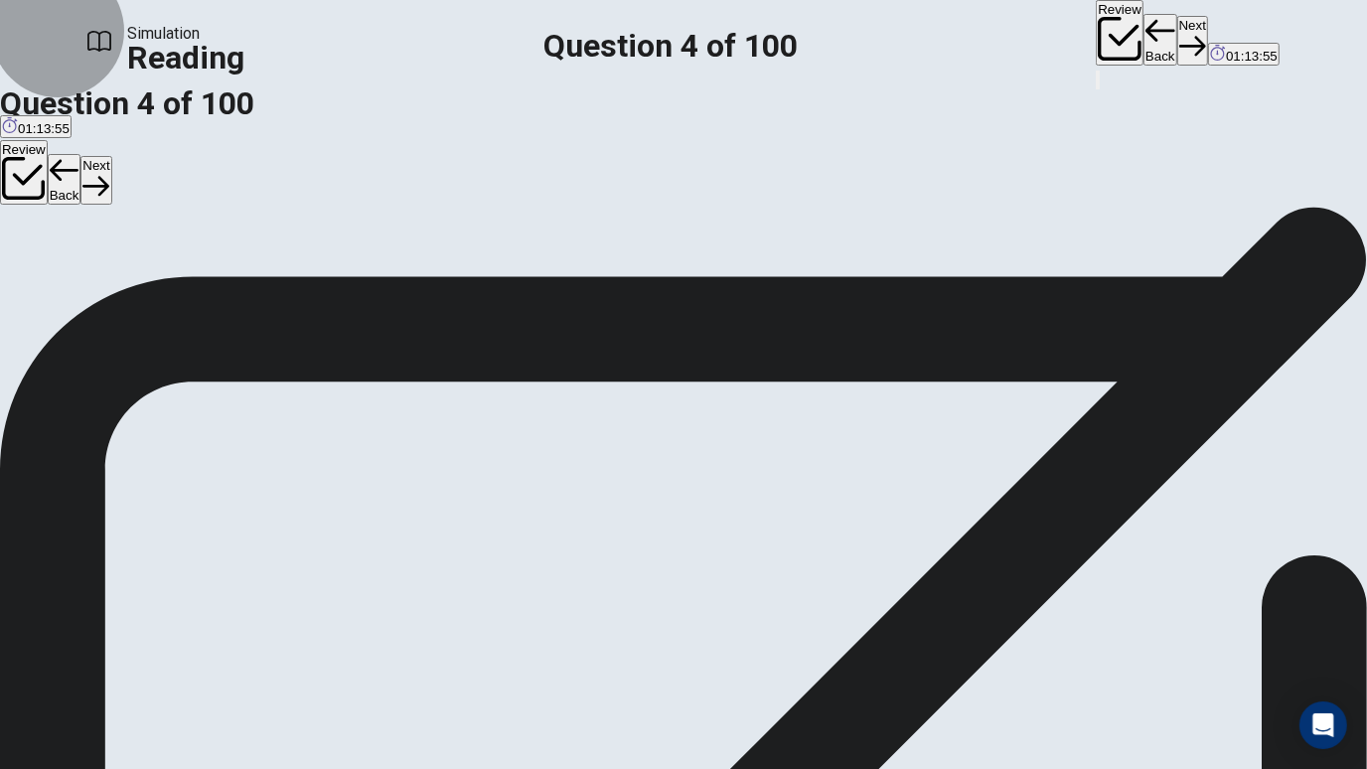
click at [1177, 45] on button "Next" at bounding box center [1192, 40] width 31 height 49
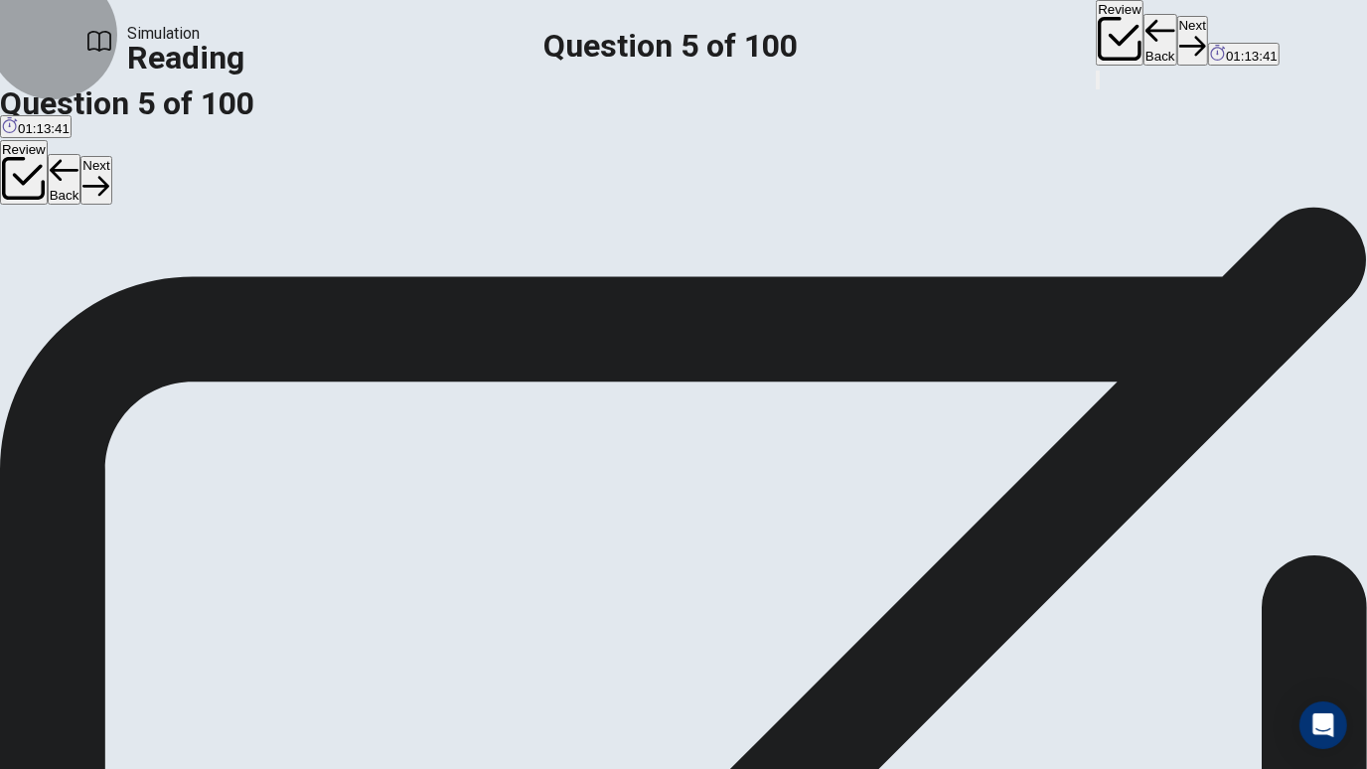
click at [1177, 49] on button "Next" at bounding box center [1192, 40] width 31 height 49
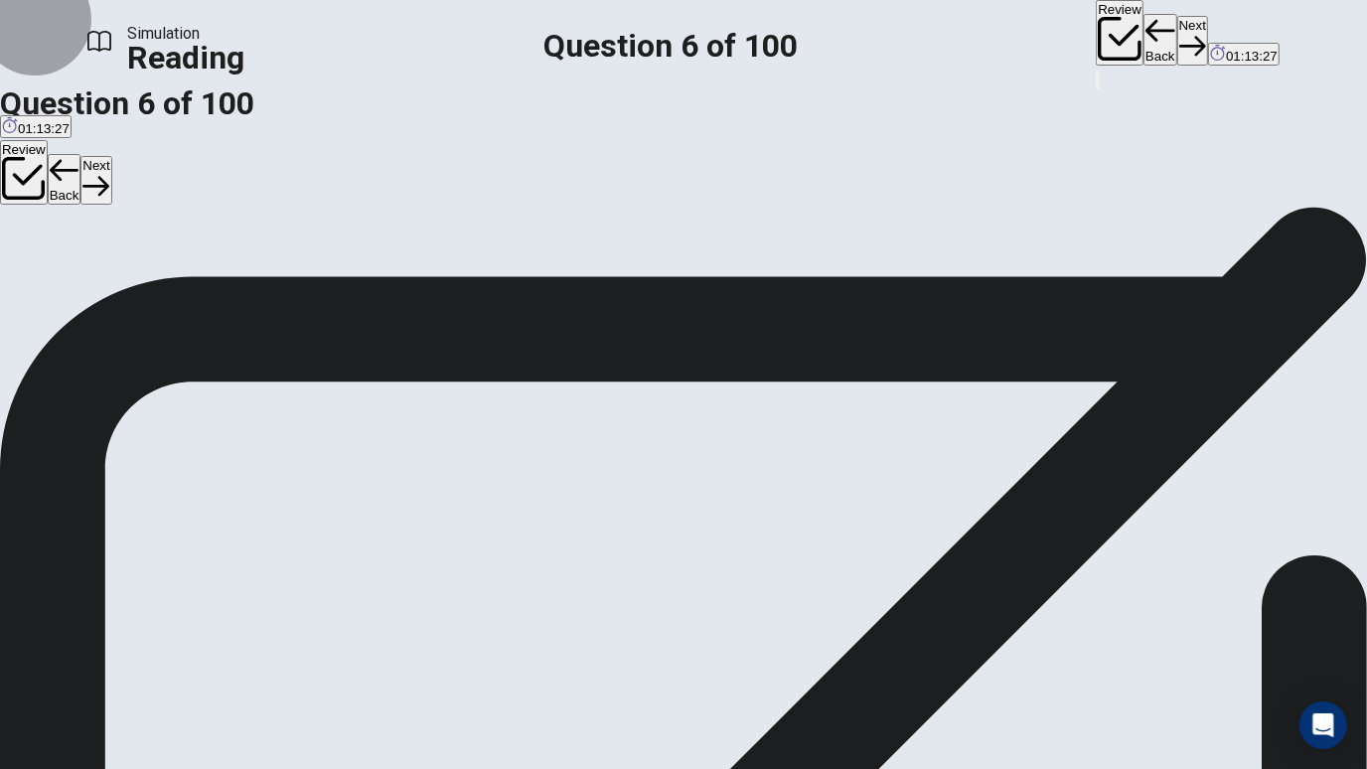
click at [1177, 33] on button "Next" at bounding box center [1192, 40] width 31 height 49
click at [1096, 41] on button "Review" at bounding box center [1120, 33] width 48 height 66
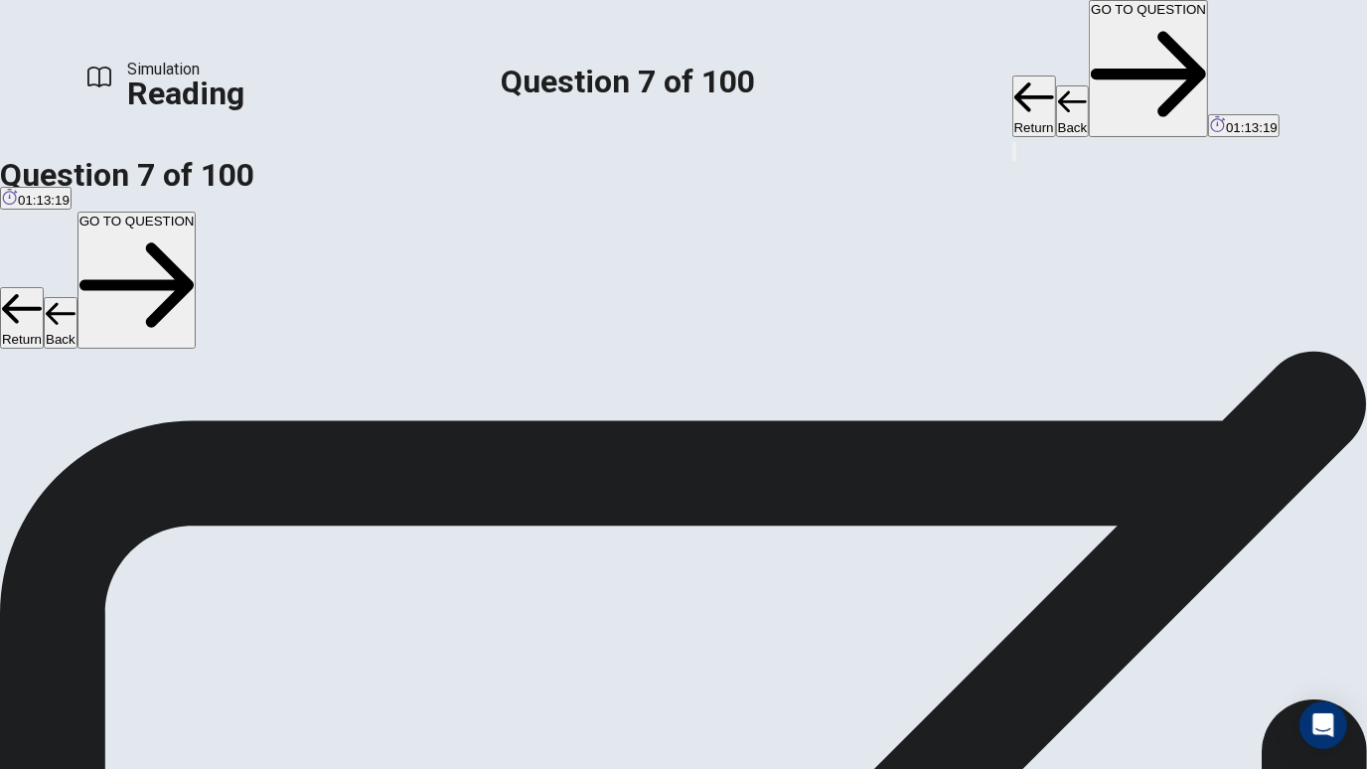
click at [1089, 34] on button "GO TO QUESTION" at bounding box center [1148, 68] width 119 height 137
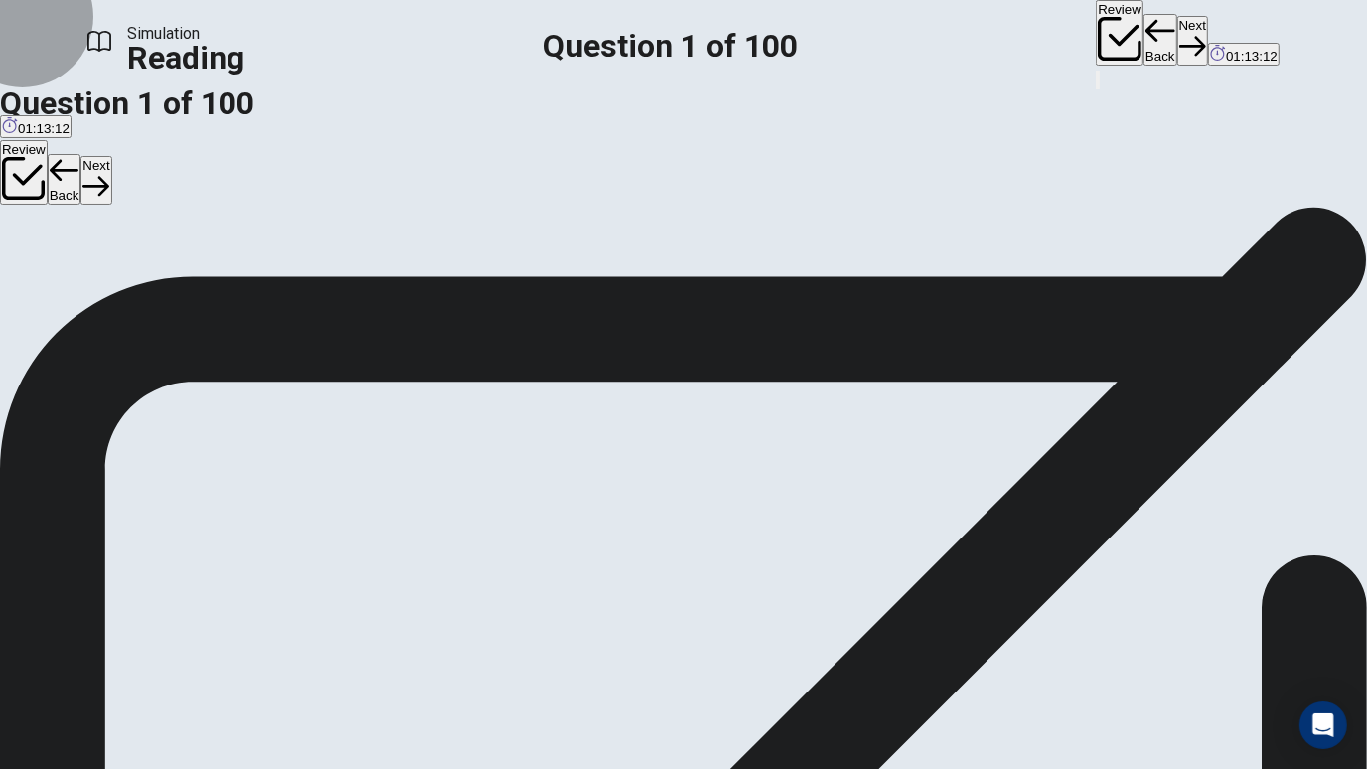
click at [1146, 30] on icon "button" at bounding box center [1161, 31] width 30 height 30
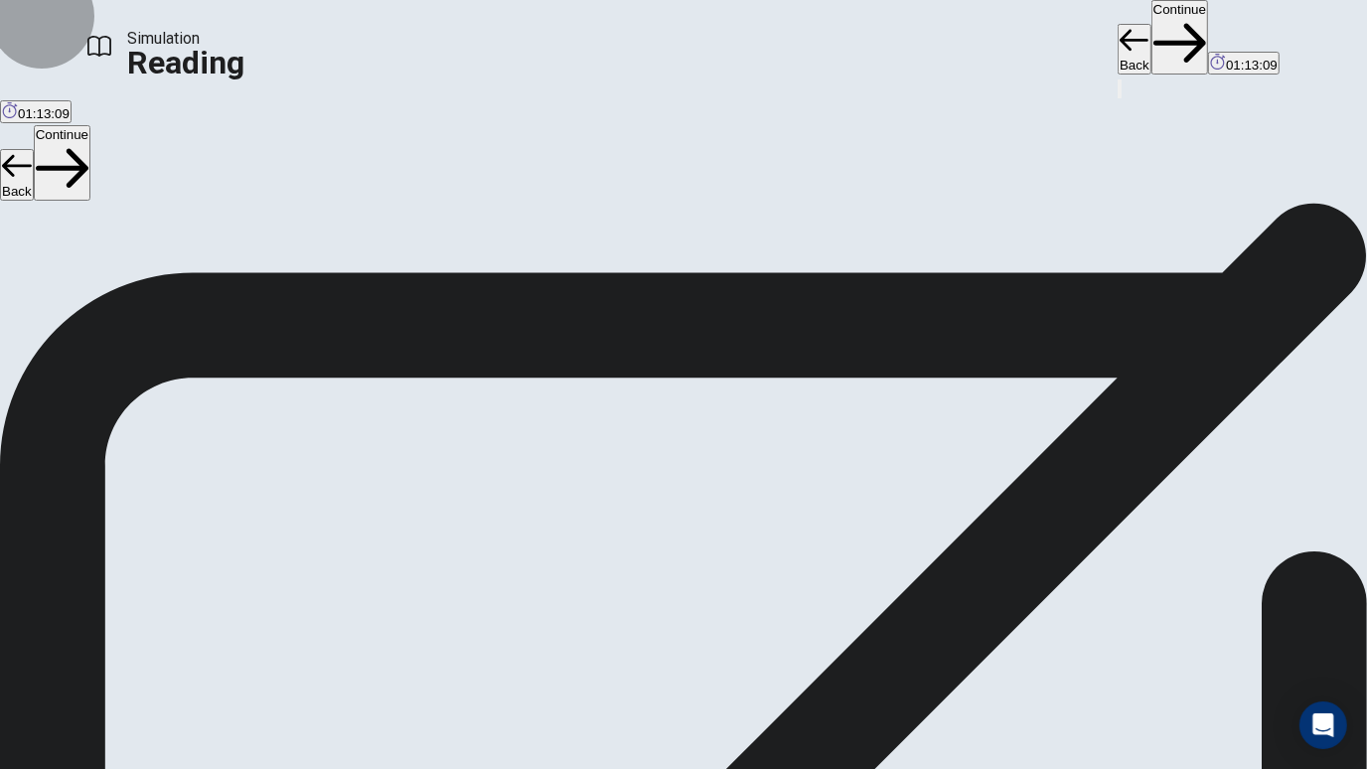
click at [1118, 30] on button "Back" at bounding box center [1135, 50] width 34 height 52
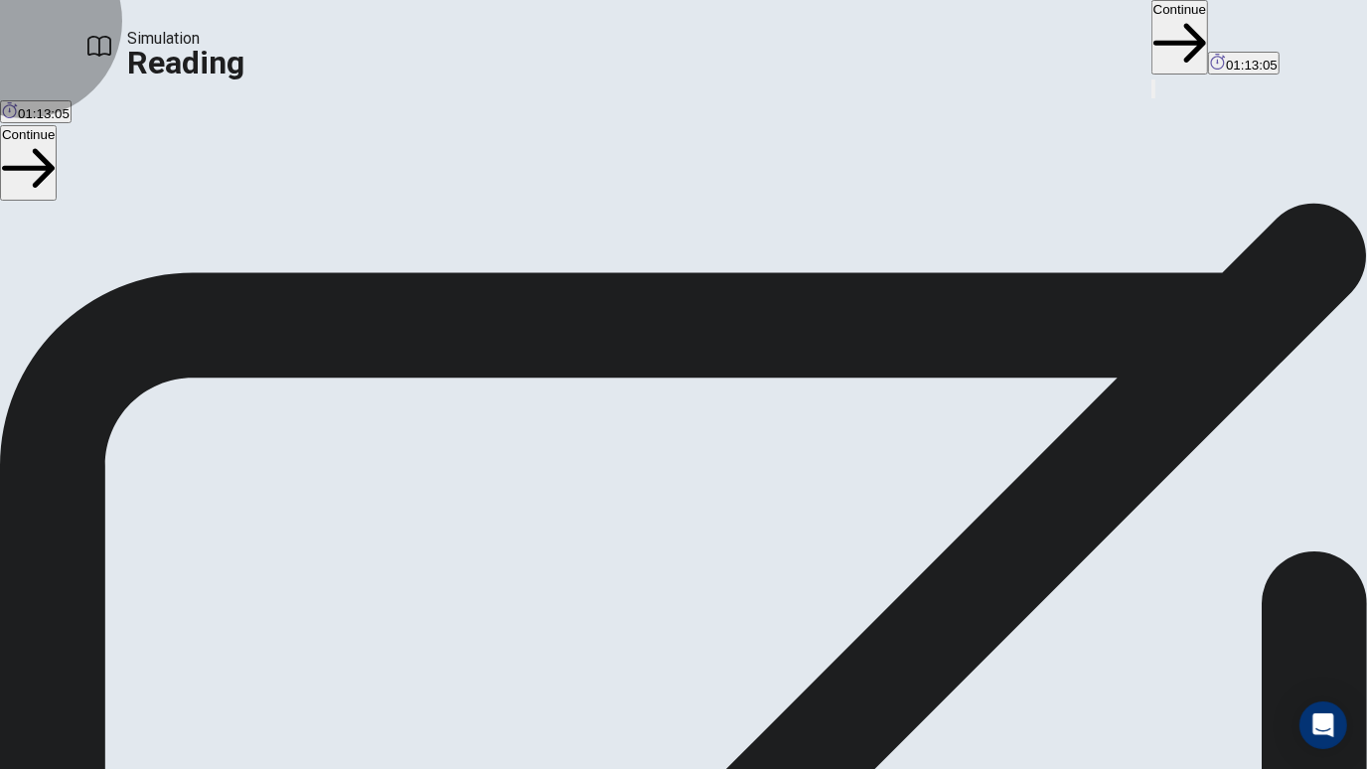
click at [1152, 35] on button "Continue" at bounding box center [1180, 37] width 57 height 75
click at [1152, 38] on button "Continue" at bounding box center [1180, 37] width 57 height 75
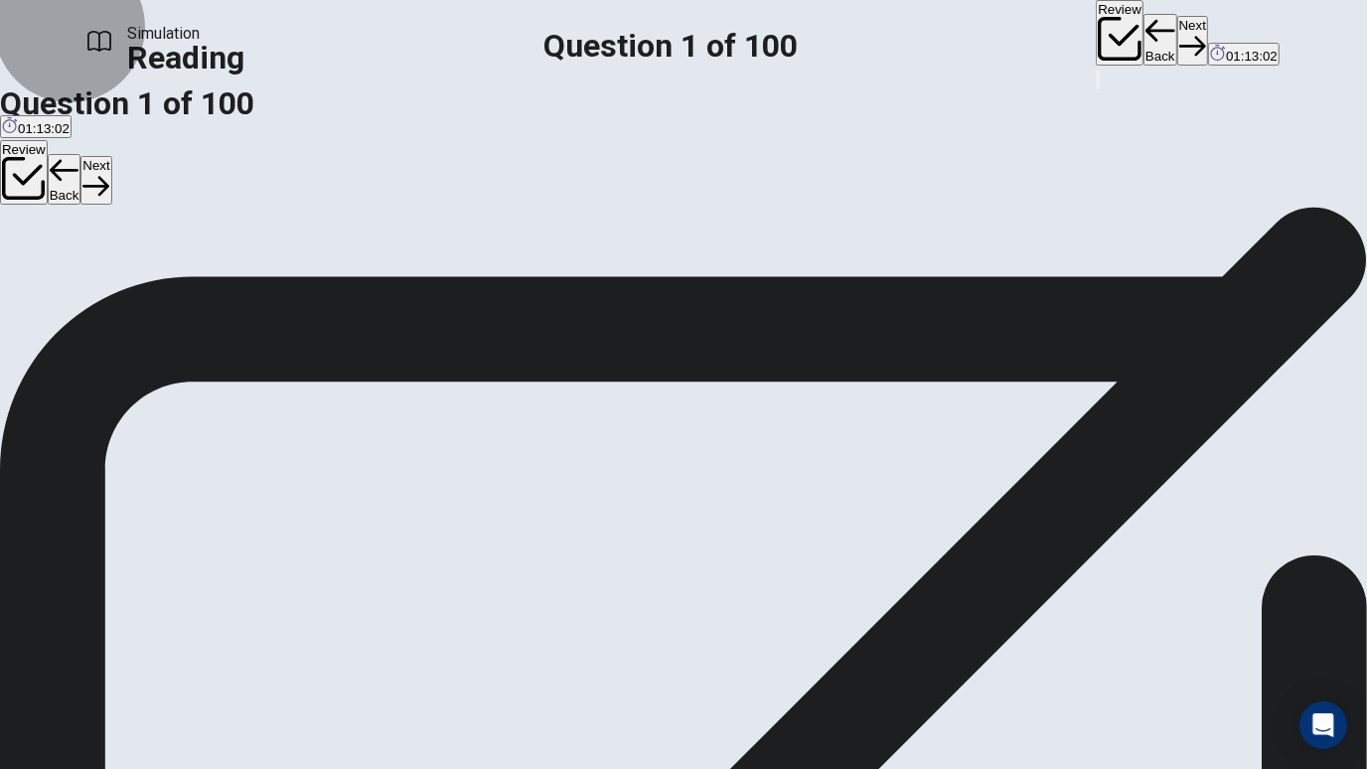
click at [1096, 41] on button "Review" at bounding box center [1120, 33] width 48 height 66
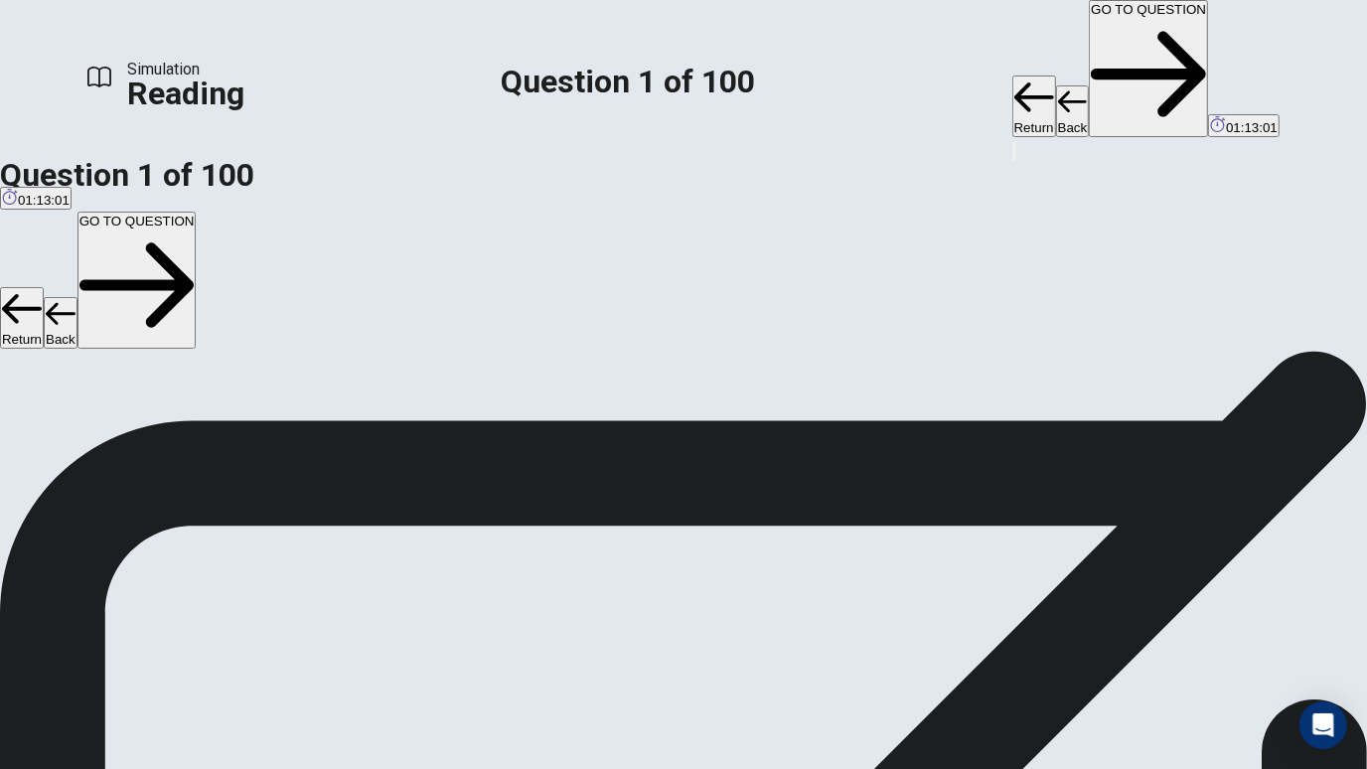
scroll to position [233, 0]
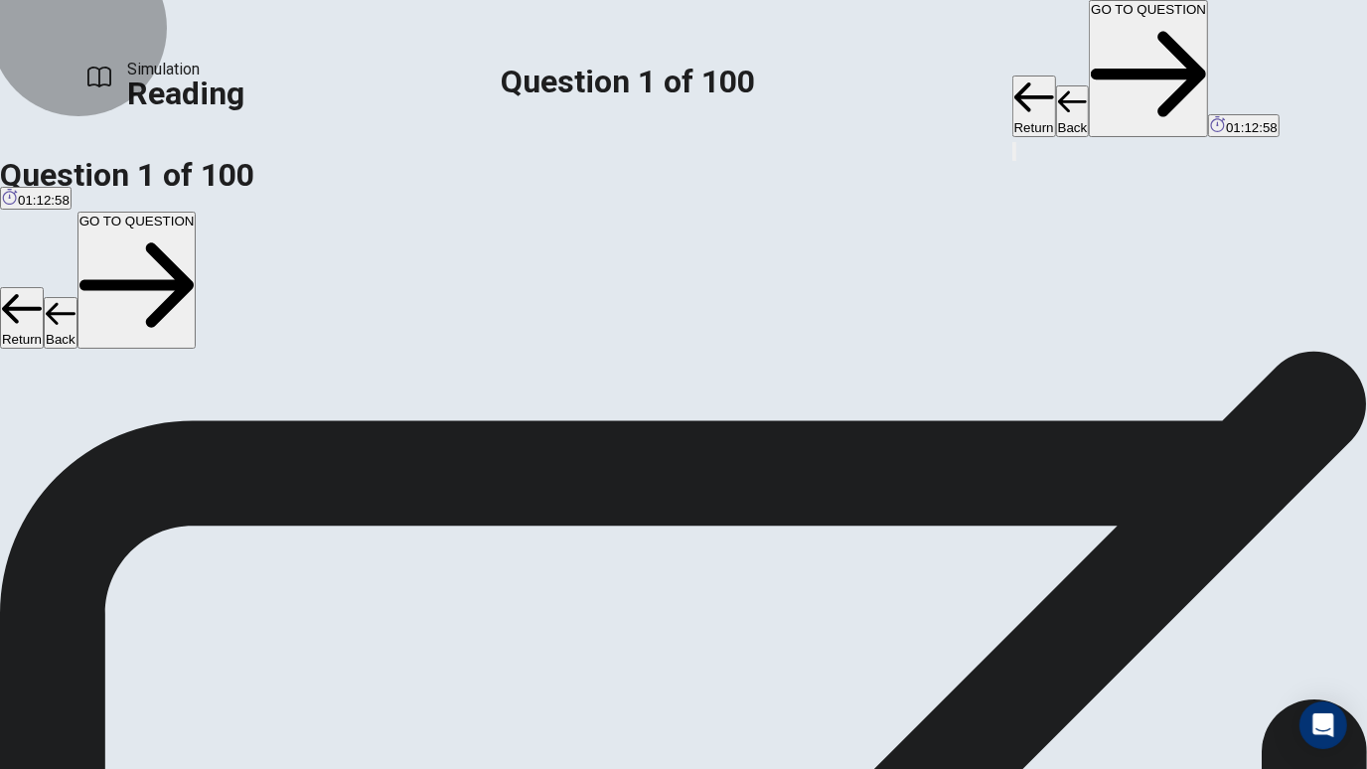
click at [1089, 42] on button "GO TO QUESTION" at bounding box center [1148, 68] width 119 height 137
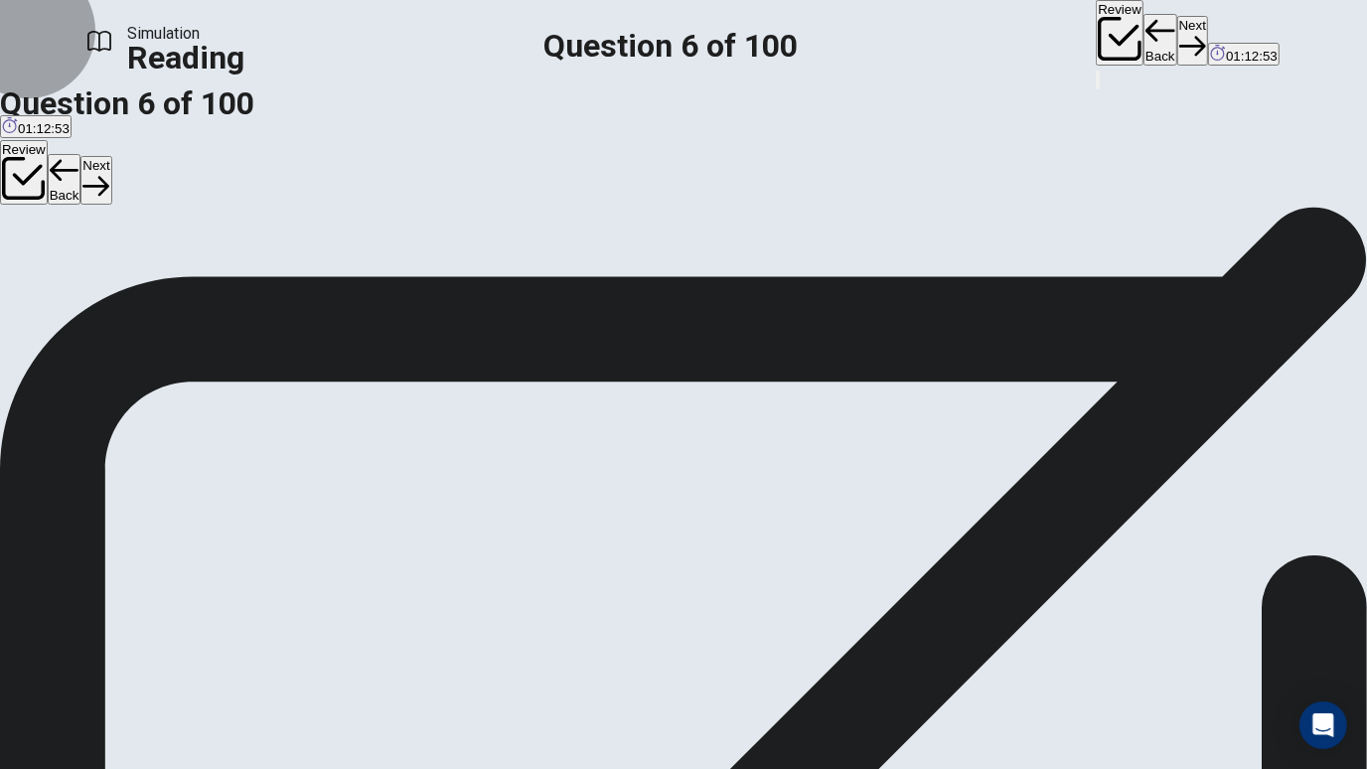
click at [1177, 45] on button "Next" at bounding box center [1192, 40] width 31 height 49
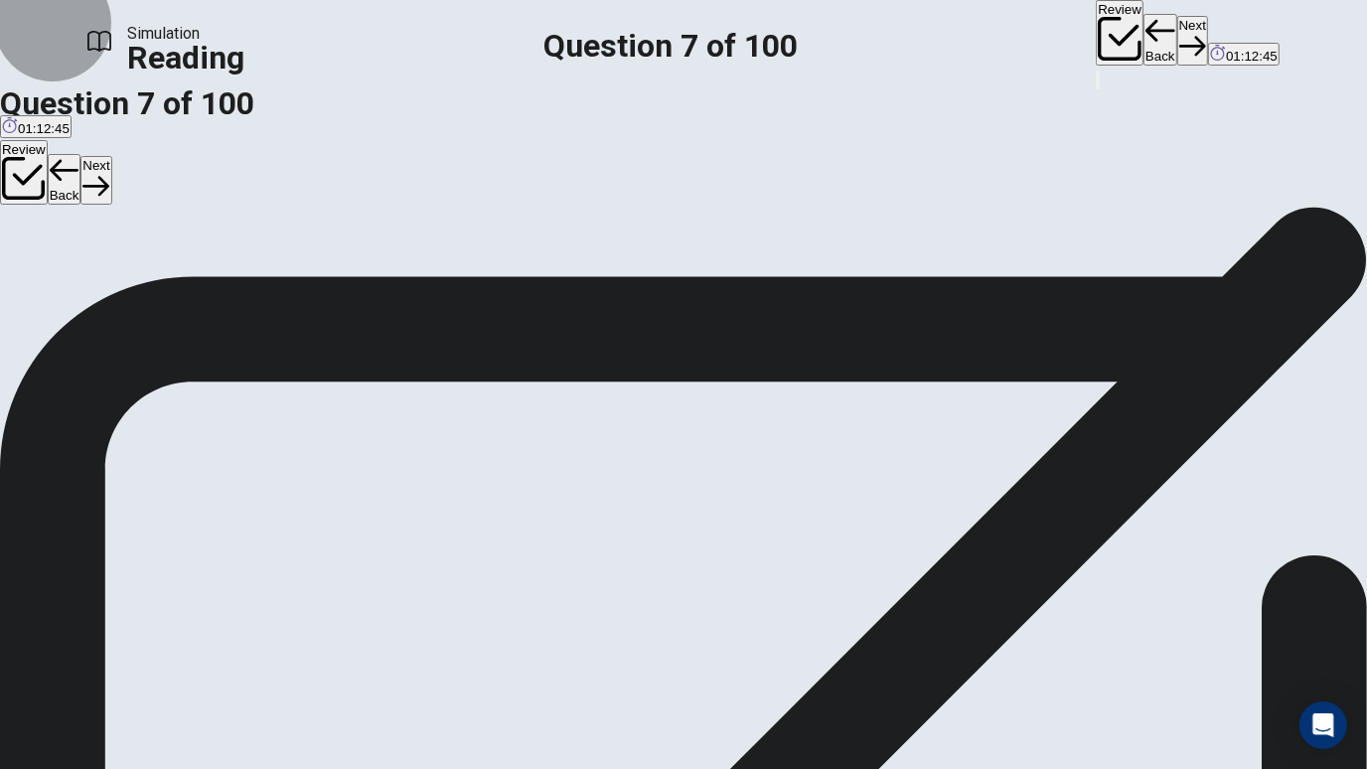
click at [1177, 37] on button "Next" at bounding box center [1192, 40] width 31 height 49
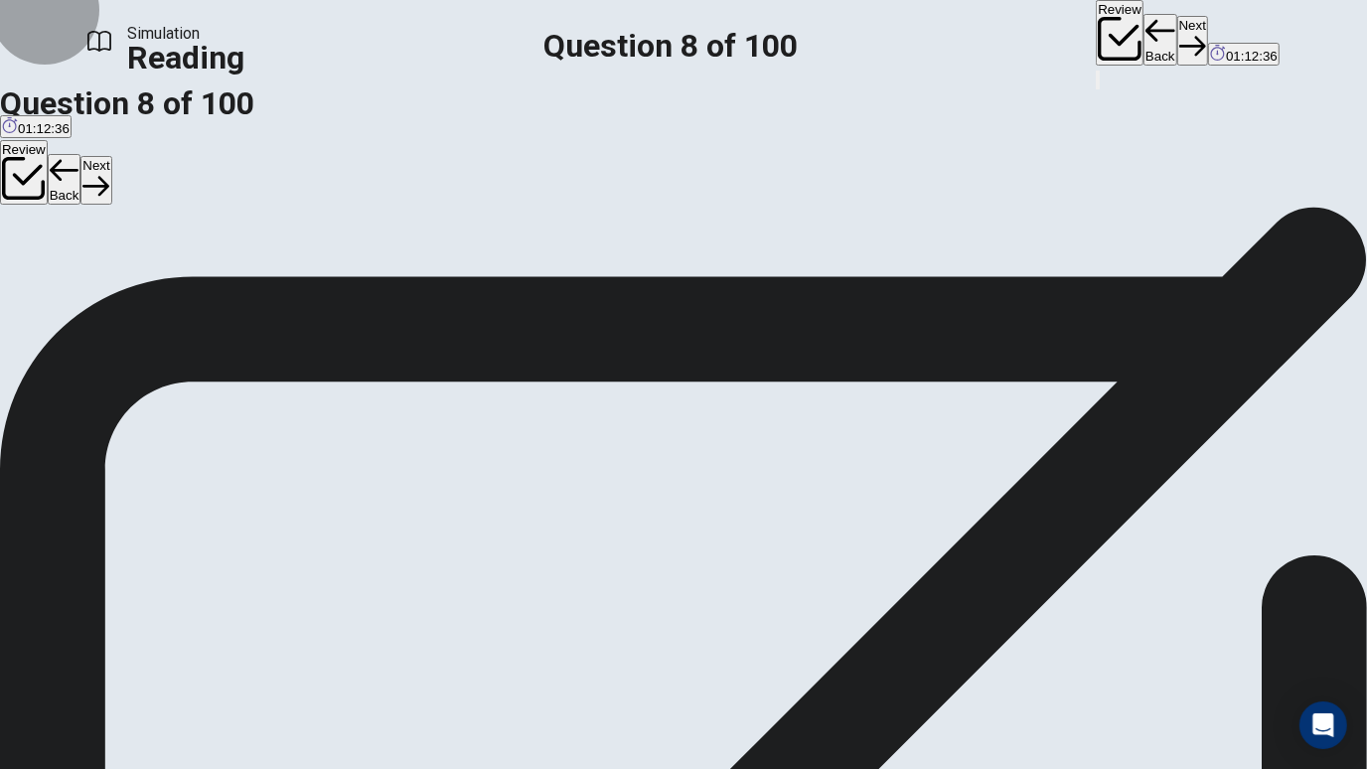
click at [1177, 24] on button "Next" at bounding box center [1192, 40] width 31 height 49
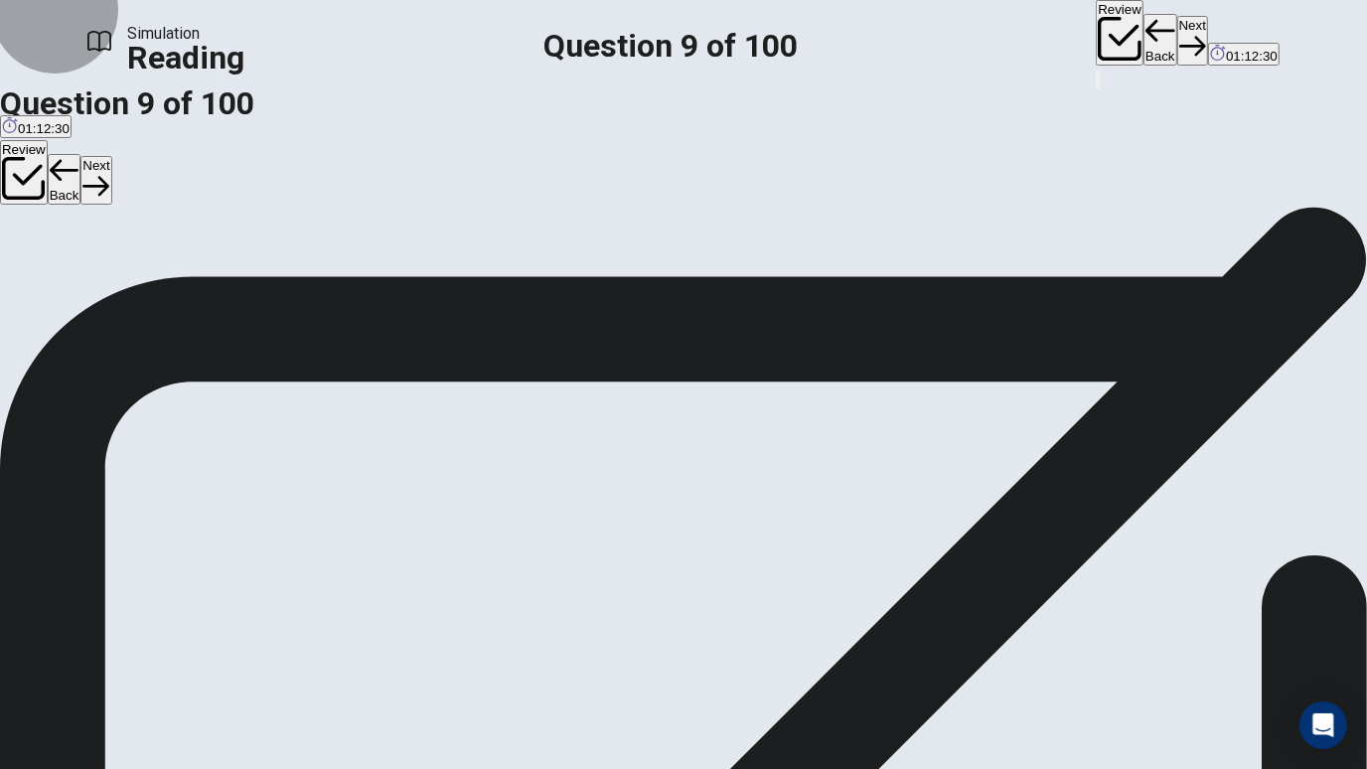
click at [1177, 24] on button "Next" at bounding box center [1192, 40] width 31 height 49
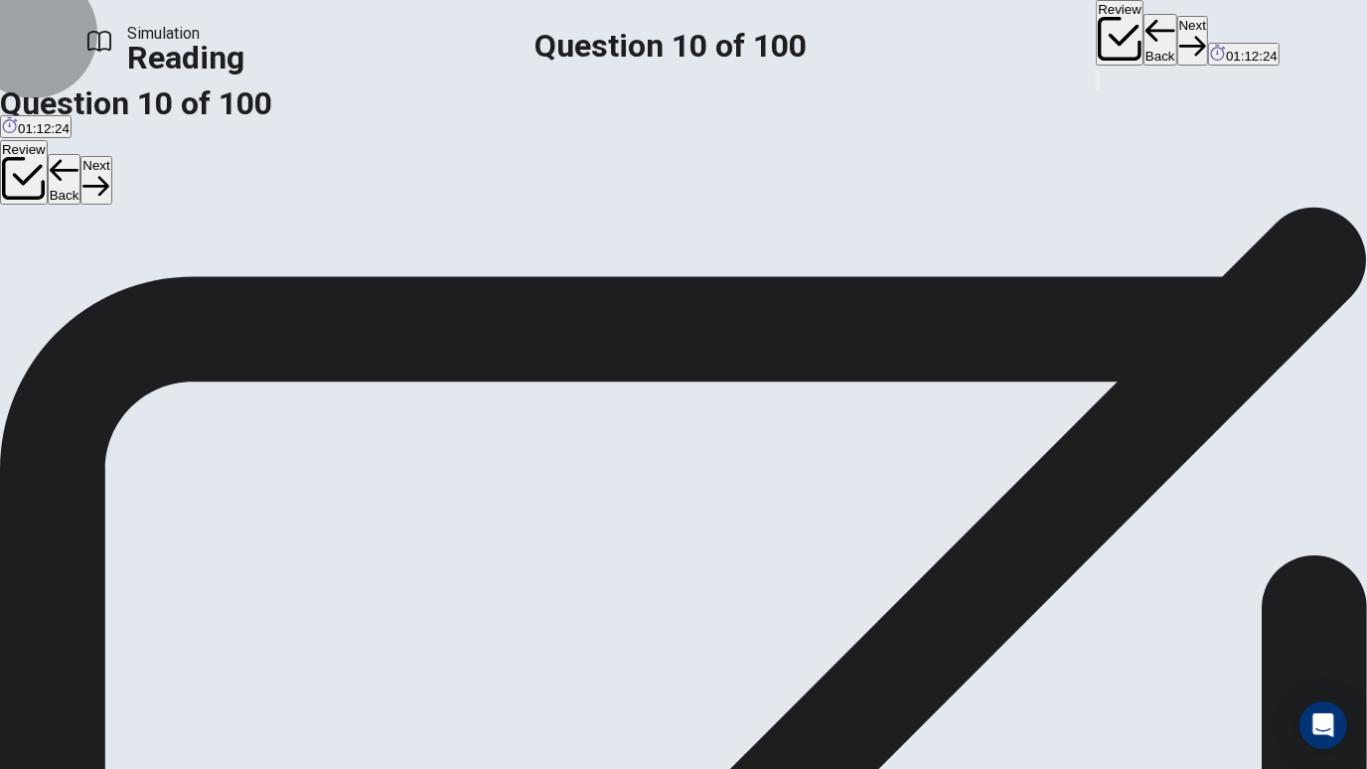
click at [1177, 48] on button "Next" at bounding box center [1192, 40] width 31 height 49
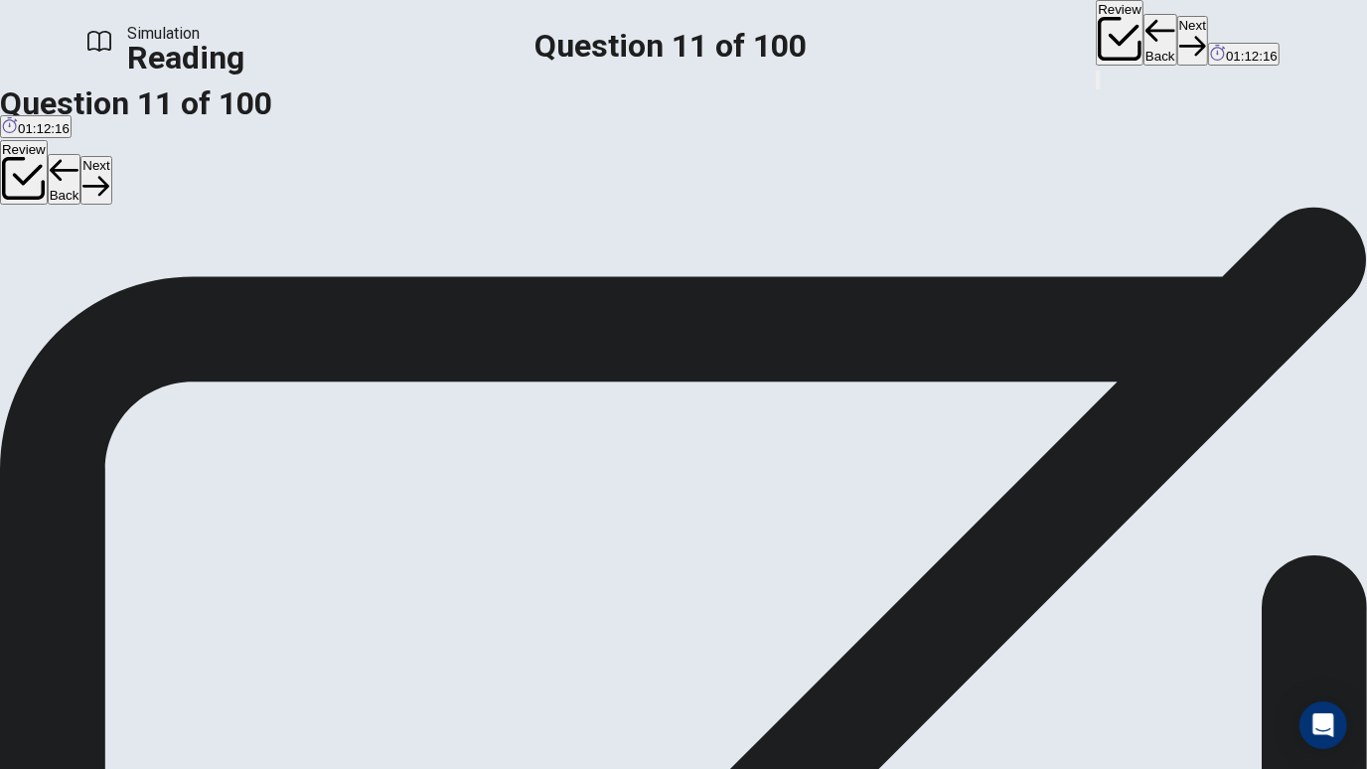
click at [1177, 45] on button "Next" at bounding box center [1192, 40] width 31 height 49
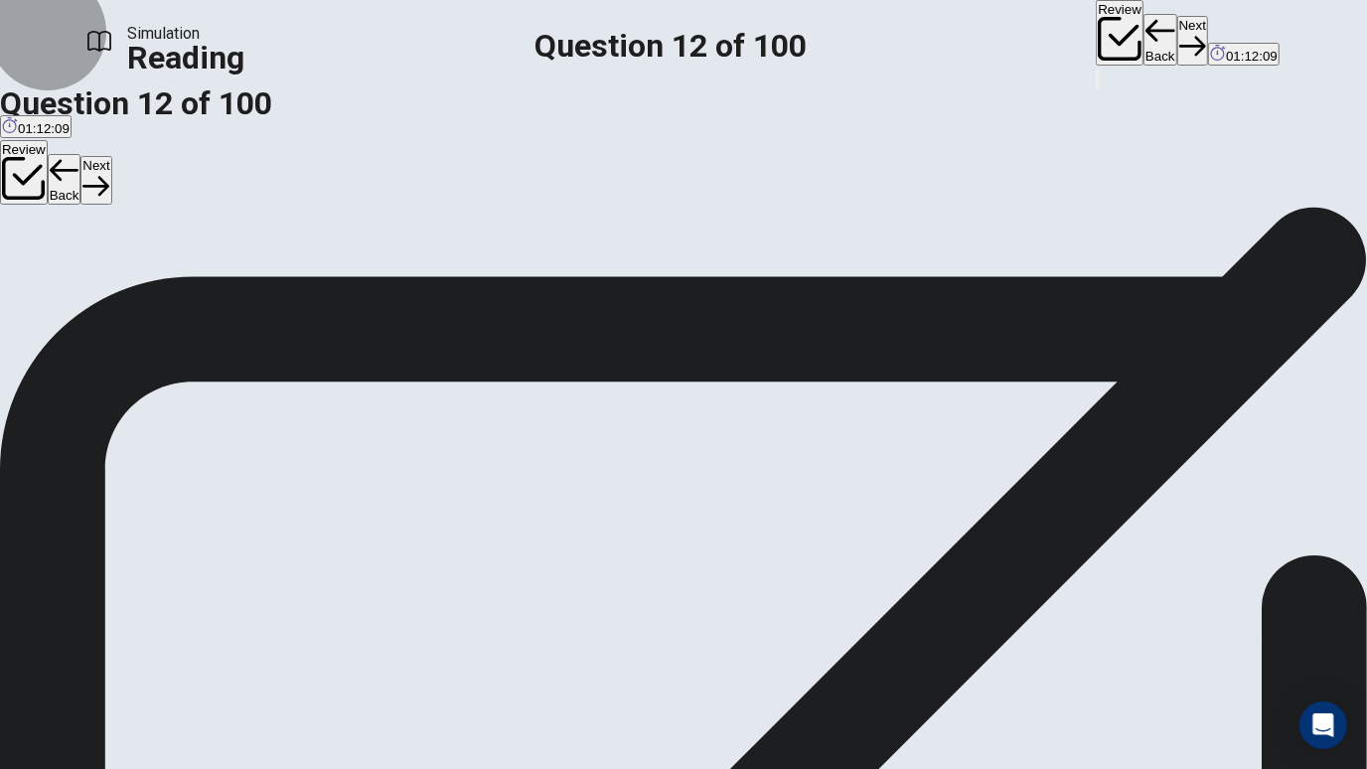
click at [1177, 46] on button "Next" at bounding box center [1192, 40] width 31 height 49
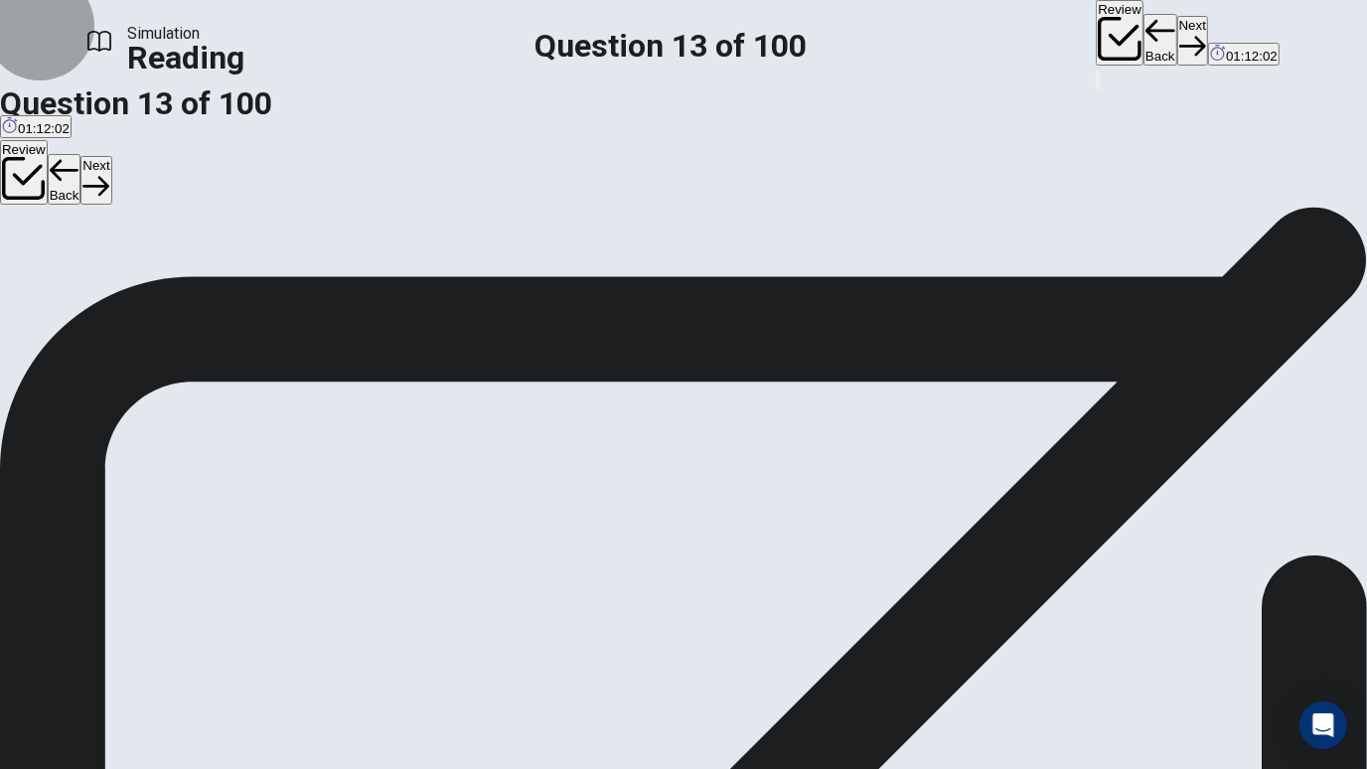
click at [1177, 40] on button "Next" at bounding box center [1192, 40] width 31 height 49
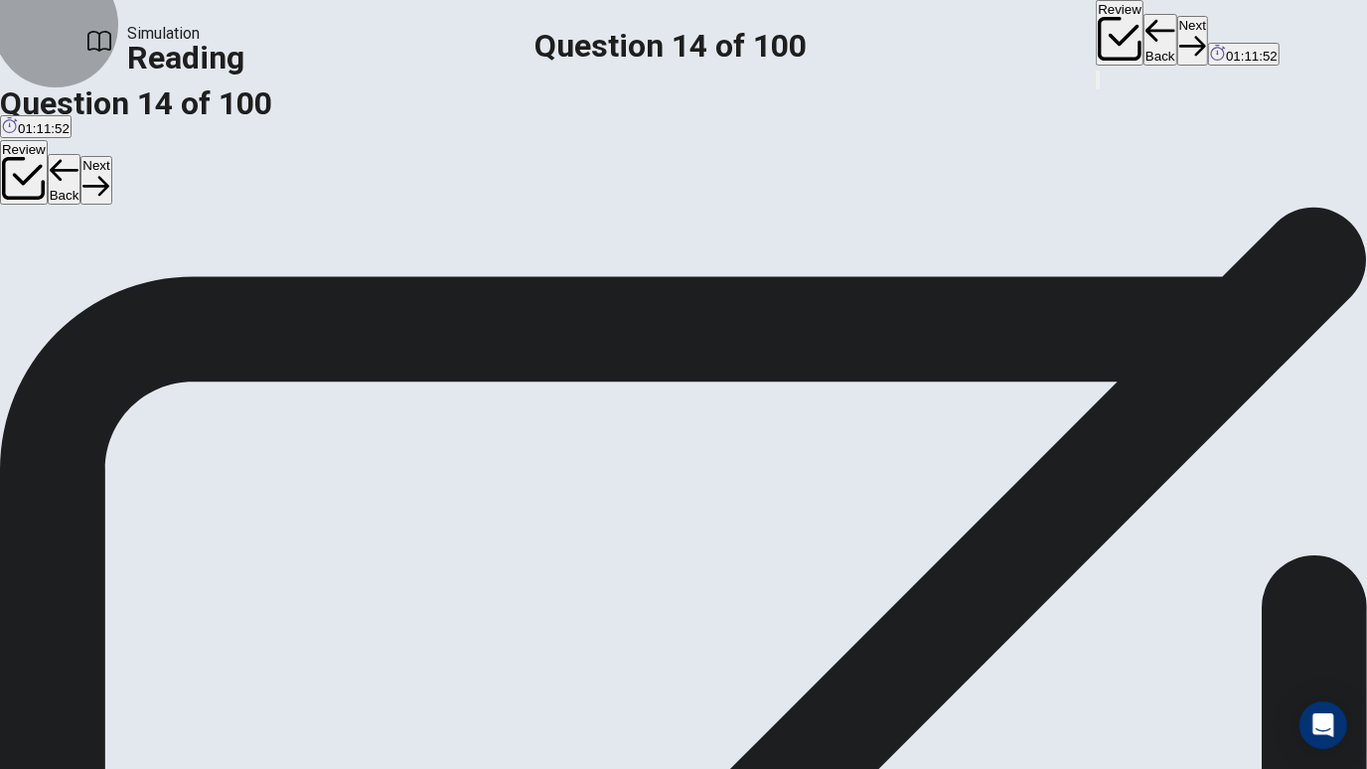
click at [1177, 39] on button "Next" at bounding box center [1192, 40] width 31 height 49
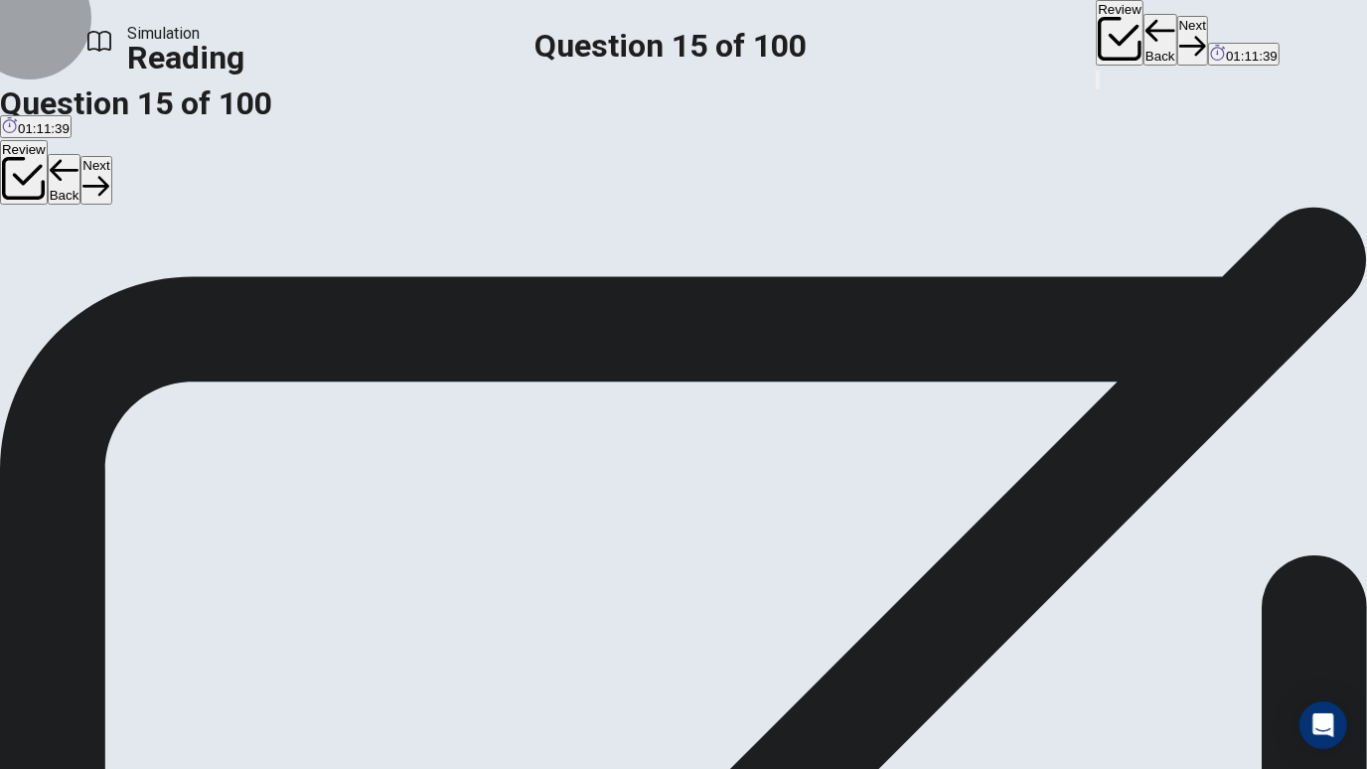
click at [1177, 32] on button "Next" at bounding box center [1192, 40] width 31 height 49
drag, startPoint x: 1232, startPoint y: 150, endPoint x: 1149, endPoint y: 428, distance: 290.5
click at [226, 440] on video at bounding box center [76, 514] width 298 height 149
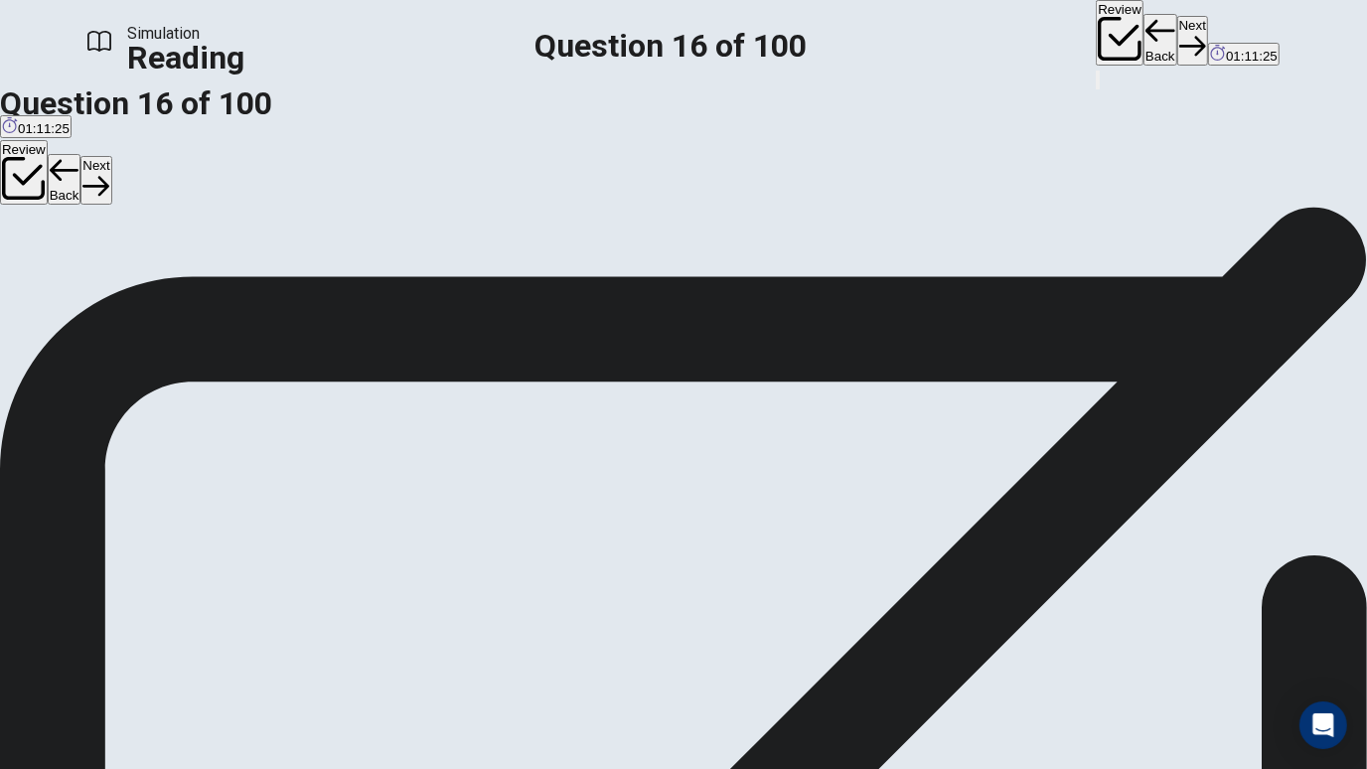
drag, startPoint x: 1113, startPoint y: 614, endPoint x: 1227, endPoint y: 327, distance: 309.1
click at [297, 402] on video at bounding box center [148, 476] width 298 height 149
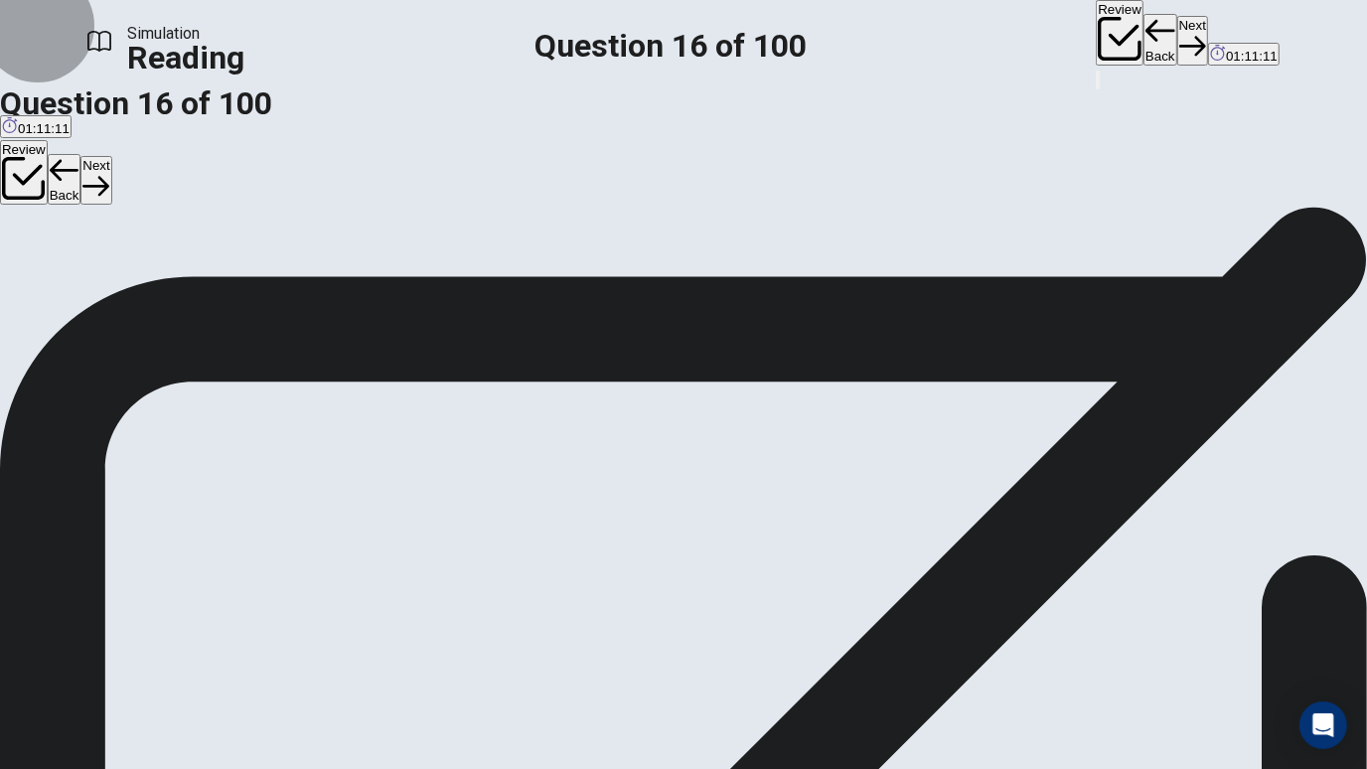
click at [1177, 40] on button "Next" at bounding box center [1192, 40] width 31 height 49
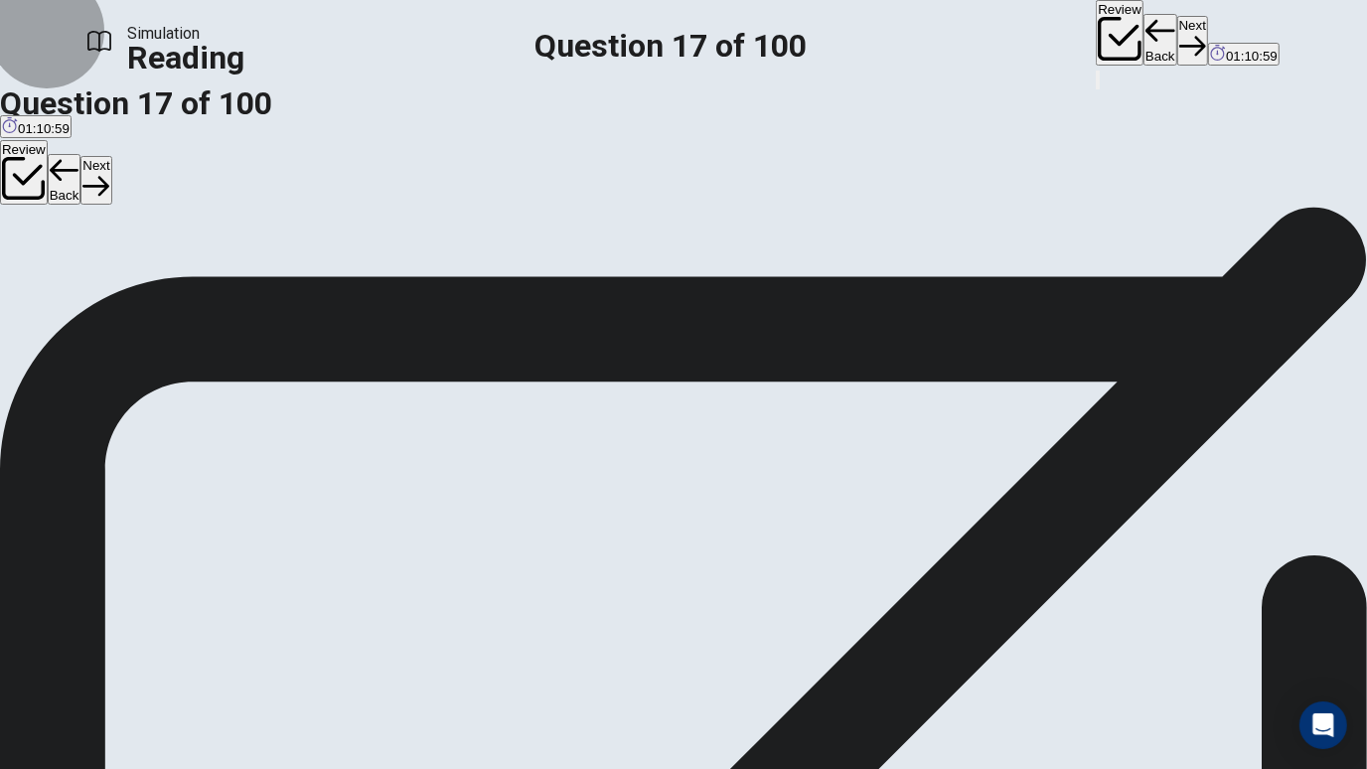
click at [1177, 45] on button "Next" at bounding box center [1192, 40] width 31 height 49
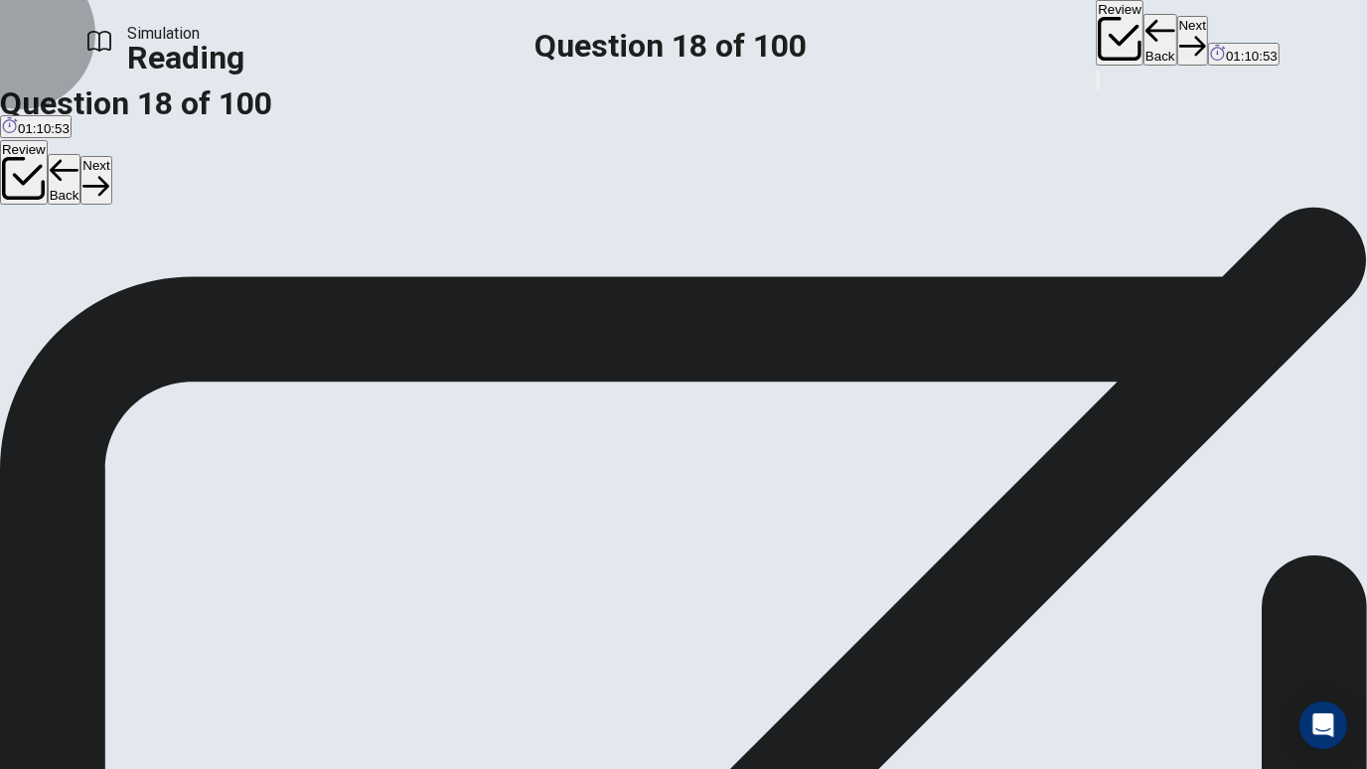
click at [1177, 48] on button "Next" at bounding box center [1192, 40] width 31 height 49
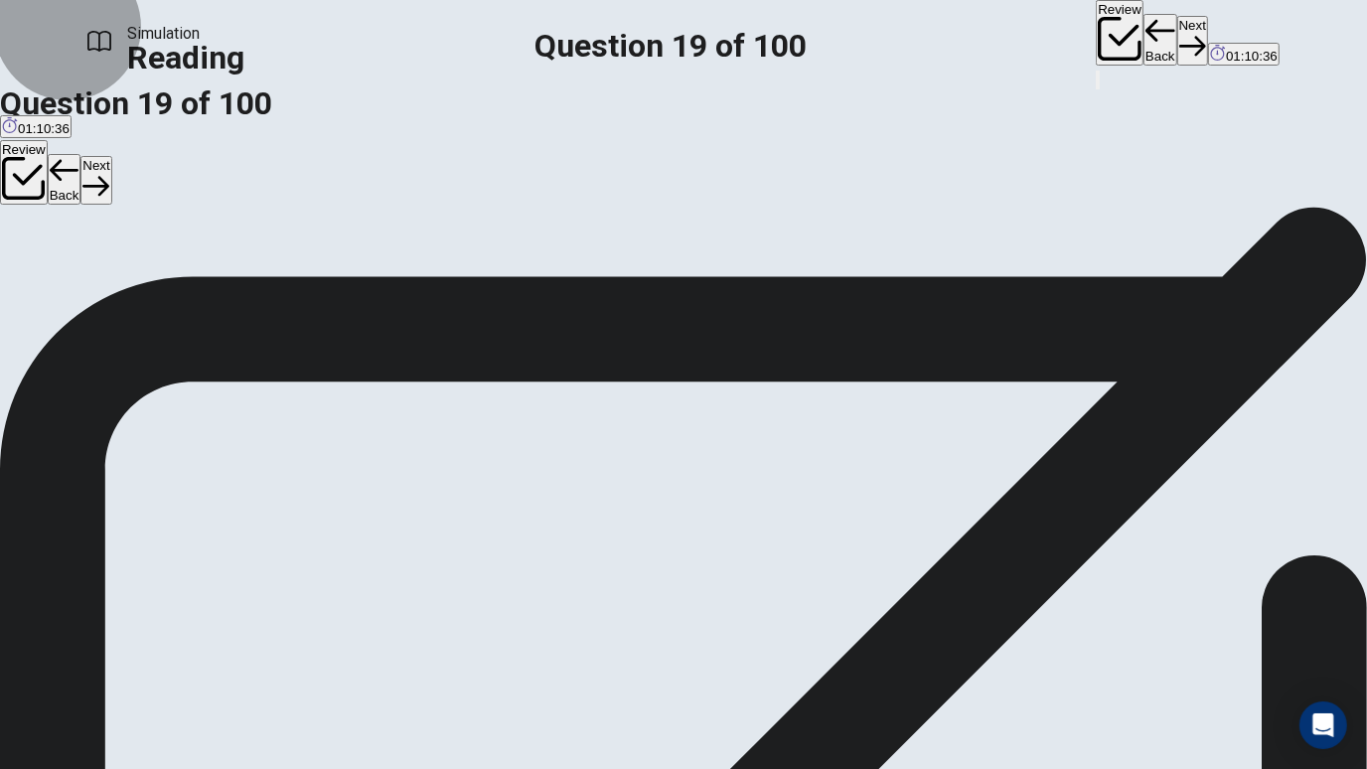
click at [1177, 41] on button "Next" at bounding box center [1192, 40] width 31 height 49
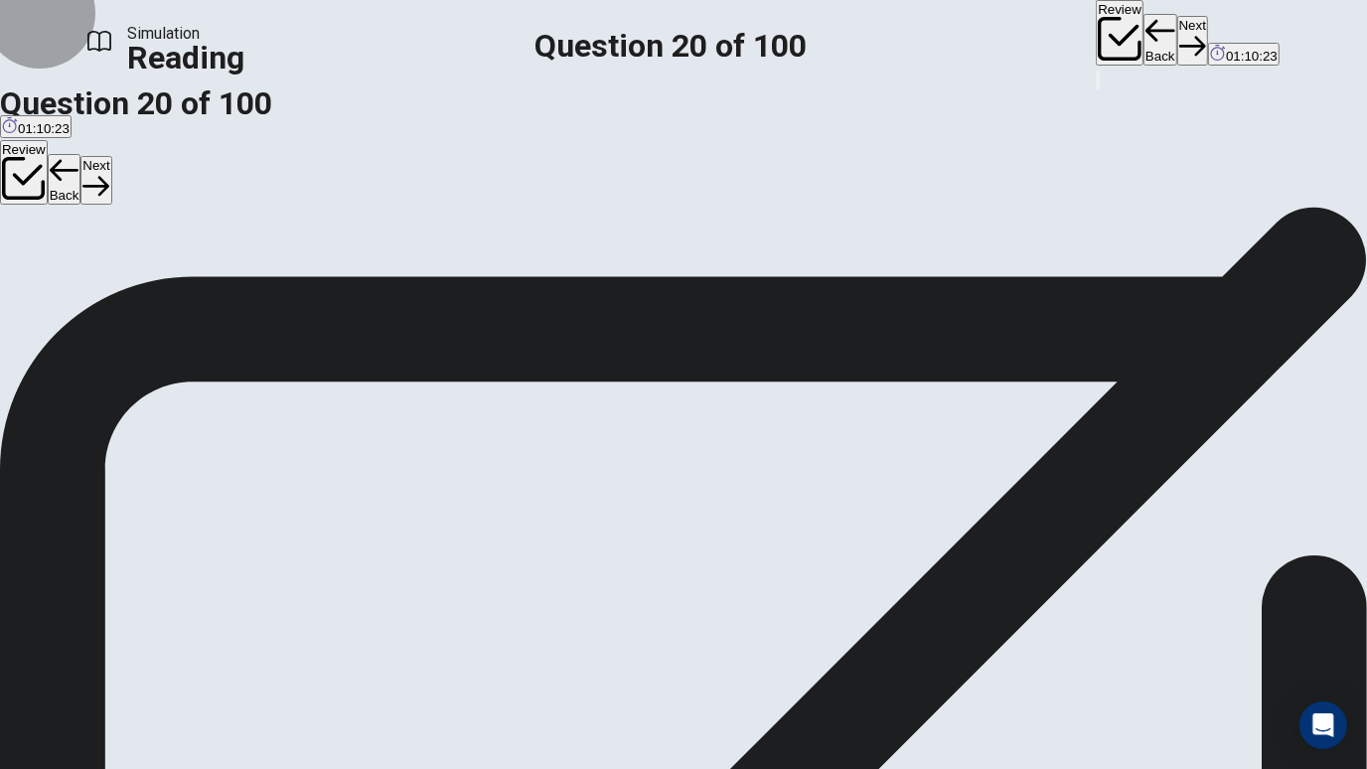
click at [1177, 27] on button "Next" at bounding box center [1192, 40] width 31 height 49
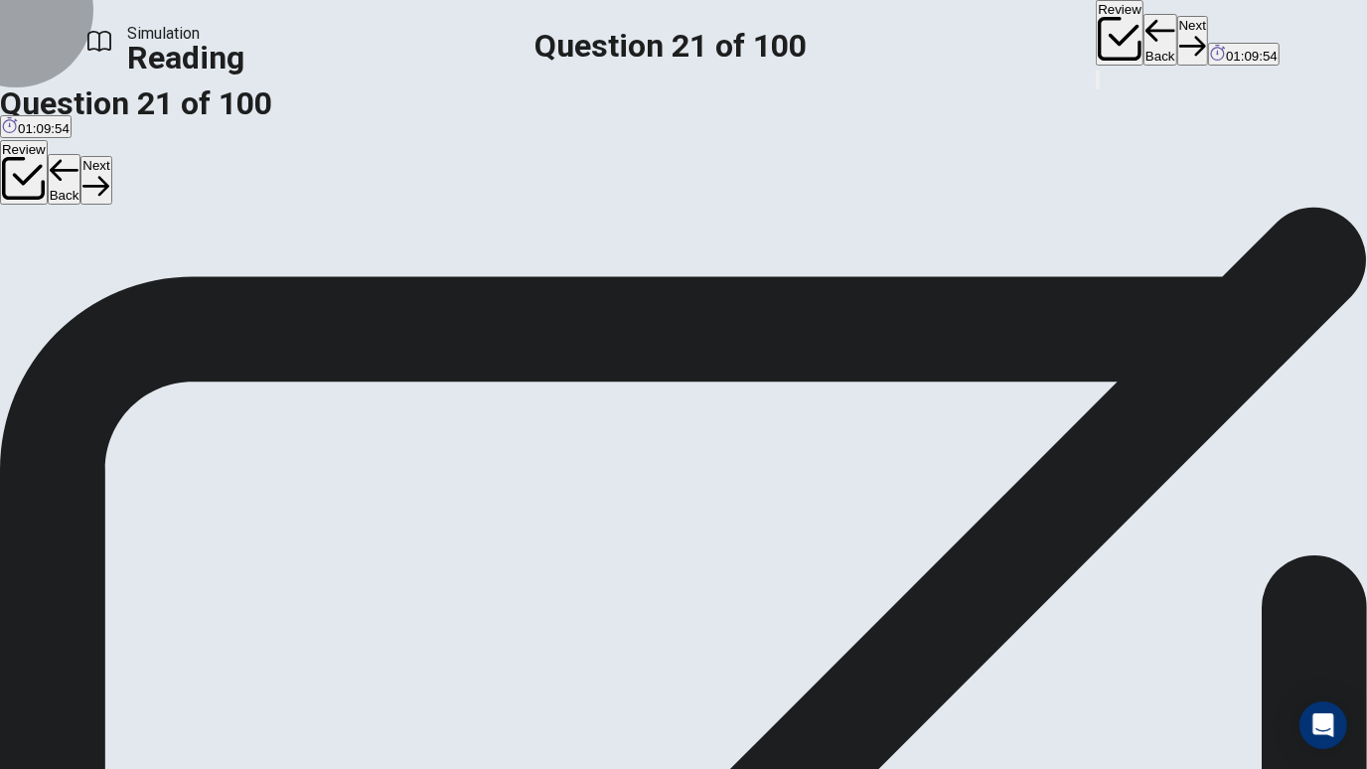
click at [1177, 24] on button "Next" at bounding box center [1192, 40] width 31 height 49
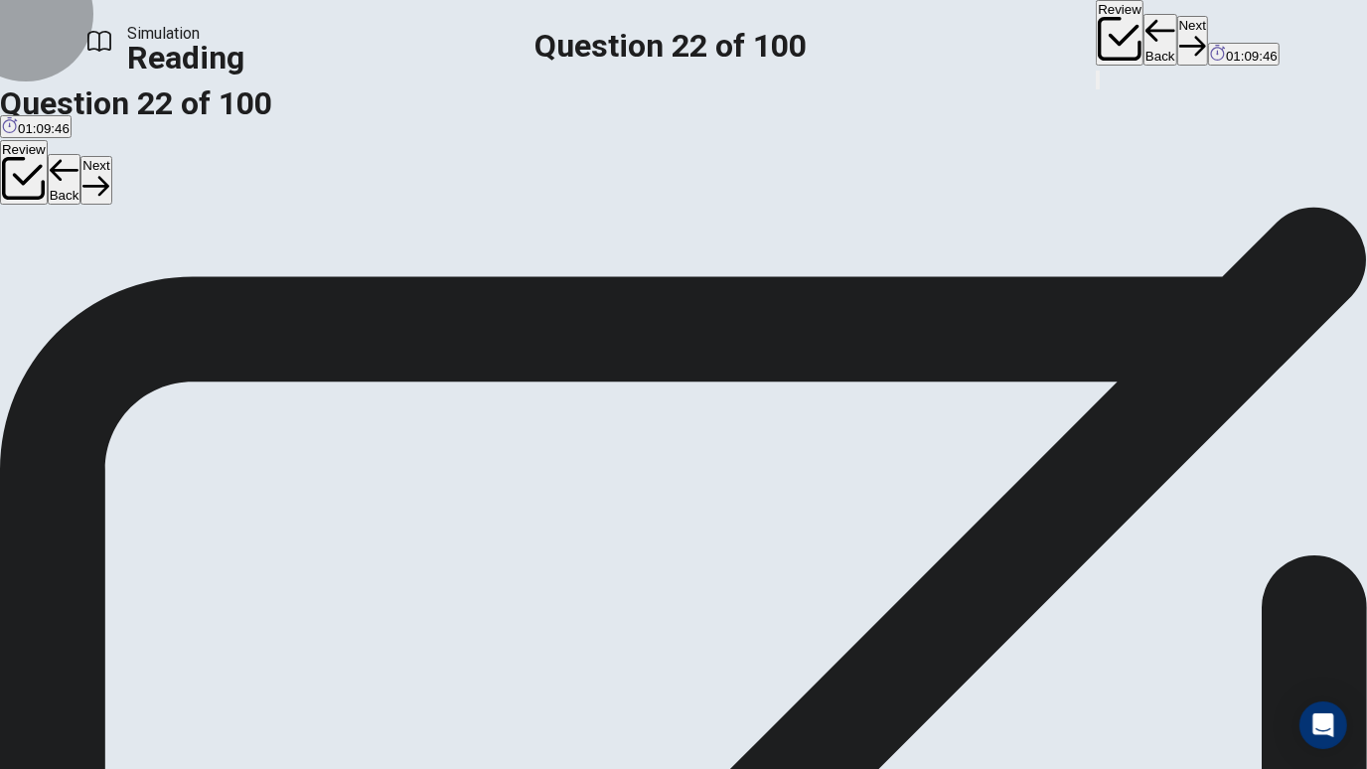
click at [1177, 28] on button "Next" at bounding box center [1192, 40] width 31 height 49
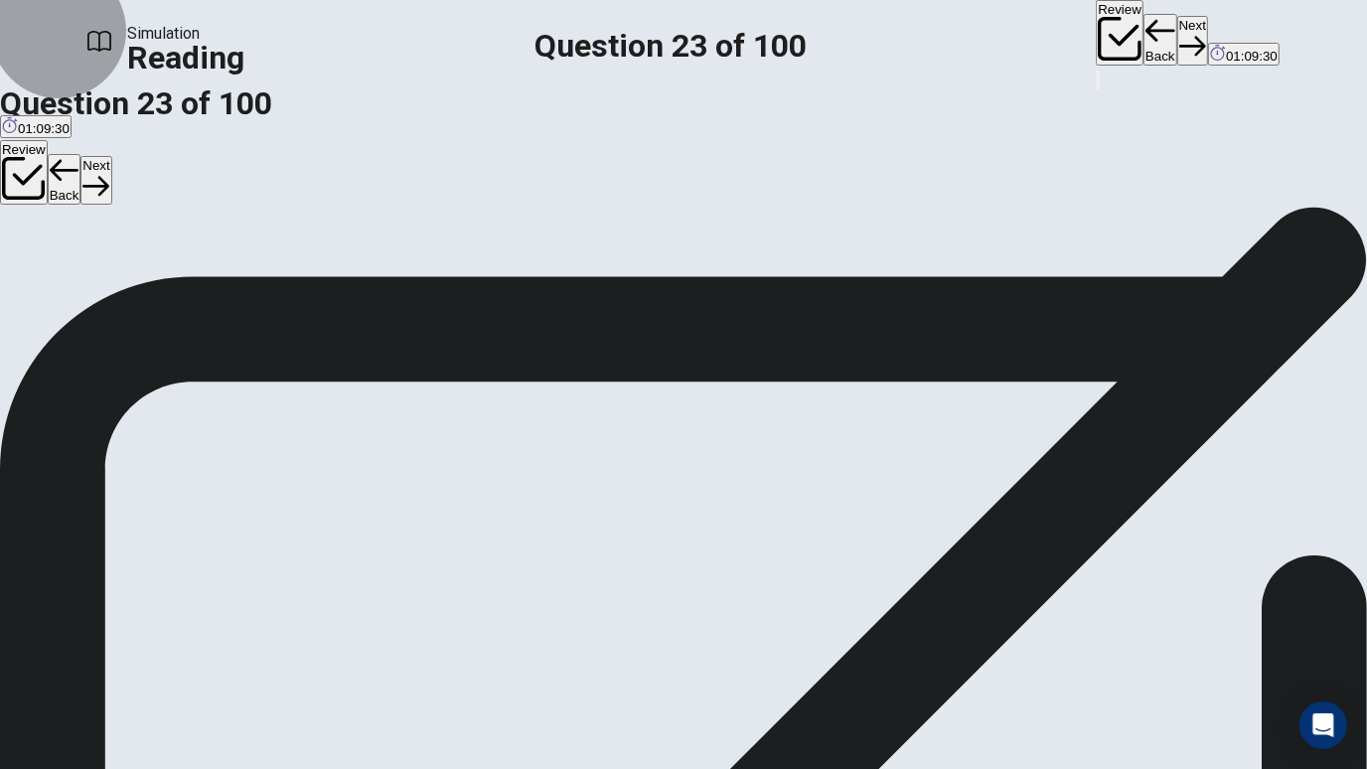
click at [1177, 45] on button "Next" at bounding box center [1192, 40] width 31 height 49
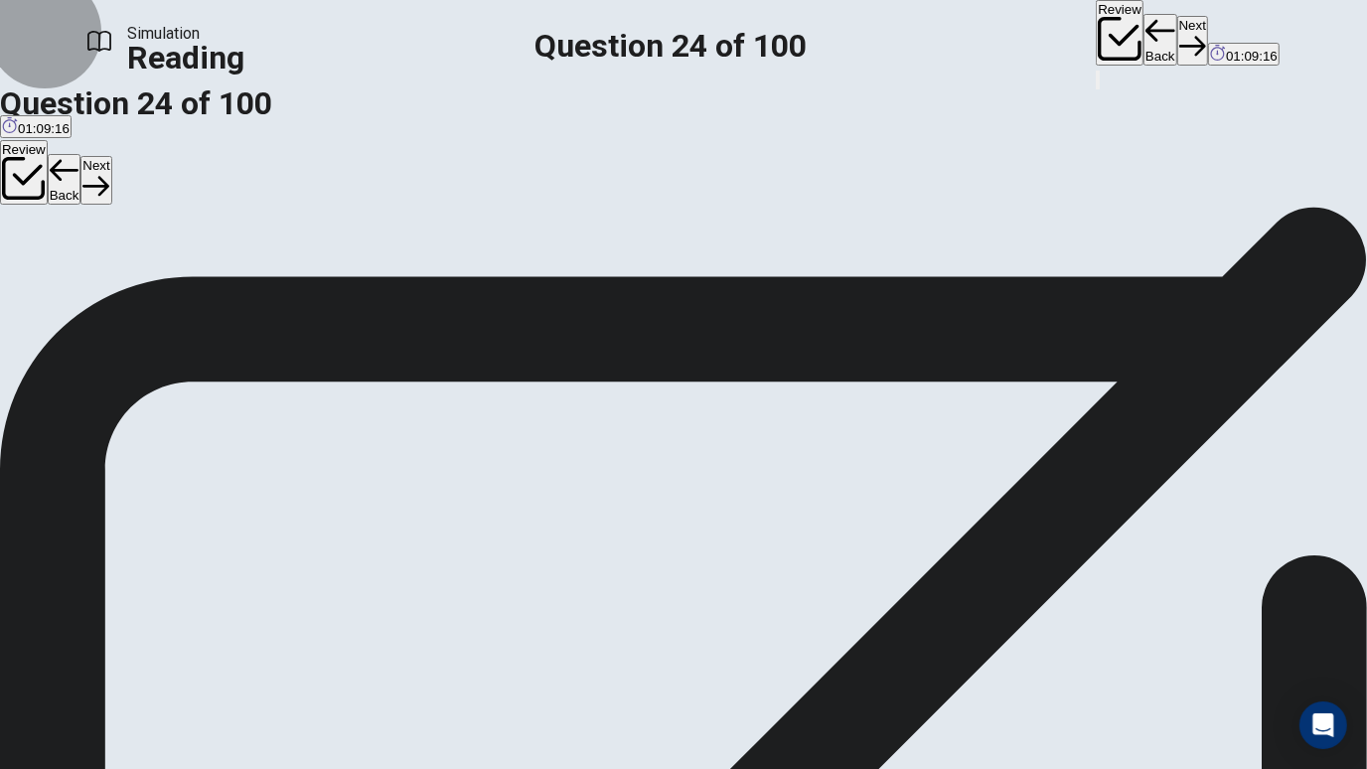
click at [1177, 46] on button "Next" at bounding box center [1192, 40] width 31 height 49
click at [1177, 48] on button "Next" at bounding box center [1192, 40] width 31 height 49
drag, startPoint x: 858, startPoint y: 278, endPoint x: 713, endPoint y: 274, distance: 145.1
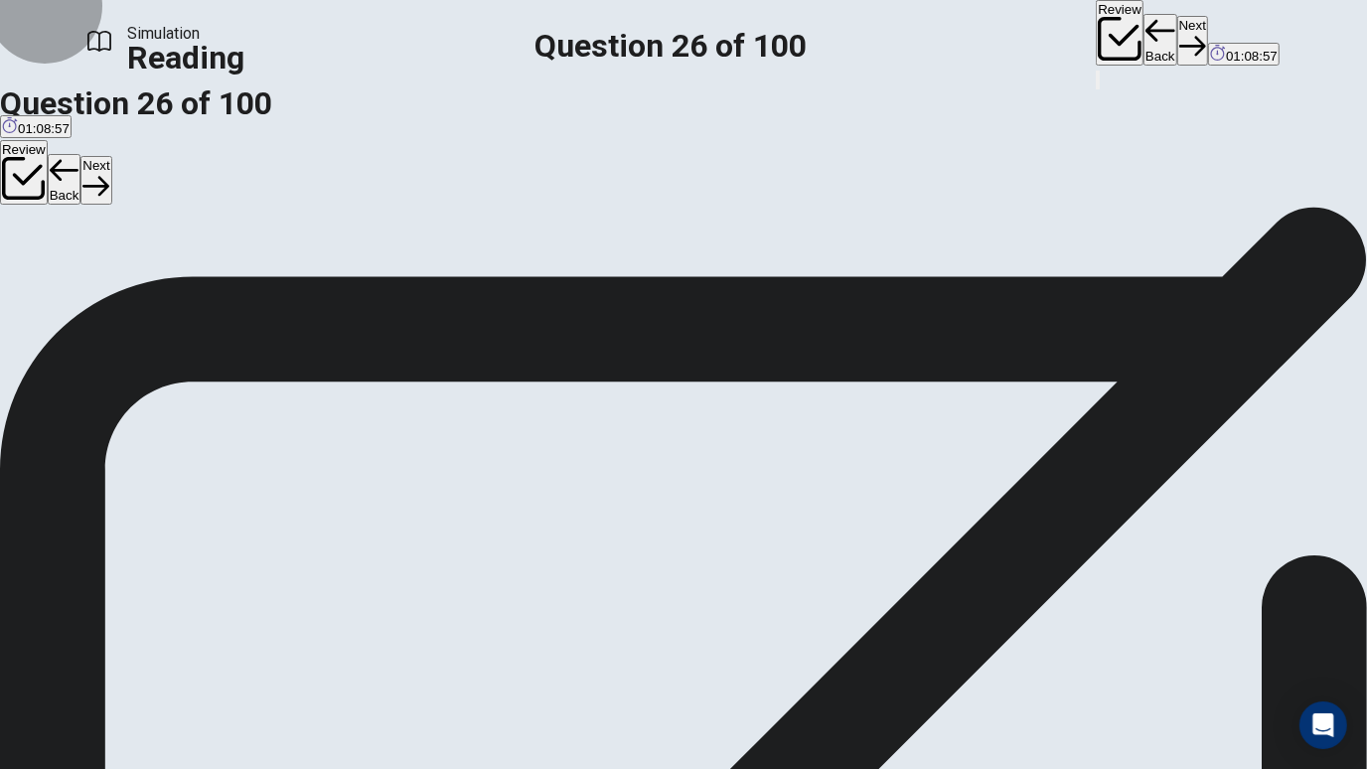
click at [1177, 20] on button "Next" at bounding box center [1192, 40] width 31 height 49
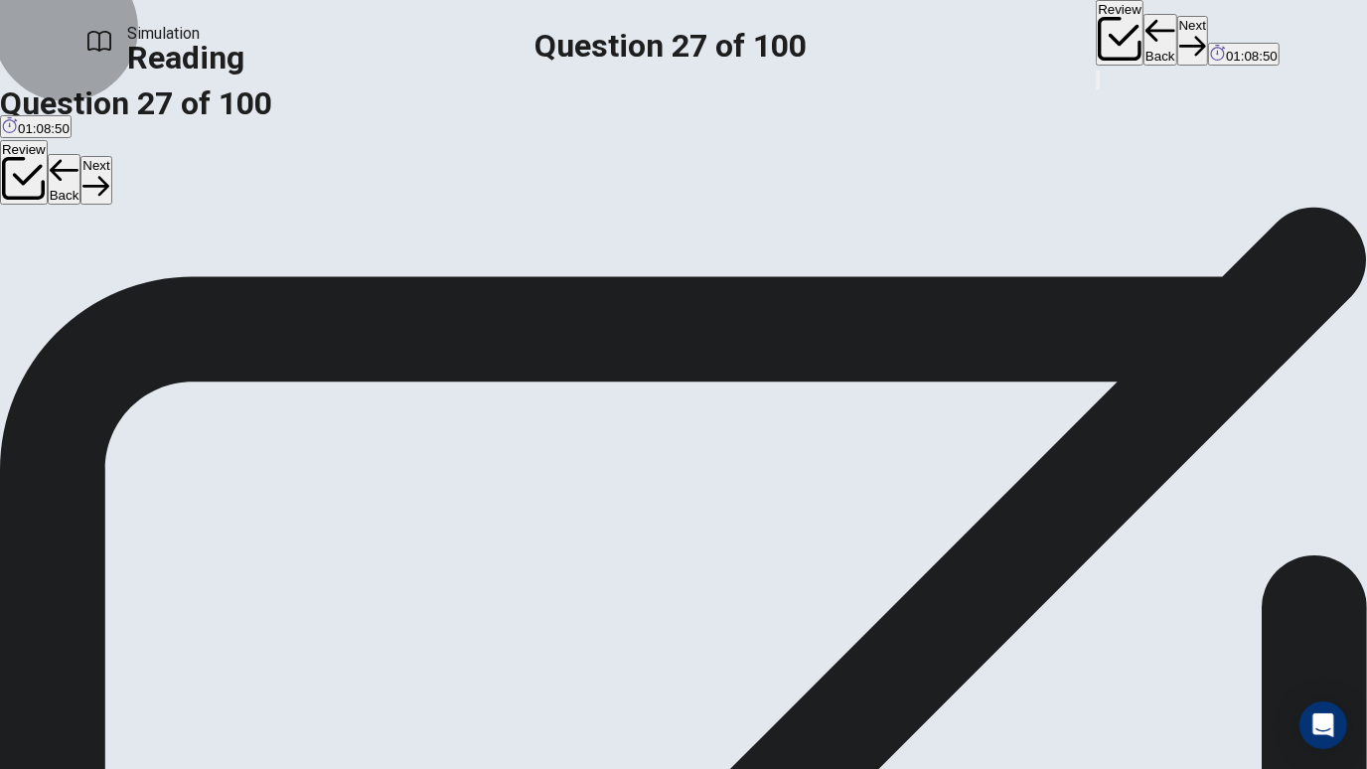
click at [1177, 43] on button "Next" at bounding box center [1192, 40] width 31 height 49
click at [1144, 33] on button "Back" at bounding box center [1161, 40] width 34 height 52
click at [1177, 47] on button "Next" at bounding box center [1192, 40] width 31 height 49
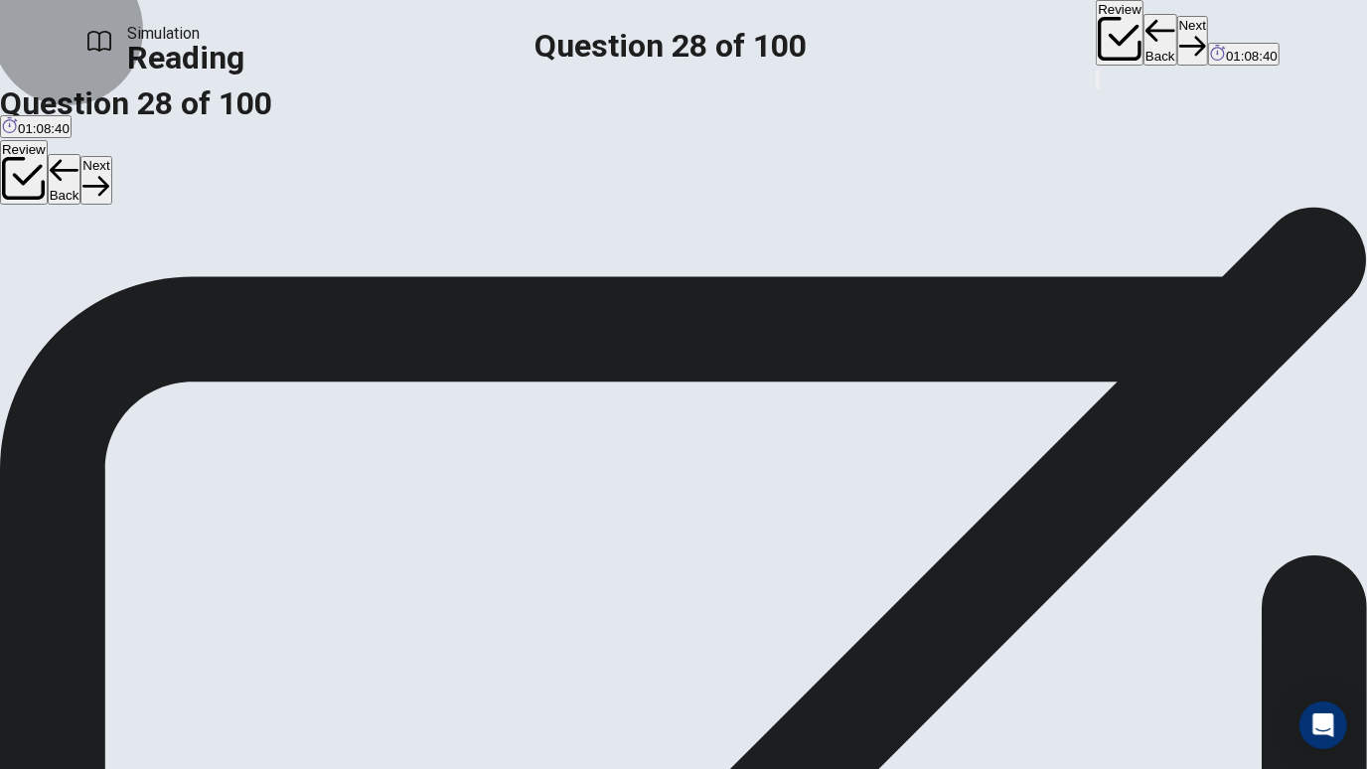
click at [1177, 44] on button "Next" at bounding box center [1192, 40] width 31 height 49
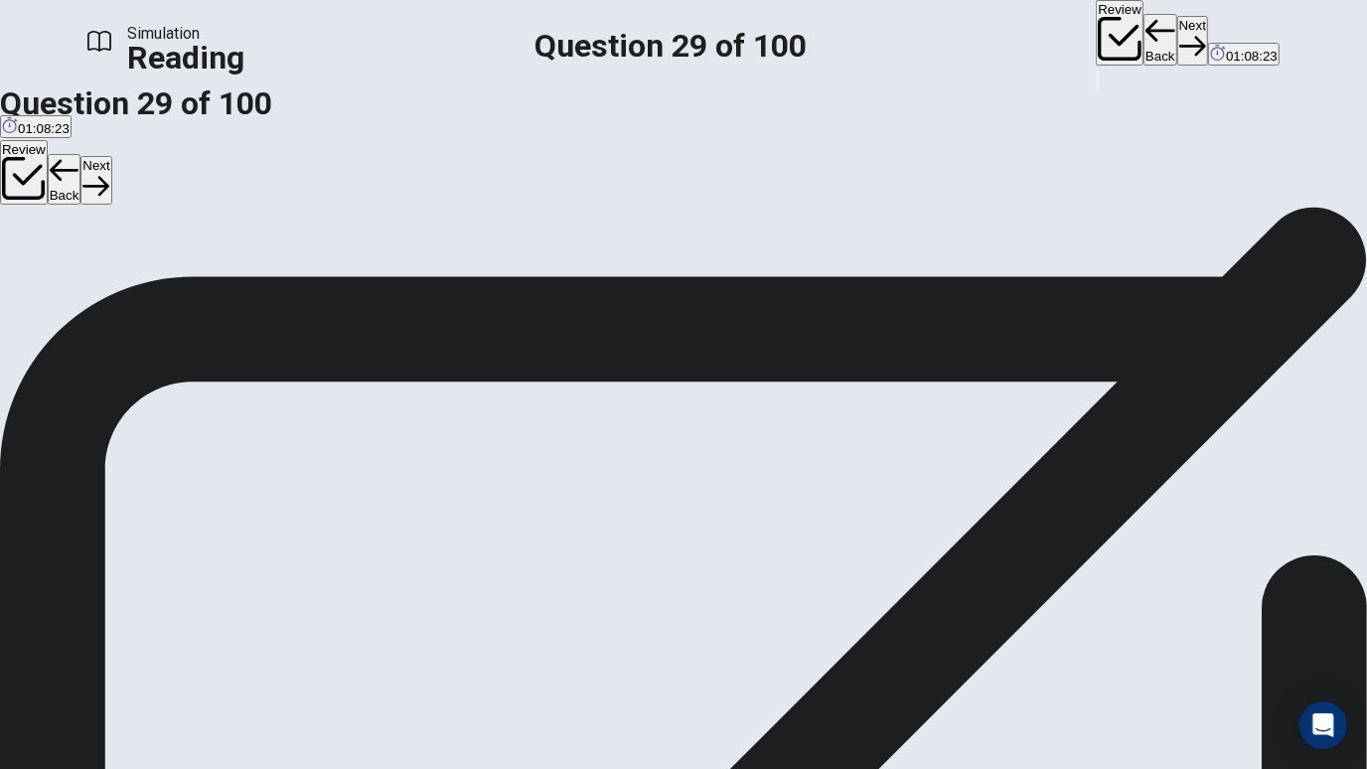
click at [1177, 40] on button "Next" at bounding box center [1192, 40] width 31 height 49
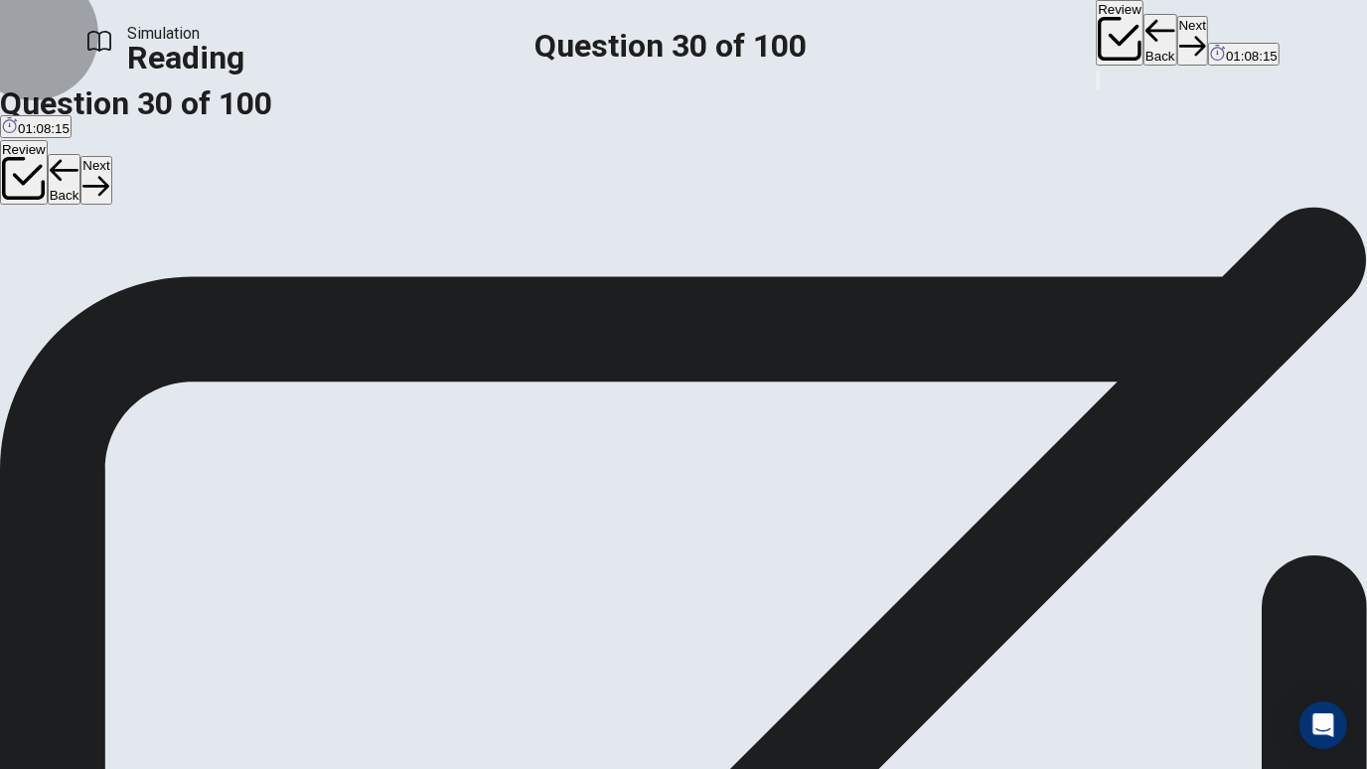
click at [1177, 49] on button "Next" at bounding box center [1192, 40] width 31 height 49
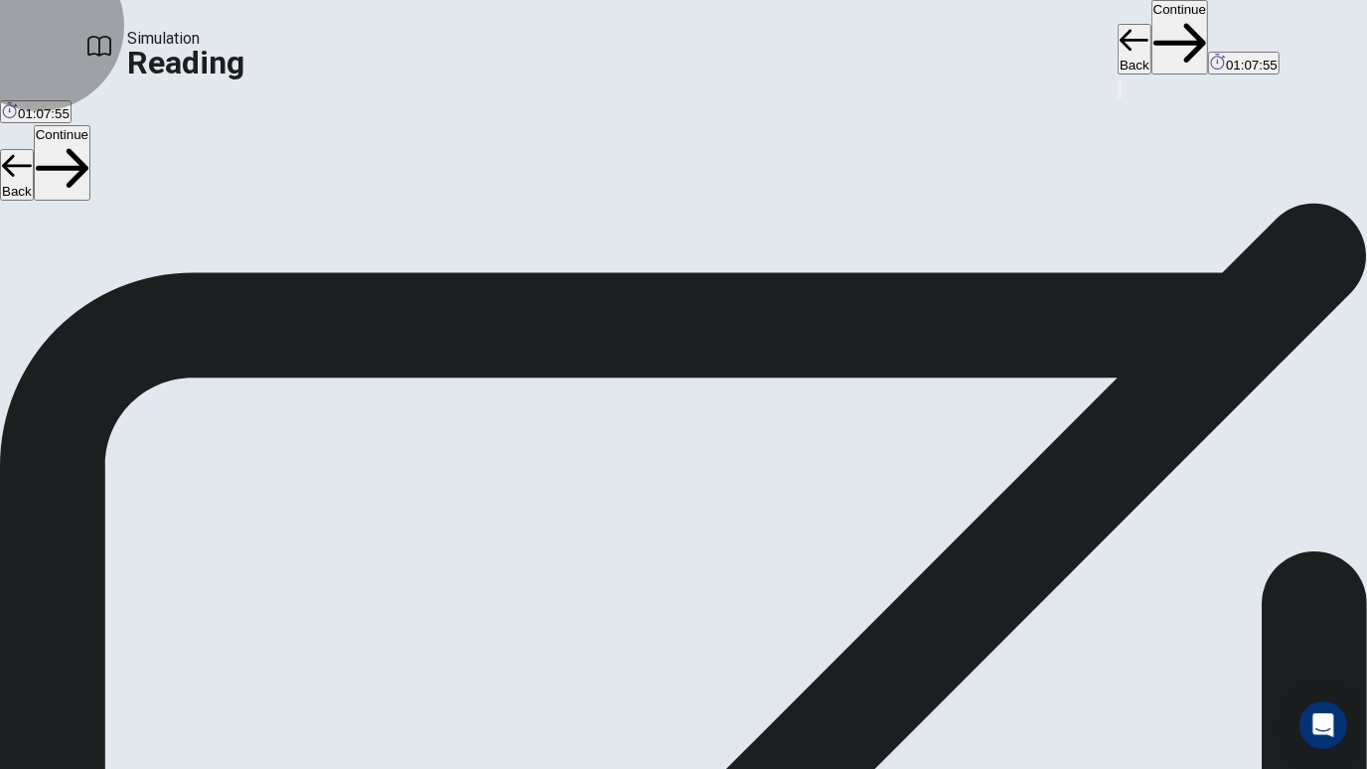
click at [1152, 40] on button "Continue" at bounding box center [1180, 37] width 57 height 75
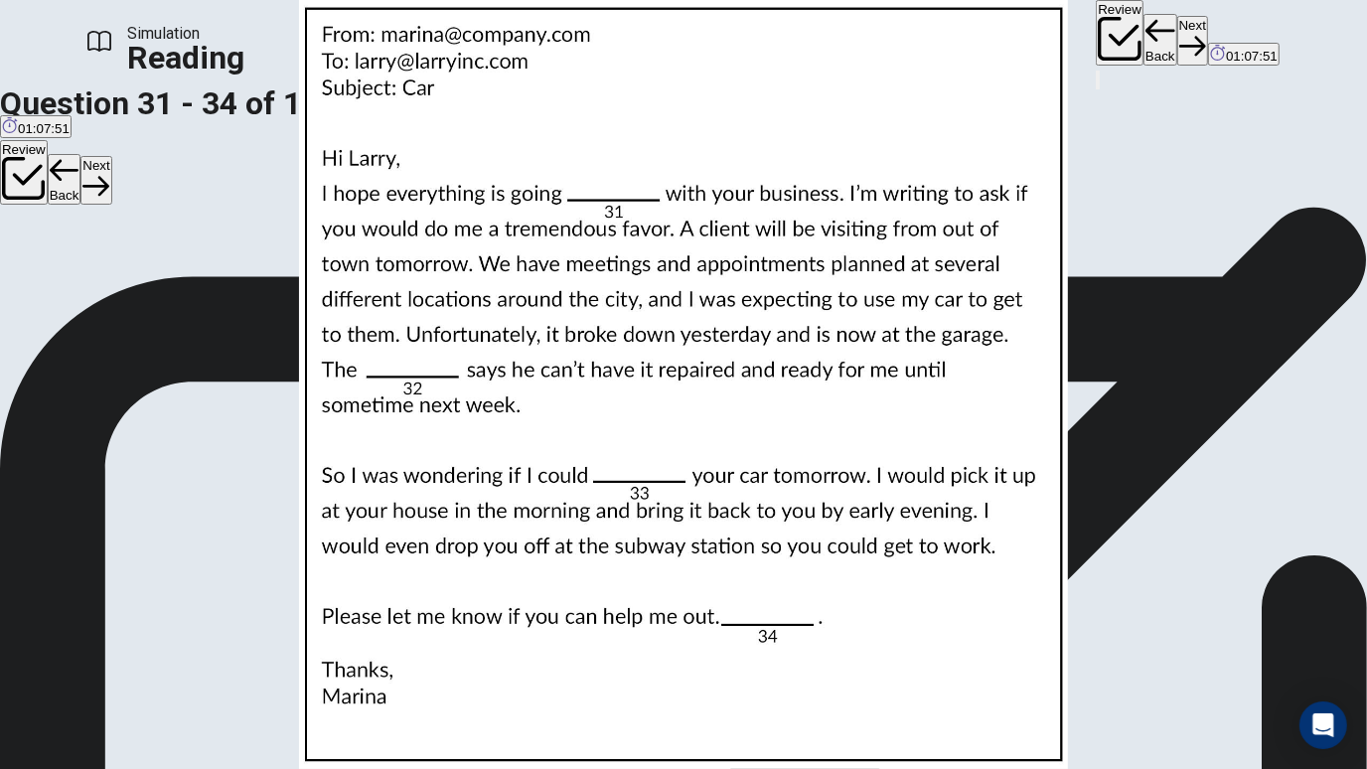
scroll to position [0, 0]
click at [871, 305] on img at bounding box center [683, 384] width 1367 height 769
click at [634, 256] on img at bounding box center [683, 384] width 1367 height 769
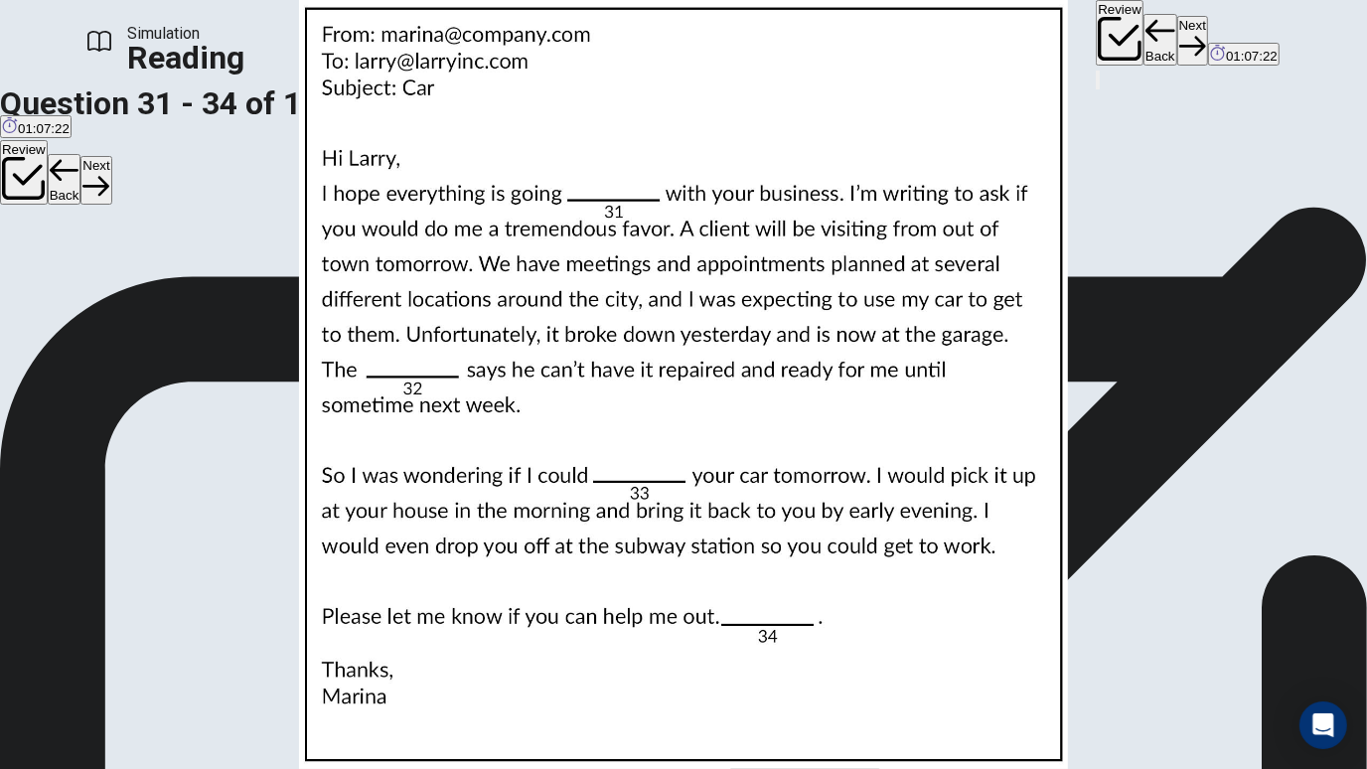
scroll to position [55, 0]
click at [896, 371] on img at bounding box center [683, 384] width 1367 height 769
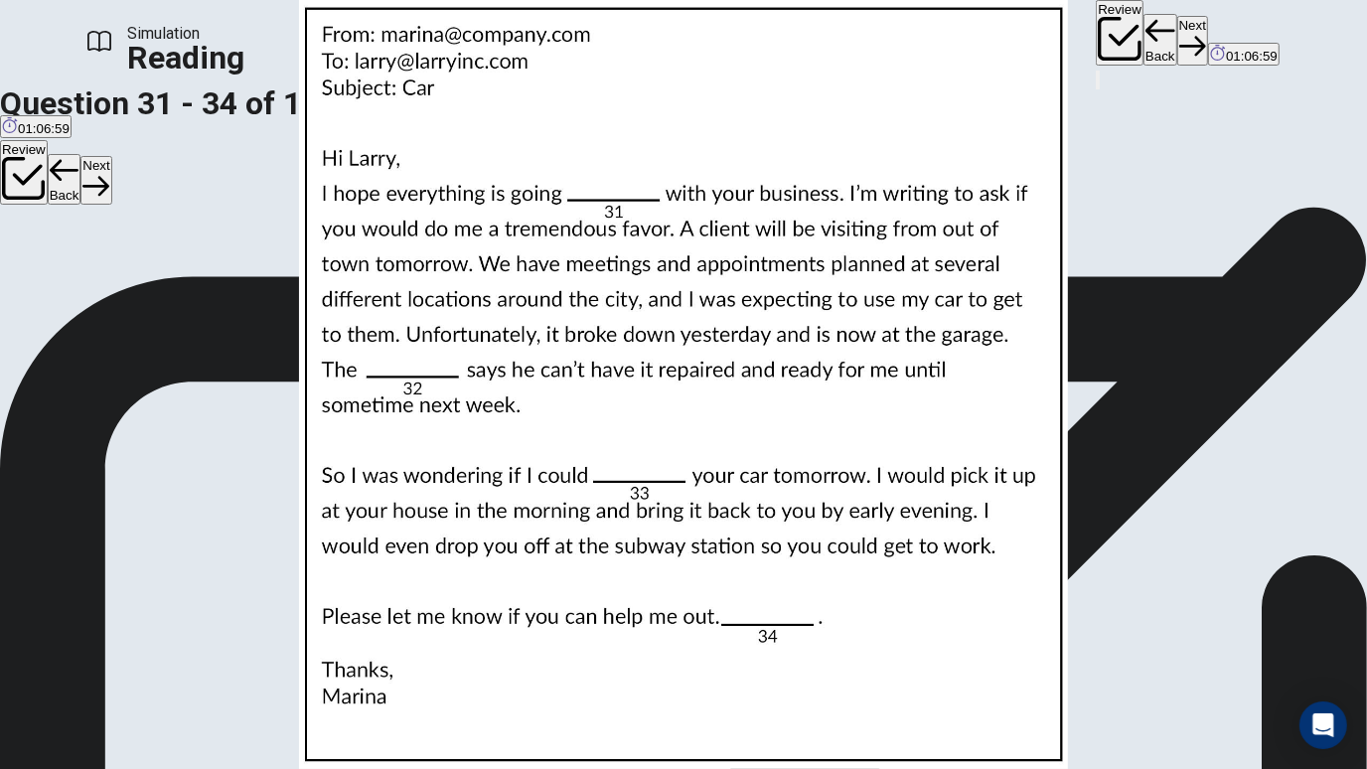
scroll to position [336, 0]
click at [1007, 321] on img at bounding box center [683, 384] width 1367 height 769
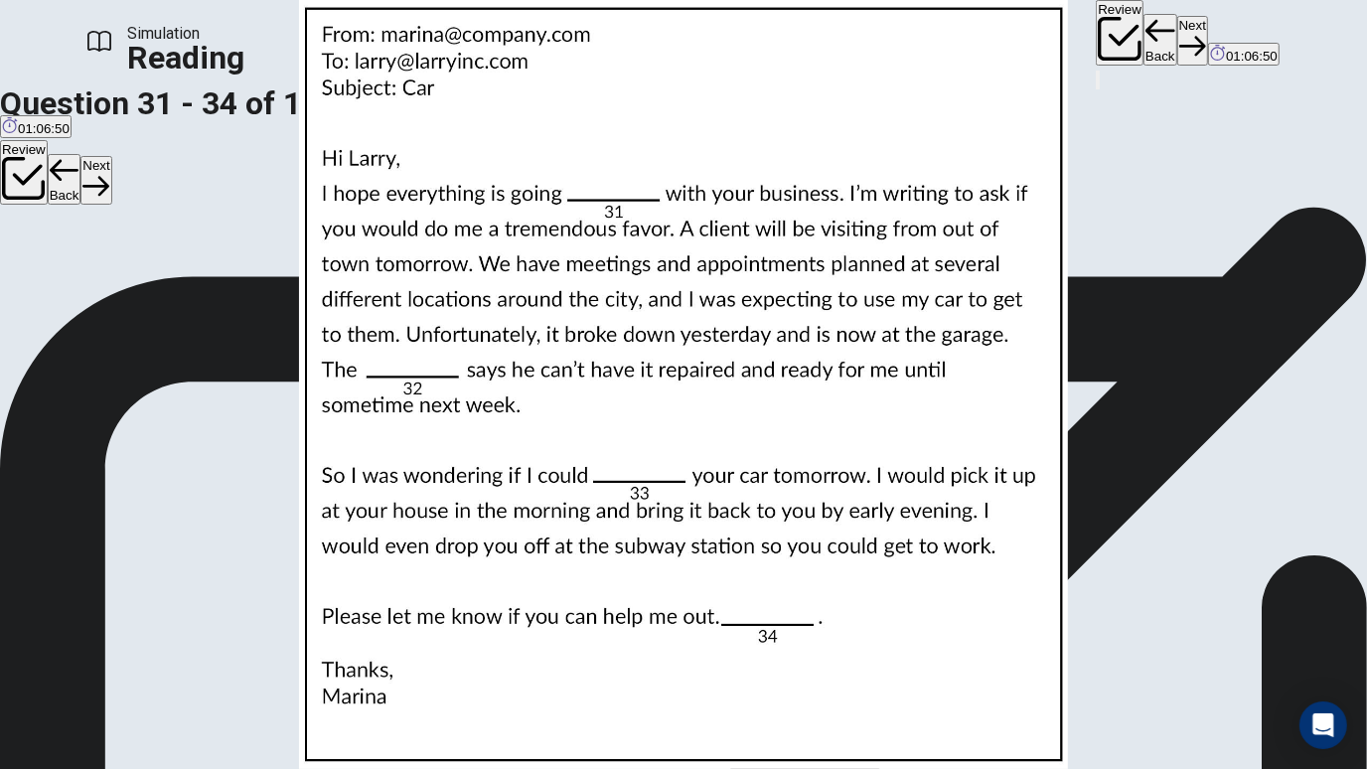
click at [908, 478] on img at bounding box center [683, 384] width 1367 height 769
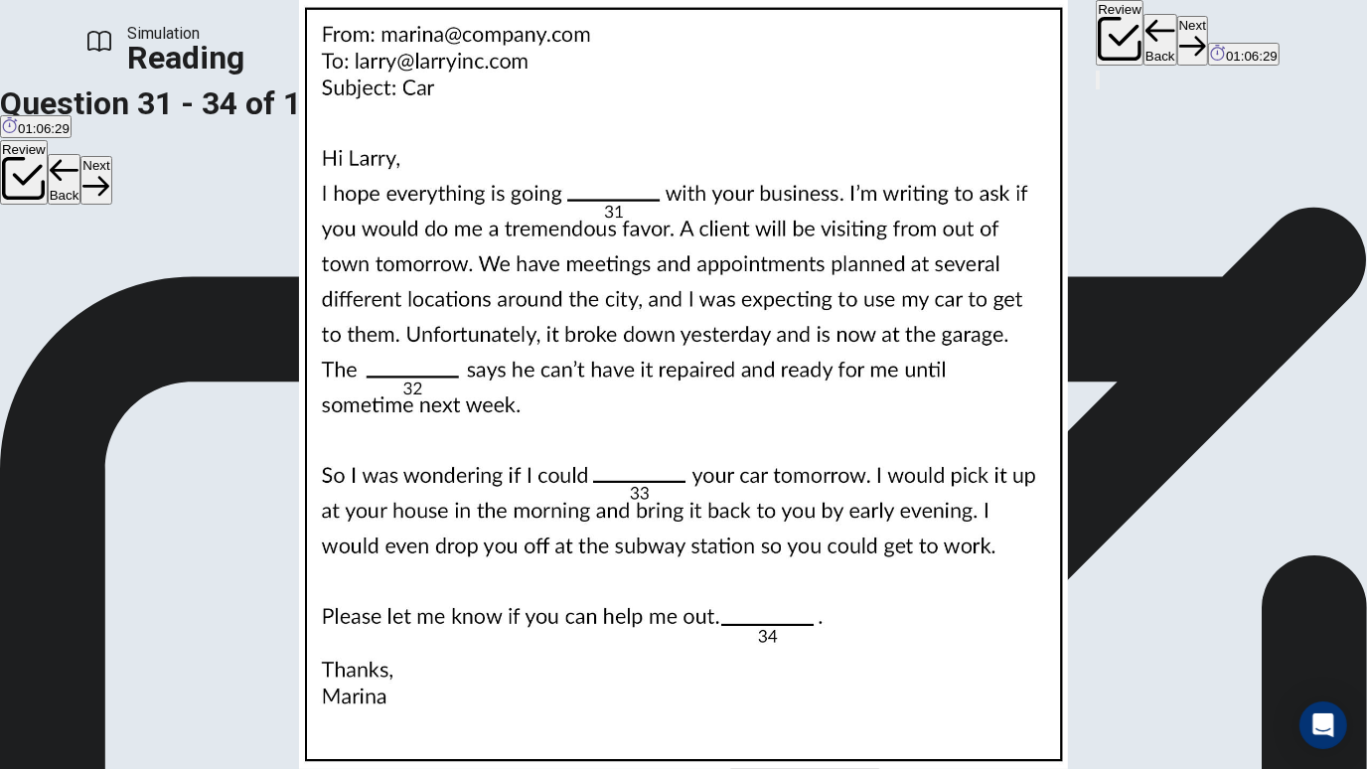
scroll to position [153, 0]
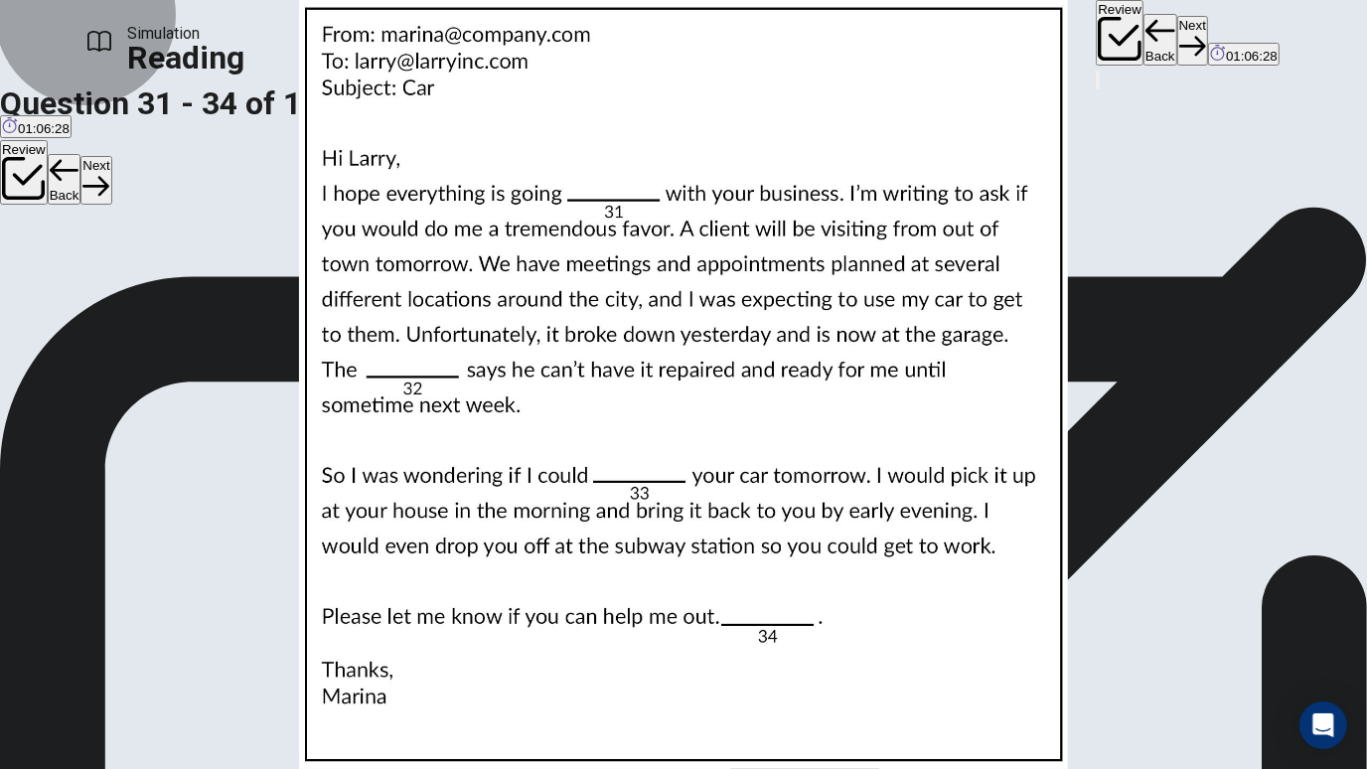
click at [1177, 29] on button "Next" at bounding box center [1192, 40] width 31 height 49
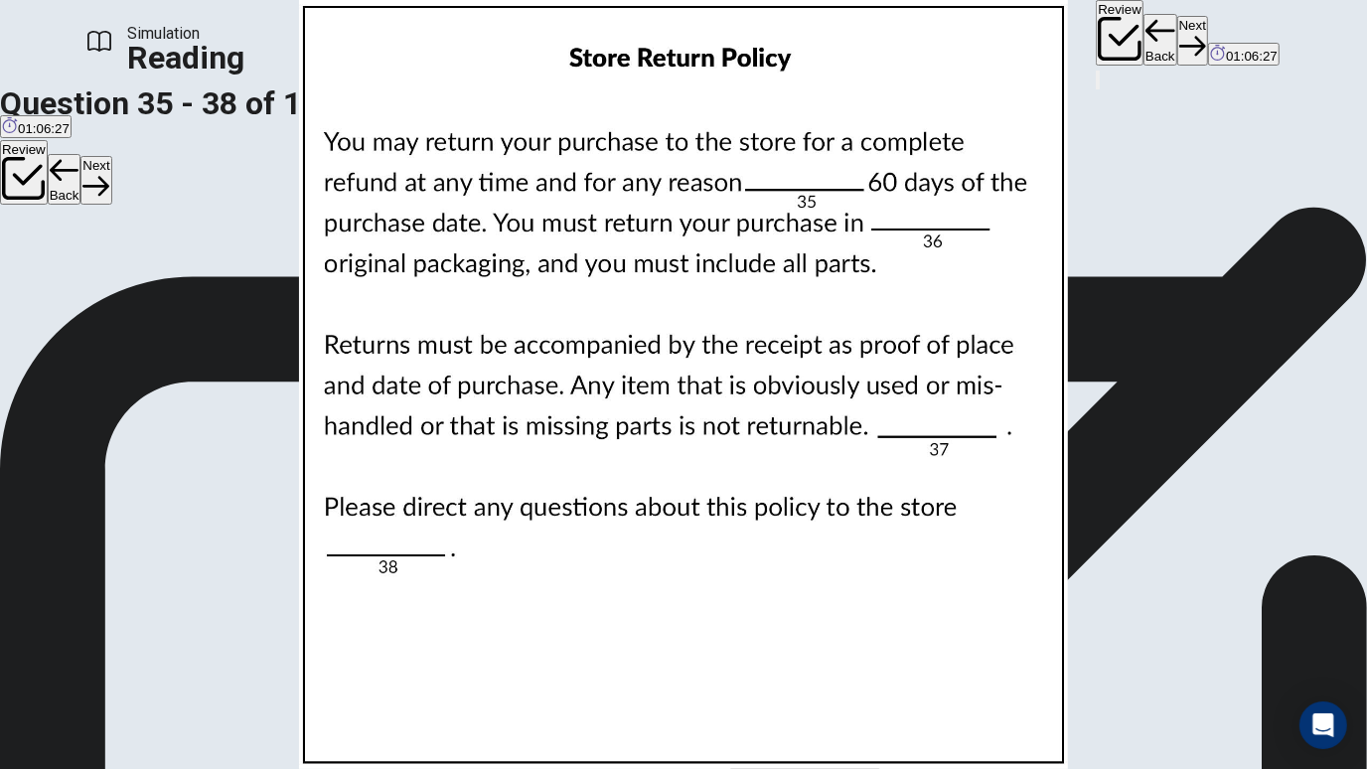
scroll to position [0, 0]
click at [860, 341] on img at bounding box center [683, 384] width 1367 height 769
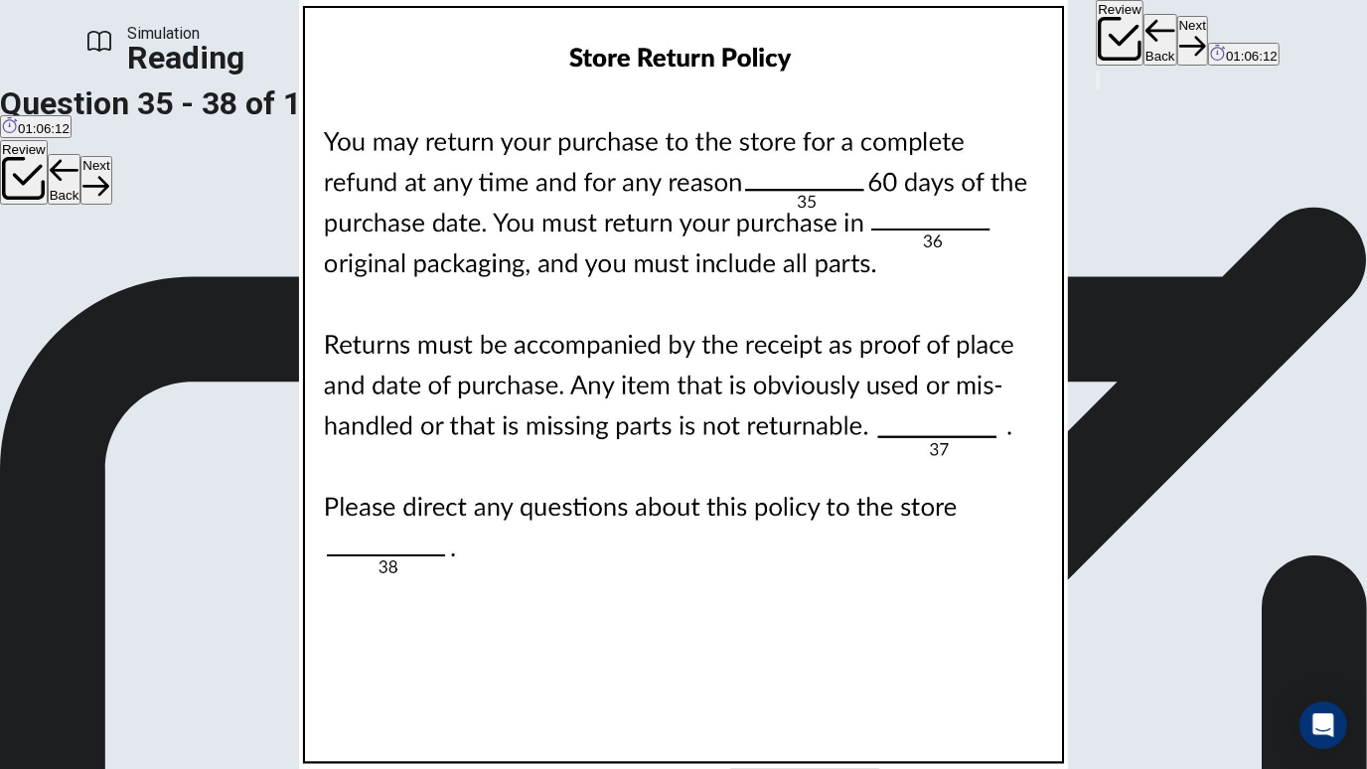
click at [956, 317] on img at bounding box center [683, 384] width 1367 height 769
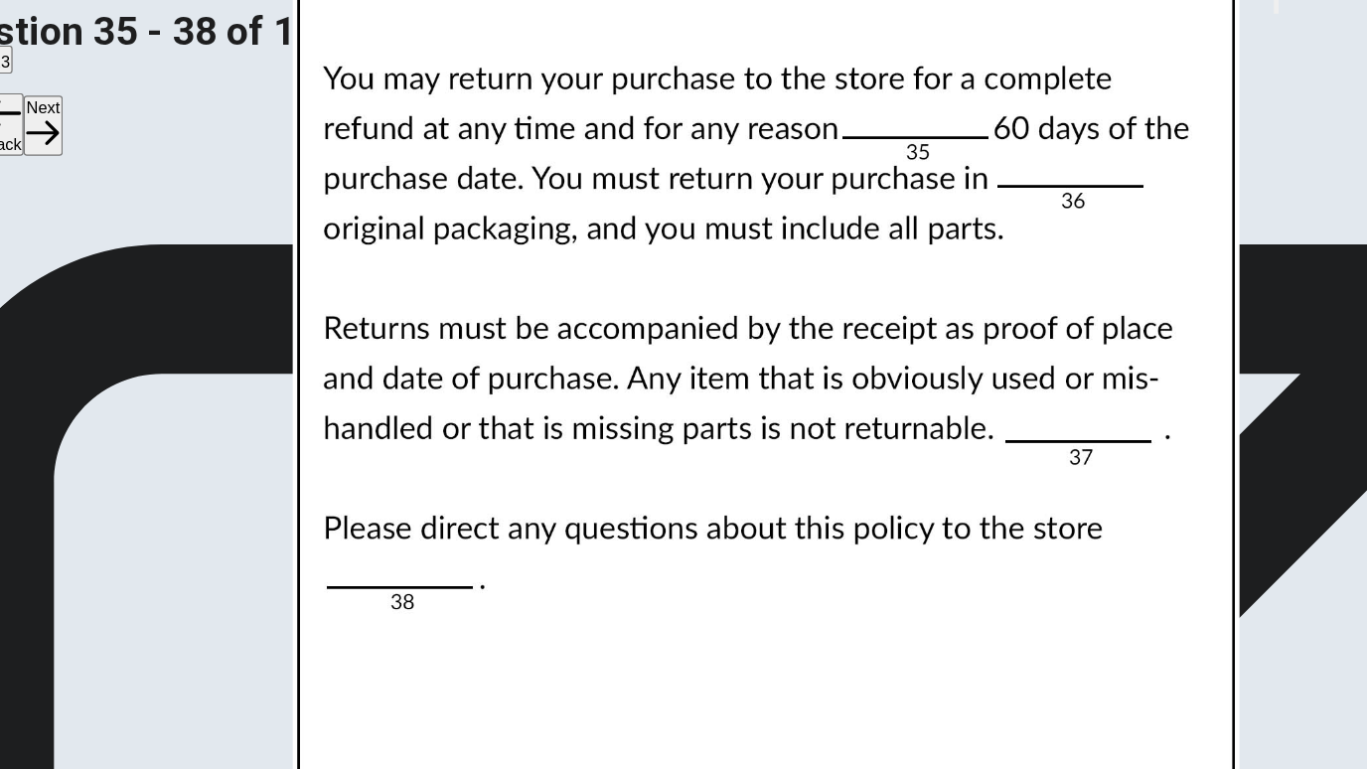
scroll to position [386, 0]
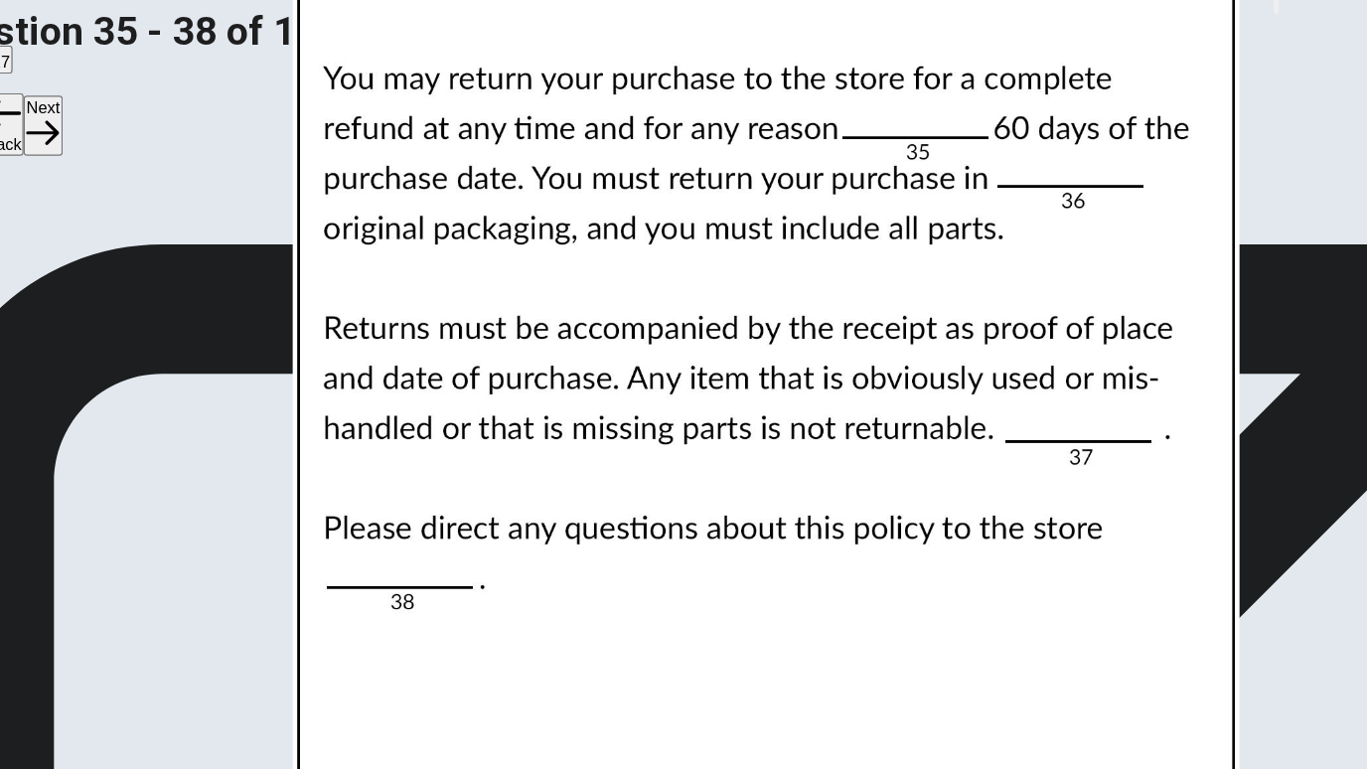
scroll to position [75, 0]
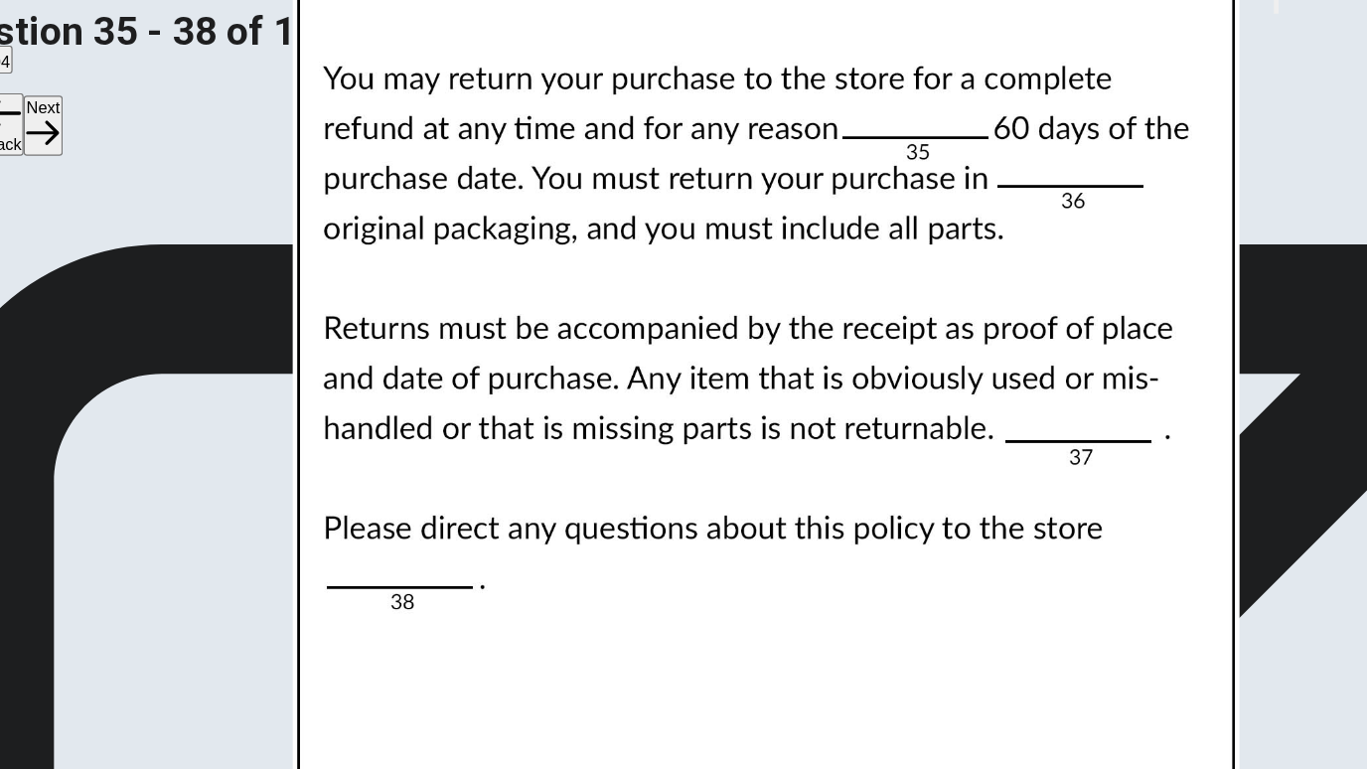
scroll to position [373, 0]
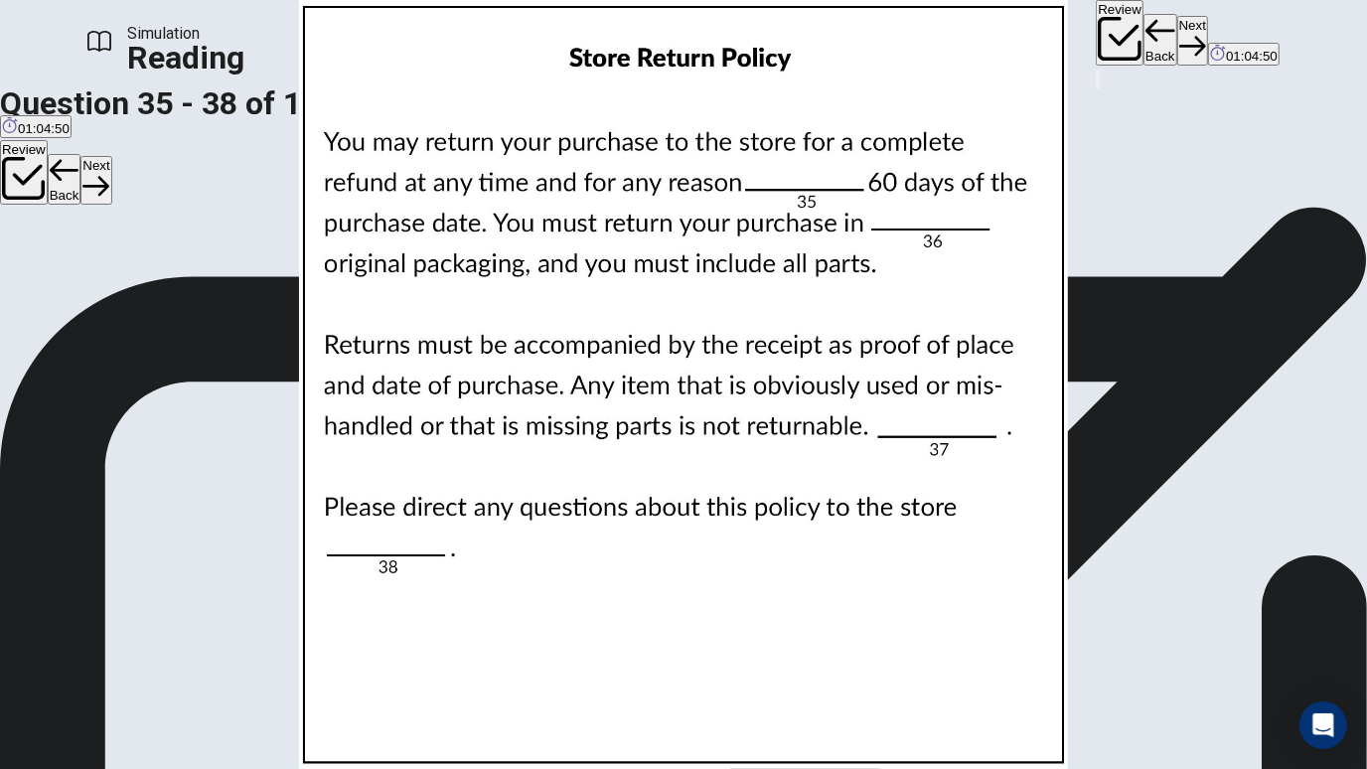
scroll to position [112, 0]
click at [1096, 54] on div "Review Back Next 01:04:49" at bounding box center [1188, 34] width 184 height 68
drag, startPoint x: 1019, startPoint y: 54, endPoint x: 1021, endPoint y: 40, distance: 14.1
click at [1096, 40] on div "Review Back Next 01:04:48" at bounding box center [1188, 34] width 184 height 68
click at [1177, 40] on button "Next" at bounding box center [1192, 40] width 31 height 49
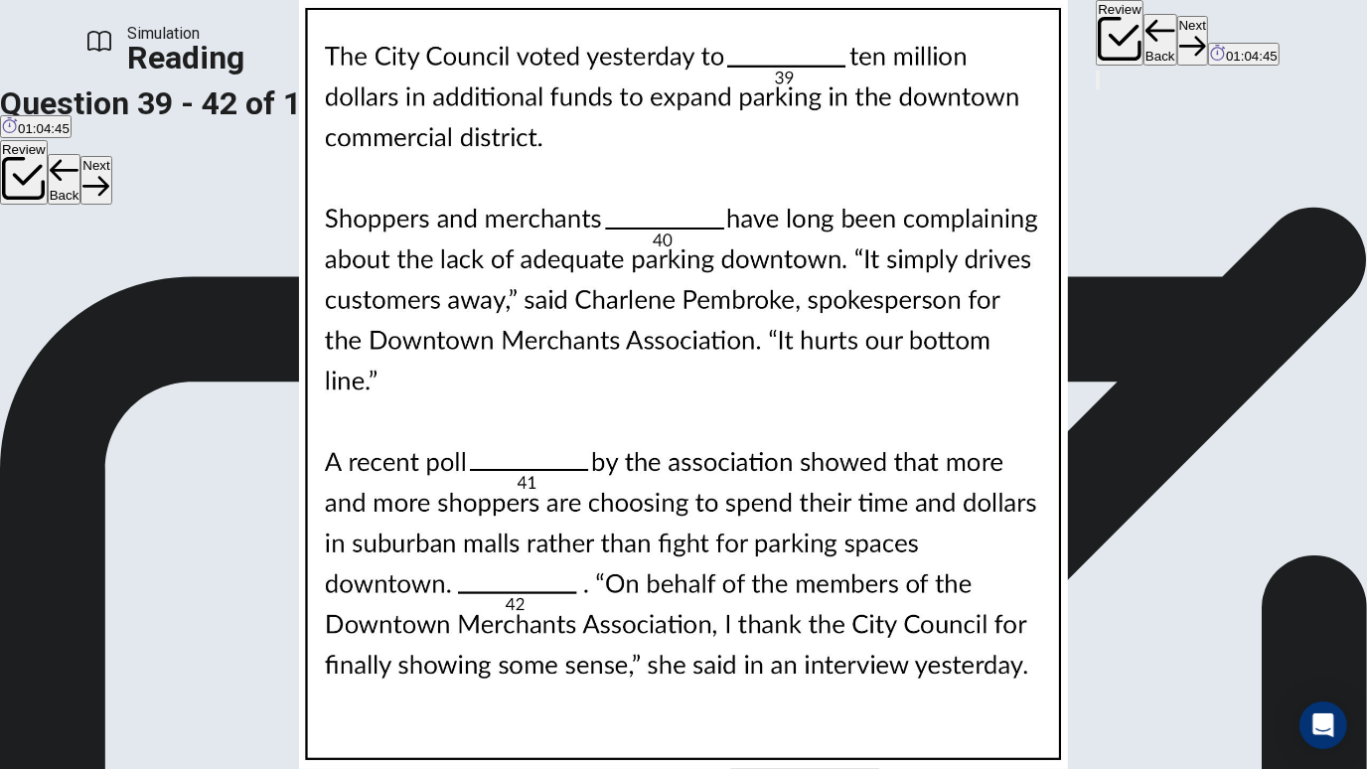
scroll to position [0, 0]
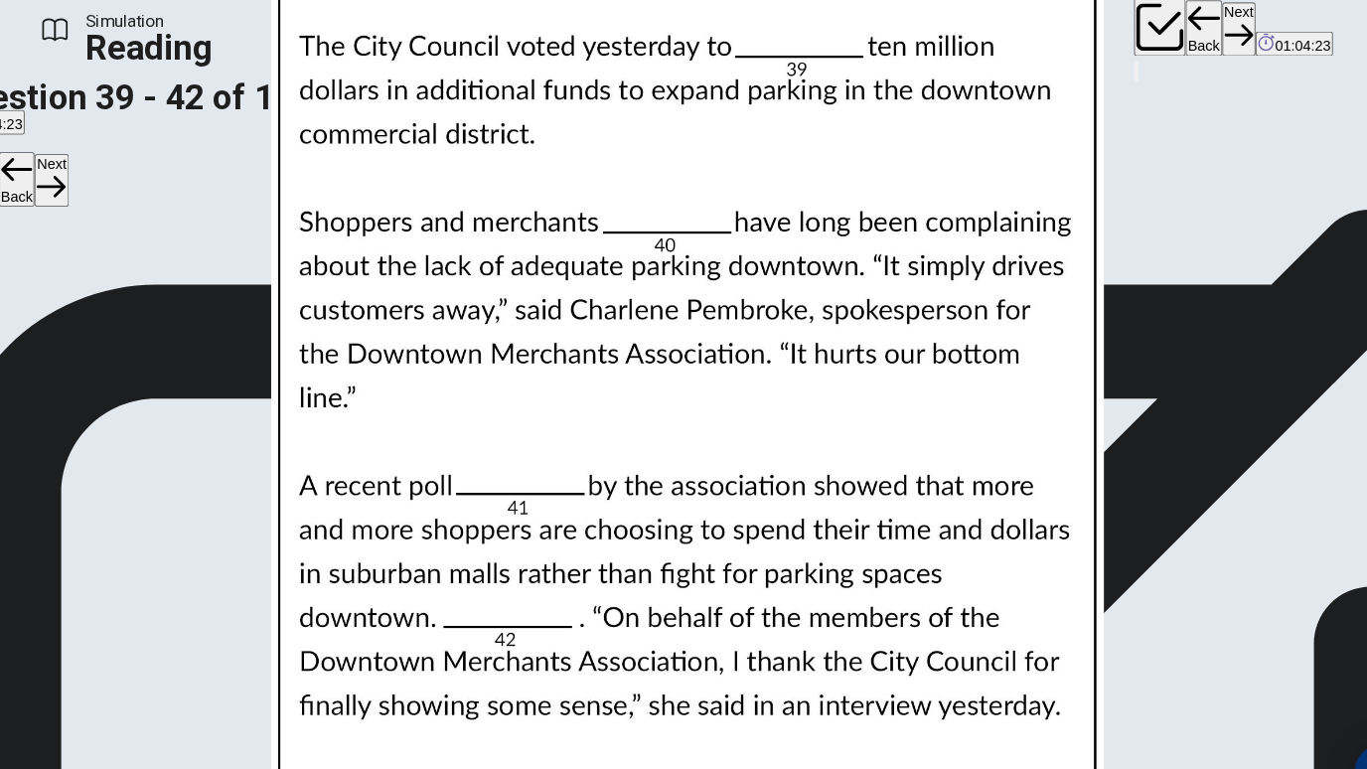
scroll to position [117, 0]
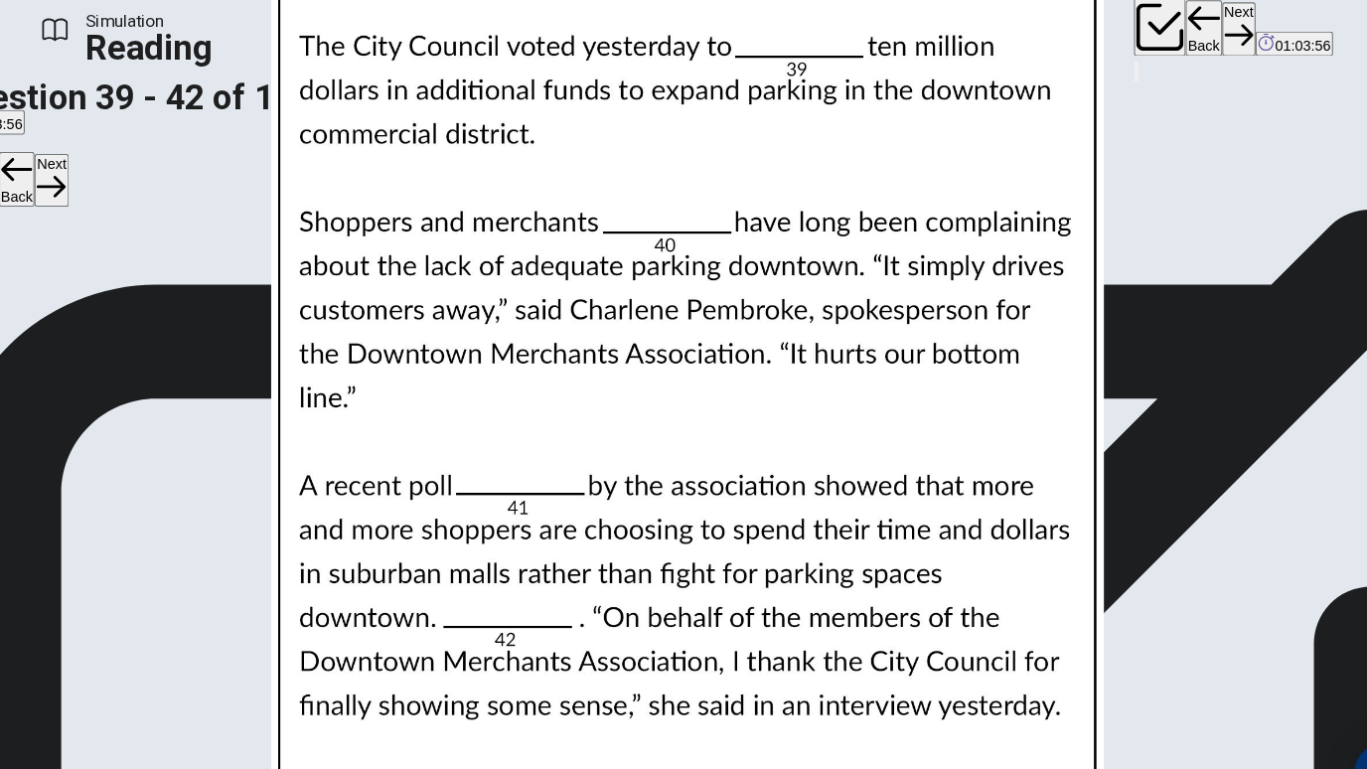
scroll to position [286, 0]
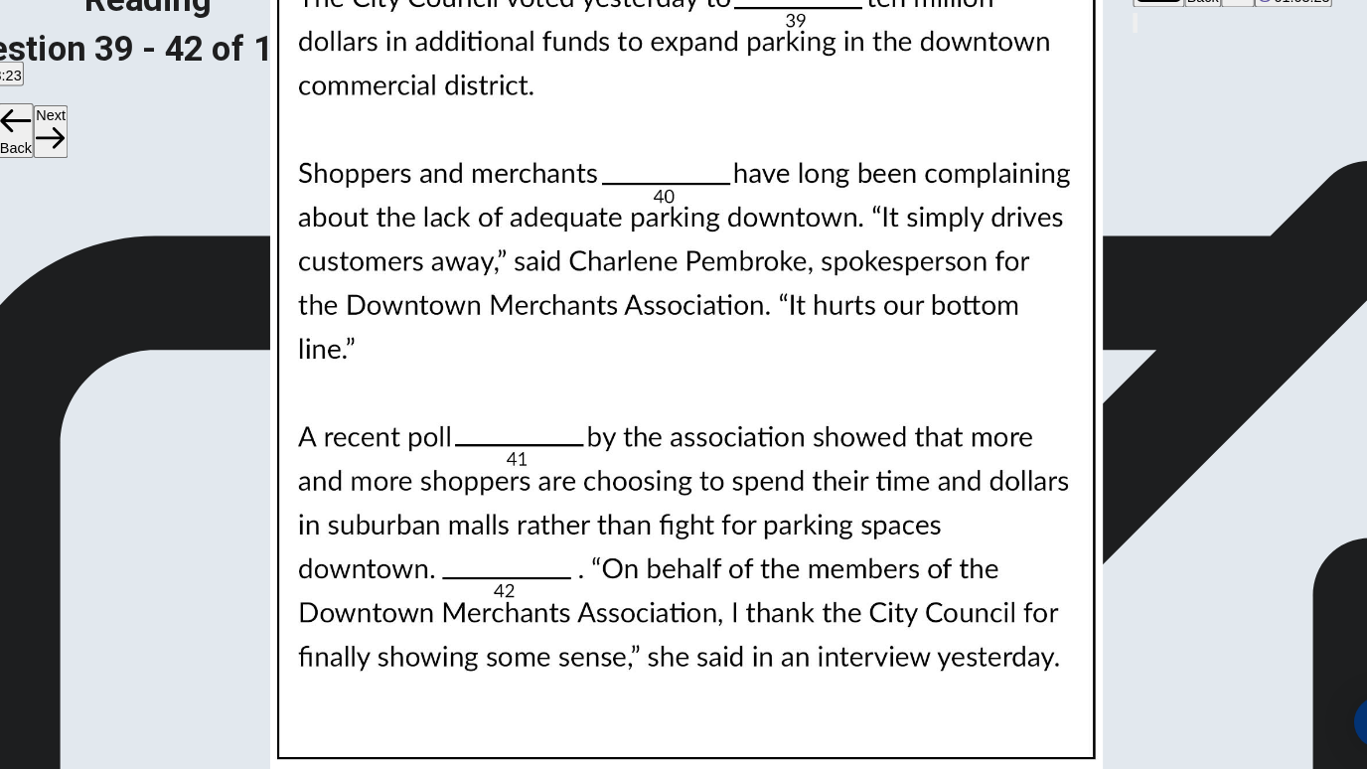
scroll to position [494, 0]
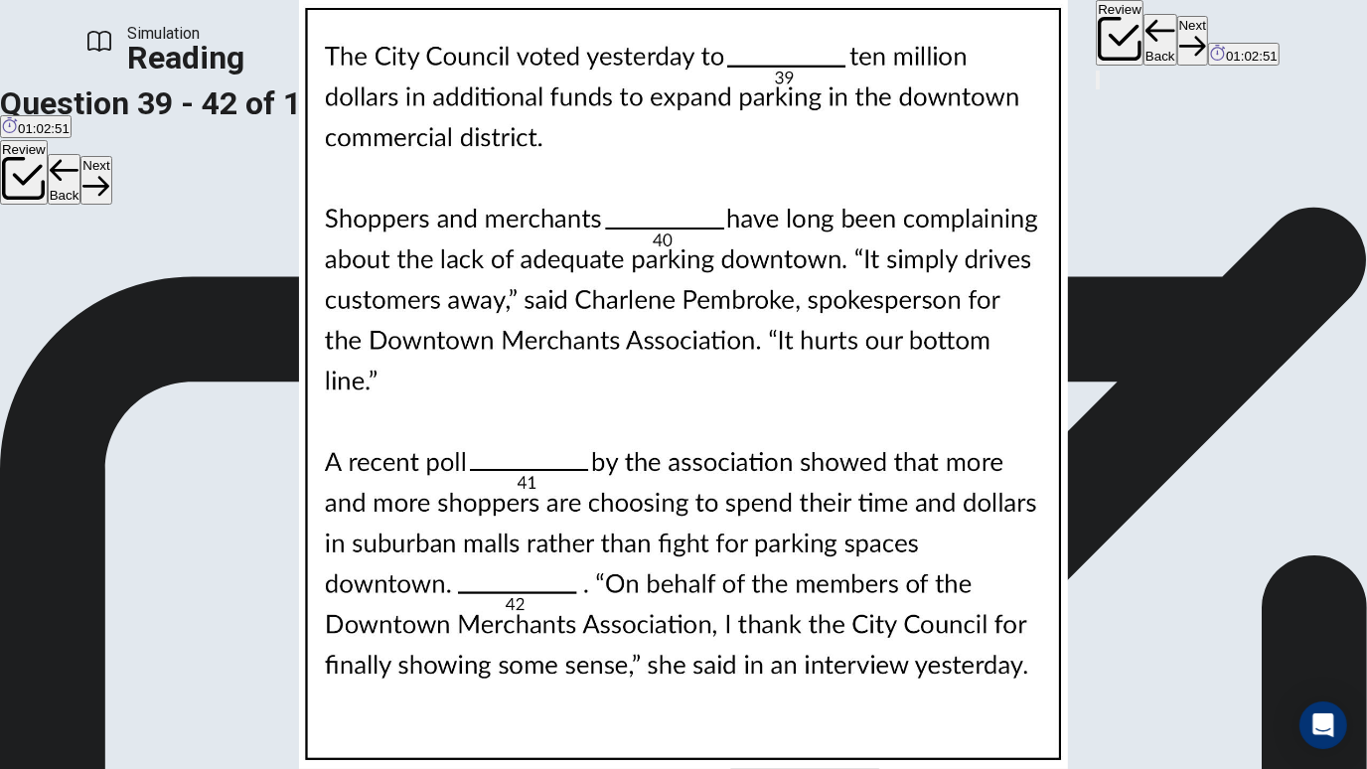
scroll to position [0, 0]
click at [1177, 52] on button "Next" at bounding box center [1192, 40] width 31 height 49
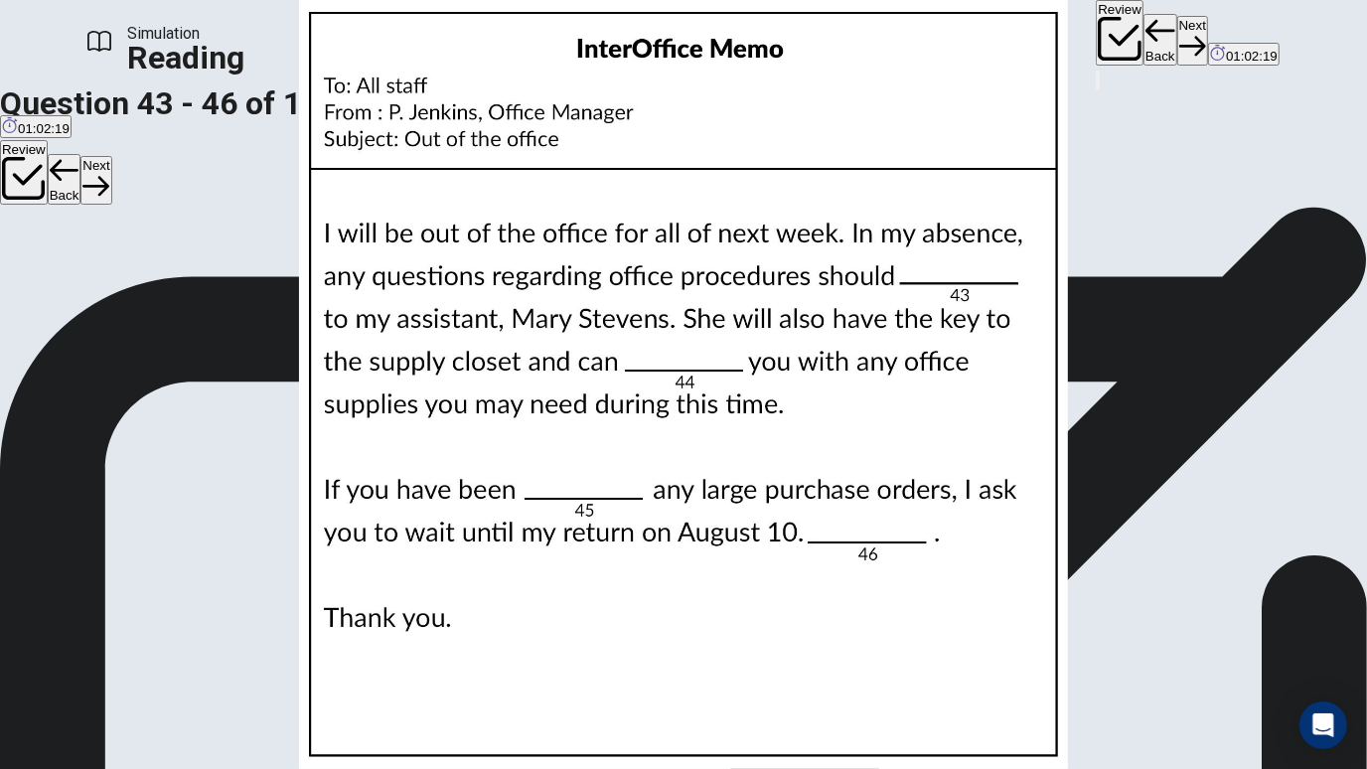
scroll to position [75, 0]
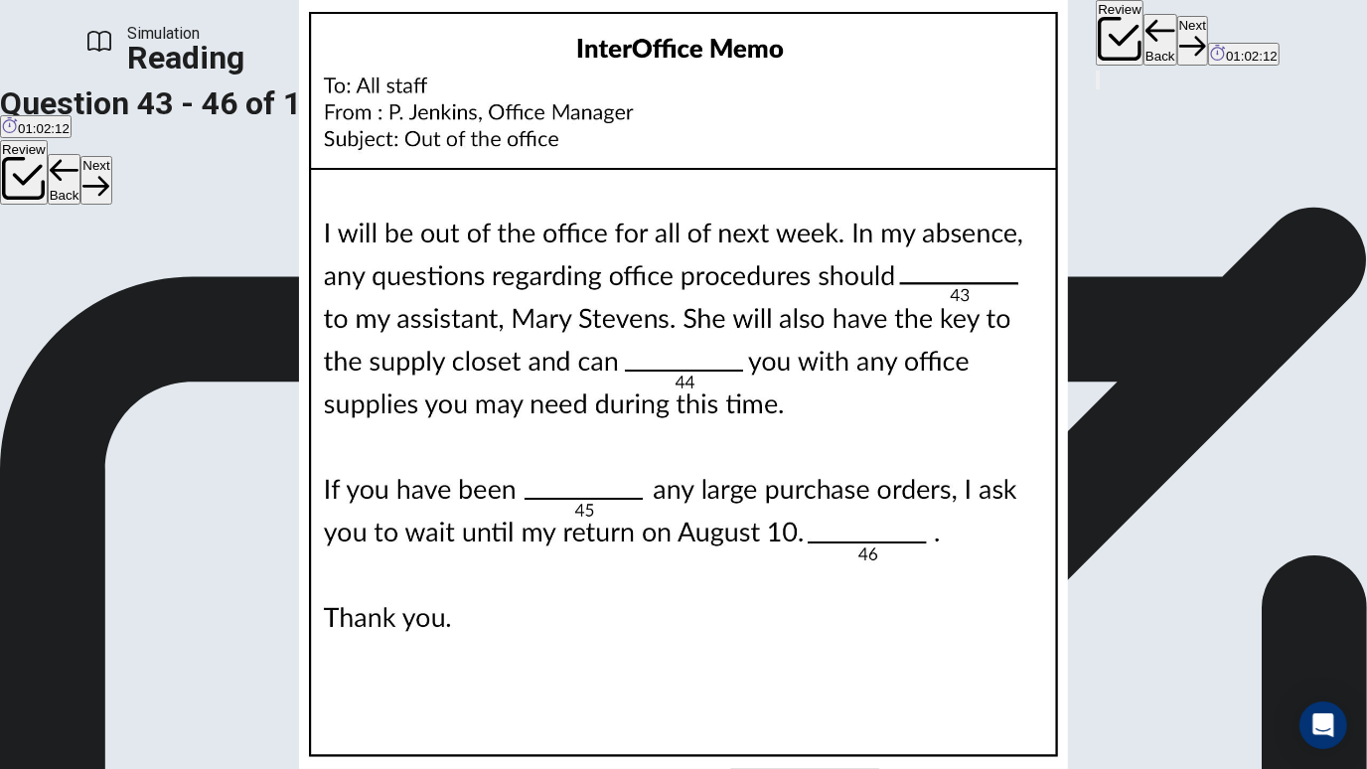
scroll to position [319, 0]
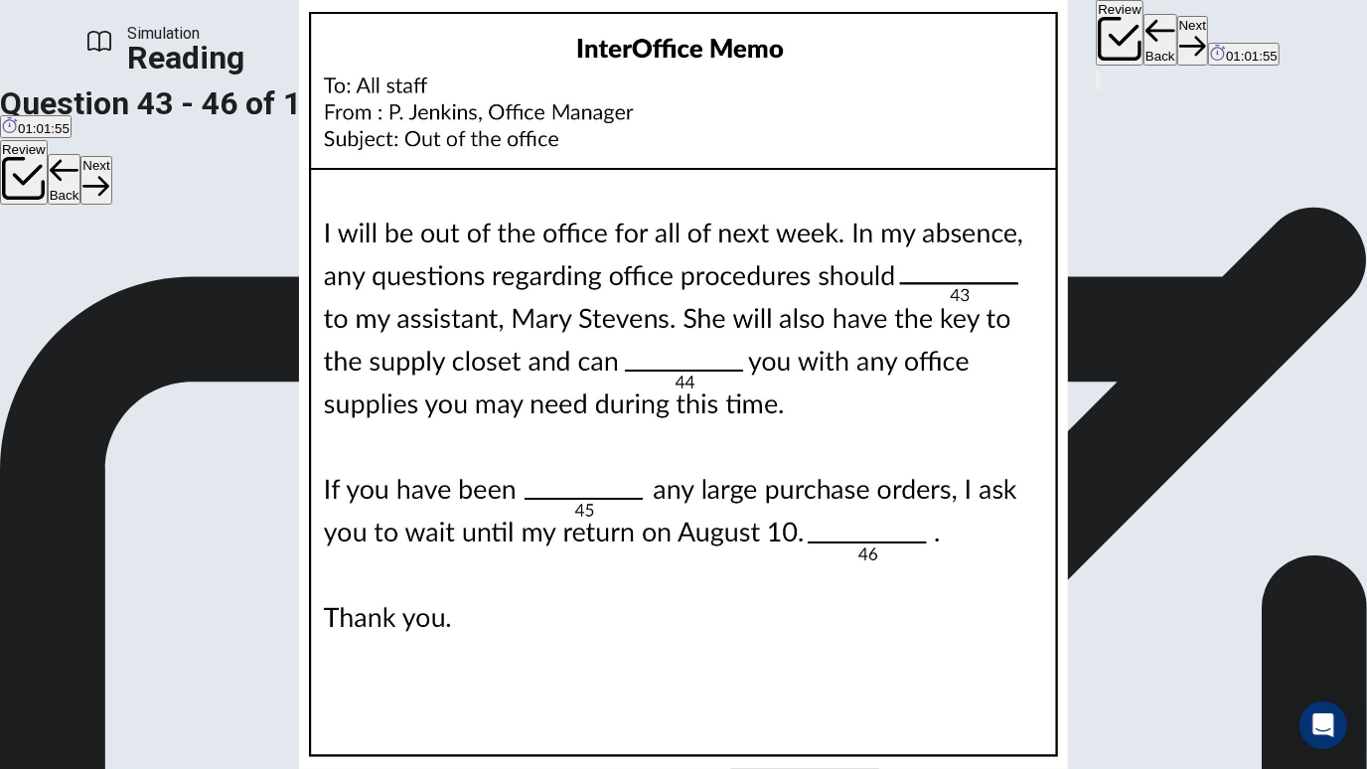
scroll to position [484, 0]
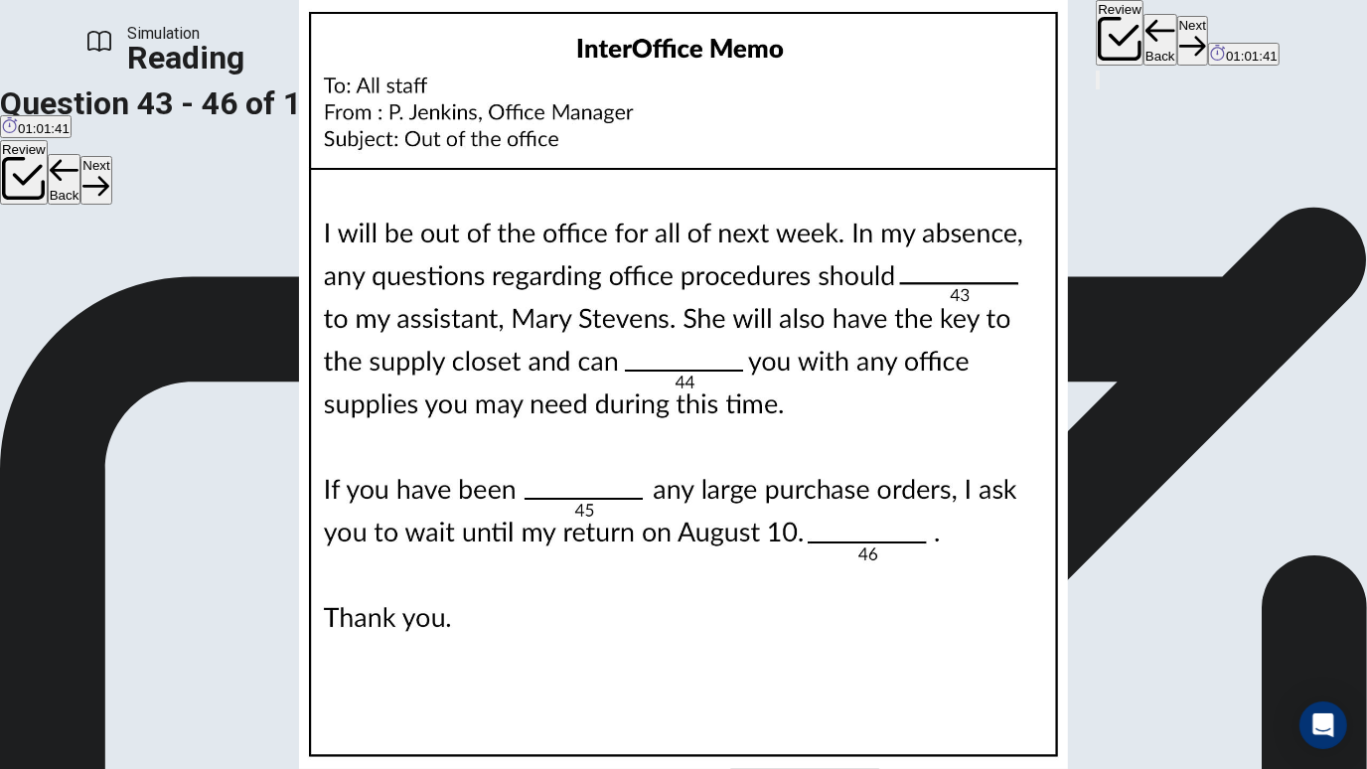
scroll to position [127, 0]
click at [1096, 11] on div "Review Back Next 01:01:40" at bounding box center [1188, 45] width 184 height 91
click at [1177, 24] on button "Next" at bounding box center [1192, 40] width 31 height 49
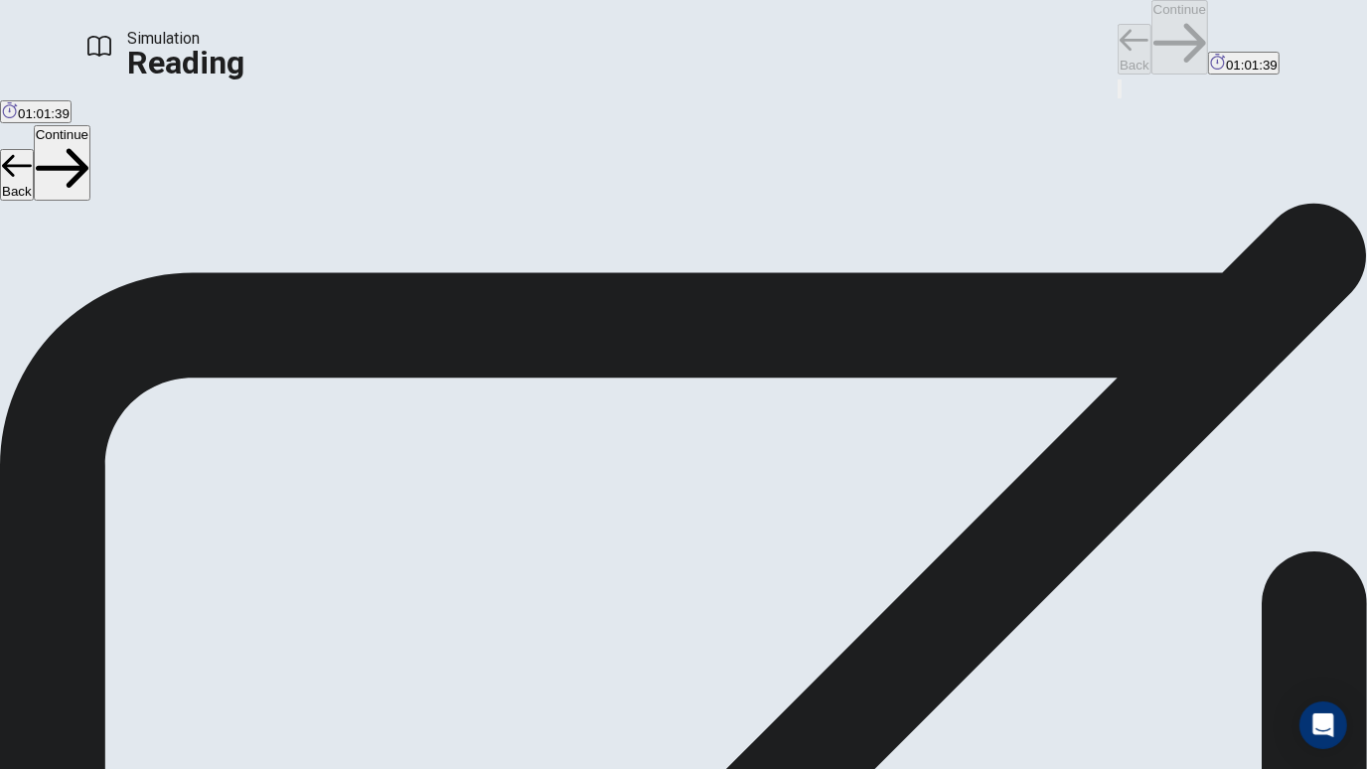
scroll to position [0, 0]
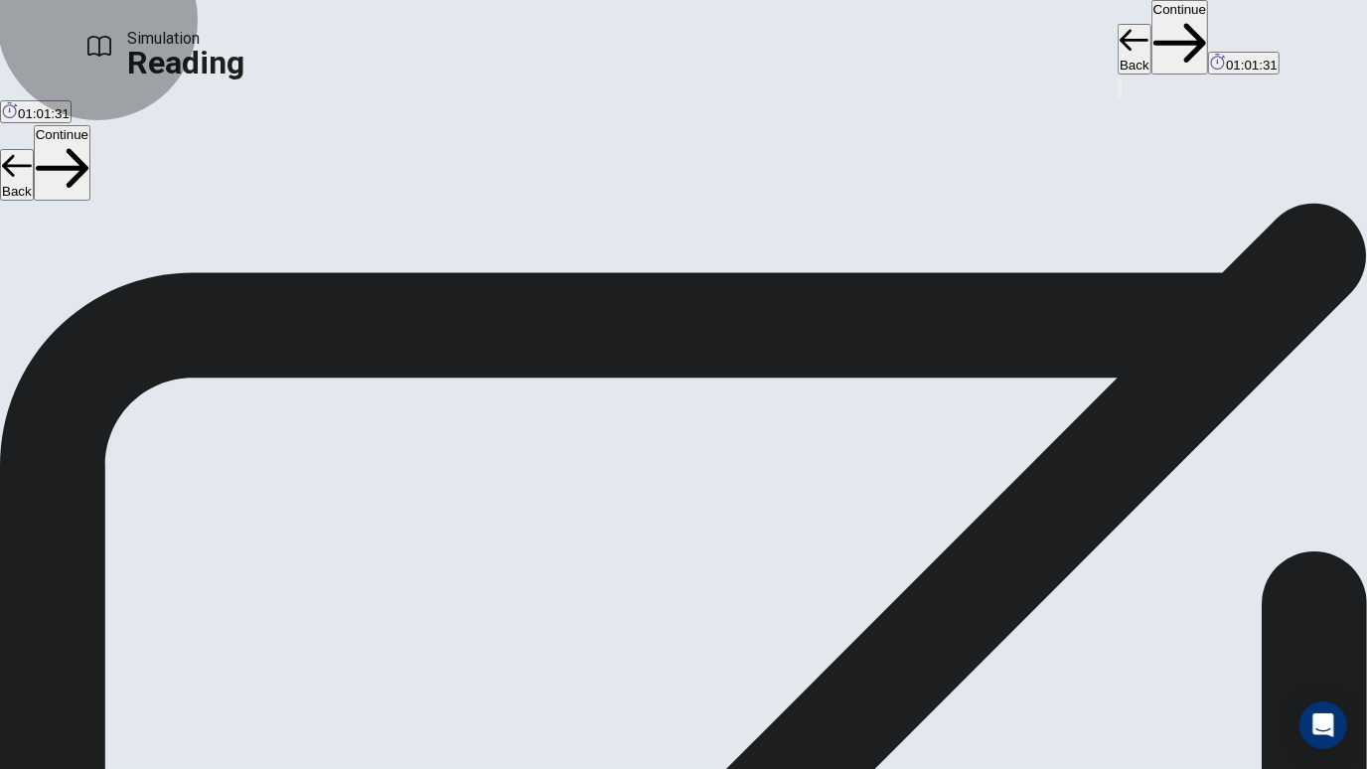
click at [1154, 34] on icon "button" at bounding box center [1180, 44] width 53 height 40
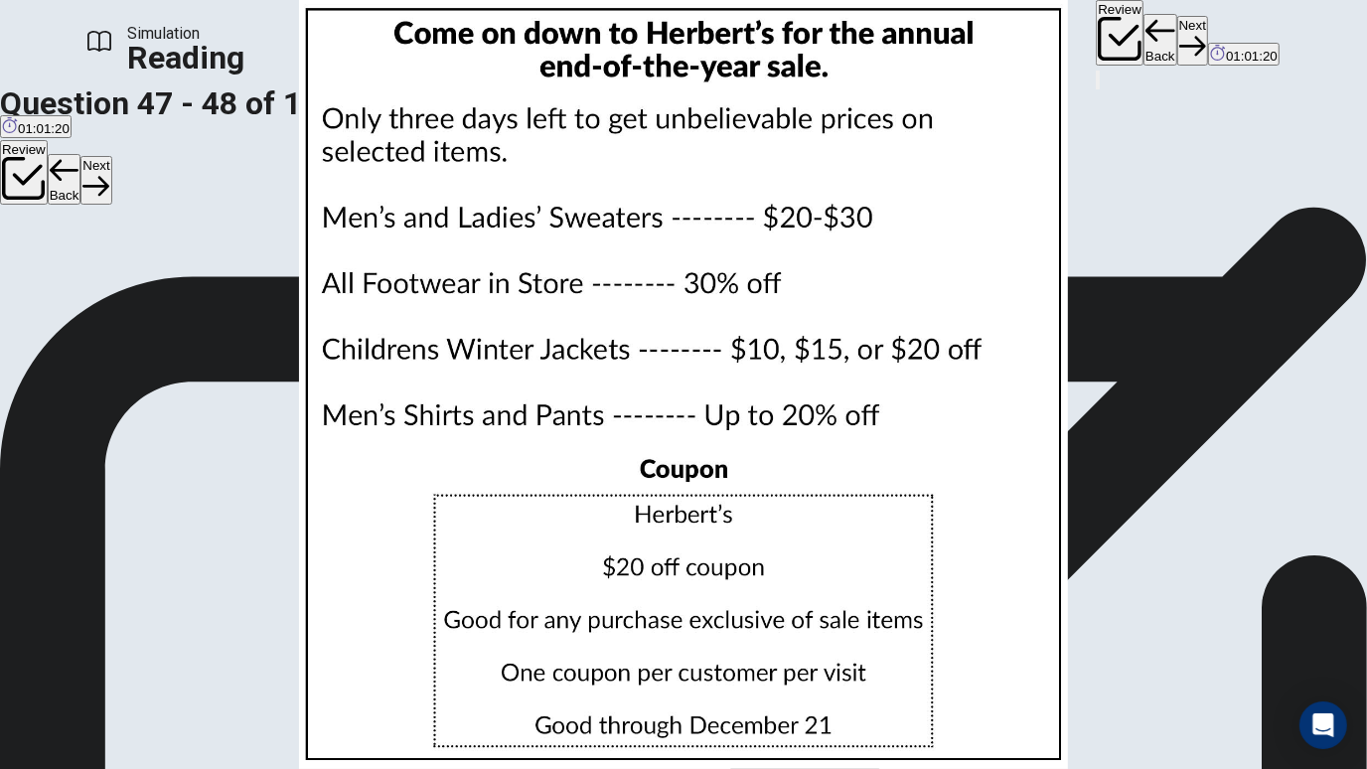
click at [883, 345] on img at bounding box center [683, 384] width 1367 height 769
click at [1157, 265] on img at bounding box center [683, 384] width 1367 height 769
click at [914, 291] on img at bounding box center [683, 384] width 1367 height 769
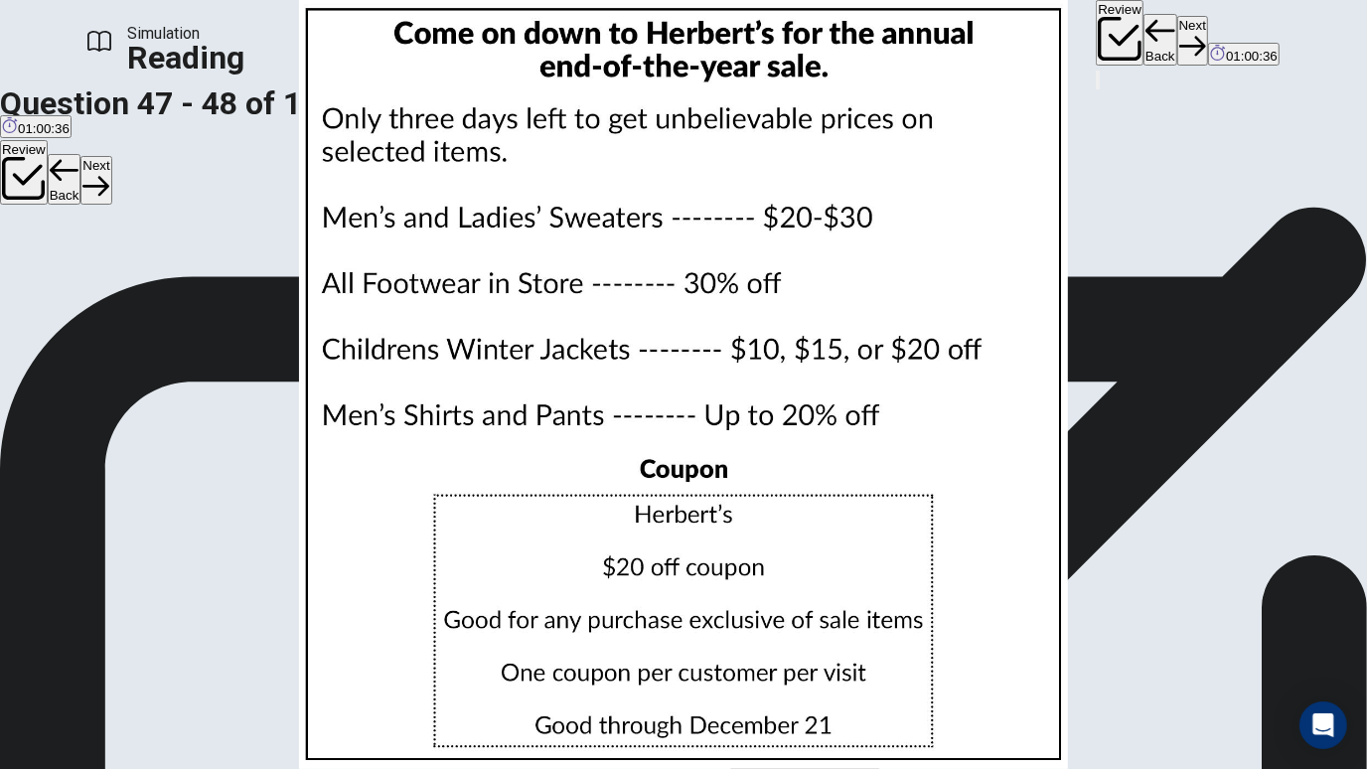
scroll to position [48, 0]
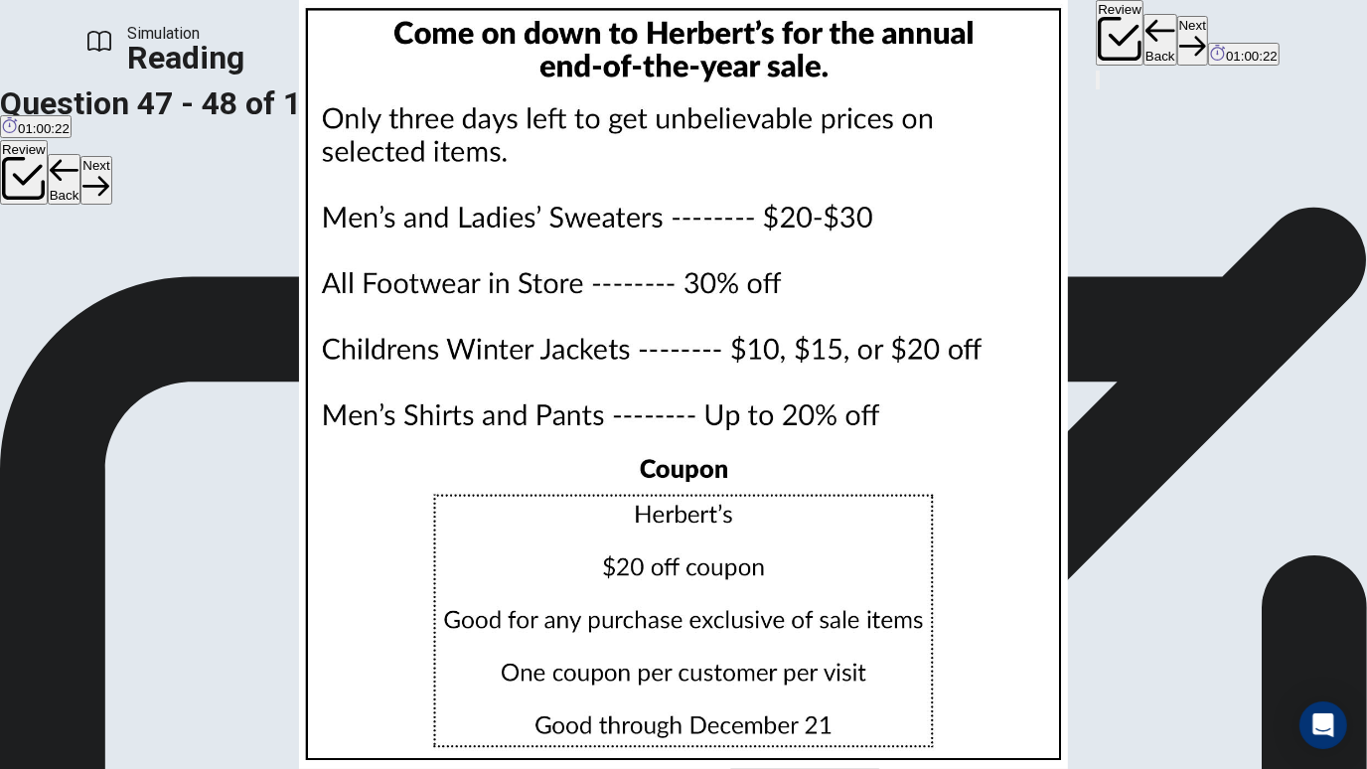
scroll to position [15, 0]
click at [1177, 27] on button "Next" at bounding box center [1192, 40] width 31 height 49
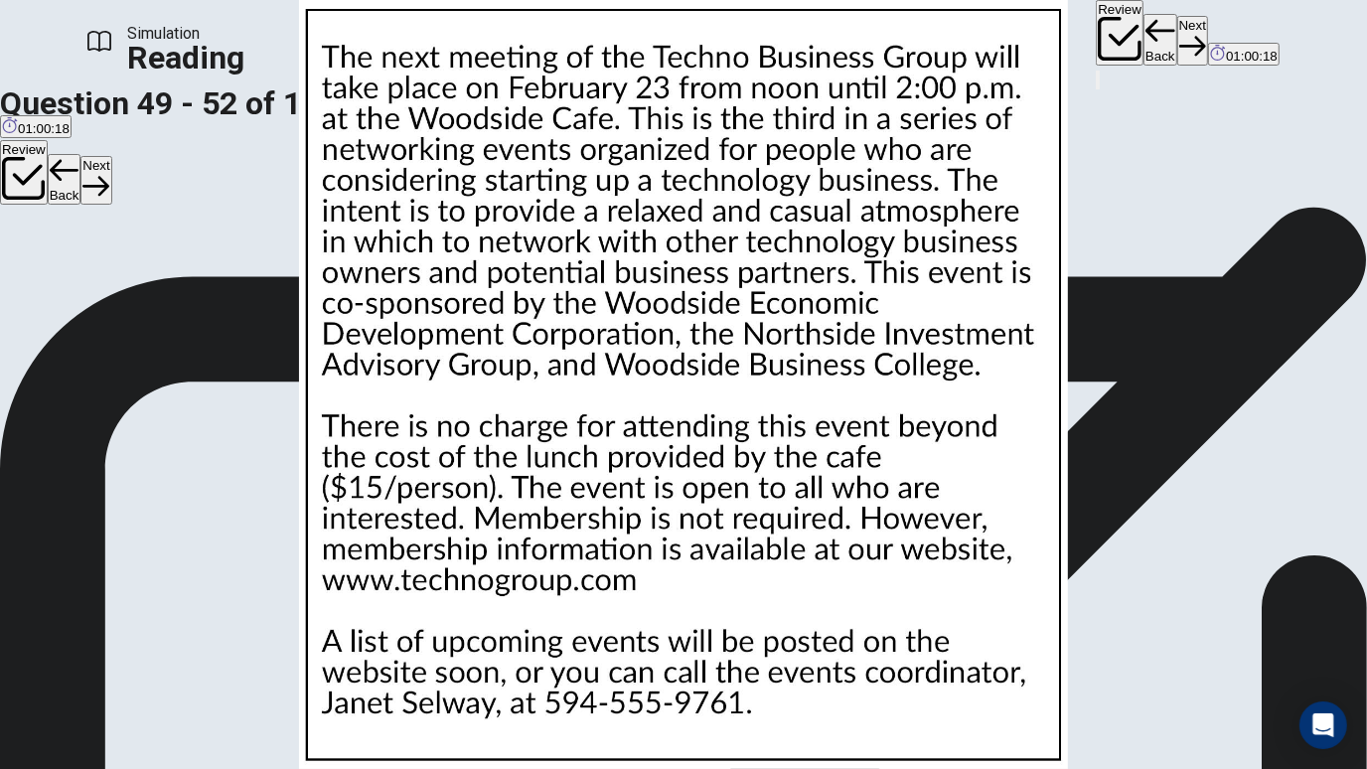
click at [918, 236] on img at bounding box center [683, 384] width 1367 height 769
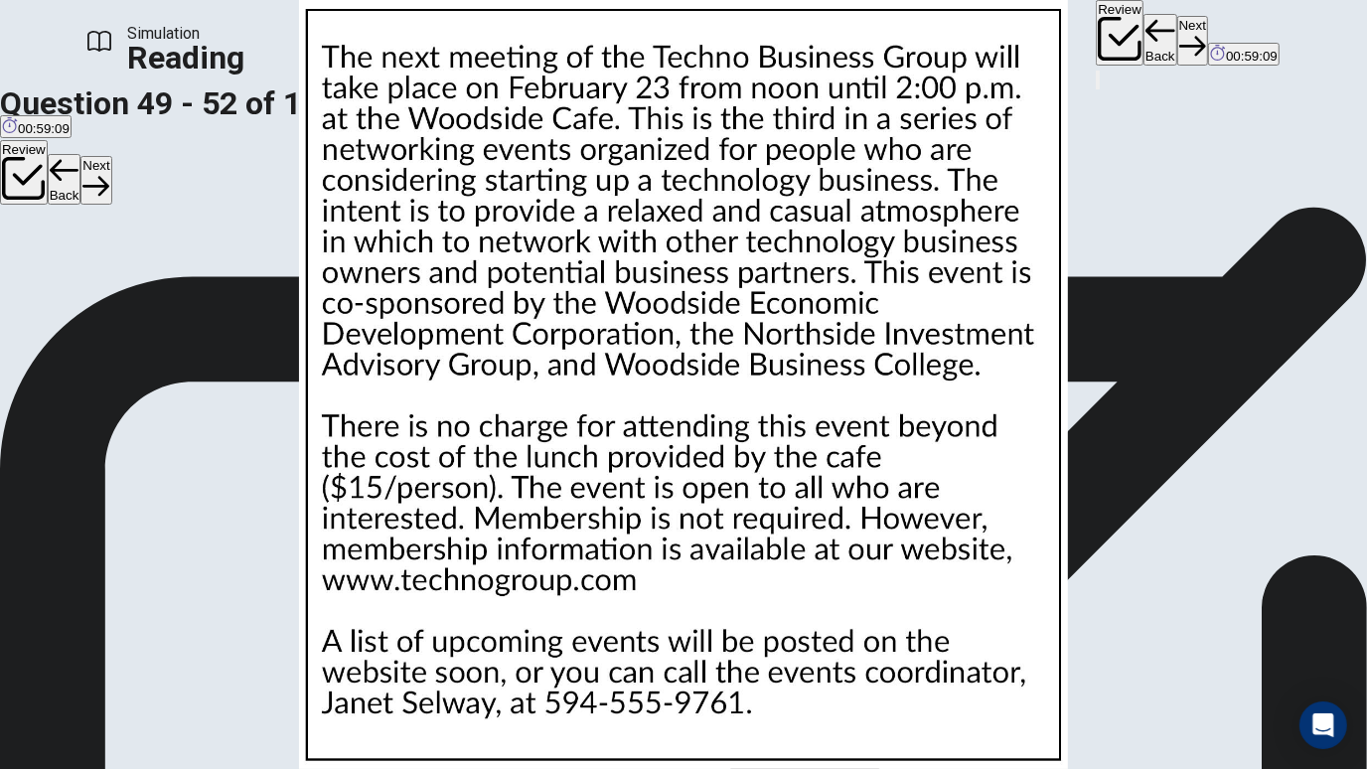
scroll to position [198, 0]
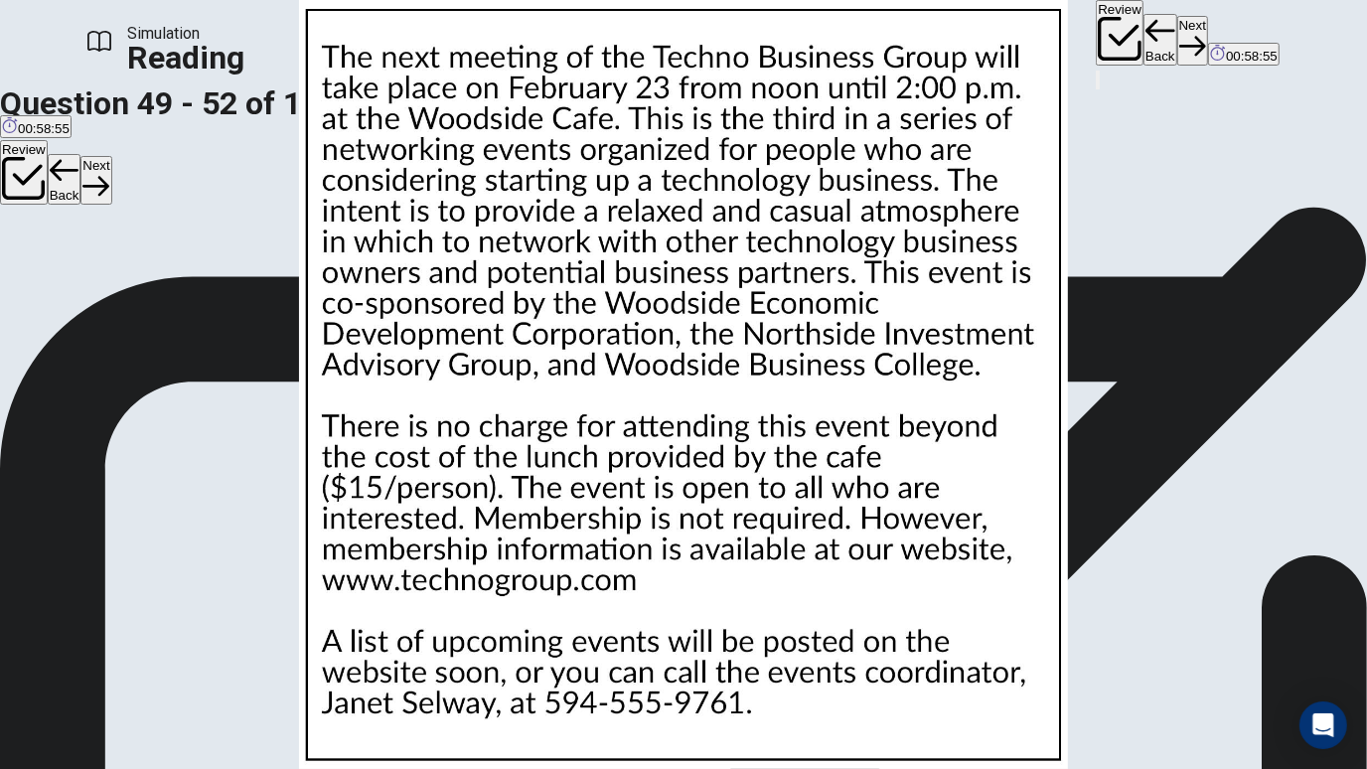
scroll to position [387, 0]
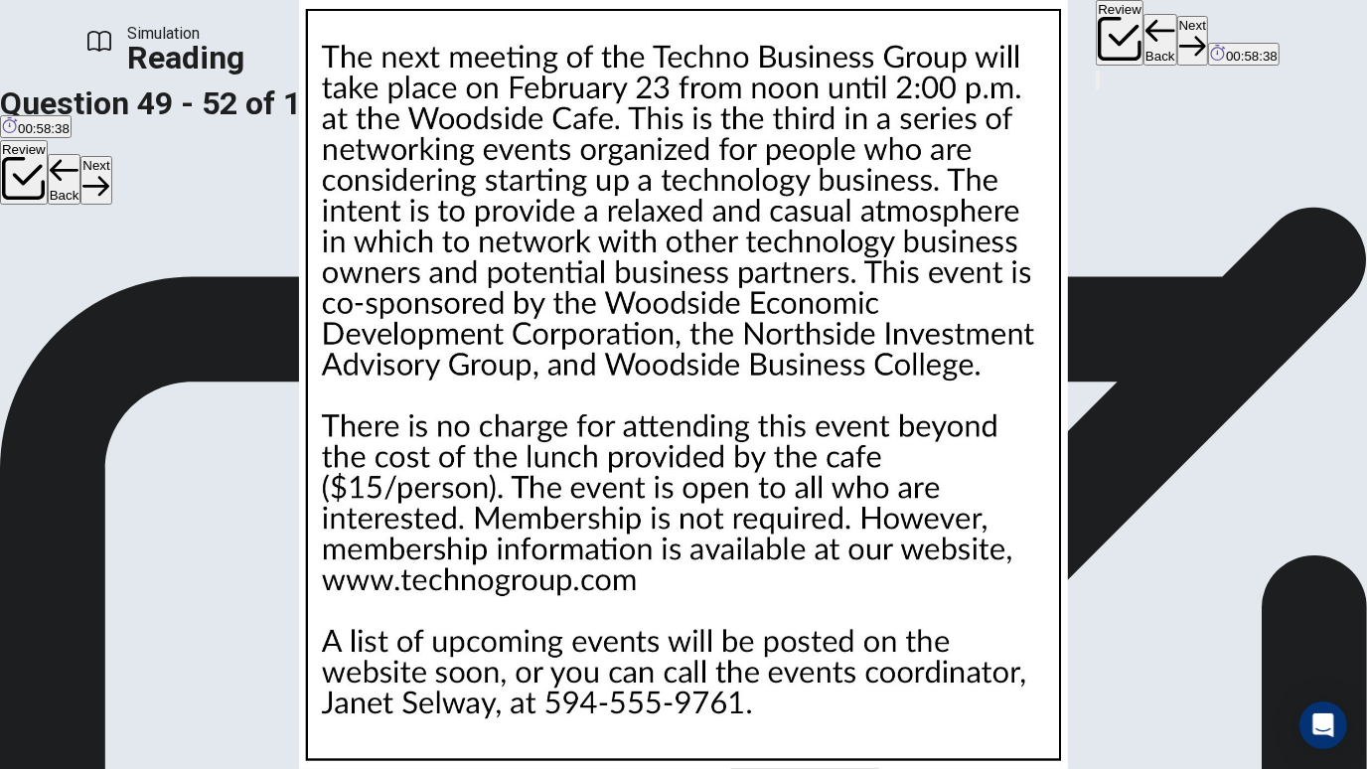
scroll to position [484, 0]
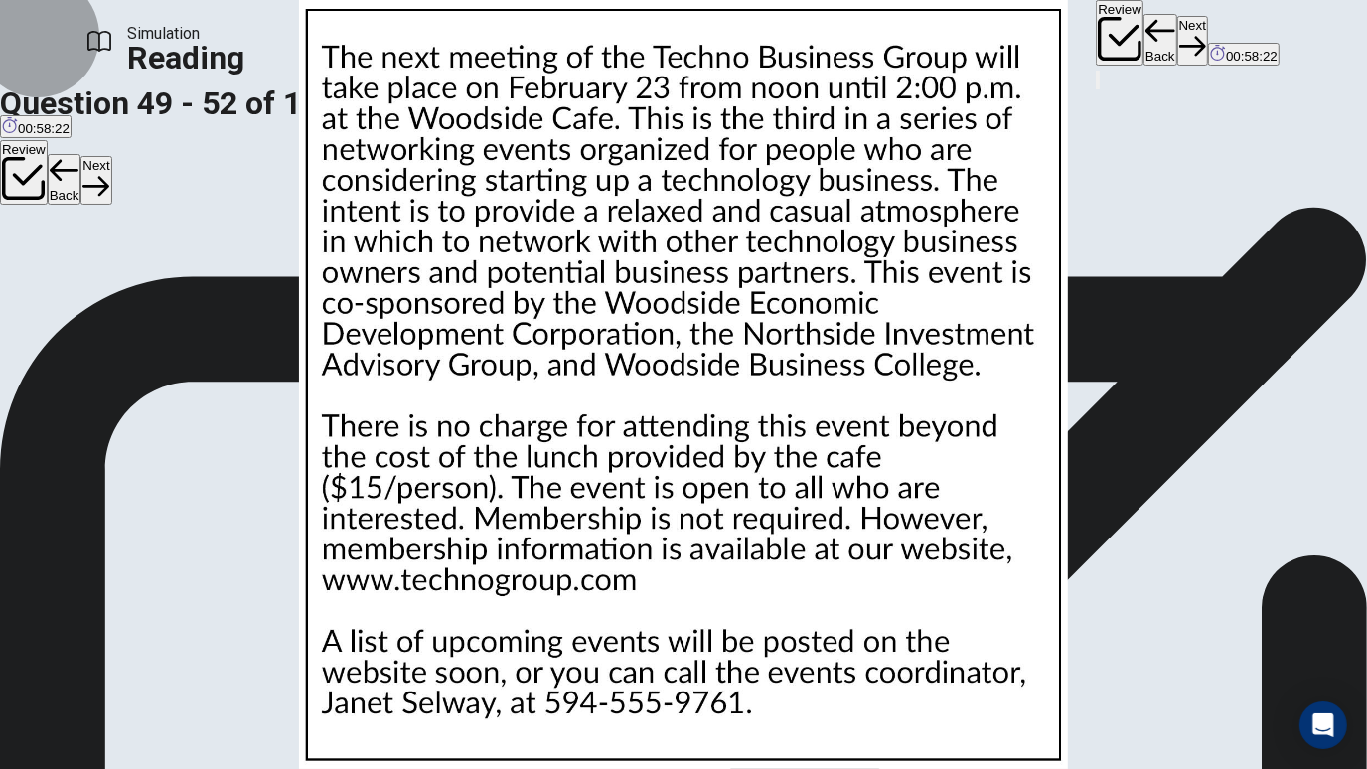
click at [1177, 50] on button "Next" at bounding box center [1192, 40] width 31 height 49
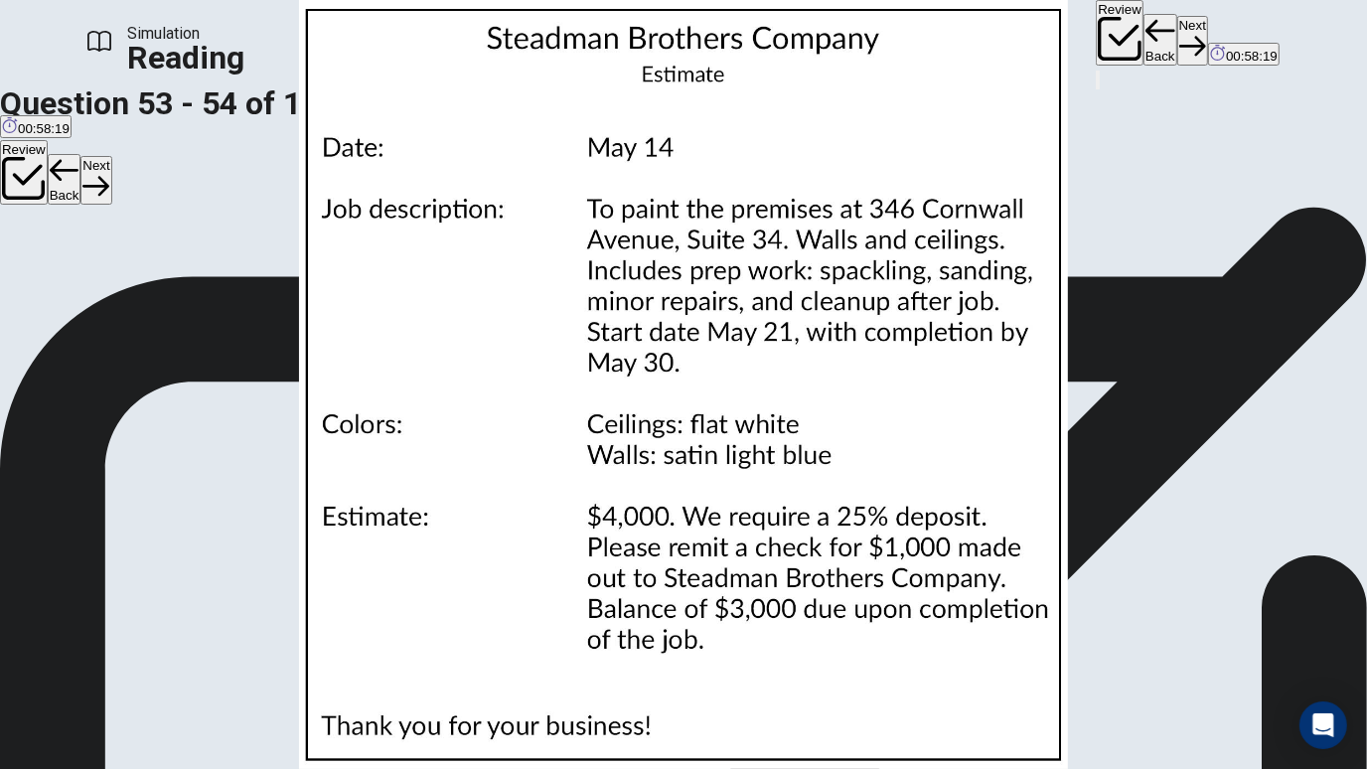
scroll to position [0, 0]
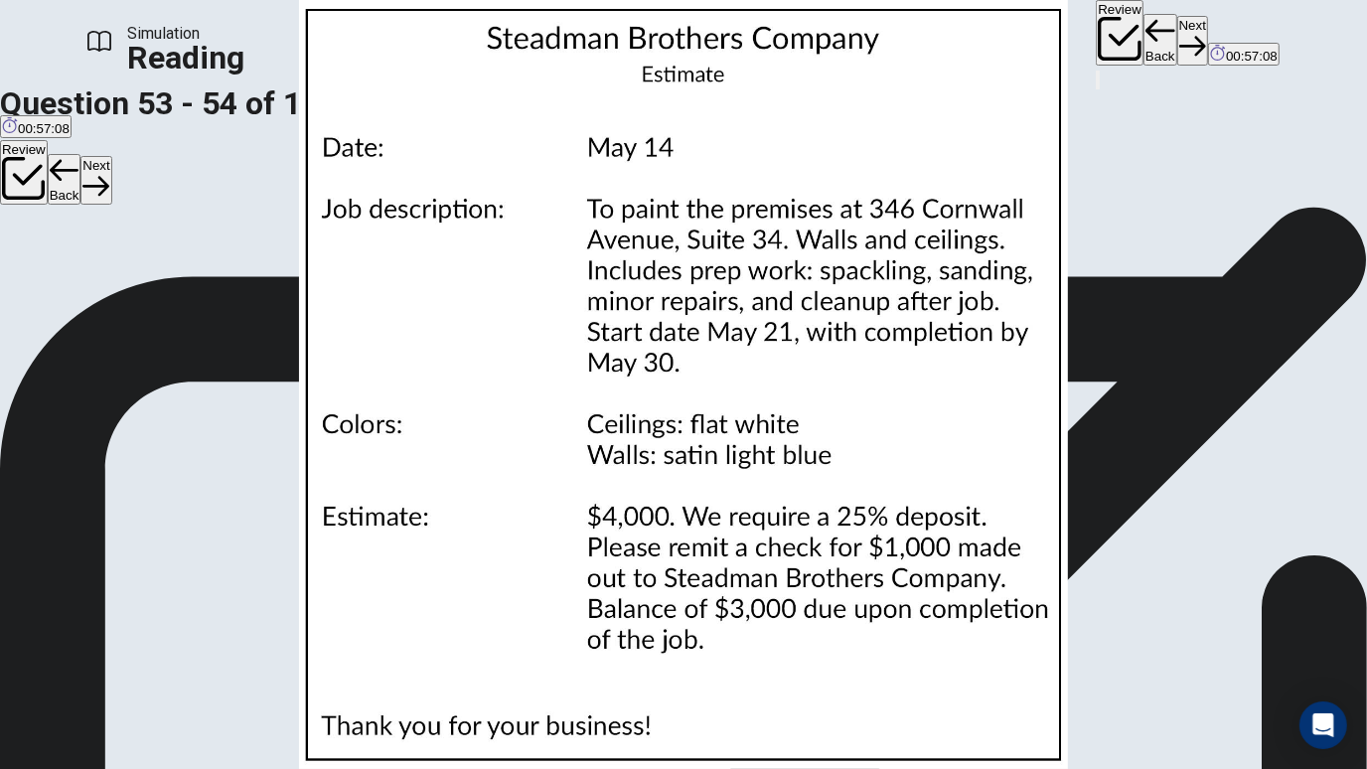
click at [1177, 29] on button "Next" at bounding box center [1192, 40] width 31 height 49
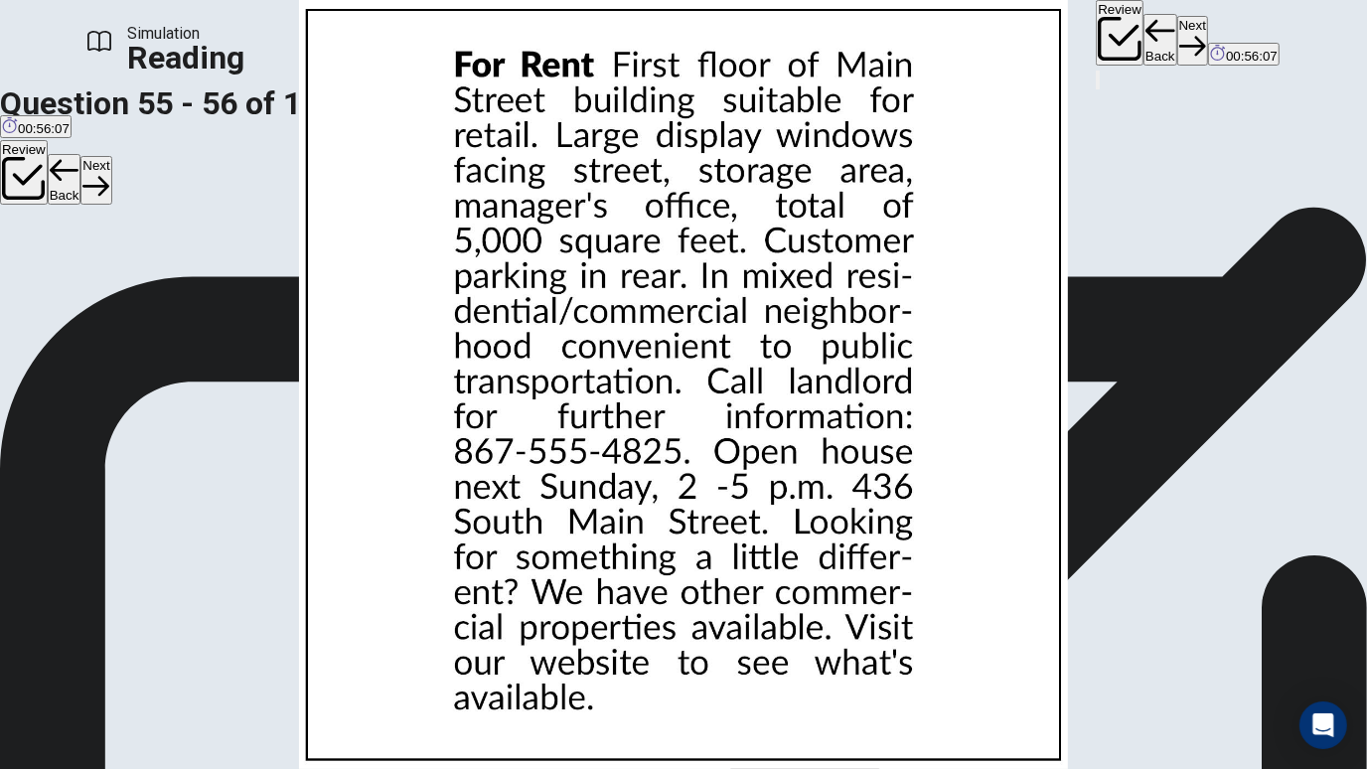
scroll to position [17, 0]
click at [1177, 20] on button "Next" at bounding box center [1192, 40] width 31 height 49
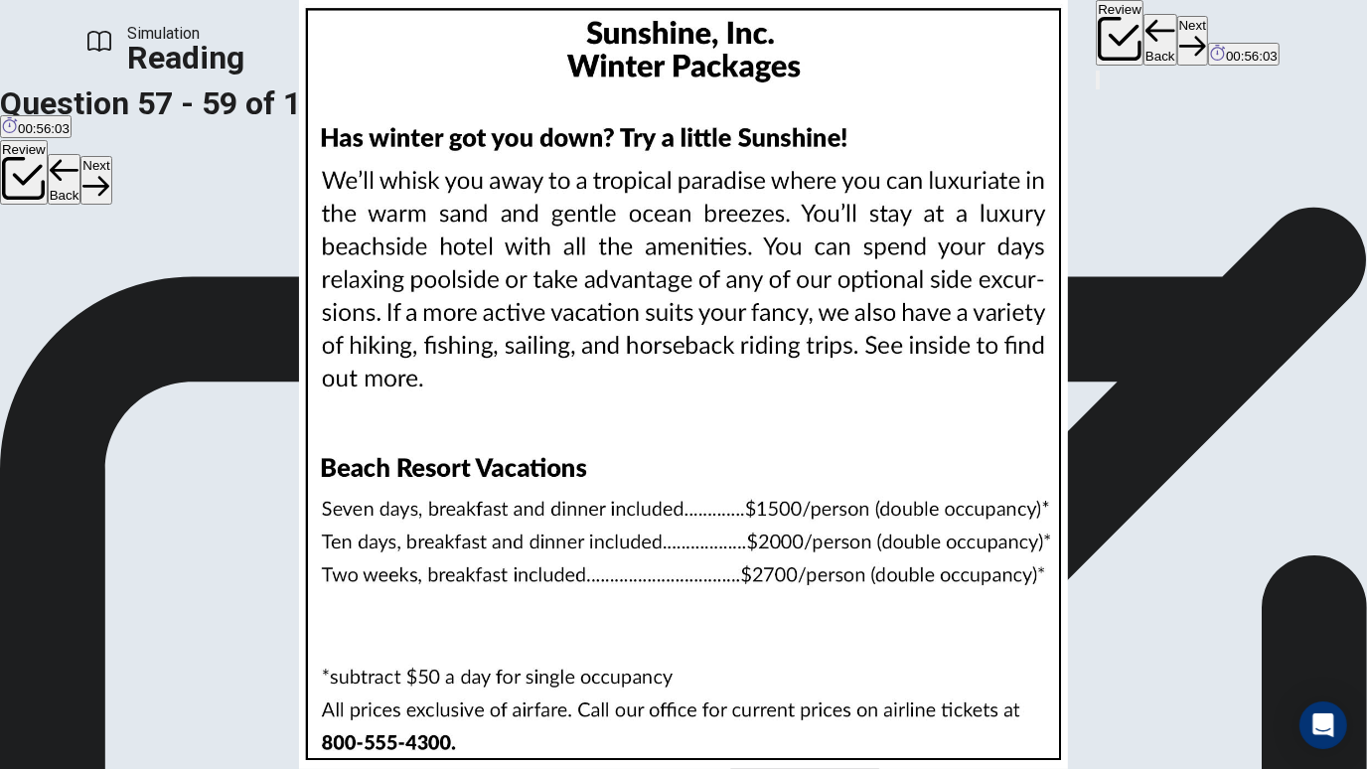
click at [982, 371] on img at bounding box center [683, 384] width 1367 height 769
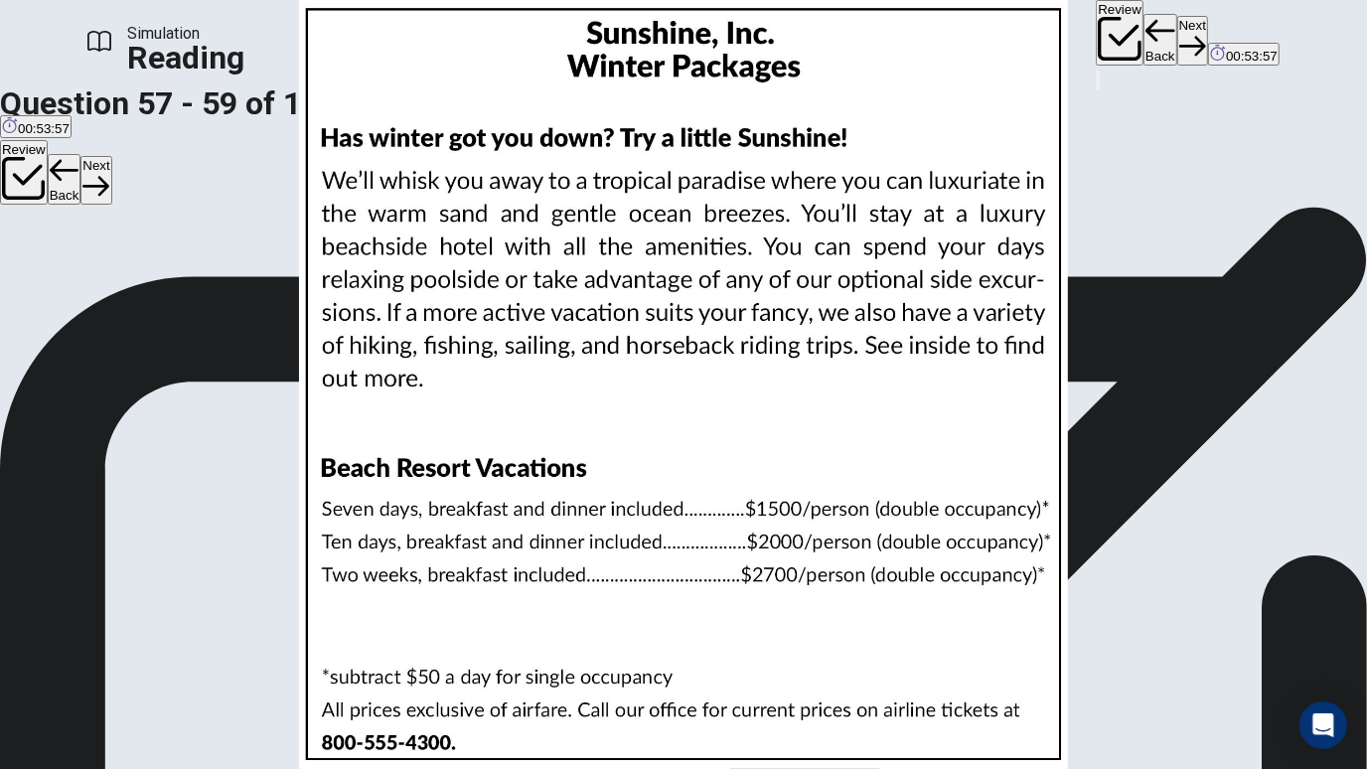
scroll to position [100, 0]
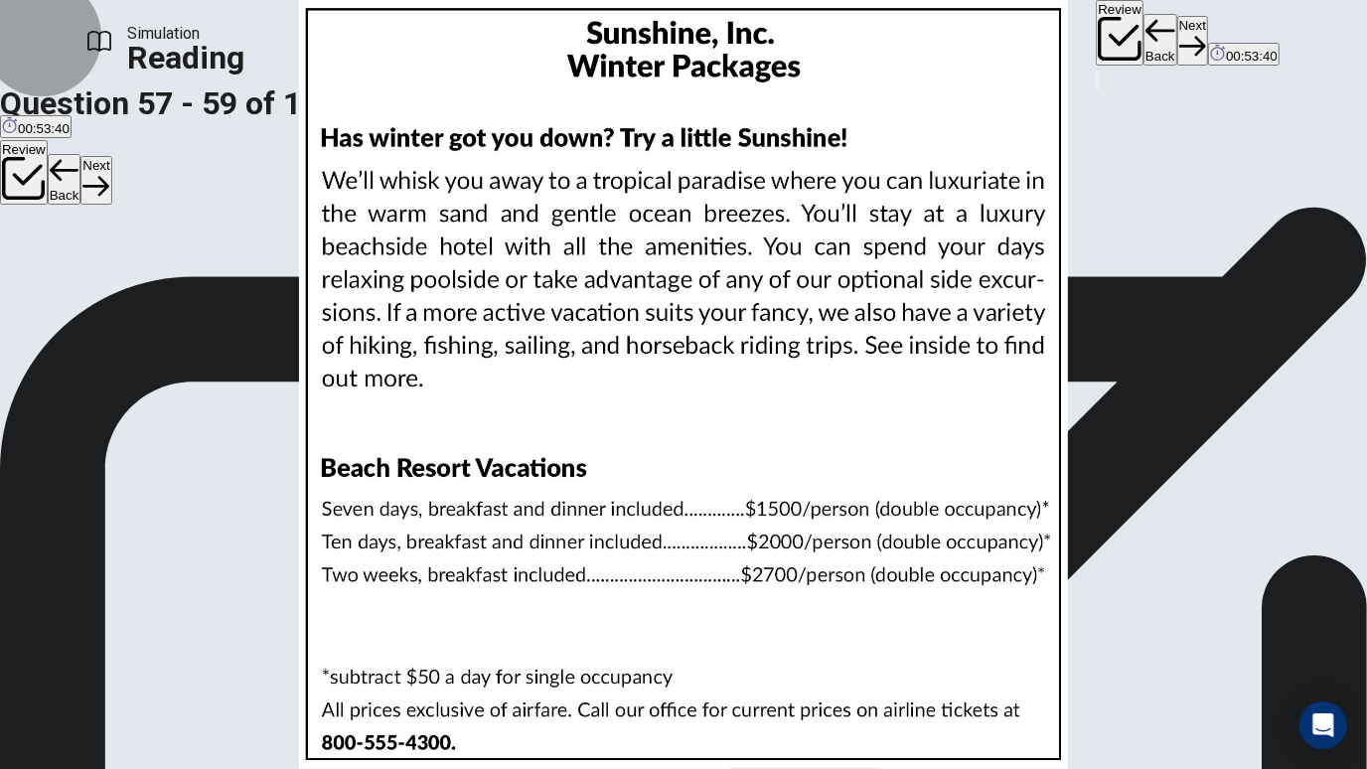
click at [1177, 51] on button "Next" at bounding box center [1192, 40] width 31 height 49
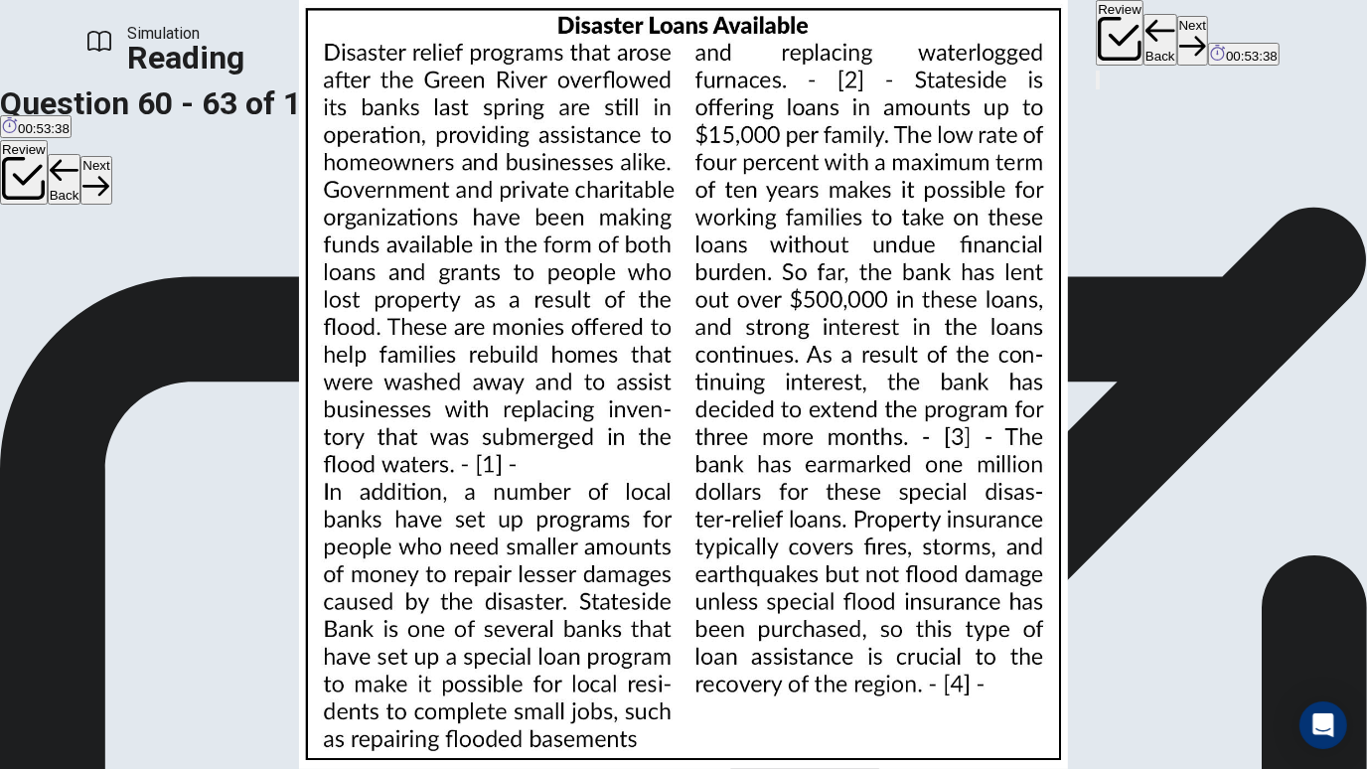
scroll to position [0, 0]
click at [933, 388] on img at bounding box center [683, 384] width 1367 height 769
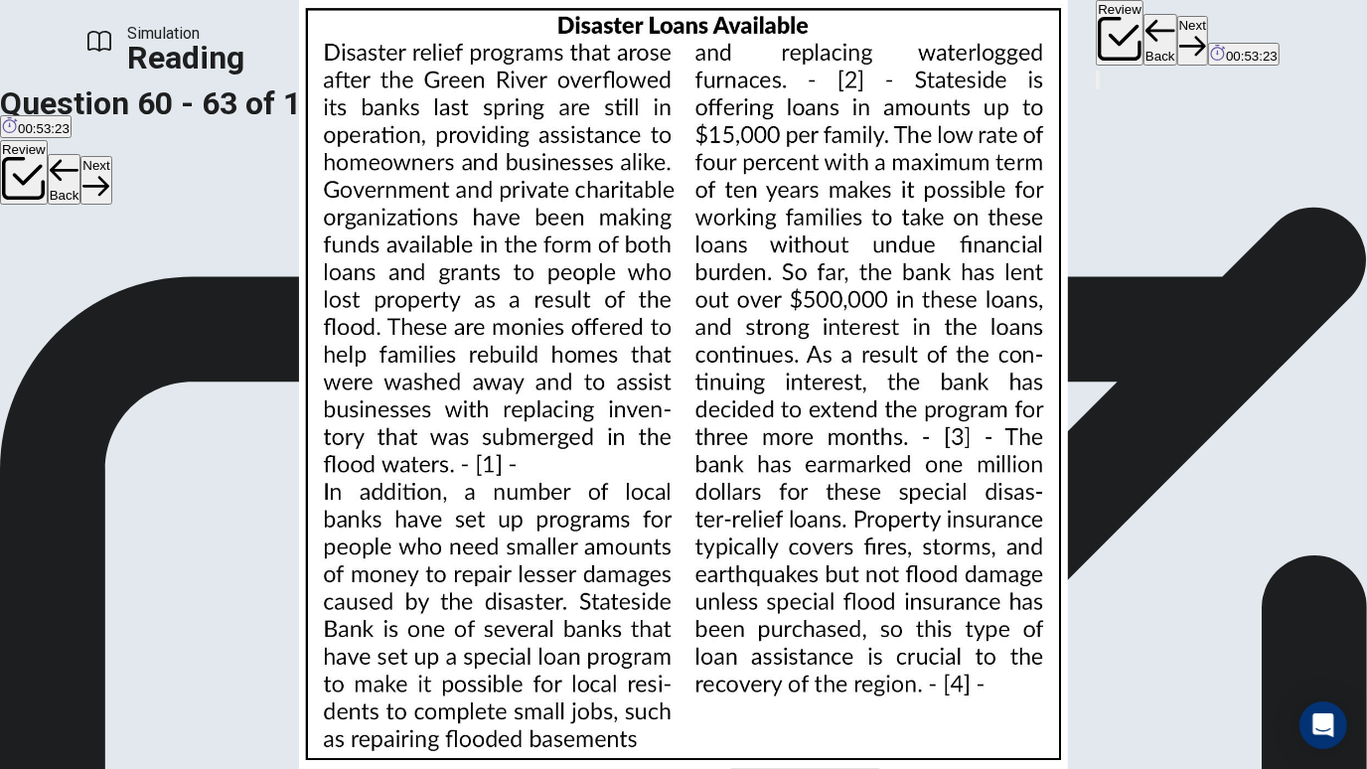
scroll to position [117, 0]
click at [843, 434] on img at bounding box center [683, 384] width 1367 height 769
click at [806, 387] on img at bounding box center [683, 384] width 1367 height 769
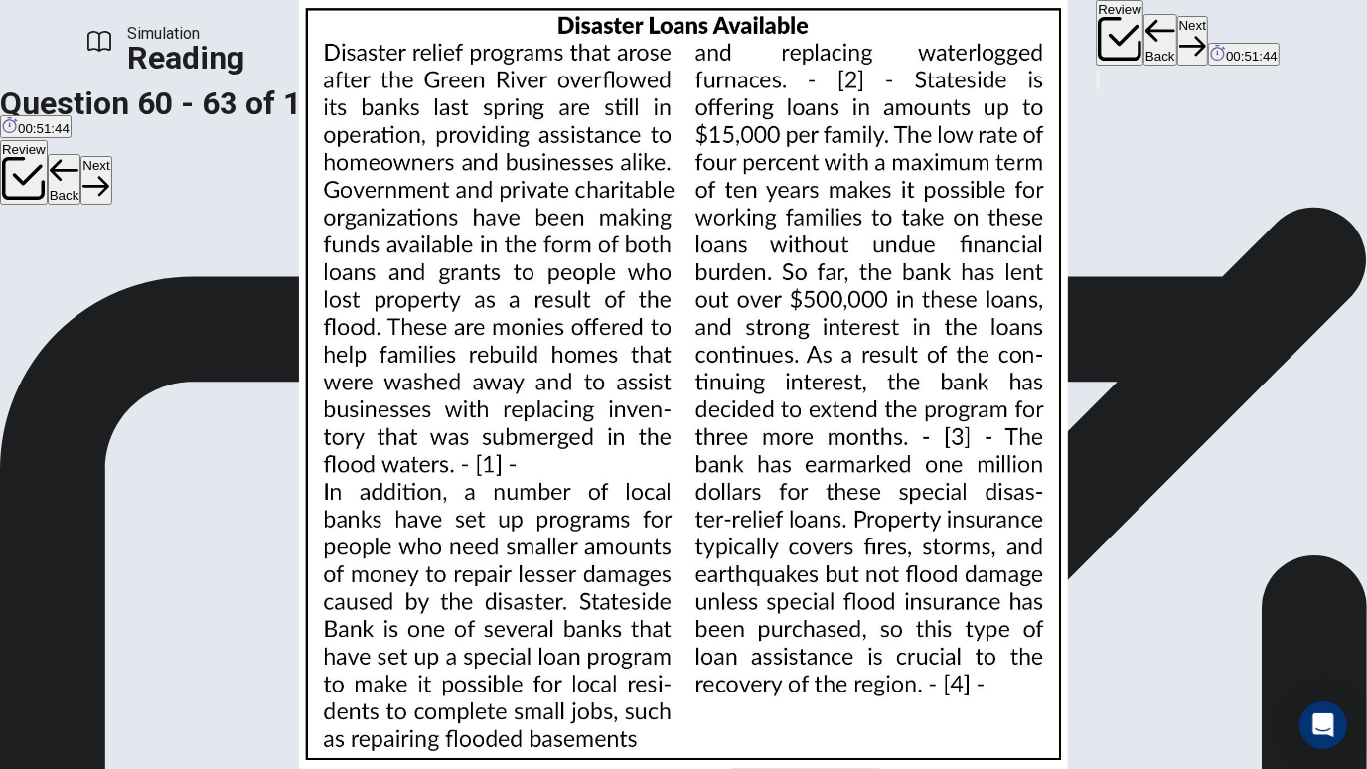
scroll to position [323, 0]
click at [896, 474] on img at bounding box center [683, 384] width 1367 height 769
drag, startPoint x: 821, startPoint y: 466, endPoint x: 760, endPoint y: 421, distance: 75.3
click at [760, 421] on img at bounding box center [683, 384] width 1367 height 769
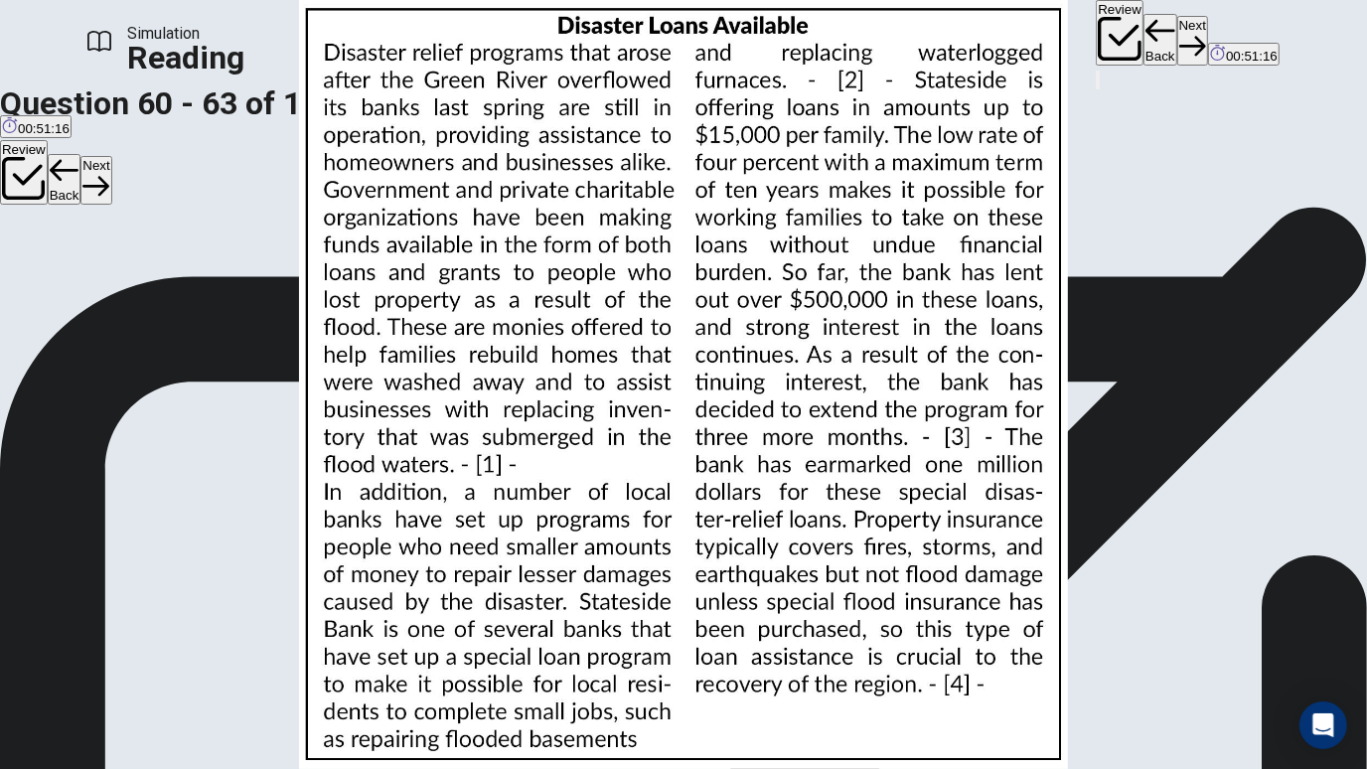
click at [865, 502] on img at bounding box center [683, 384] width 1367 height 769
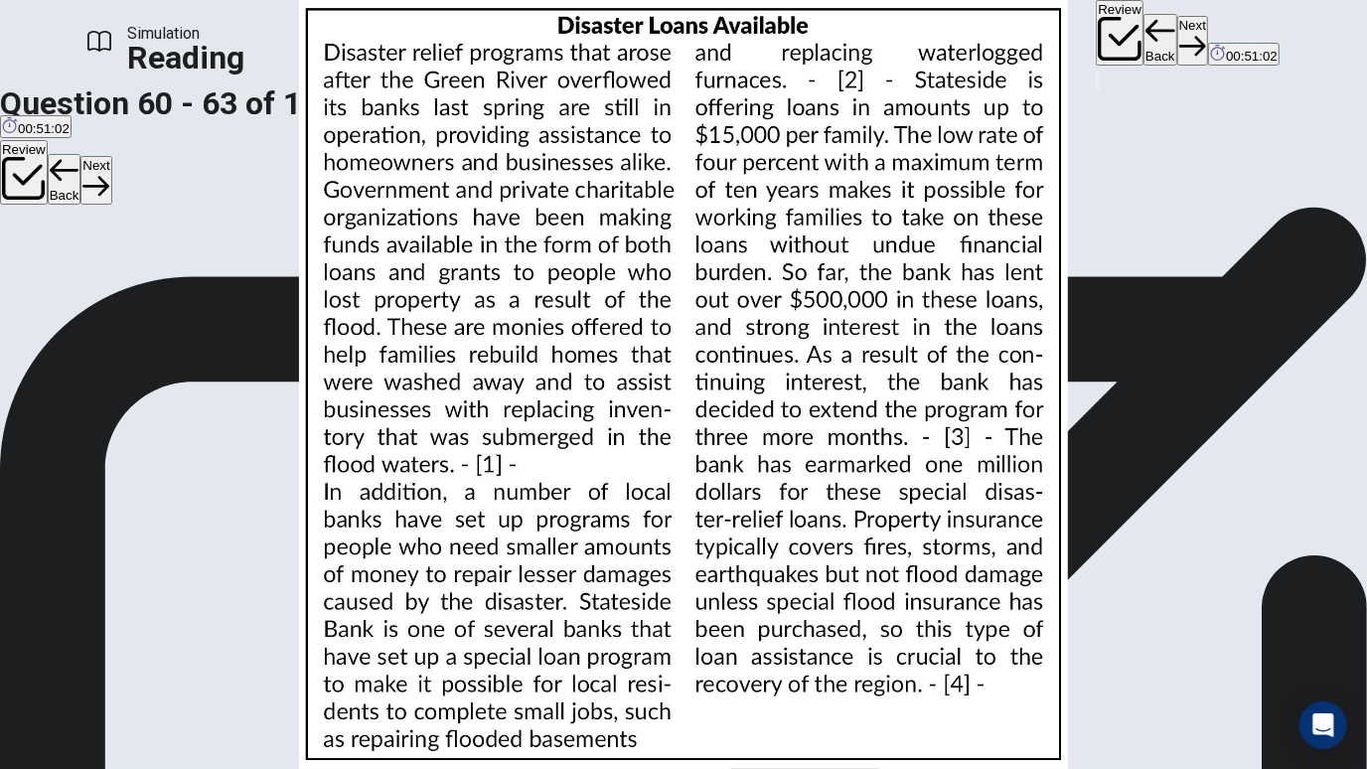
click at [1050, 321] on img at bounding box center [683, 384] width 1367 height 769
click at [855, 461] on img at bounding box center [683, 384] width 1367 height 769
click at [907, 367] on img at bounding box center [683, 384] width 1367 height 769
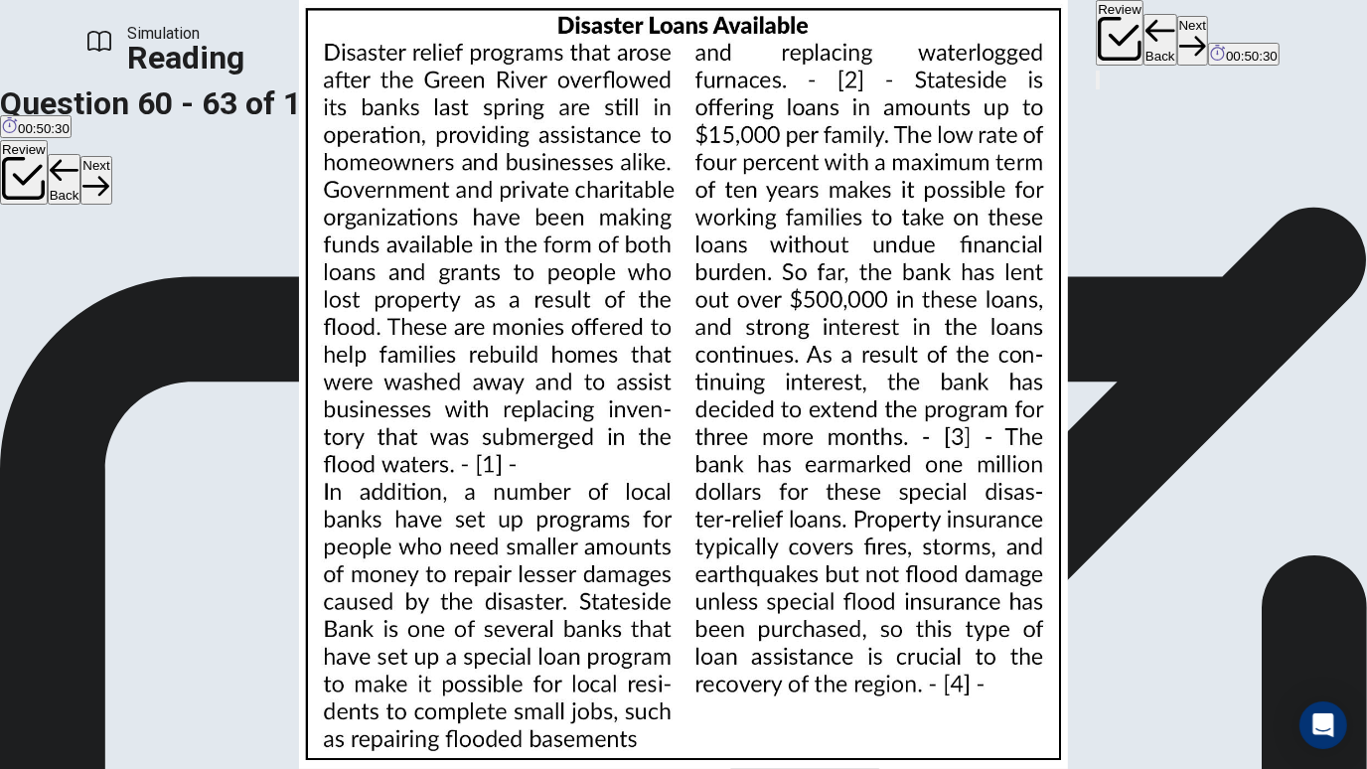
click at [871, 335] on img at bounding box center [683, 384] width 1367 height 769
click at [1177, 17] on button "Next" at bounding box center [1192, 40] width 31 height 49
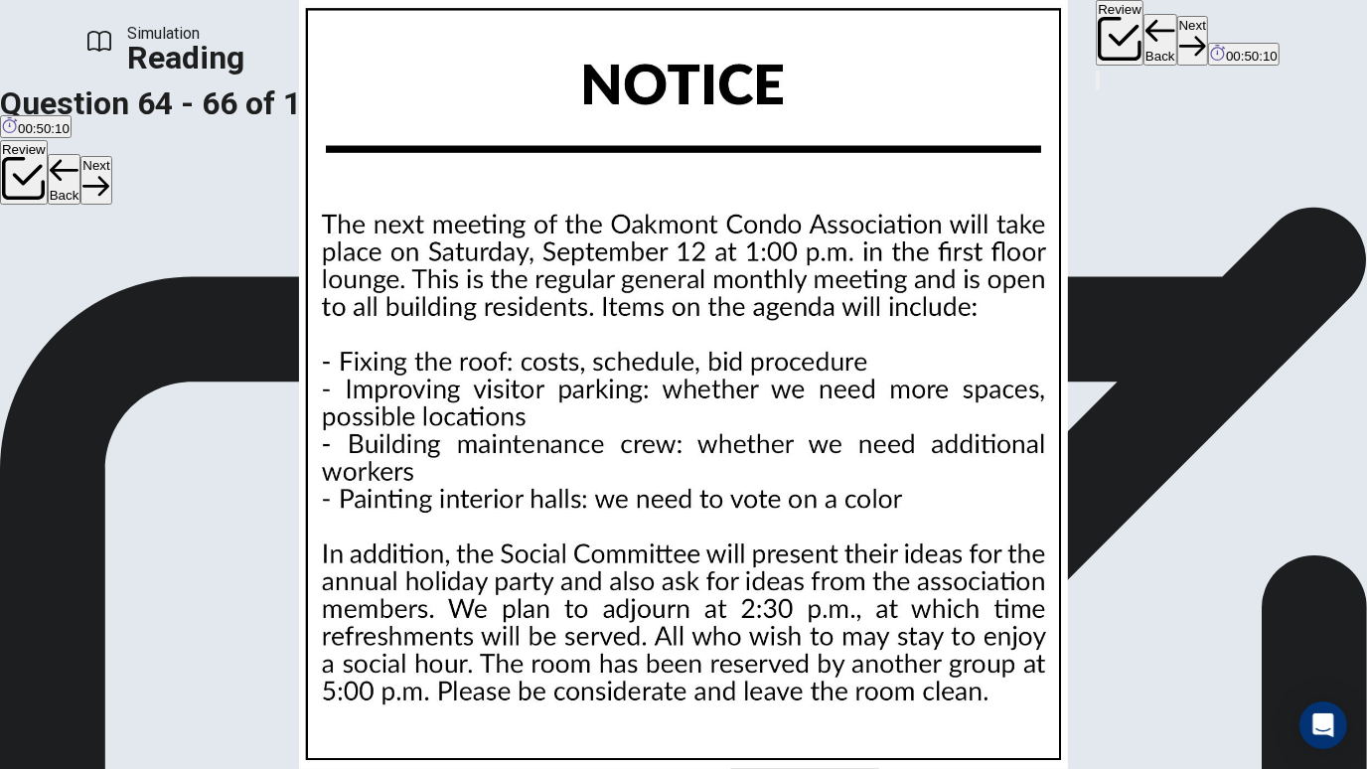
scroll to position [0, 0]
click at [960, 403] on img at bounding box center [683, 384] width 1367 height 769
click at [986, 404] on img at bounding box center [683, 384] width 1367 height 769
click at [906, 351] on img at bounding box center [683, 384] width 1367 height 769
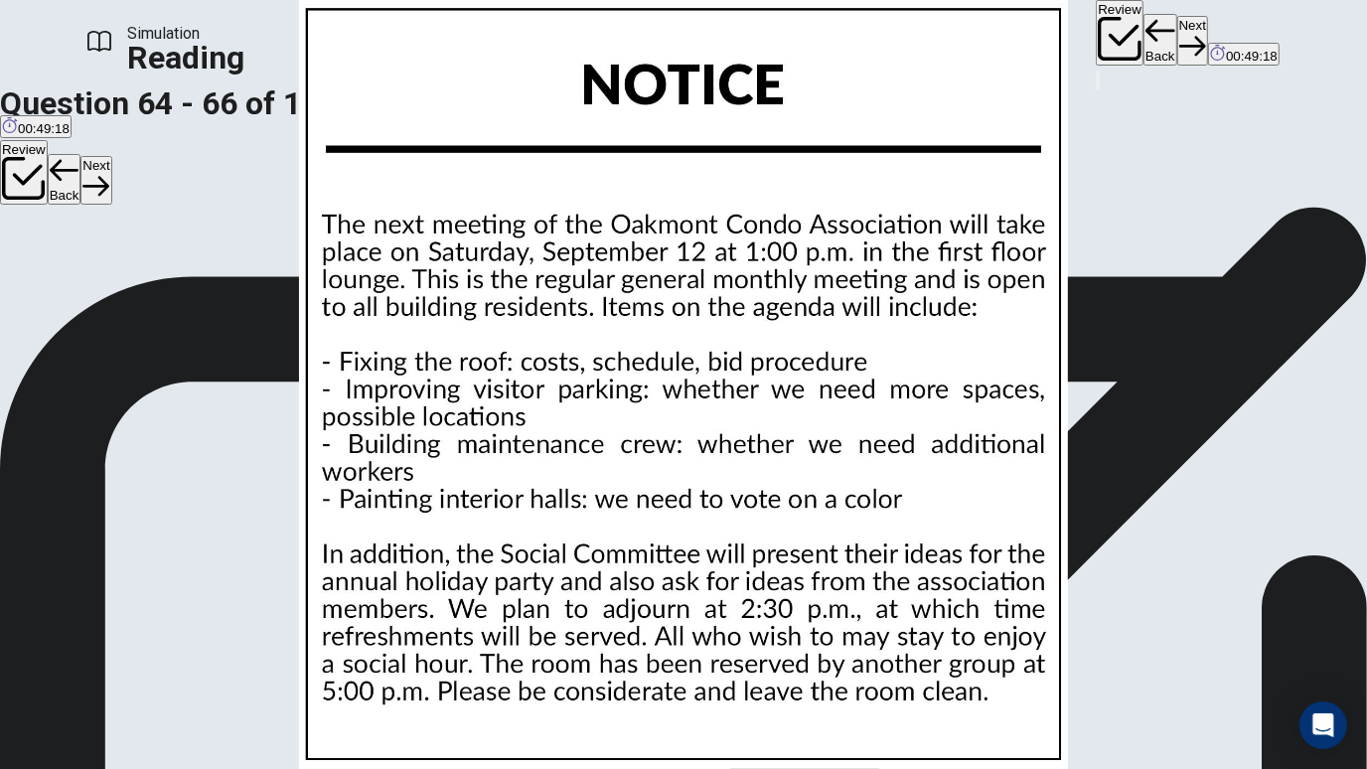
scroll to position [57, 0]
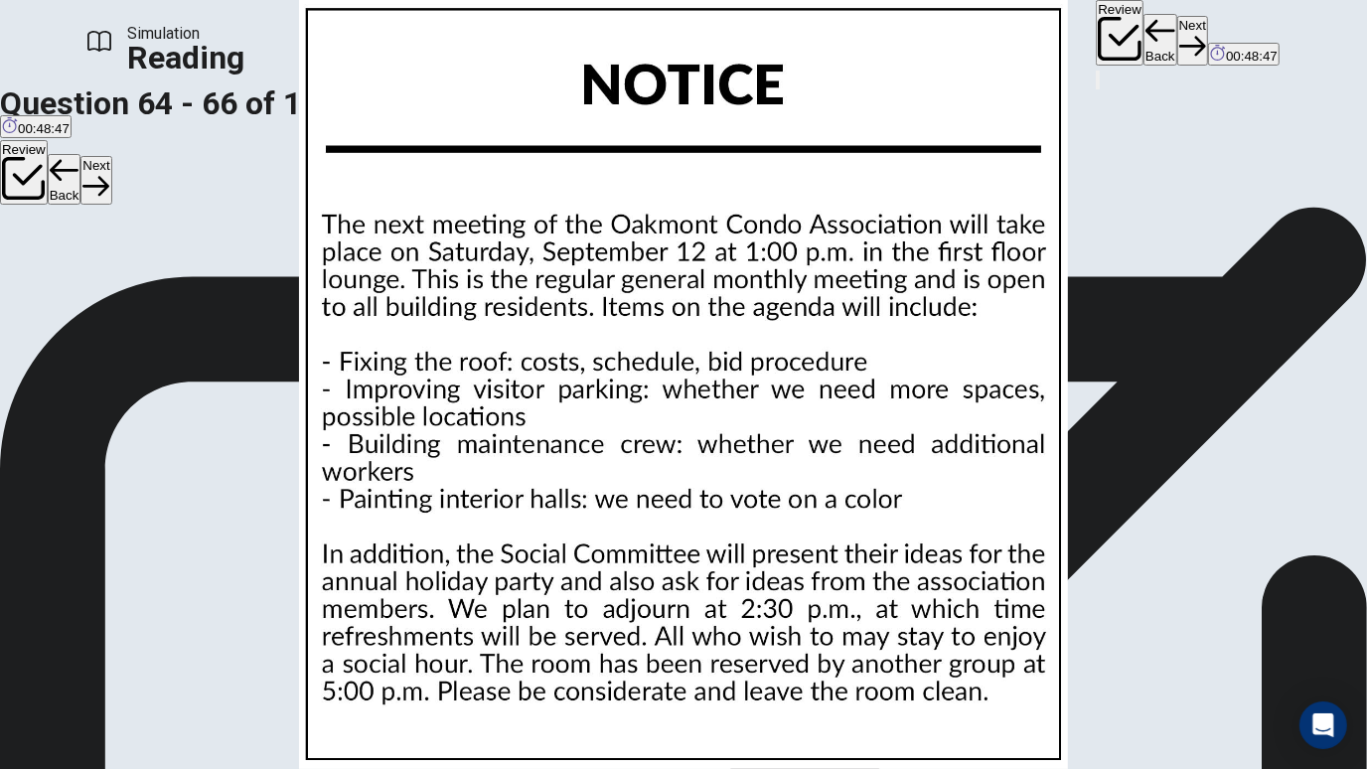
click at [882, 402] on img at bounding box center [683, 384] width 1367 height 769
click at [895, 350] on img at bounding box center [683, 384] width 1367 height 769
click at [892, 357] on img at bounding box center [683, 384] width 1367 height 769
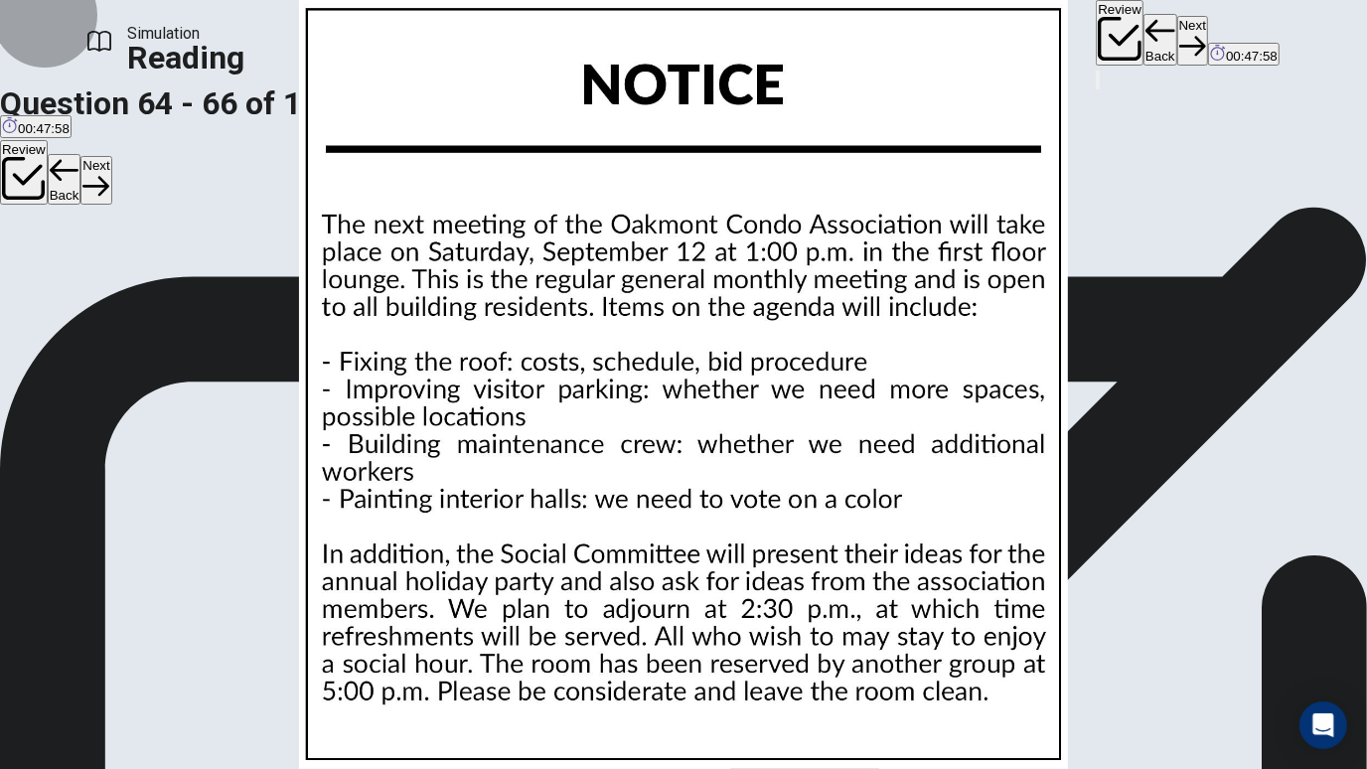
click at [1177, 29] on button "Next" at bounding box center [1192, 40] width 31 height 49
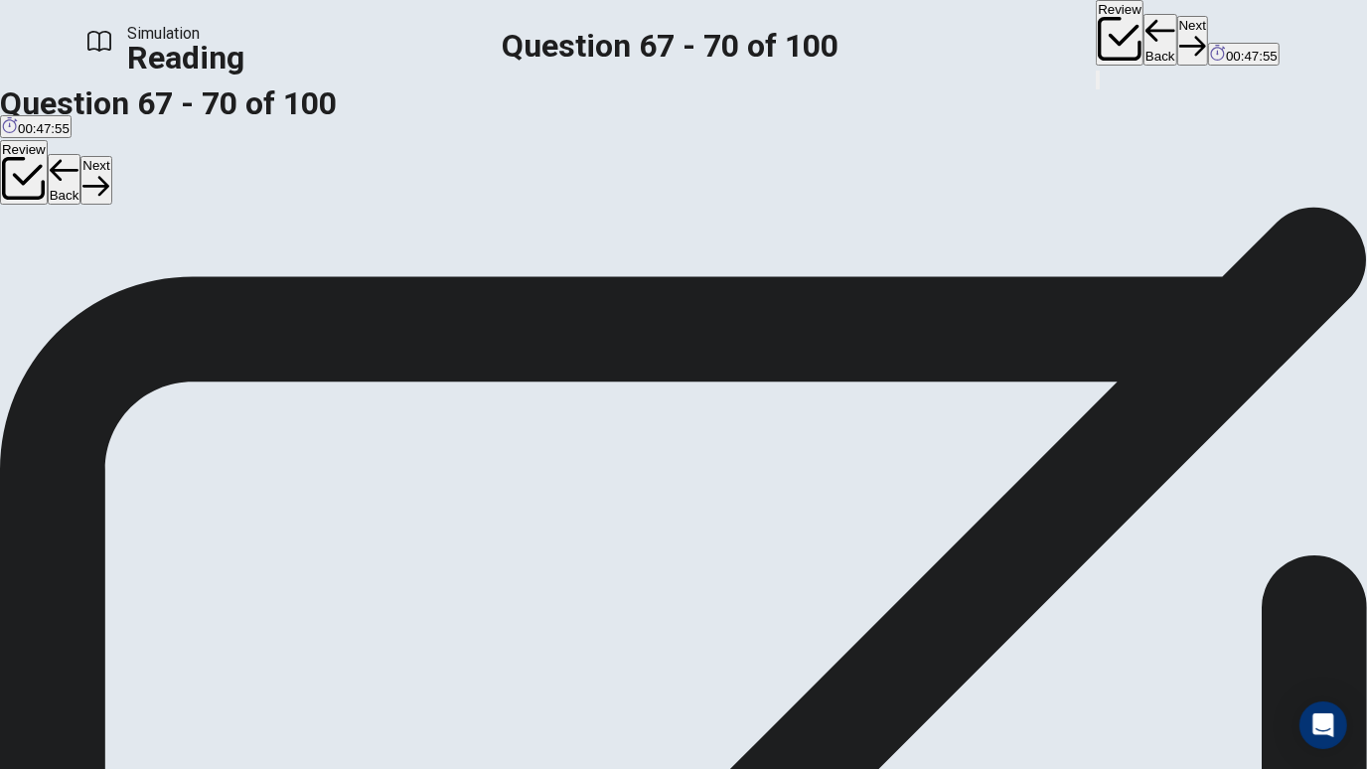
scroll to position [0, 0]
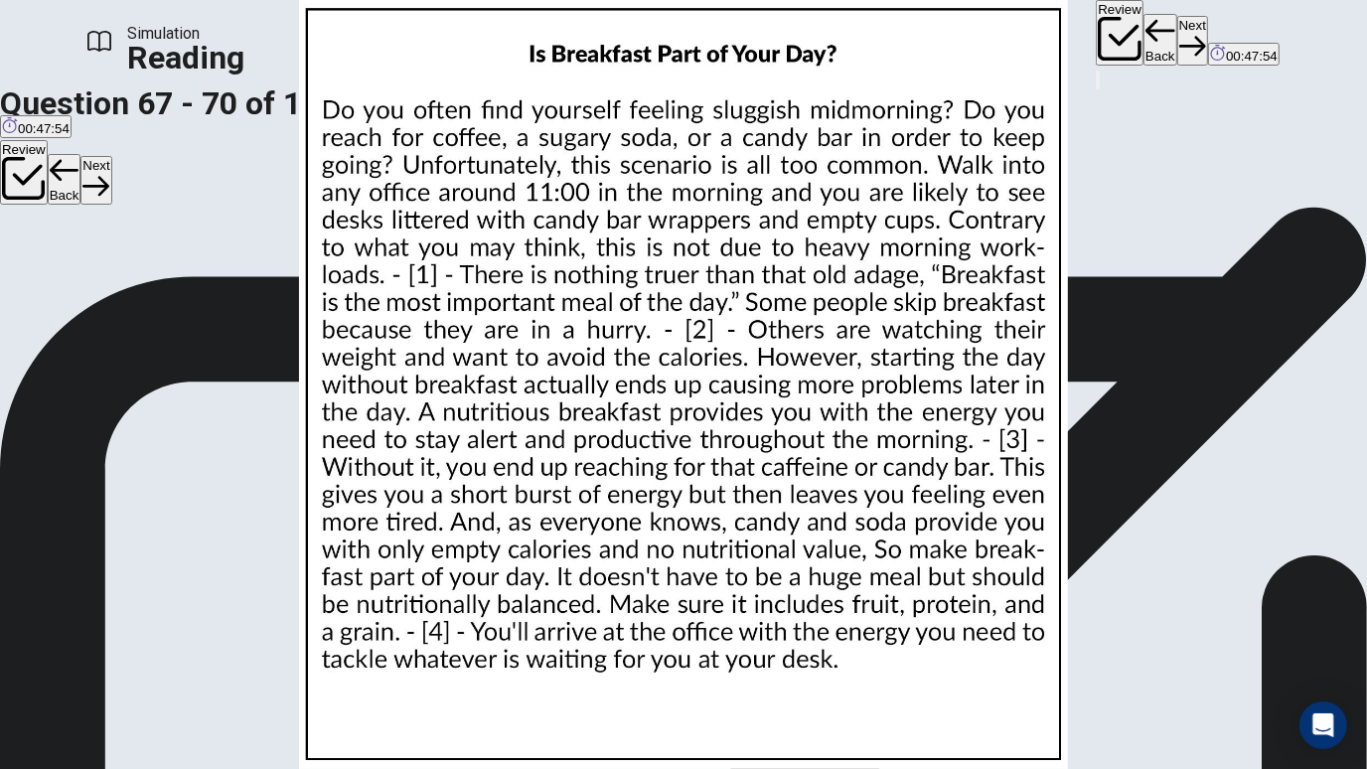
click at [947, 375] on img at bounding box center [683, 384] width 1367 height 769
click at [908, 411] on img at bounding box center [683, 384] width 1367 height 769
drag, startPoint x: 256, startPoint y: 179, endPoint x: 252, endPoint y: 196, distance: 17.4
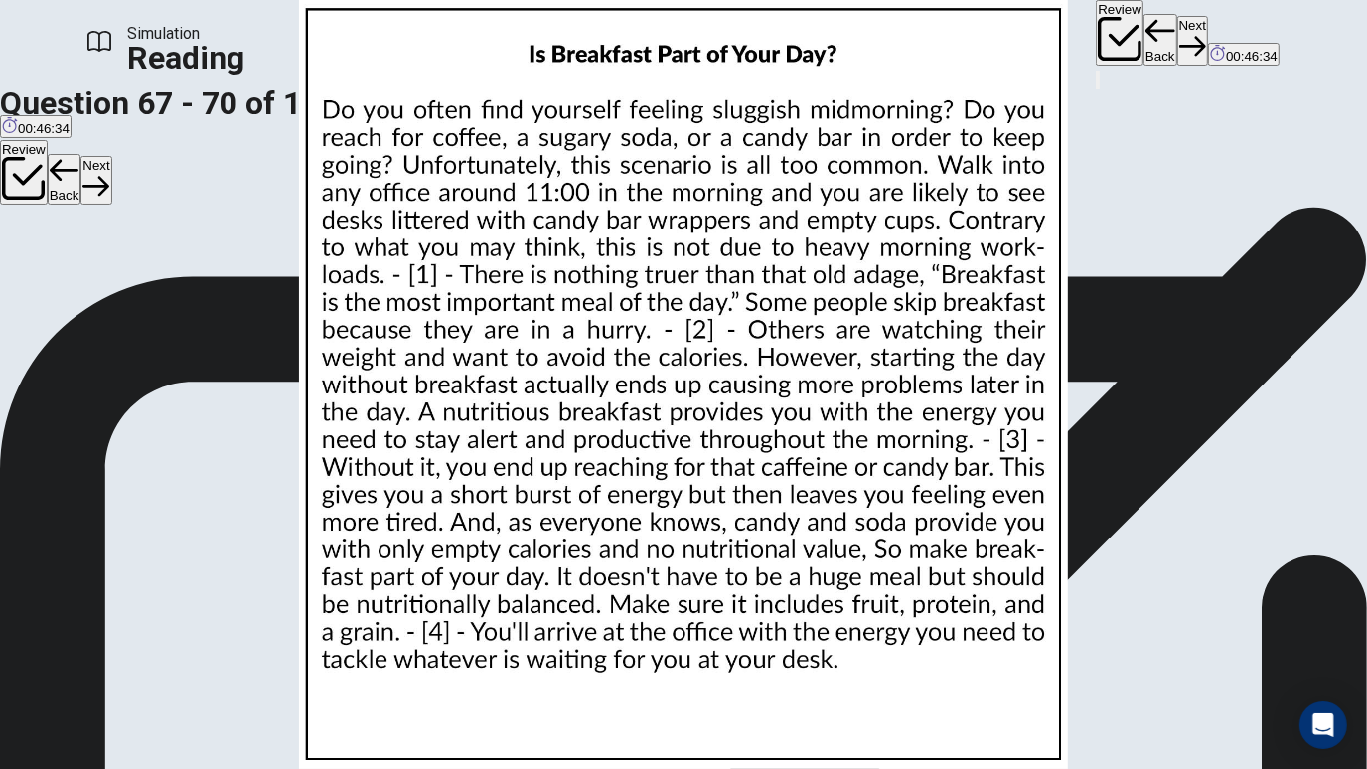
scroll to position [125, 0]
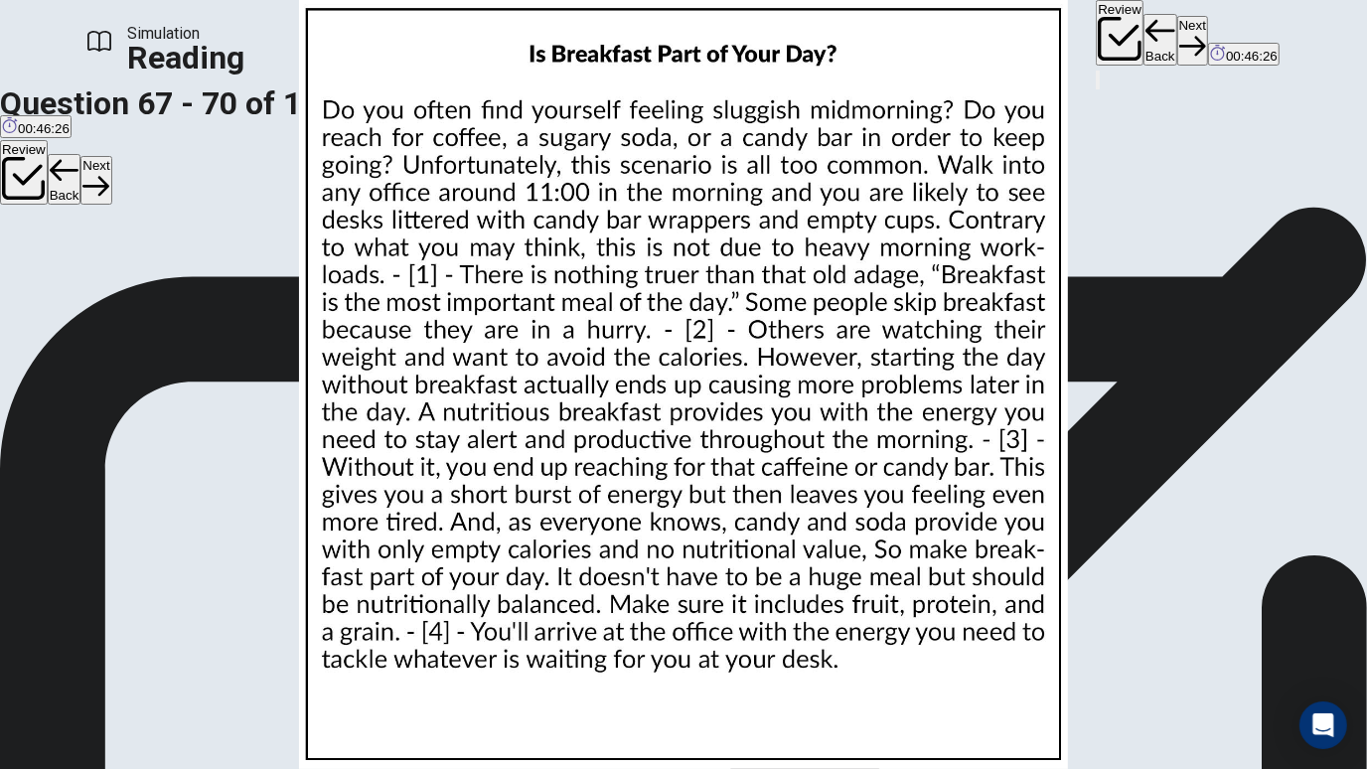
scroll to position [387, 0]
click at [900, 334] on img at bounding box center [683, 384] width 1367 height 769
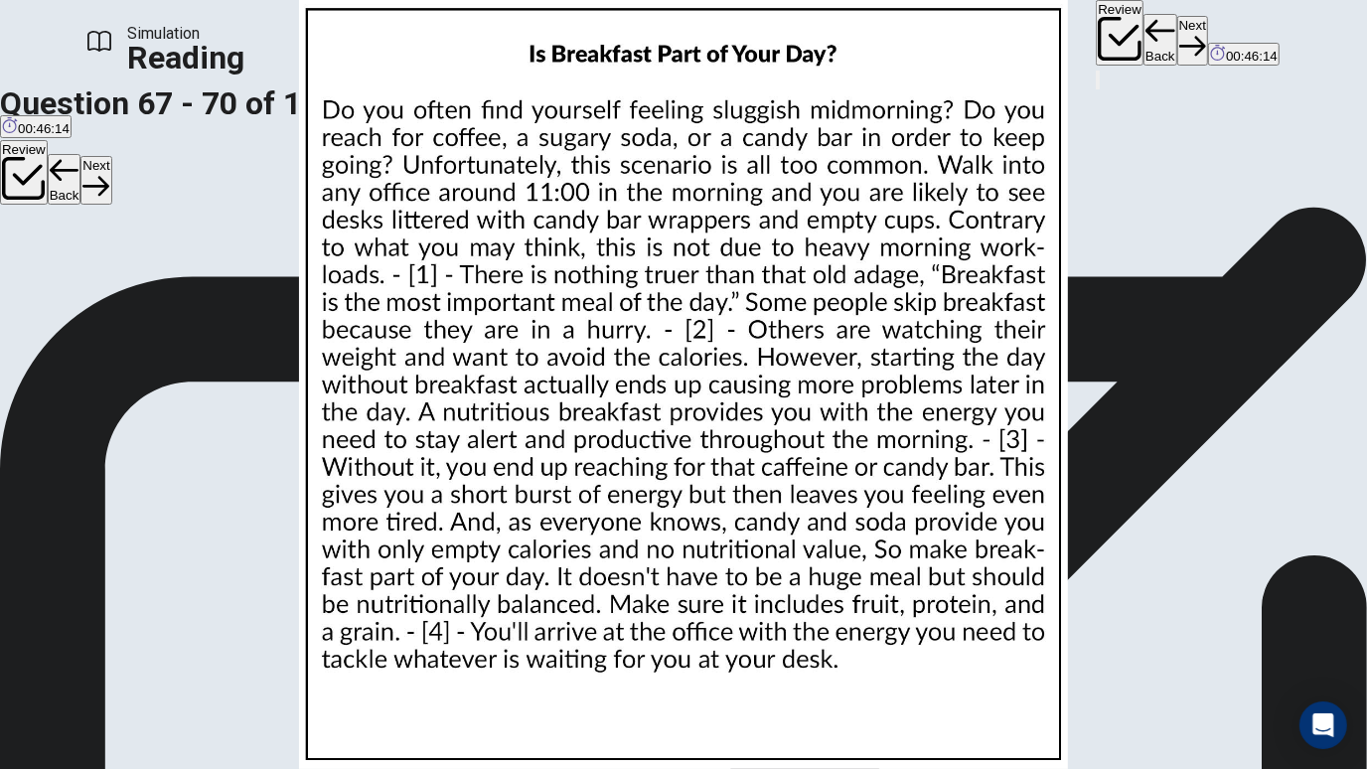
scroll to position [80, 0]
click at [869, 297] on img at bounding box center [683, 384] width 1367 height 769
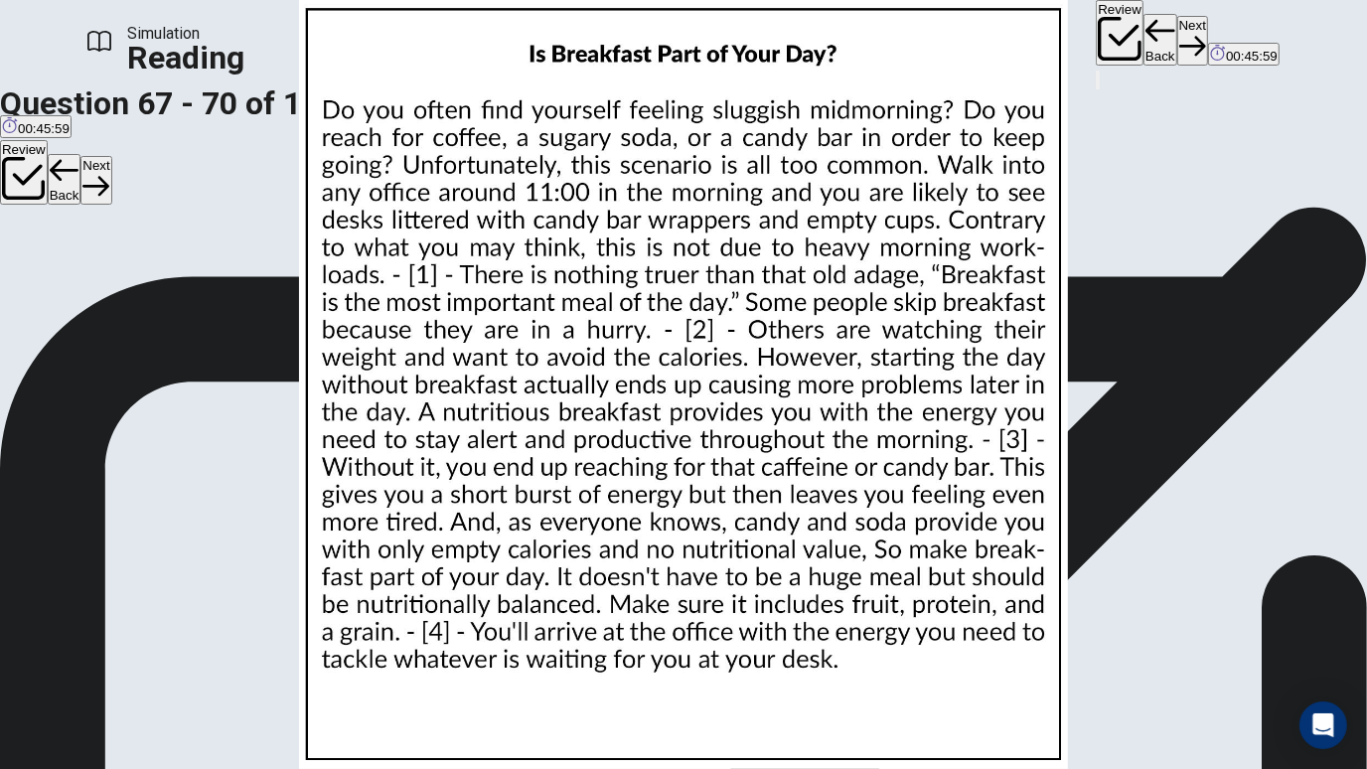
click at [877, 282] on img at bounding box center [683, 384] width 1367 height 769
click at [1177, 47] on button "Next" at bounding box center [1192, 40] width 31 height 49
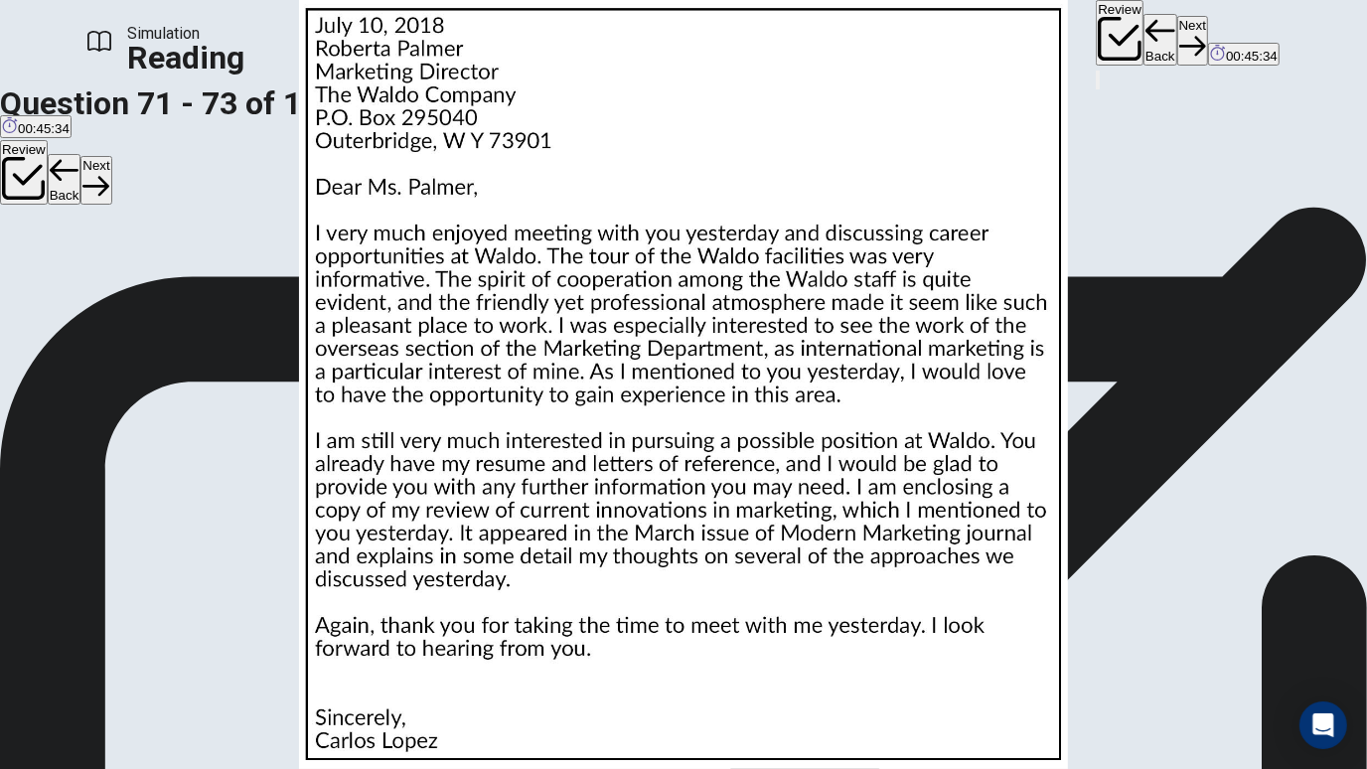
click at [1144, 44] on button "Back" at bounding box center [1161, 40] width 34 height 52
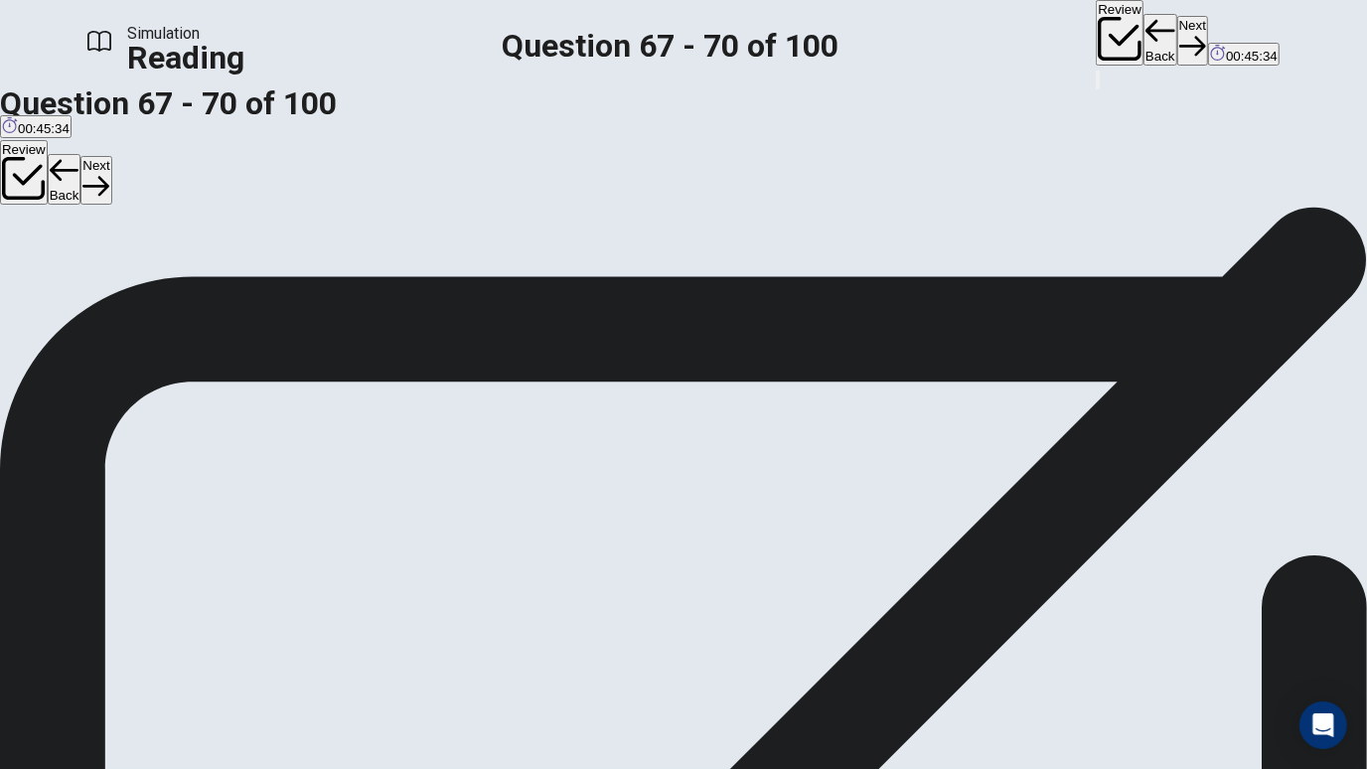
scroll to position [555, 0]
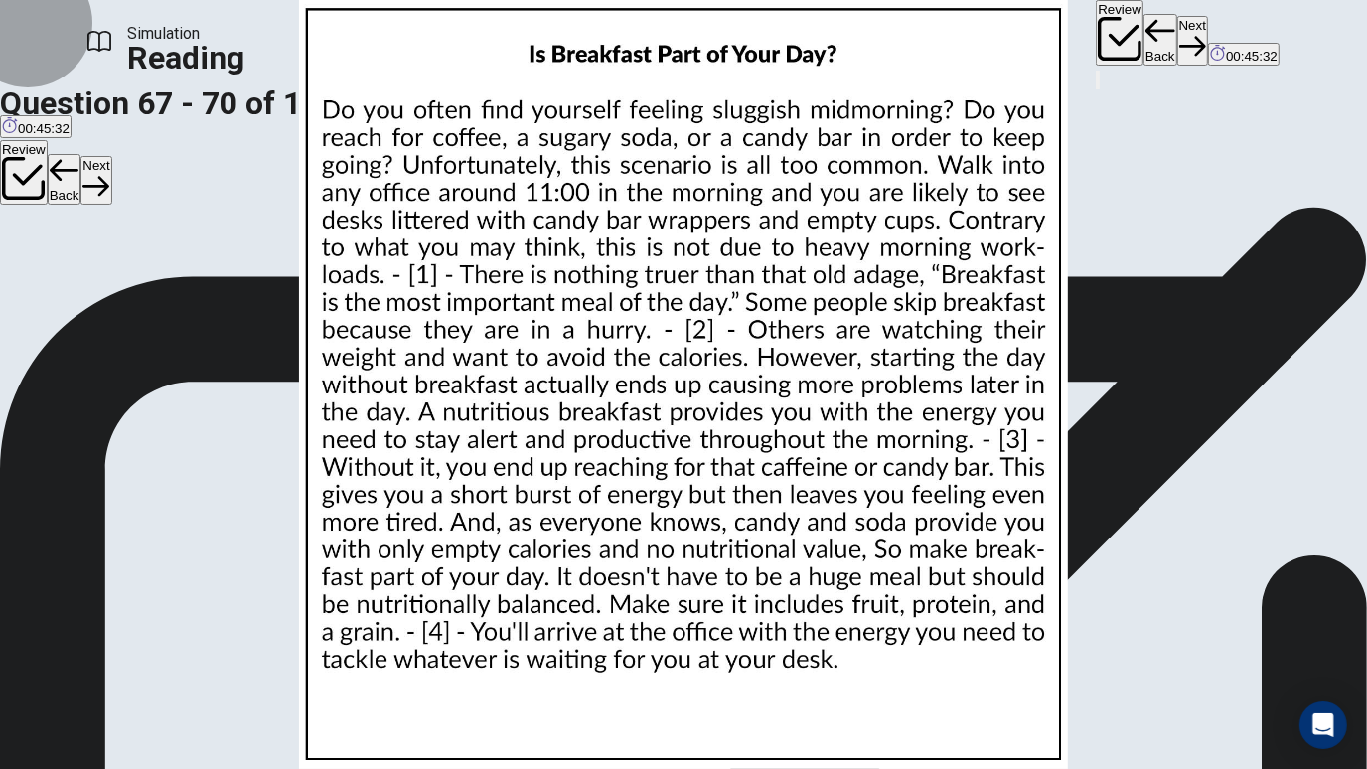
click at [1177, 37] on button "Next" at bounding box center [1192, 40] width 31 height 49
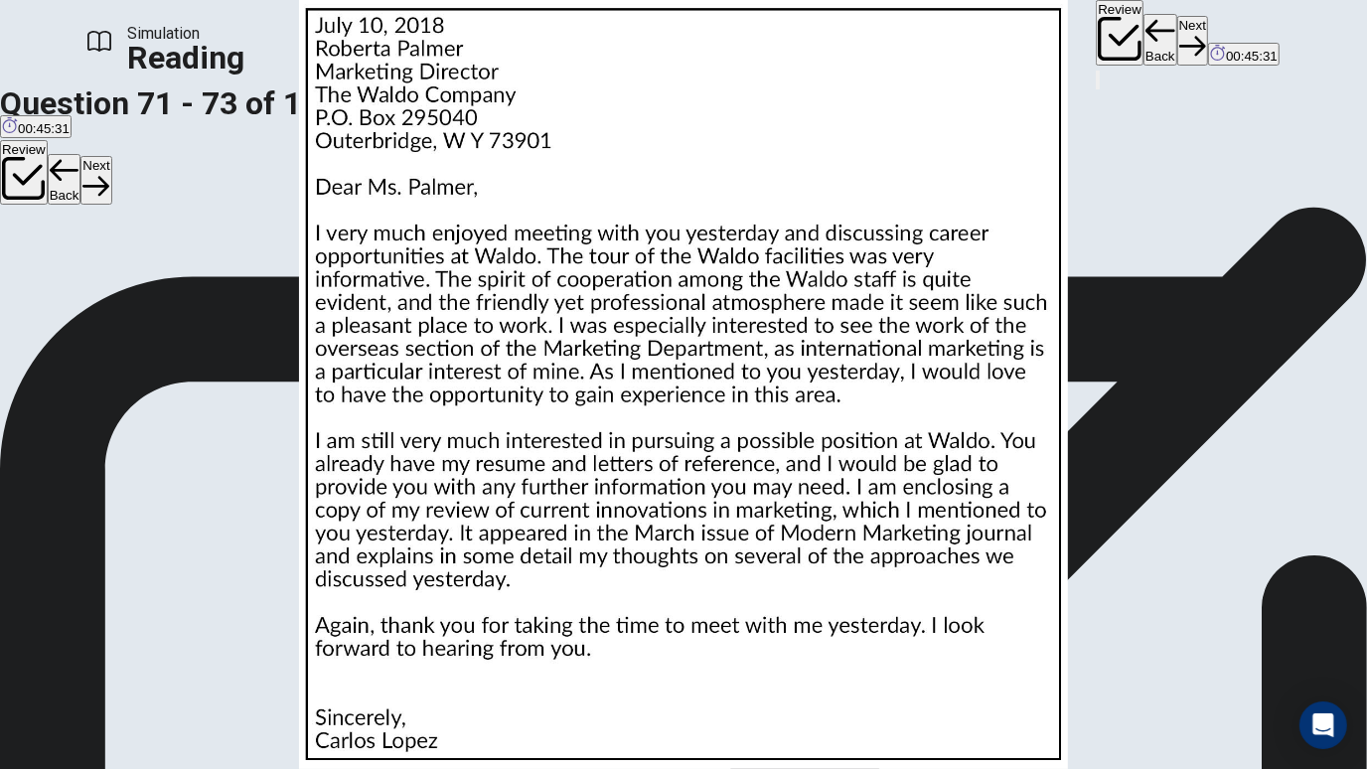
scroll to position [0, 0]
click at [928, 300] on img at bounding box center [683, 384] width 1367 height 769
click at [890, 373] on img at bounding box center [683, 384] width 1367 height 769
click at [950, 339] on img at bounding box center [683, 384] width 1367 height 769
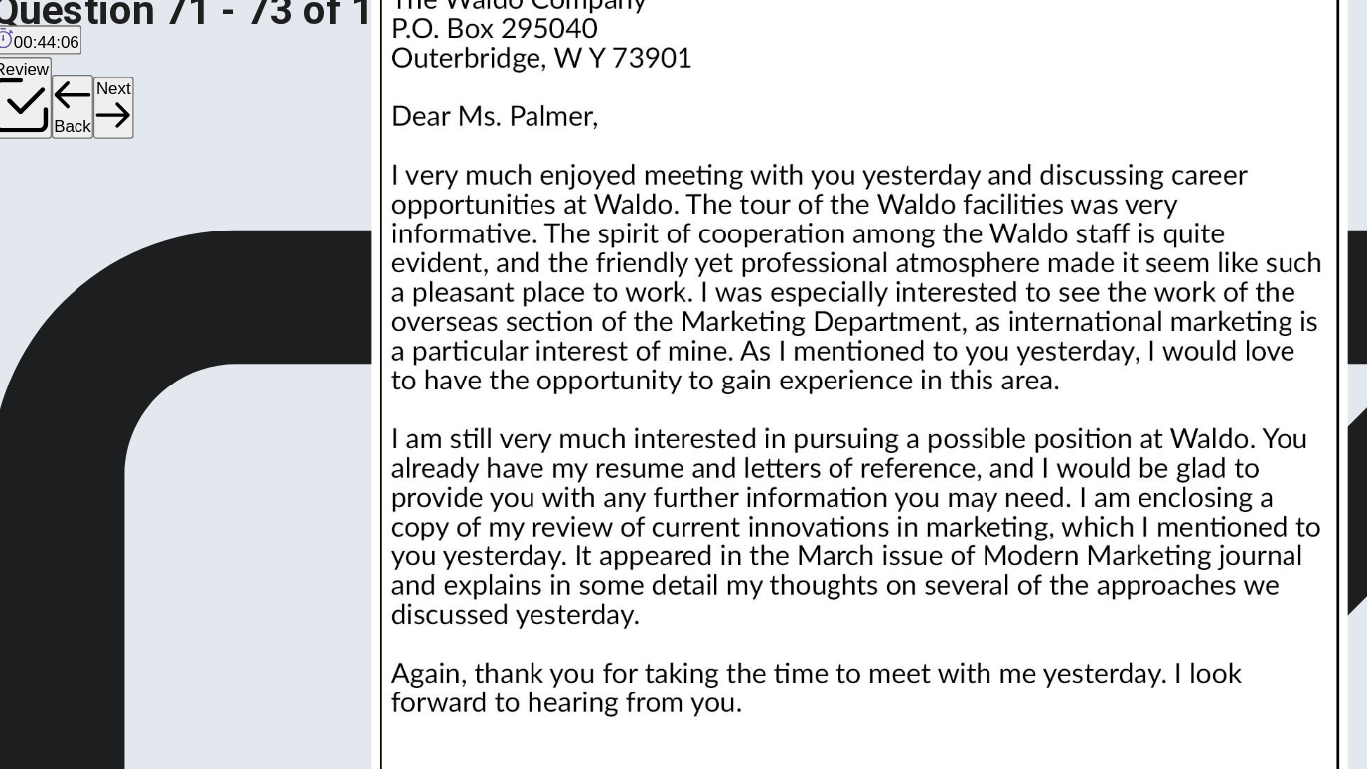
scroll to position [102, 0]
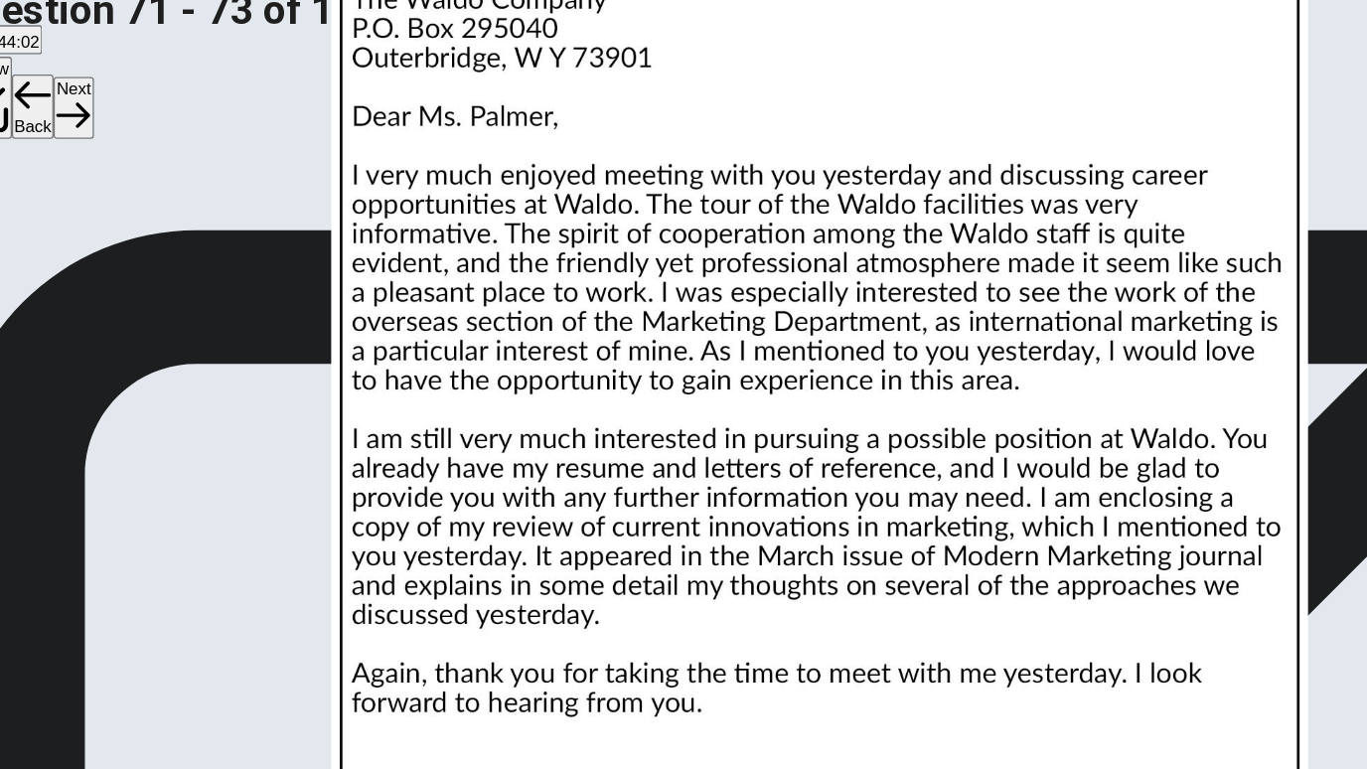
scroll to position [5, 0]
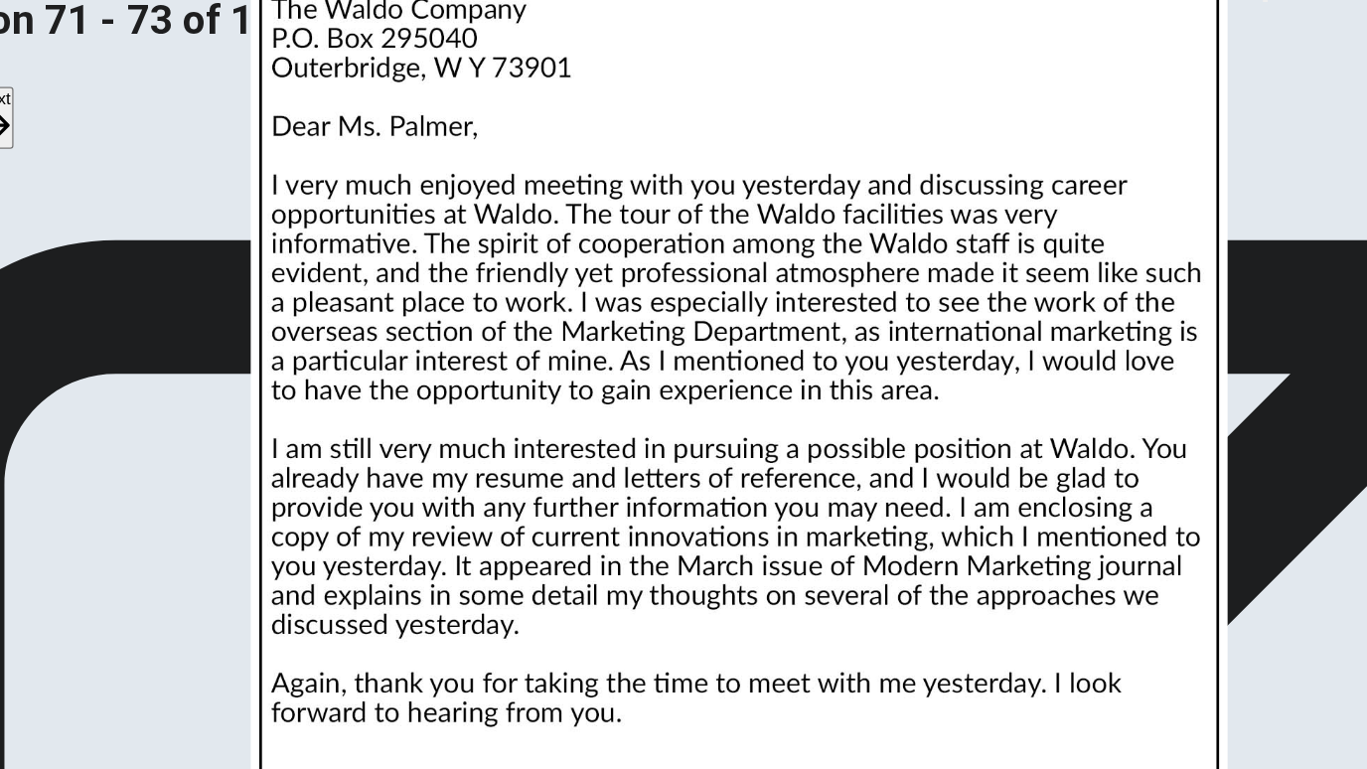
click at [929, 443] on img at bounding box center [683, 384] width 1367 height 769
click at [903, 341] on img at bounding box center [683, 384] width 1367 height 769
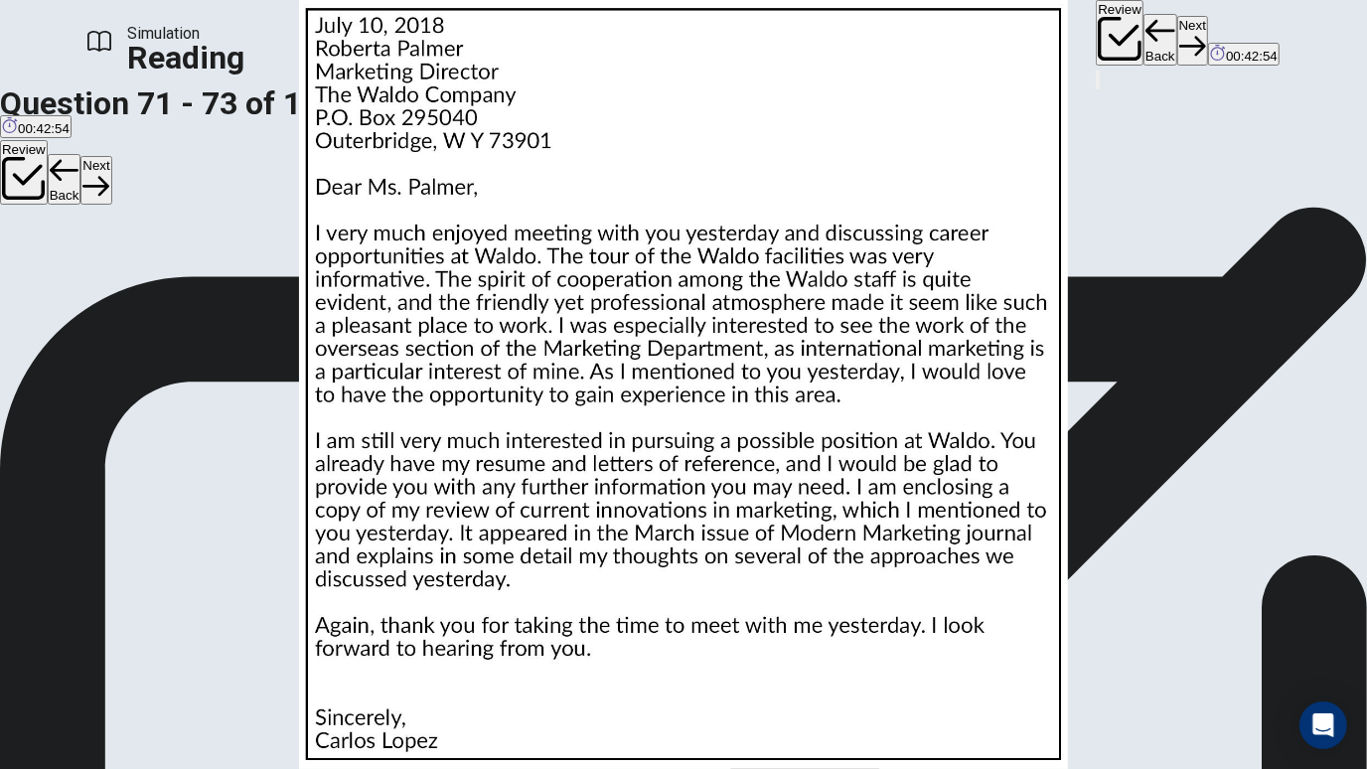
scroll to position [117, 0]
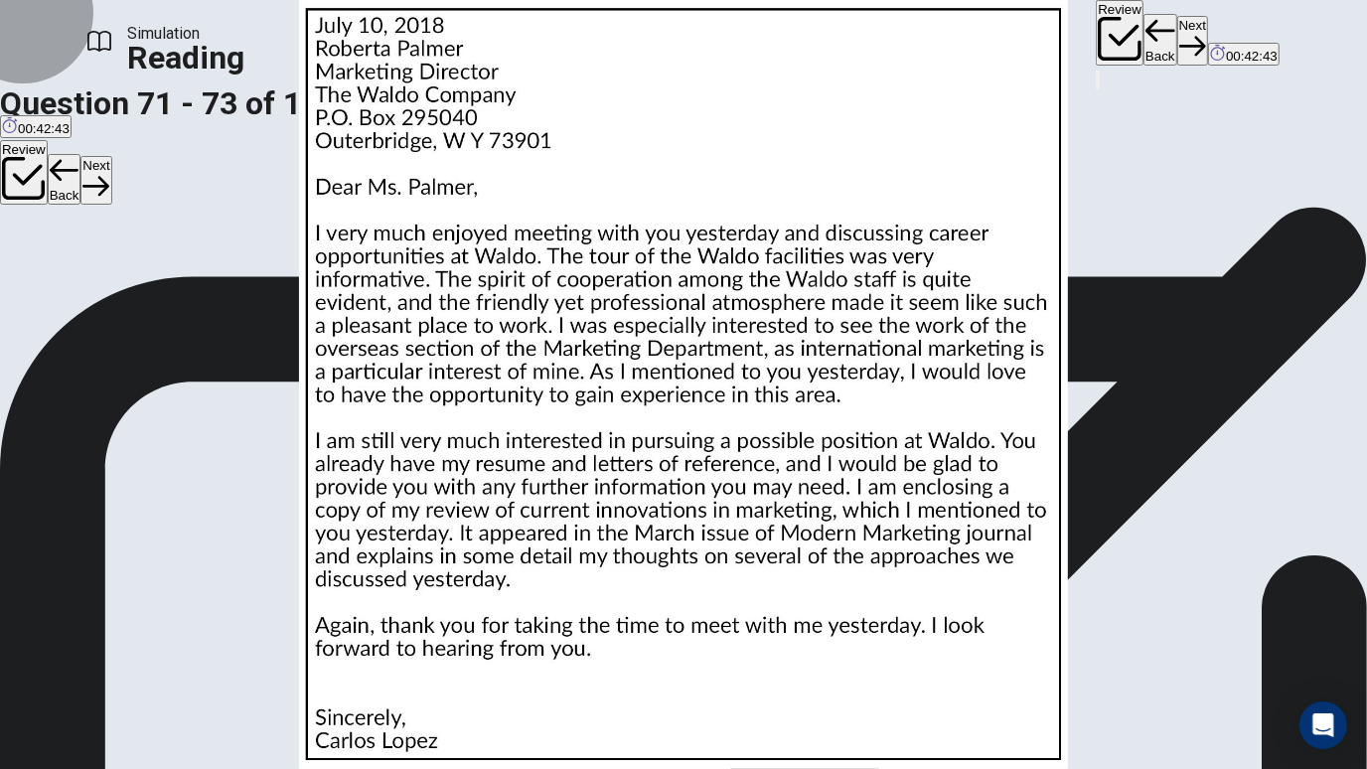
click at [1177, 27] on button "Next" at bounding box center [1192, 40] width 31 height 49
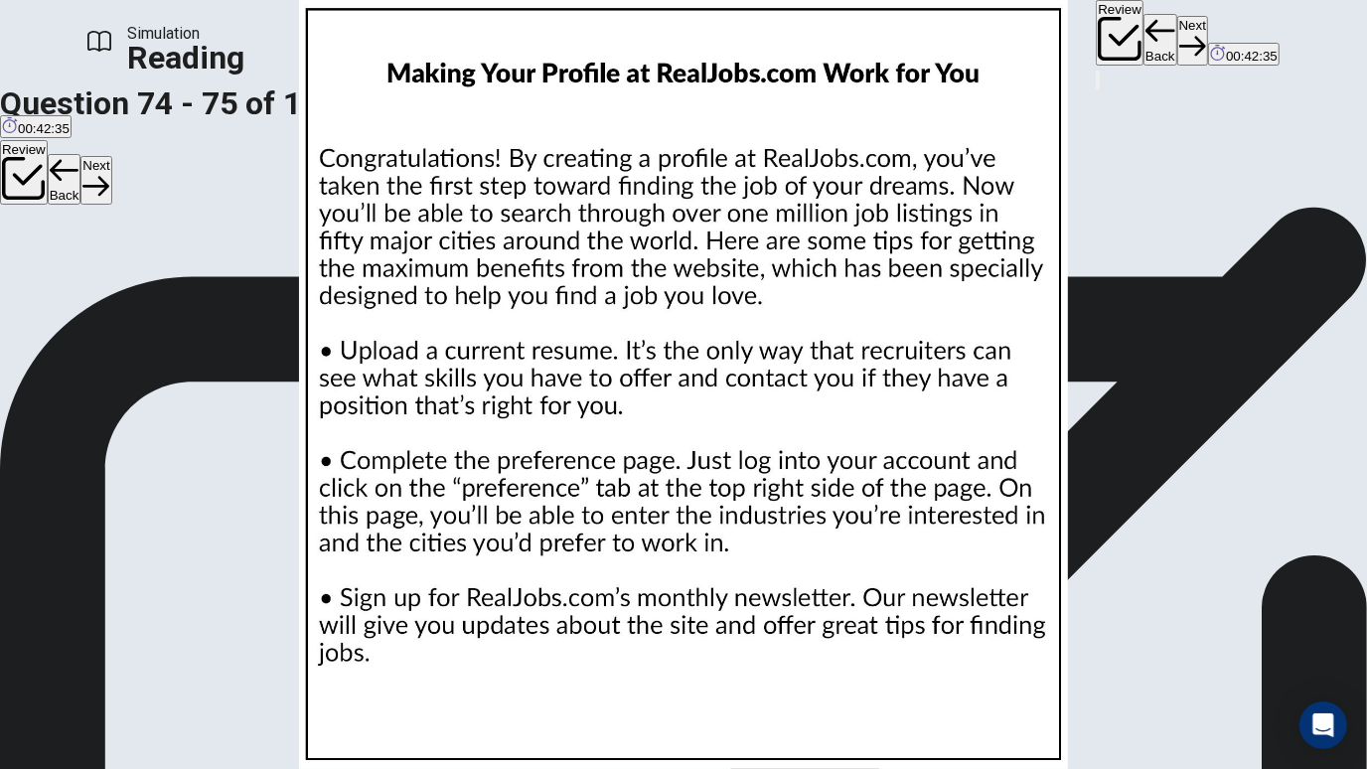
scroll to position [96, 0]
click at [985, 278] on img at bounding box center [683, 384] width 1367 height 769
click at [985, 233] on img at bounding box center [683, 384] width 1367 height 769
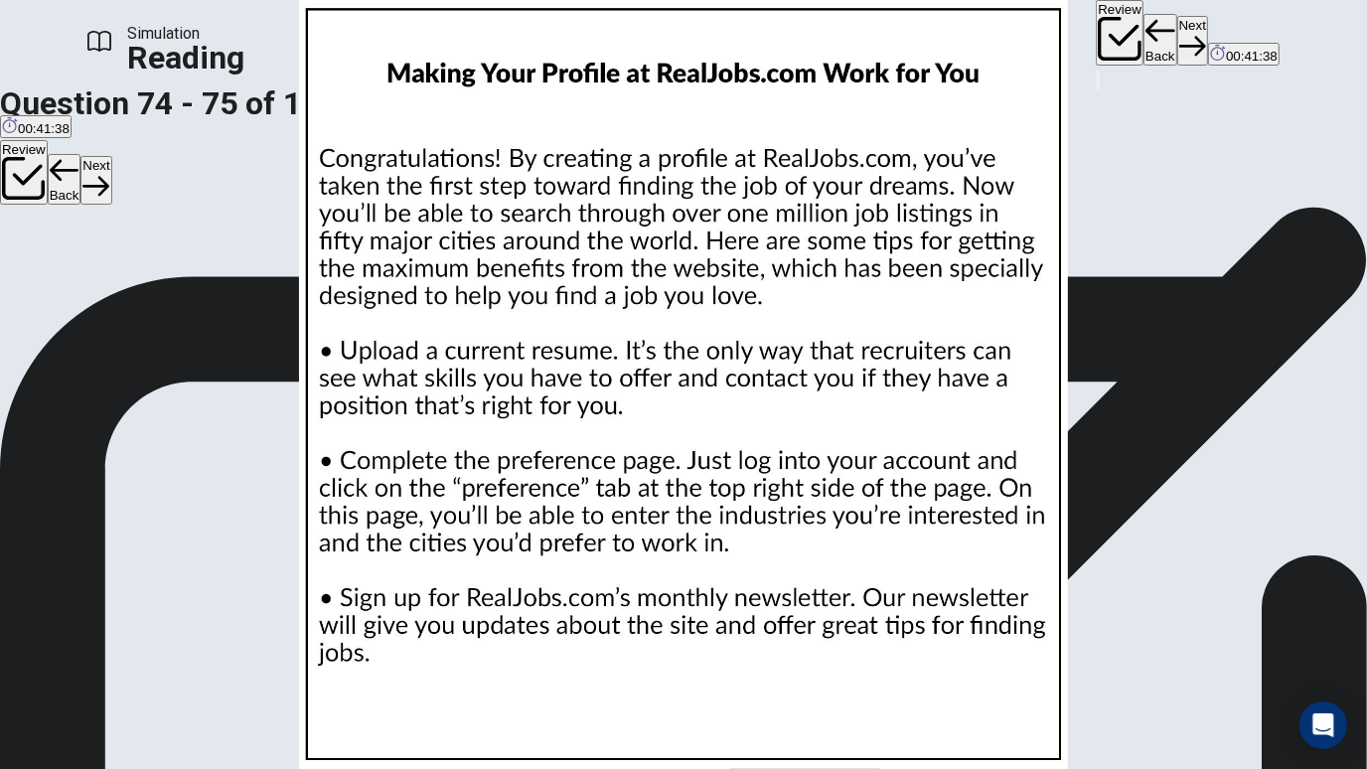
click at [918, 361] on img at bounding box center [683, 384] width 1367 height 769
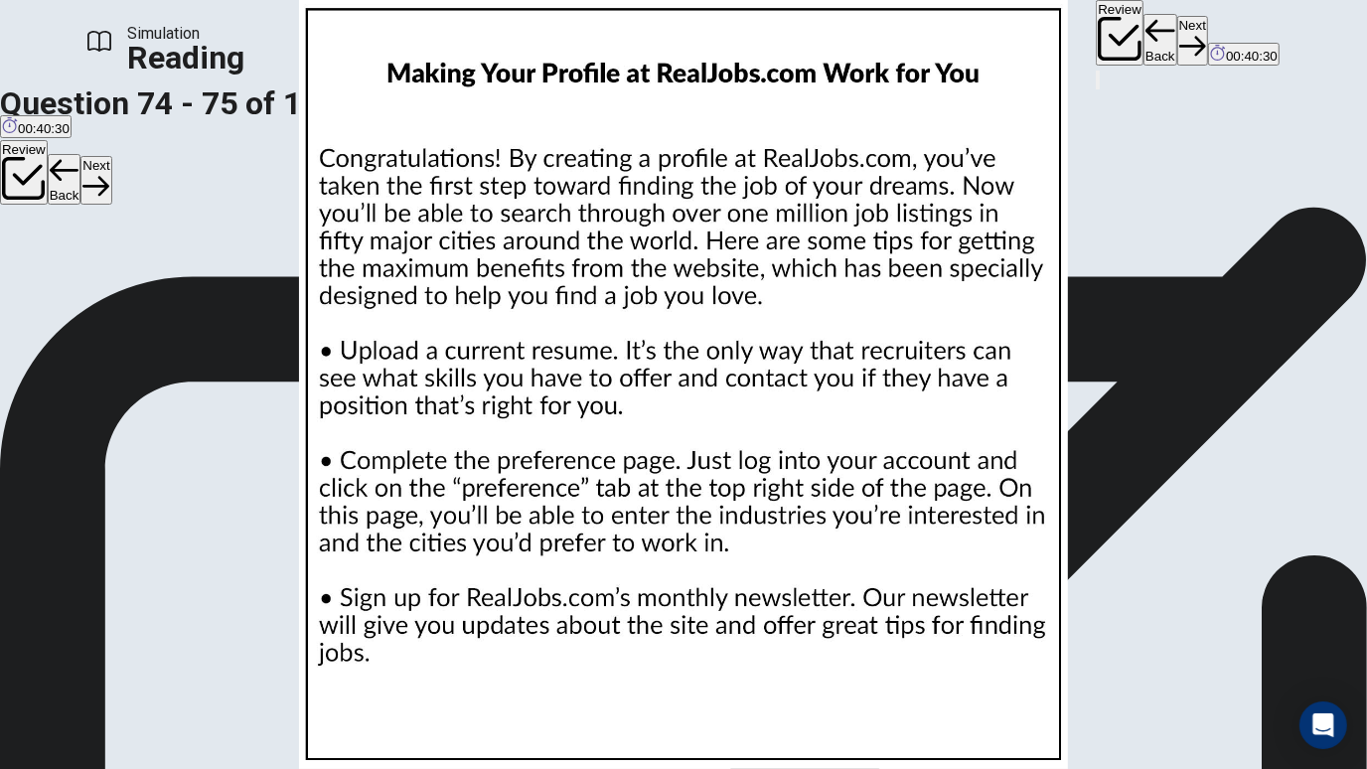
scroll to position [82, 0]
click at [1177, 25] on button "Next" at bounding box center [1192, 40] width 31 height 49
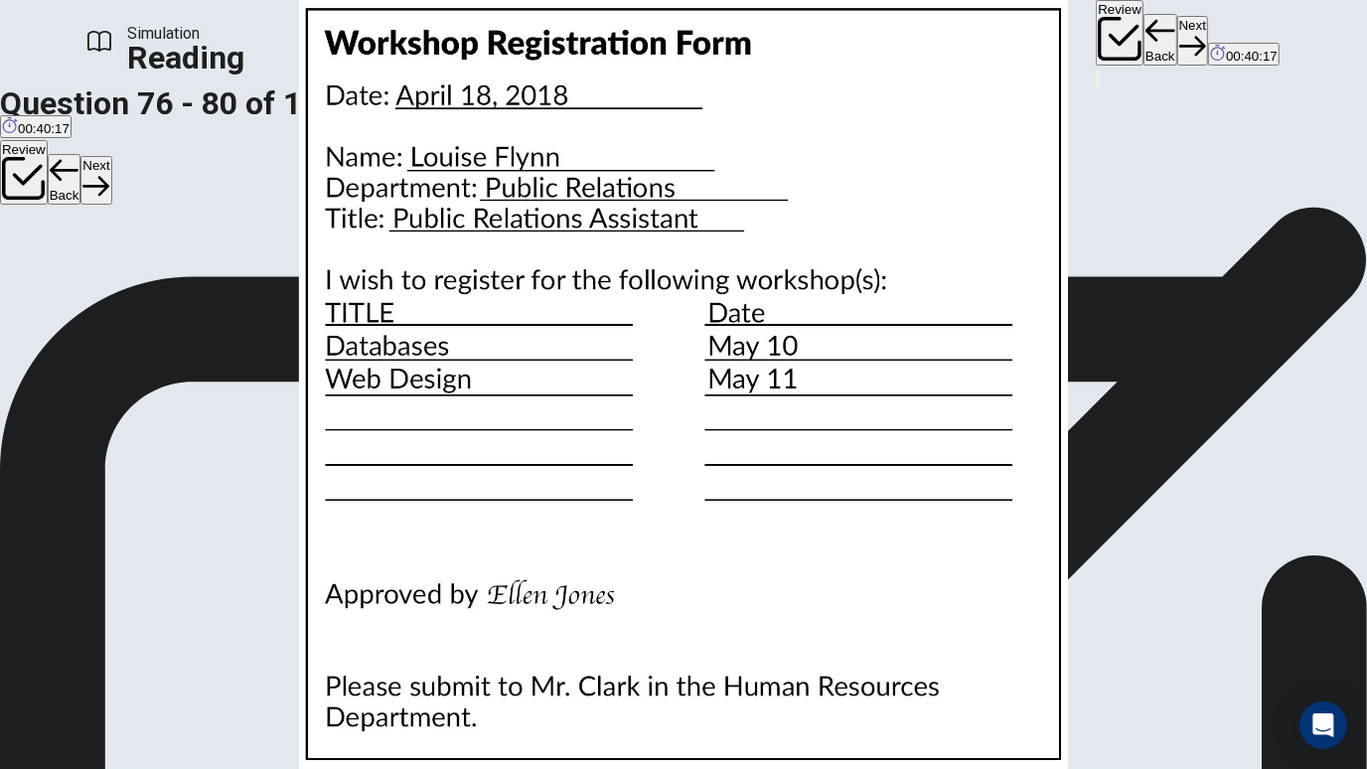
scroll to position [0, 0]
click at [968, 379] on img at bounding box center [683, 384] width 1367 height 769
click at [961, 380] on img at bounding box center [683, 384] width 1367 height 769
click at [979, 335] on img at bounding box center [683, 384] width 1367 height 769
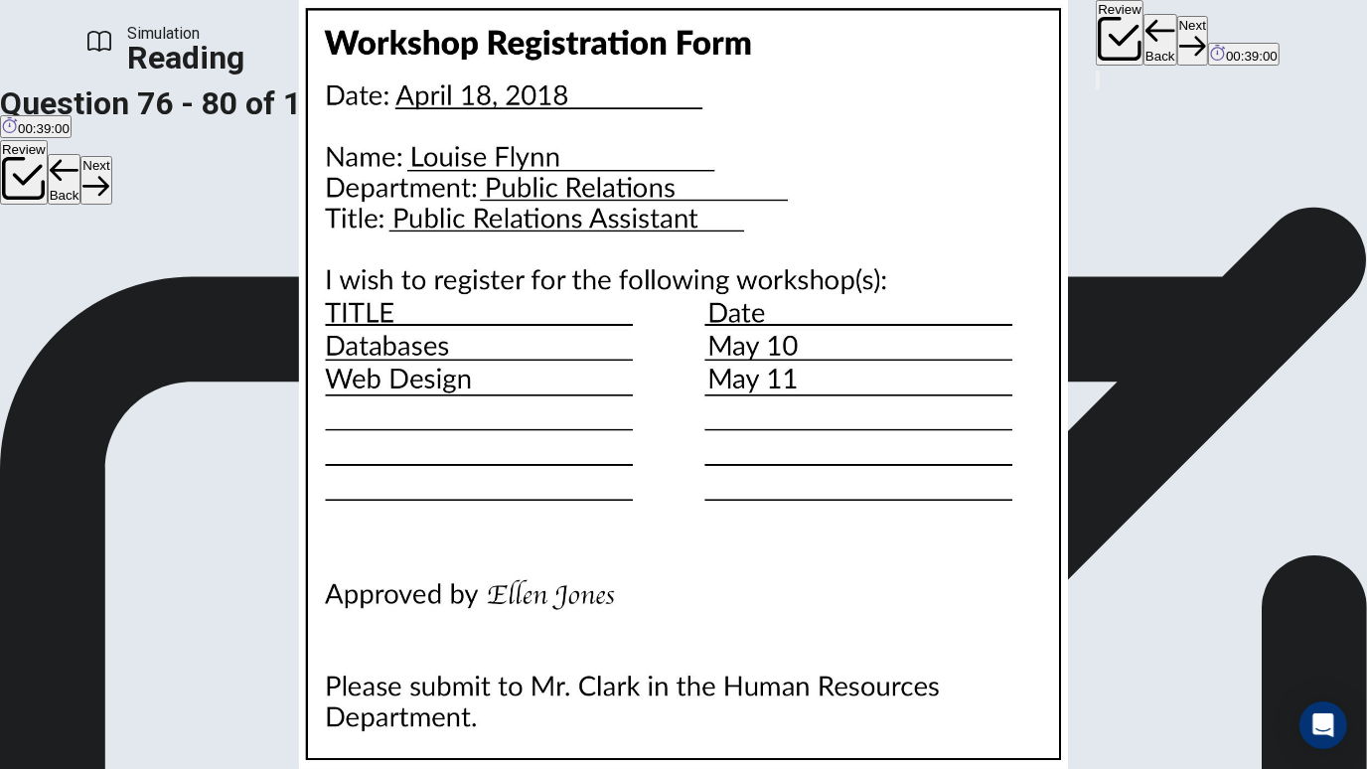
click at [941, 497] on img at bounding box center [683, 384] width 1367 height 769
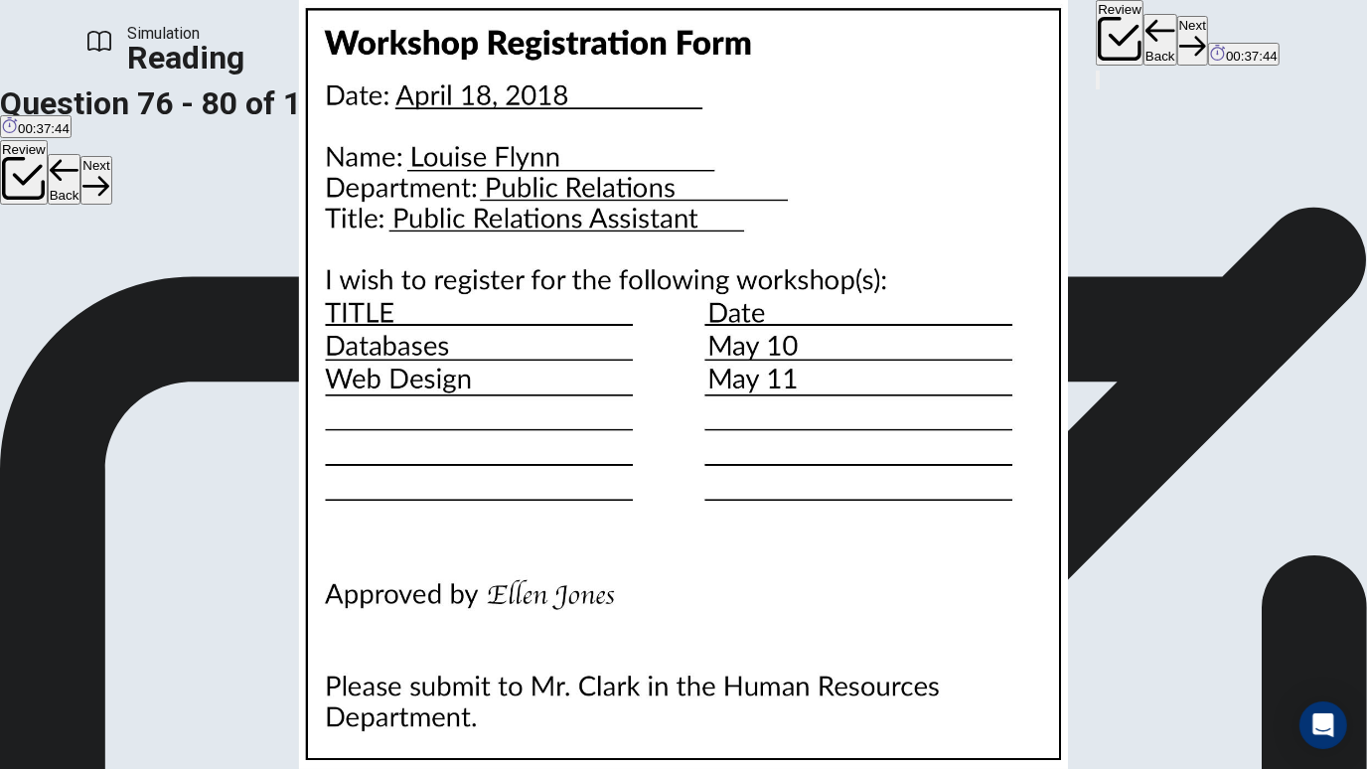
scroll to position [331, 0]
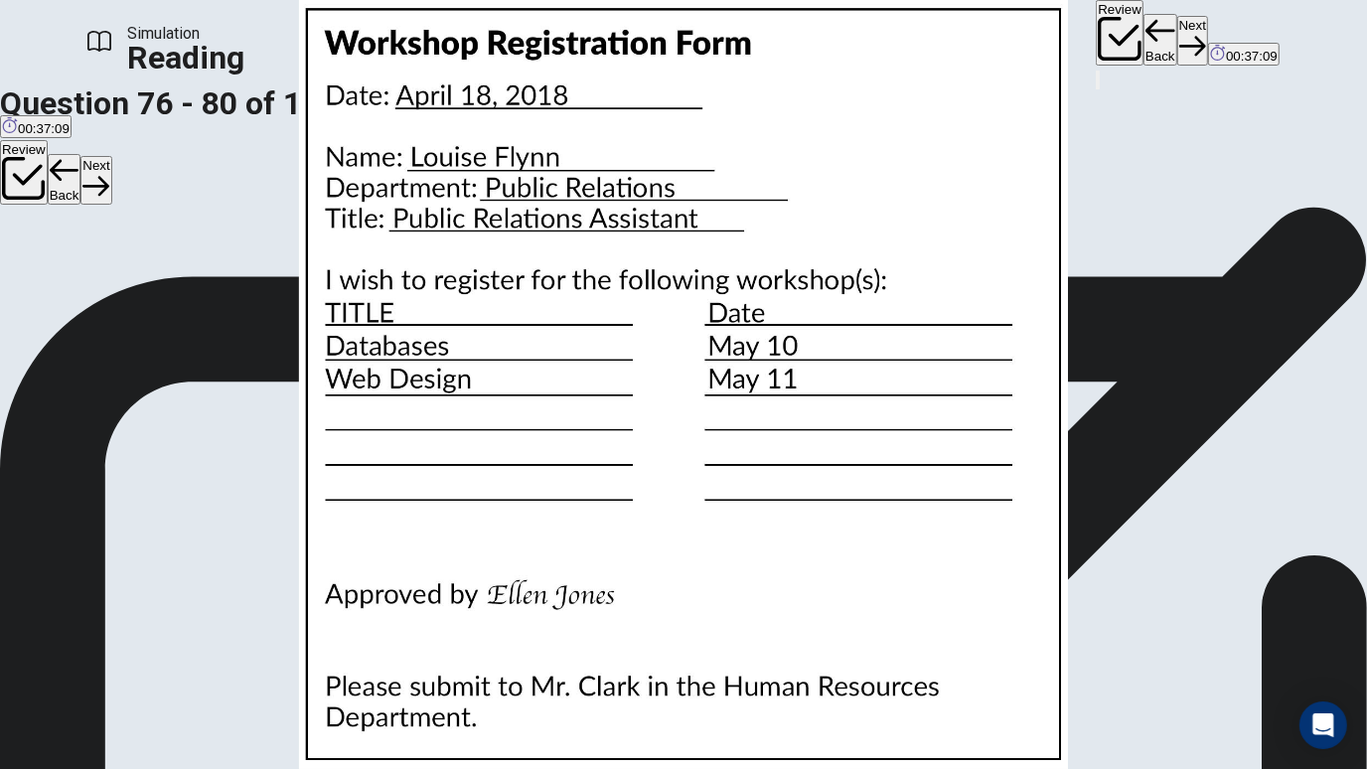
scroll to position [491, 0]
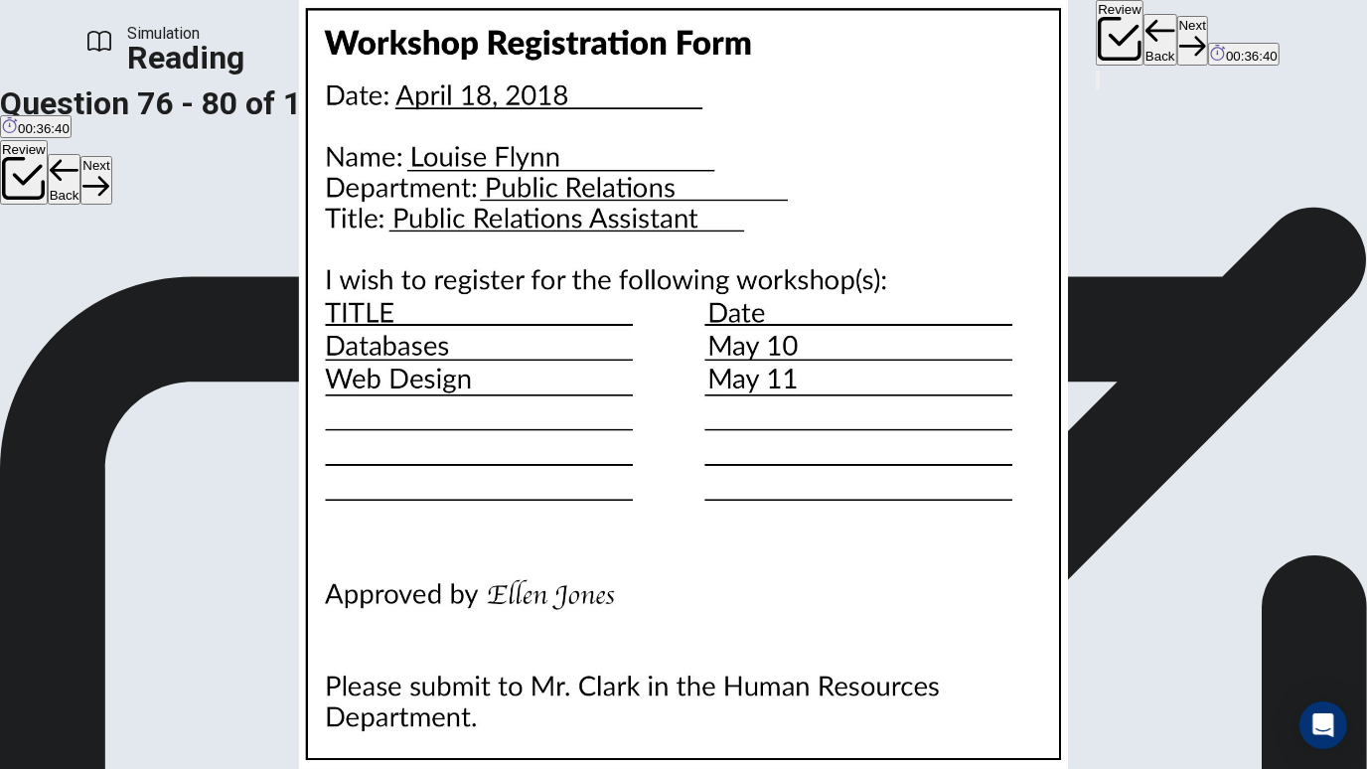
scroll to position [559, 0]
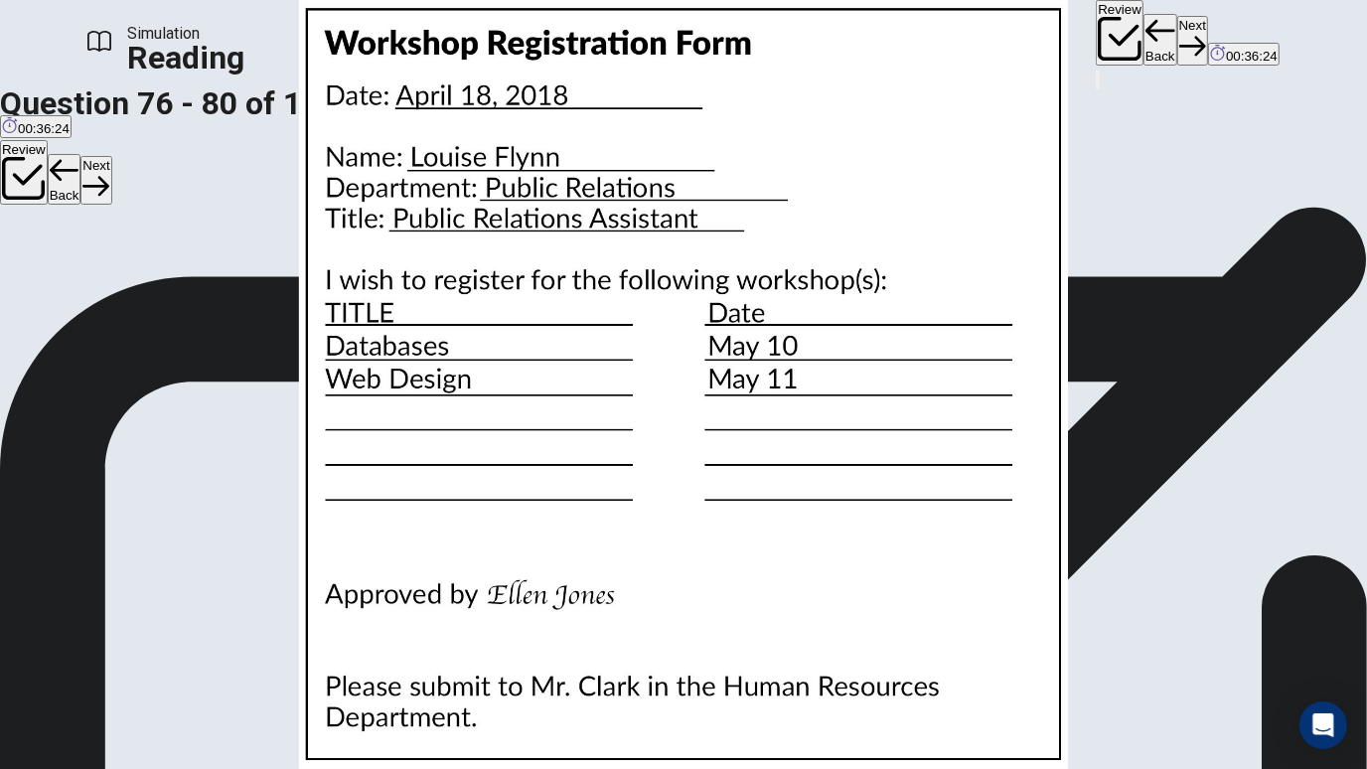
scroll to position [127, 0]
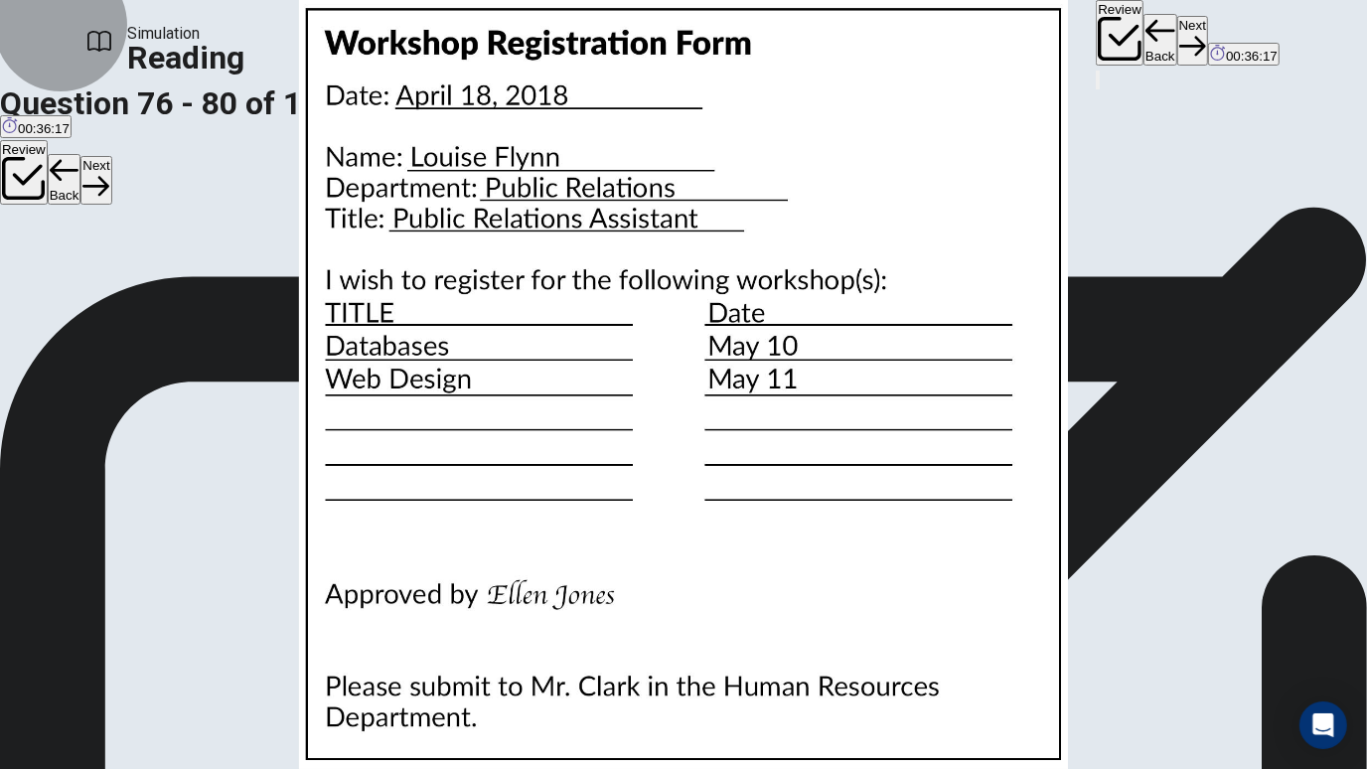
click at [1179, 39] on icon "button" at bounding box center [1192, 46] width 27 height 27
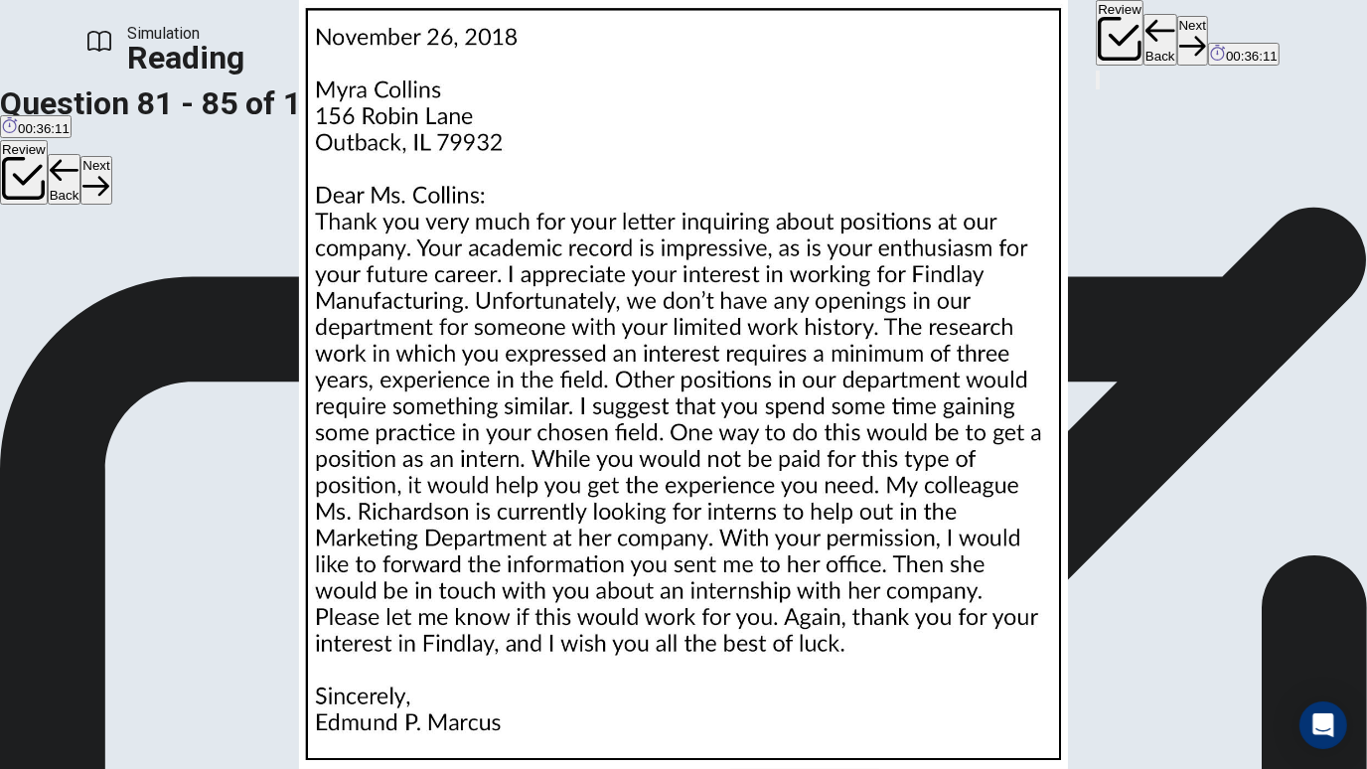
scroll to position [0, 0]
click at [890, 382] on img at bounding box center [683, 384] width 1367 height 769
click at [911, 489] on img at bounding box center [683, 384] width 1367 height 769
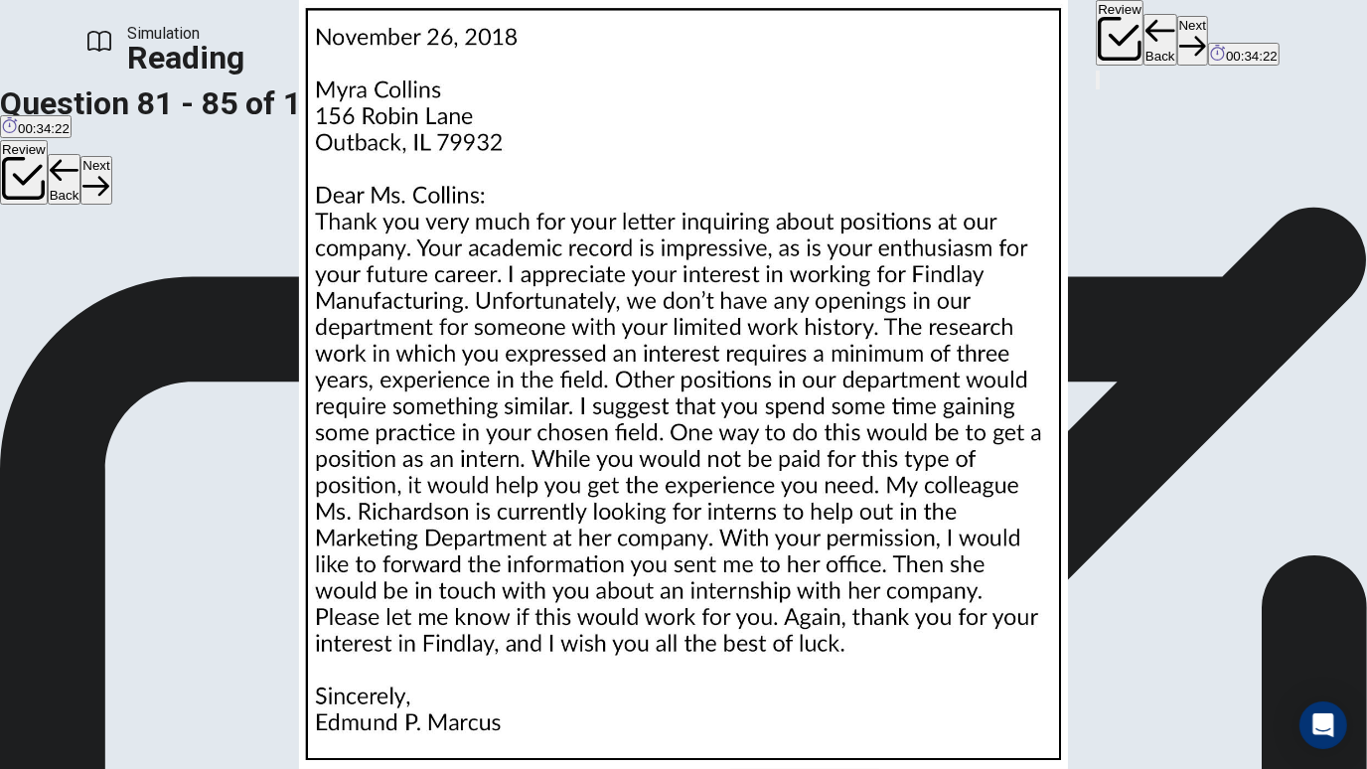
scroll to position [155, 0]
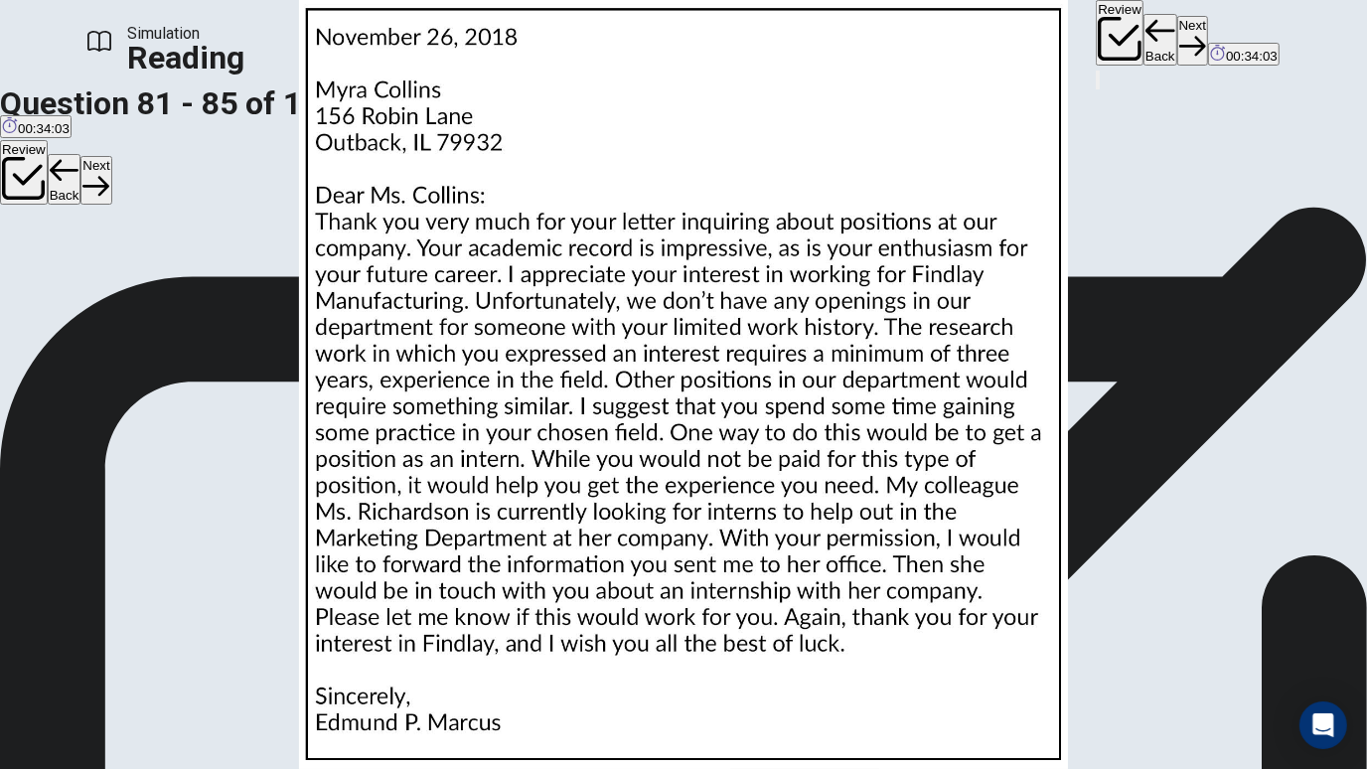
scroll to position [476, 0]
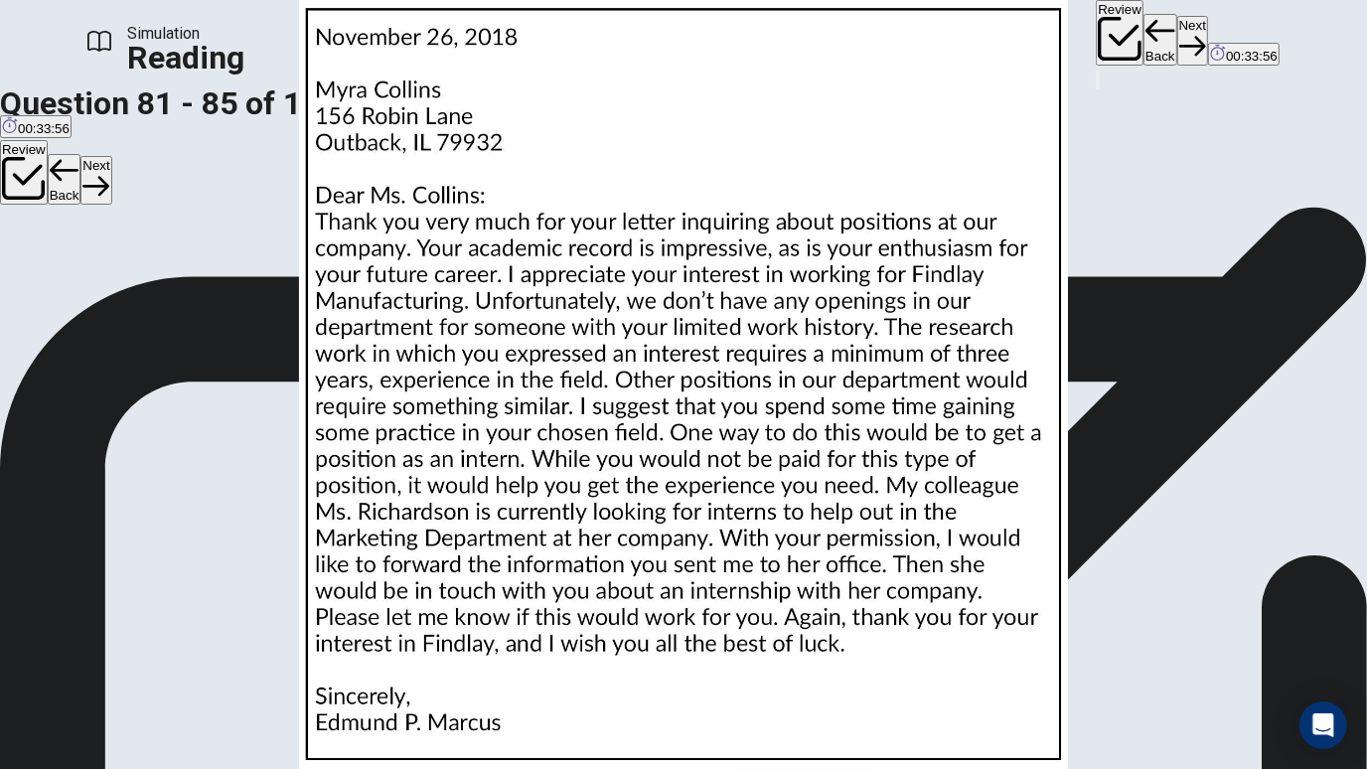
scroll to position [687, 0]
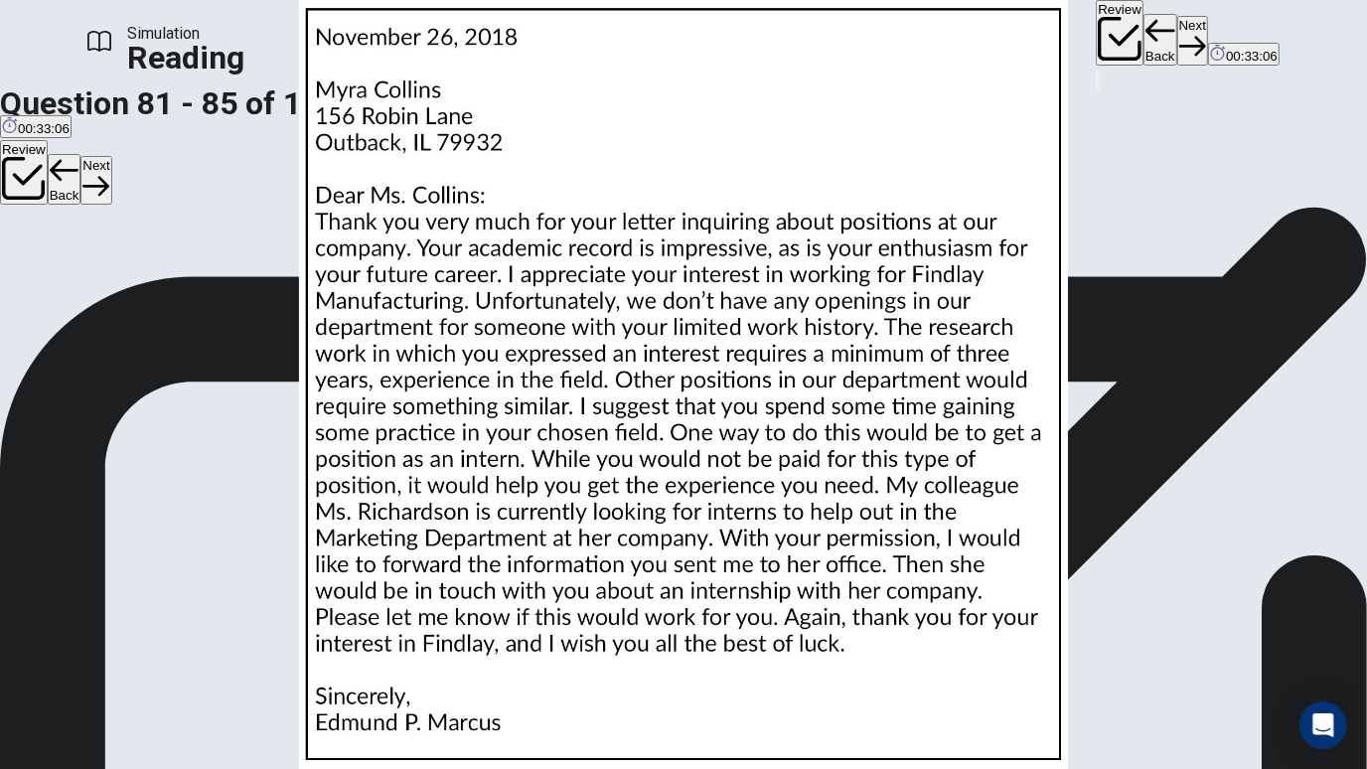
scroll to position [816, 0]
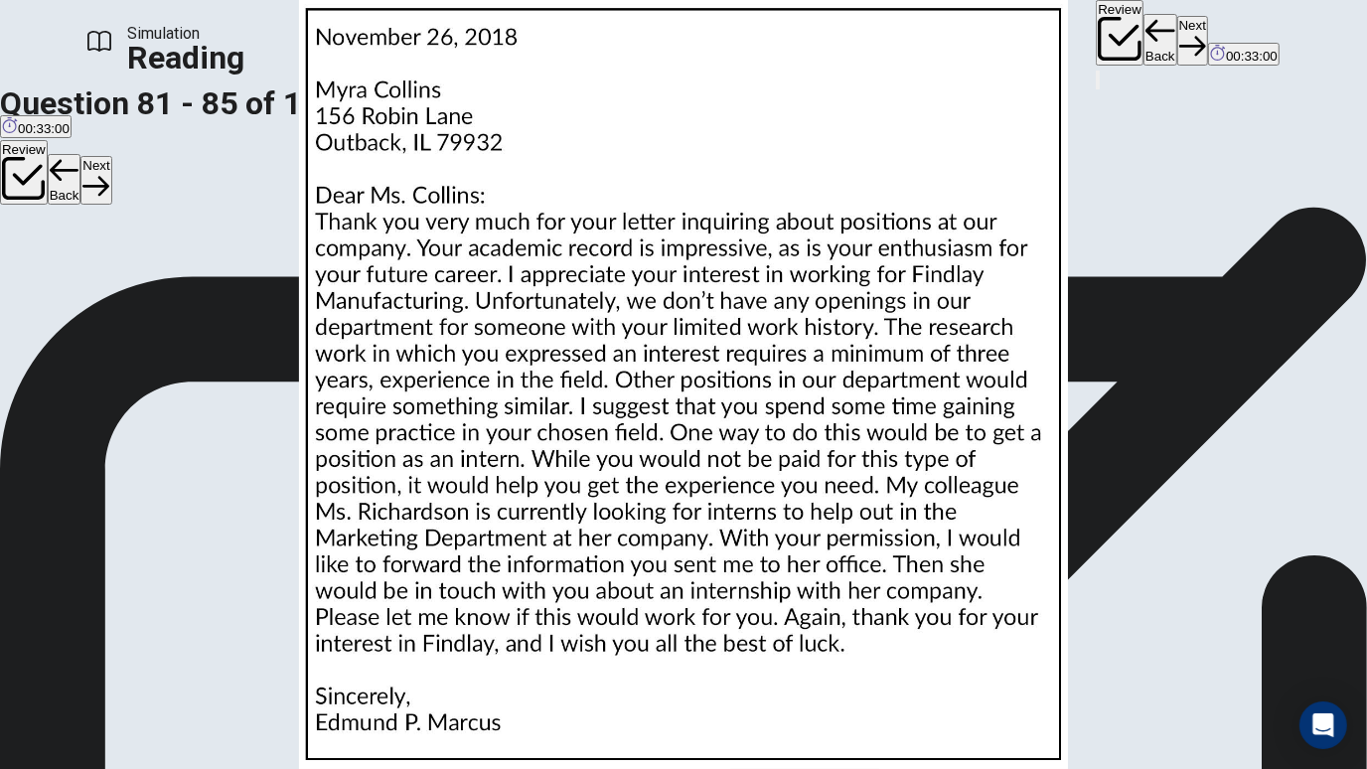
click at [1177, 41] on button "Next" at bounding box center [1192, 40] width 31 height 49
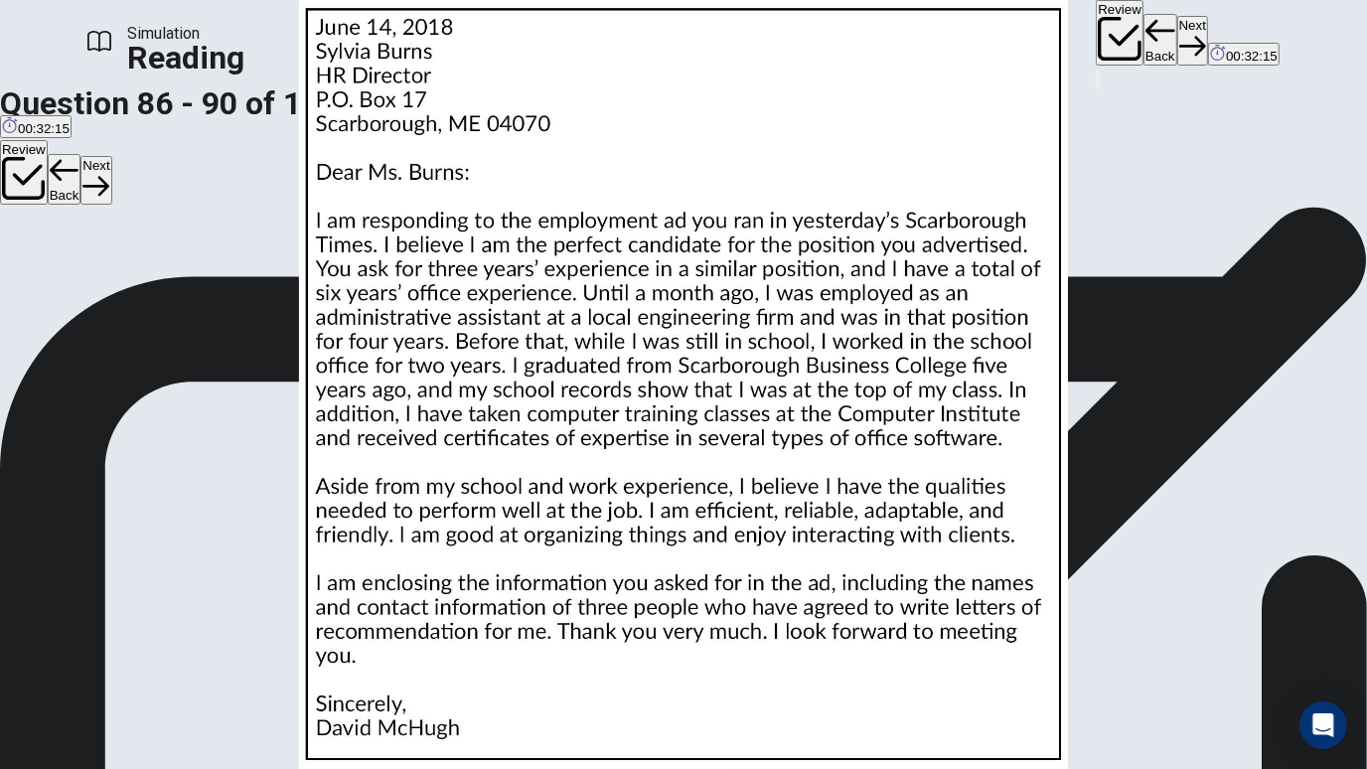
scroll to position [262, 0]
click at [858, 437] on img at bounding box center [683, 384] width 1367 height 769
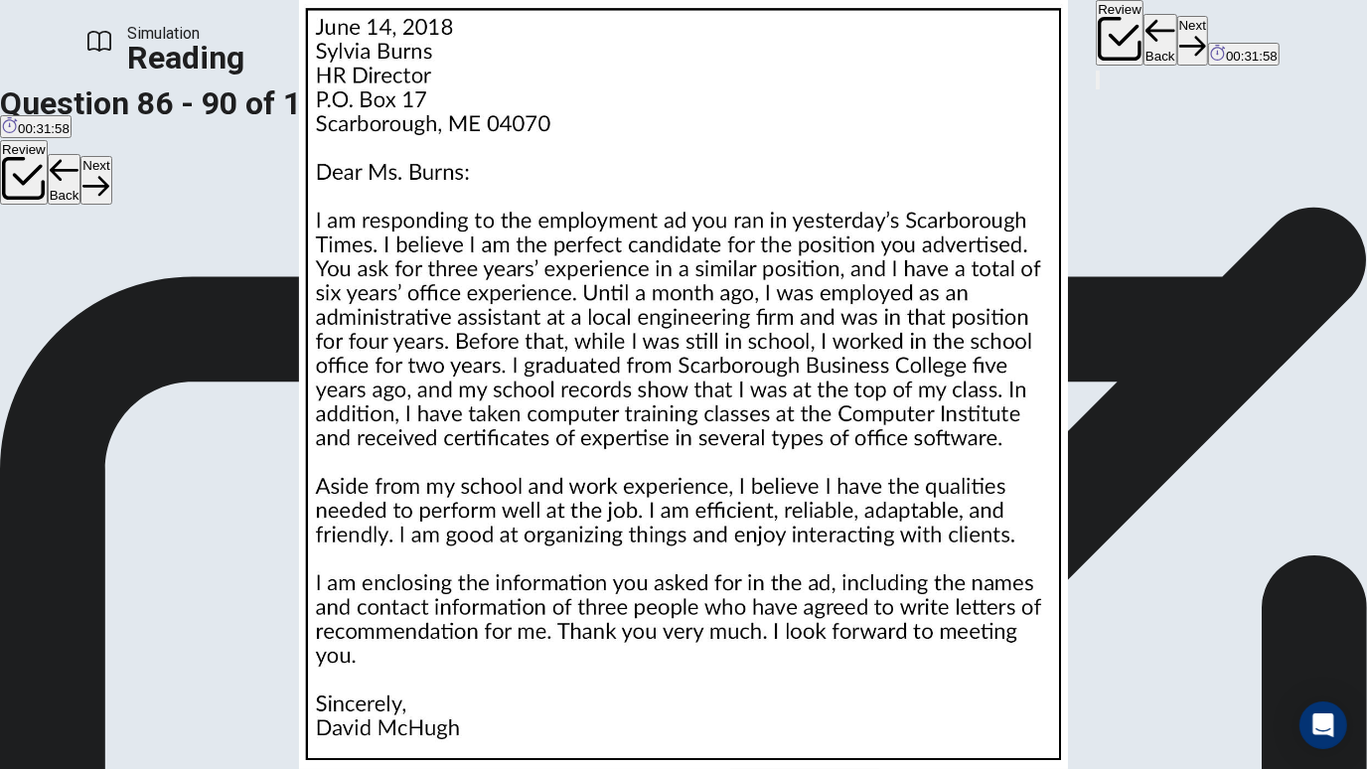
scroll to position [216, 0]
click at [921, 529] on img at bounding box center [683, 384] width 1367 height 769
click at [909, 572] on img at bounding box center [683, 384] width 1367 height 769
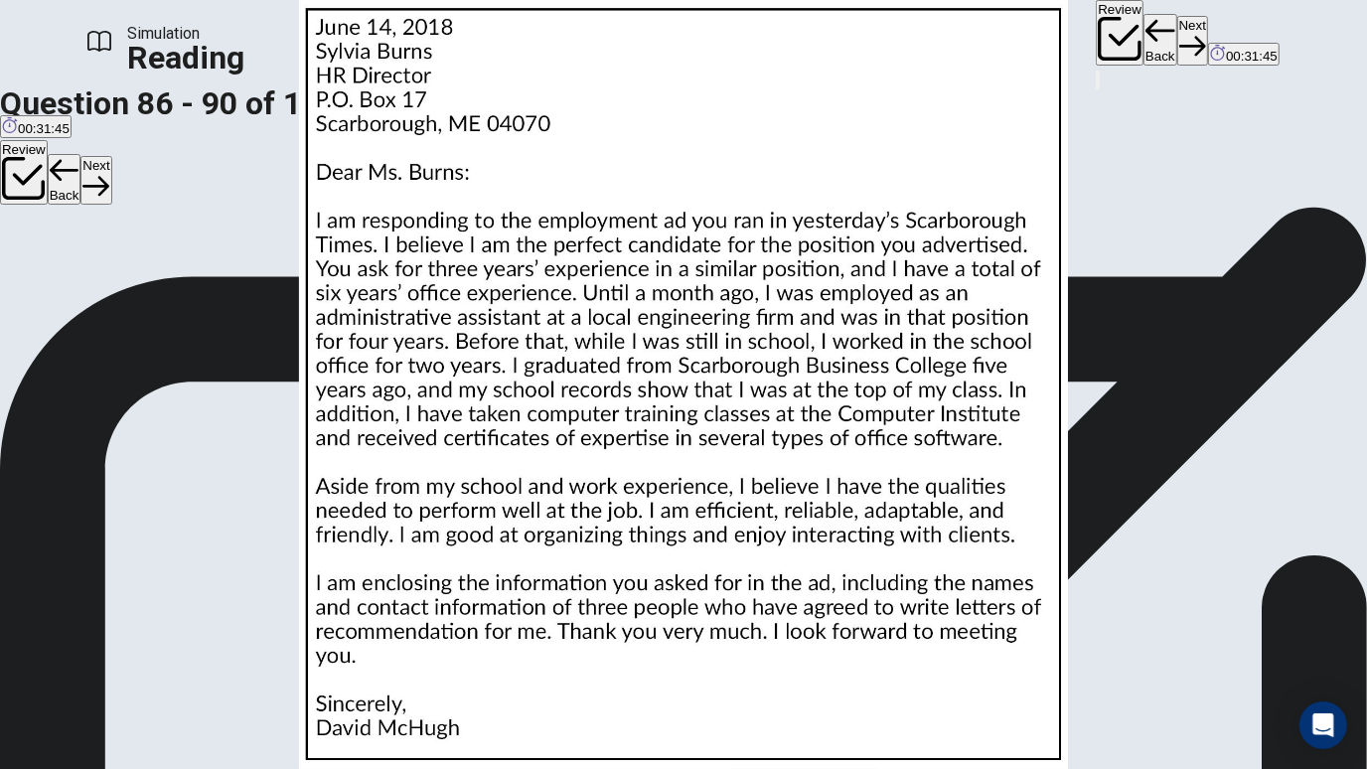
click at [970, 492] on img at bounding box center [683, 384] width 1367 height 769
click at [910, 226] on img at bounding box center [683, 384] width 1367 height 769
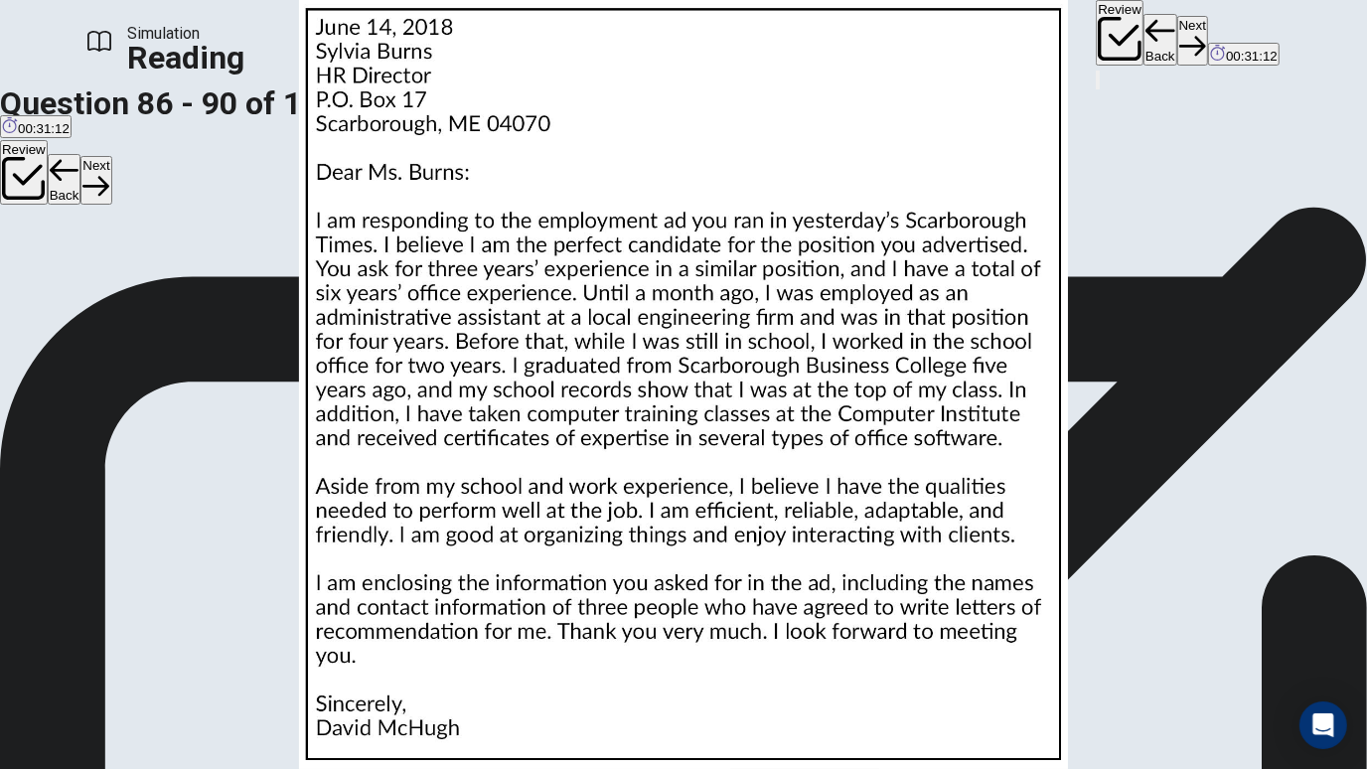
scroll to position [732, 0]
click at [990, 439] on img at bounding box center [683, 384] width 1367 height 769
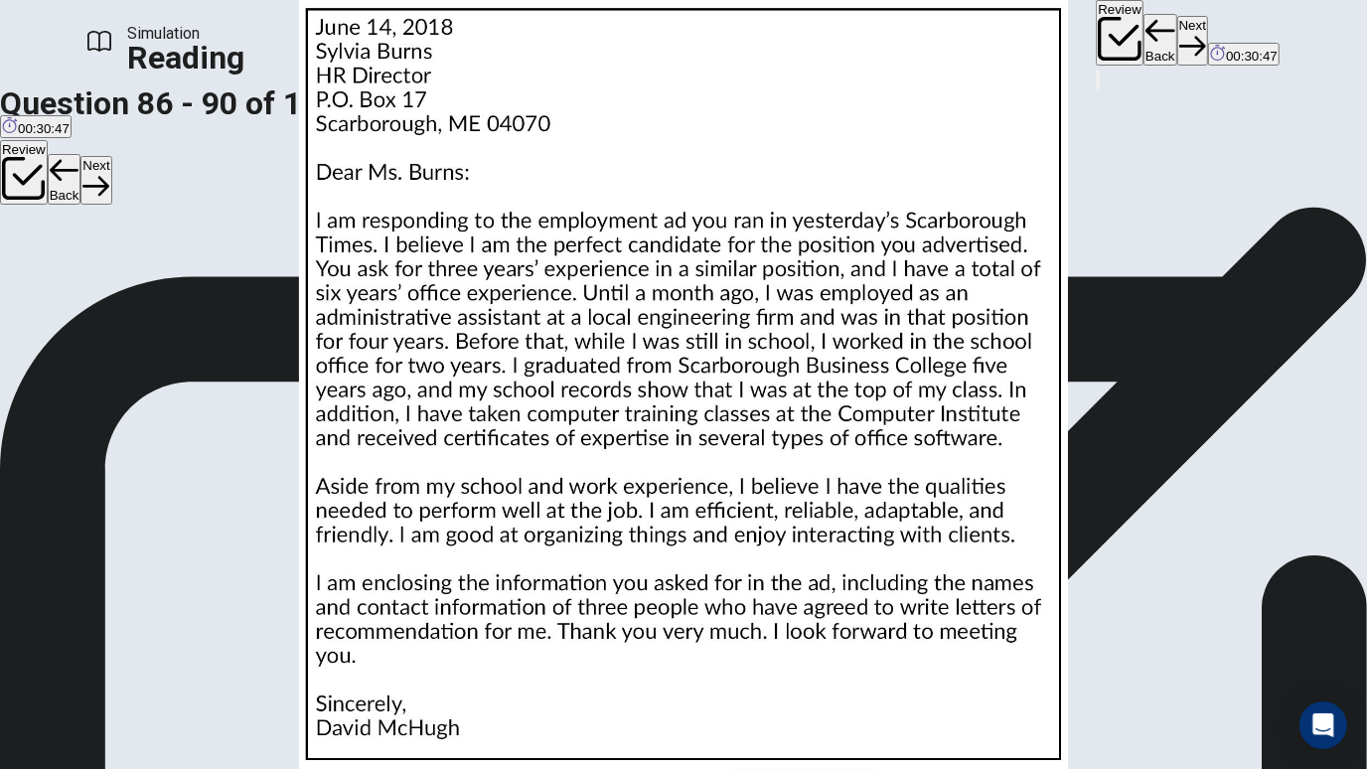
click at [940, 574] on img at bounding box center [683, 384] width 1367 height 769
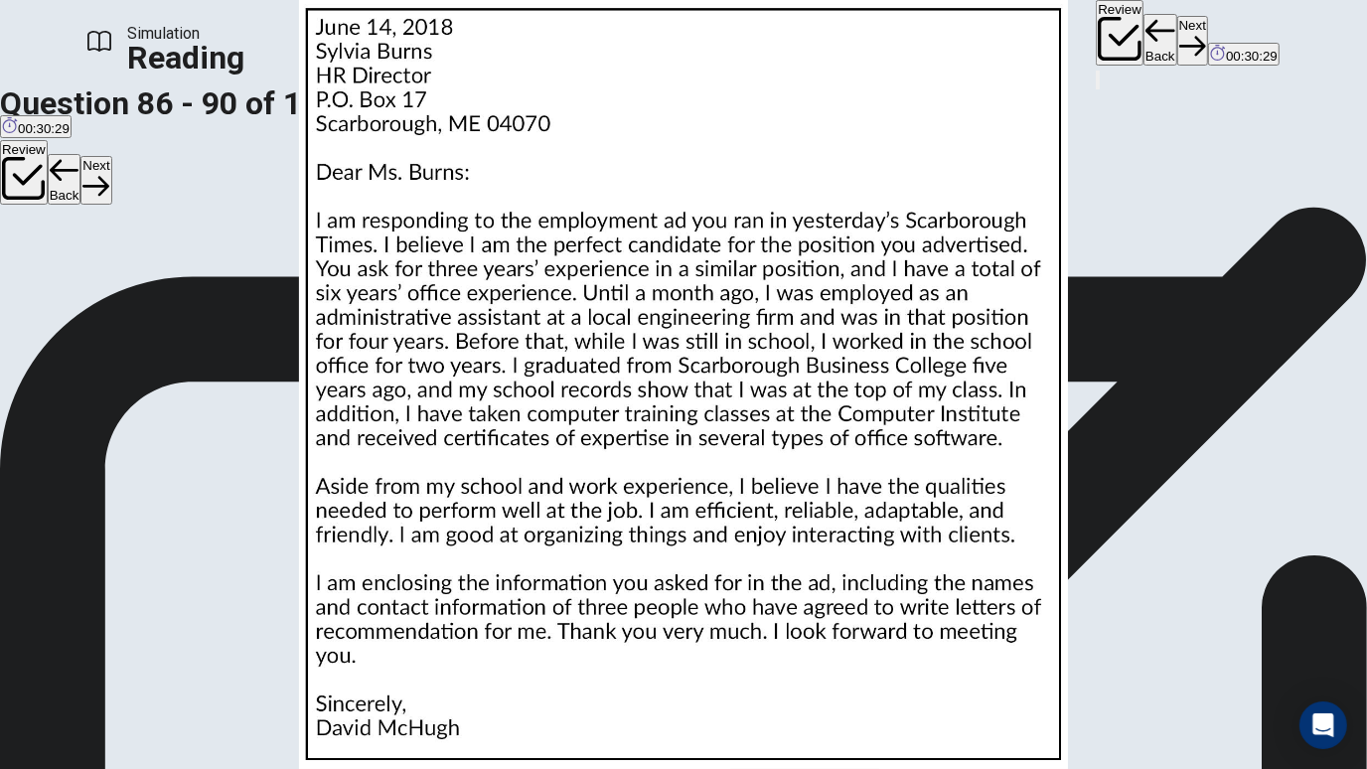
scroll to position [296, 0]
click at [983, 391] on img at bounding box center [683, 384] width 1367 height 769
click at [994, 233] on img at bounding box center [683, 384] width 1367 height 769
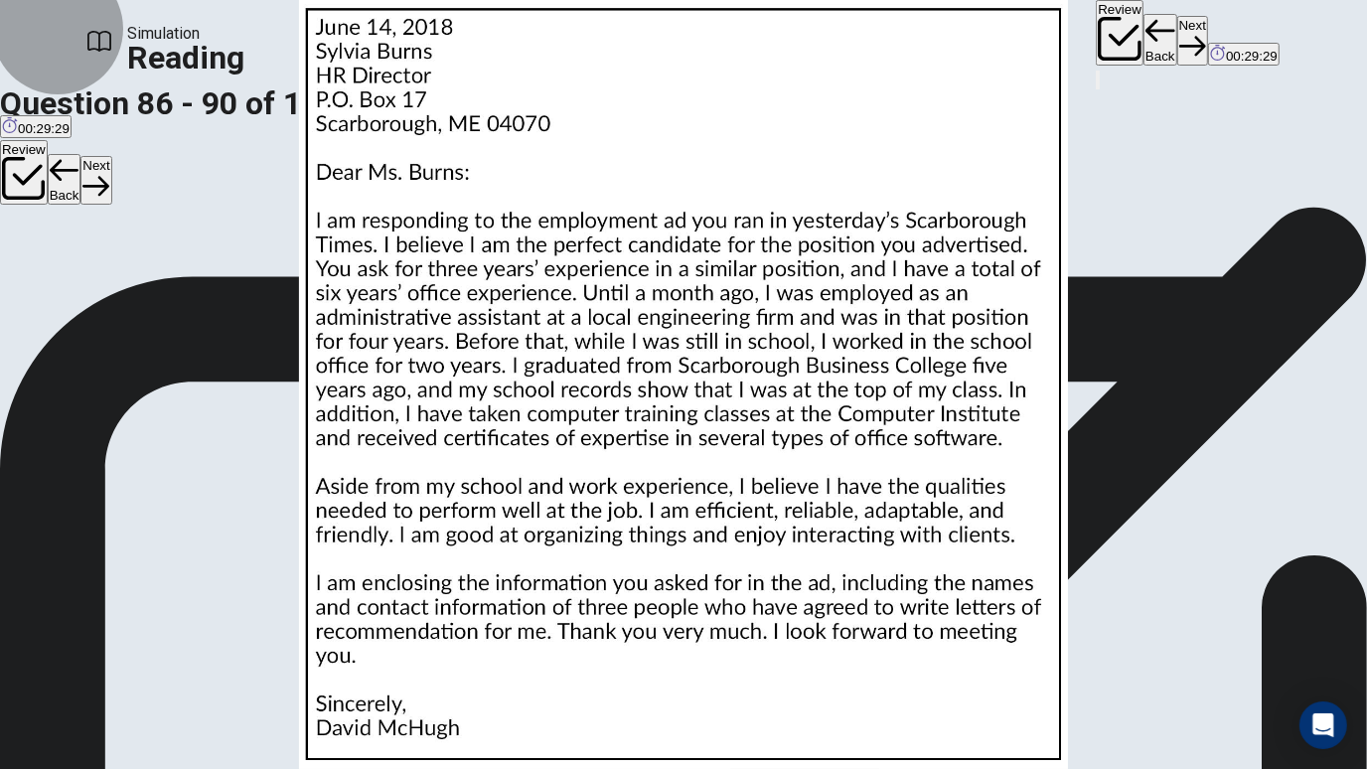
click at [1177, 43] on button "Next" at bounding box center [1192, 40] width 31 height 49
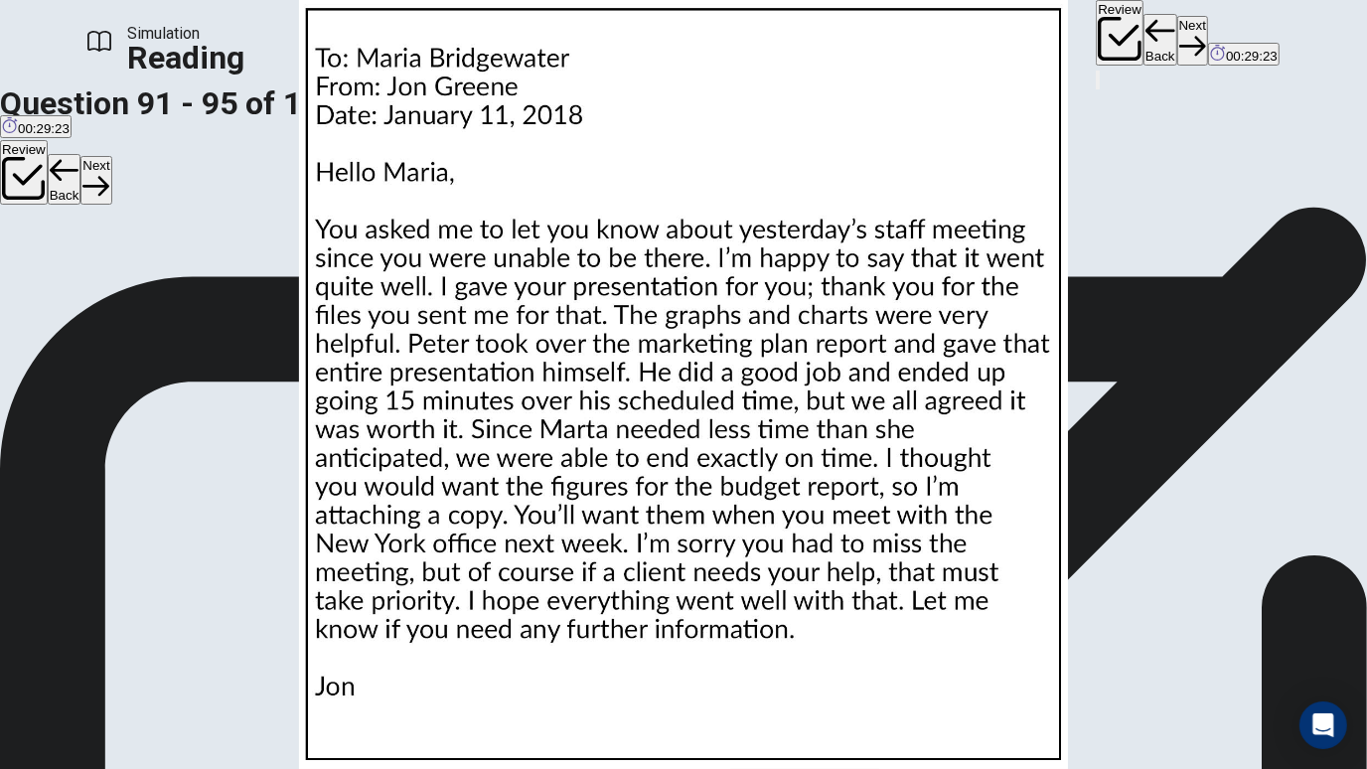
click at [958, 416] on img at bounding box center [683, 384] width 1367 height 769
click at [962, 439] on img at bounding box center [683, 384] width 1367 height 769
click at [906, 496] on img at bounding box center [683, 384] width 1367 height 769
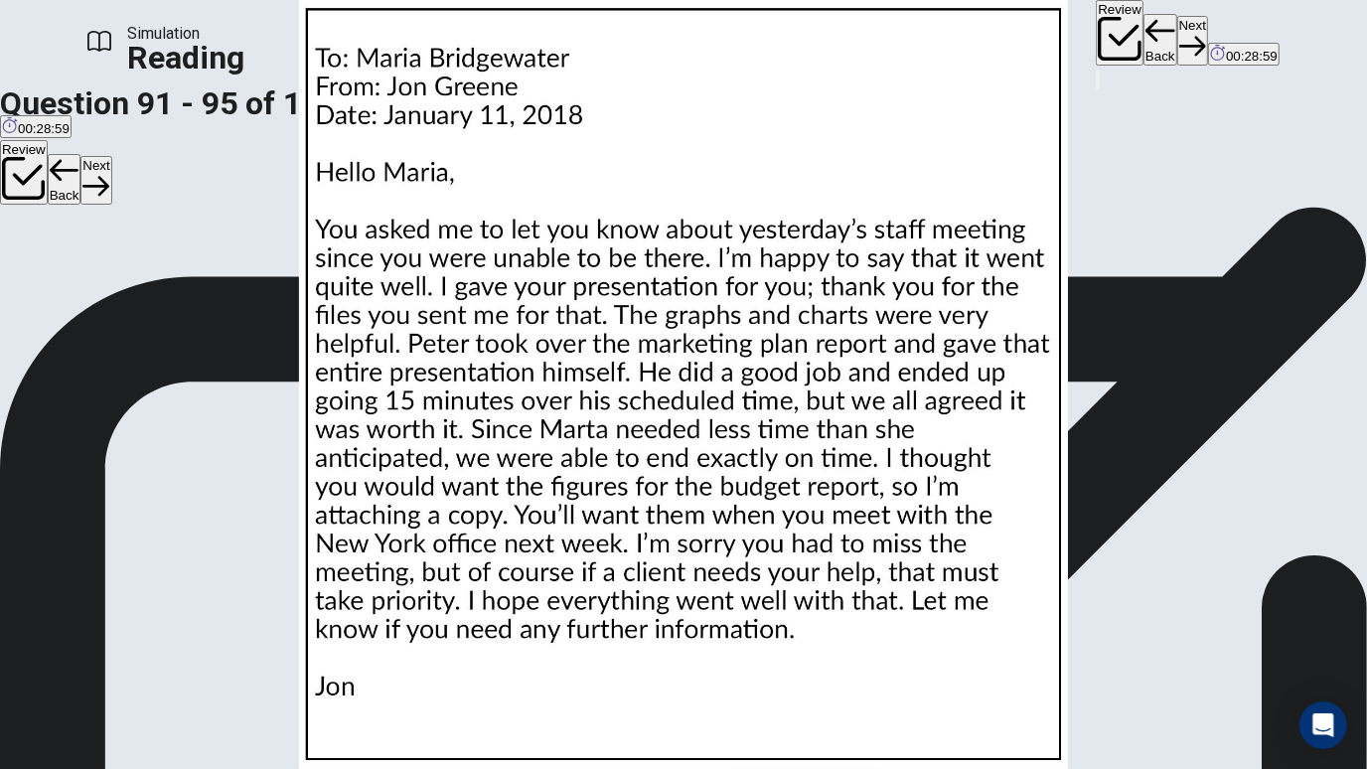
click at [951, 373] on img at bounding box center [683, 384] width 1367 height 769
click at [980, 470] on img at bounding box center [683, 384] width 1367 height 769
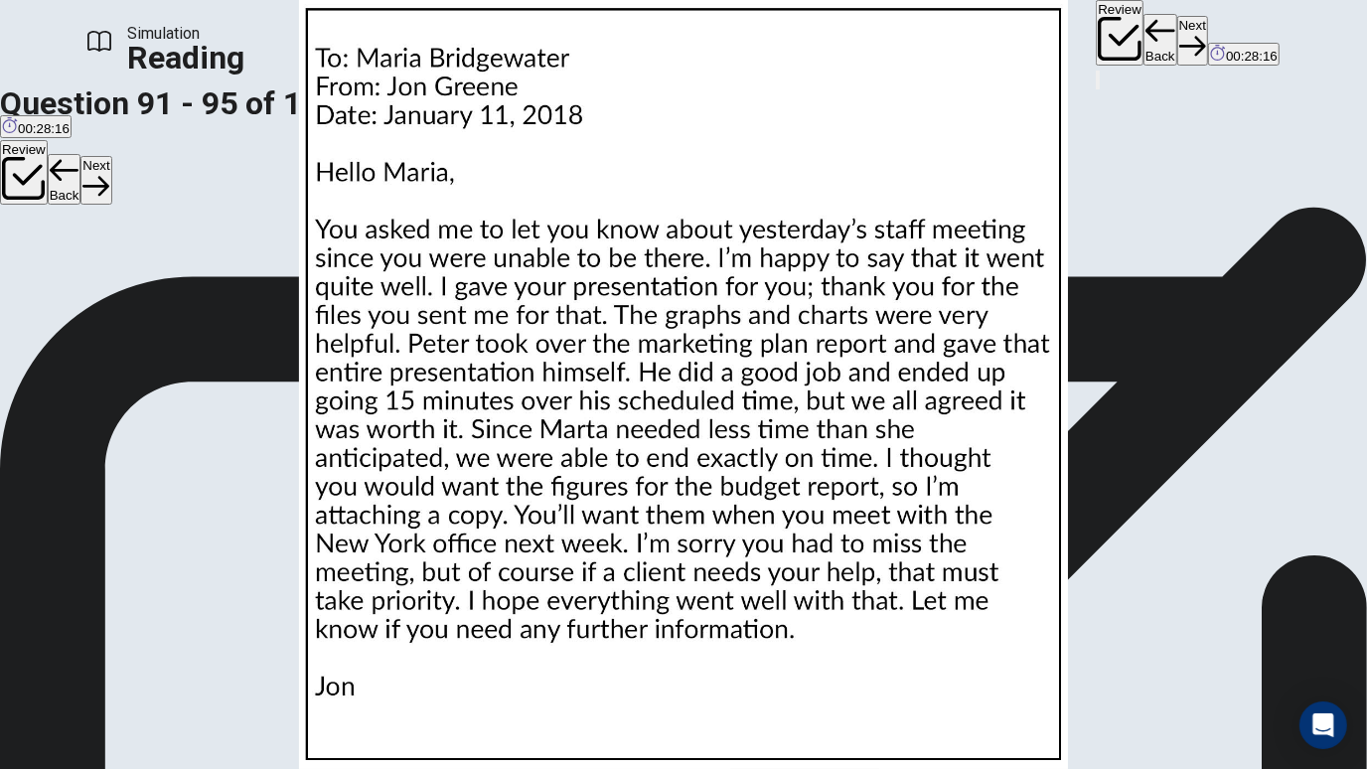
scroll to position [441, 0]
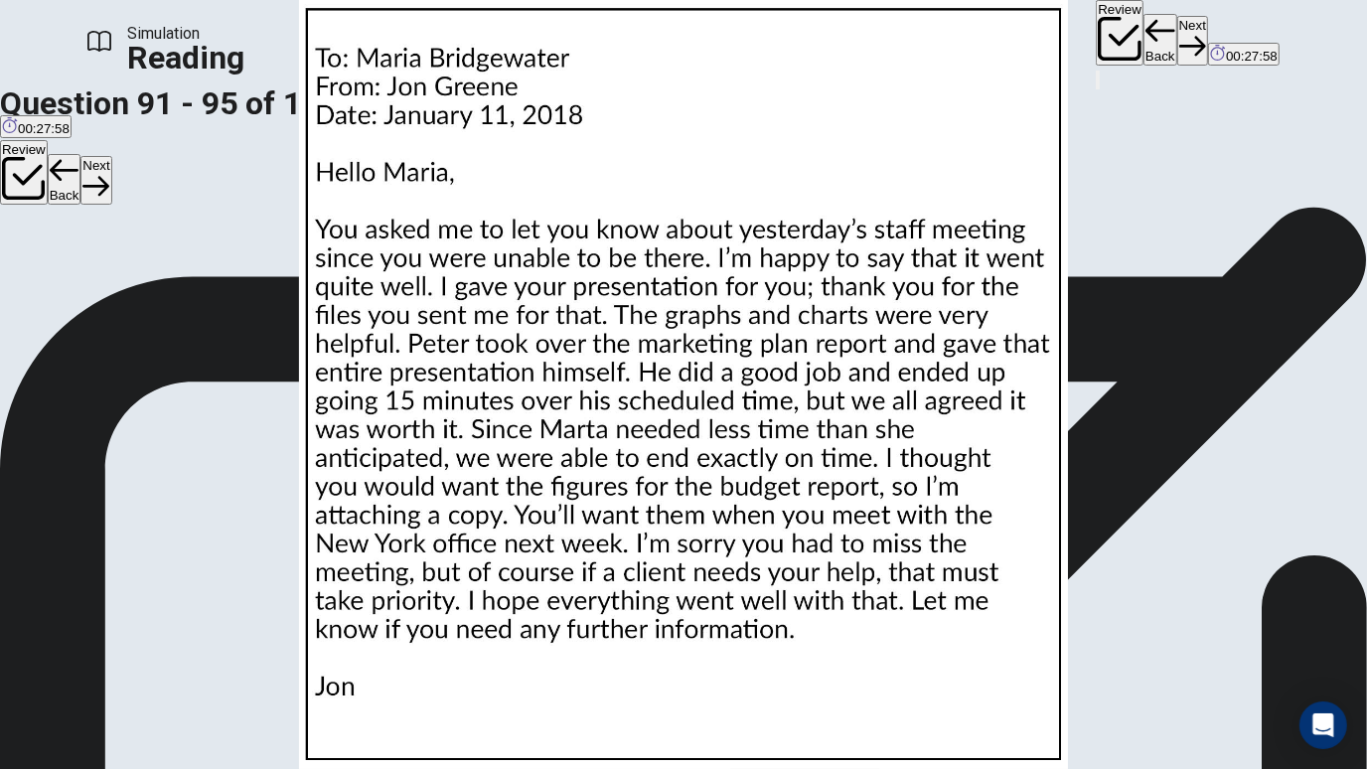
scroll to position [615, 0]
click at [971, 559] on img at bounding box center [683, 384] width 1367 height 769
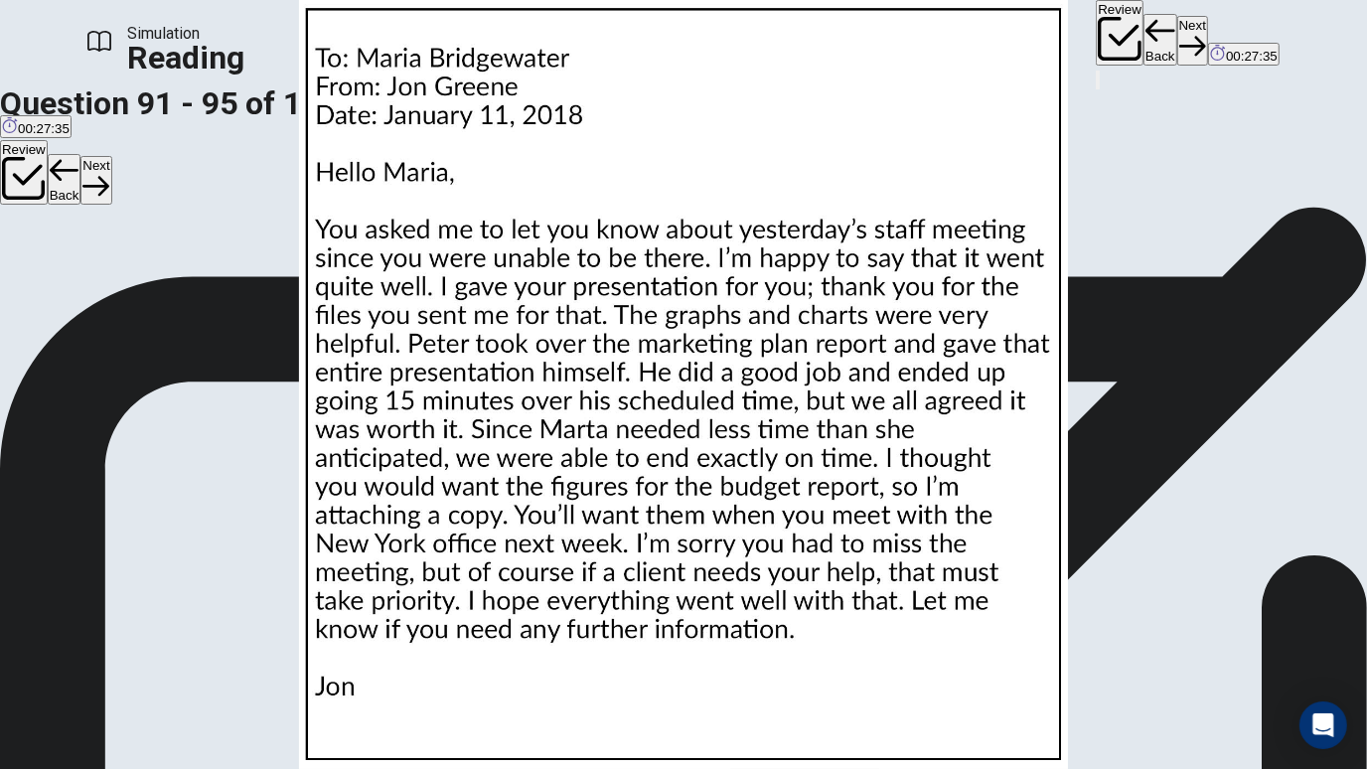
click at [817, 549] on img at bounding box center [683, 384] width 1367 height 769
click at [946, 494] on img at bounding box center [683, 384] width 1367 height 769
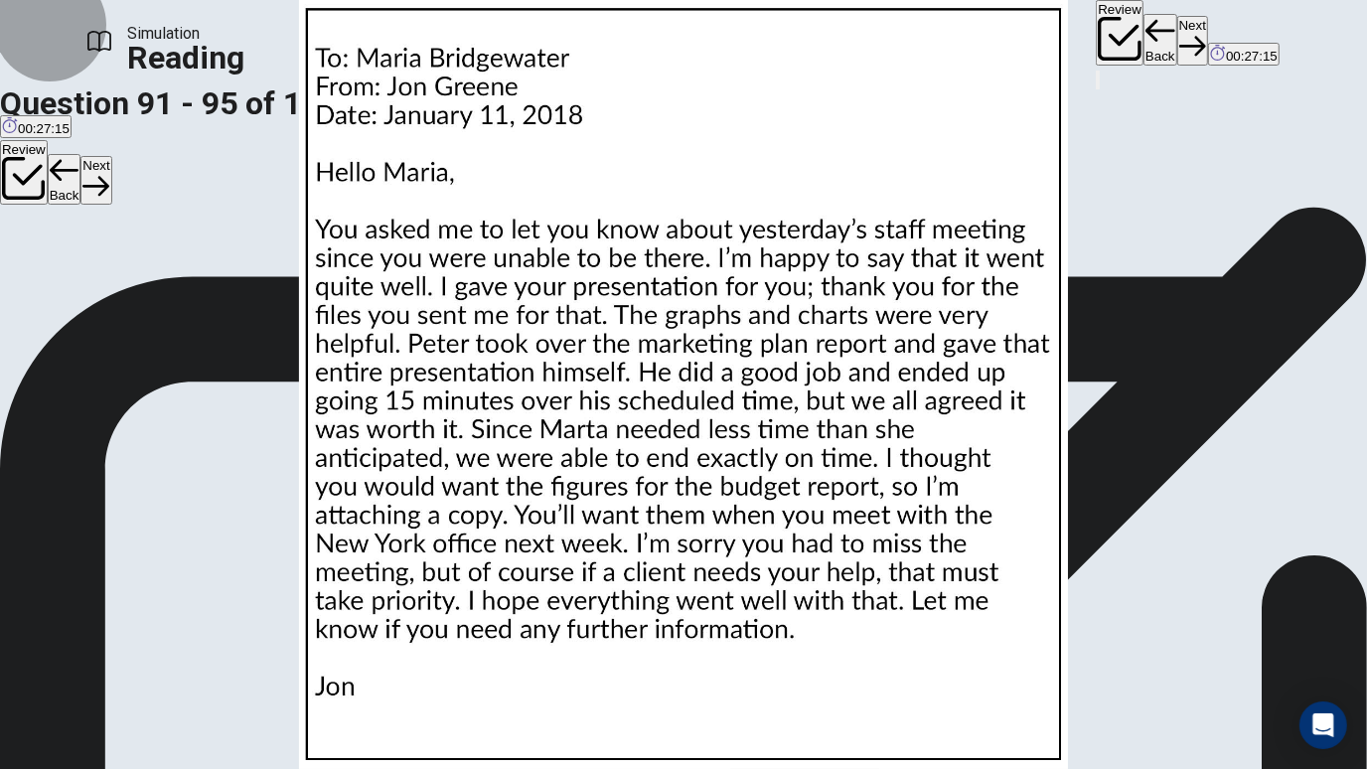
click at [1177, 39] on button "Next" at bounding box center [1192, 40] width 31 height 49
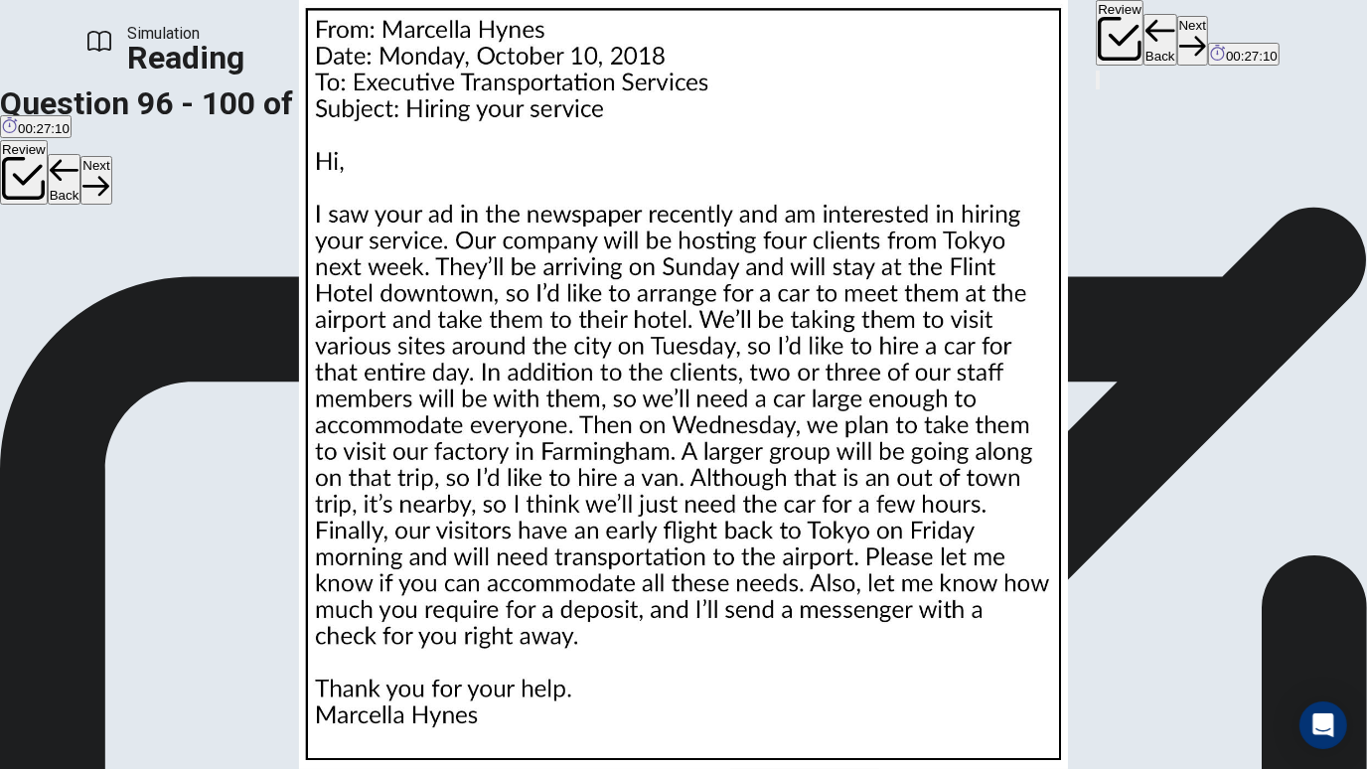
scroll to position [0, 0]
click at [798, 367] on img at bounding box center [683, 384] width 1367 height 769
click at [974, 600] on img at bounding box center [683, 384] width 1367 height 769
click at [945, 340] on img at bounding box center [683, 384] width 1367 height 769
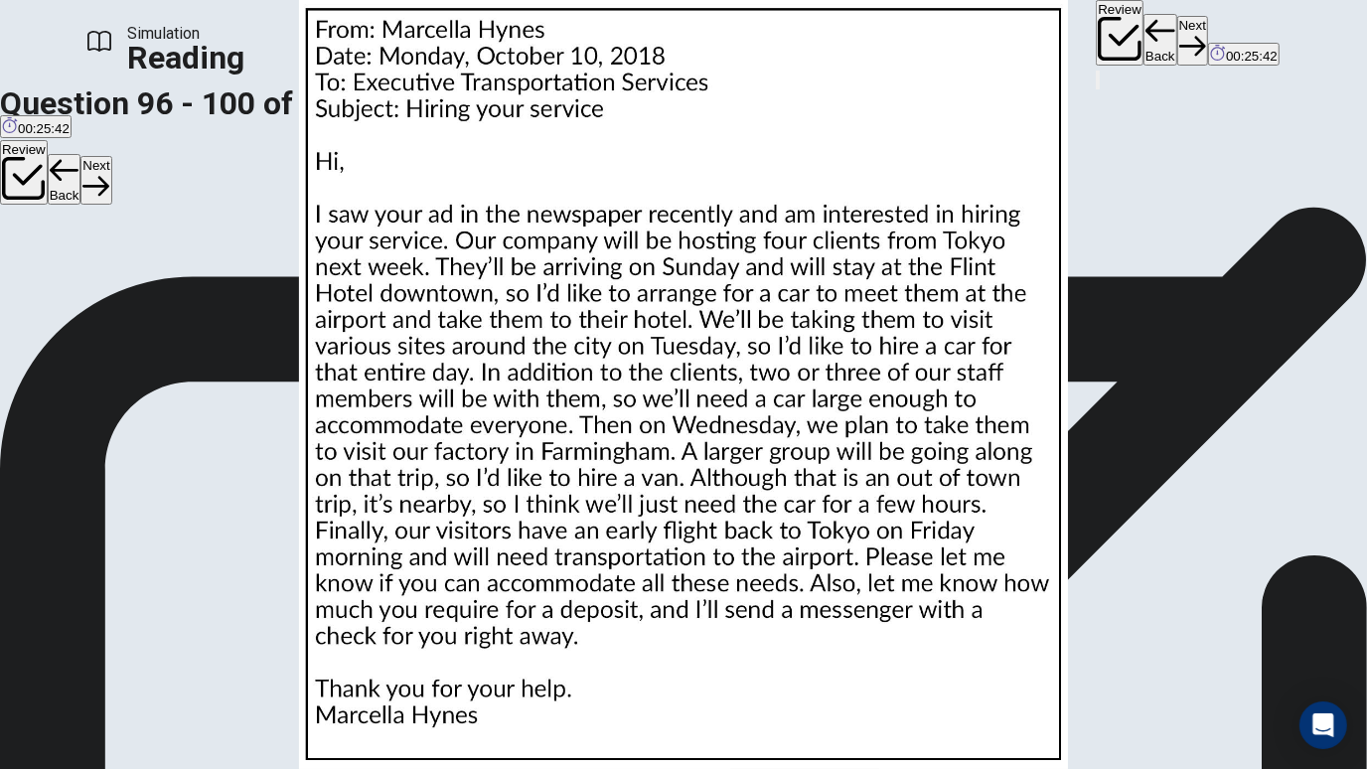
click at [967, 532] on img at bounding box center [683, 384] width 1367 height 769
click at [956, 358] on img at bounding box center [683, 384] width 1367 height 769
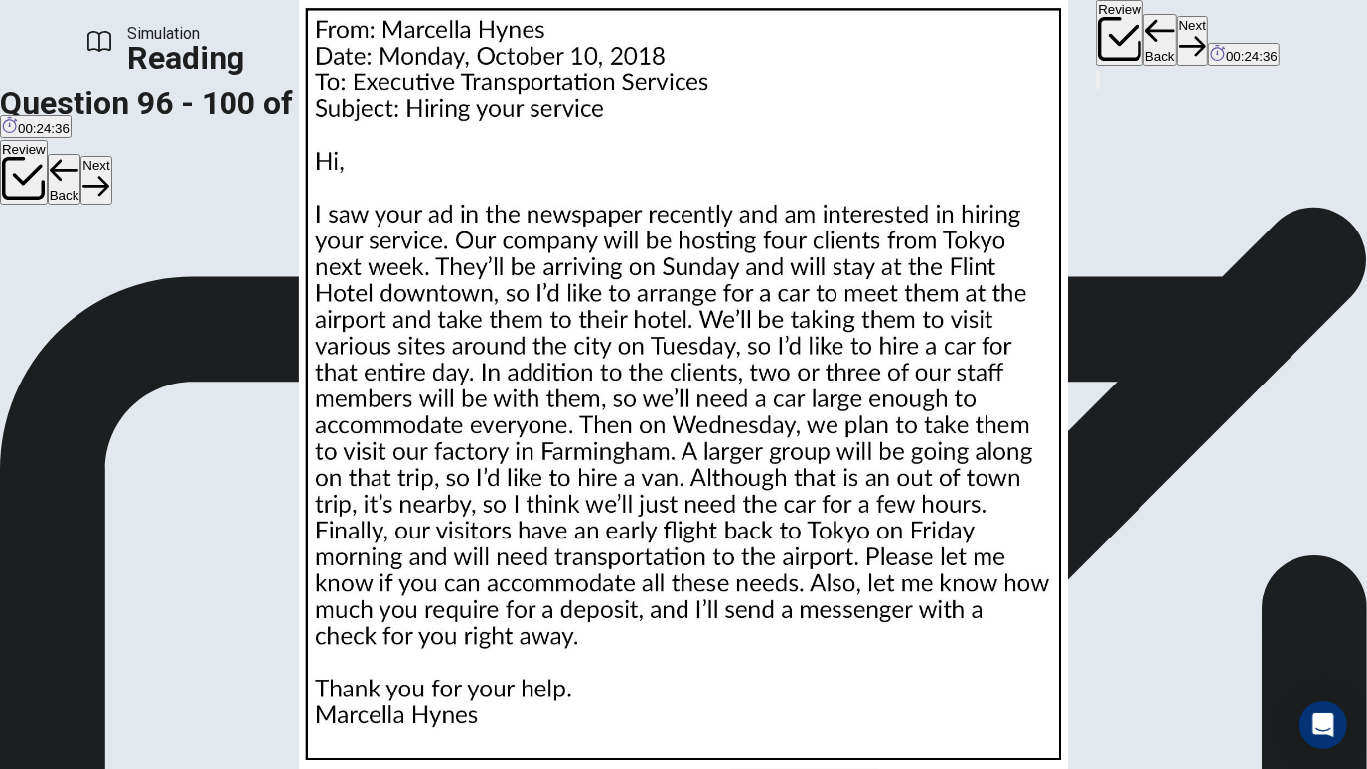
scroll to position [53, 0]
click at [932, 360] on img at bounding box center [683, 384] width 1367 height 769
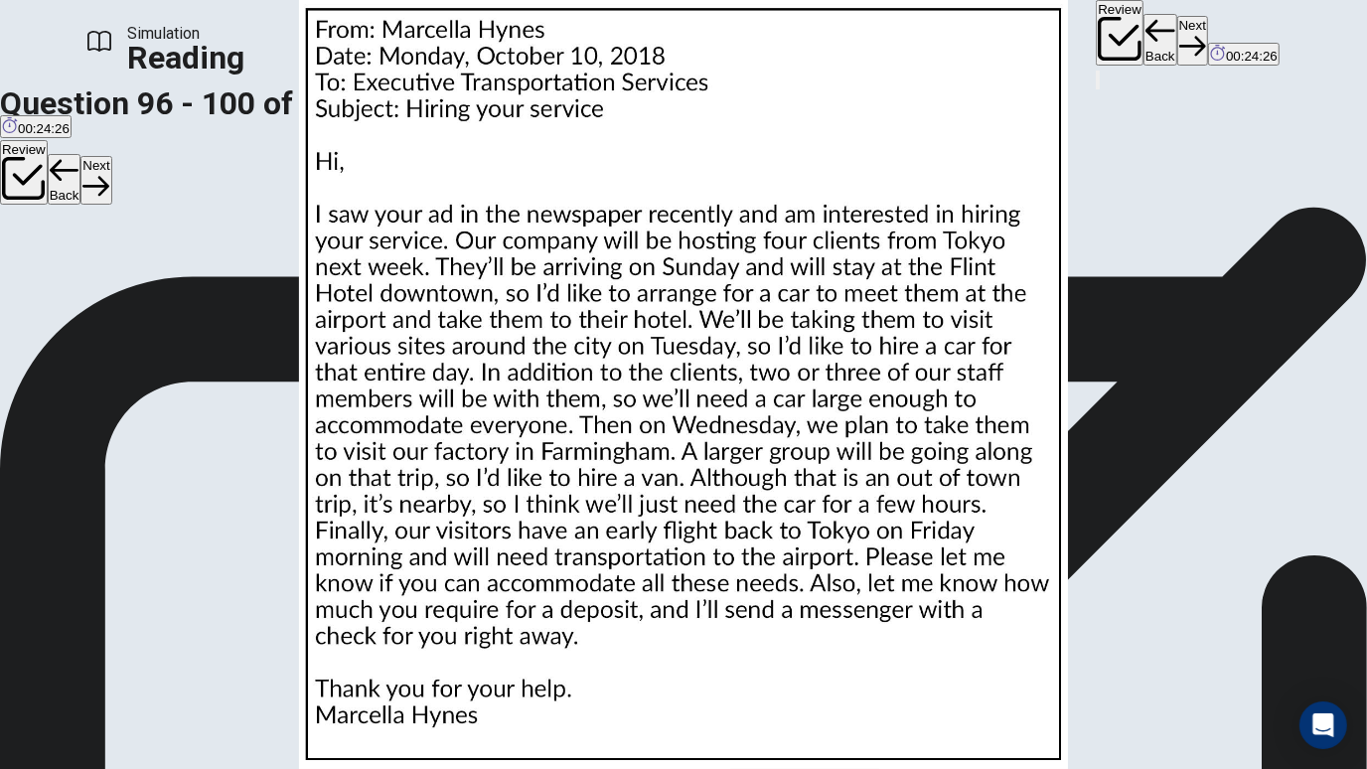
click at [821, 398] on img at bounding box center [683, 384] width 1367 height 769
click at [994, 600] on img at bounding box center [683, 384] width 1367 height 769
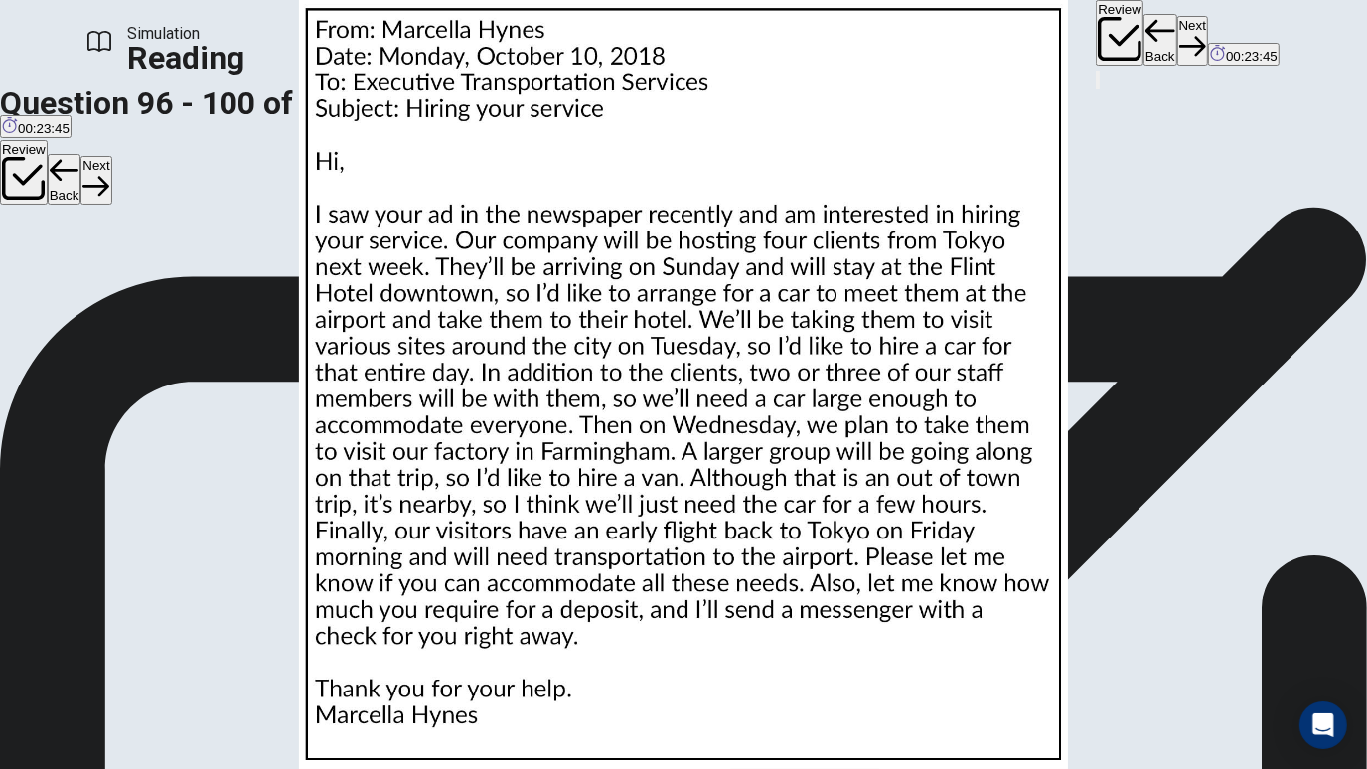
click at [828, 401] on img at bounding box center [683, 384] width 1367 height 769
click at [958, 600] on img at bounding box center [683, 384] width 1367 height 769
click at [875, 467] on img at bounding box center [683, 384] width 1367 height 769
click at [808, 484] on img at bounding box center [683, 384] width 1367 height 769
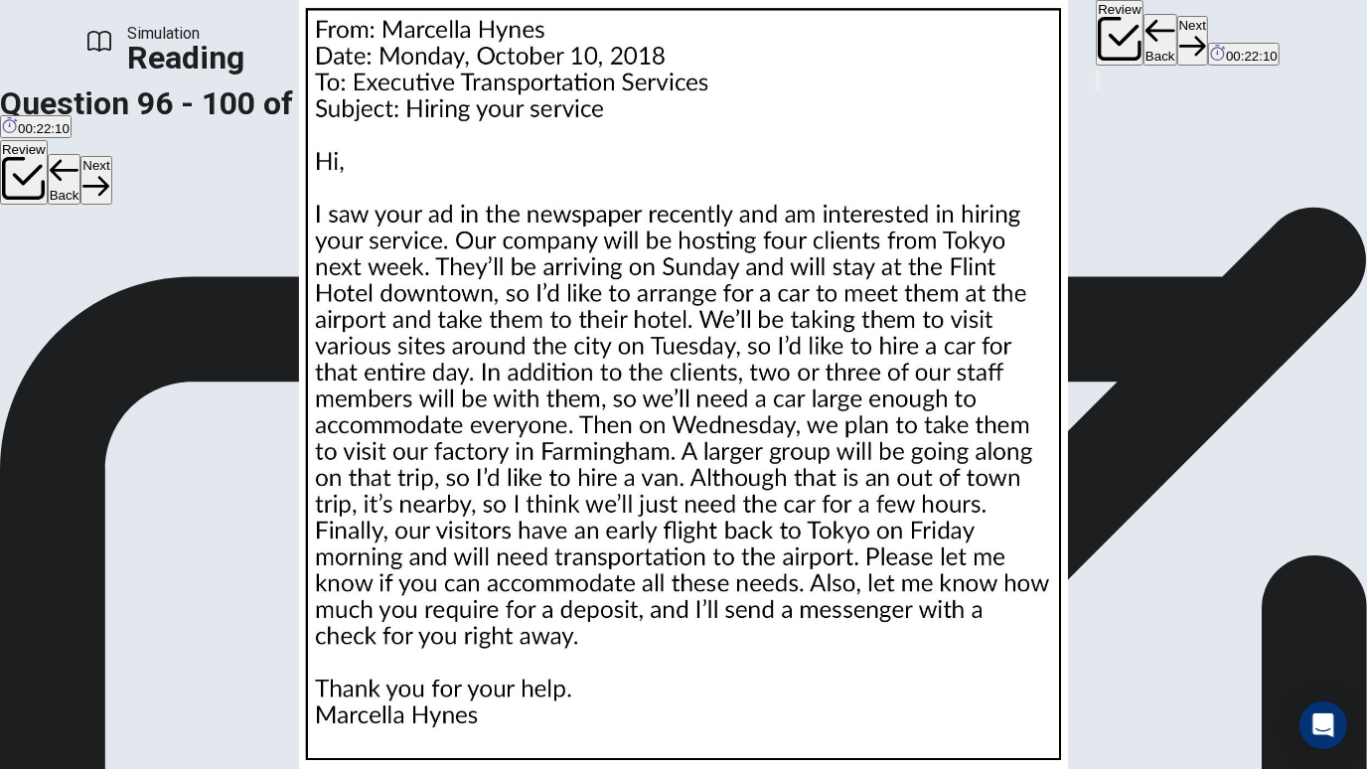
scroll to position [255, 0]
click at [924, 494] on img at bounding box center [683, 384] width 1367 height 769
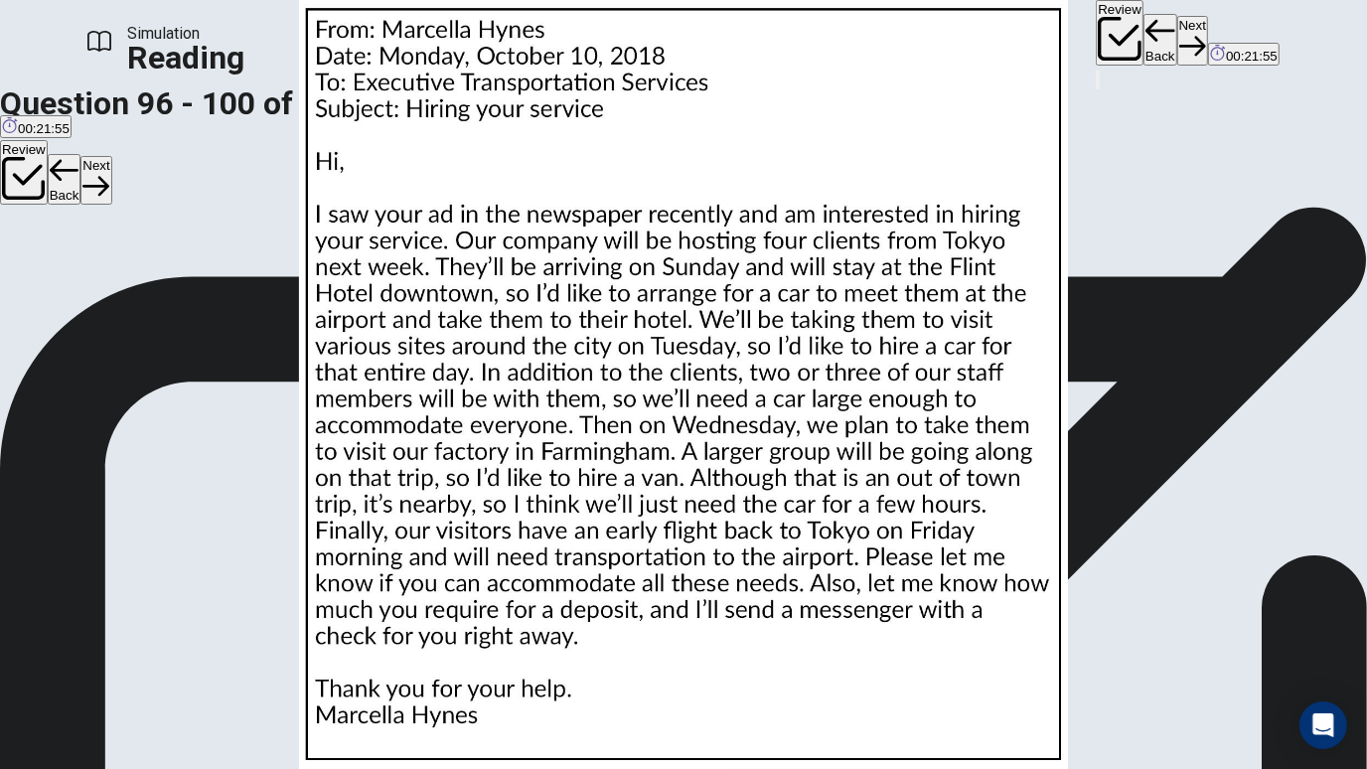
scroll to position [127, 0]
click at [848, 510] on img at bounding box center [683, 384] width 1367 height 769
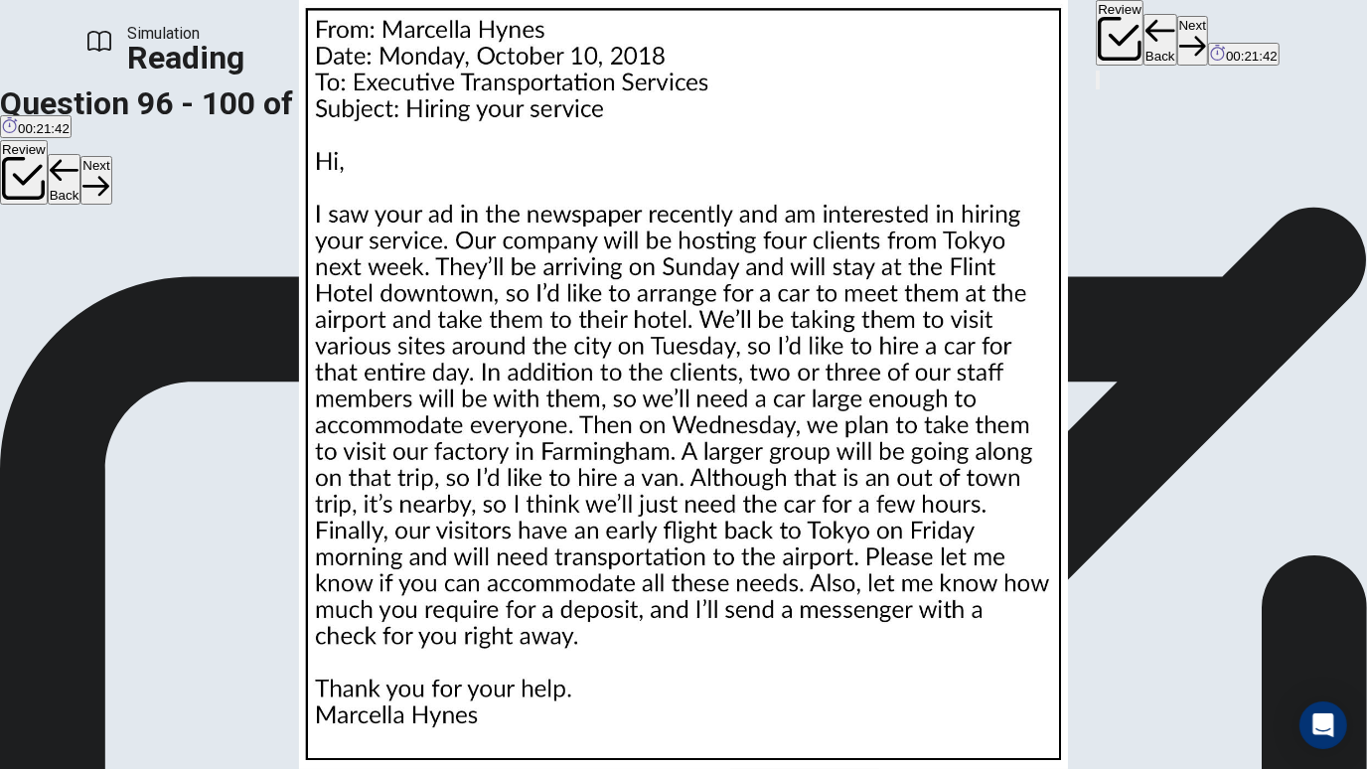
scroll to position [39, 0]
click at [1177, 27] on button "Next" at bounding box center [1192, 40] width 31 height 49
click at [1096, 15] on button "Review" at bounding box center [1120, 33] width 48 height 66
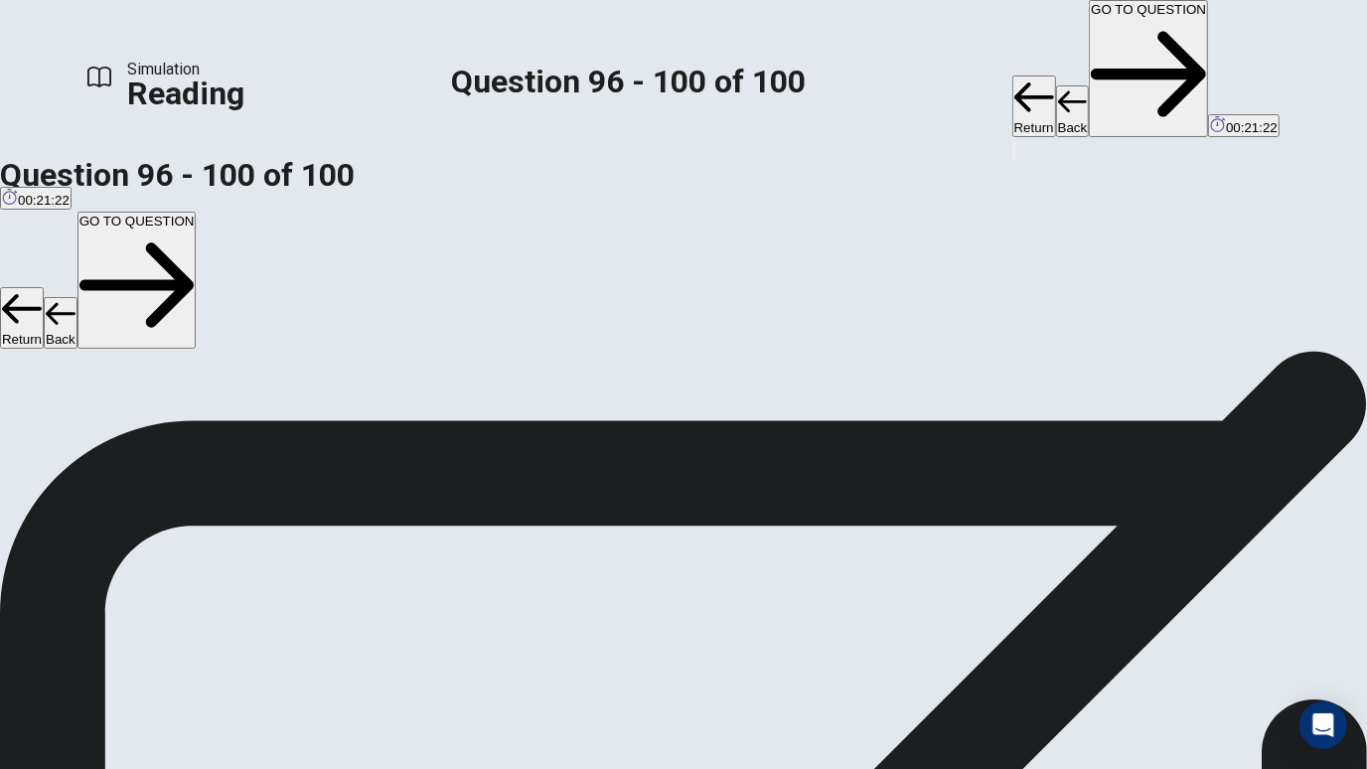
scroll to position [1967, 0]
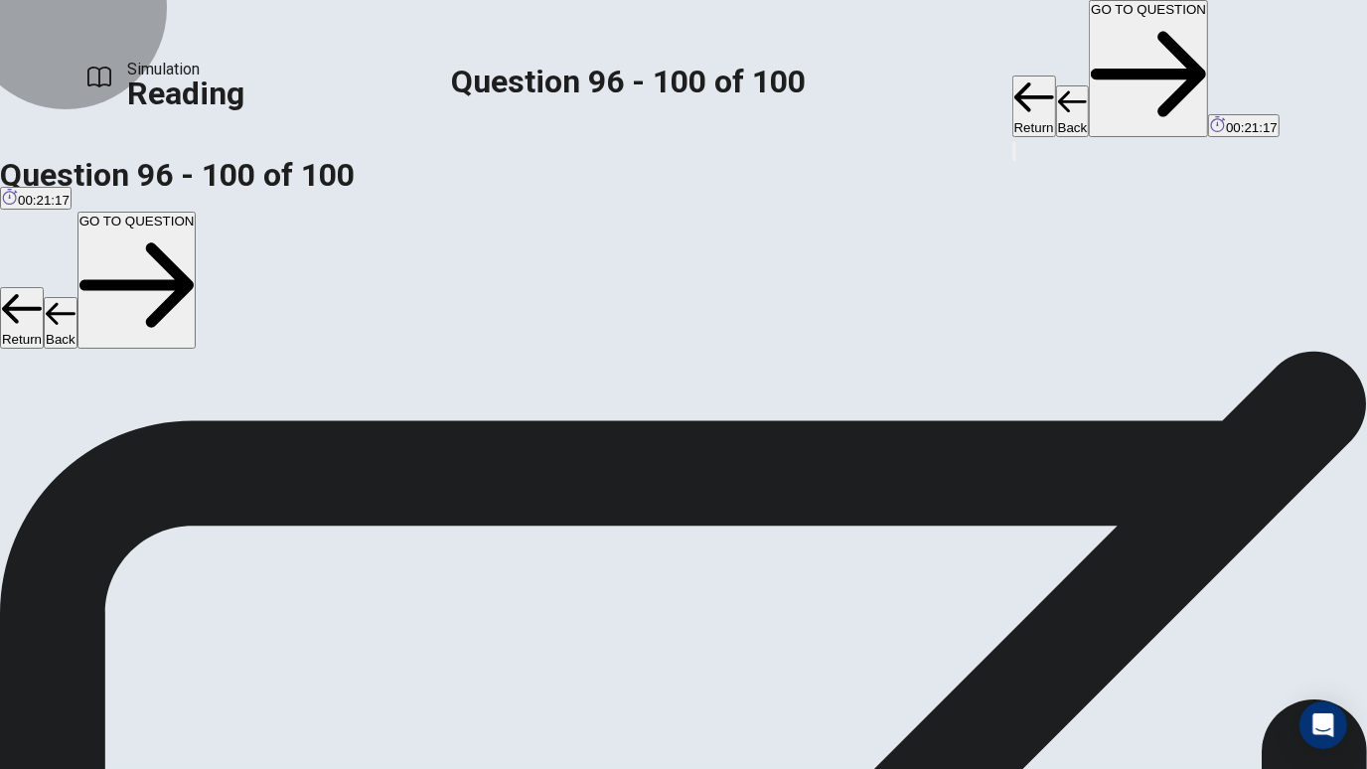
click at [1089, 22] on button "GO TO QUESTION" at bounding box center [1148, 68] width 119 height 137
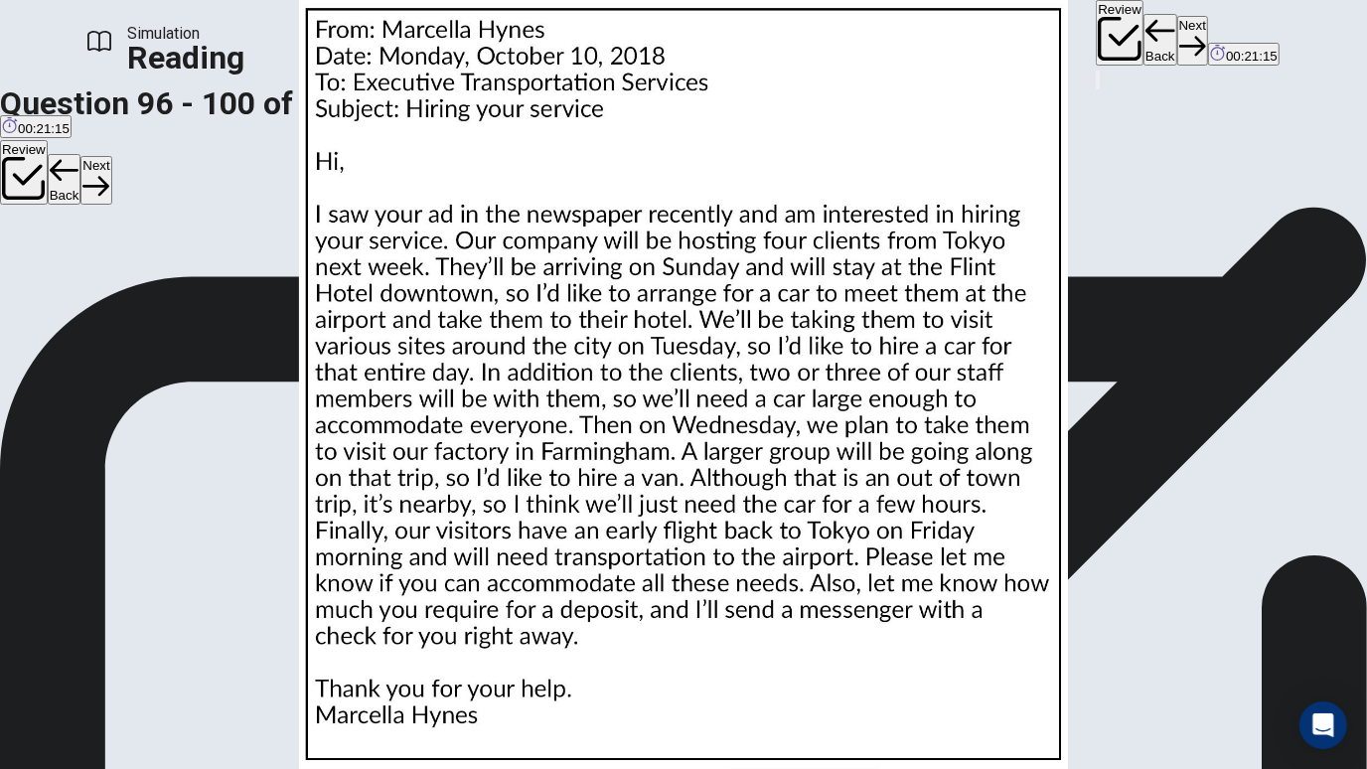
scroll to position [816, 0]
click at [1179, 33] on icon "button" at bounding box center [1192, 46] width 27 height 27
